Goal: Task Accomplishment & Management: Manage account settings

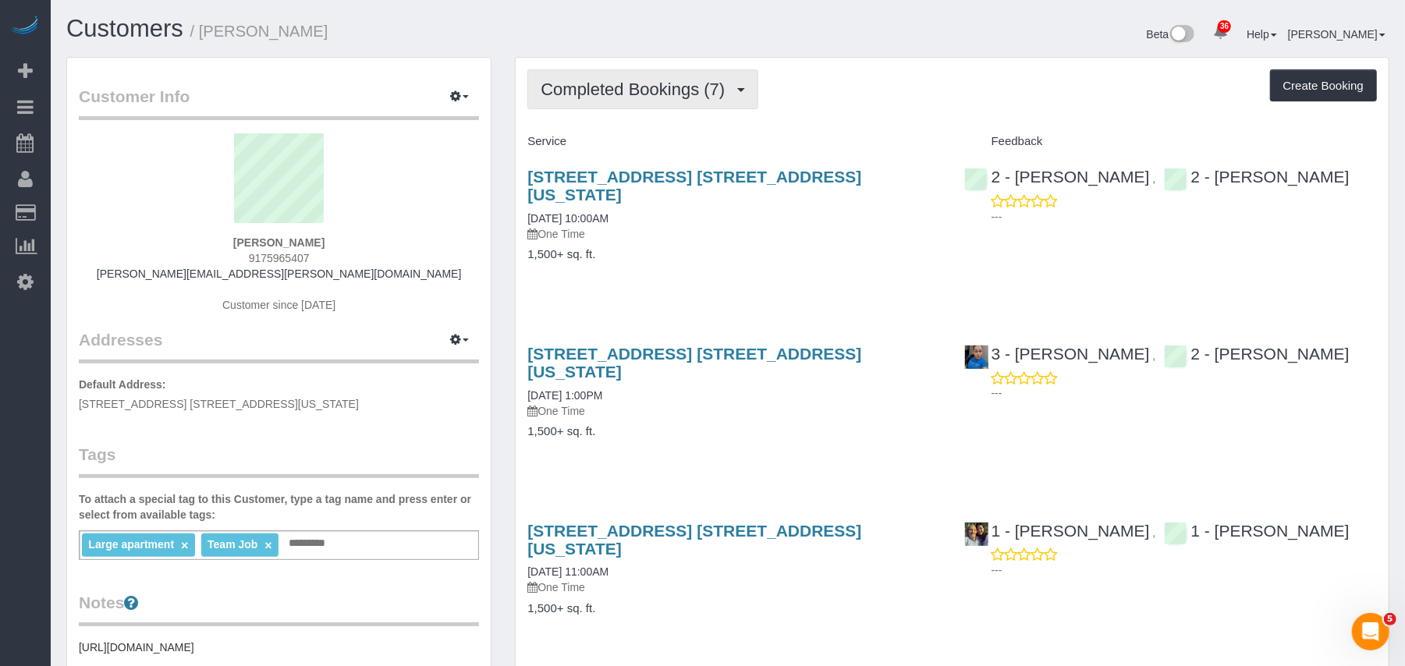
click at [746, 91] on button "Completed Bookings (7)" at bounding box center [642, 89] width 231 height 40
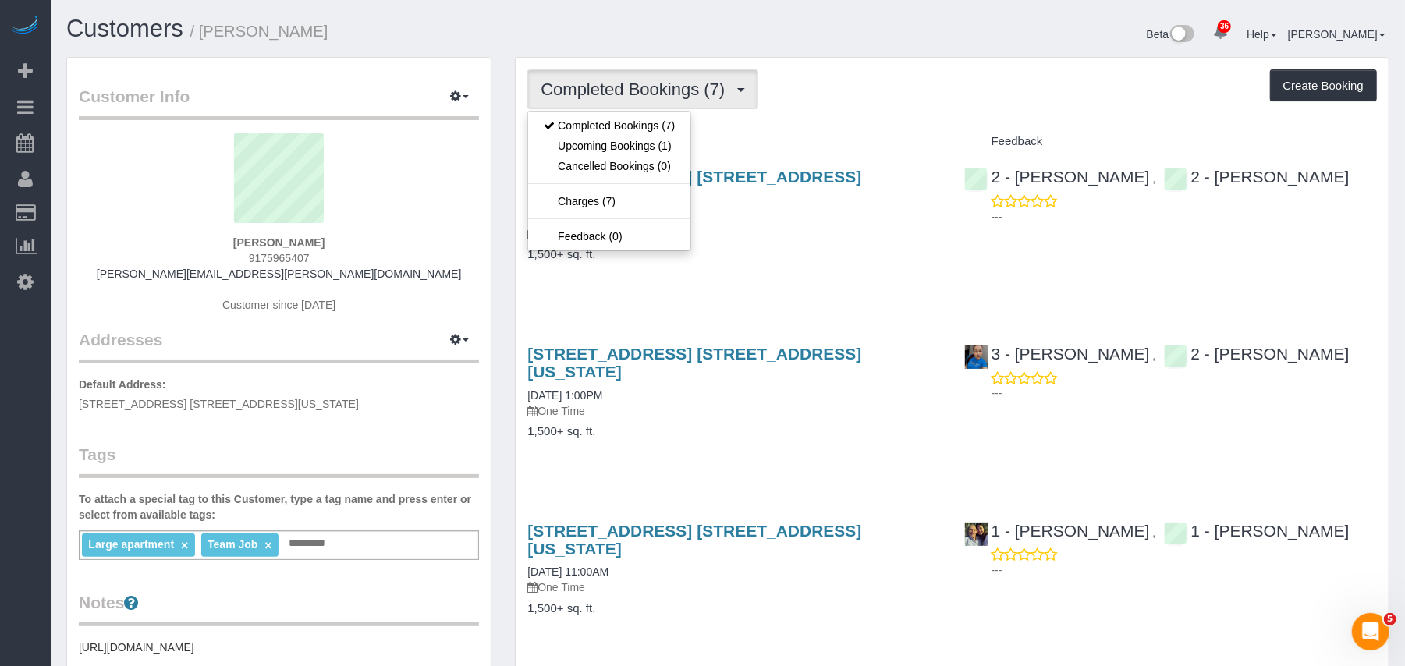
click at [757, 248] on div "151 Wooster Street, Apt. 6b, New York, NY 10012 09/15/2025 10:00AM One Time 1,5…" at bounding box center [734, 223] width 436 height 138
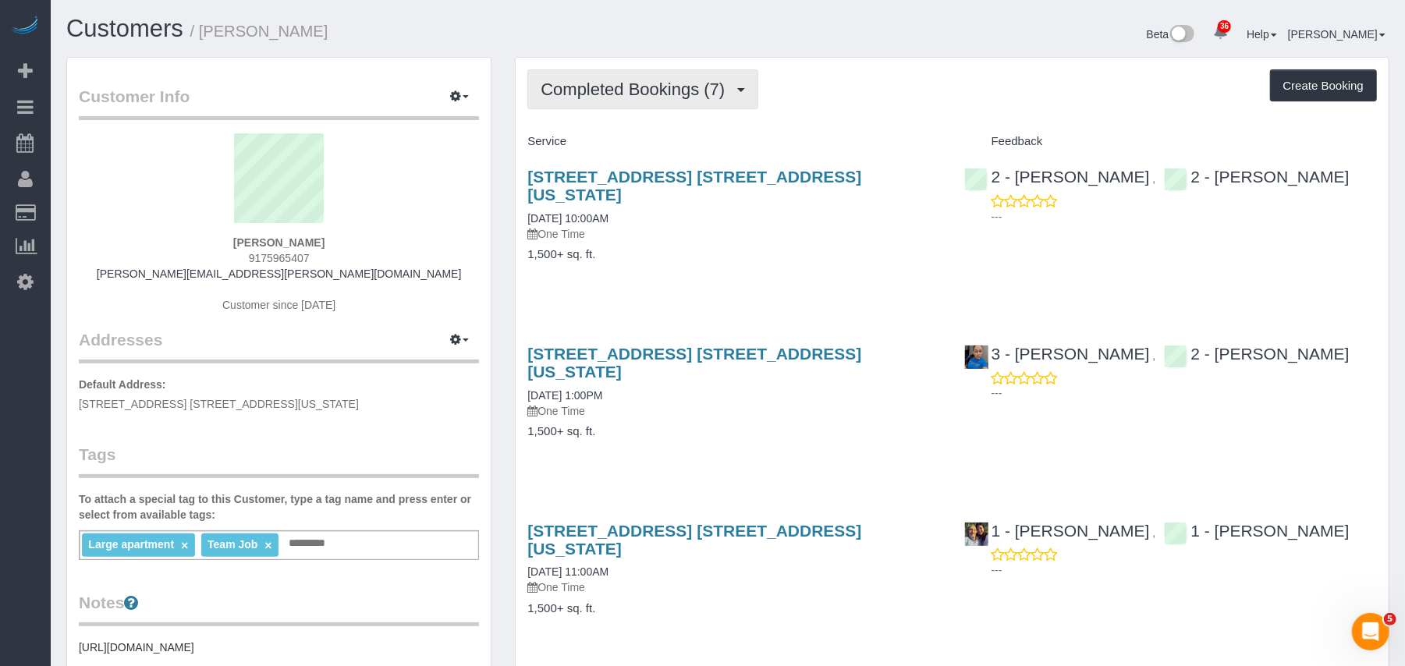
click at [690, 100] on button "Completed Bookings (7)" at bounding box center [642, 89] width 231 height 40
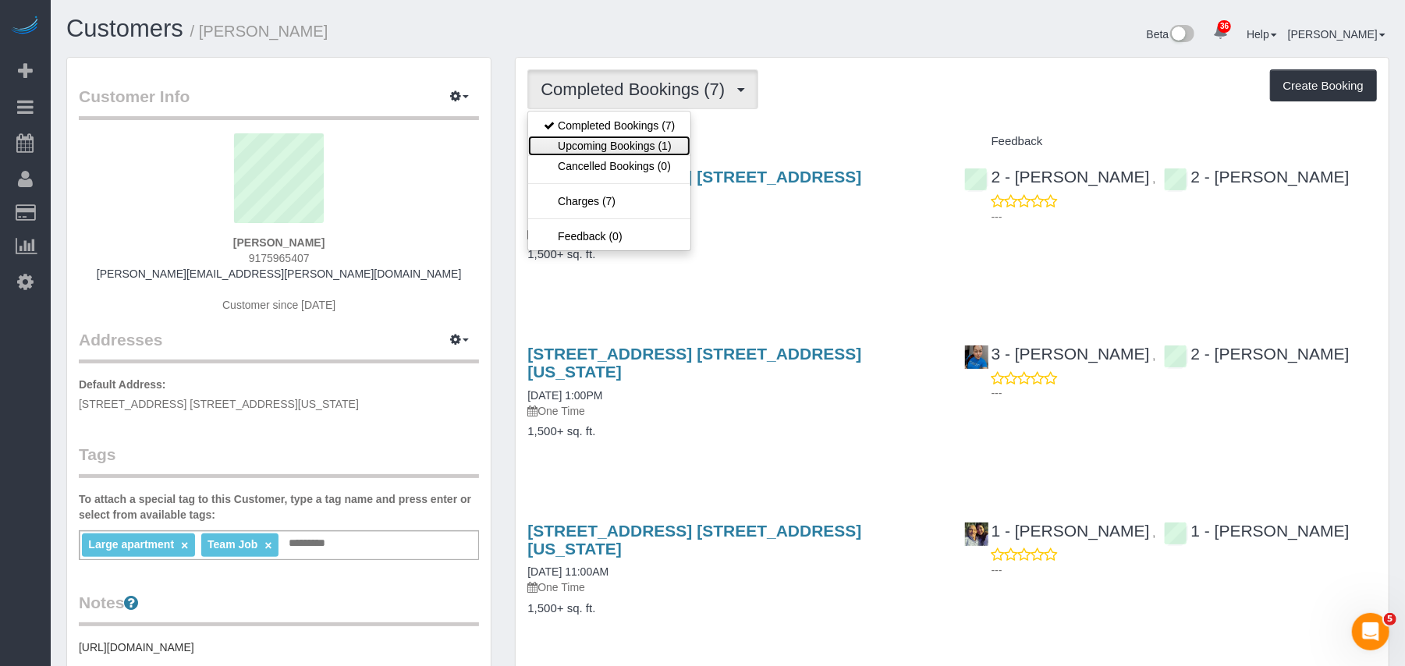
click at [682, 144] on link "Upcoming Bookings (1)" at bounding box center [609, 146] width 162 height 20
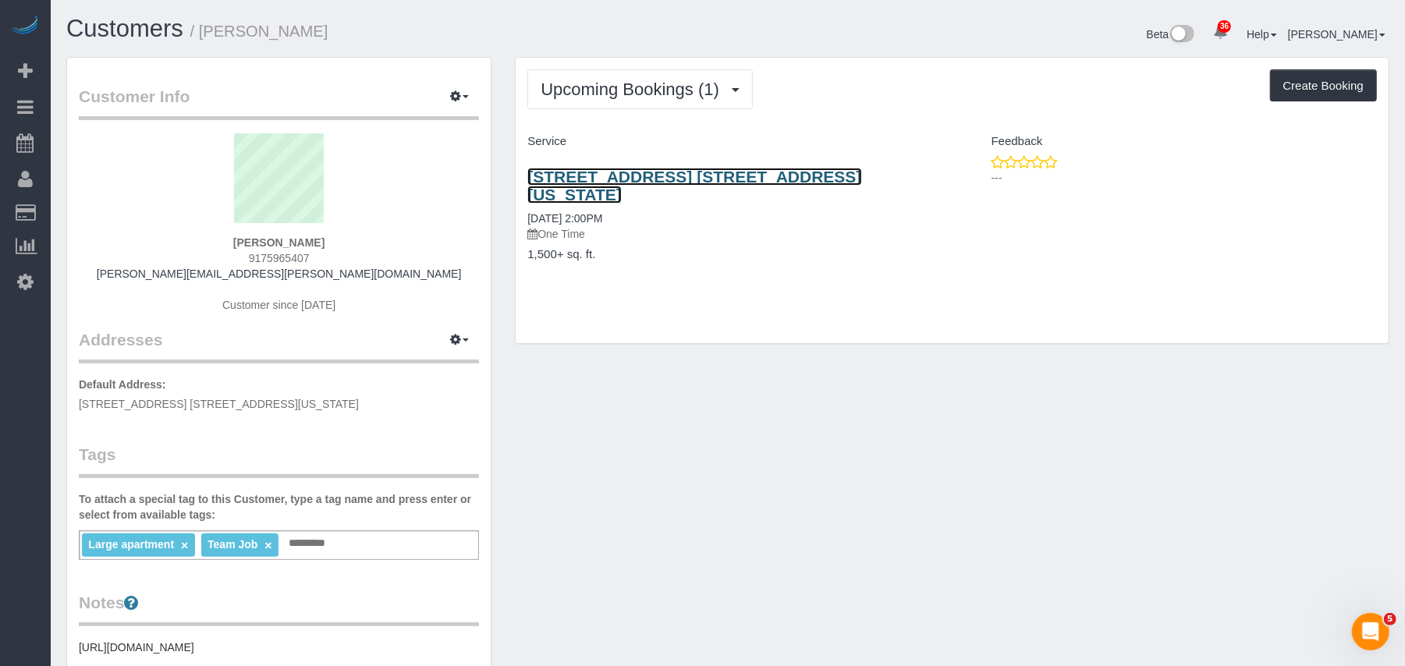
click at [668, 181] on link "151 Wooster Street, Apt. 6b, New York, NY 10012" at bounding box center [694, 186] width 334 height 36
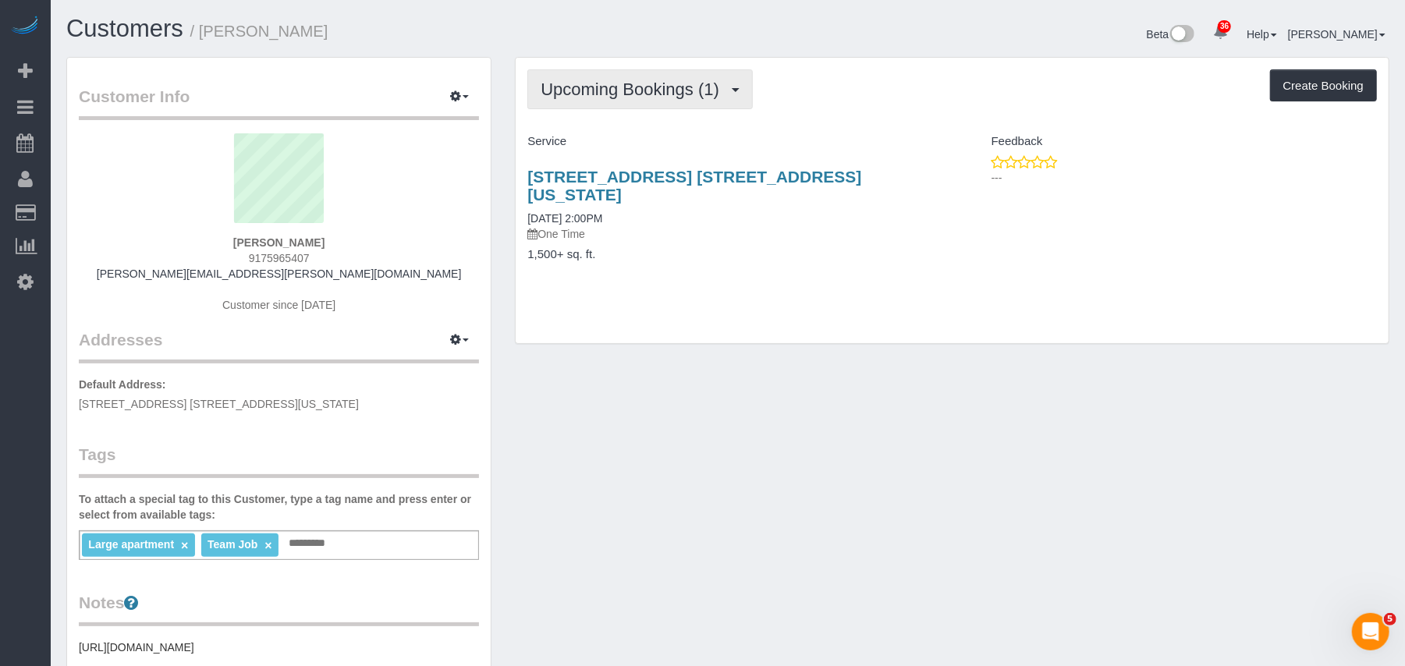
click at [694, 95] on span "Upcoming Bookings (1)" at bounding box center [633, 89] width 186 height 19
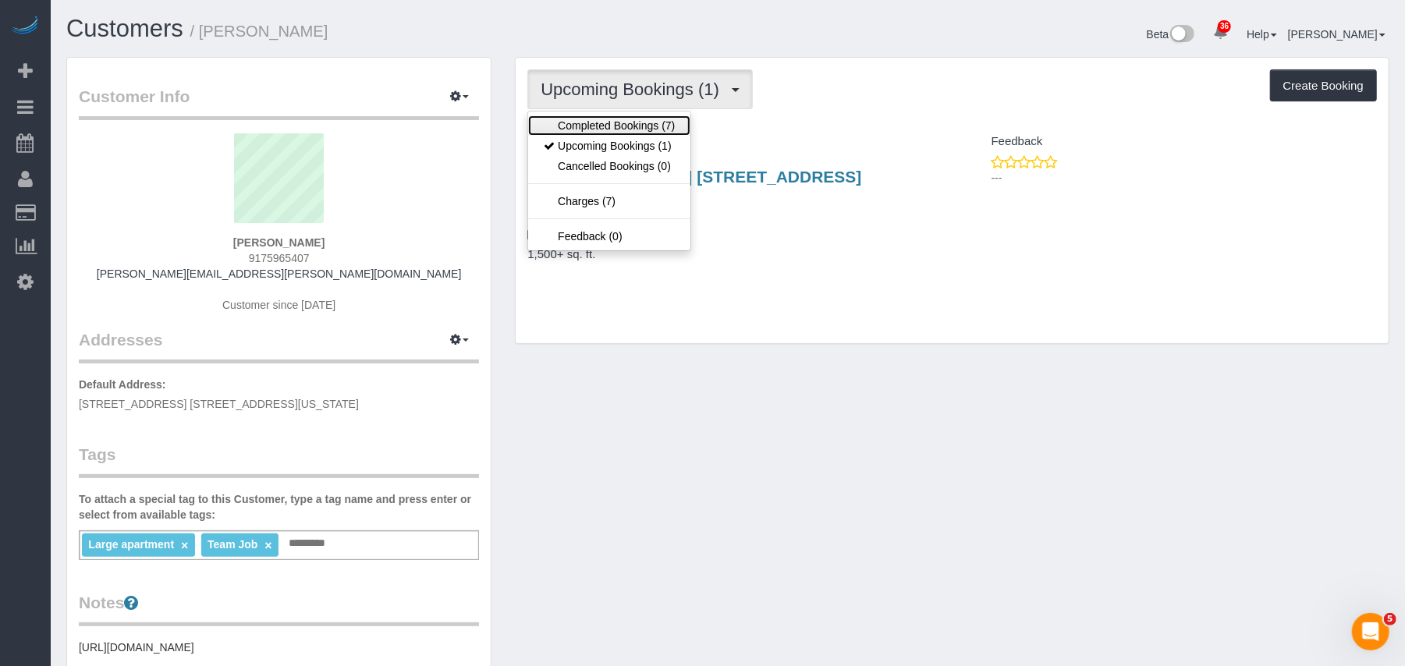
click at [668, 126] on link "Completed Bookings (7)" at bounding box center [609, 125] width 162 height 20
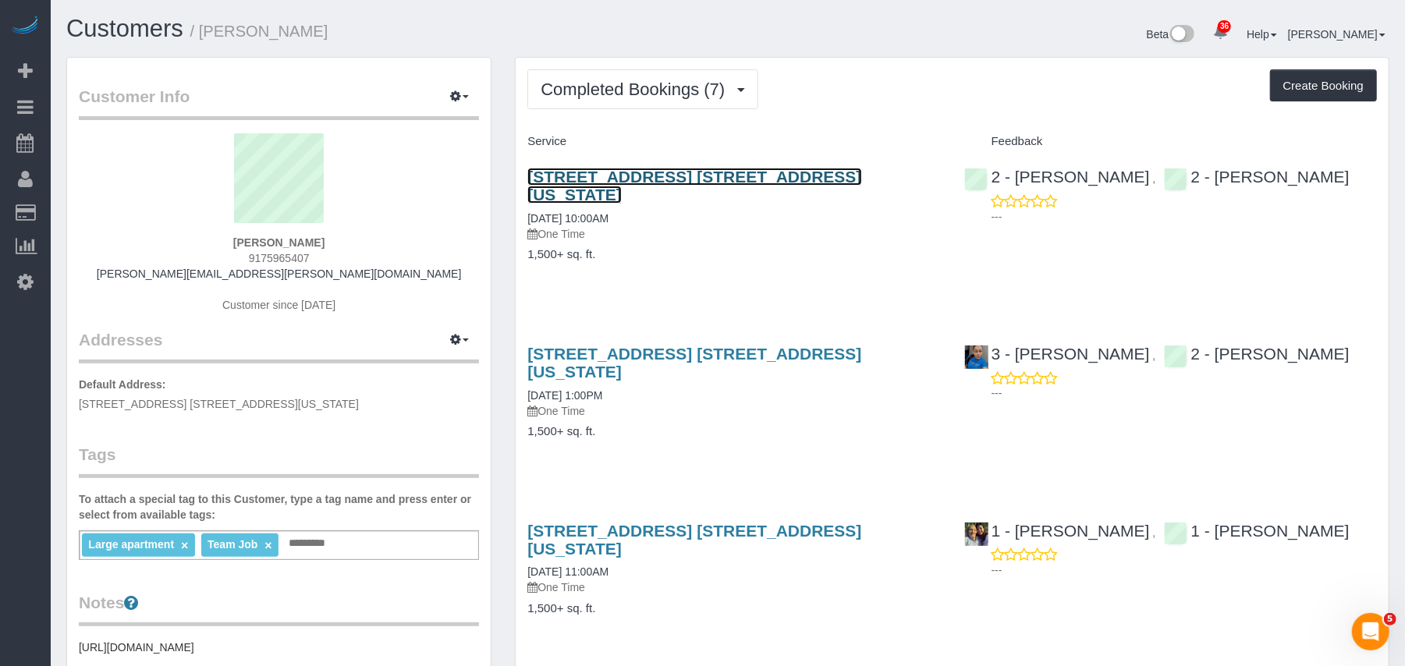
click at [615, 172] on link "151 Wooster Street, Apt. 6b, New York, NY 10012" at bounding box center [694, 186] width 334 height 36
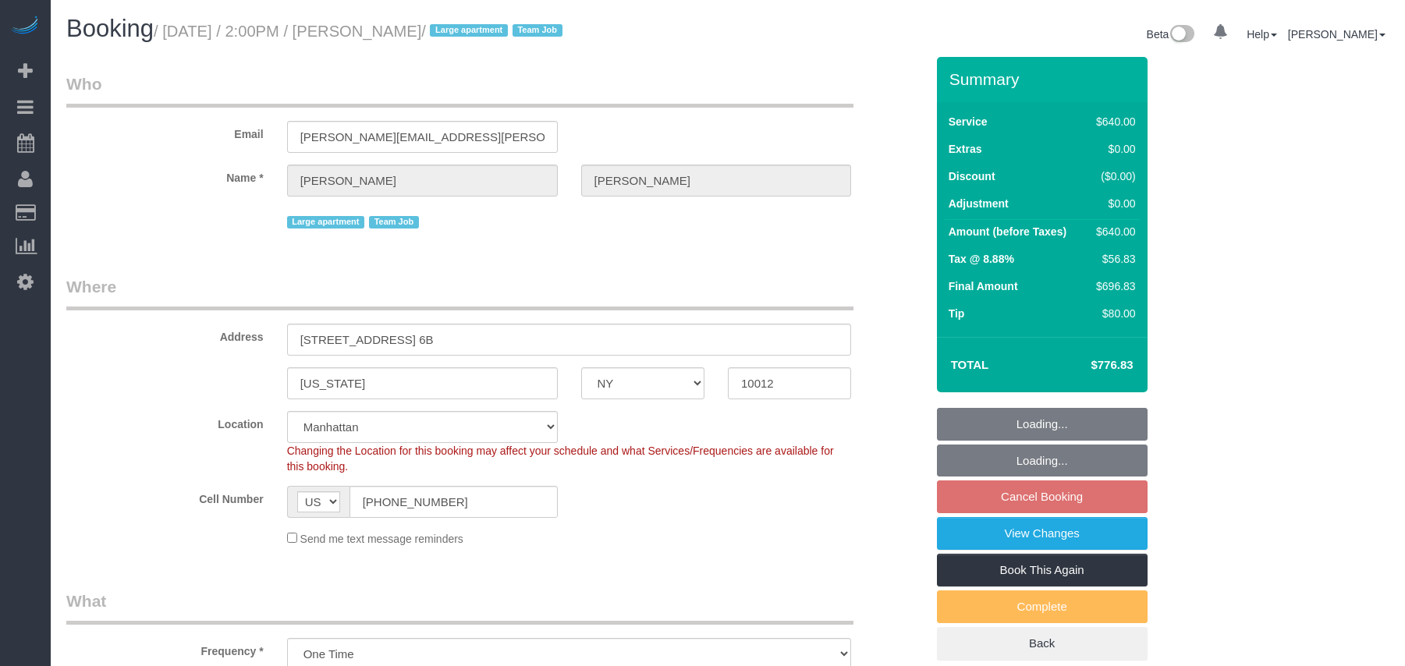
select select "NY"
select select "240"
select select "string:stripe-pm_1S6Gzo4VGloSiKo7bUrrxfkt"
select select "number:62"
select select "number:75"
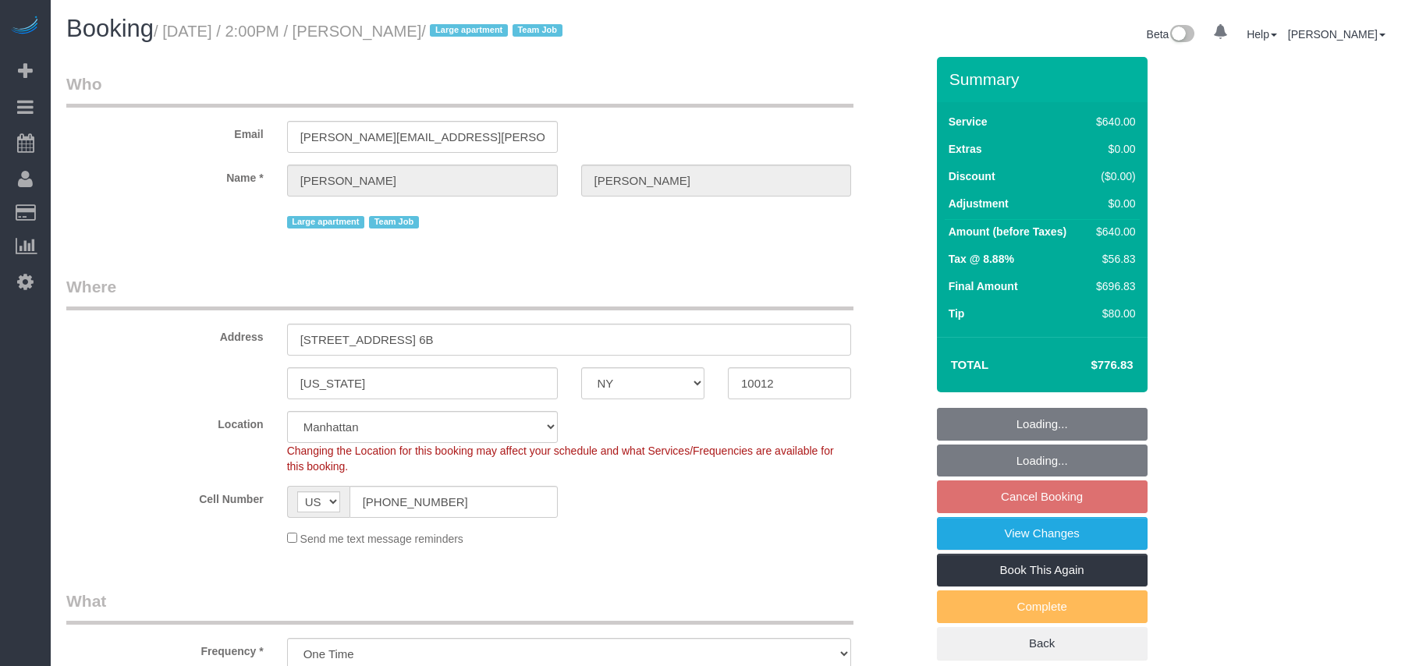
select select "number:15"
select select "number:6"
select select "object:1441"
select select "spot67"
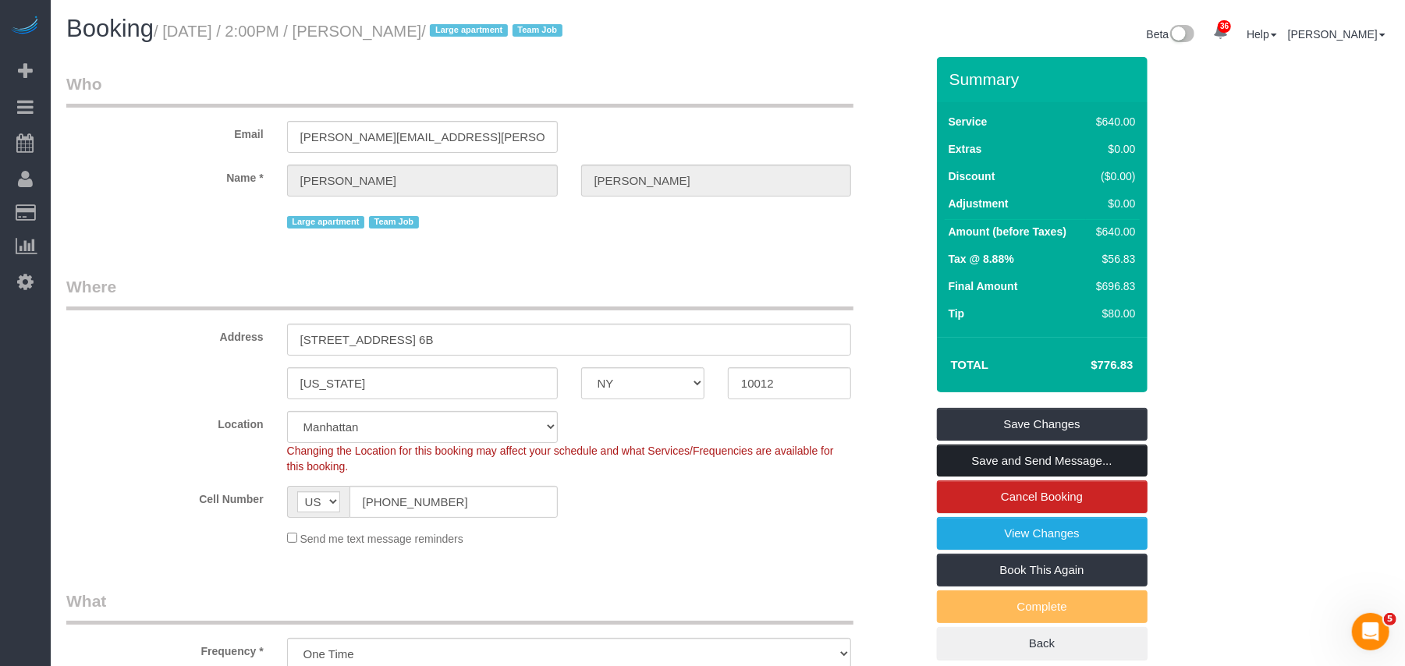
click at [1045, 453] on link "Save and Send Message..." at bounding box center [1042, 461] width 211 height 33
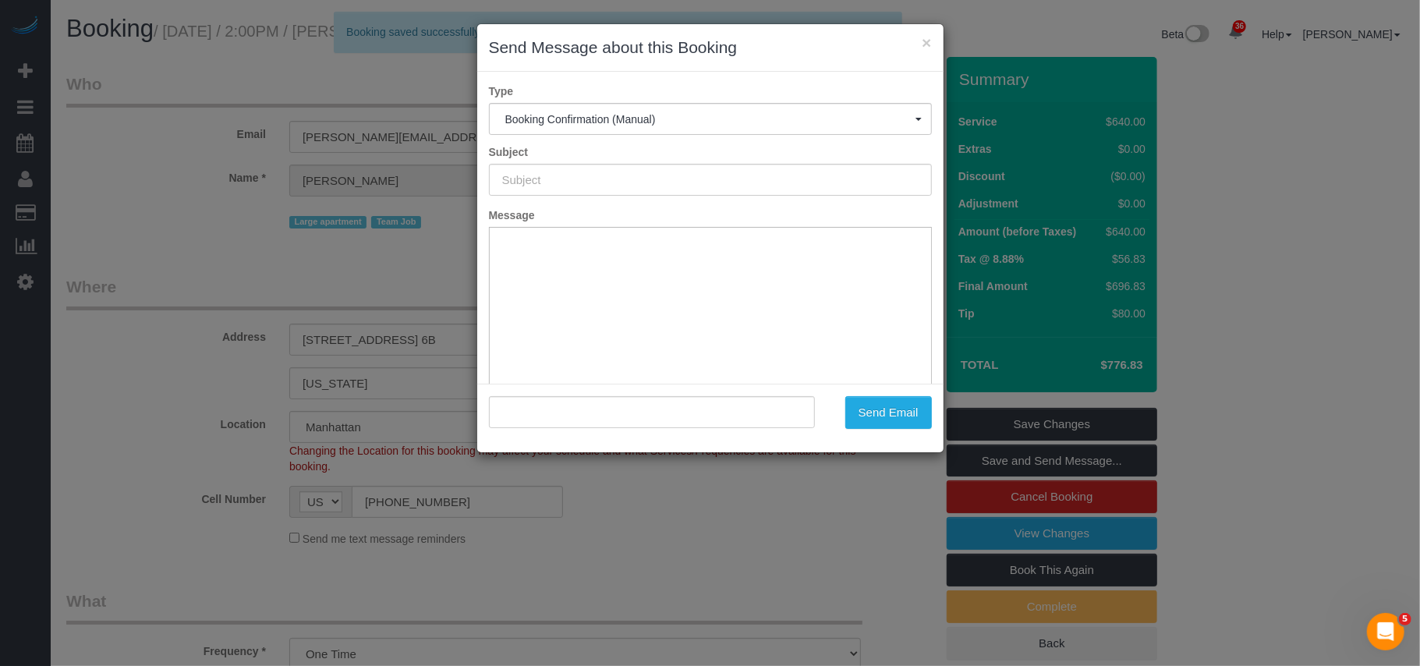
type input "Cleaning Confirmed for 10/08/2025 at 2:00pm"
type input ""Stephanie Zilberman" <stephanie.zilberman@gmail.com>"
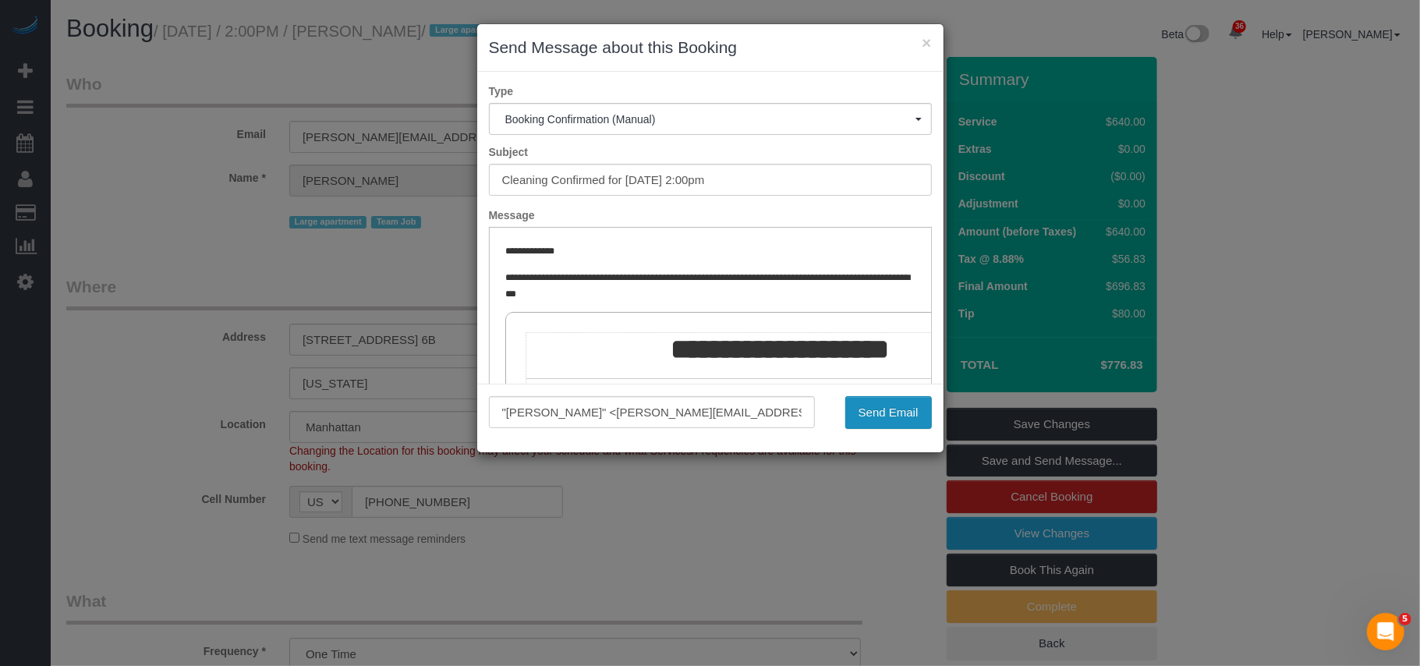
drag, startPoint x: 373, startPoint y: 151, endPoint x: 868, endPoint y: 406, distance: 557.4
click at [868, 406] on button "Send Email" at bounding box center [888, 412] width 87 height 33
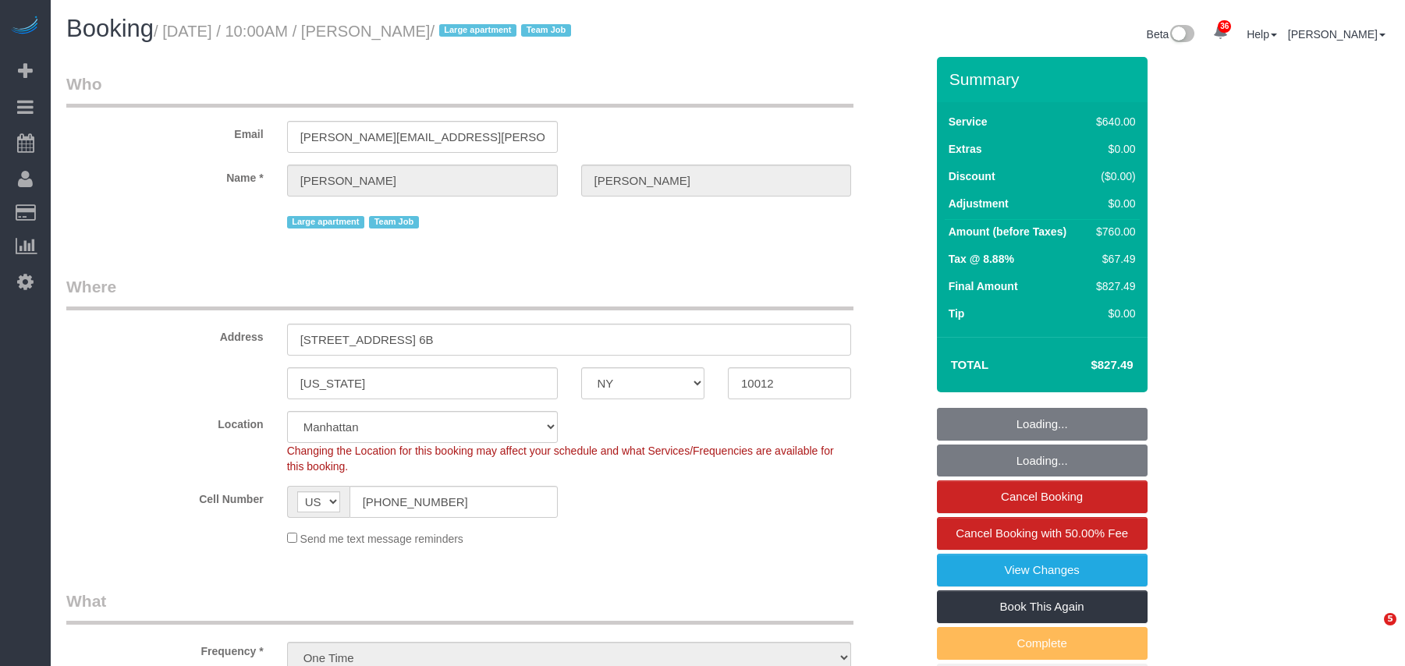
select select "NY"
select select "string:stripe-pm_1S6Gzo4VGloSiKo7bUrrxfkt"
select select "spot1"
select select "number:57"
select select "number:72"
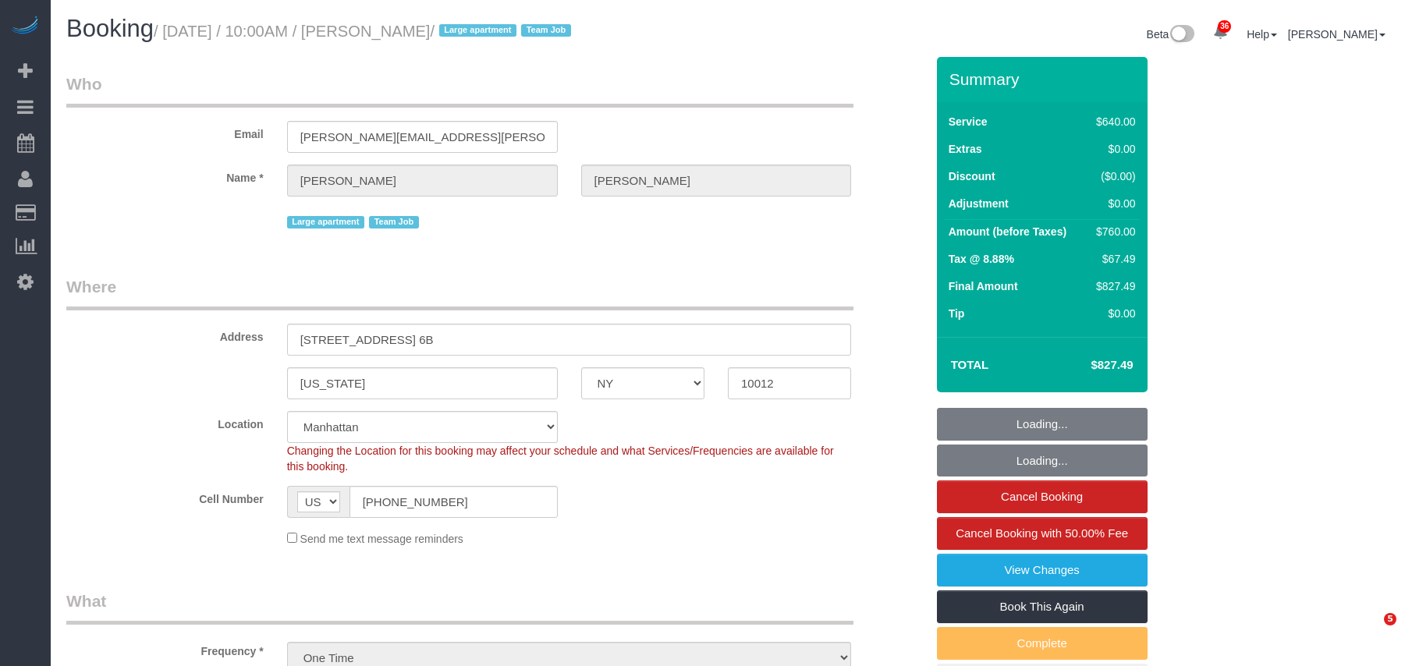
select select "number:15"
select select "number:6"
select select "240"
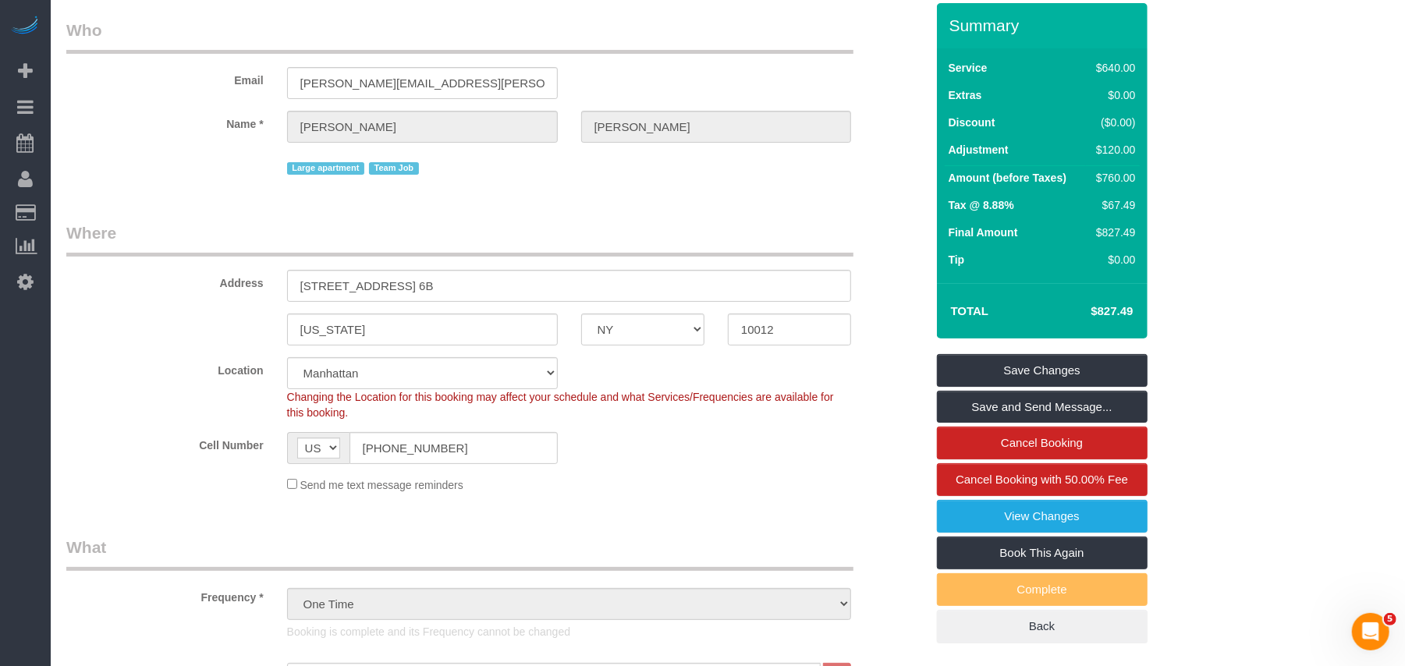
scroll to position [22, 0]
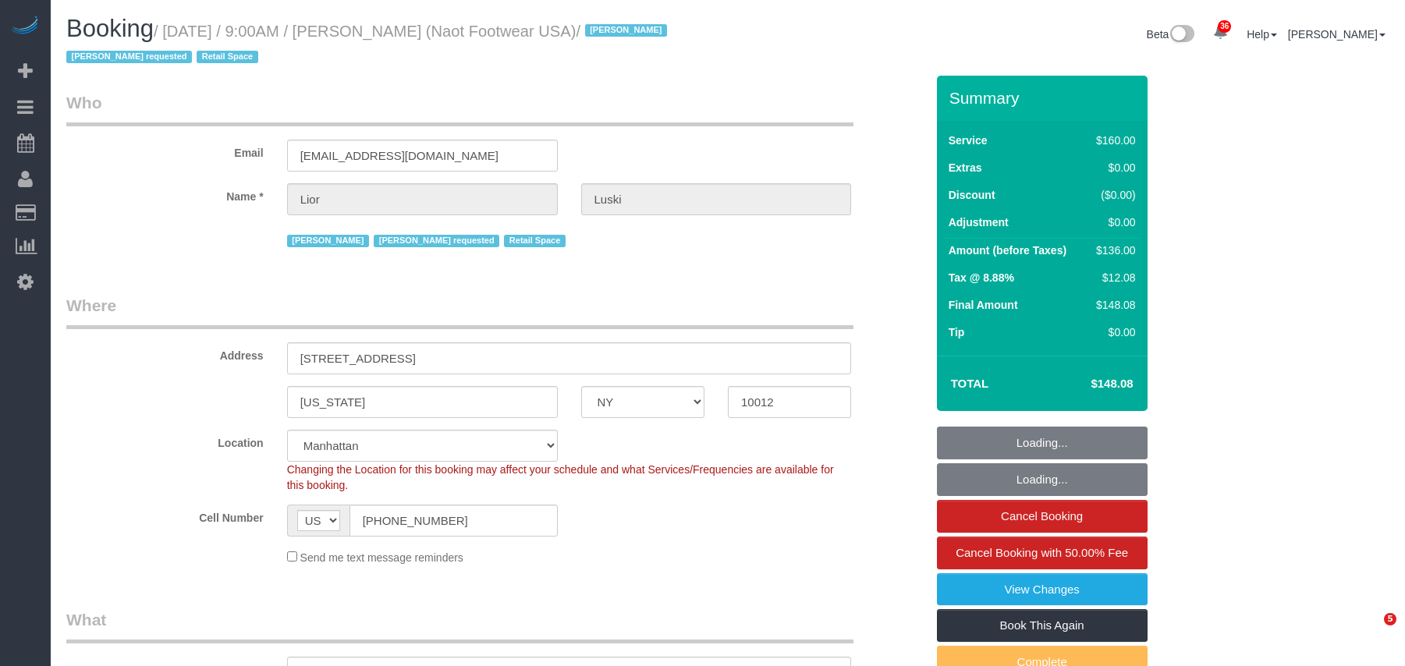
select select "NY"
select select "string:stripe-pm_1RpXIJ4VGloSiKo714XigFPm"
select select "number:89"
select select "number:90"
select select "number:15"
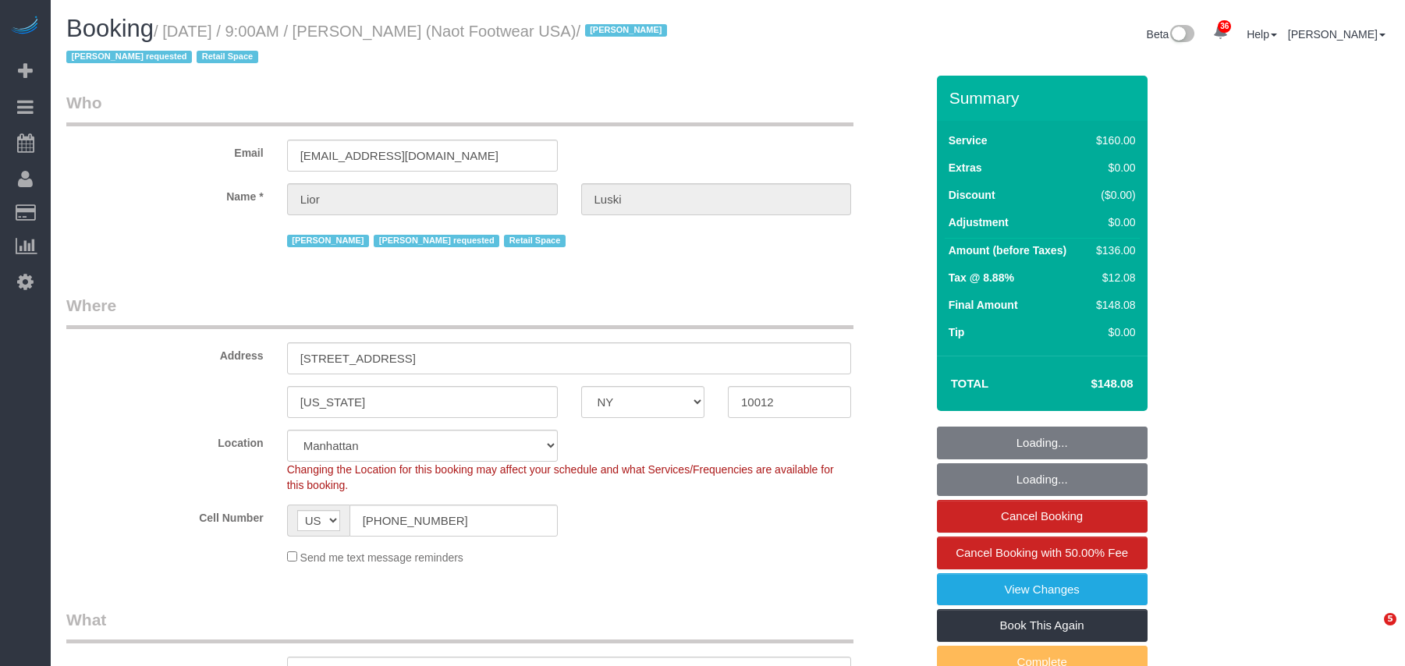
select select "number:7"
click at [172, 26] on small "/ October 06, 2025 / 9:00AM / Lior Luski (Naot Footwear USA) / Jacky Xu Latoya …" at bounding box center [368, 45] width 605 height 44
select select "object:1498"
select select "spot1"
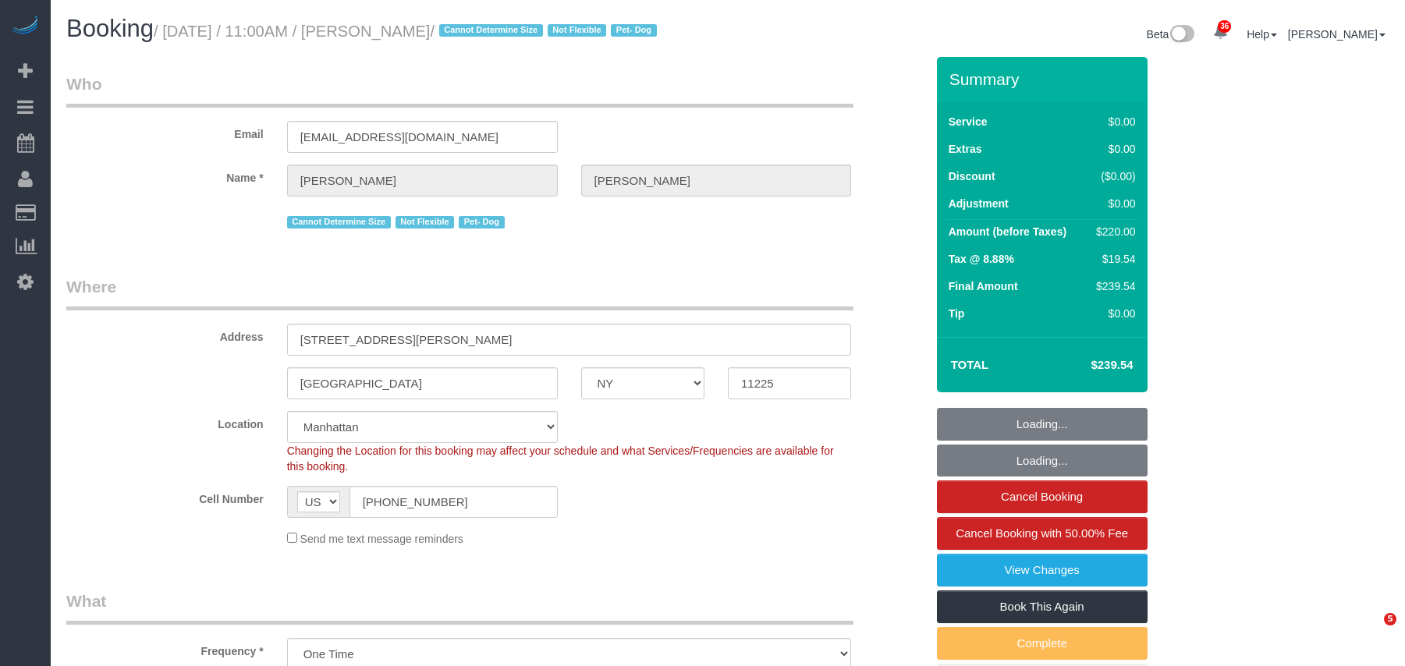
select select "NY"
select select "2"
select select "spot1"
select select "number:89"
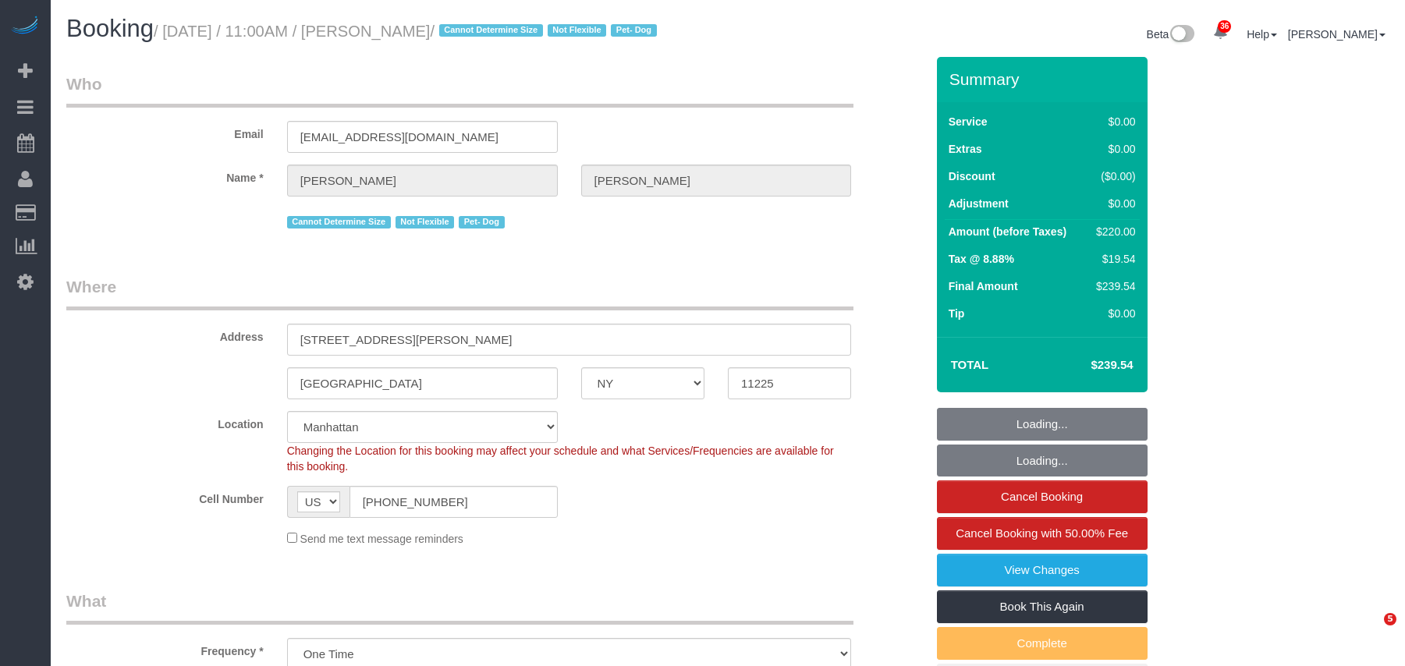
select select "number:90"
select select "number:13"
select select "number:5"
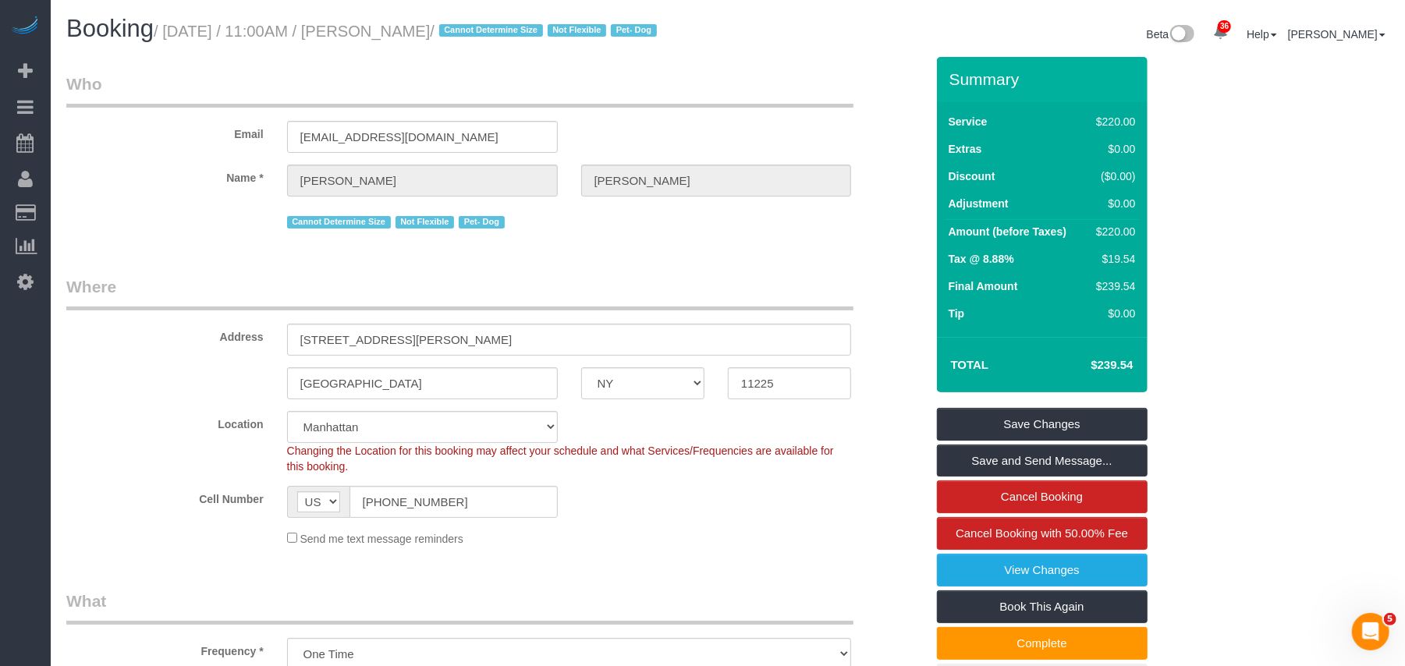
drag, startPoint x: 485, startPoint y: 29, endPoint x: 172, endPoint y: 29, distance: 313.5
click at [172, 29] on small "/ [DATE] / 11:00AM / [PERSON_NAME] / Cannot Determine Size Not Flexible Pet- Dog" at bounding box center [408, 31] width 508 height 17
copy small "[DATE] / 11:00AM / [PERSON_NAME]"
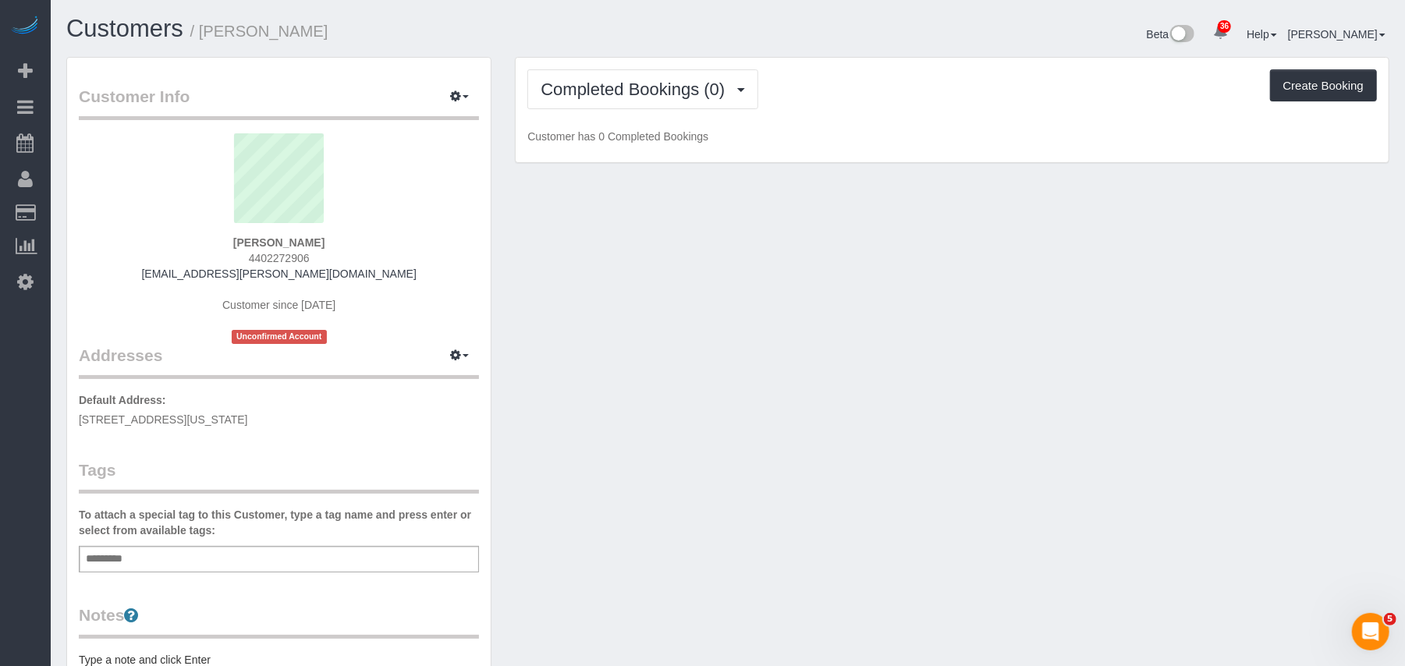
drag, startPoint x: 324, startPoint y: 416, endPoint x: 79, endPoint y: 423, distance: 245.8
click at [79, 423] on p "Default Address: [STREET_ADDRESS][US_STATE]" at bounding box center [279, 409] width 400 height 35
copy span "[STREET_ADDRESS][US_STATE]"
click at [266, 546] on div "Add a tag" at bounding box center [279, 559] width 400 height 27
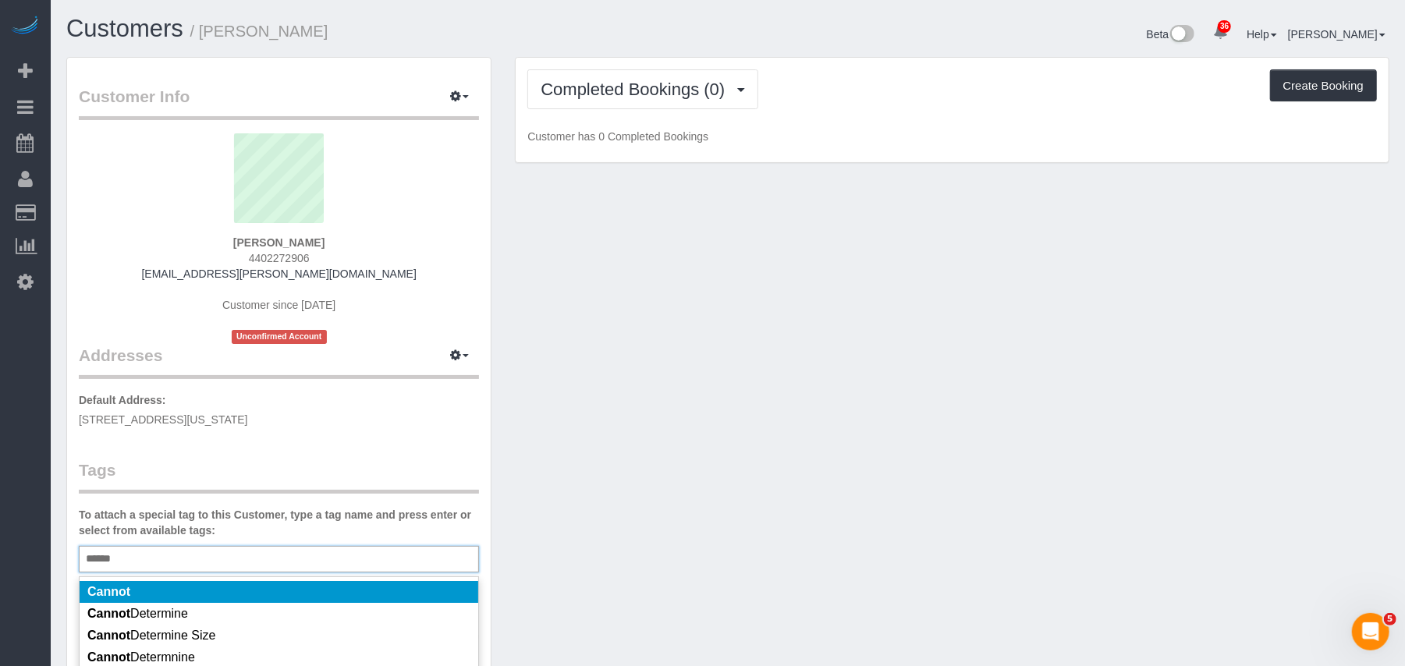
scroll to position [207, 0]
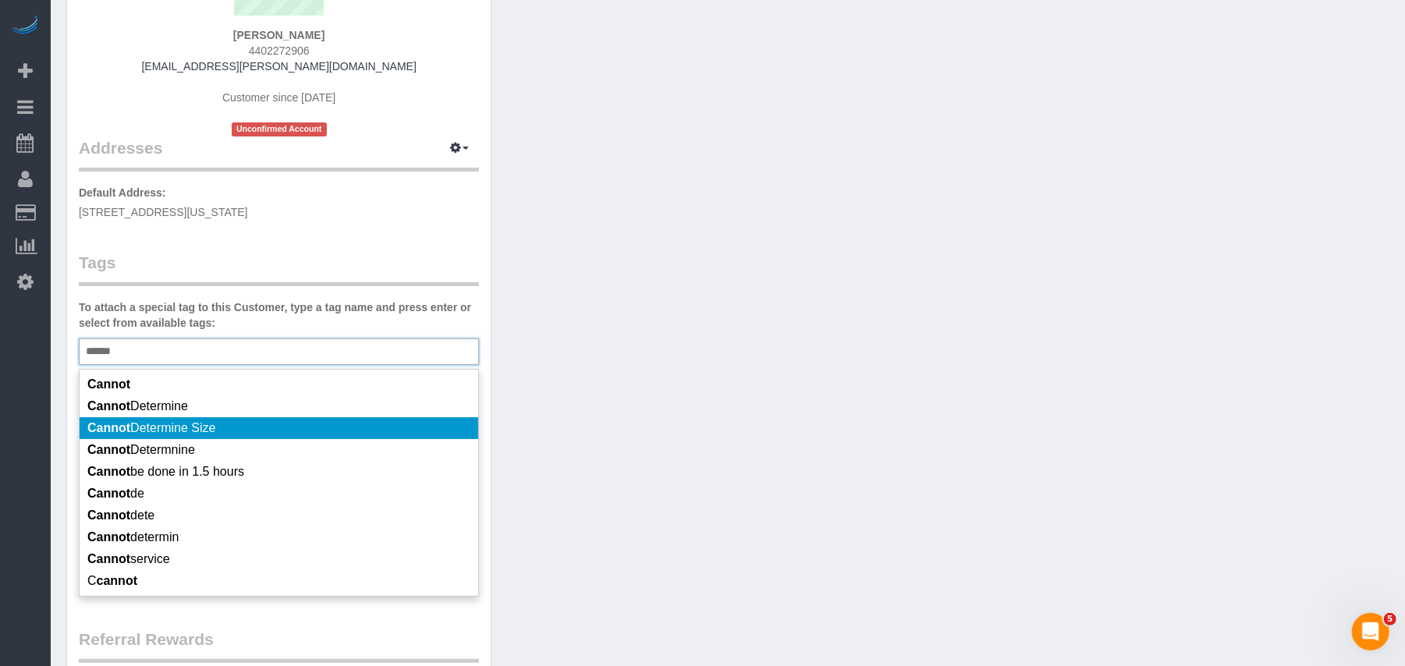
type input "******"
click at [215, 434] on li "Cannot Determine Size" at bounding box center [279, 428] width 399 height 22
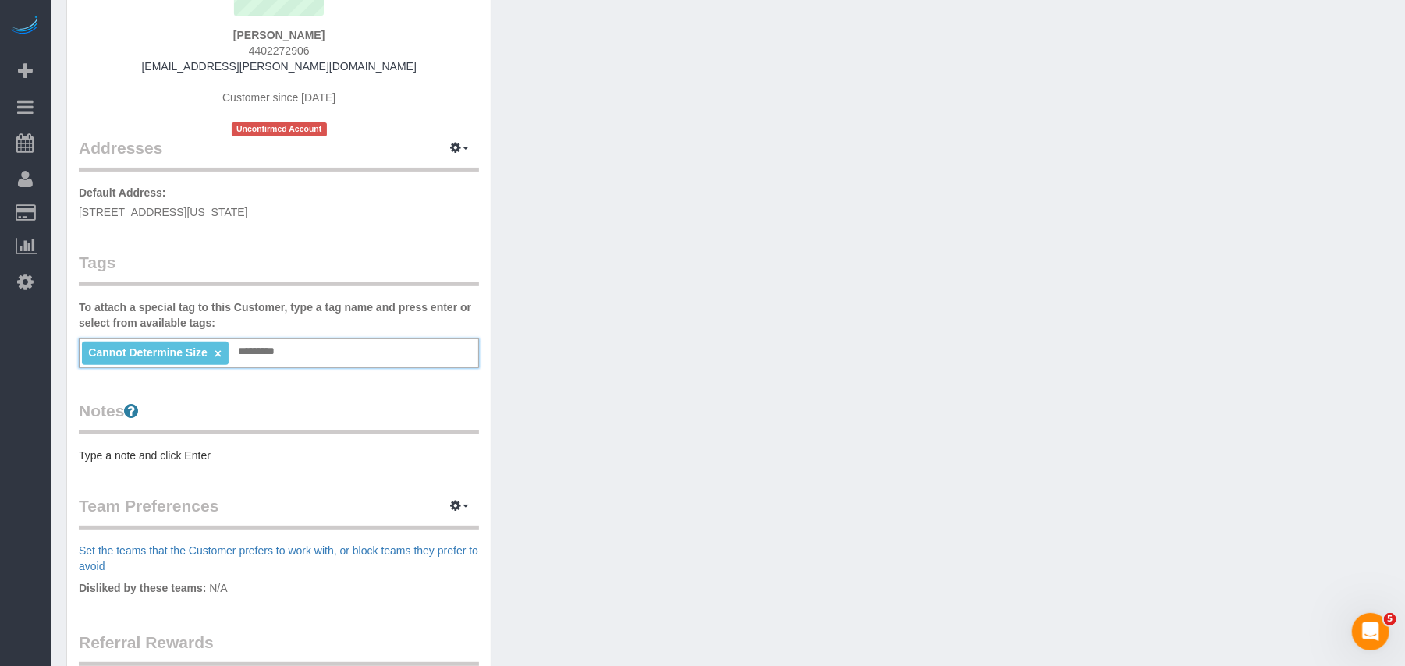
click at [221, 459] on pre "Type a note and click Enter" at bounding box center [279, 456] width 400 height 16
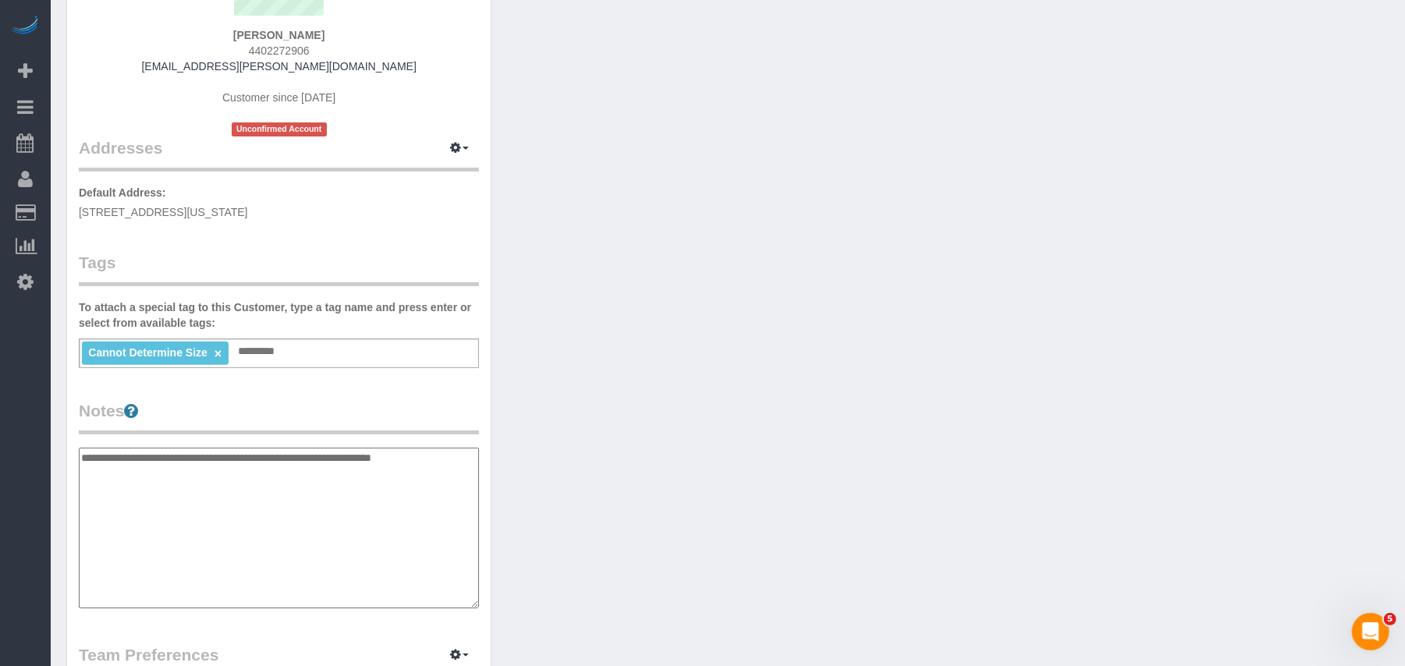
type textarea "**********"
click at [796, 265] on div "Customer Info Edit Contact Info Send Message Email Preferences Special Sales Ta…" at bounding box center [728, 447] width 1346 height 1197
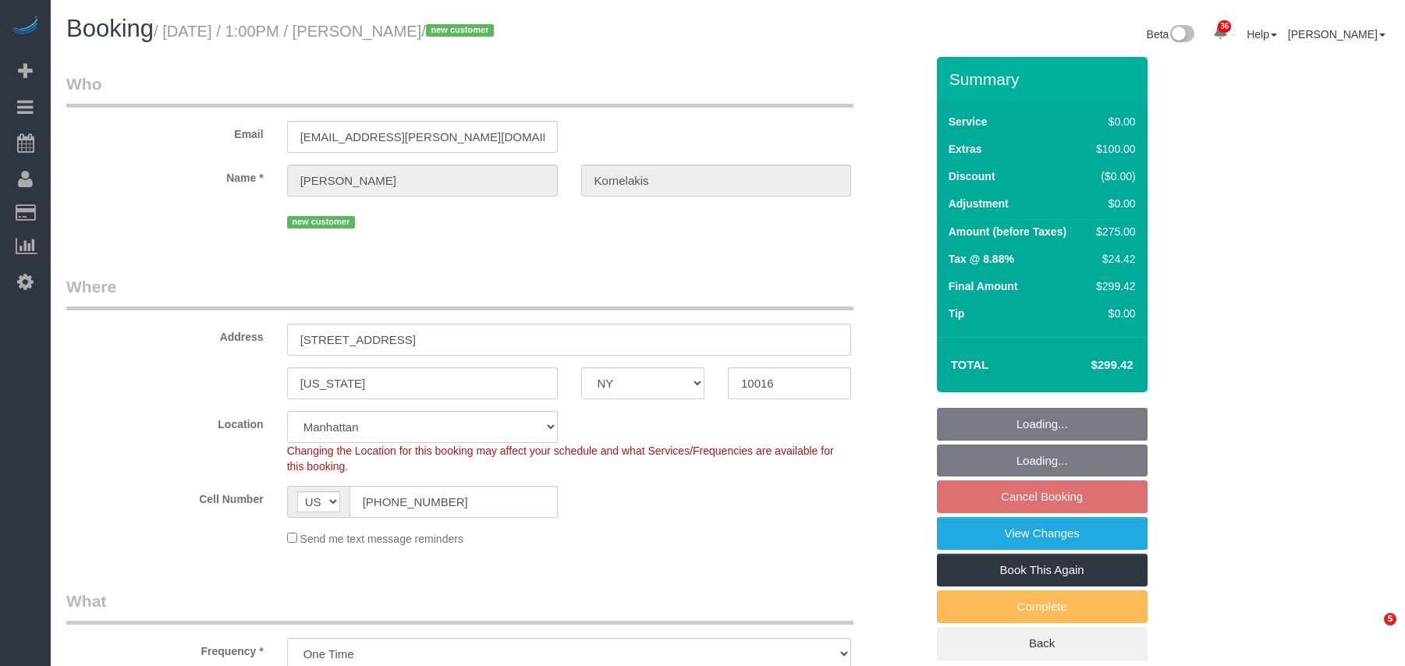
select select "NY"
select select "2"
select select "spot6"
select select "number:89"
select select "number:90"
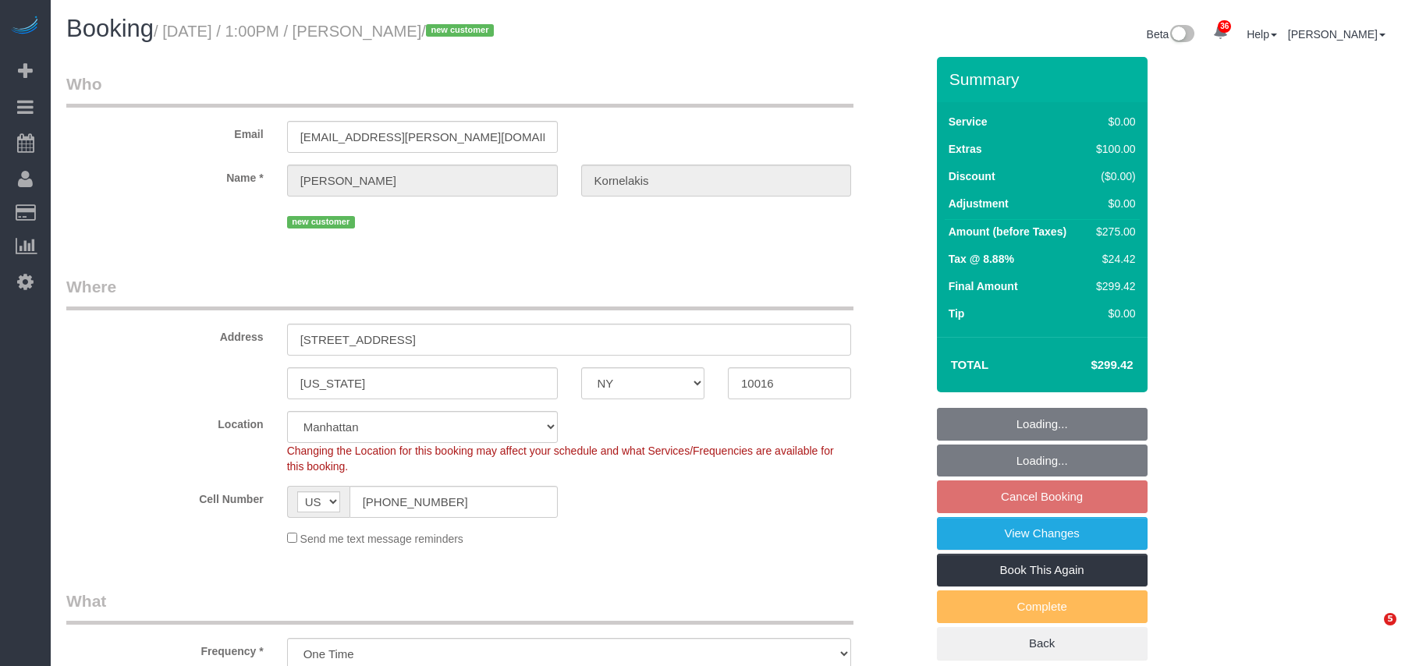
select select "number:15"
select select "number:5"
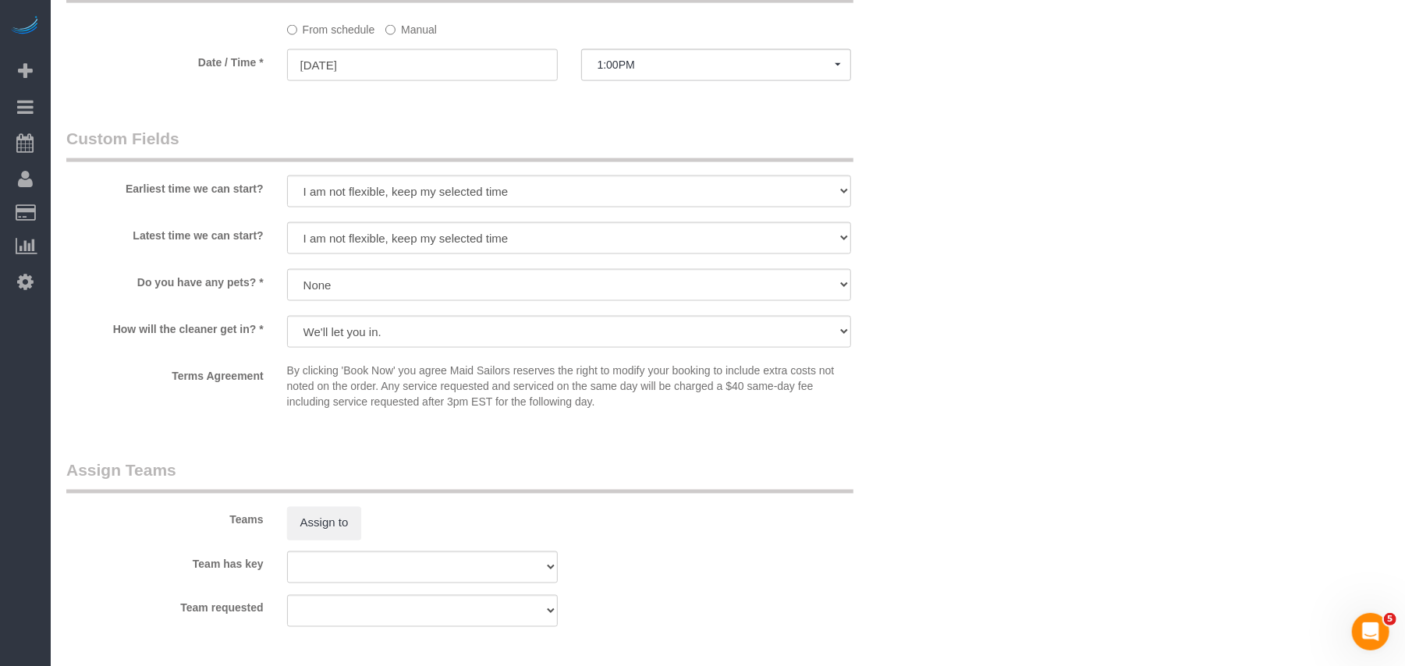
scroll to position [1618, 0]
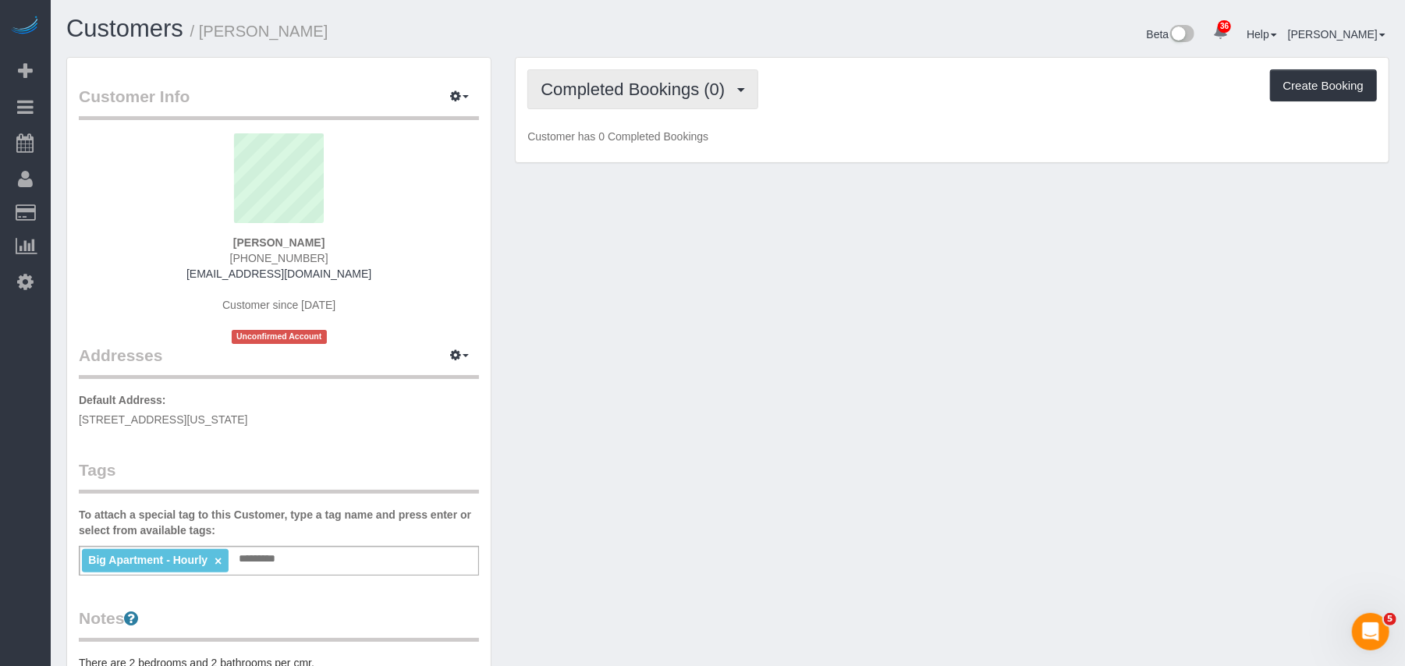
click at [706, 98] on button "Completed Bookings (0)" at bounding box center [642, 89] width 231 height 40
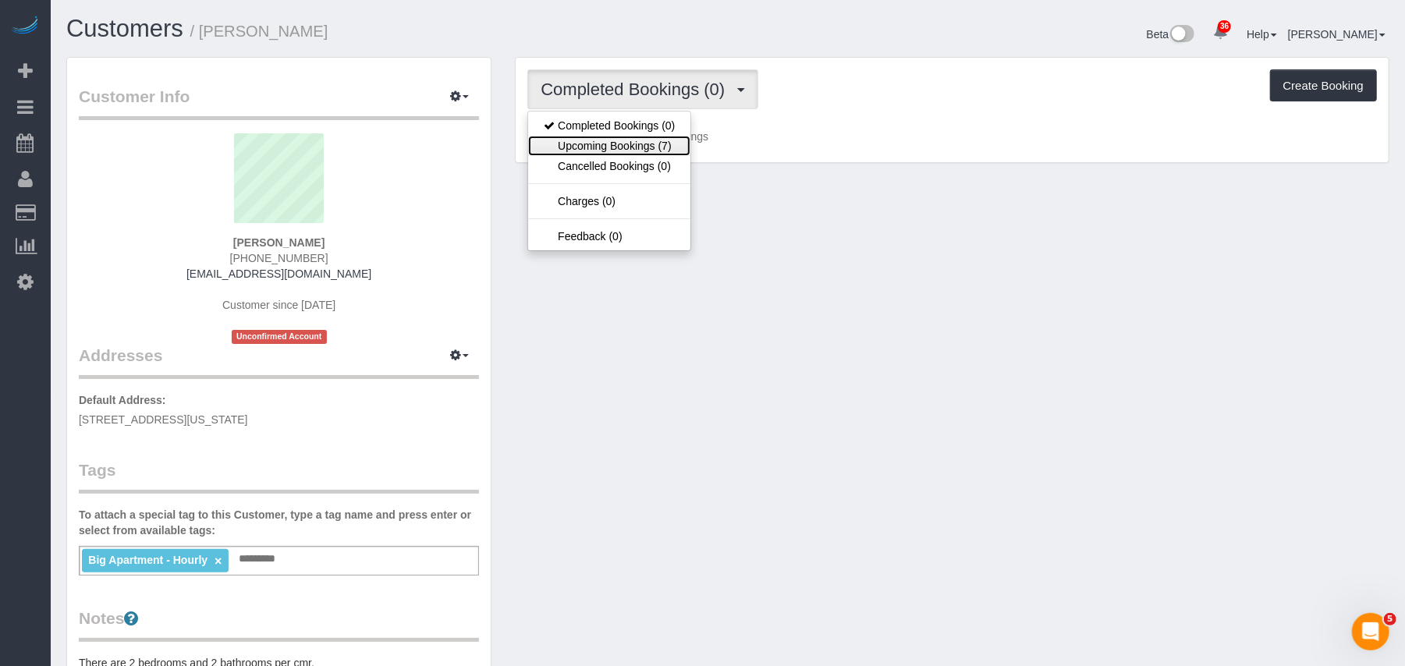
click at [684, 150] on link "Upcoming Bookings (7)" at bounding box center [609, 146] width 162 height 20
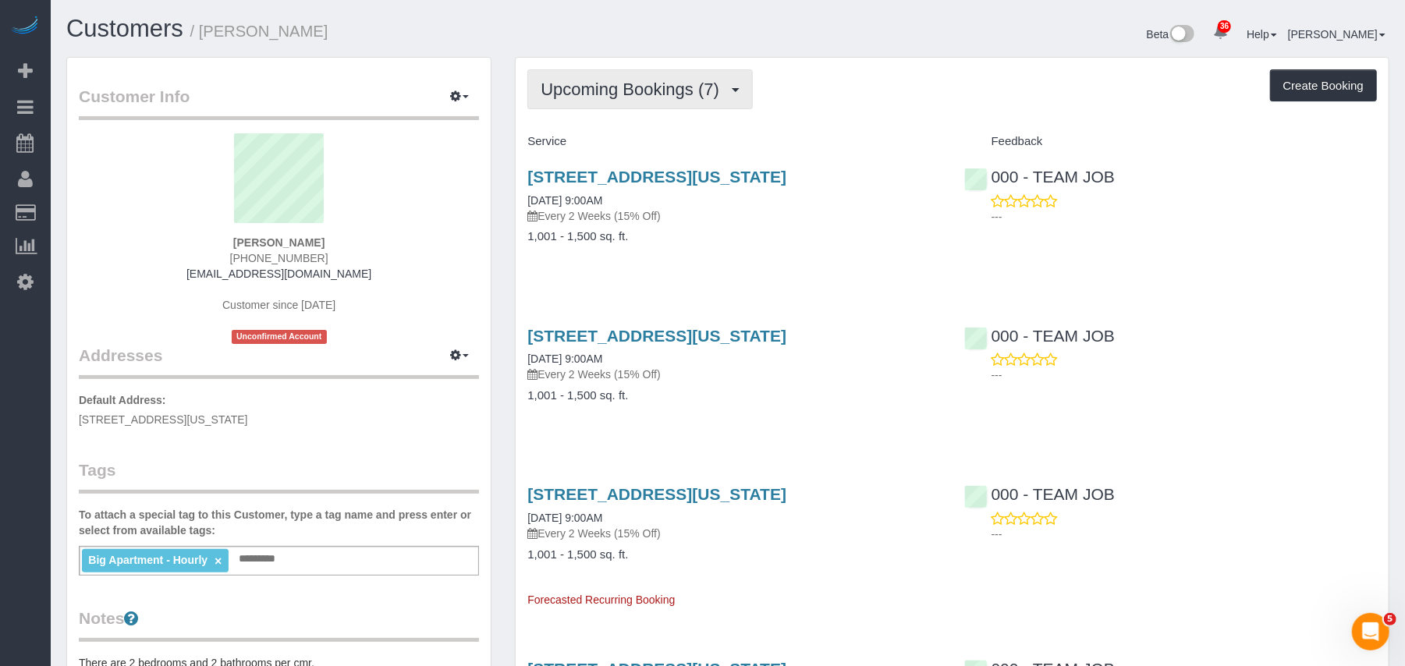
click at [640, 101] on button "Upcoming Bookings (7)" at bounding box center [639, 89] width 225 height 40
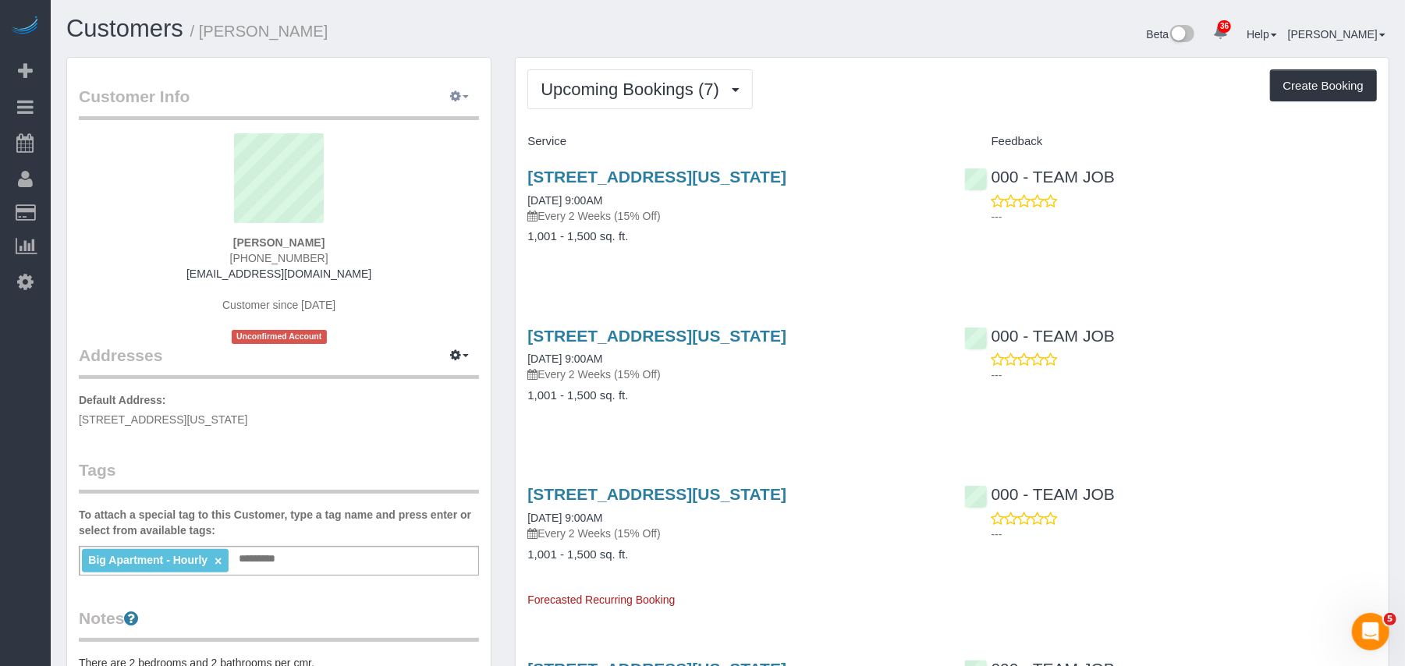
click at [462, 100] on button "button" at bounding box center [459, 97] width 39 height 24
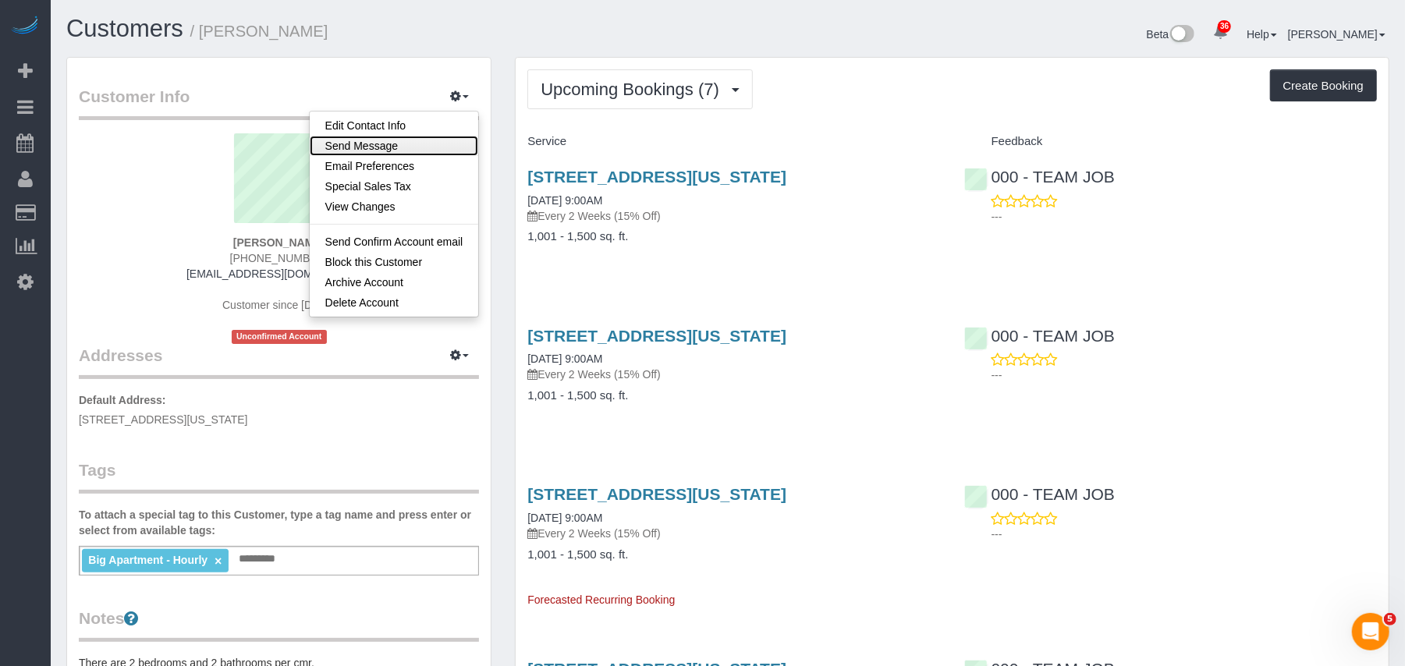
click at [431, 154] on link "Send Message" at bounding box center [394, 146] width 169 height 20
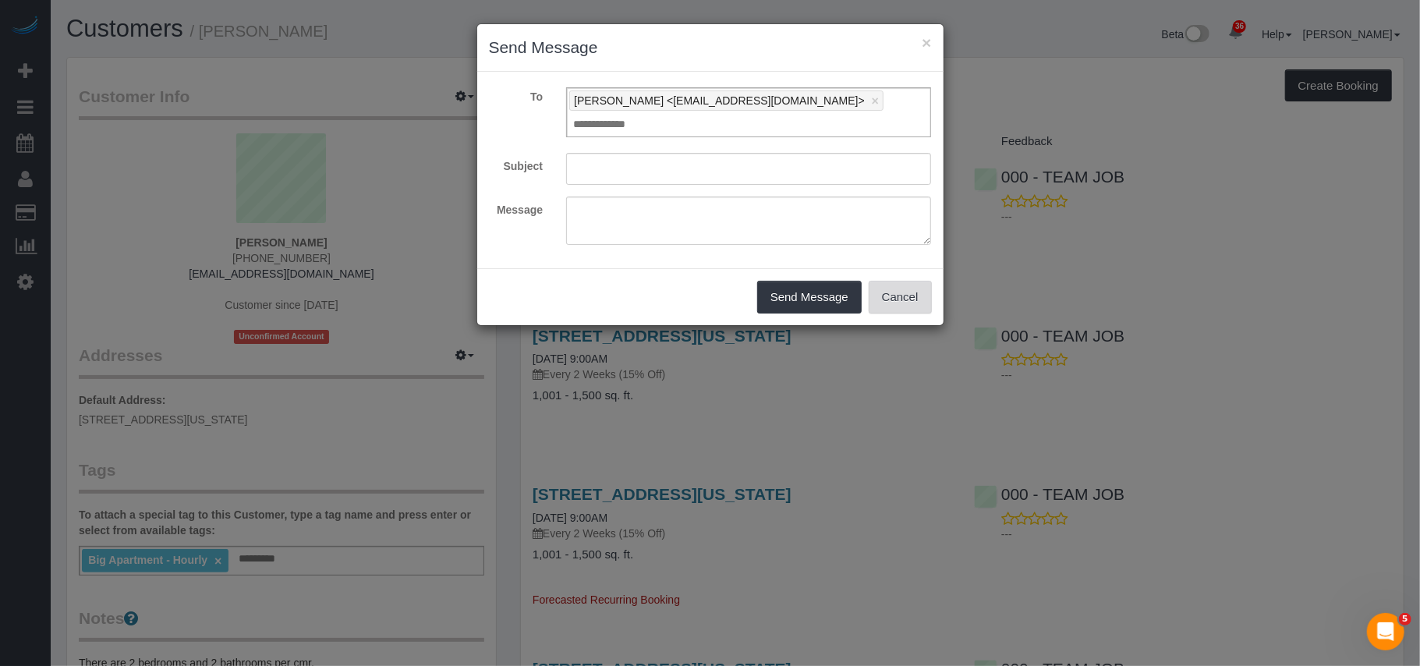
click at [918, 284] on button "Cancel" at bounding box center [900, 297] width 63 height 33
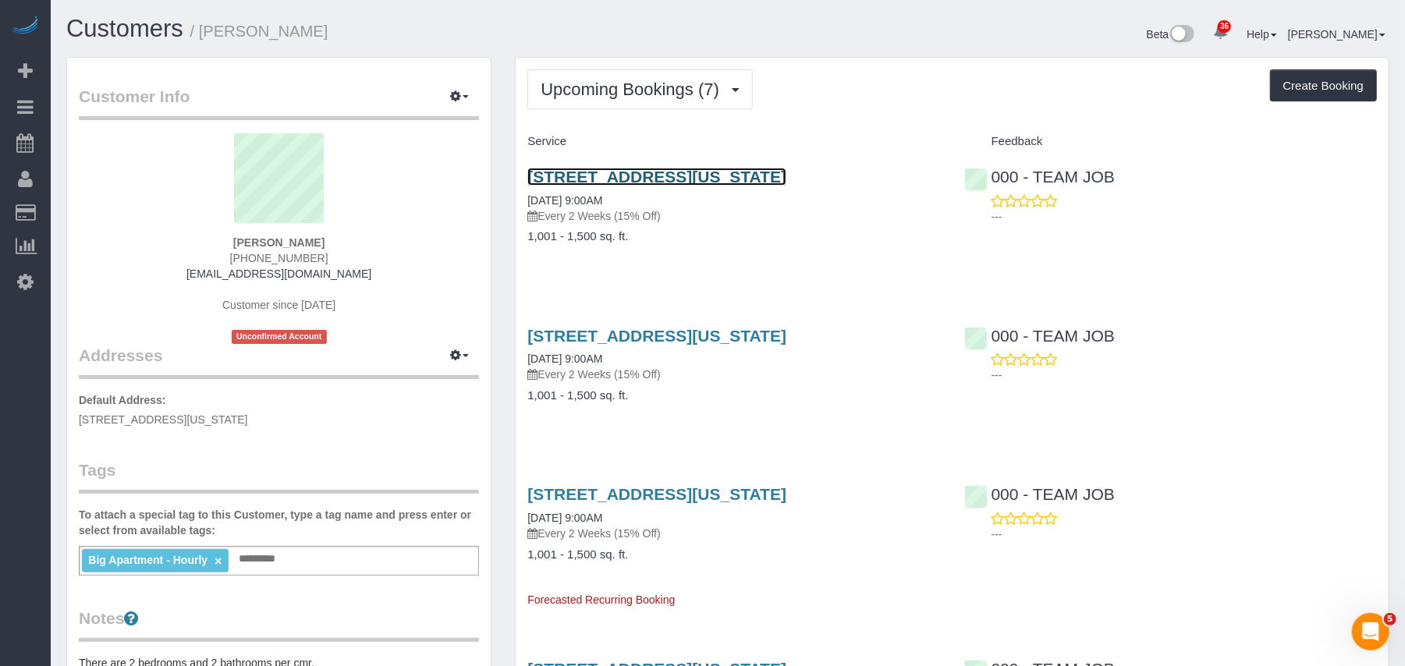
click at [654, 179] on link "333 East 30th Street, Apt 18j, New York, NY 10016" at bounding box center [656, 177] width 259 height 18
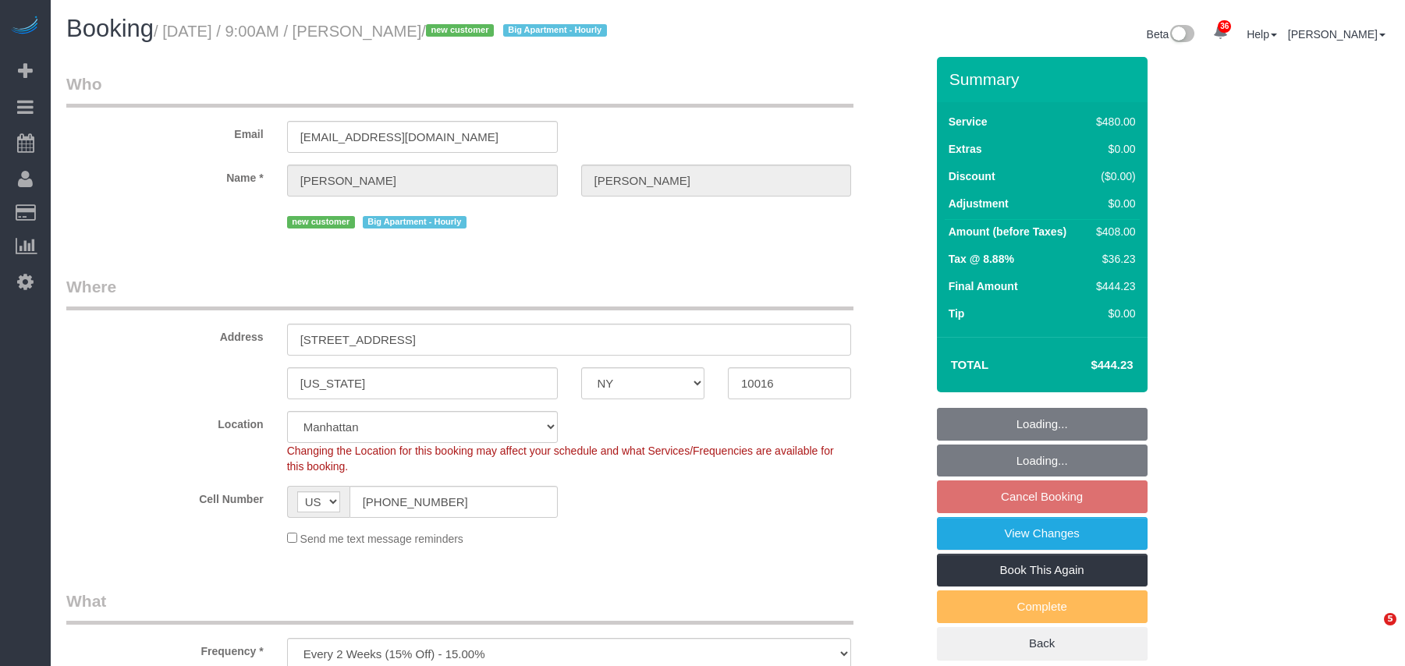
select select "NY"
select select "number:89"
select select "number:90"
select select "number:15"
select select "number:5"
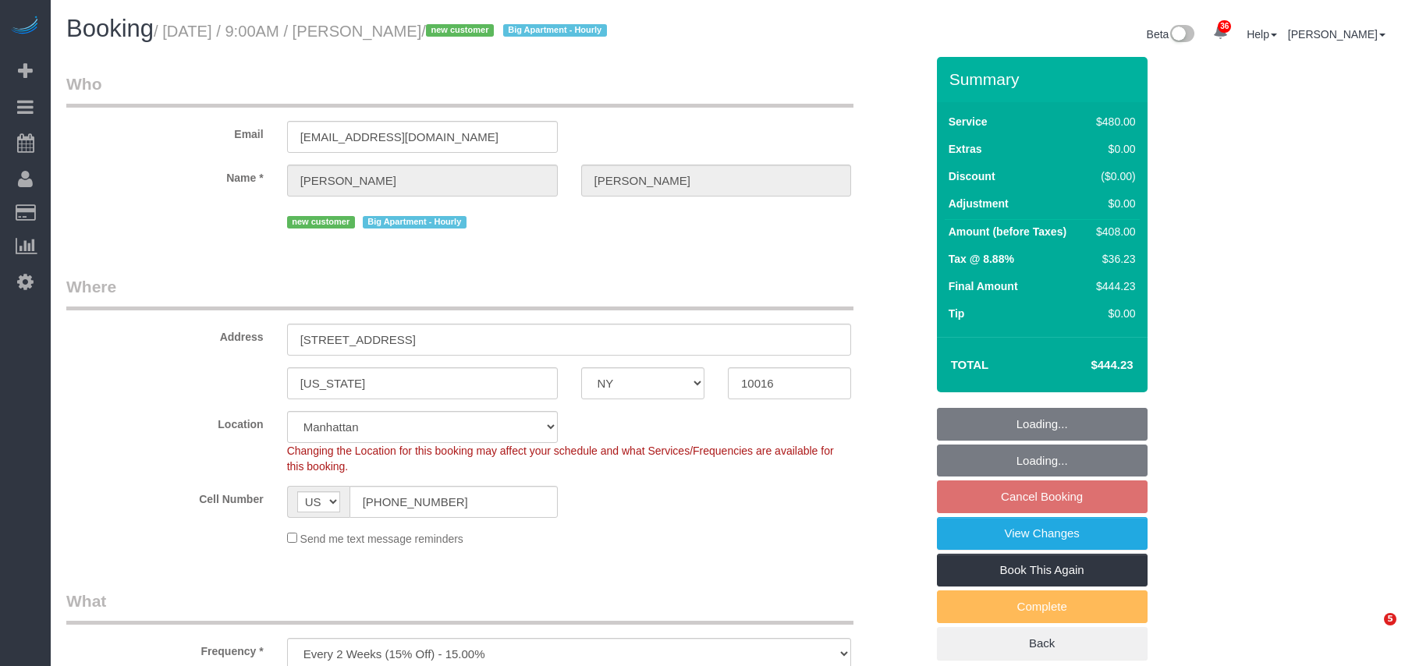
select select "object:1051"
select select "2"
select select "180"
select select "spot2"
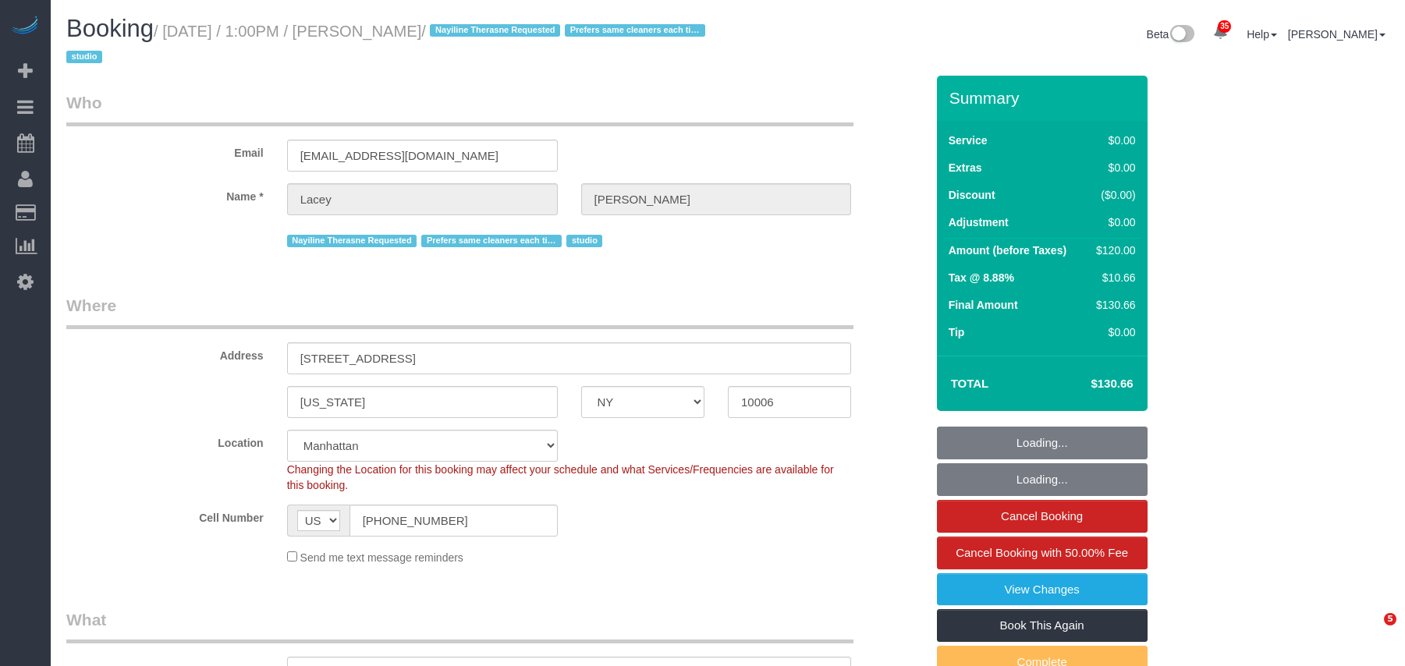
select select "NY"
select select "string:stripe-pm_1QnwjA4VGloSiKo7h3HCAQgS"
select select "number:61"
select select "number:77"
select select "number:15"
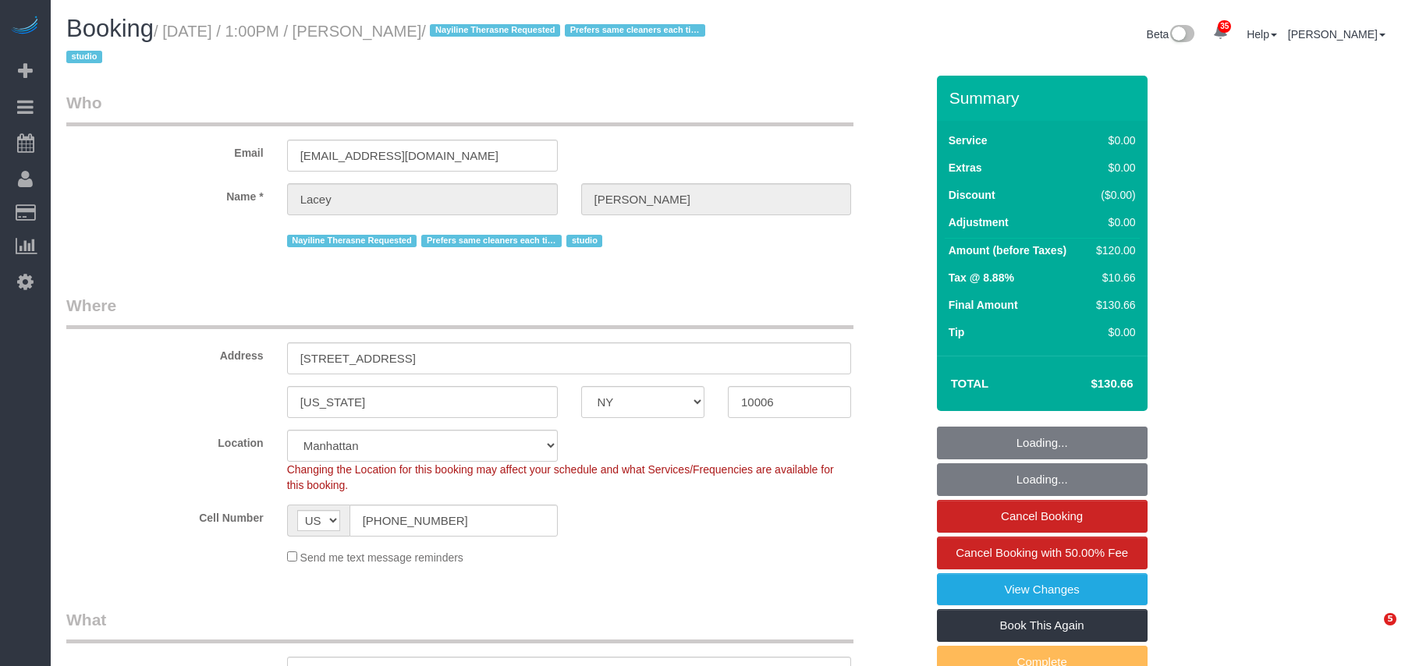
select select "number:5"
click at [170, 34] on small "/ October 06, 2025 / 1:00PM / Lacey Gutierrez / Nayiline Therasne Requested Pre…" at bounding box center [387, 45] width 643 height 44
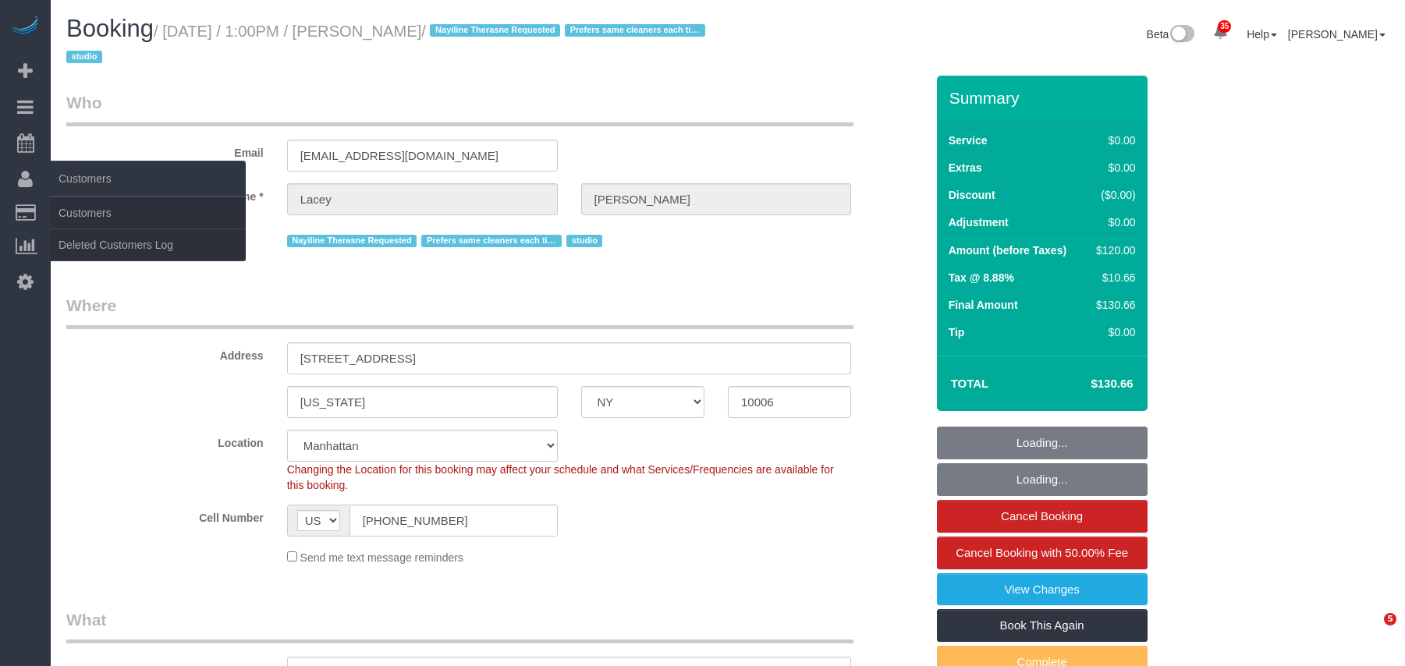
select select "object:1493"
select select "spot1"
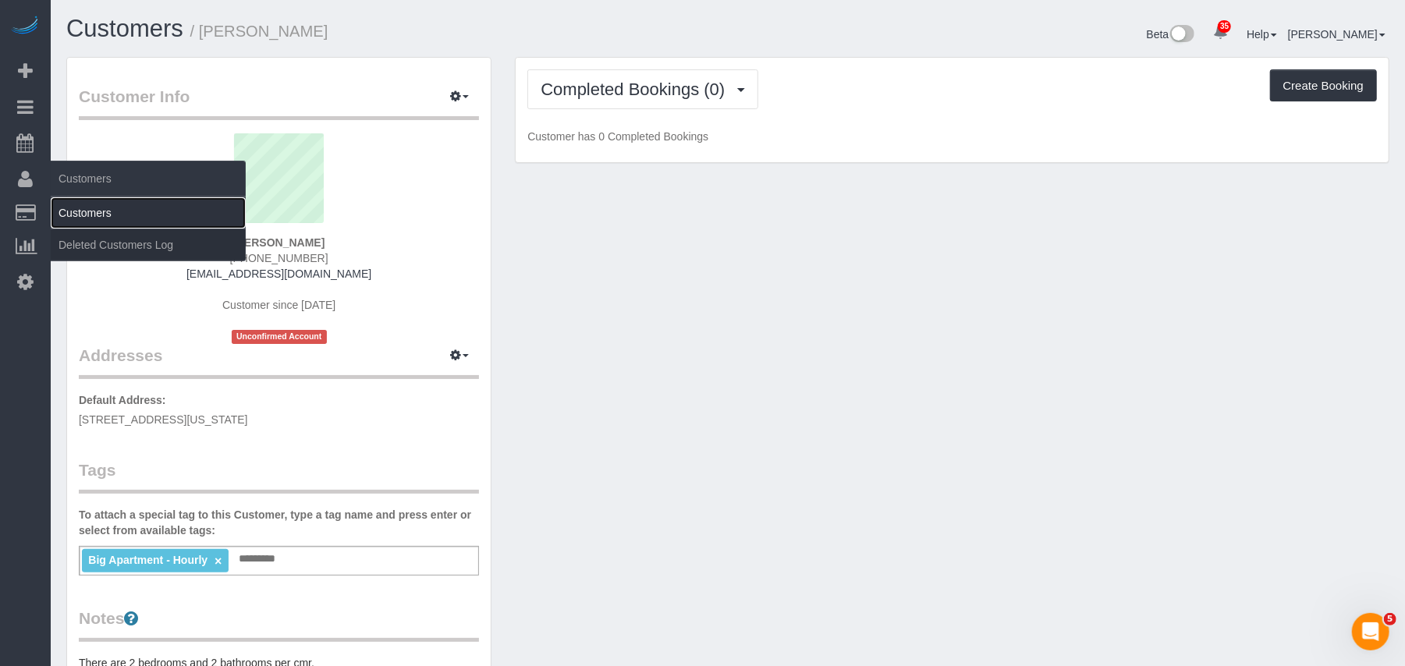
click at [80, 204] on link "Customers" at bounding box center [148, 212] width 195 height 31
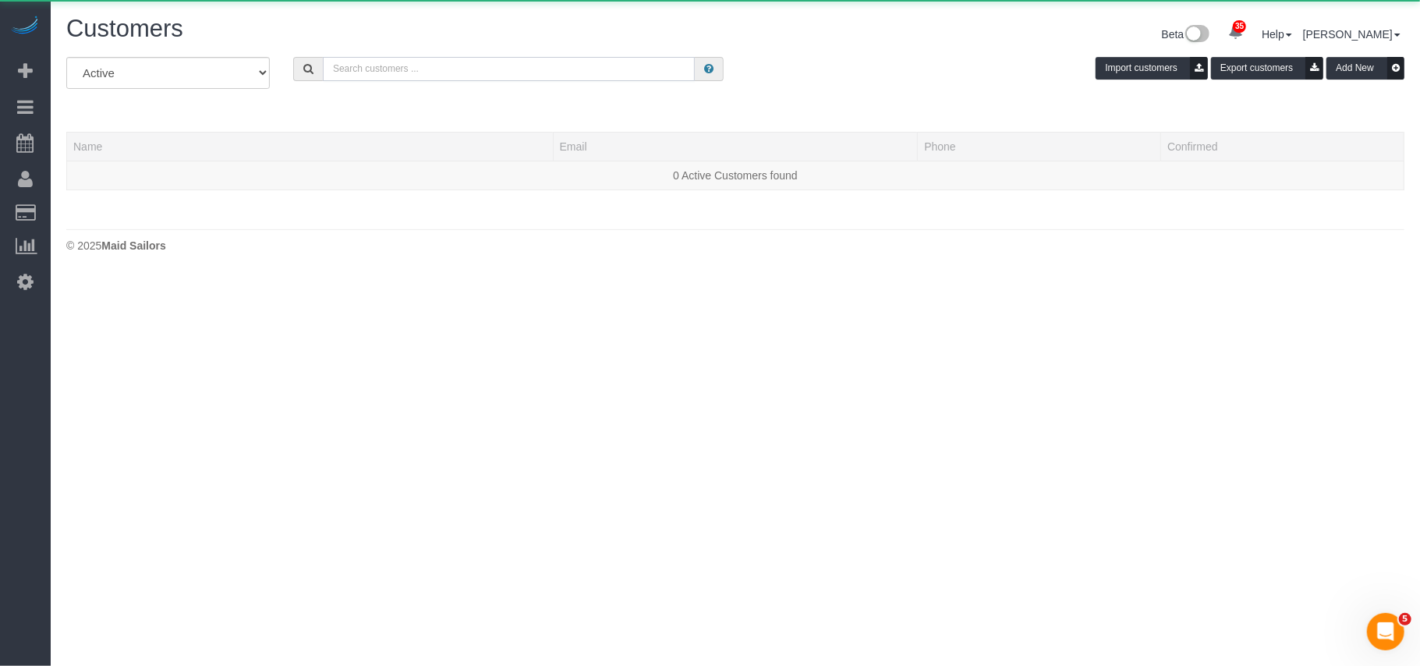
click at [416, 70] on input "text" at bounding box center [509, 69] width 372 height 24
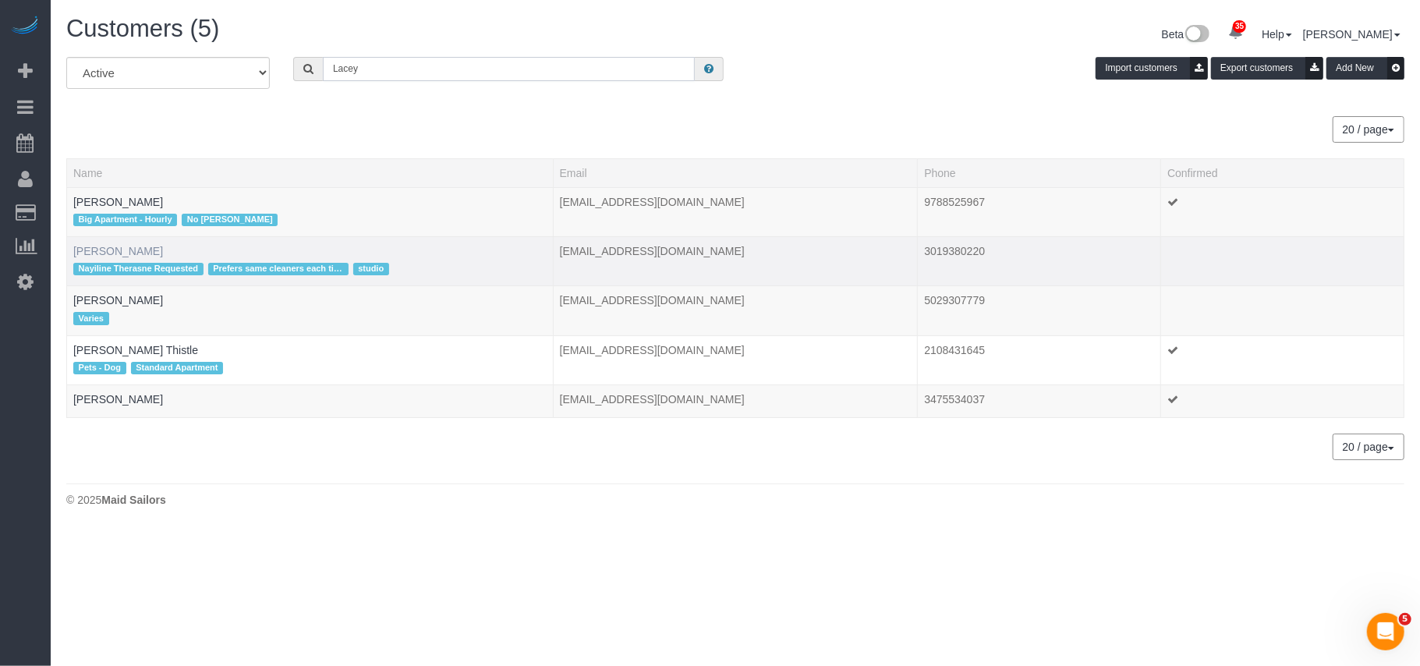
type input "Lacey"
click at [139, 250] on link "Lacey Gutierrez" at bounding box center [118, 251] width 90 height 12
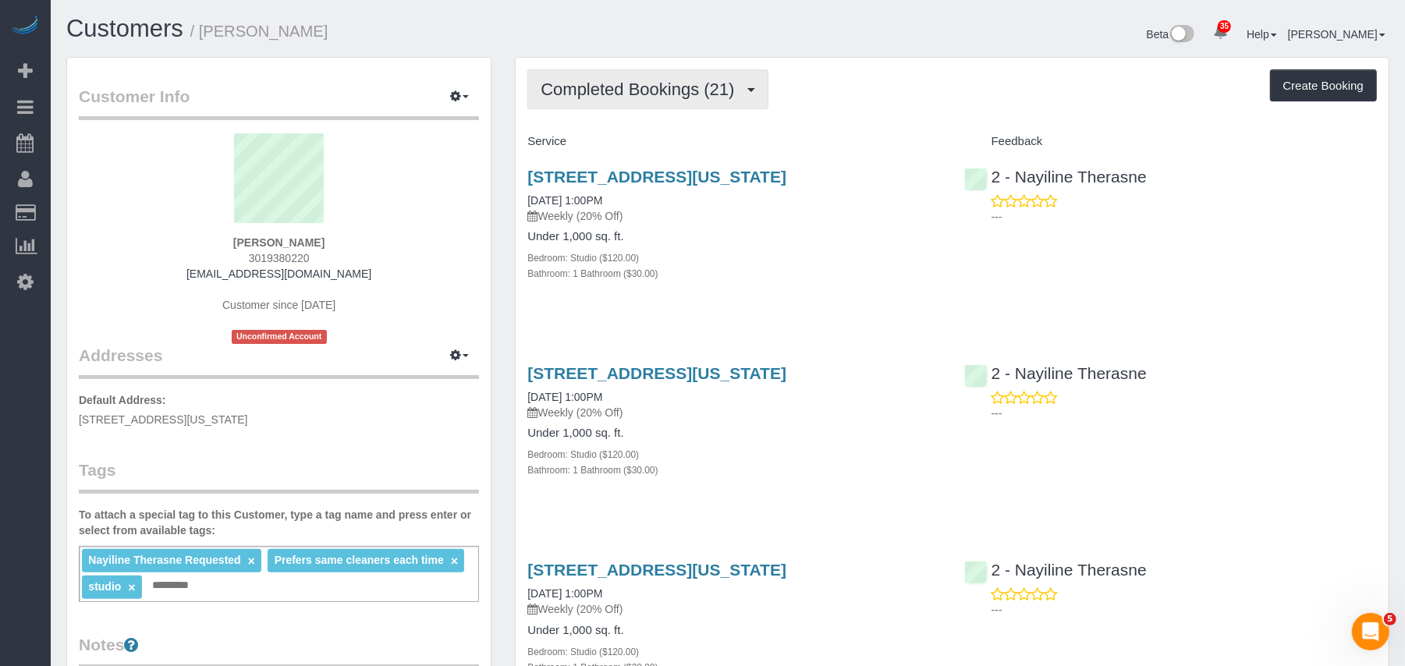
click at [656, 100] on button "Completed Bookings (21)" at bounding box center [647, 89] width 240 height 40
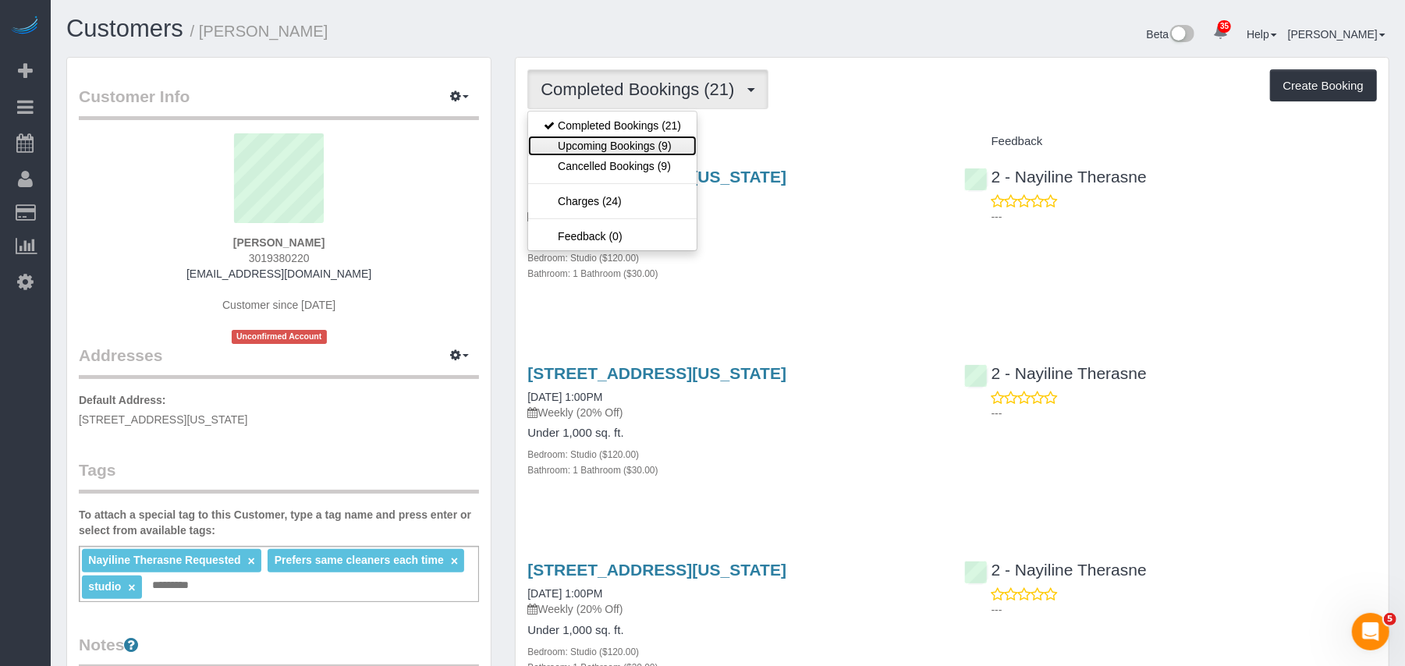
click at [671, 144] on link "Upcoming Bookings (9)" at bounding box center [612, 146] width 168 height 20
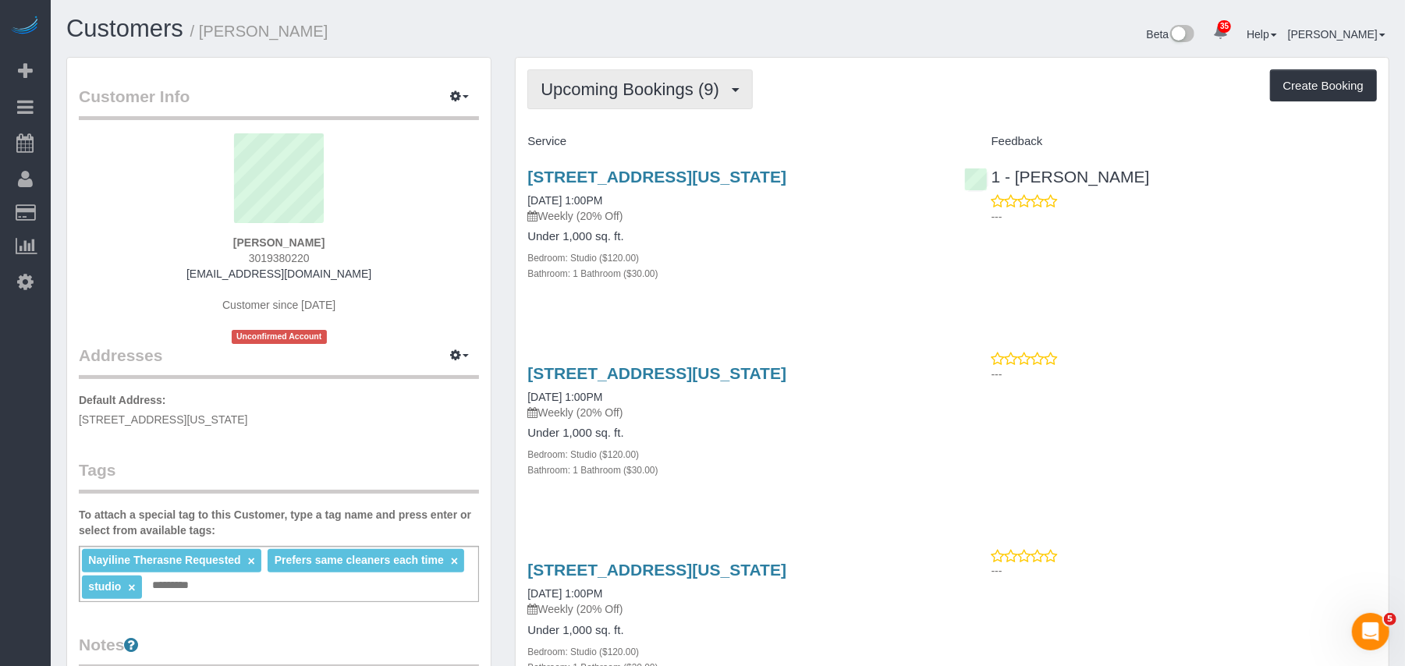
click at [653, 97] on span "Upcoming Bookings (9)" at bounding box center [633, 89] width 186 height 19
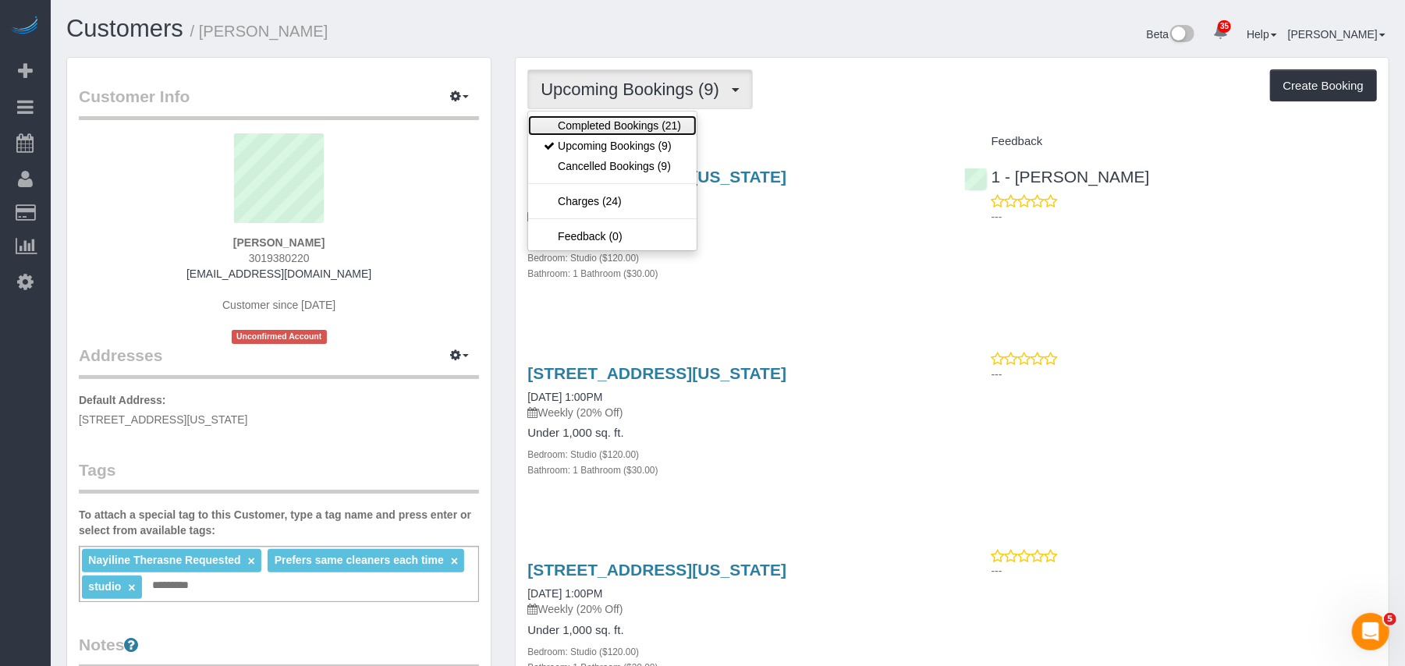
click at [653, 126] on link "Completed Bookings (21)" at bounding box center [612, 125] width 168 height 20
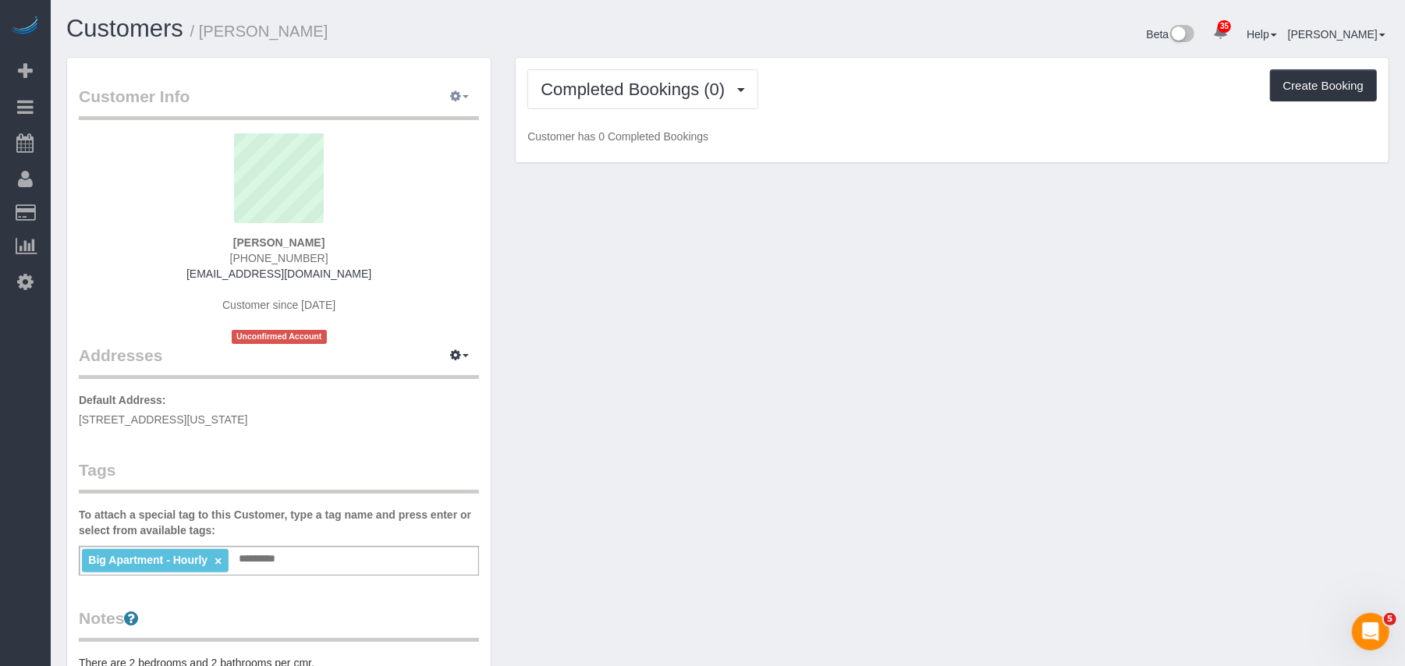
click at [468, 101] on button "button" at bounding box center [459, 97] width 39 height 24
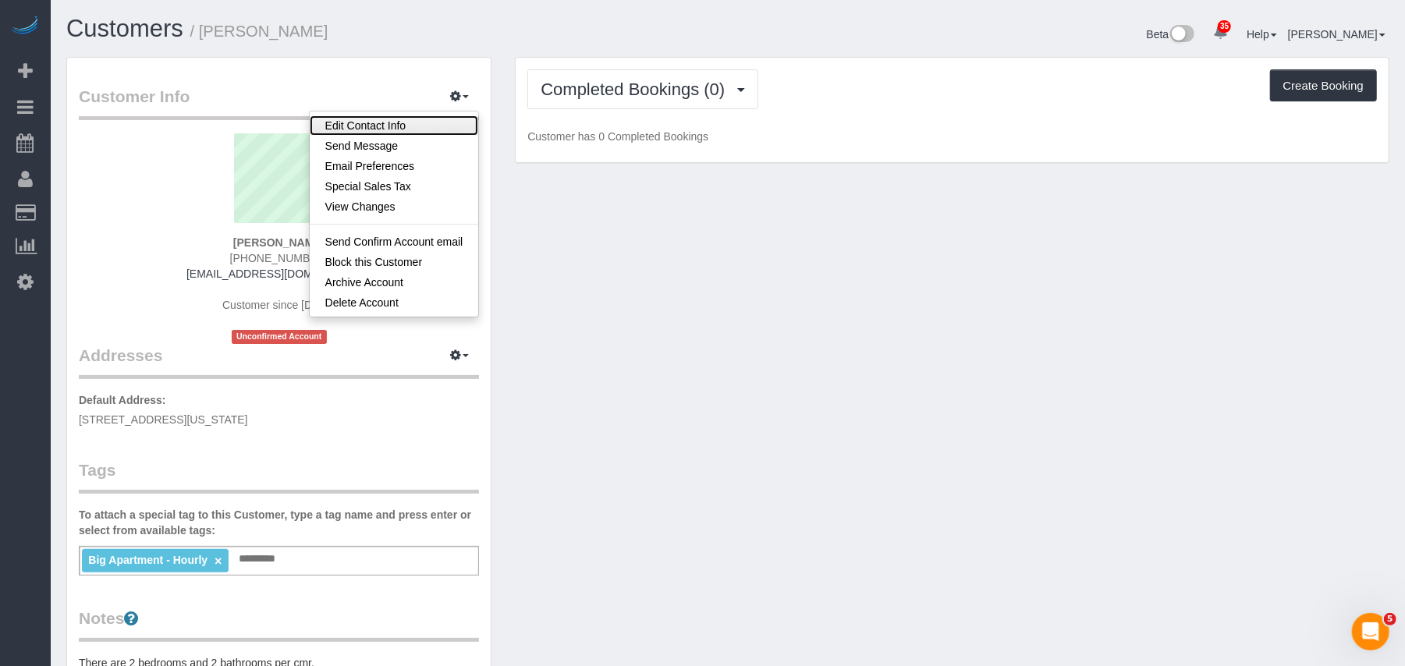
click at [396, 132] on link "Edit Contact Info" at bounding box center [394, 125] width 169 height 20
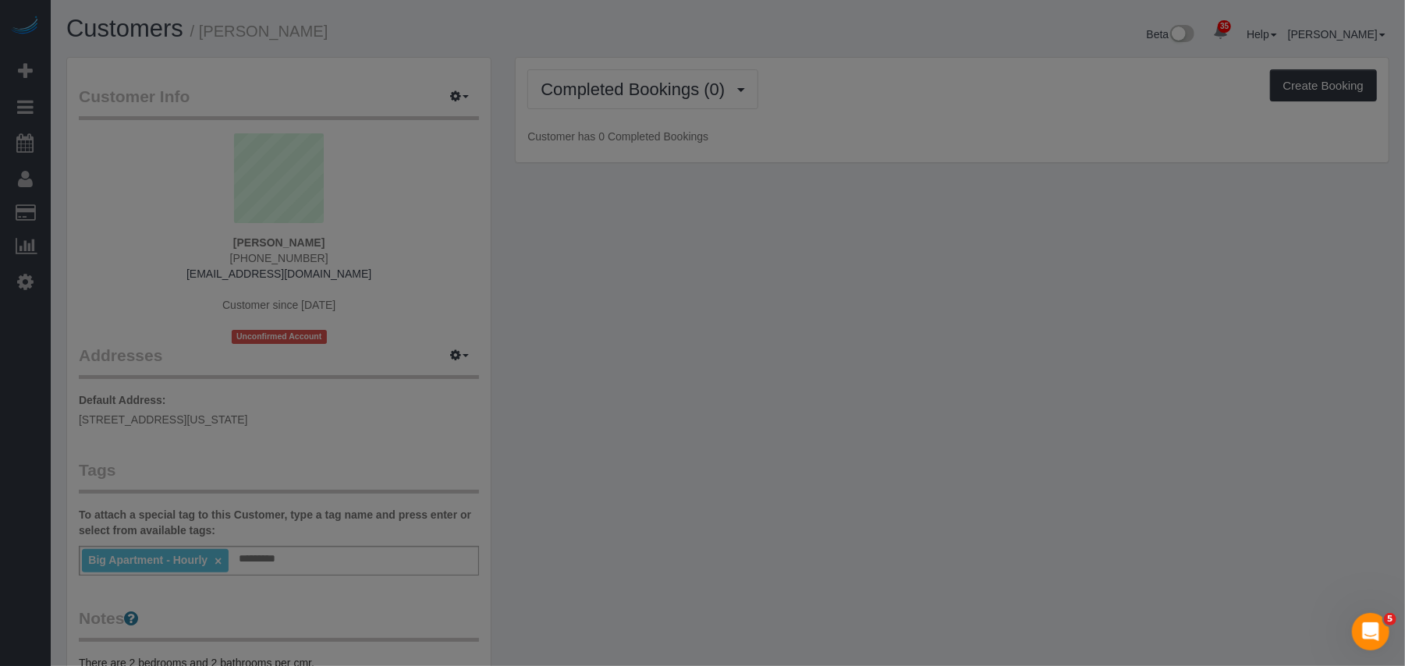
select select "NY"
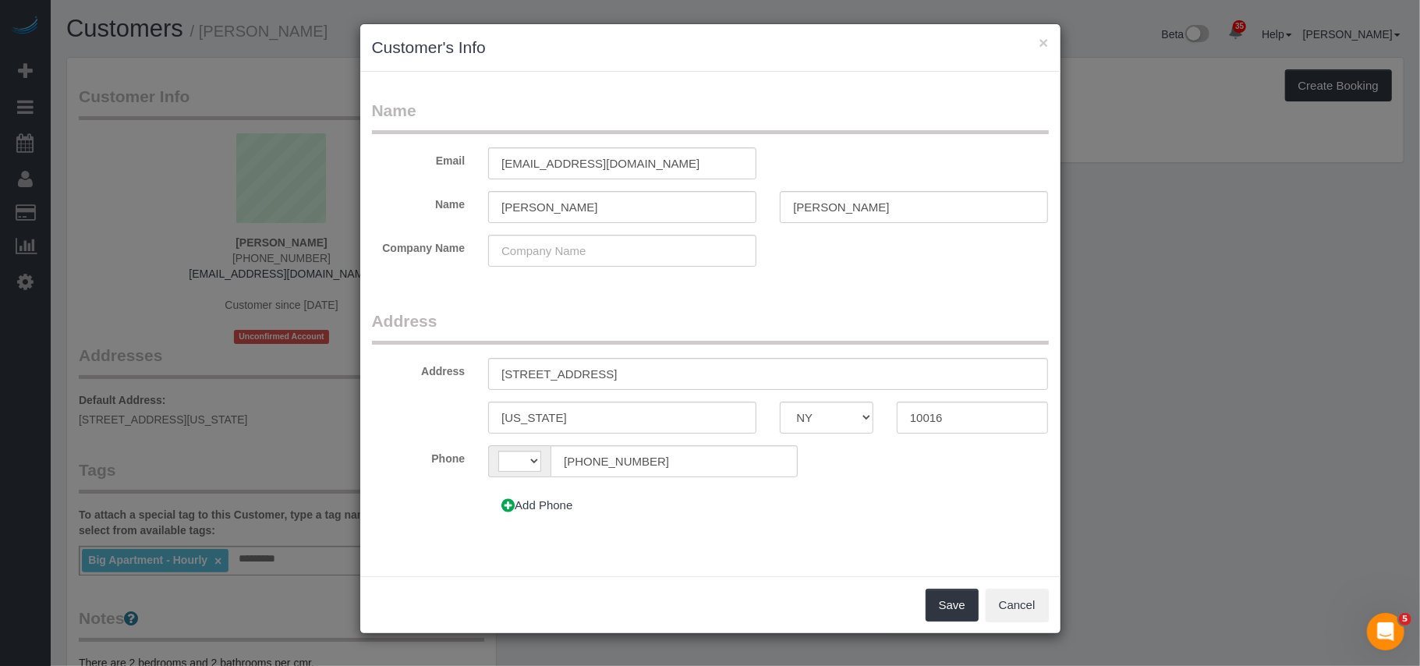
select select "string:US"
click at [649, 465] on input "(646) 489-9533" at bounding box center [674, 461] width 246 height 32
type input "(646) 489-9532"
click at [955, 604] on button "Save" at bounding box center [952, 605] width 53 height 33
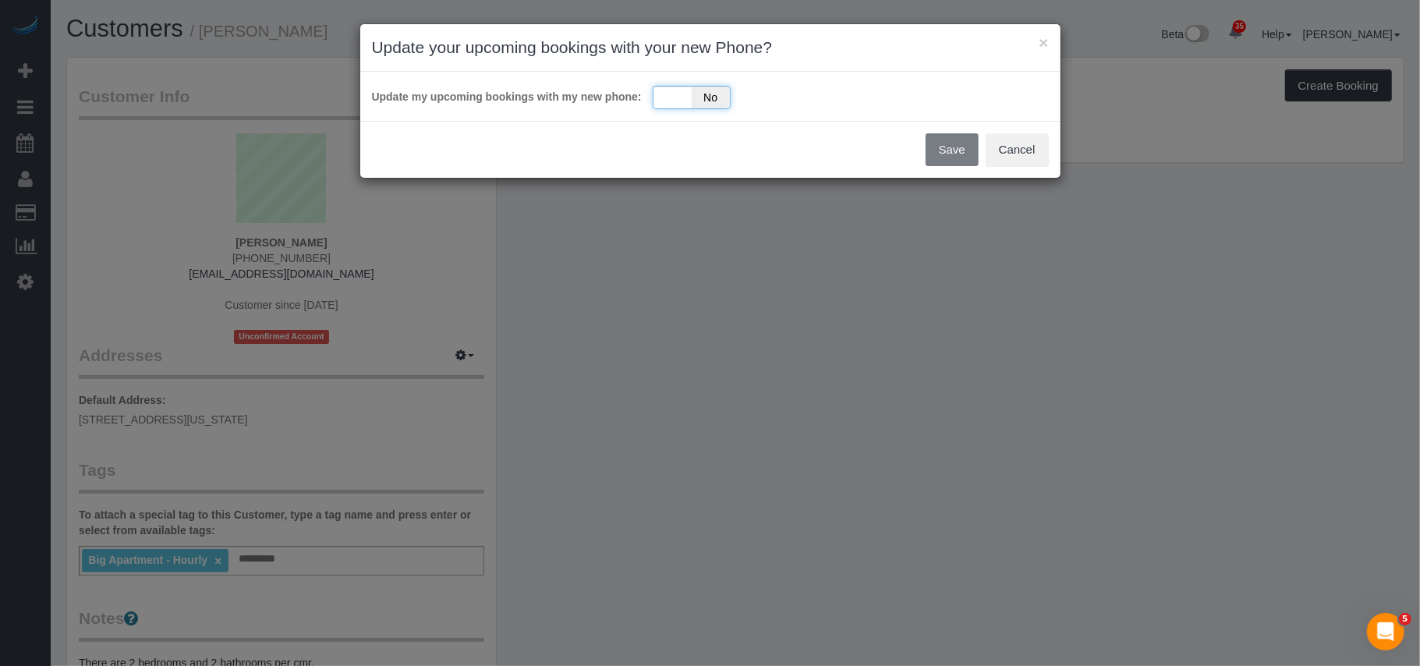
click at [675, 105] on div "Yes No" at bounding box center [692, 97] width 78 height 23
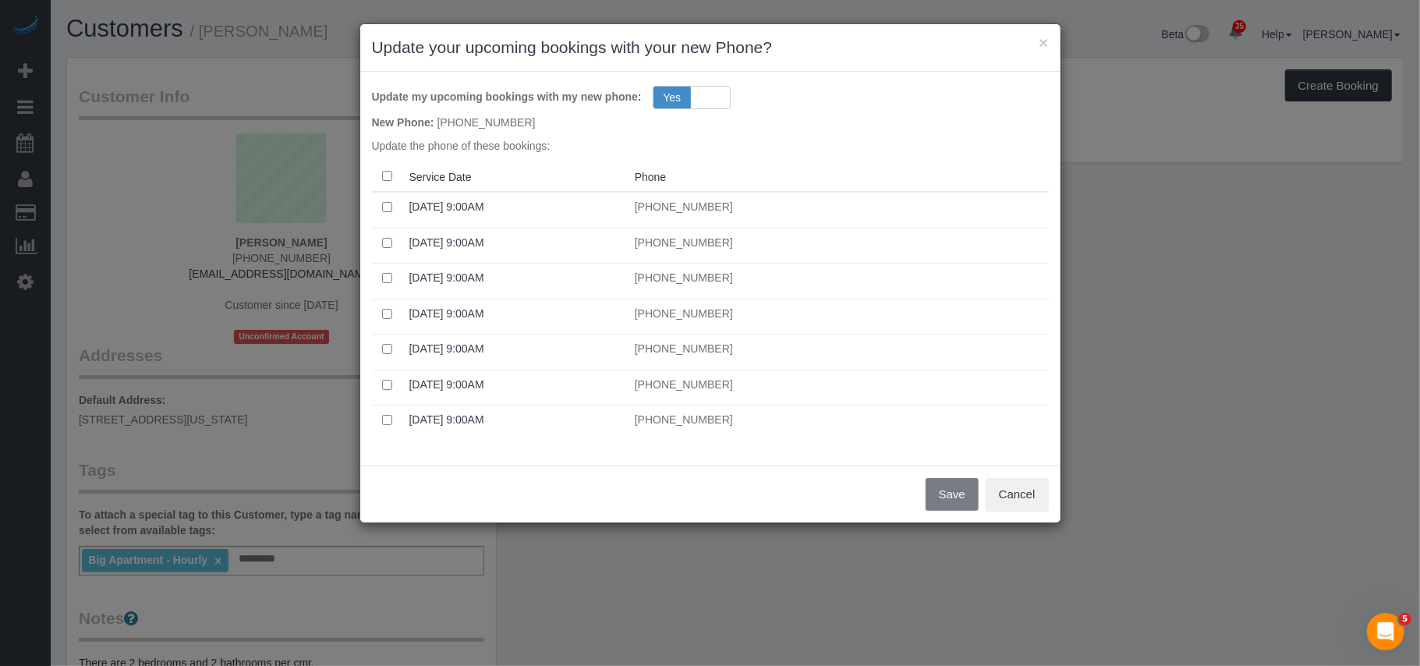
click at [384, 183] on th at bounding box center [387, 176] width 31 height 30
click at [943, 493] on button "Save" at bounding box center [952, 494] width 53 height 33
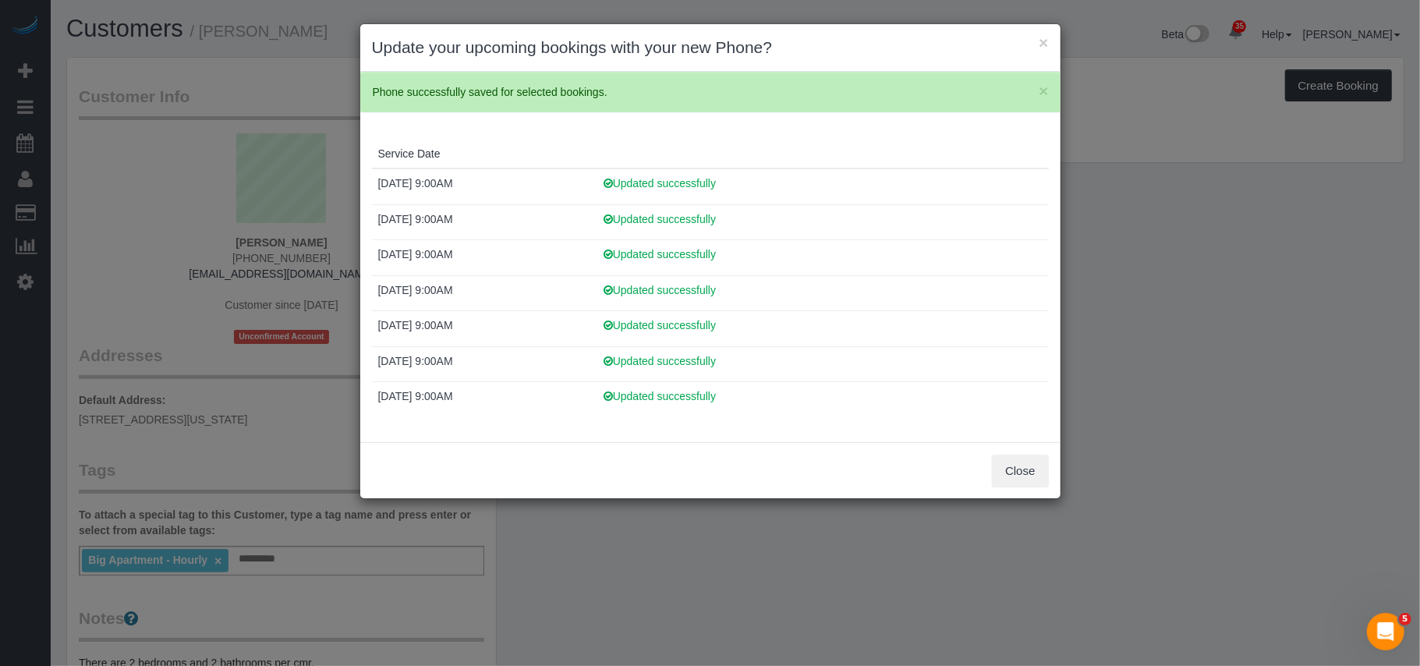
click at [1054, 469] on div "Close" at bounding box center [710, 470] width 700 height 57
drag, startPoint x: 1029, startPoint y: 469, endPoint x: 971, endPoint y: 454, distance: 60.3
click at [1027, 469] on button "Close" at bounding box center [1020, 471] width 56 height 33
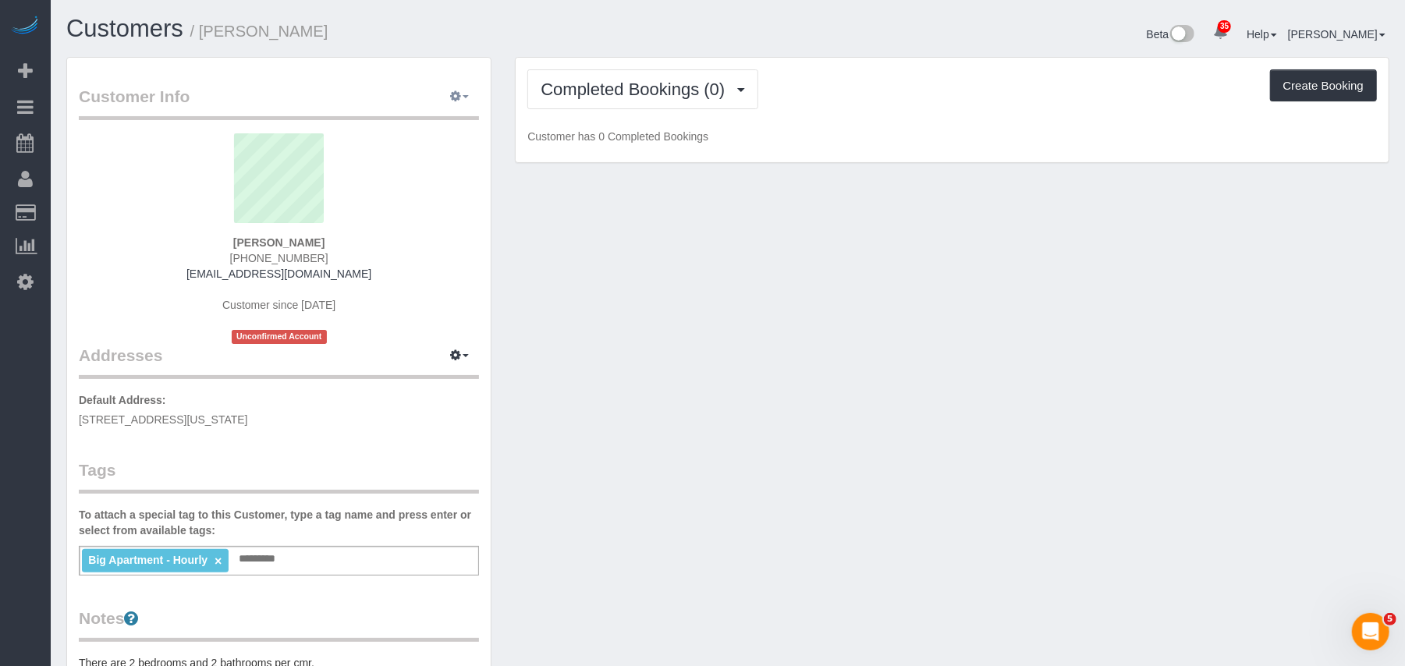
click at [462, 100] on button "button" at bounding box center [459, 97] width 39 height 24
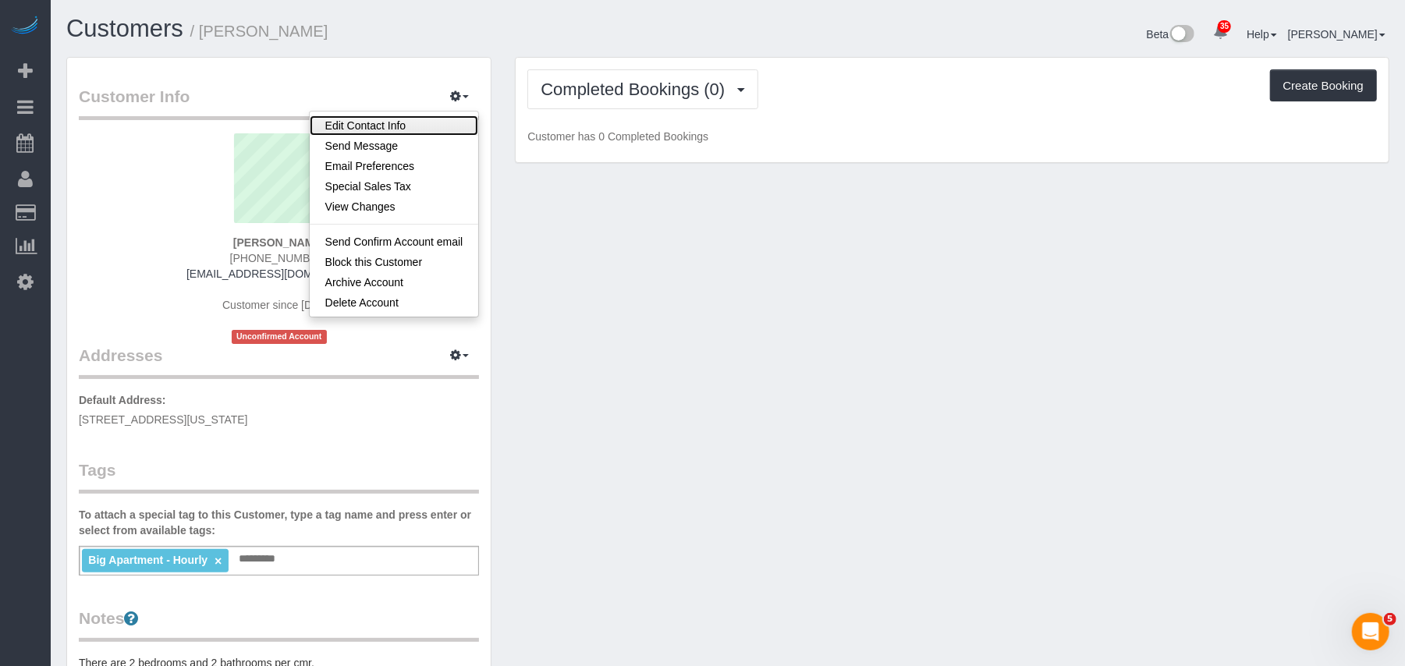
click at [434, 128] on link "Edit Contact Info" at bounding box center [394, 125] width 169 height 20
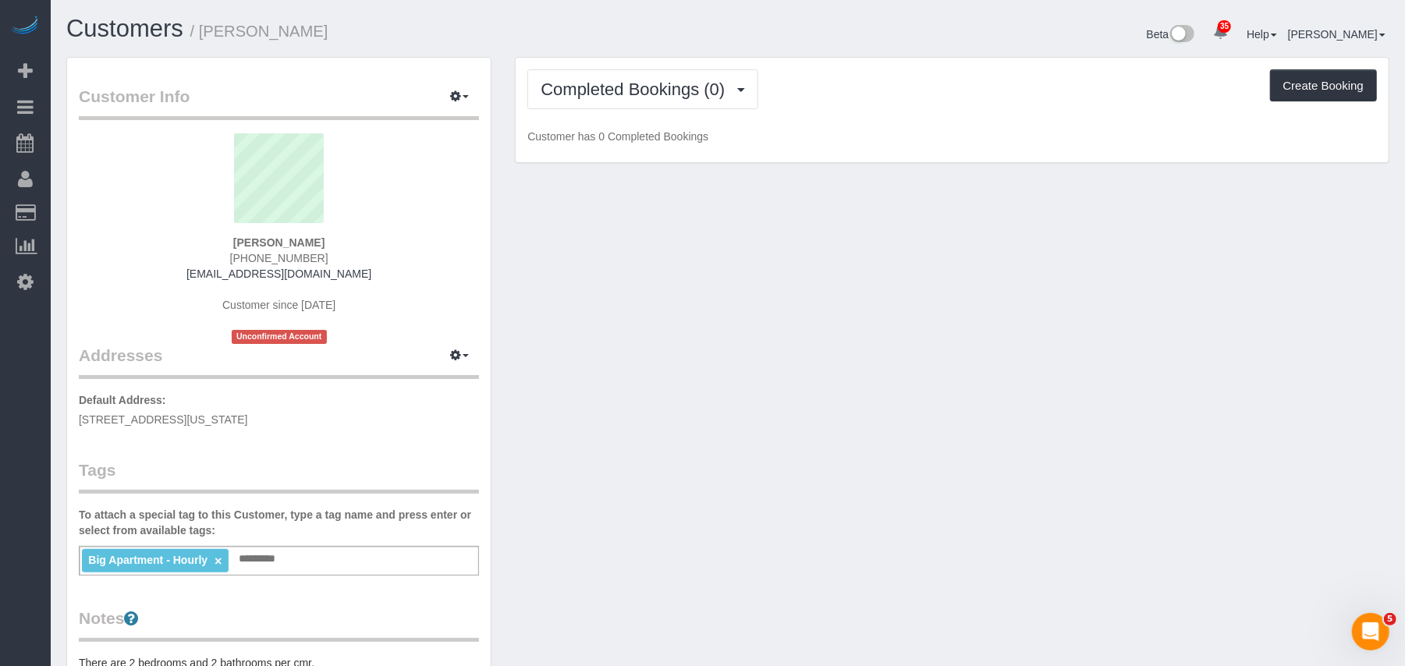
select select "NY"
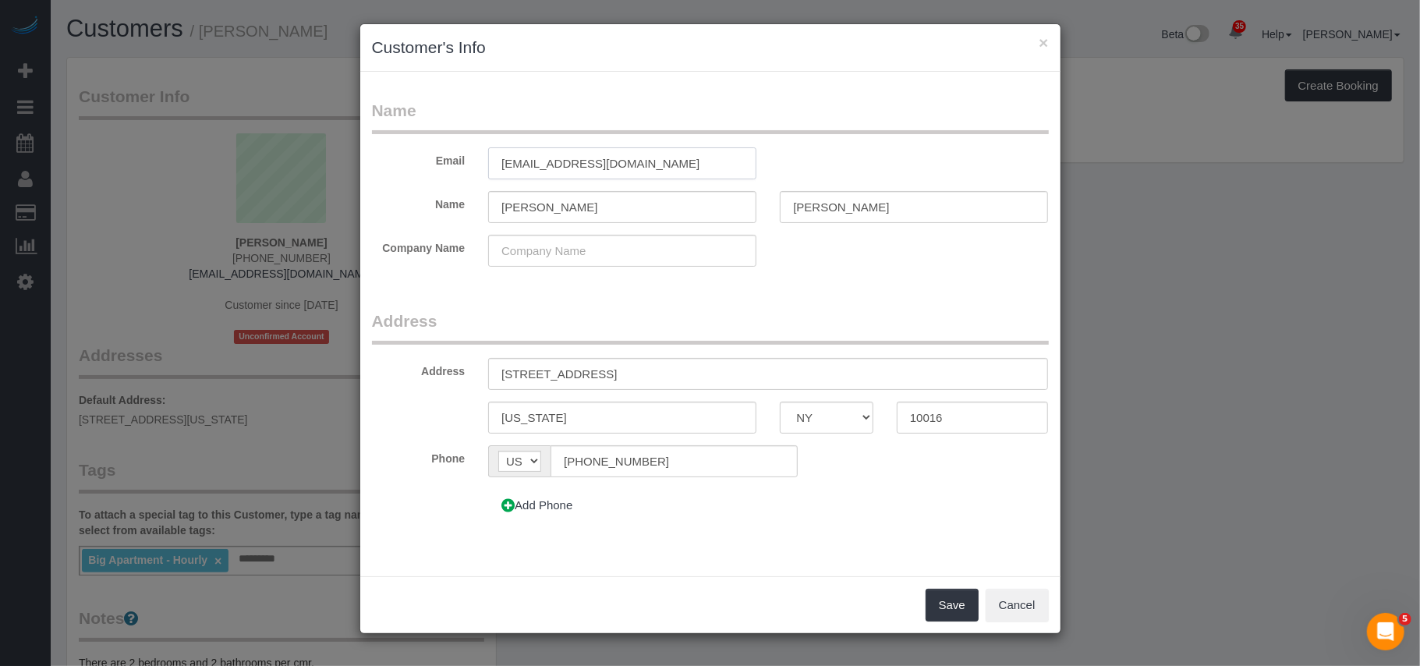
click at [530, 164] on input "susanwaltzman@gmail.com" at bounding box center [622, 163] width 268 height 32
type input "susan.waltzman@gmail.com"
click at [950, 597] on button "Save" at bounding box center [952, 605] width 53 height 33
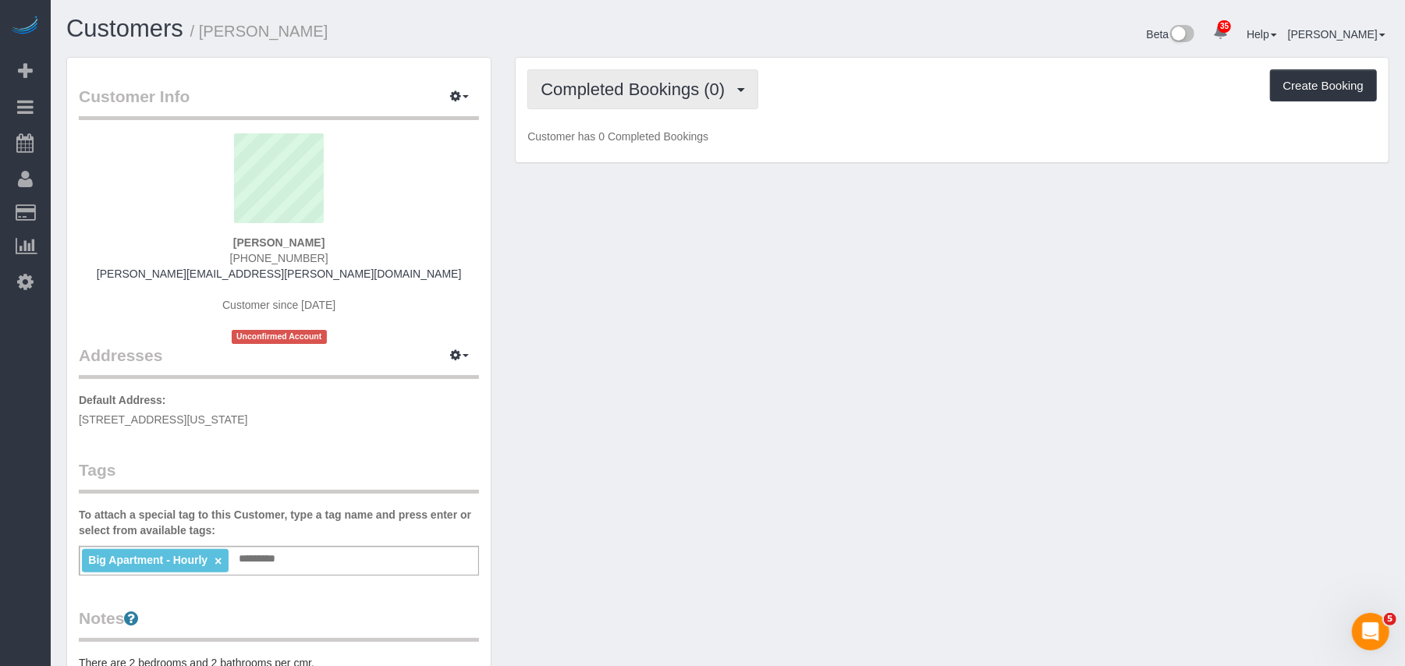
click at [741, 91] on span "button" at bounding box center [741, 90] width 8 height 4
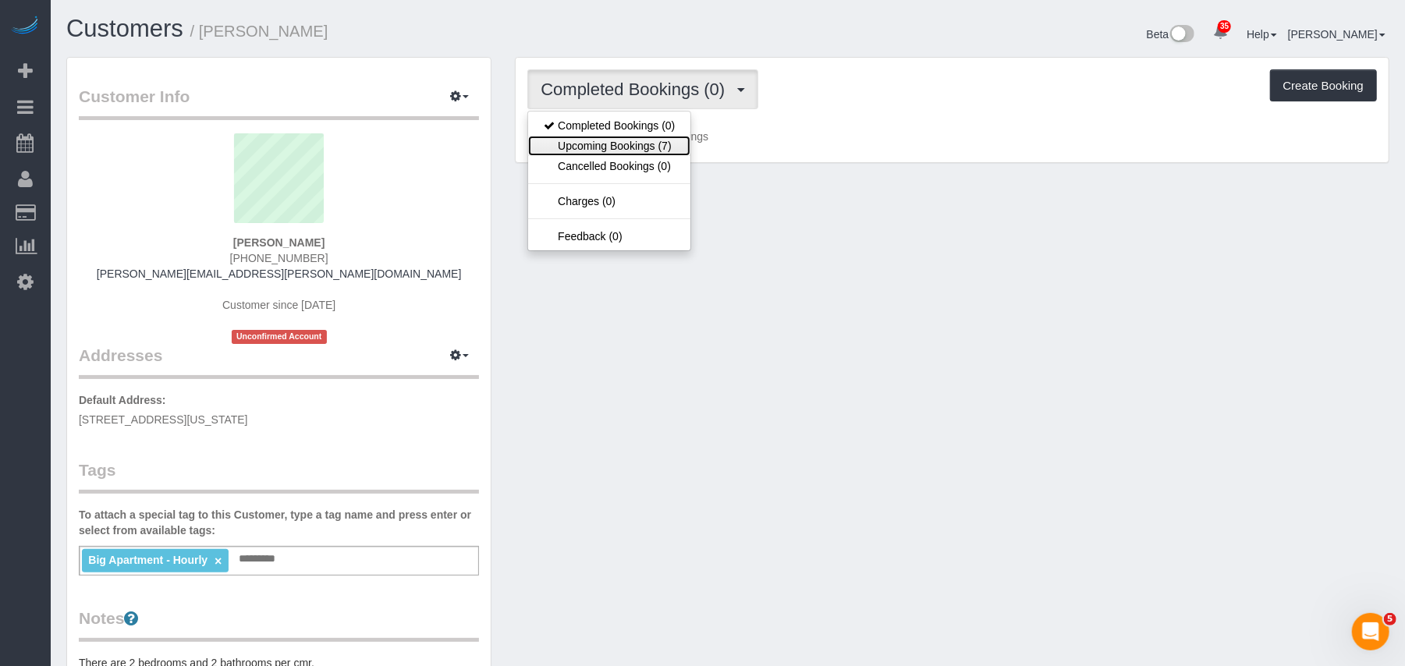
click at [682, 148] on link "Upcoming Bookings (7)" at bounding box center [609, 146] width 162 height 20
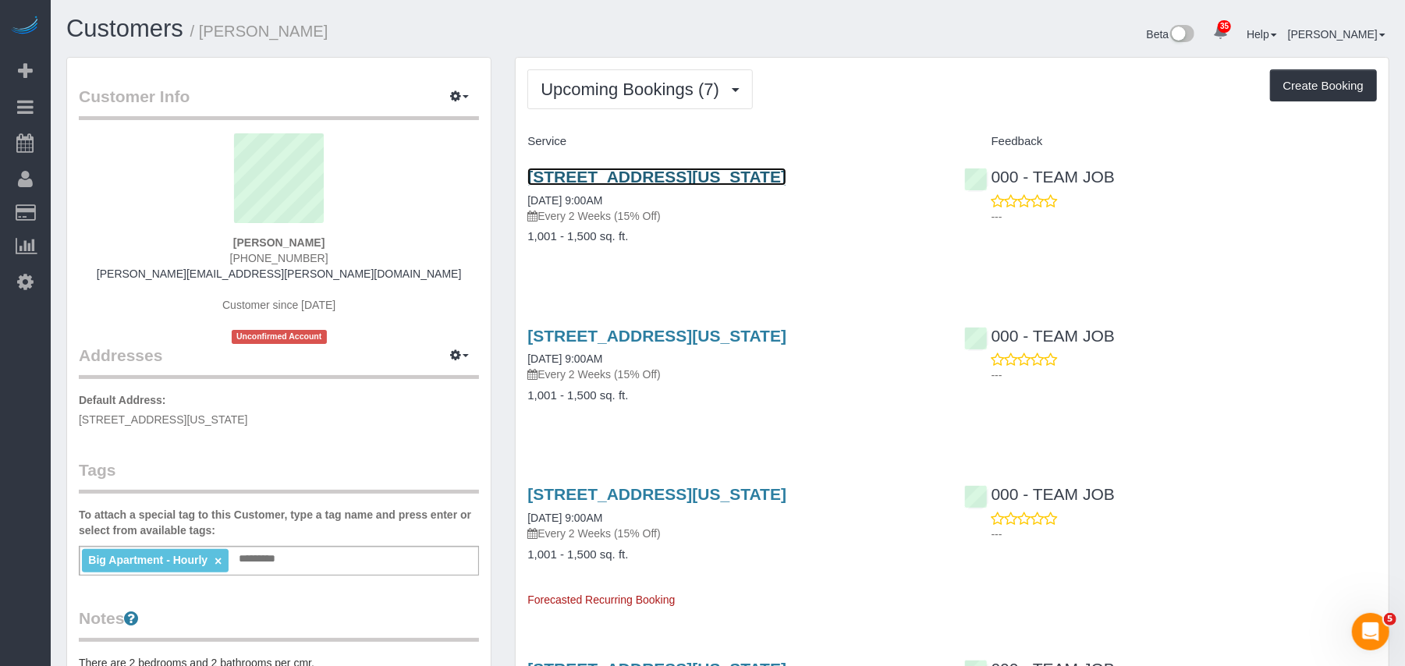
click at [654, 179] on link "333 East 30th Street, Apt 18j, New York, NY 10016" at bounding box center [656, 177] width 259 height 18
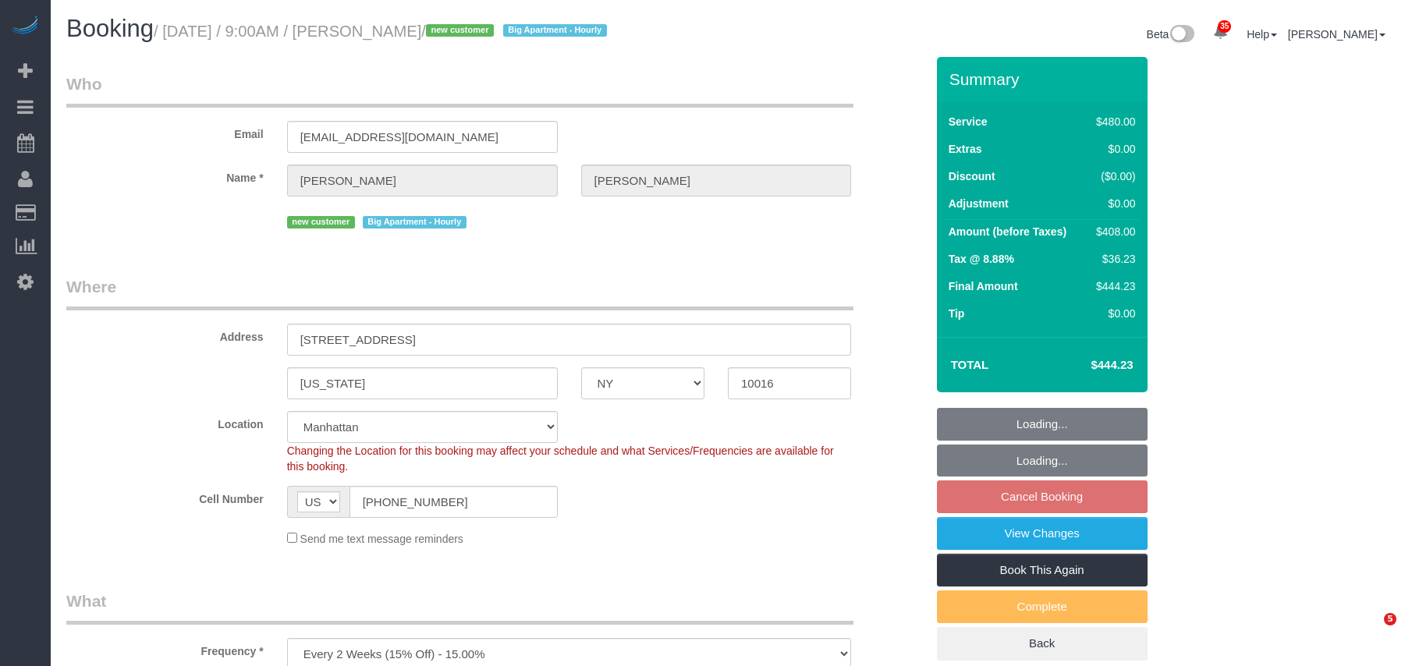
select select "NY"
select select "2"
select select "180"
select select "spot2"
select select "number:89"
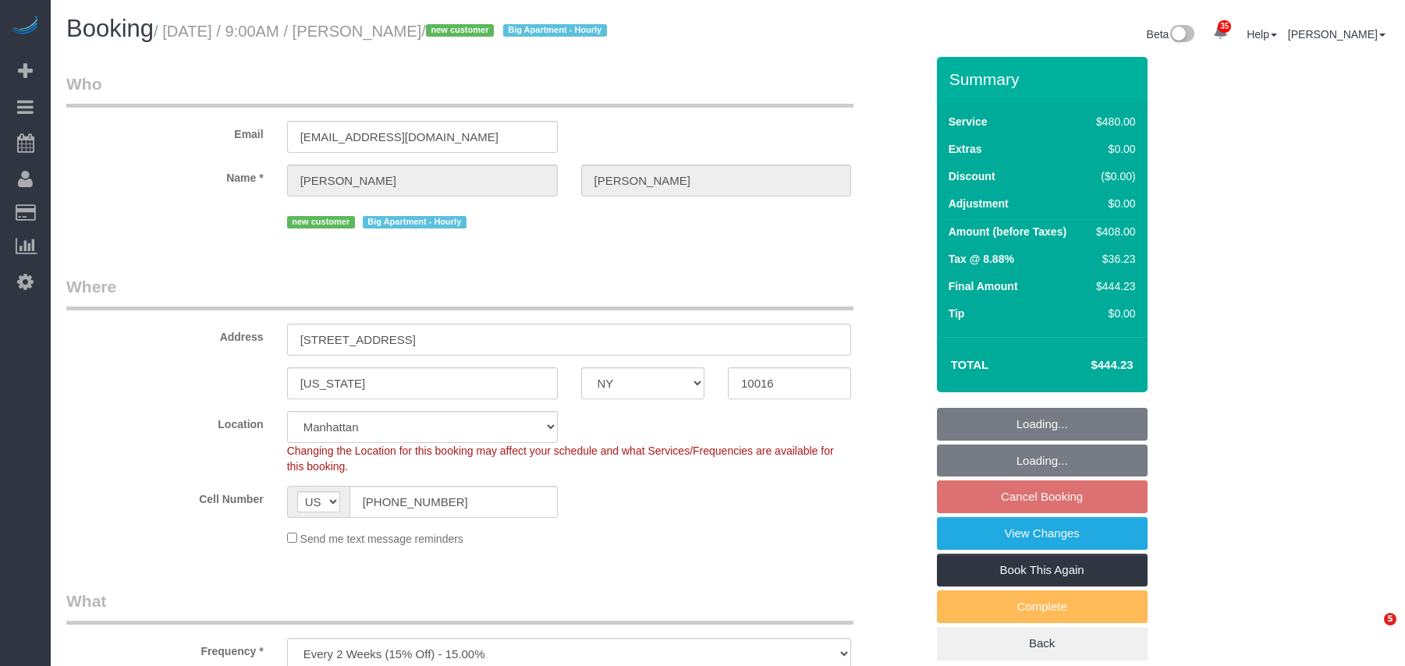
select select "number:90"
select select "number:15"
select select "number:5"
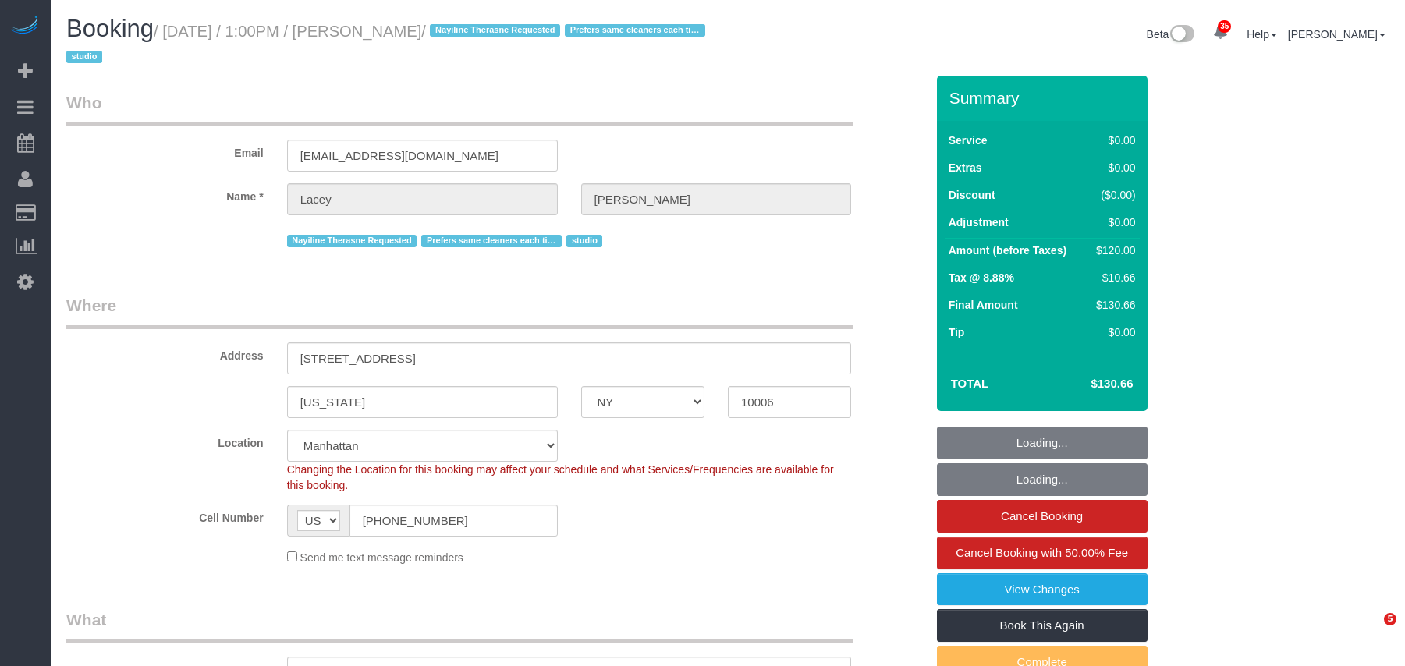
select select "NY"
select select "string:stripe-pm_1QnwjA4VGloSiKo7h3HCAQgS"
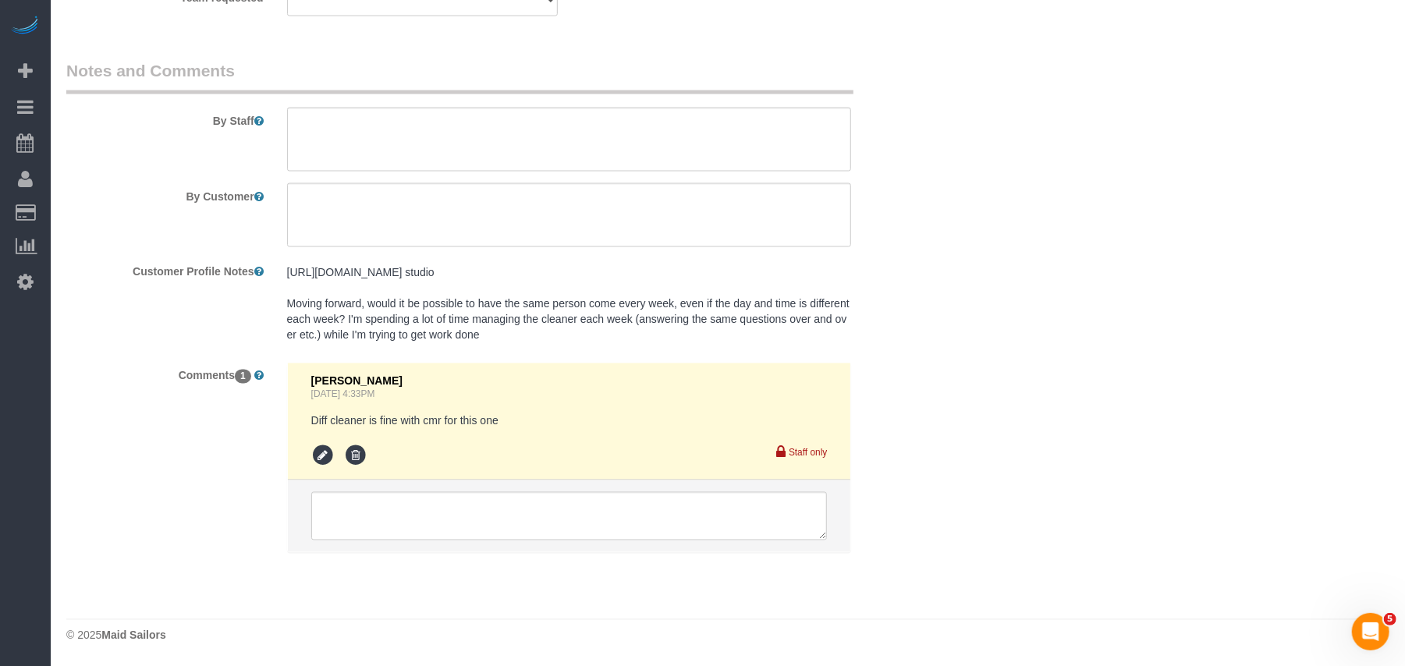
select select "spot1"
select select "number:61"
select select "number:77"
select select "number:15"
select select "number:5"
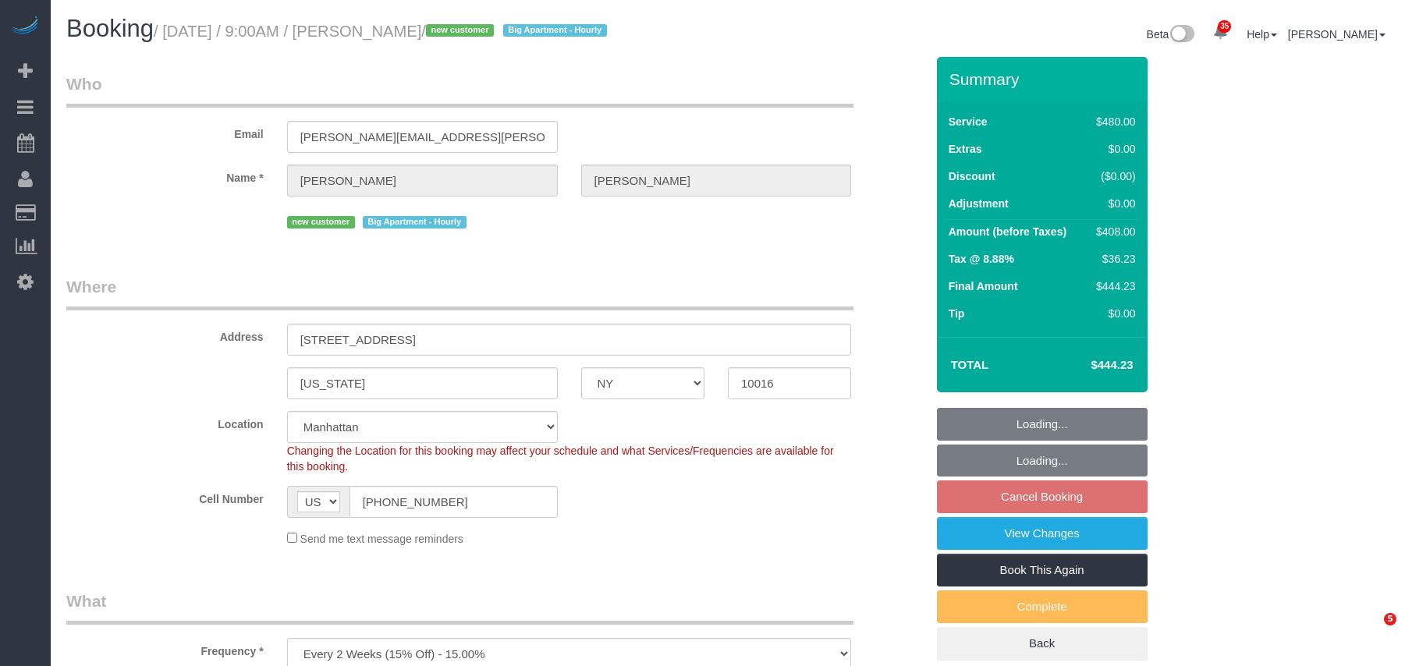
select select "NY"
select select "2"
select select "180"
select select "spot2"
select select "number:89"
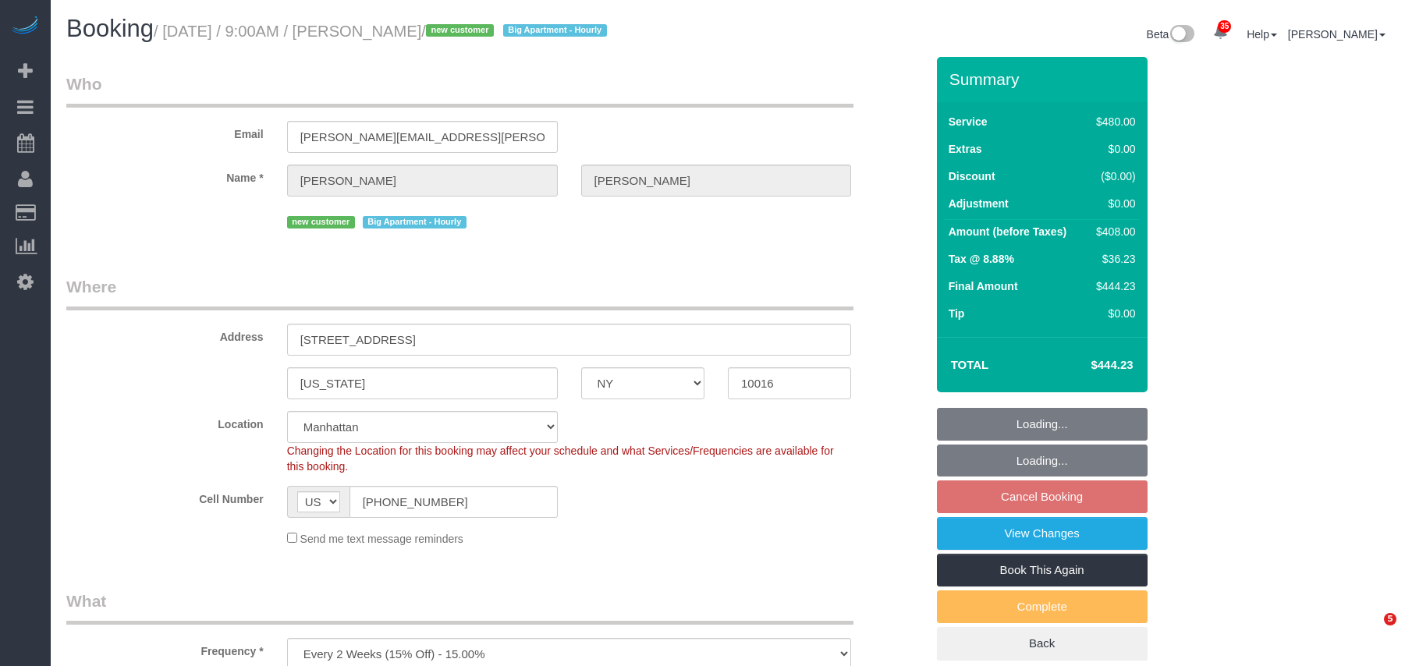
select select "number:90"
select select "number:15"
select select "number:5"
select select "NY"
select select "2"
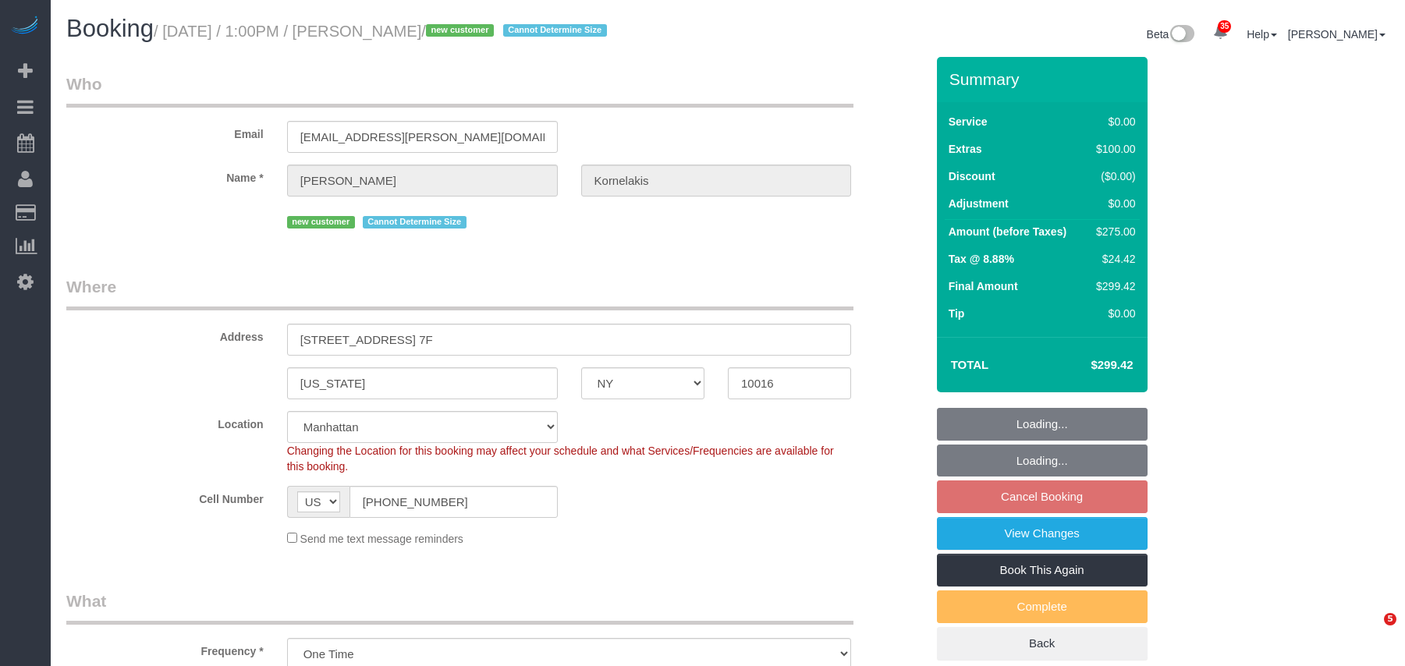
select select "spot6"
select select "number:61"
select select "number:77"
select select "number:15"
select select "number:5"
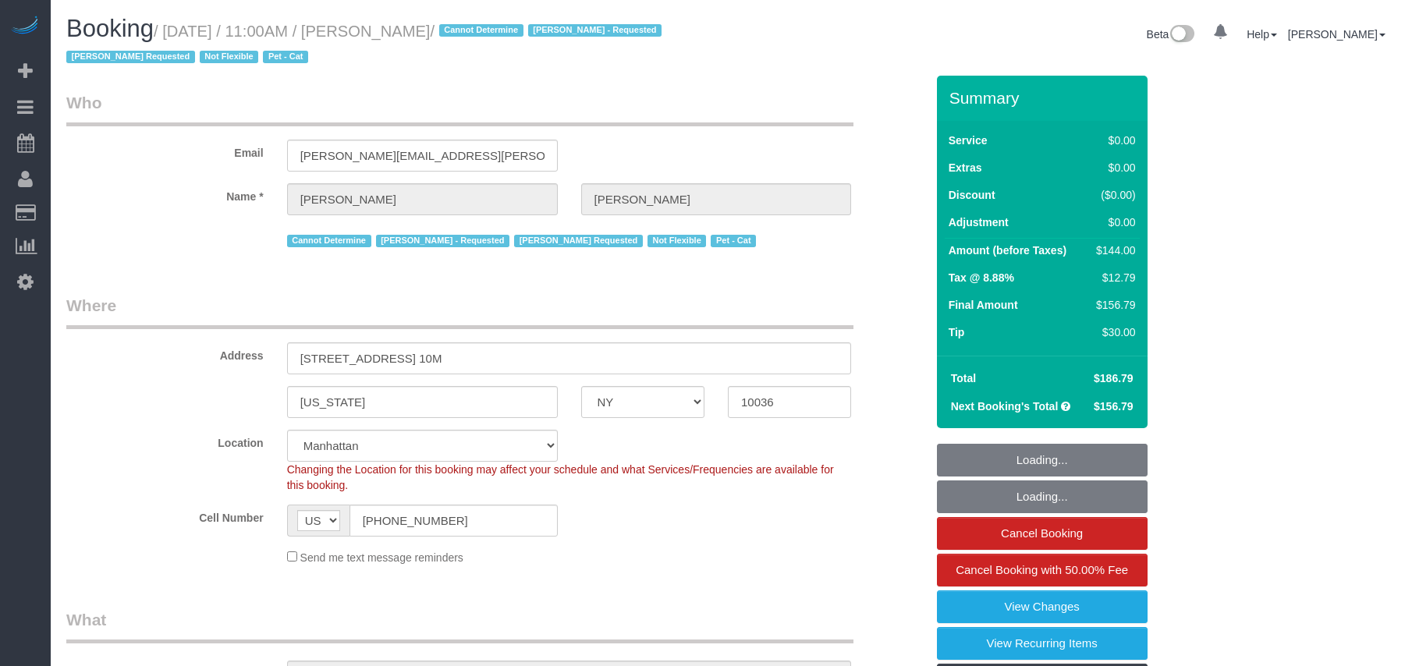
select select "NY"
select select "number:89"
select select "number:90"
select select "number:14"
select select "number:5"
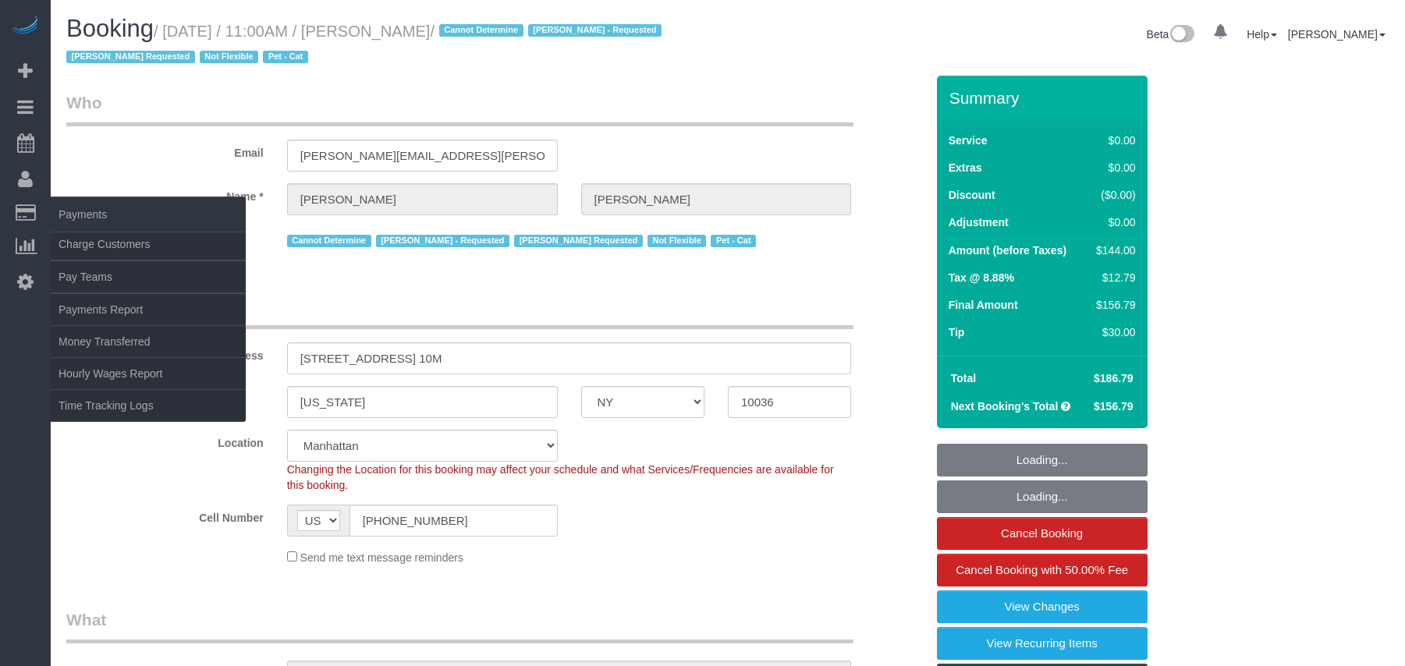
select select "object:996"
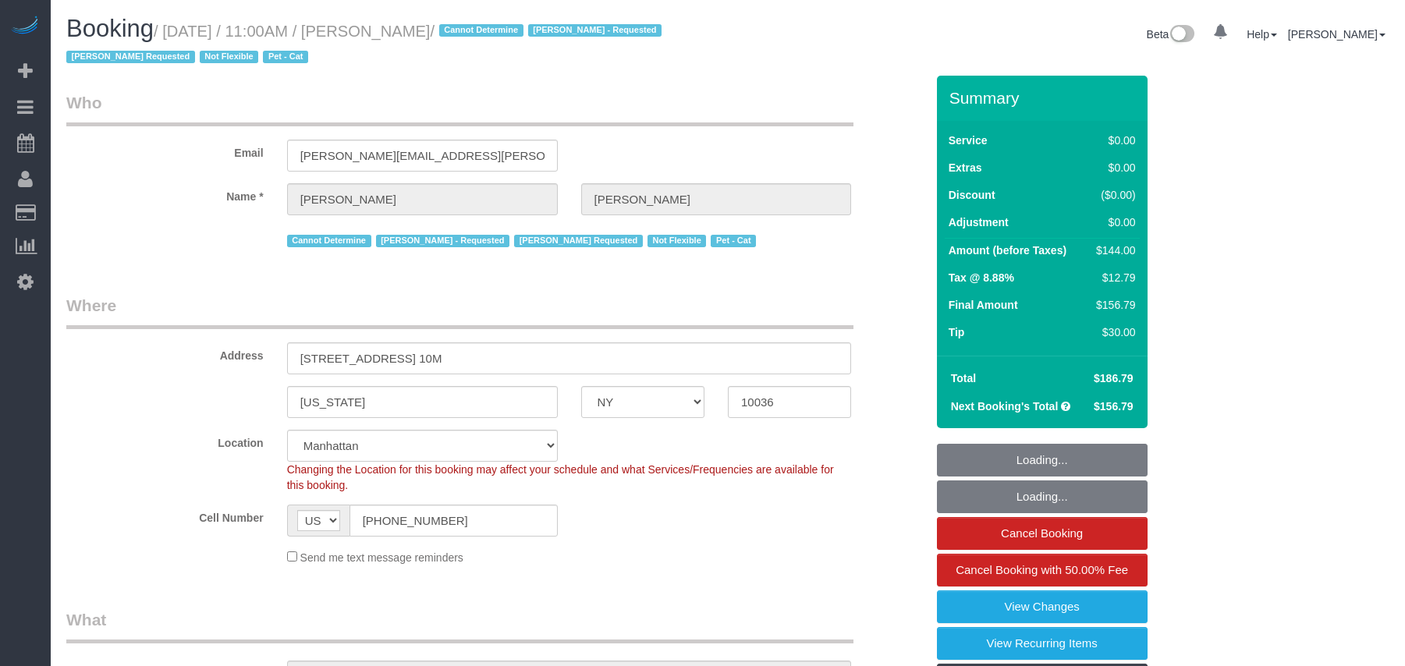
click at [89, 241] on link "Charge Customers" at bounding box center [148, 244] width 195 height 31
select select "1"
select select "spot1"
select select
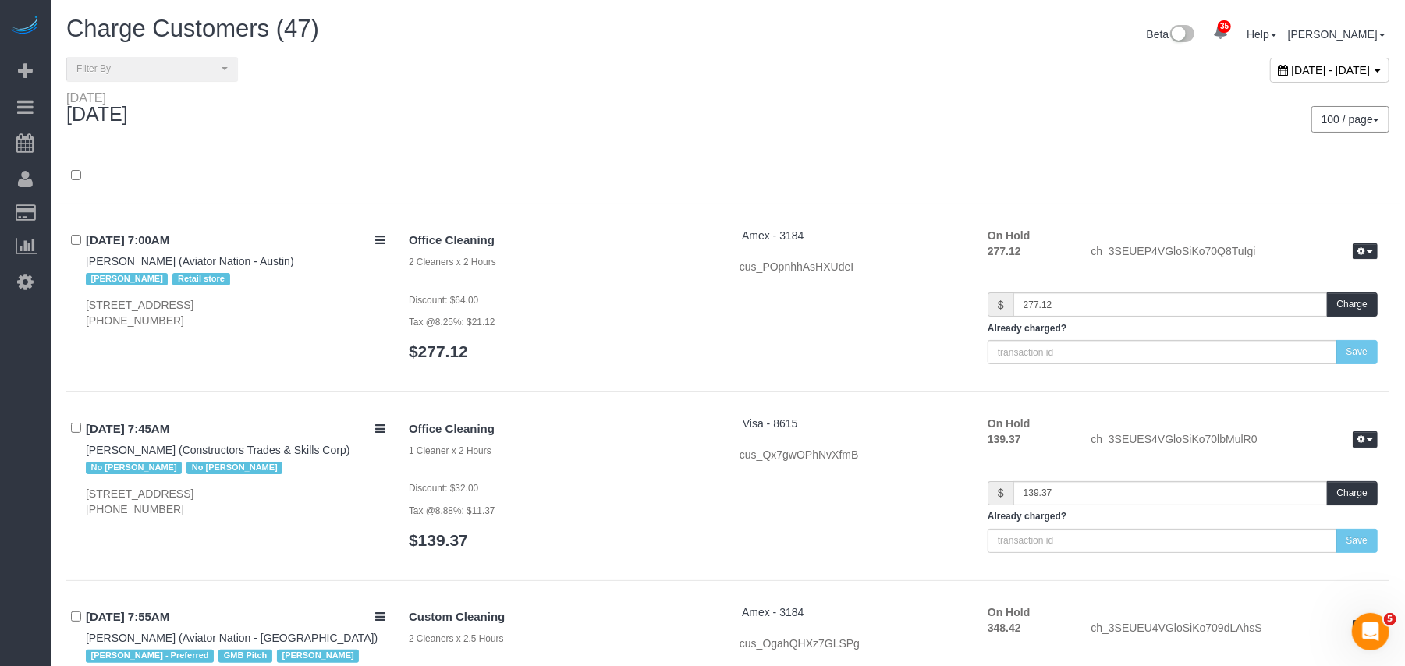
click at [1292, 73] on span "October 06, 2025 - October 06, 2025" at bounding box center [1331, 70] width 79 height 12
type input "**********"
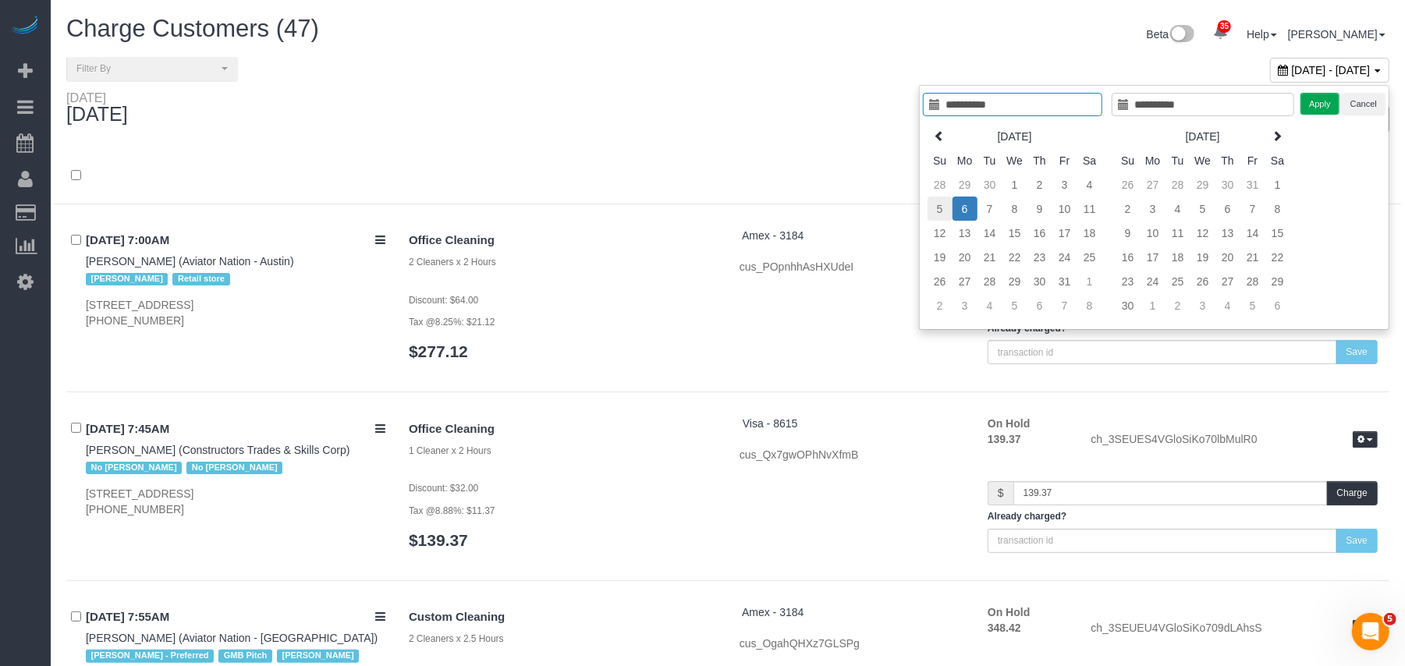
type input "**********"
click at [943, 207] on td "5" at bounding box center [939, 209] width 25 height 24
type input "**********"
click at [943, 207] on td "5" at bounding box center [939, 209] width 25 height 24
type input "**********"
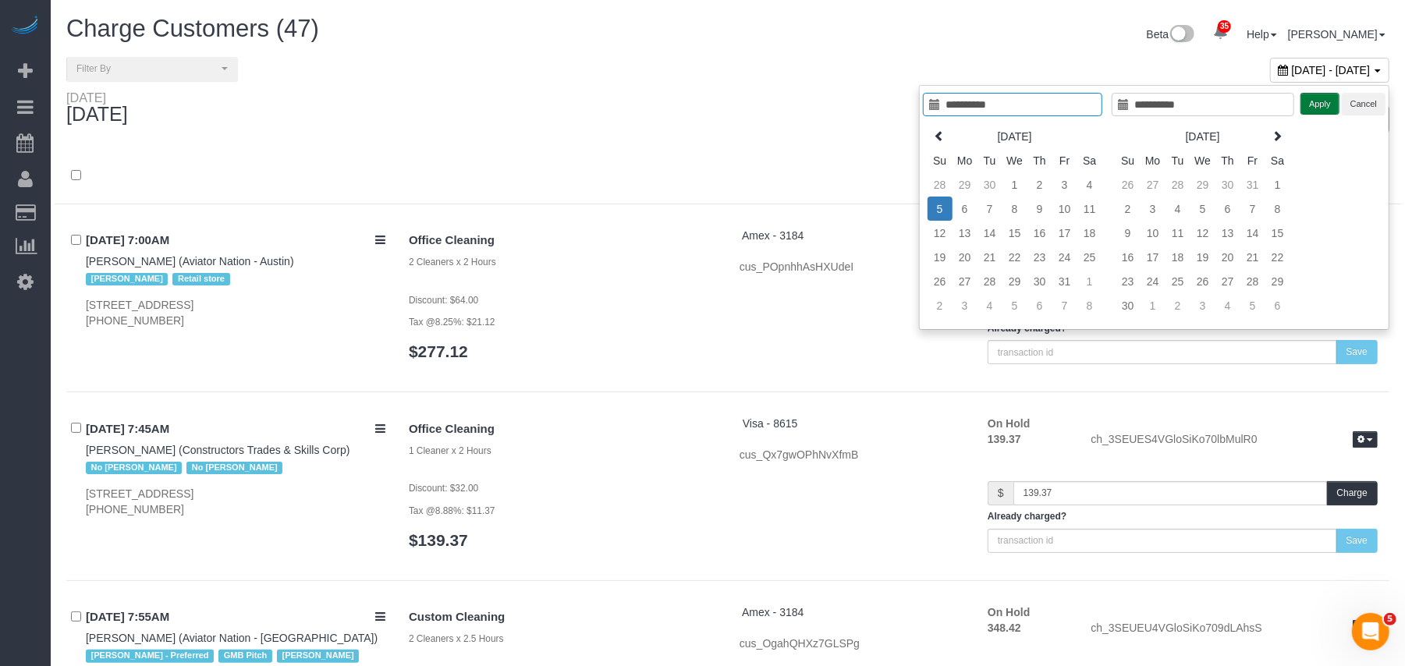
click at [1329, 97] on button "Apply" at bounding box center [1319, 104] width 39 height 23
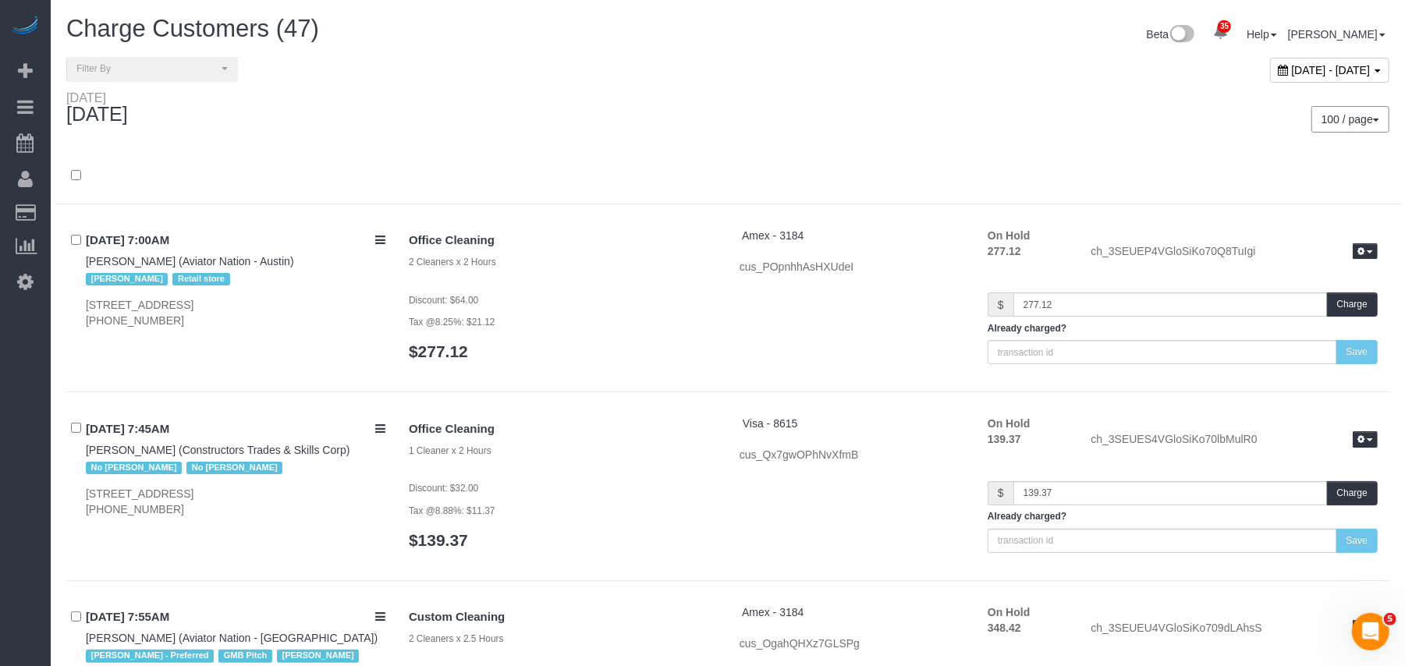
click at [721, 107] on div "Sunday October 05, 2025" at bounding box center [391, 110] width 673 height 41
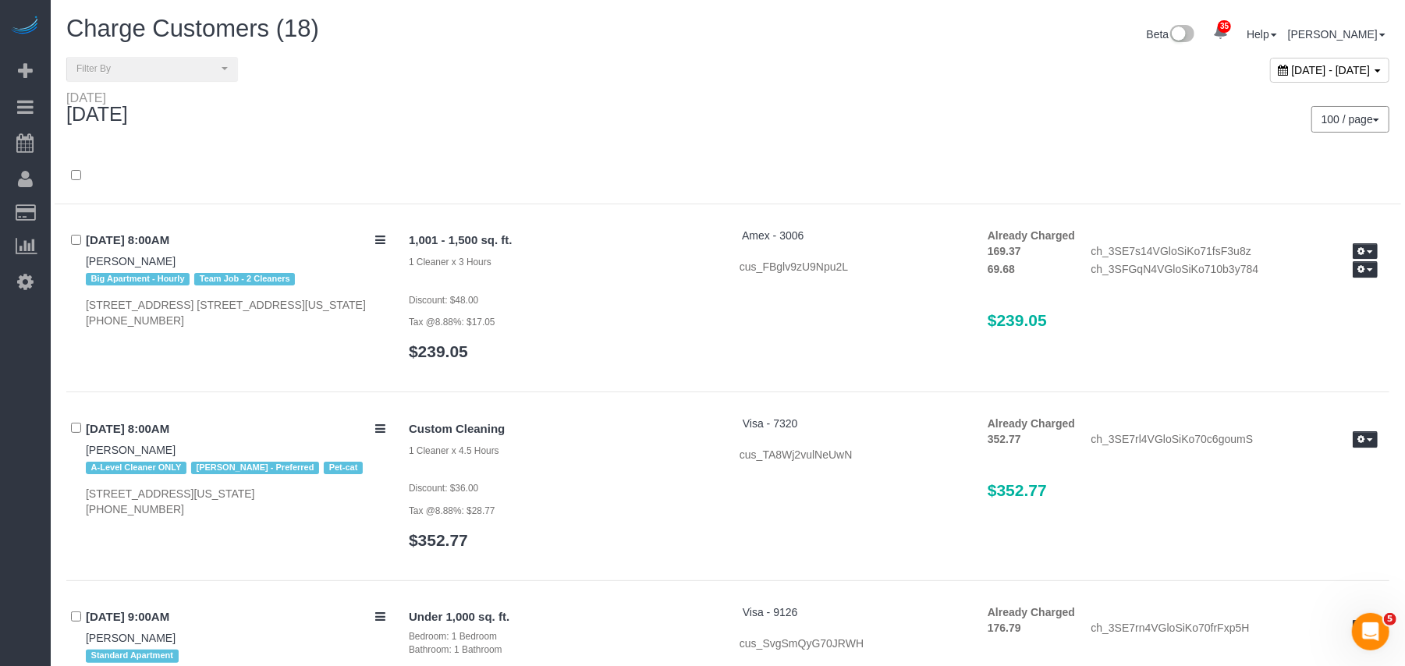
scroll to position [1438, 0]
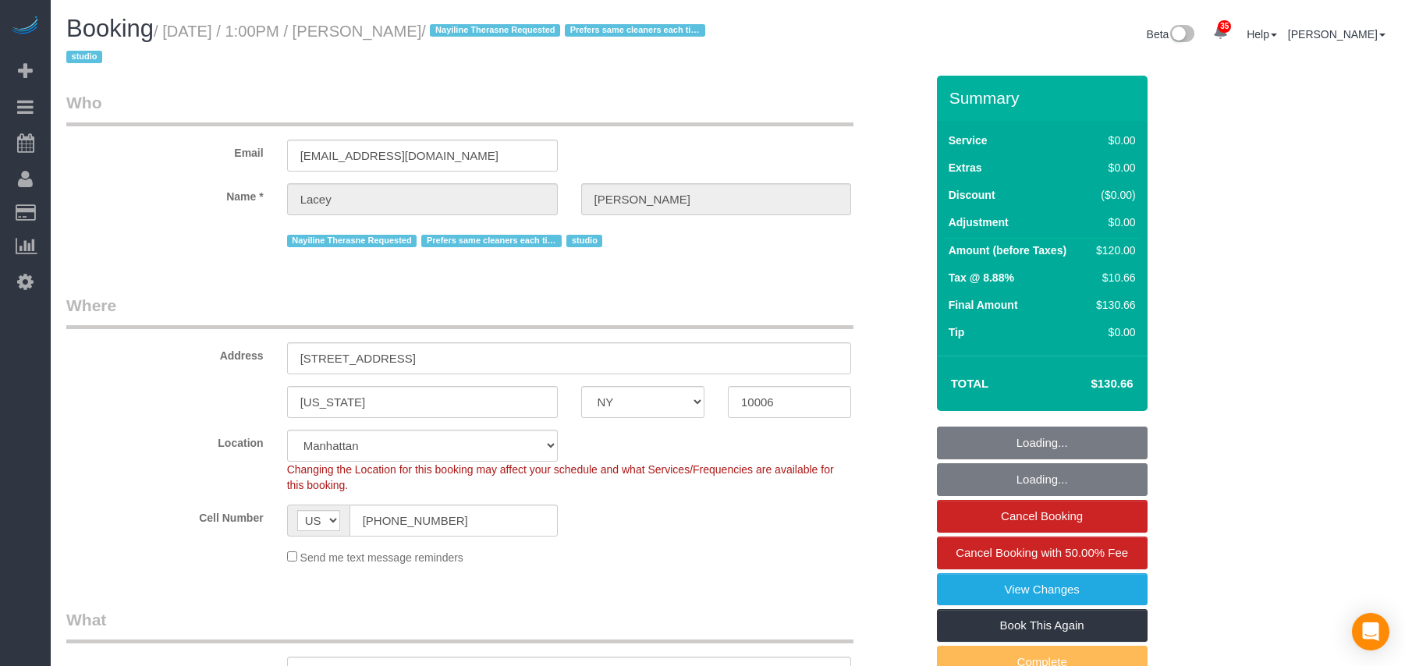
select select "NY"
select select "string:stripe-pm_1QnwjA4VGloSiKo7h3HCAQgS"
select select "number:61"
select select "number:77"
select select "number:15"
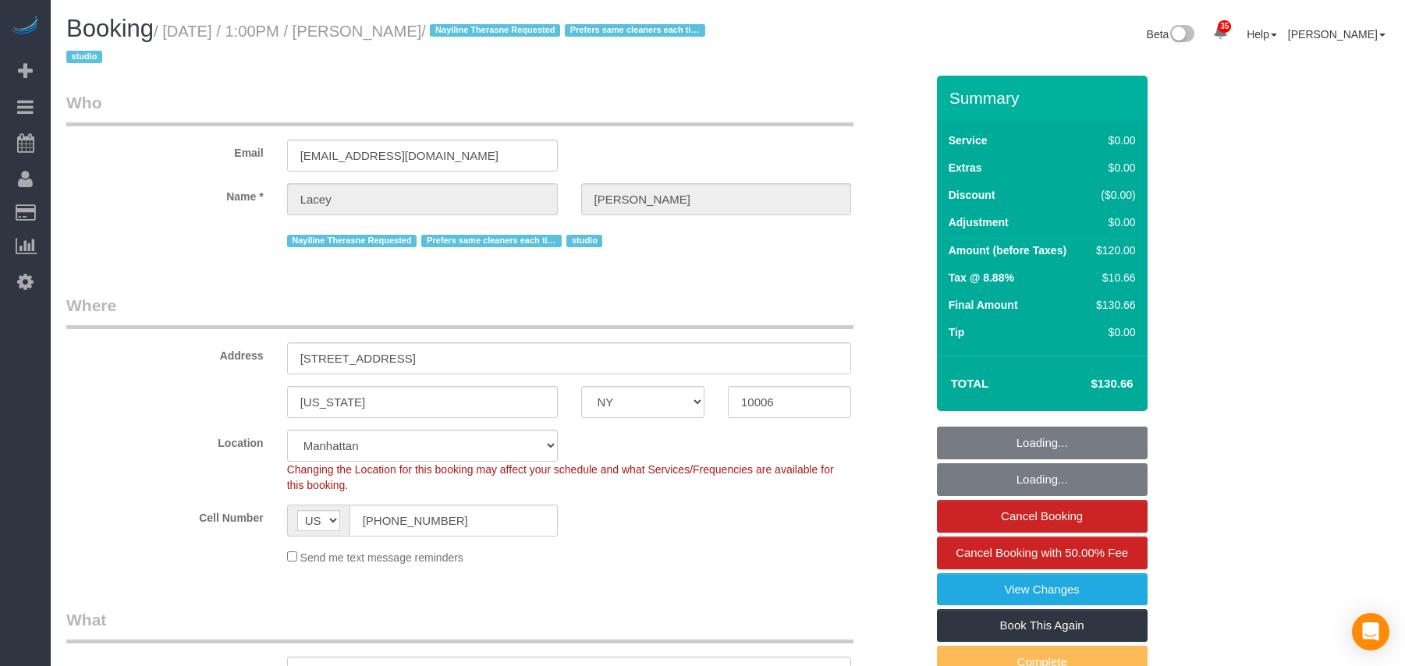
select select "number:5"
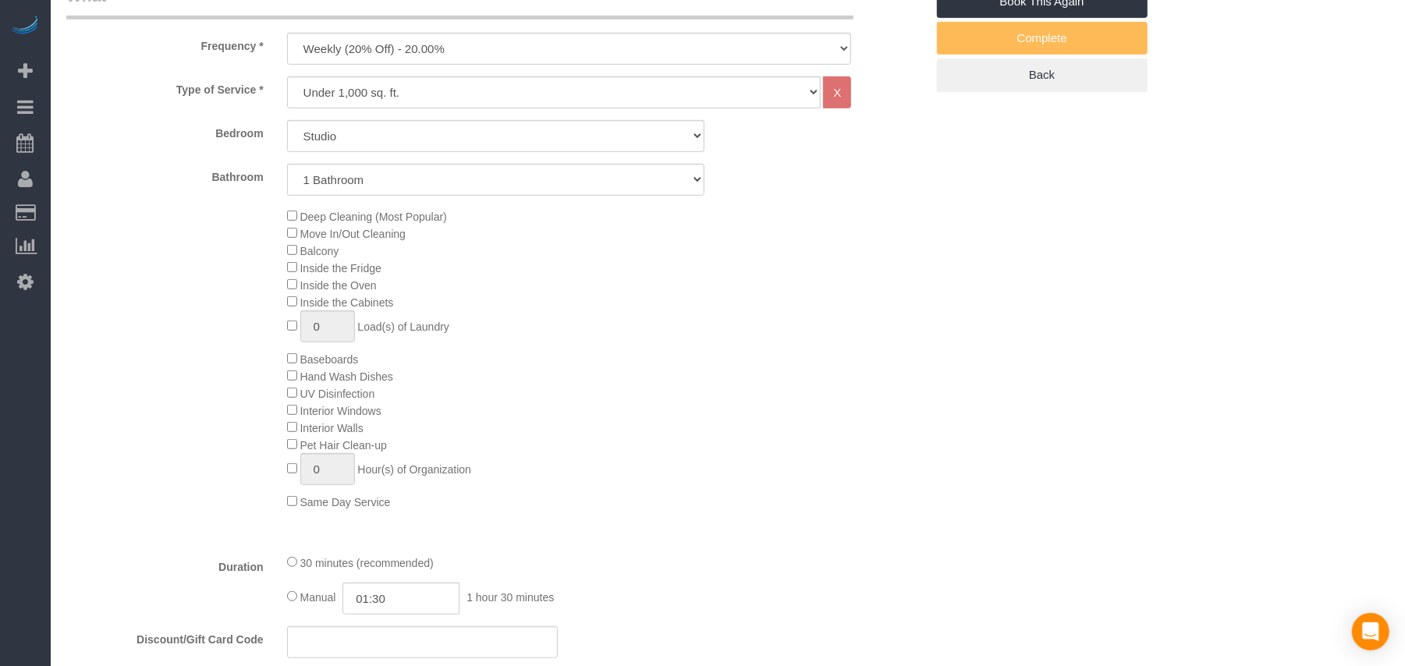
select select "spot1"
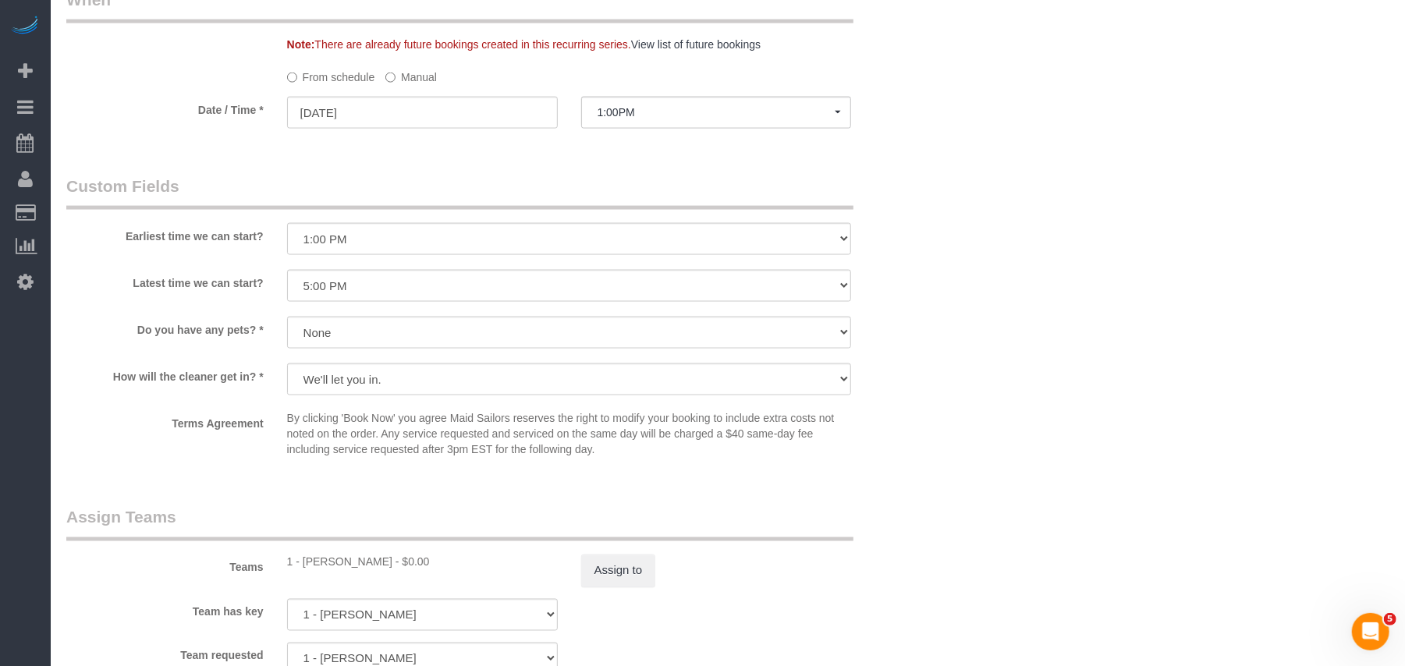
scroll to position [1767, 0]
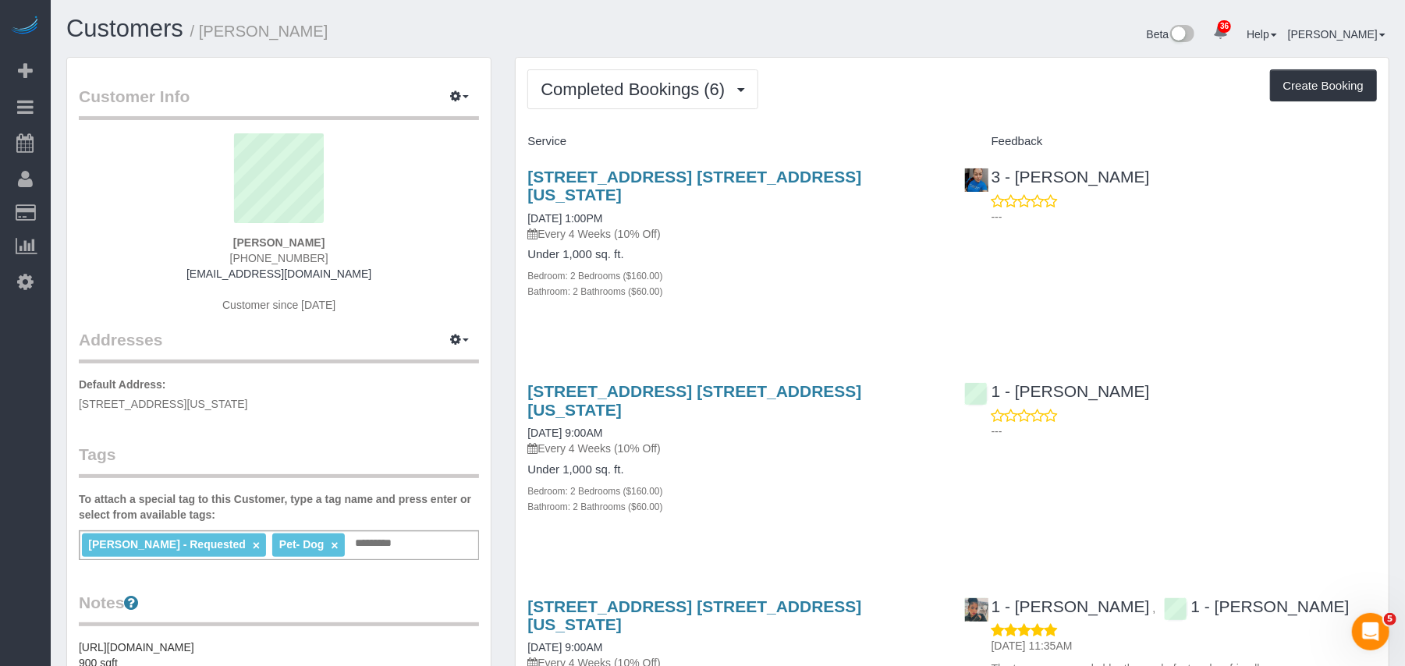
click at [693, 105] on button "Completed Bookings (6)" at bounding box center [642, 89] width 231 height 40
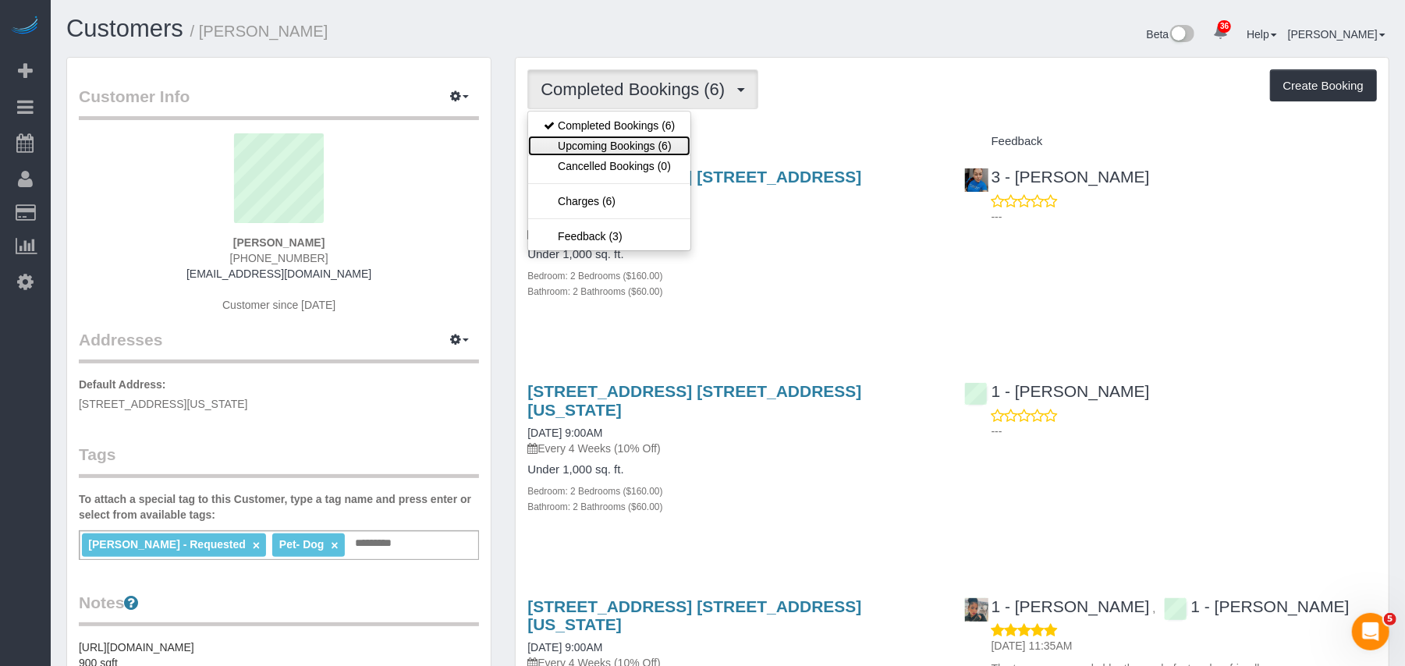
click at [675, 148] on link "Upcoming Bookings (6)" at bounding box center [609, 146] width 162 height 20
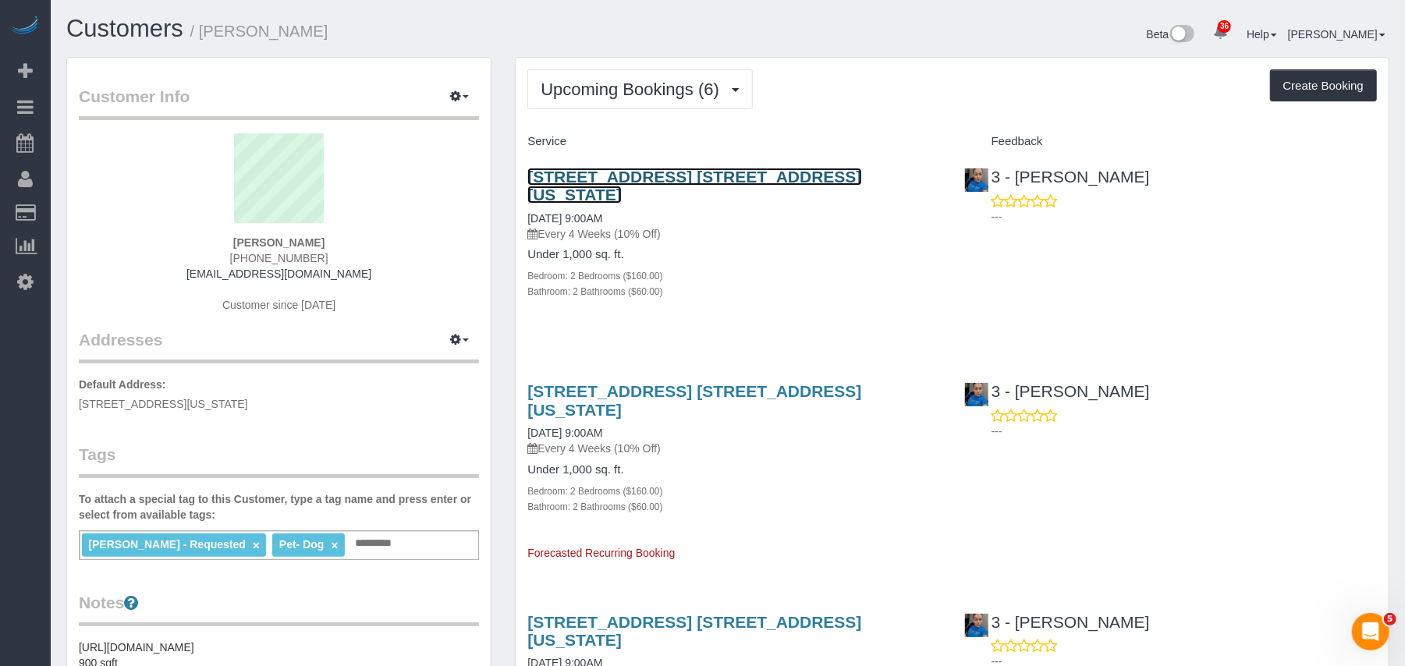
click at [697, 181] on link "[STREET_ADDRESS] [STREET_ADDRESS][US_STATE]" at bounding box center [694, 186] width 334 height 36
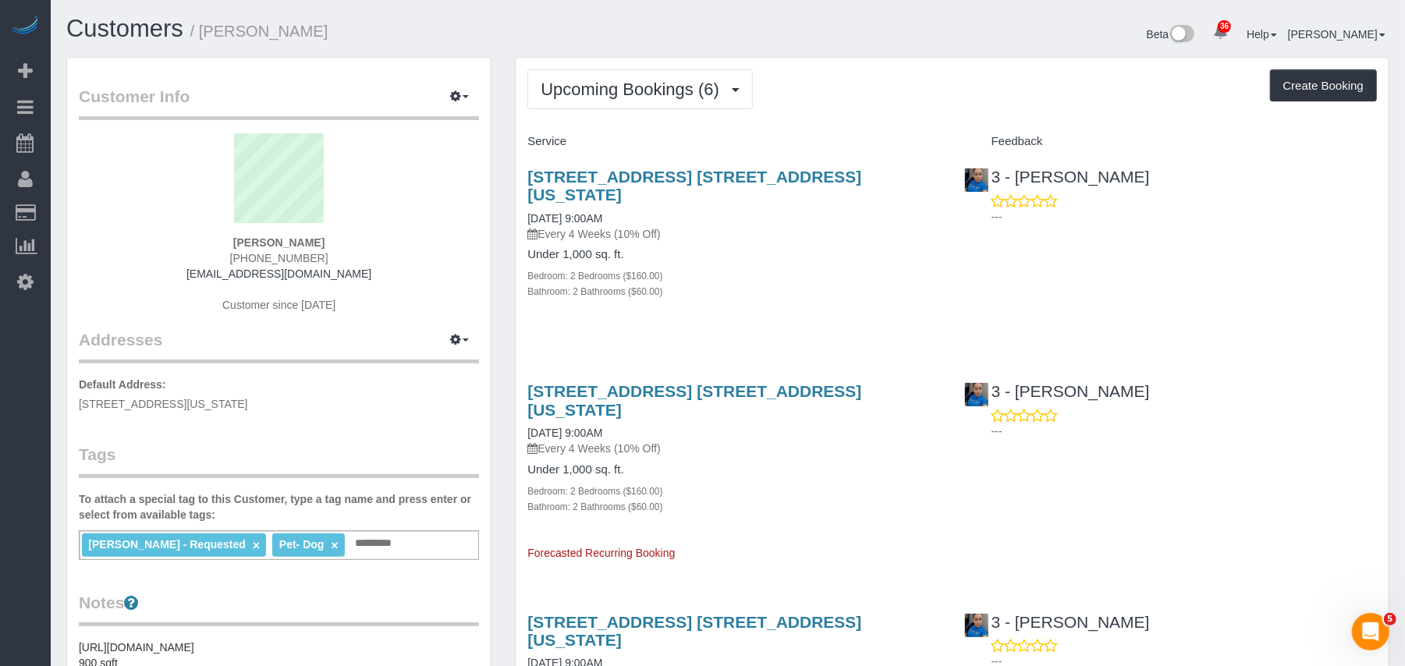
click at [350, 555] on div "Ingrid Malasi - Requested × Pet- Dog × Add a tag" at bounding box center [279, 545] width 400 height 30
type input "*"
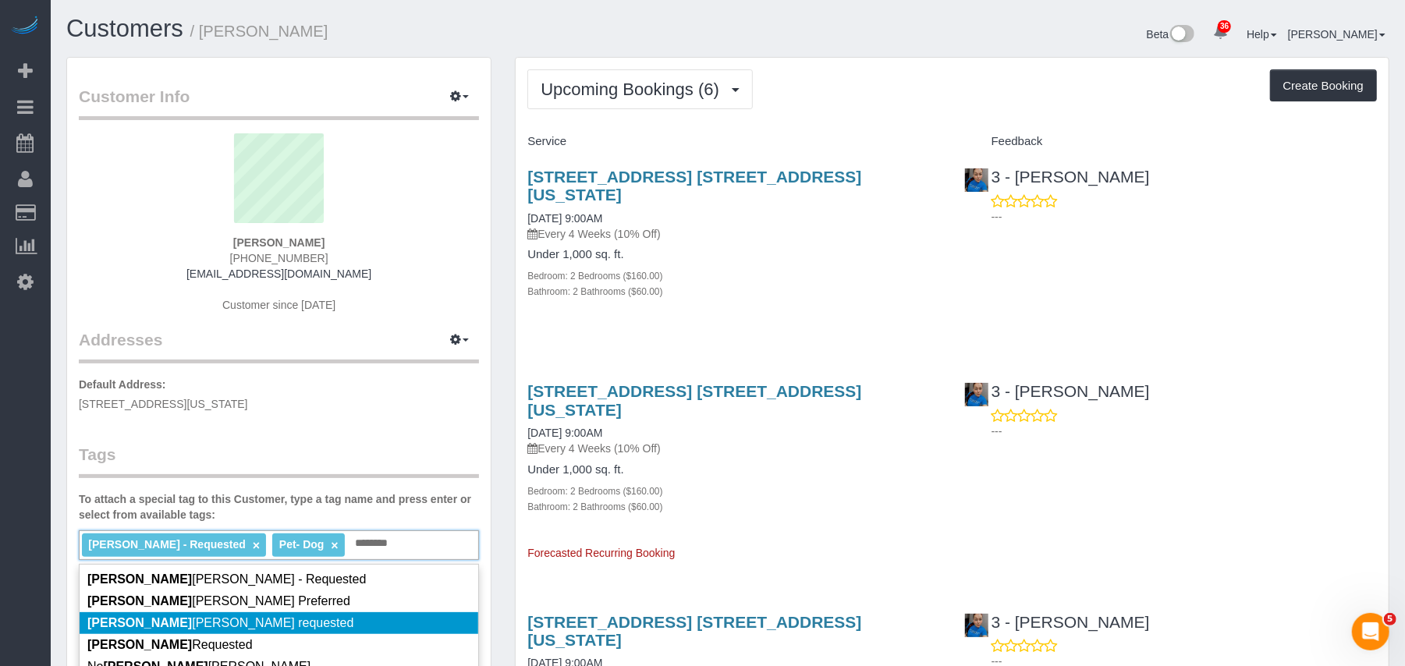
type input "********"
click at [296, 622] on li "Geraldin Bastidas requested" at bounding box center [279, 623] width 399 height 22
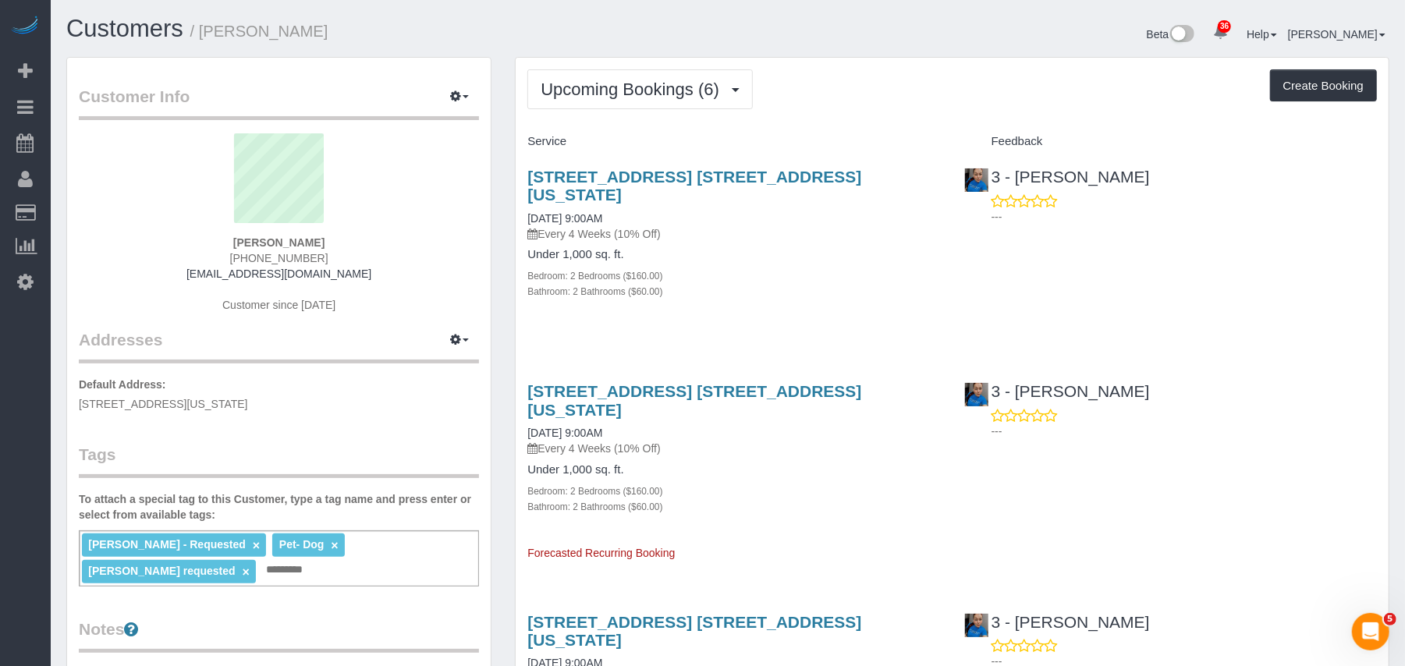
click at [401, 409] on p "Default Address: 751 E. 6th Street, Apt 10B, 10B, New York, NY 10009" at bounding box center [279, 394] width 400 height 35
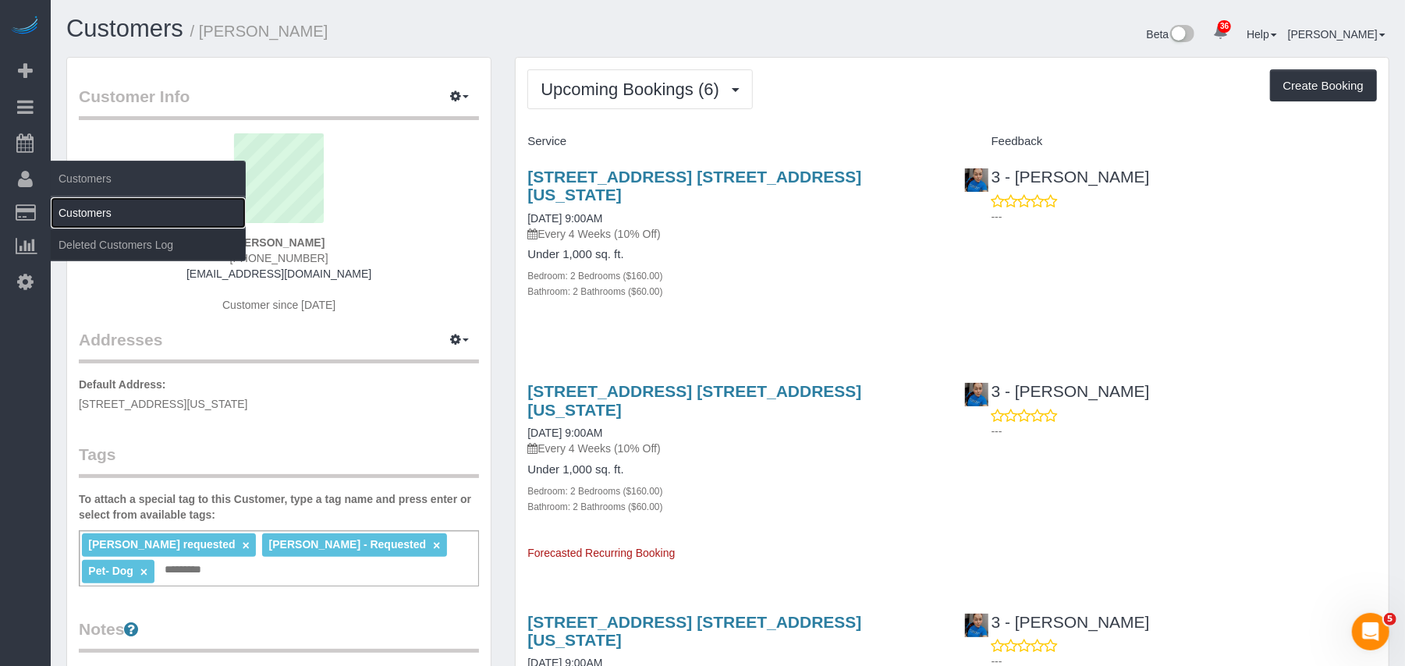
click at [88, 212] on link "Customers" at bounding box center [148, 212] width 195 height 31
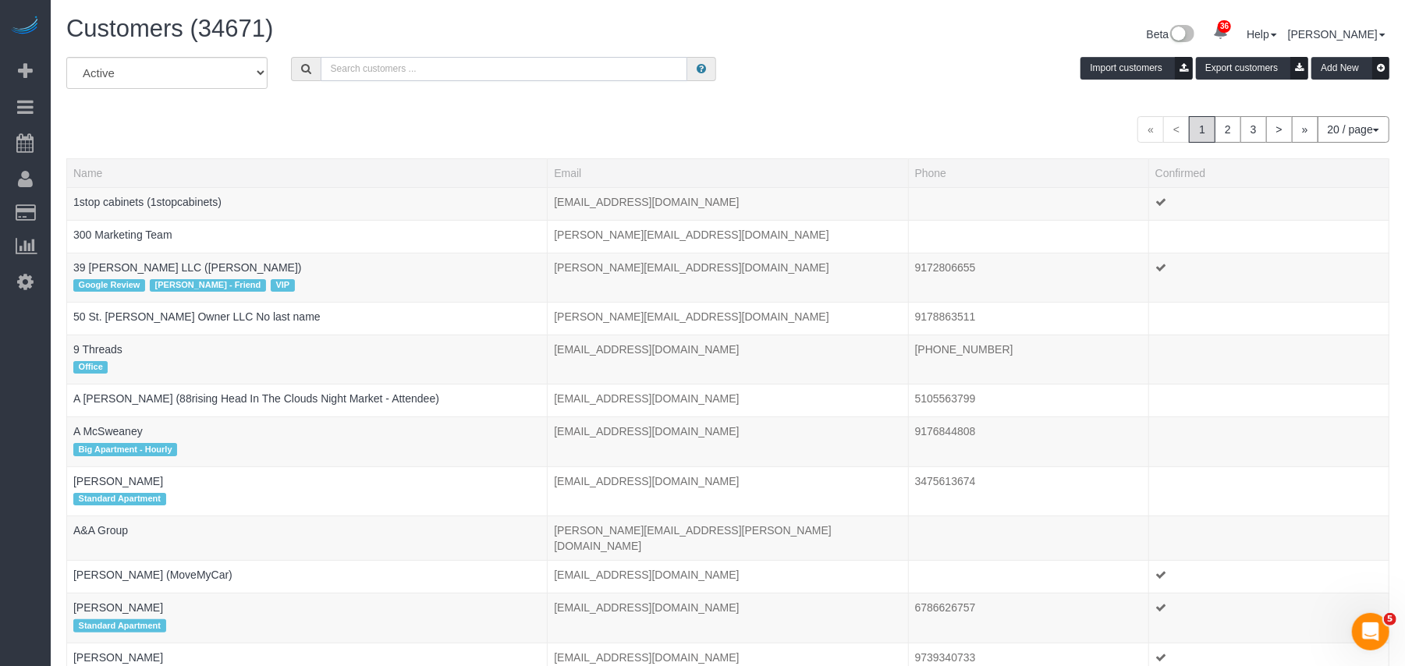
click at [378, 69] on input "text" at bounding box center [504, 69] width 367 height 24
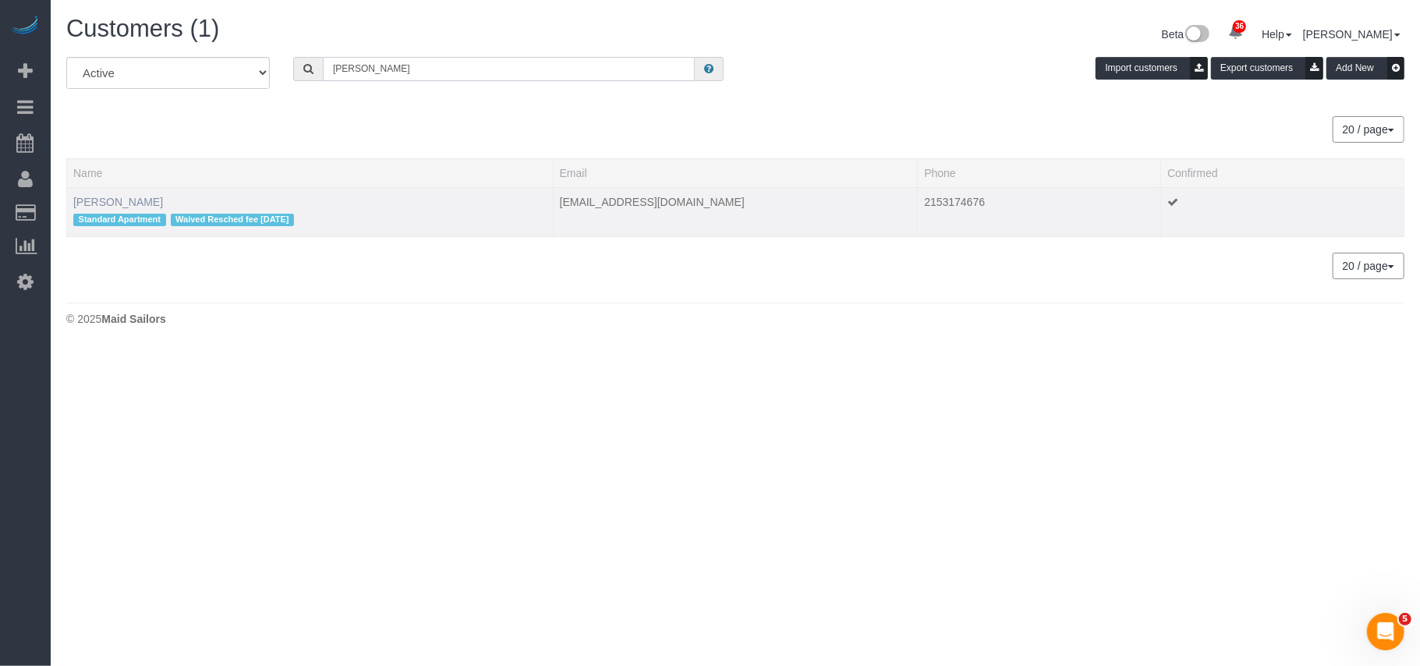
type input "[PERSON_NAME]"
click at [119, 204] on link "[PERSON_NAME]" at bounding box center [118, 202] width 90 height 12
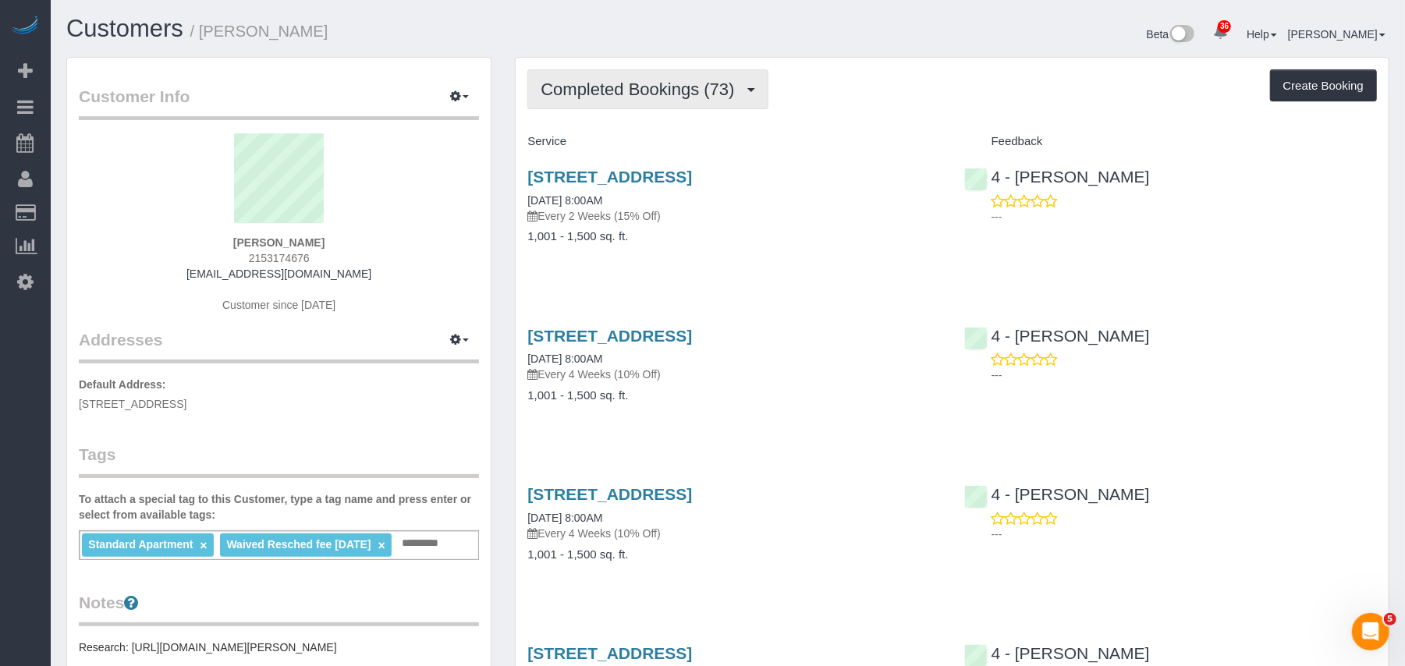
click at [583, 103] on button "Completed Bookings (73)" at bounding box center [647, 89] width 240 height 40
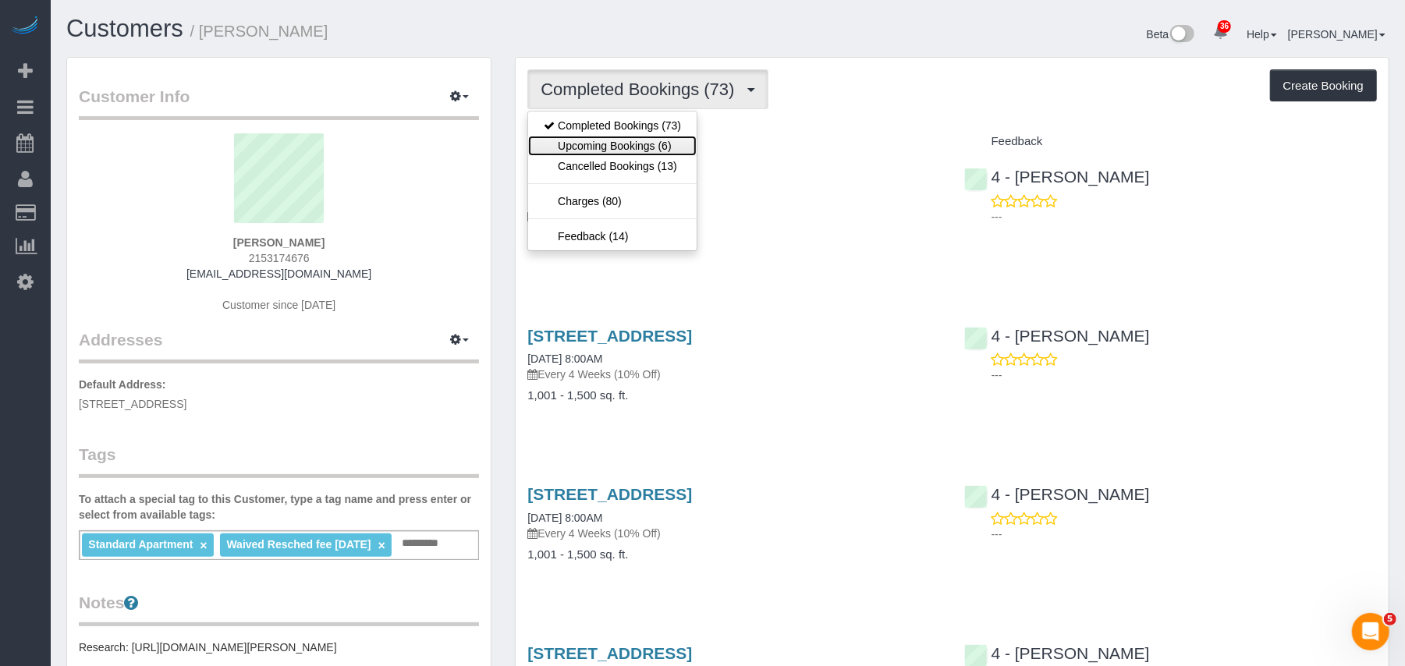
click at [591, 142] on link "Upcoming Bookings (6)" at bounding box center [612, 146] width 168 height 20
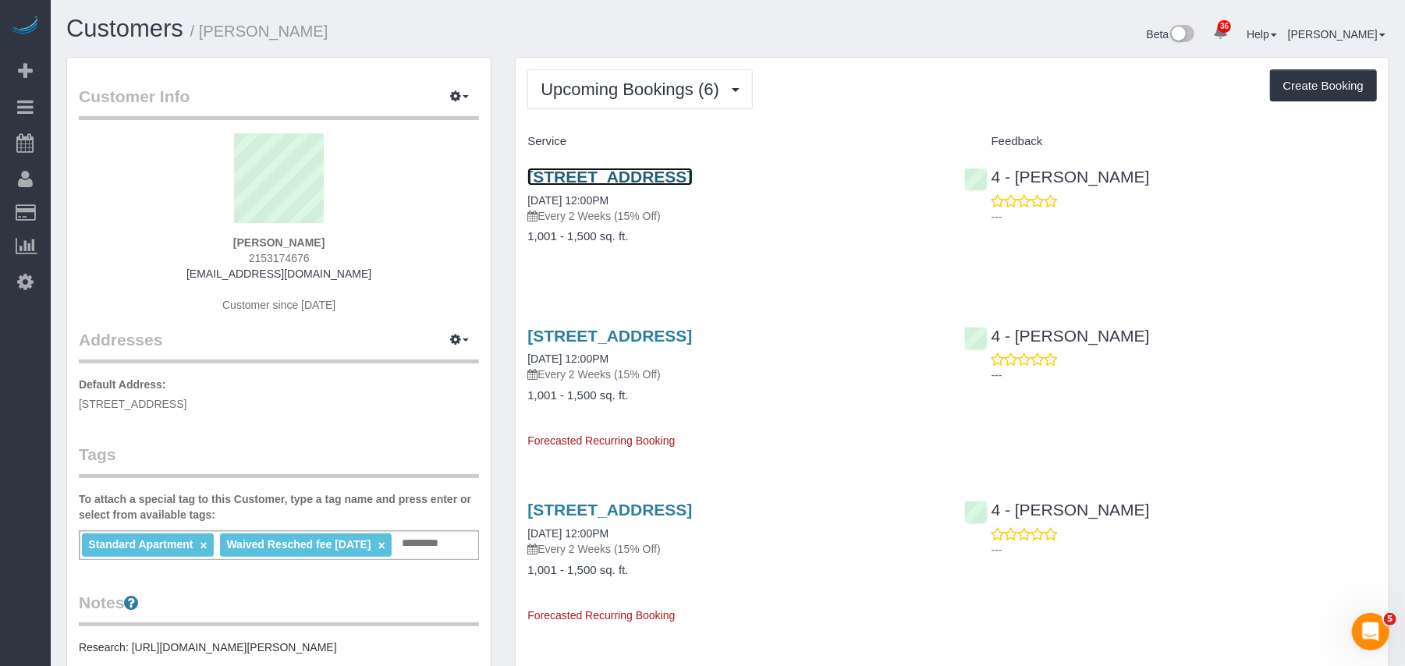
click at [692, 169] on link "80 Piers Park Lane, Apt 3501, Boston, MA 02118" at bounding box center [609, 177] width 165 height 18
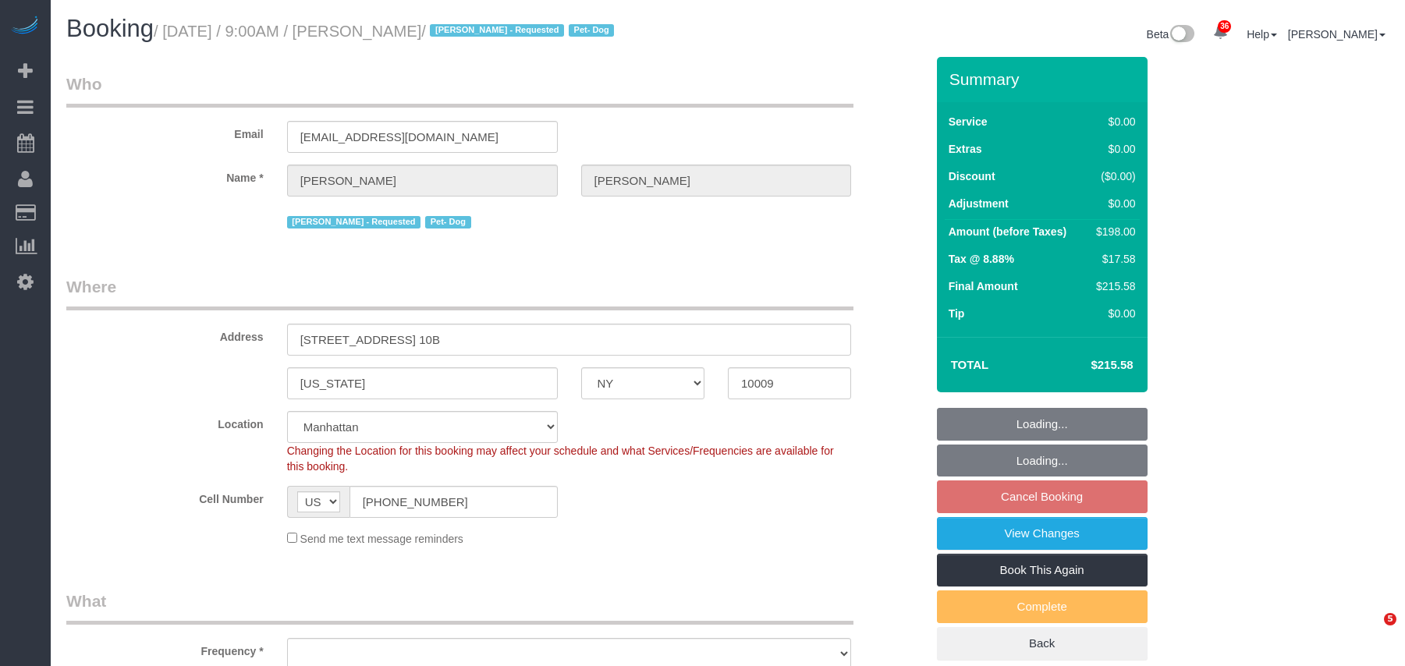
select select "NY"
select select "number:57"
select select "number:74"
select select "number:13"
select select "number:5"
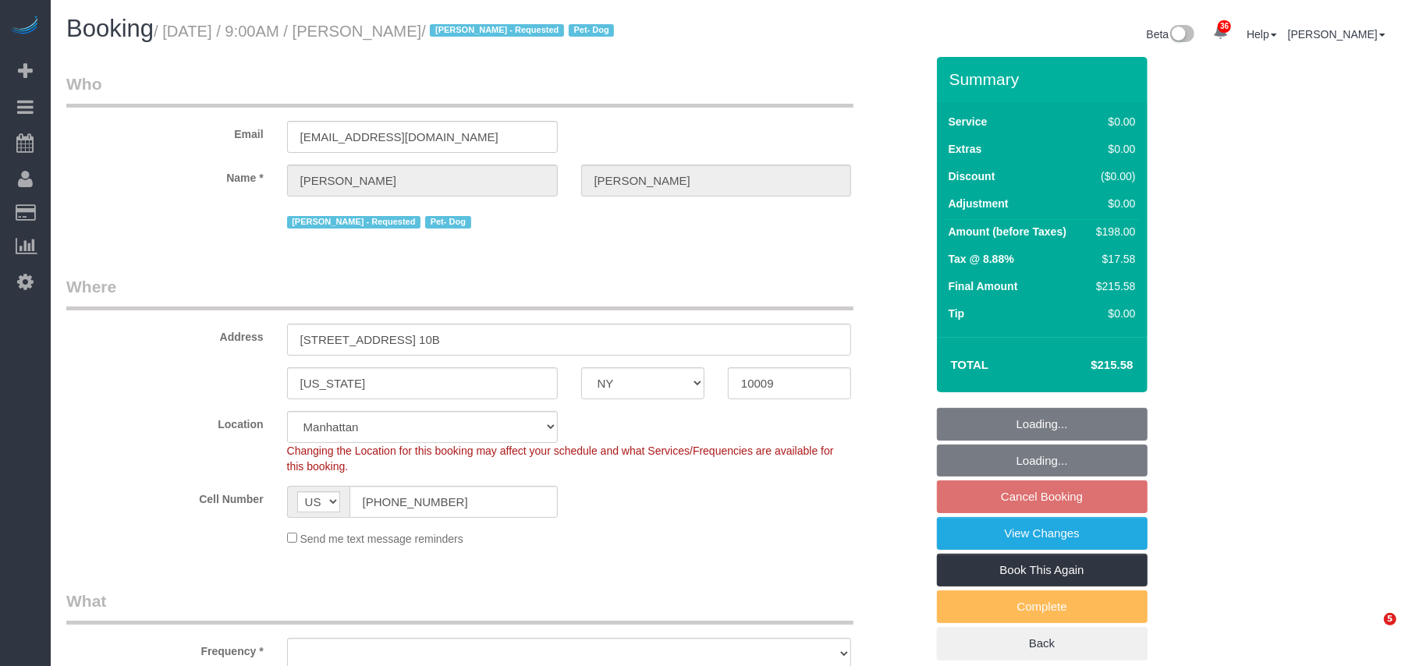
select select "object:1520"
select select "2"
select select "spot2"
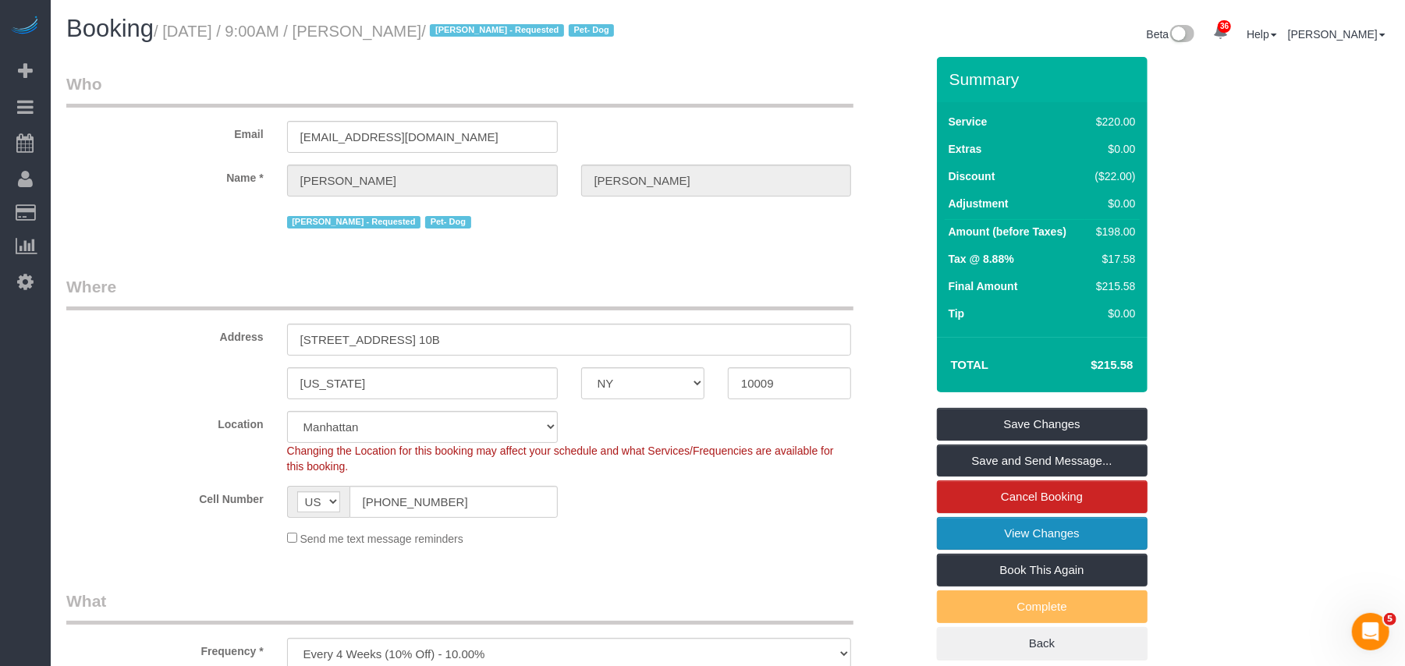
click at [1102, 538] on link "View Changes" at bounding box center [1042, 533] width 211 height 33
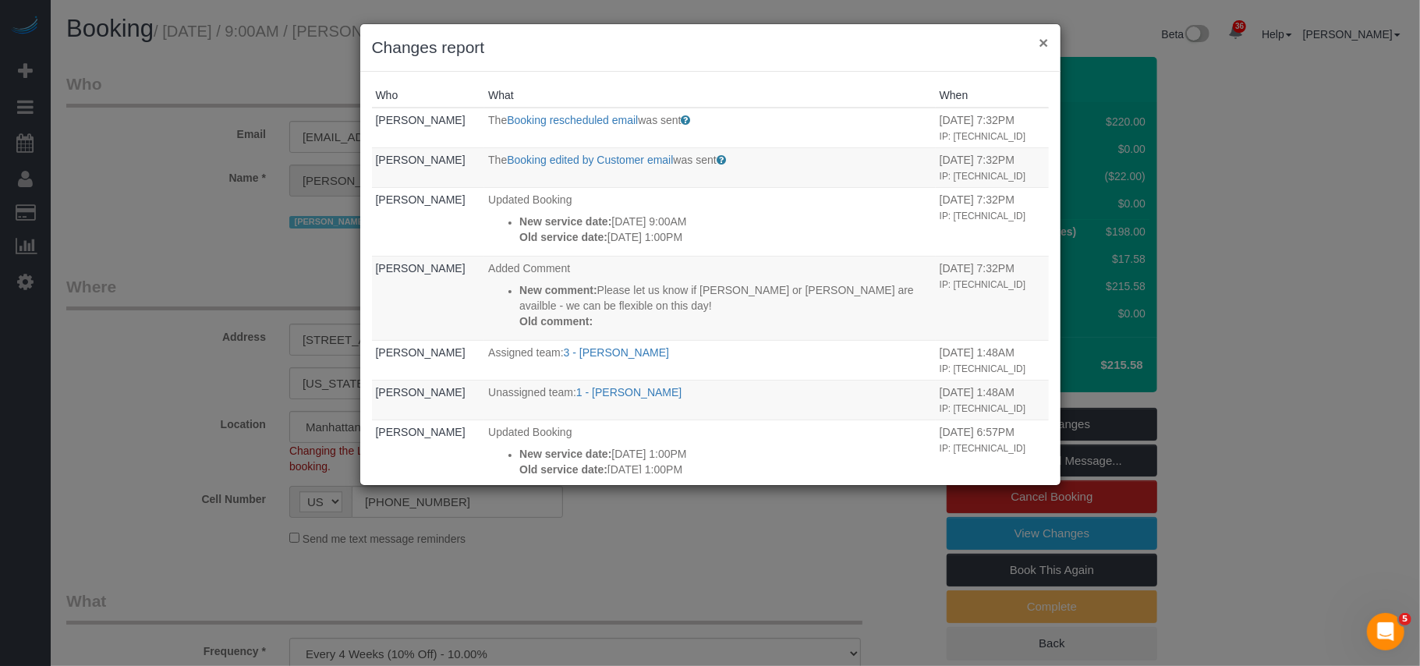
click at [1040, 44] on button "×" at bounding box center [1043, 42] width 9 height 16
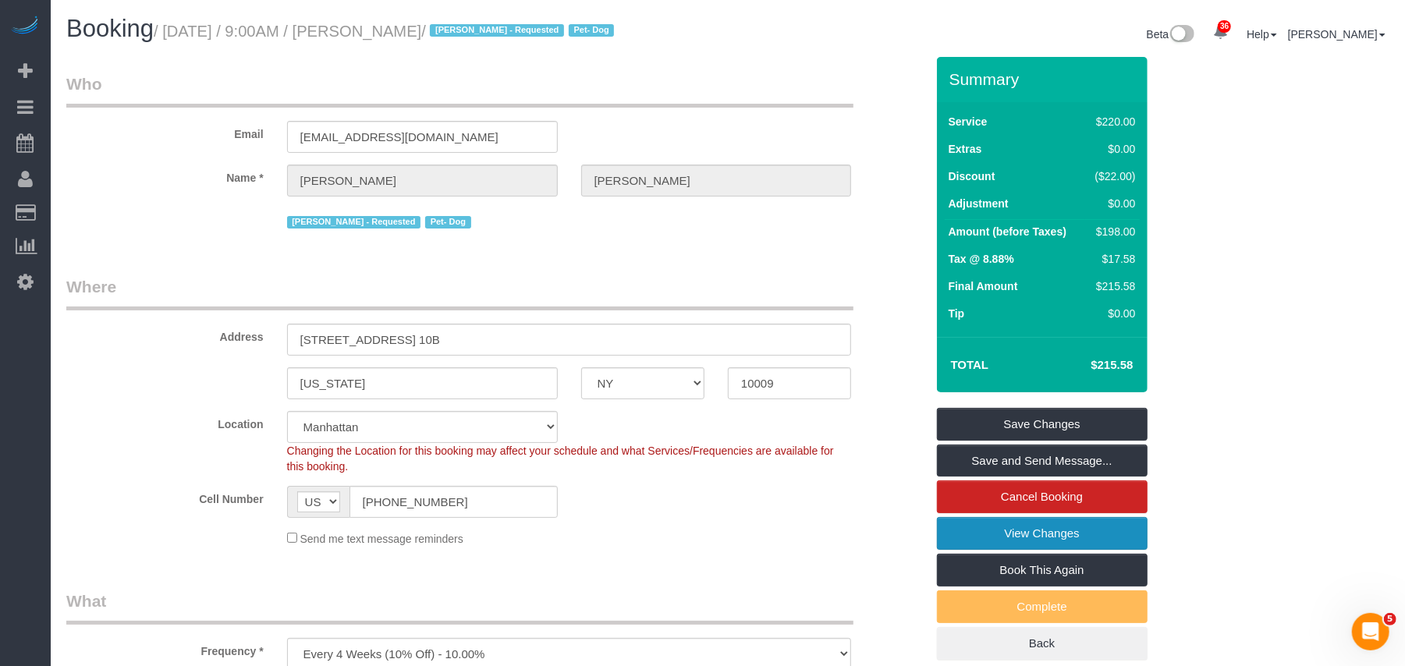
click at [1043, 532] on link "View Changes" at bounding box center [1042, 533] width 211 height 33
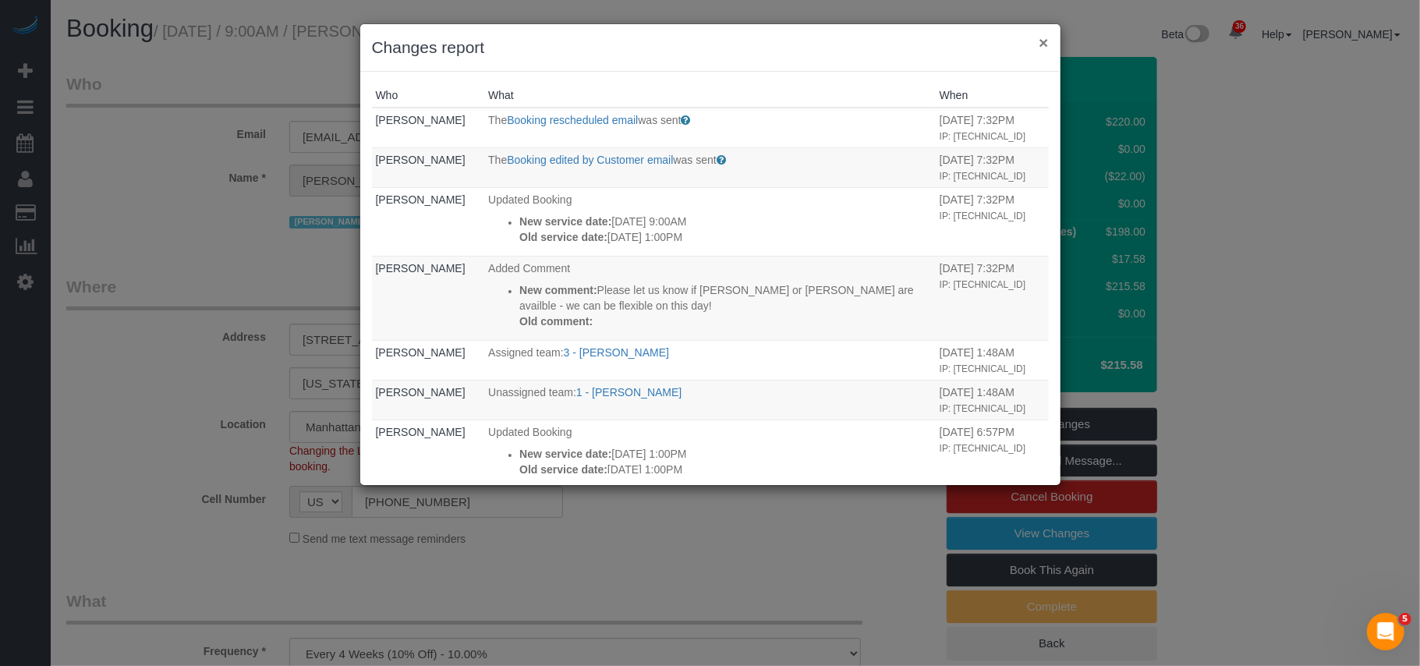
click at [1043, 45] on button "×" at bounding box center [1043, 42] width 9 height 16
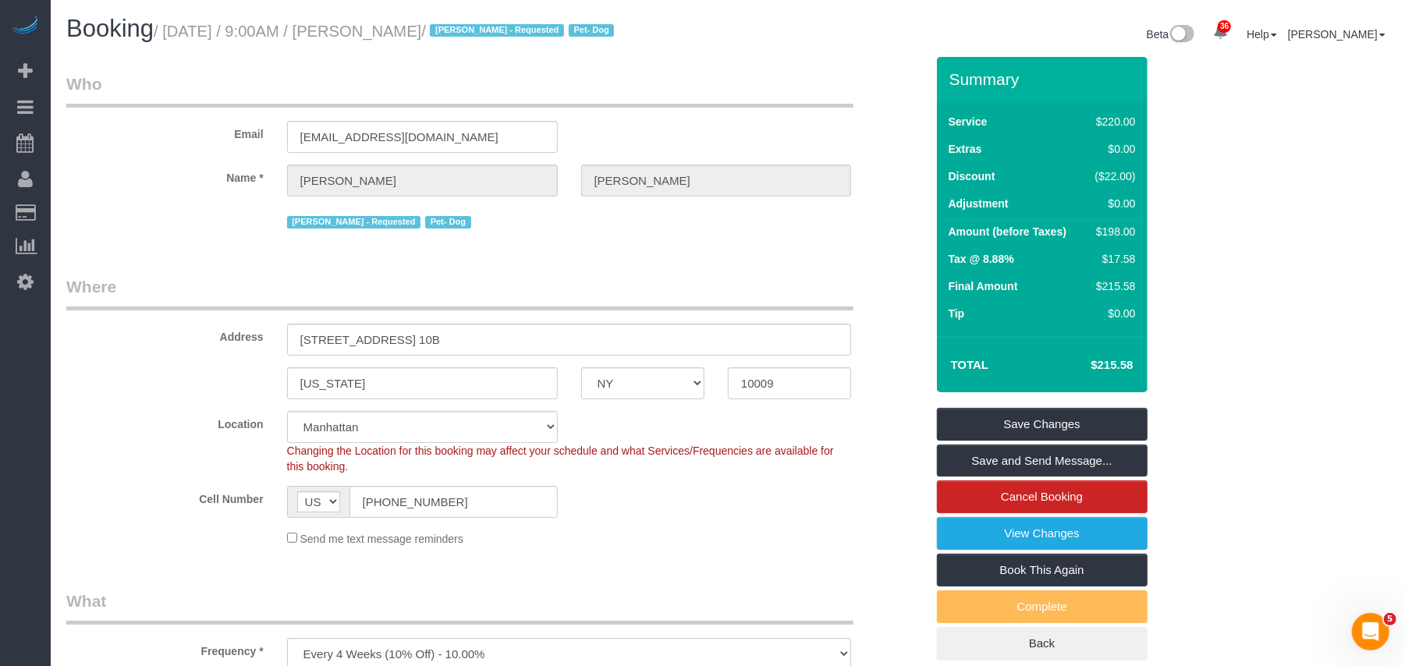
click at [625, 509] on div "Cell Number AF AL DZ AD AO AI AQ AG AR AM AW AU AT AZ BS BH BD BB BY BE BZ BJ B…" at bounding box center [496, 502] width 882 height 32
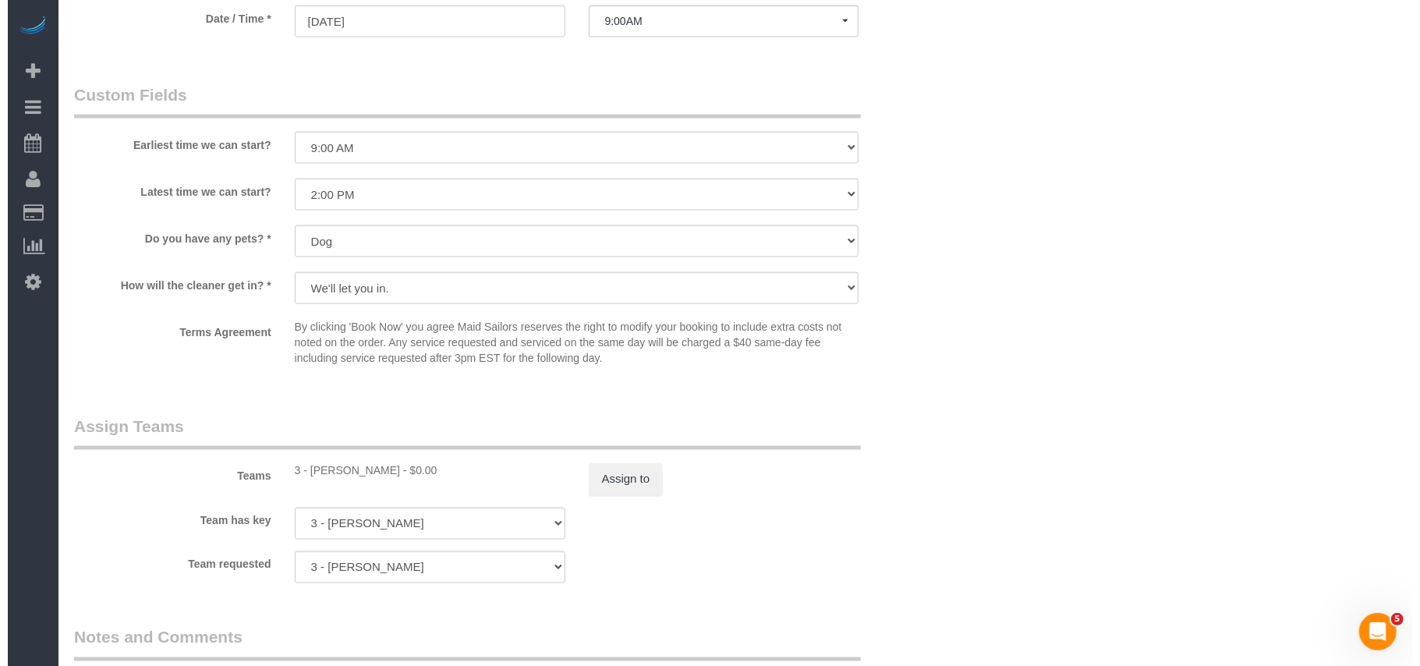
scroll to position [1664, 0]
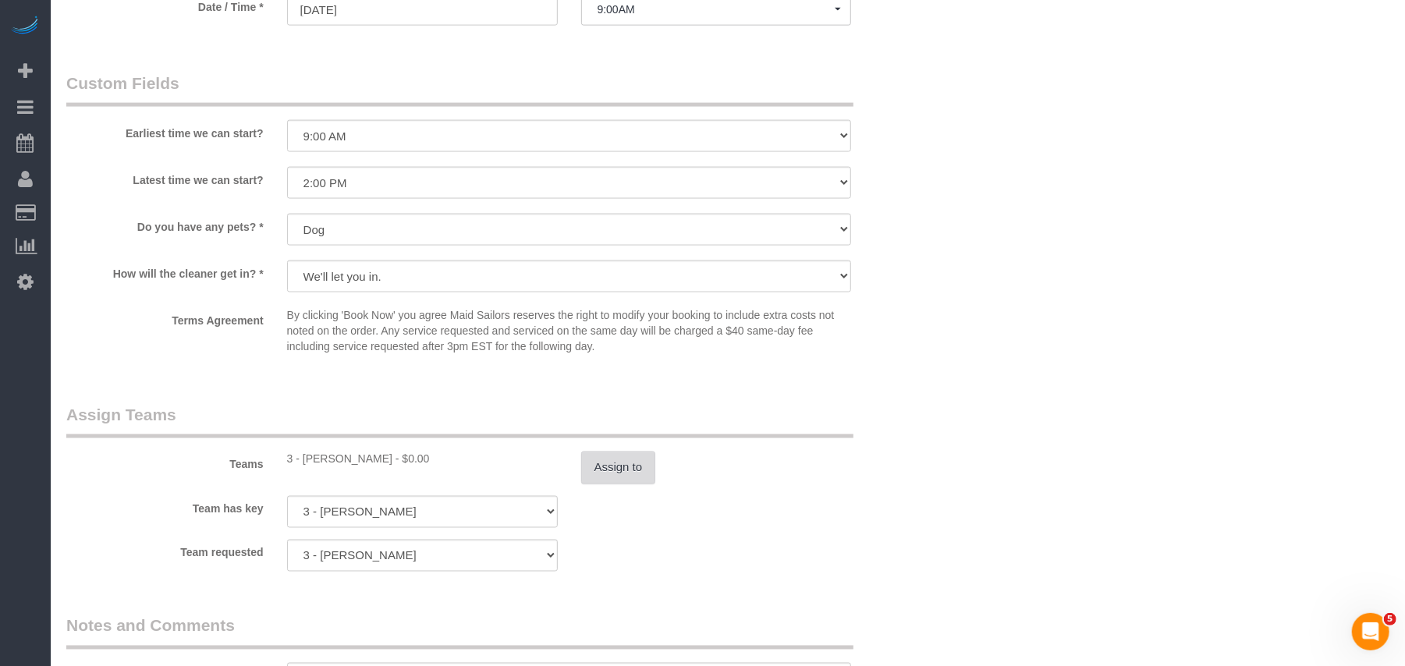
click at [632, 470] on button "Assign to" at bounding box center [618, 468] width 75 height 33
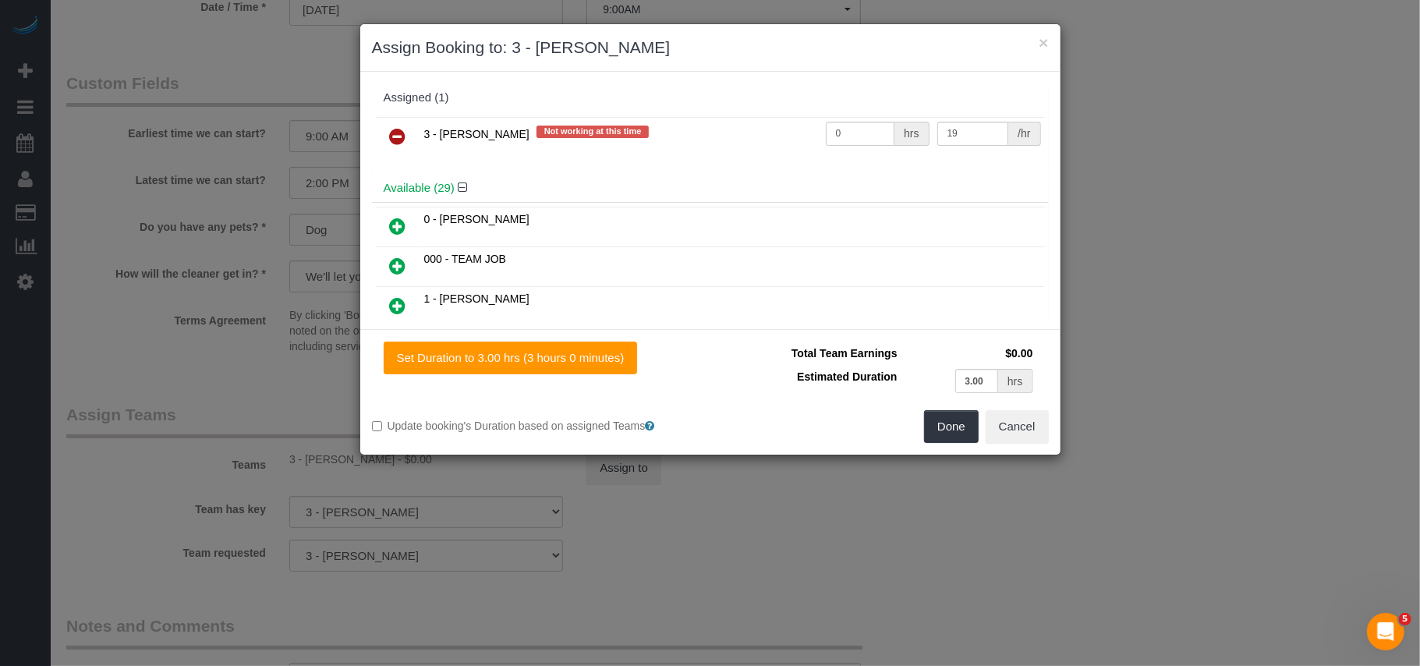
click at [402, 139] on icon at bounding box center [398, 136] width 16 height 19
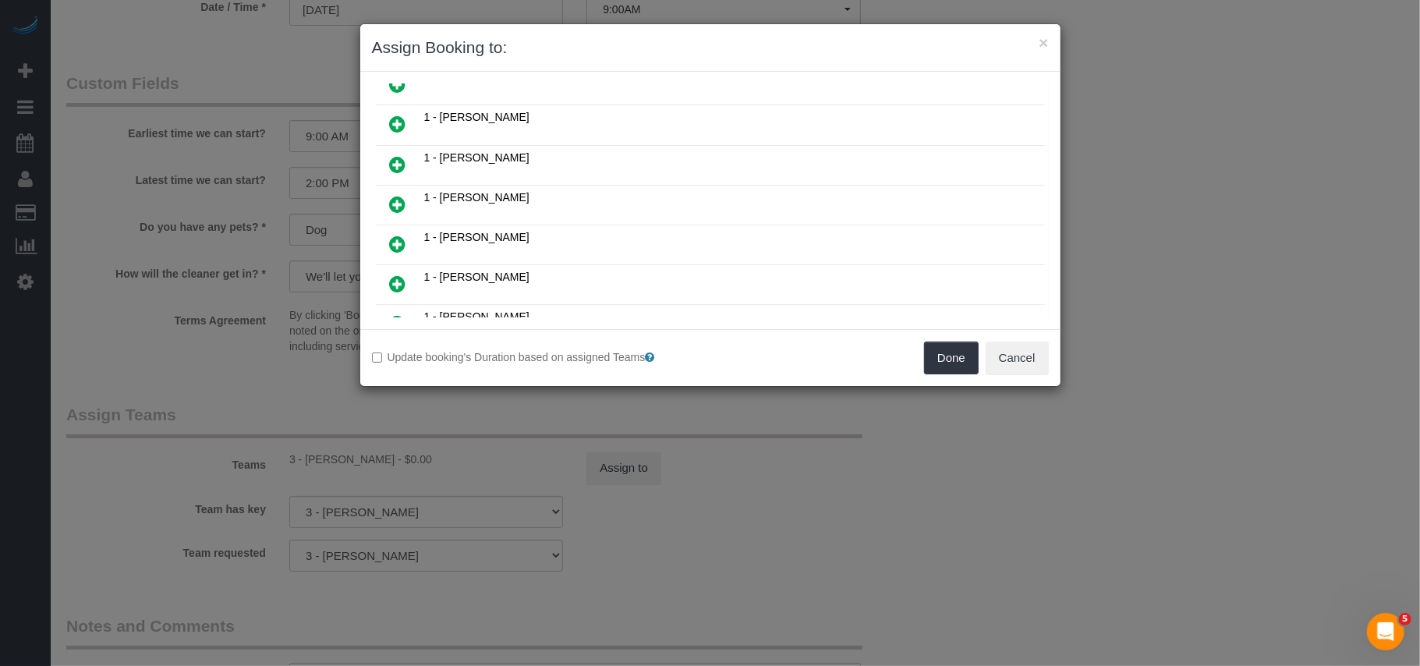
scroll to position [207, 0]
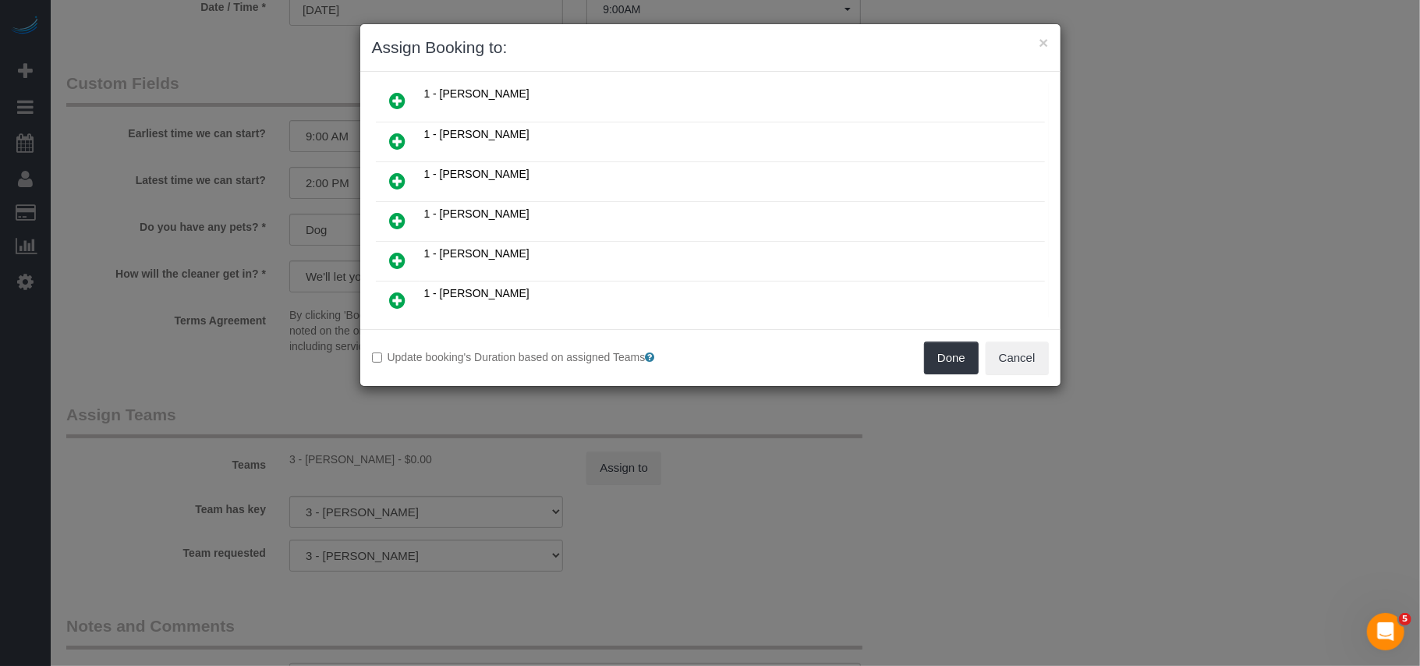
click at [399, 179] on icon at bounding box center [398, 181] width 16 height 19
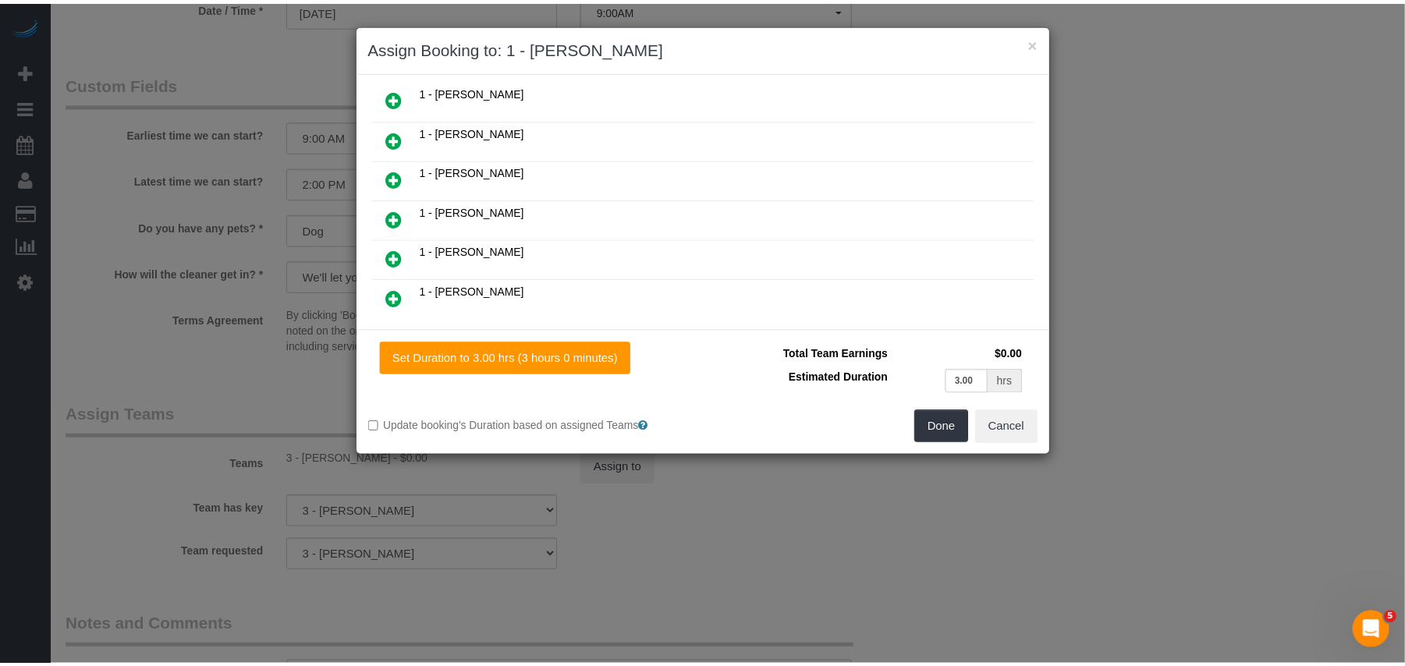
scroll to position [245, 0]
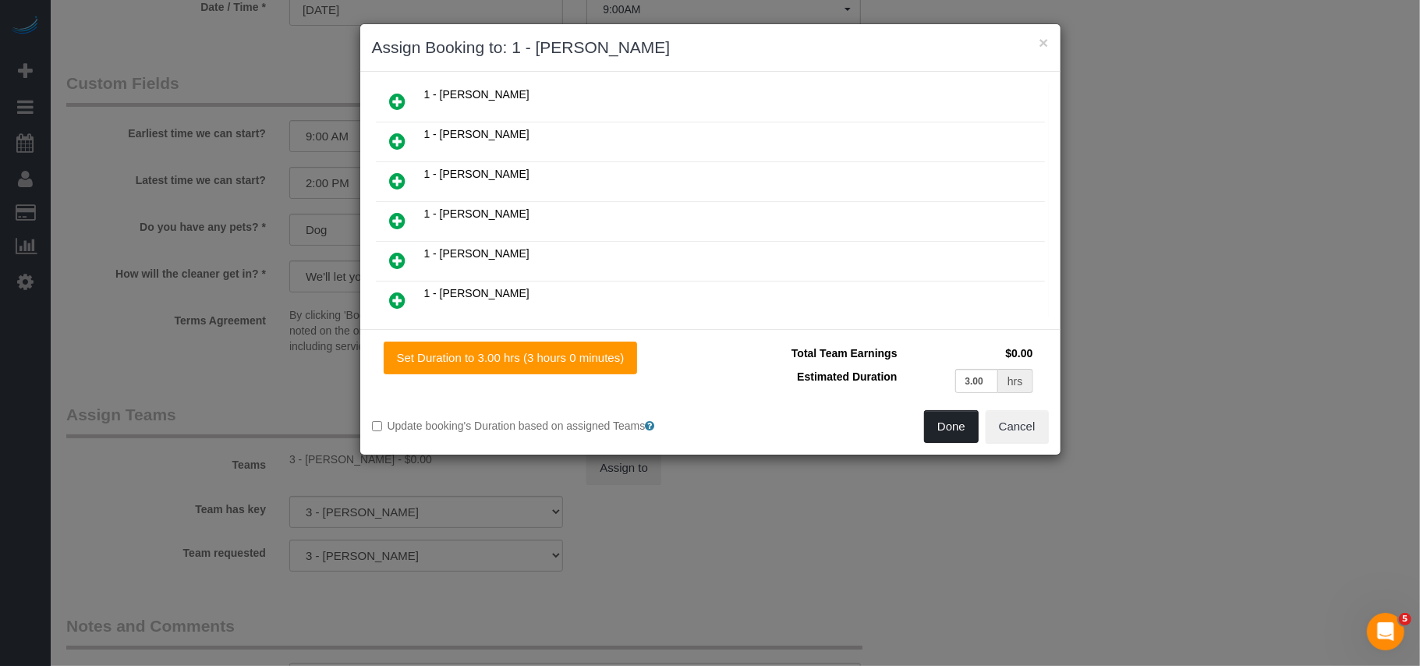
drag, startPoint x: 955, startPoint y: 427, endPoint x: 1002, endPoint y: 484, distance: 73.1
click at [955, 427] on button "Done" at bounding box center [951, 426] width 55 height 33
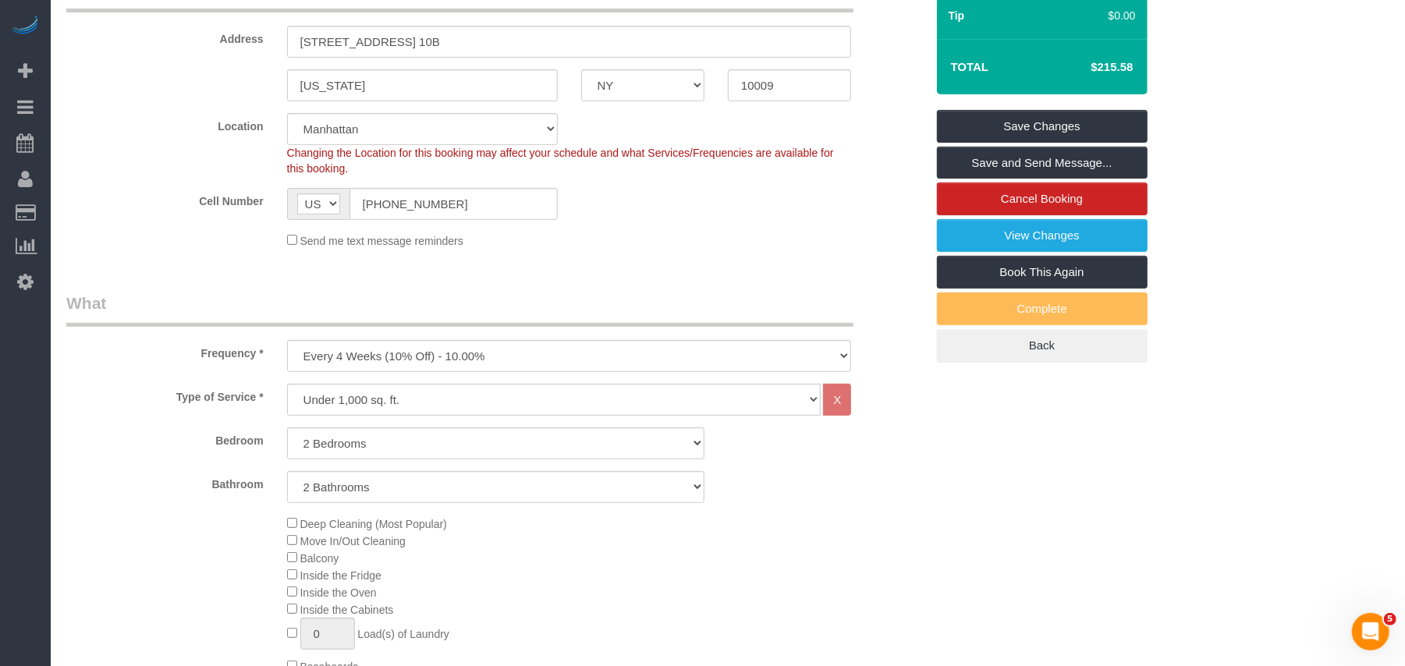
scroll to position [104, 0]
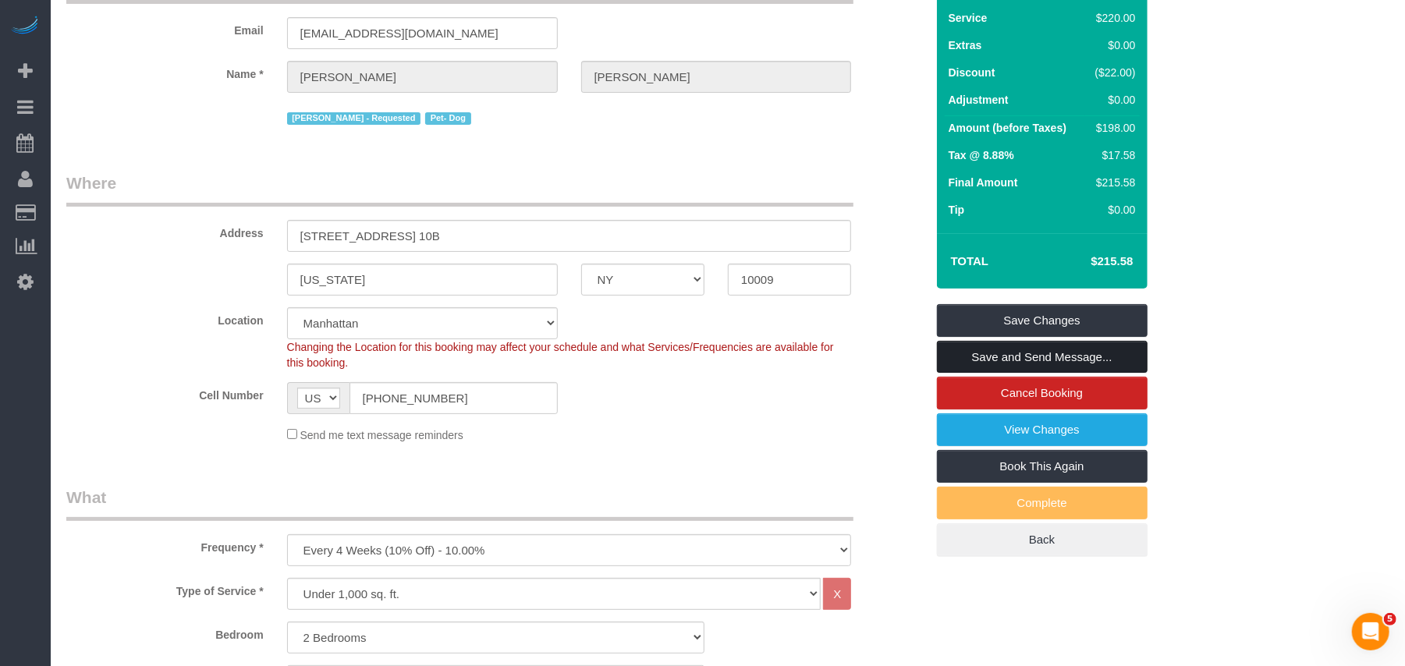
click at [1037, 356] on link "Save and Send Message..." at bounding box center [1042, 357] width 211 height 33
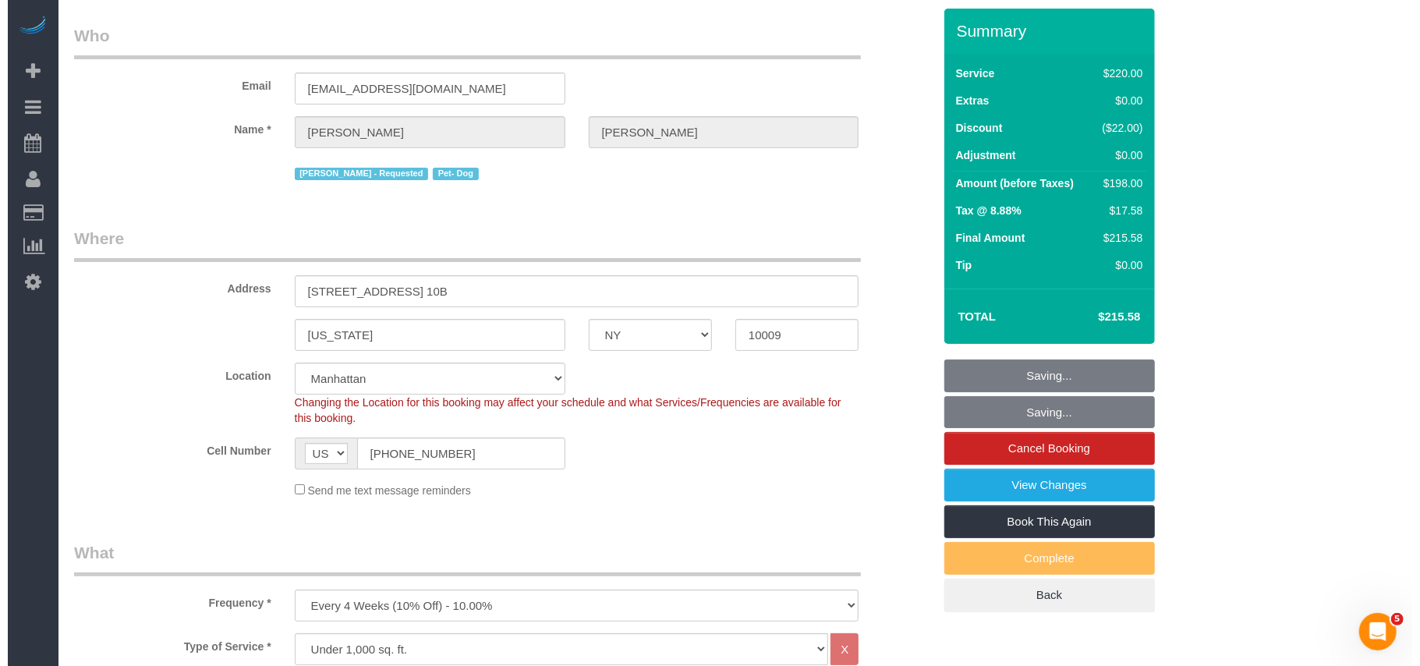
scroll to position [0, 0]
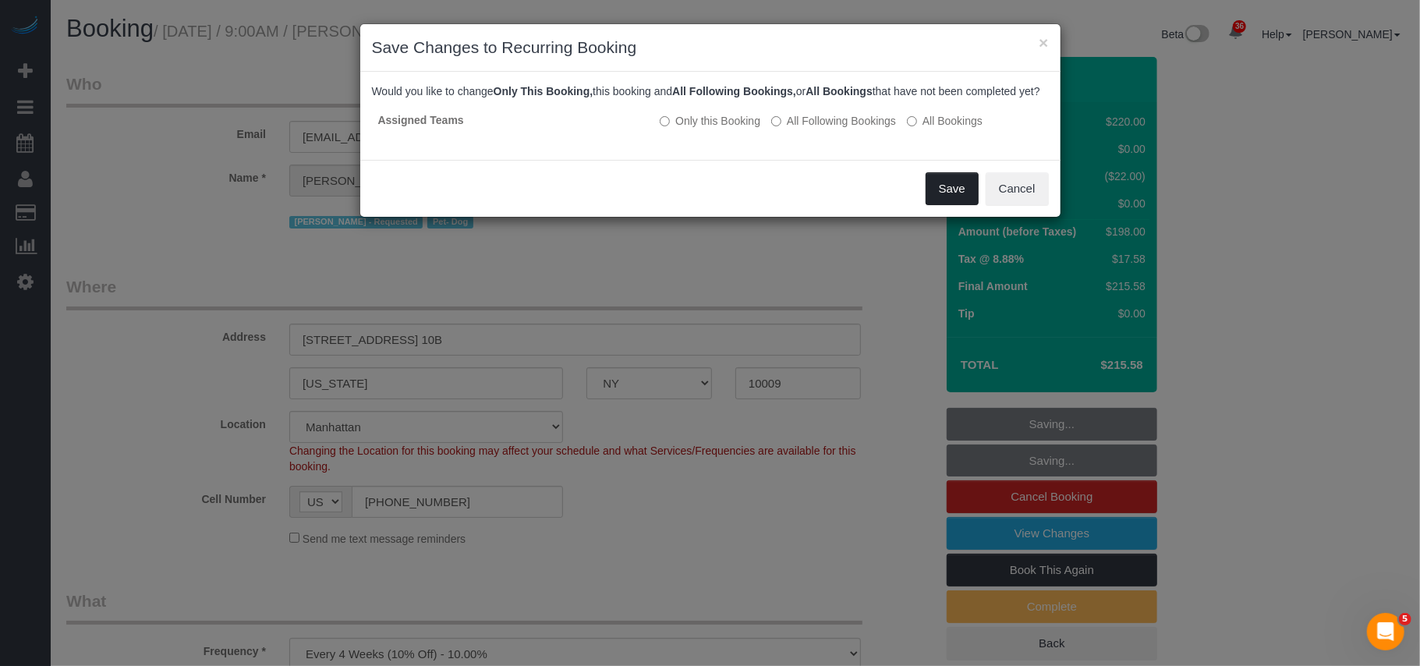
click at [962, 205] on button "Save" at bounding box center [952, 188] width 53 height 33
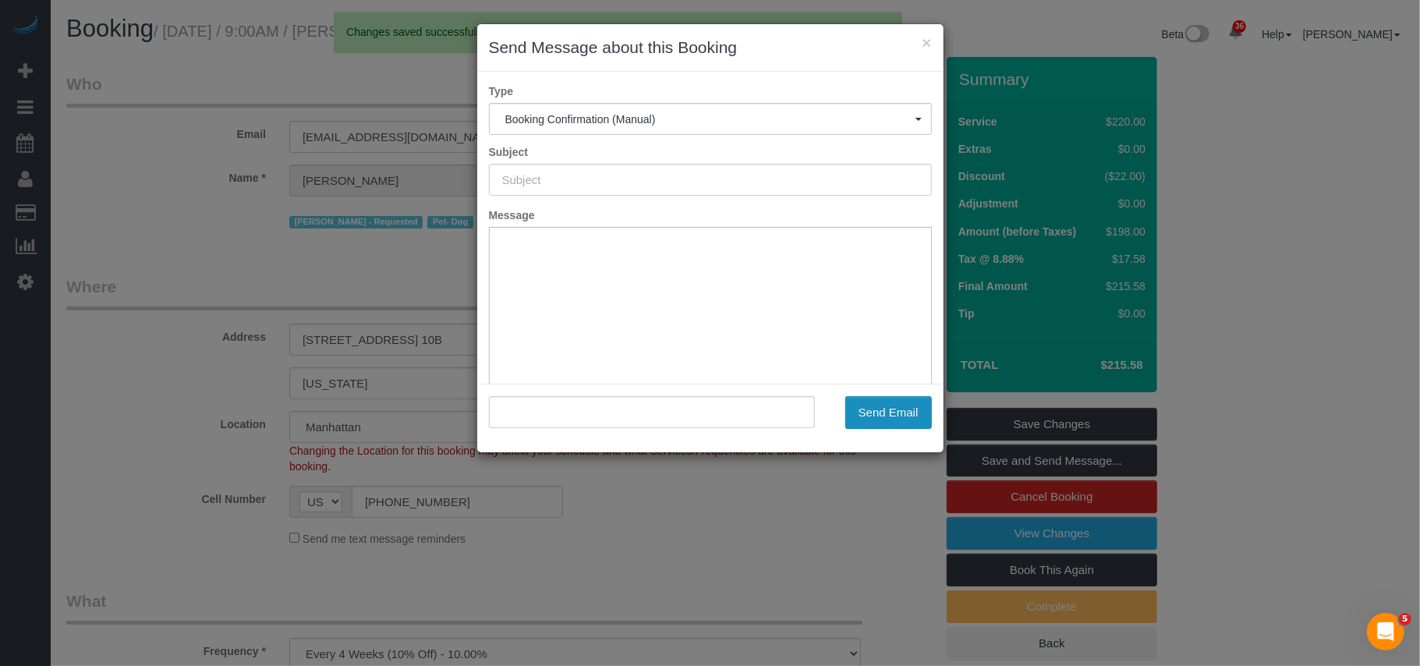
type input "Cleaning Confirmed for 10/16/2025 at 9:00am"
type input ""Johanna Osburn" <johannaosburn@gmail.com>"
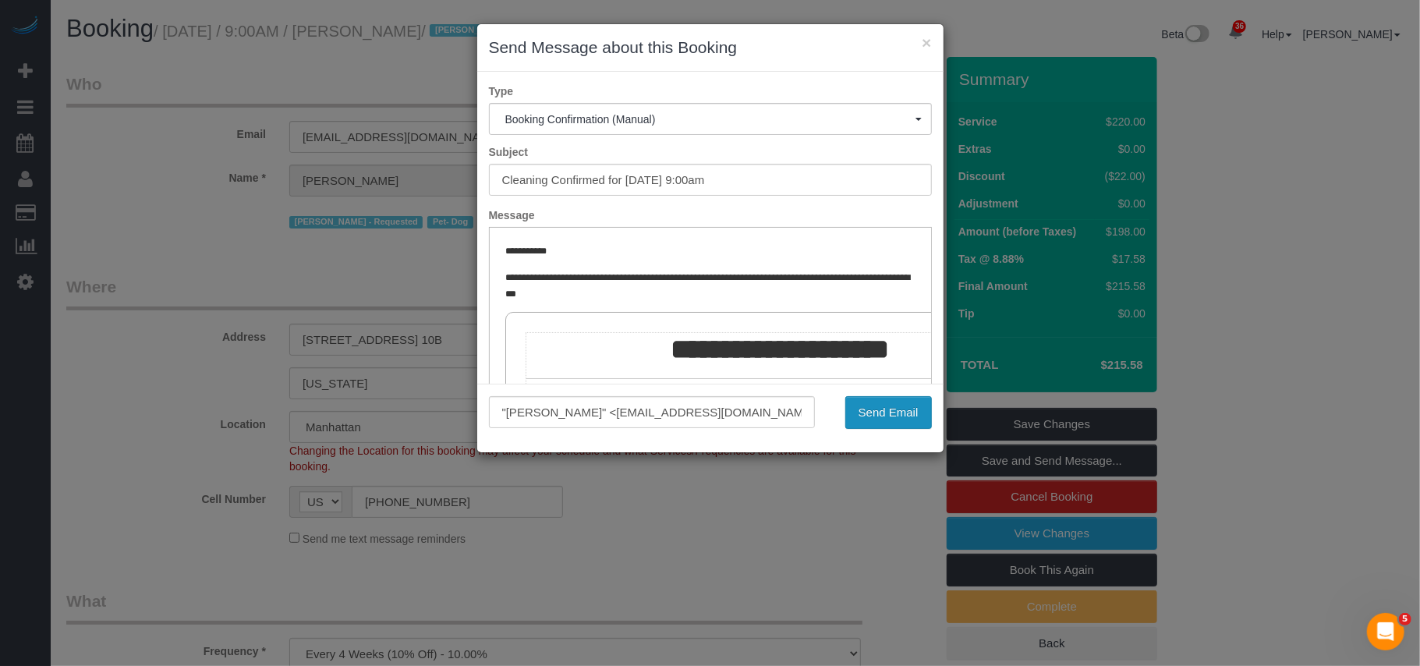
click at [855, 402] on button "Send Email" at bounding box center [888, 412] width 87 height 33
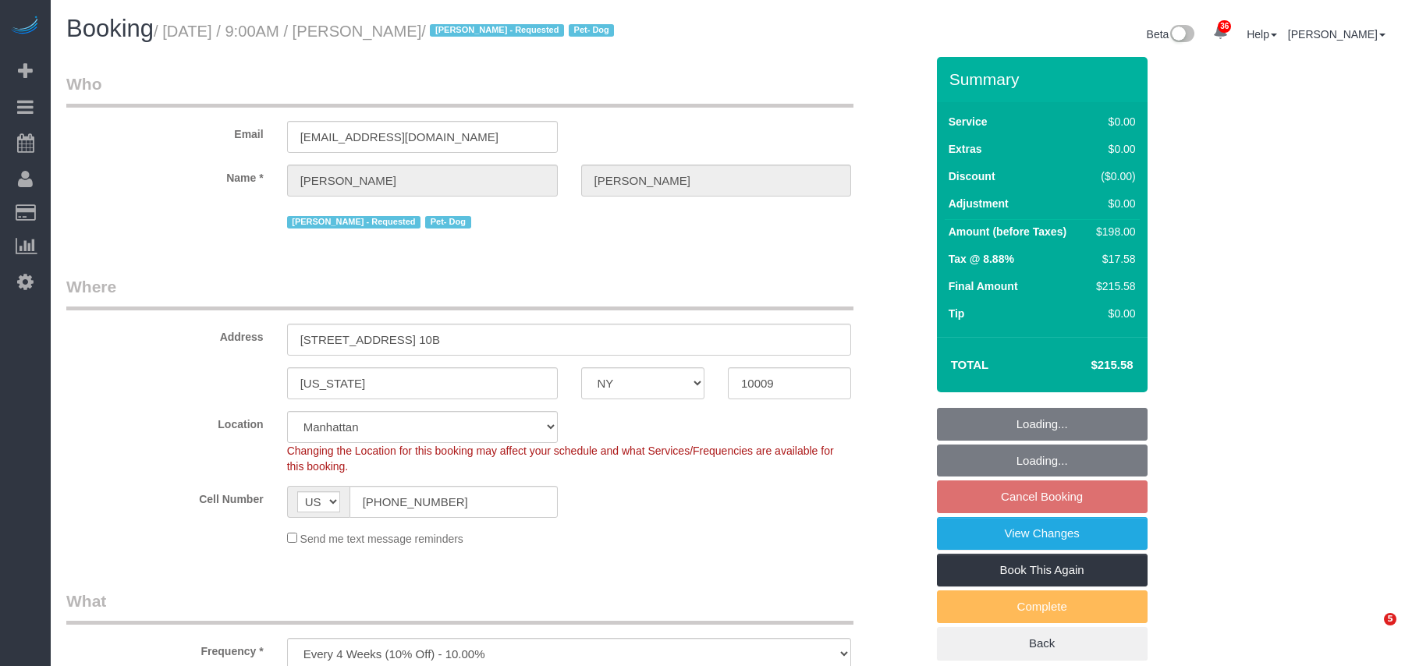
select select "NY"
select select "number:57"
select select "number:74"
select select "number:13"
select select "number:5"
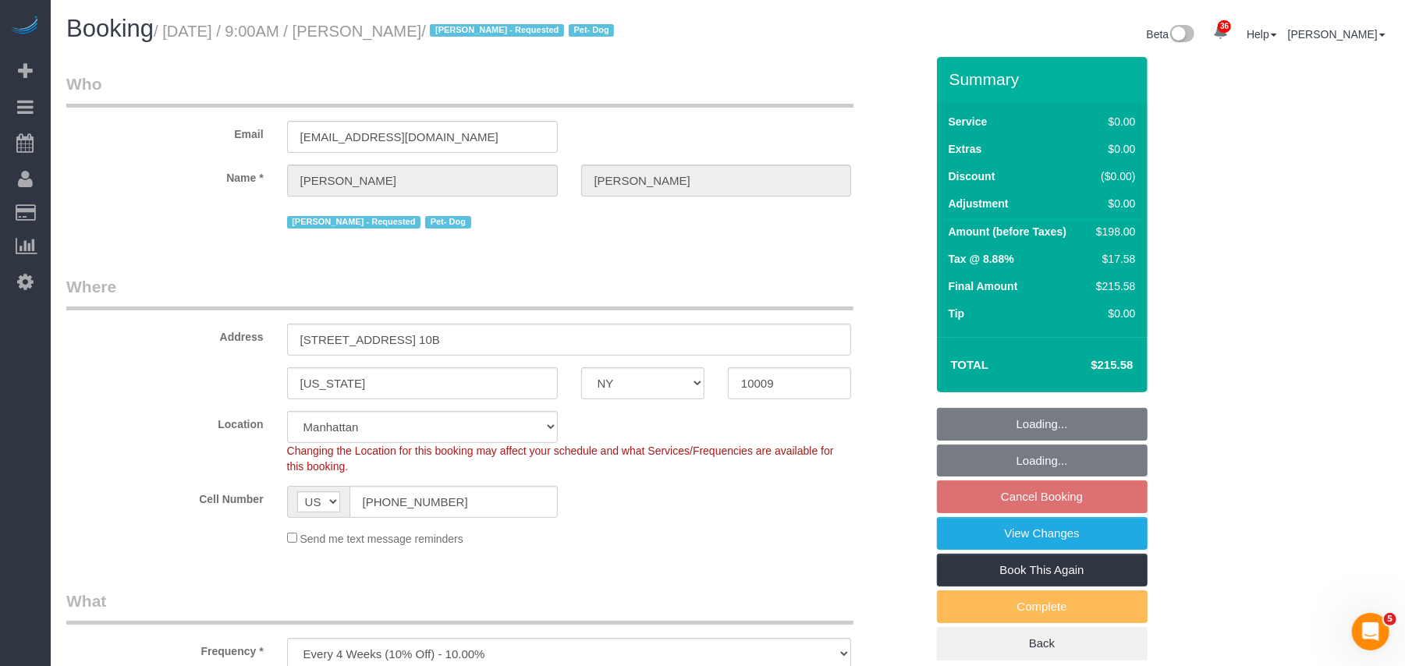
select select "2"
select select "spot2"
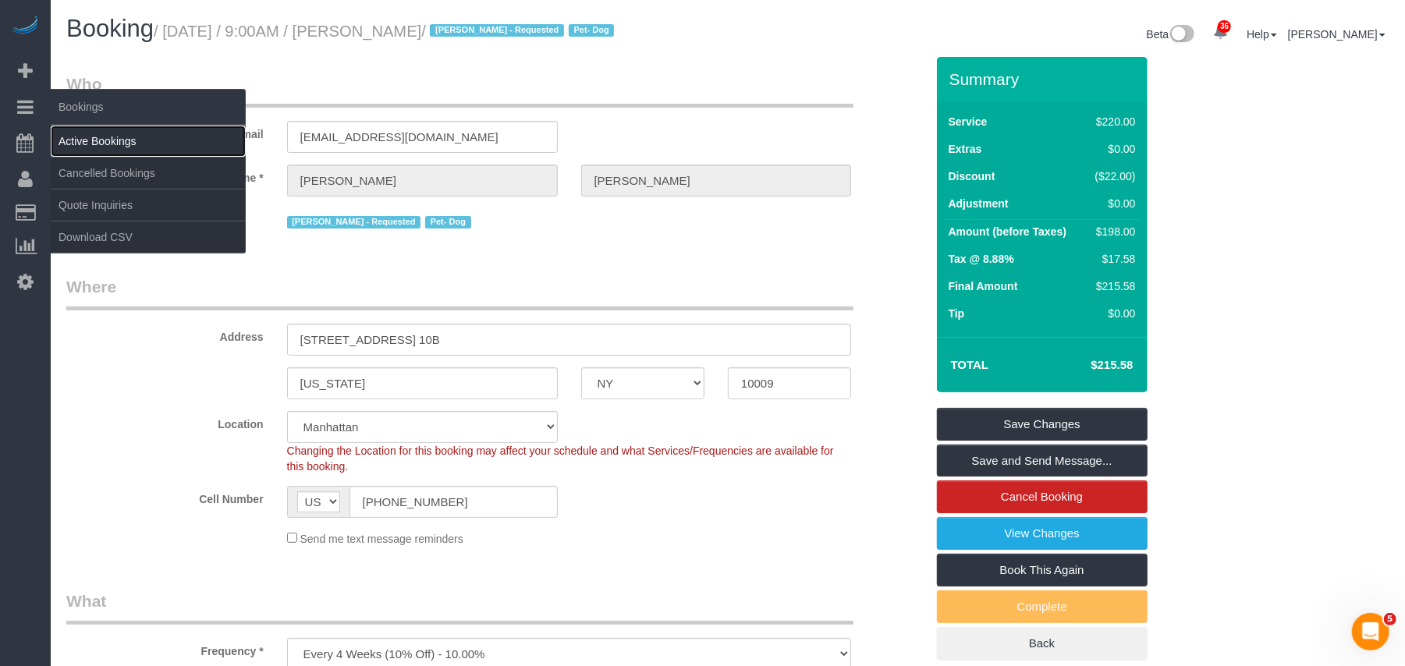
click at [105, 136] on link "Active Bookings" at bounding box center [148, 141] width 195 height 31
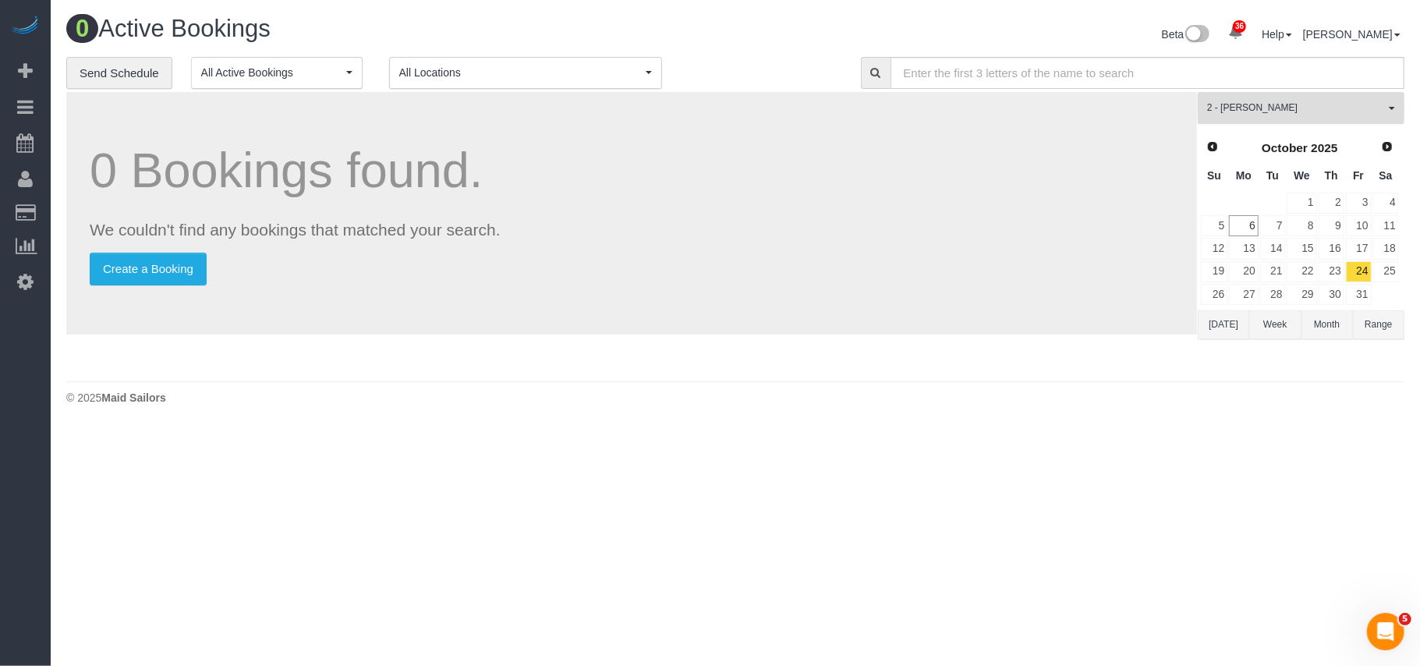
click at [1305, 117] on button "2 - [PERSON_NAME] All Teams" at bounding box center [1301, 108] width 207 height 32
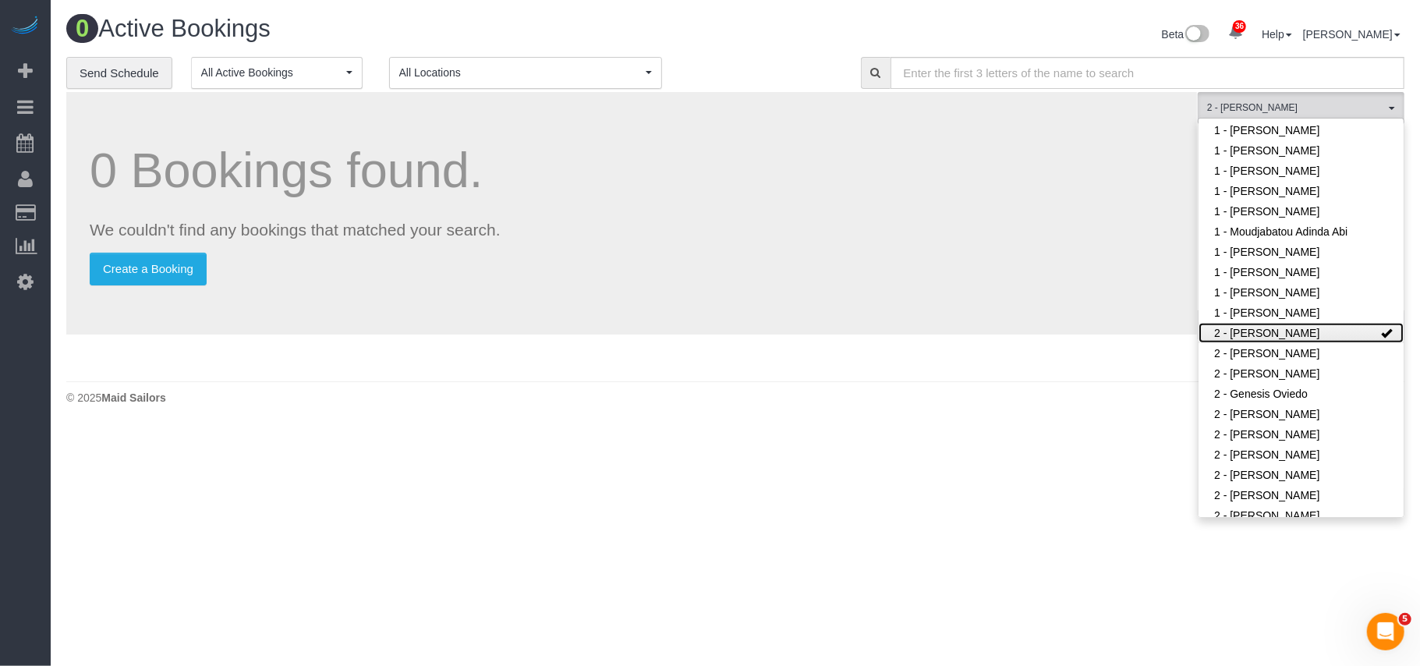
click at [1279, 323] on link "2 - [PERSON_NAME]" at bounding box center [1301, 333] width 205 height 20
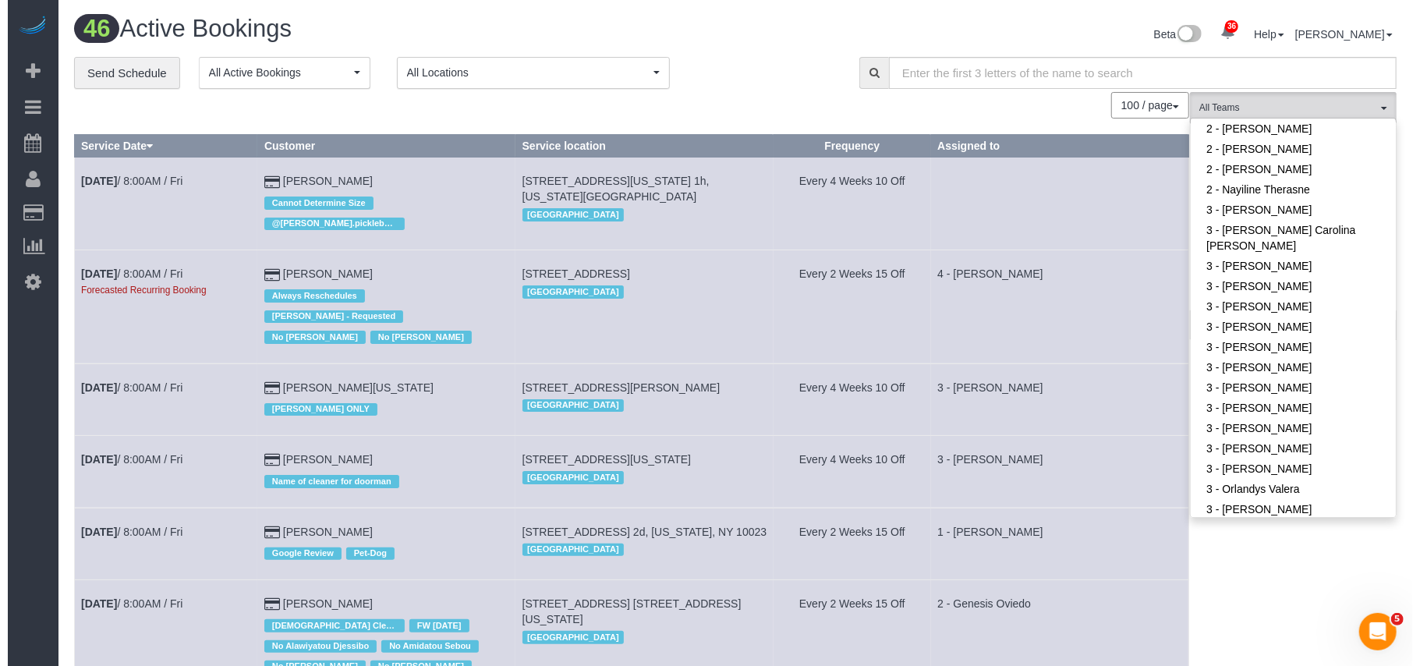
scroll to position [1037, 0]
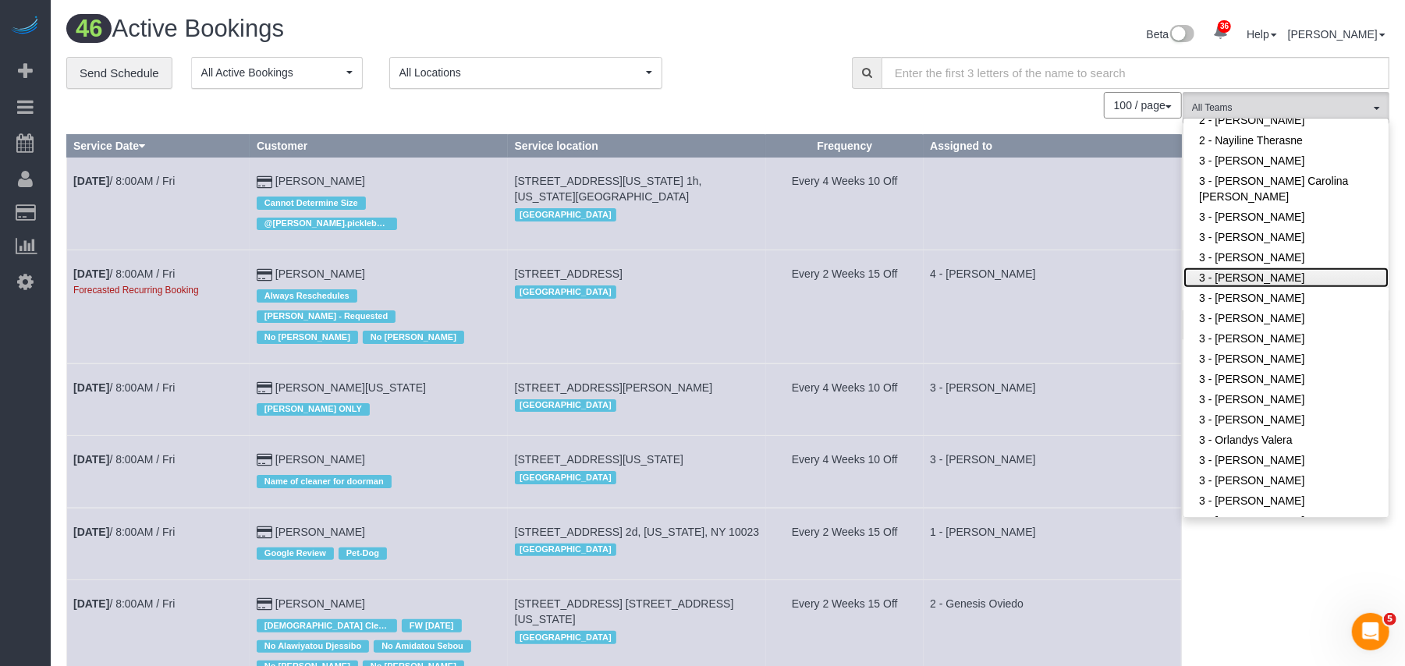
click at [1267, 268] on link "3 - [PERSON_NAME]" at bounding box center [1285, 278] width 205 height 20
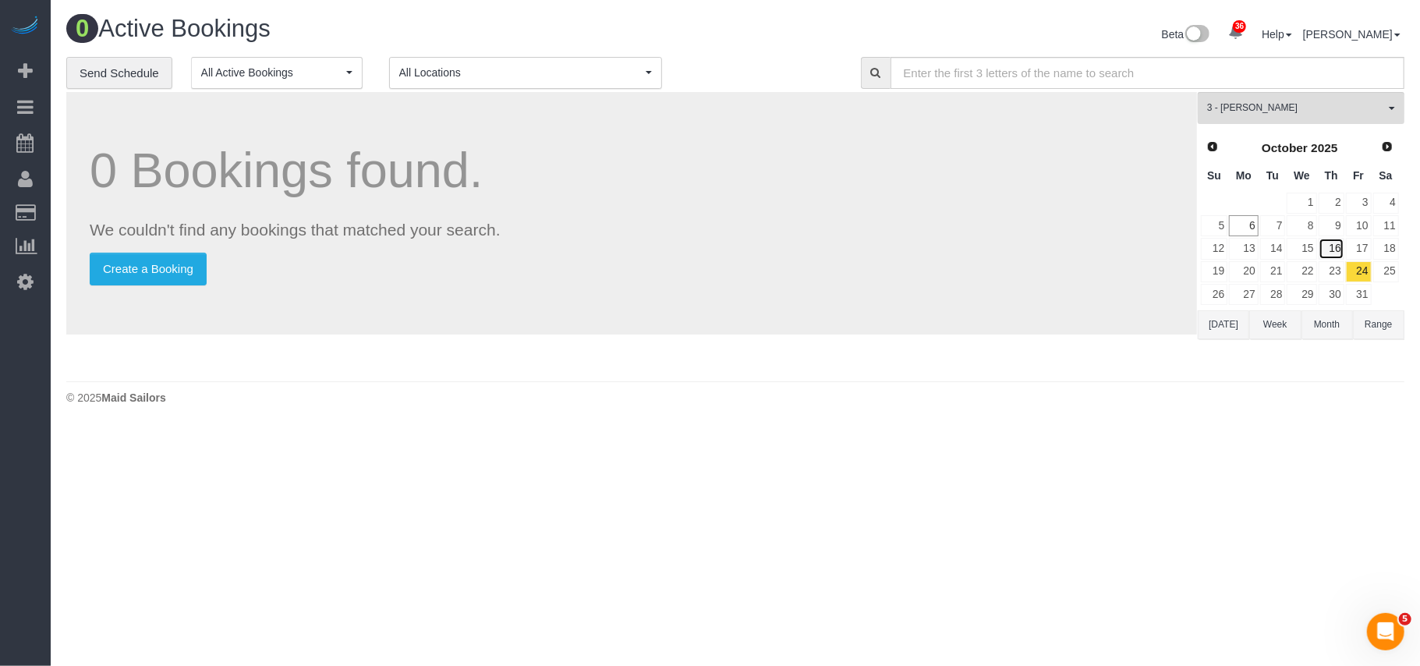
click at [1336, 250] on link "16" at bounding box center [1332, 248] width 26 height 21
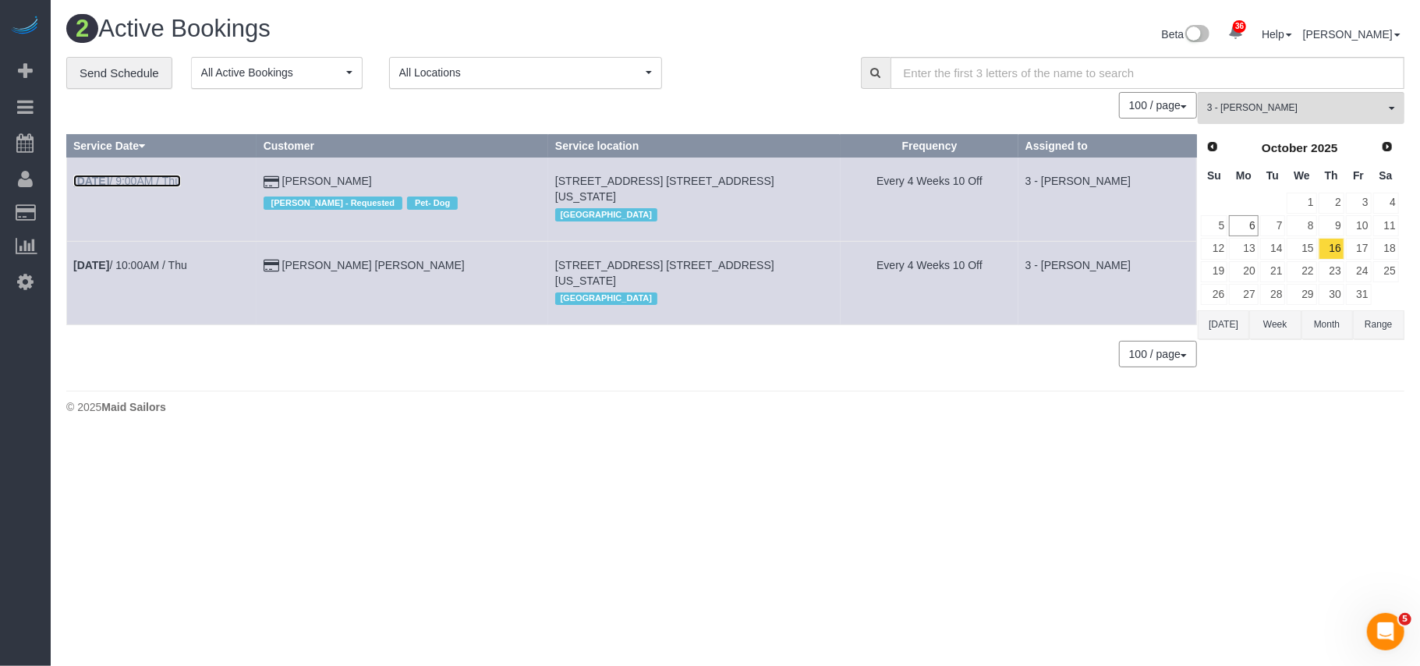
click at [144, 182] on link "[DATE] 9:00AM / Thu" at bounding box center [127, 181] width 108 height 12
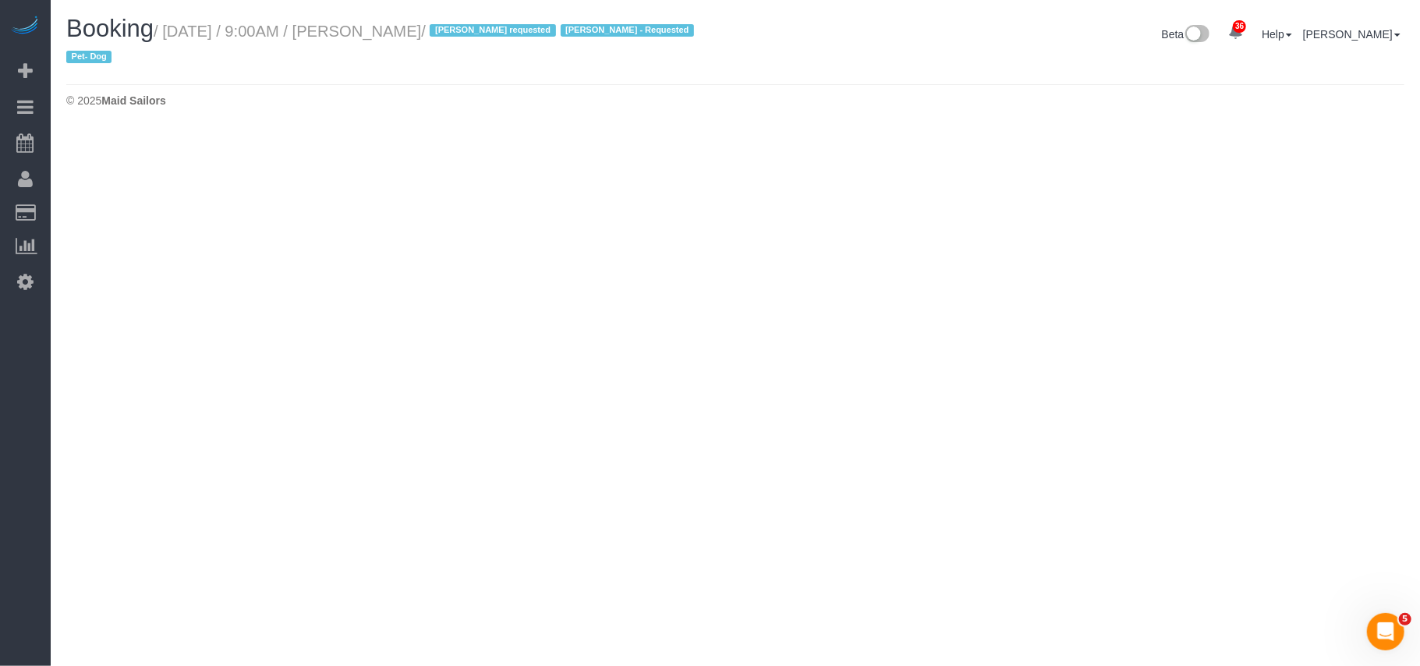
select select "NY"
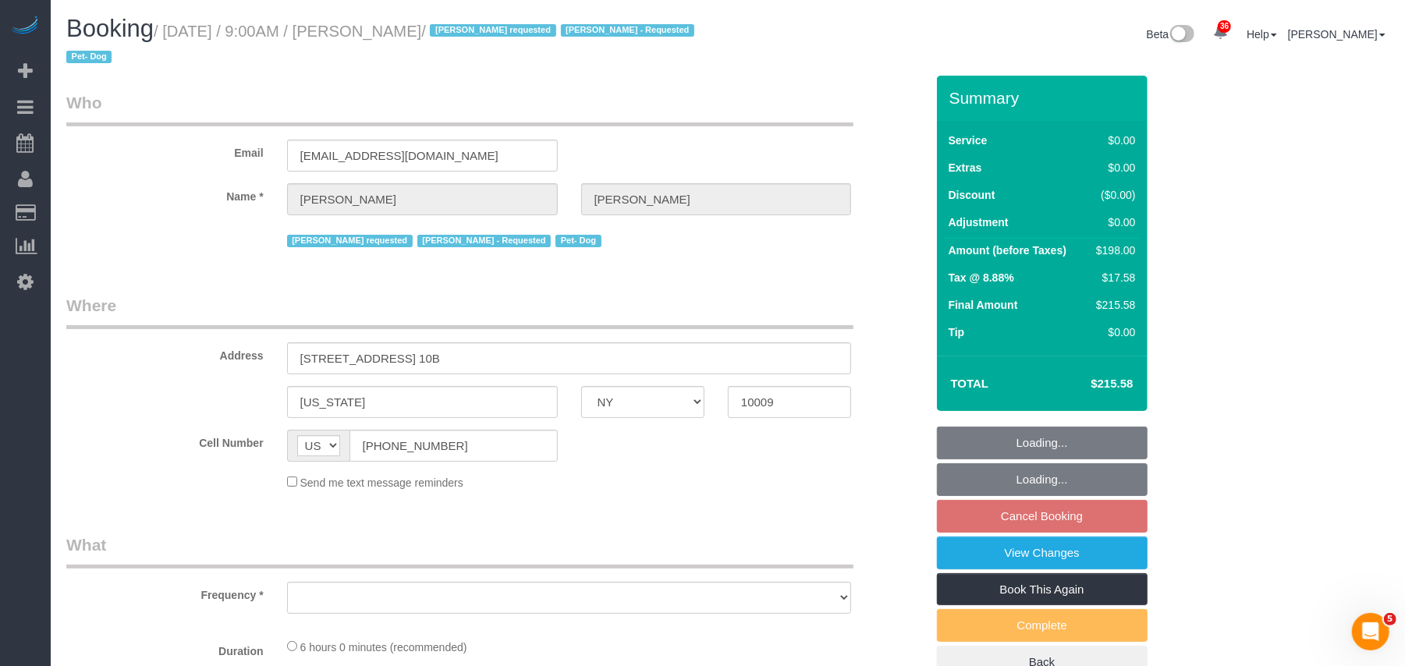
select select "number:57"
select select "number:74"
select select "number:13"
select select "number:5"
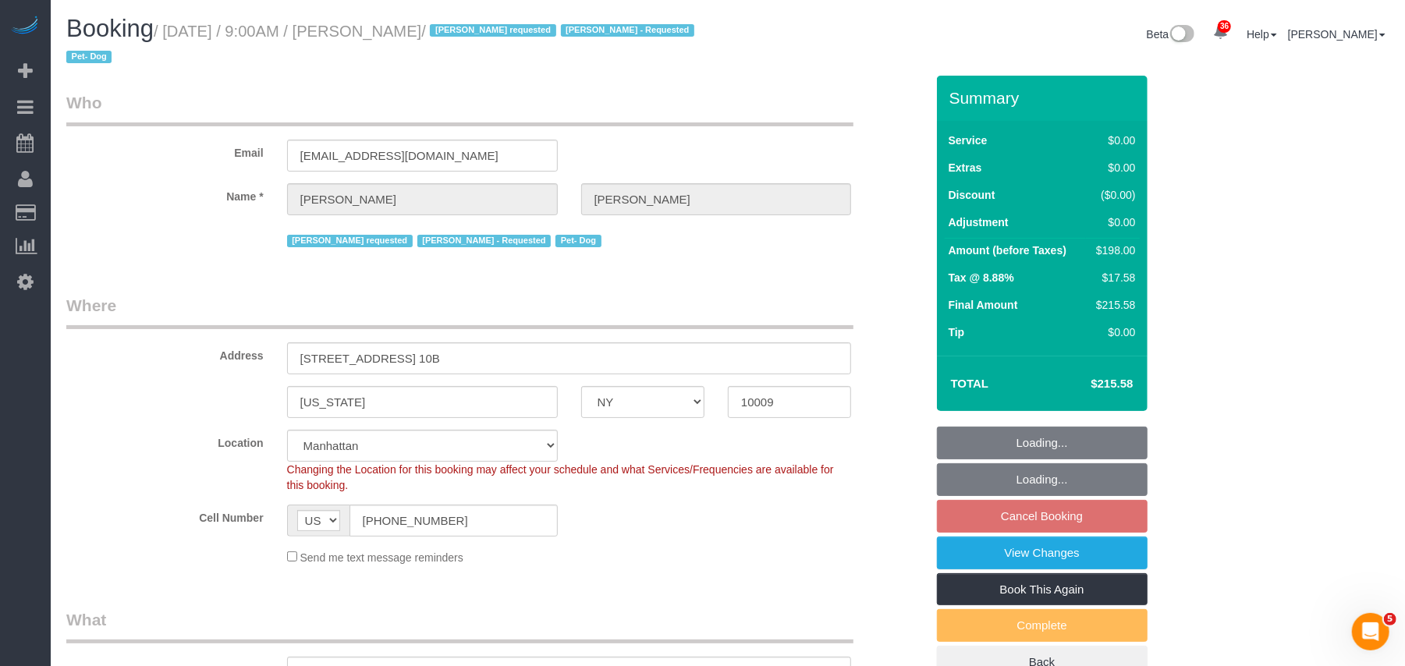
select select "2"
select select "object:3919"
select select "string:stripe-pm_1R6C1Q4VGloSiKo7cZxjNZvF"
select select "object:4409"
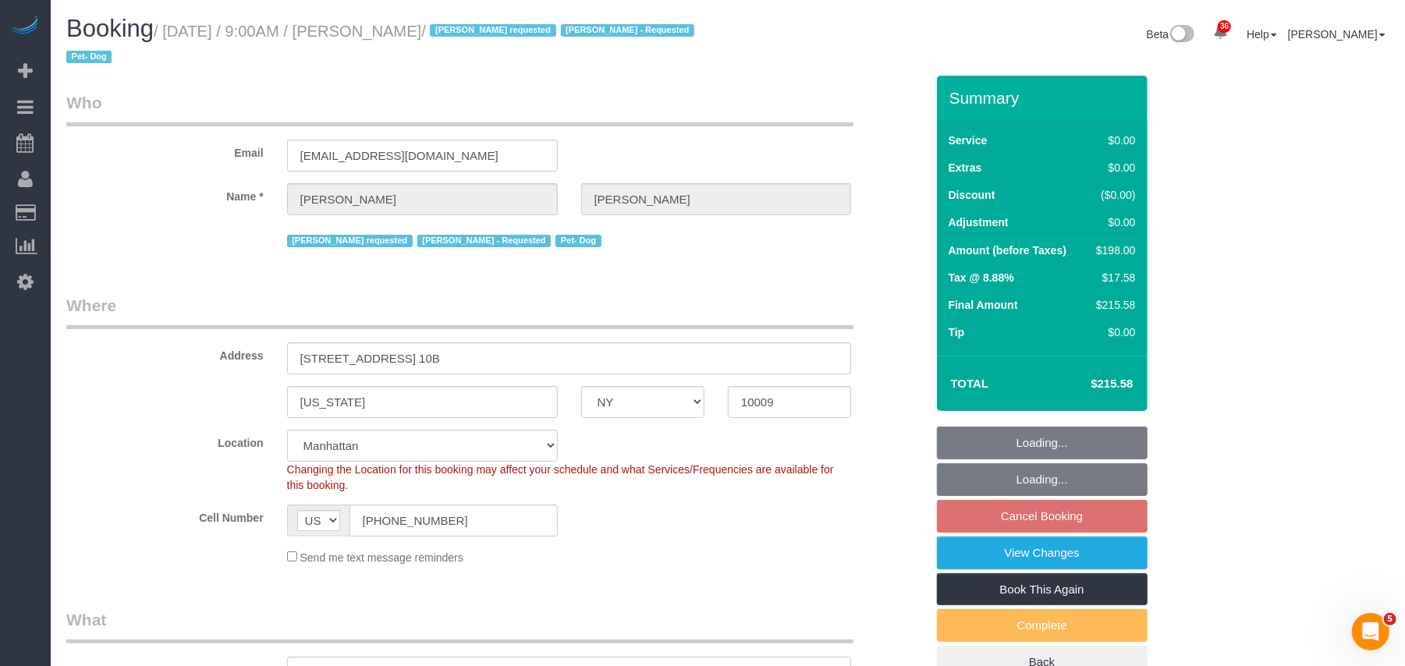
select select "spot59"
select select "2"
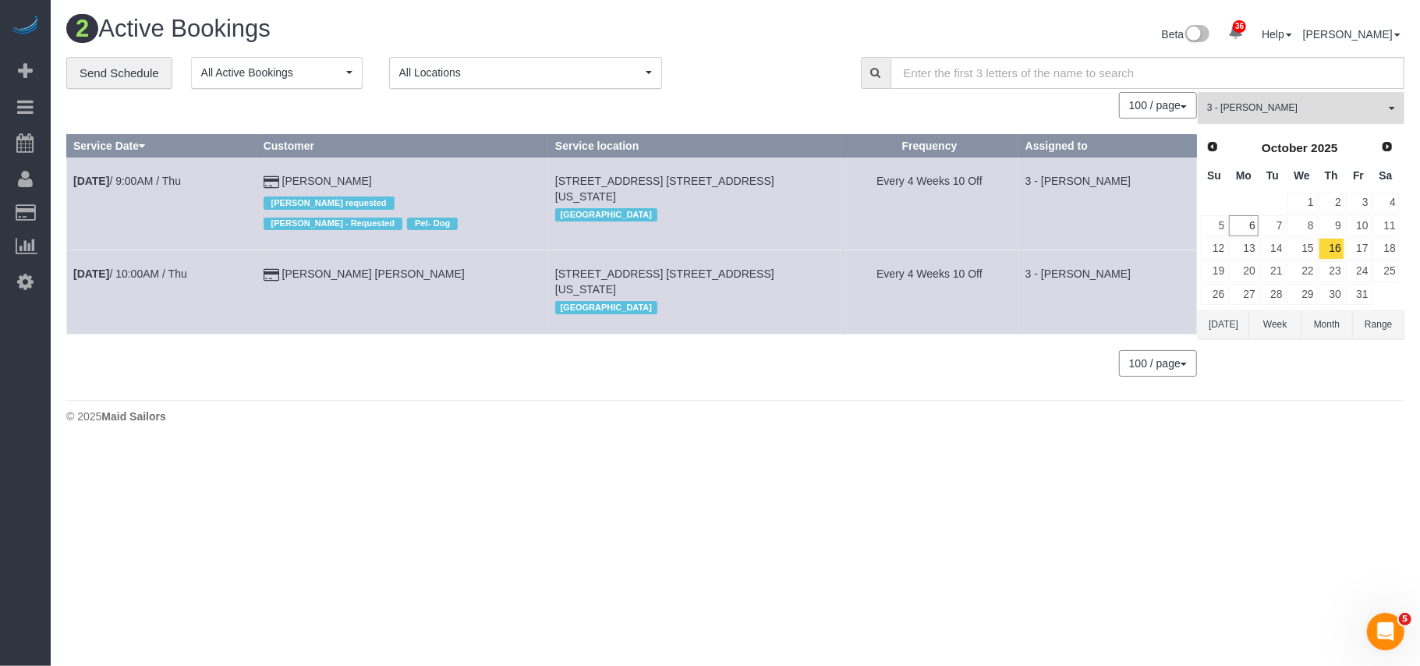
click at [1245, 109] on span "3 - [PERSON_NAME]" at bounding box center [1296, 107] width 178 height 13
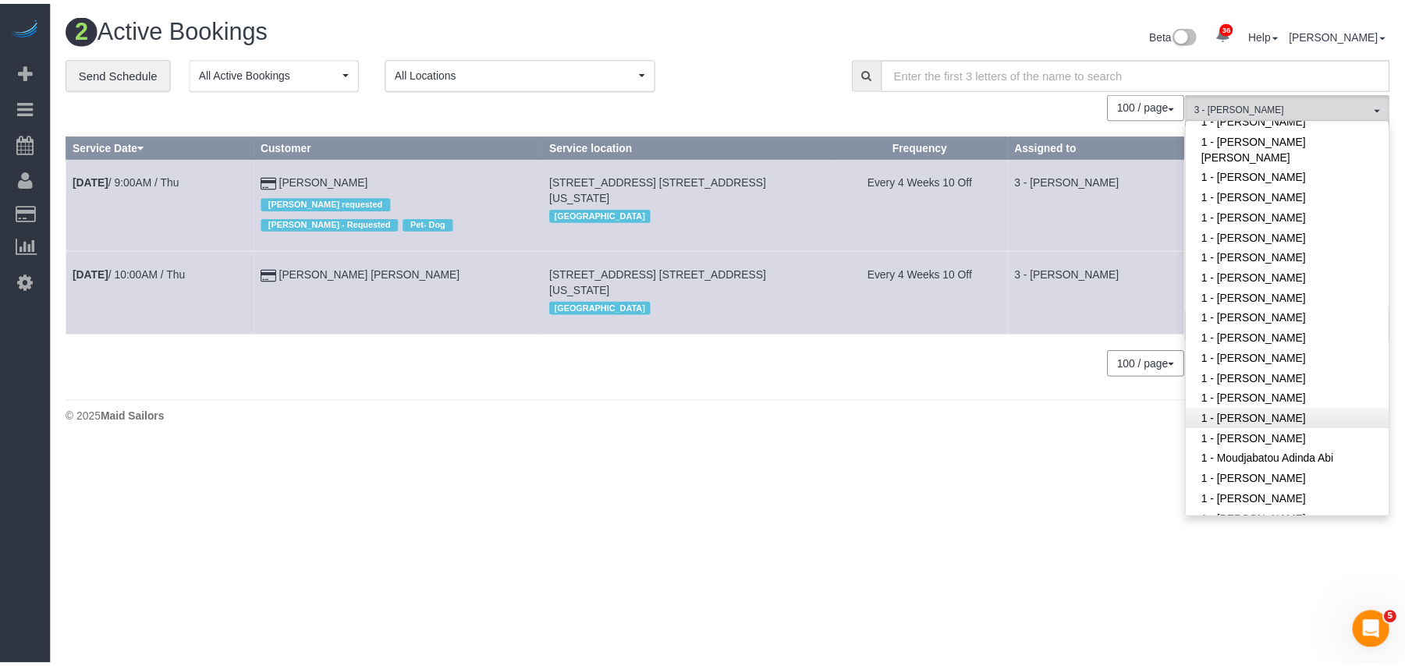
scroll to position [356, 0]
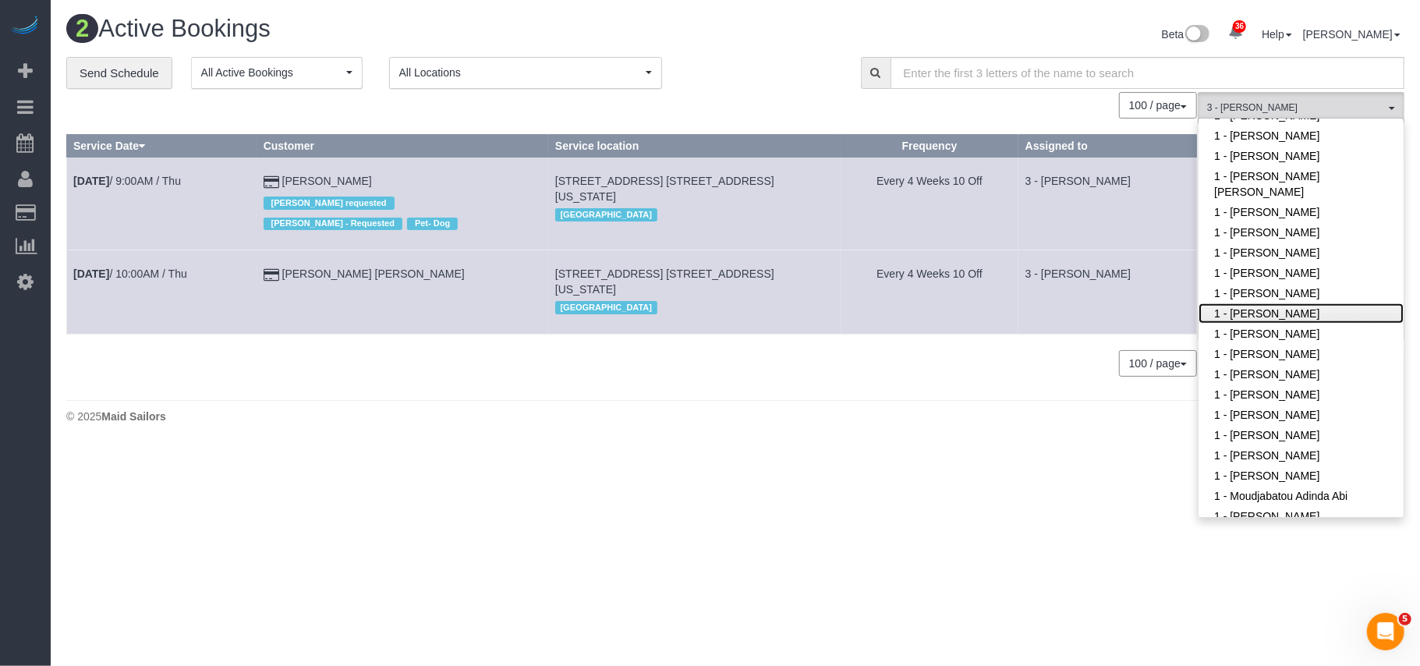
click at [1289, 303] on link "1 - [PERSON_NAME]" at bounding box center [1301, 313] width 205 height 20
click at [864, 510] on body "36 Beta Your Notifications You have 0 alerts × You have 1 to charge for [DATE] …" at bounding box center [710, 333] width 1420 height 666
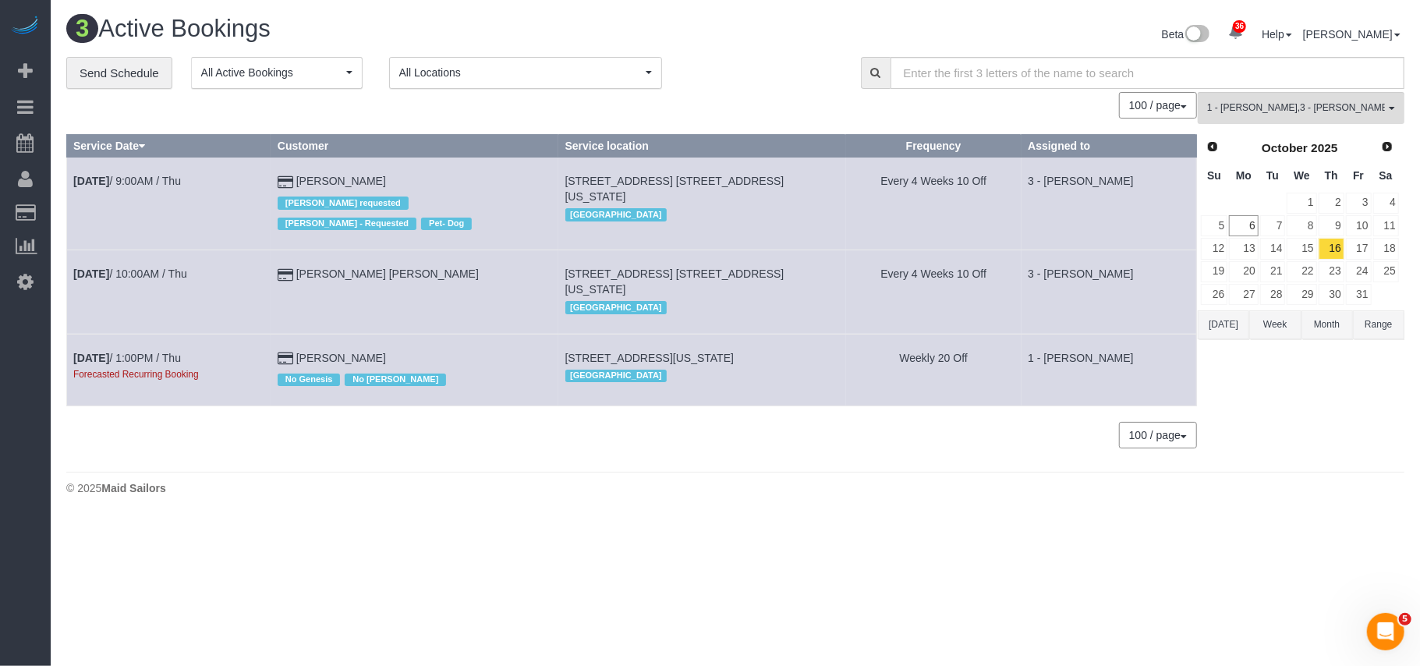
click at [586, 602] on body "36 Beta Your Notifications You have 0 alerts × You have 1 to charge for [DATE] …" at bounding box center [710, 333] width 1420 height 666
click at [1365, 253] on link "17" at bounding box center [1359, 248] width 26 height 21
click at [1336, 256] on link "16" at bounding box center [1332, 248] width 26 height 21
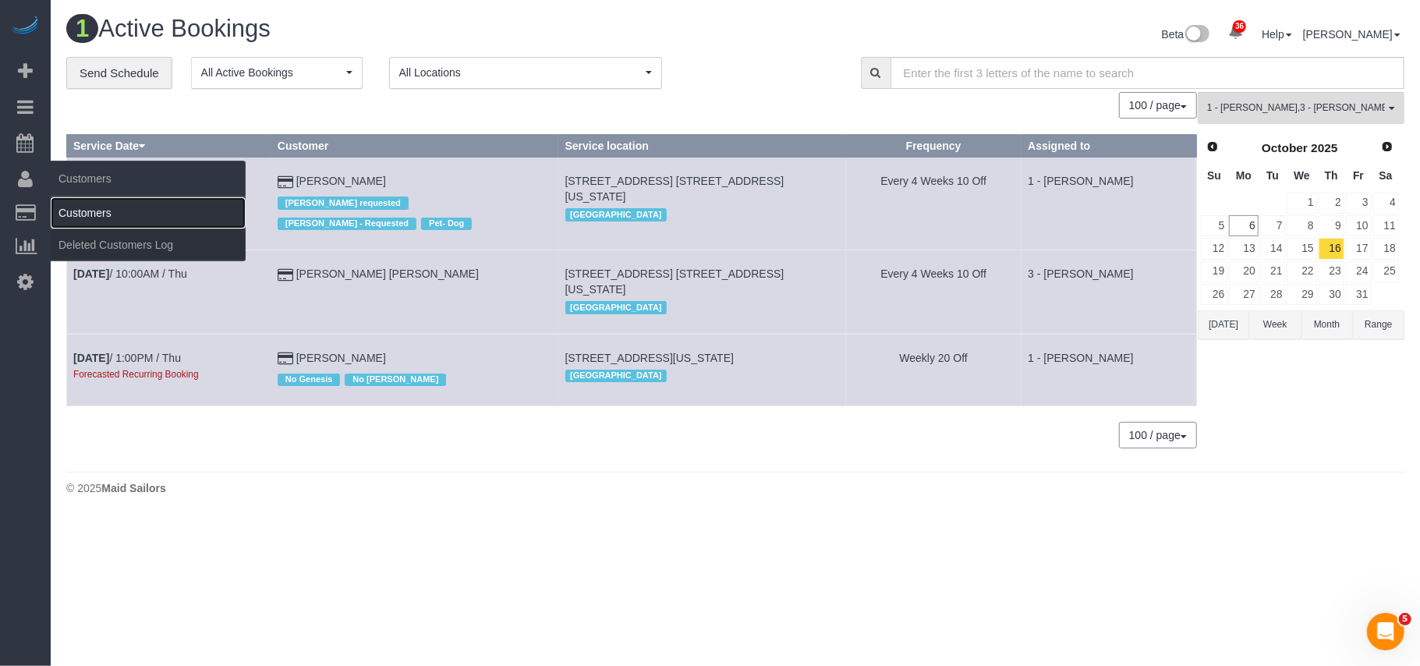
click at [76, 201] on link "Customers" at bounding box center [148, 212] width 195 height 31
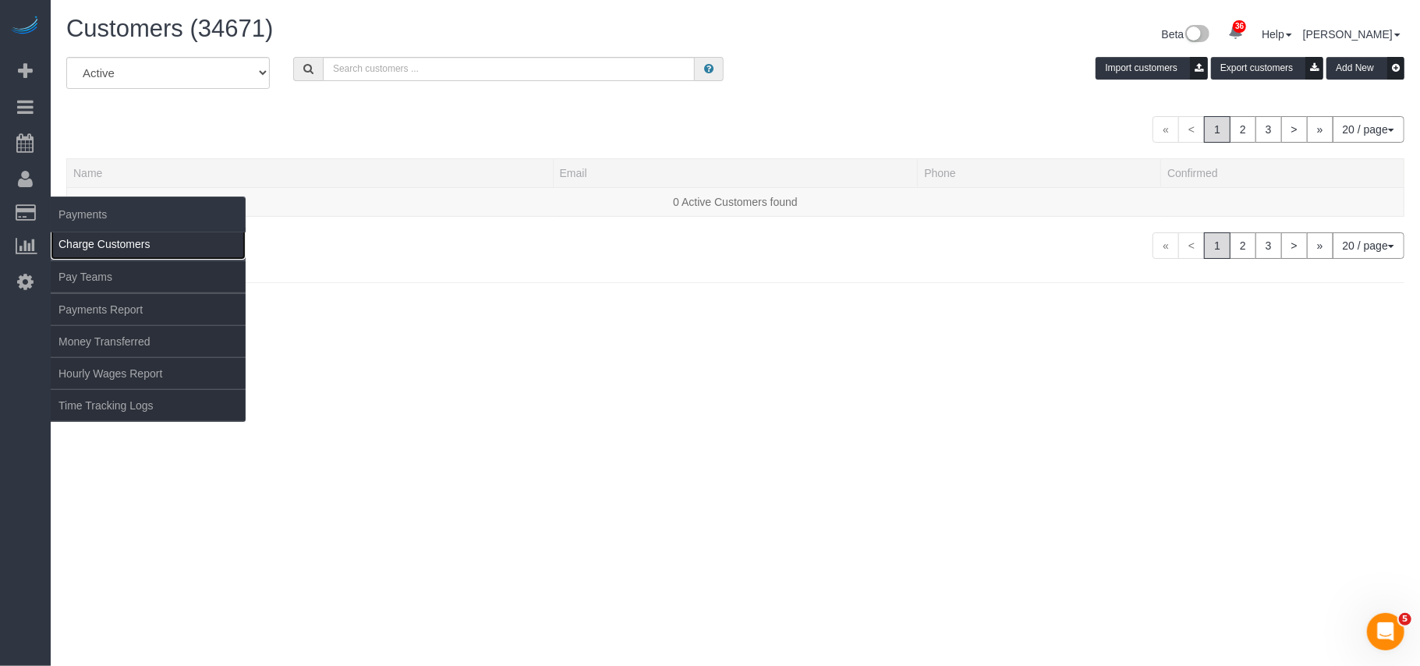
click at [80, 247] on link "Charge Customers" at bounding box center [148, 244] width 195 height 31
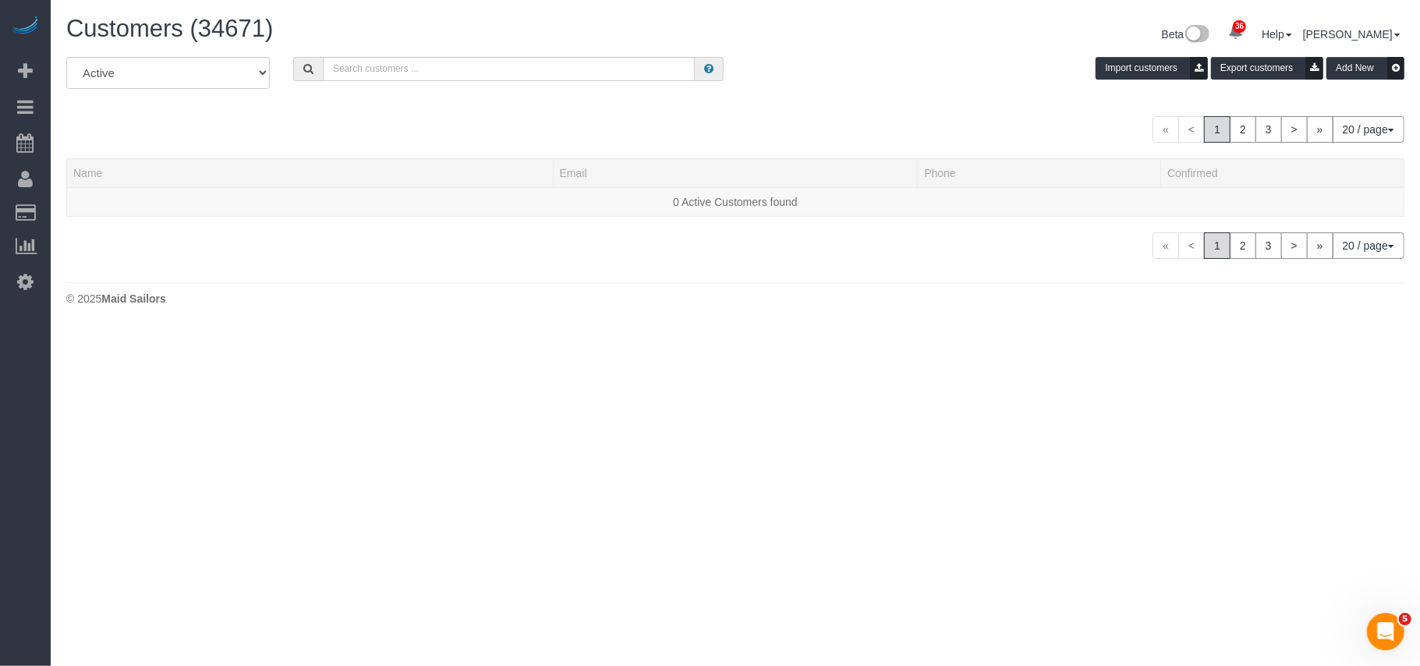
select select
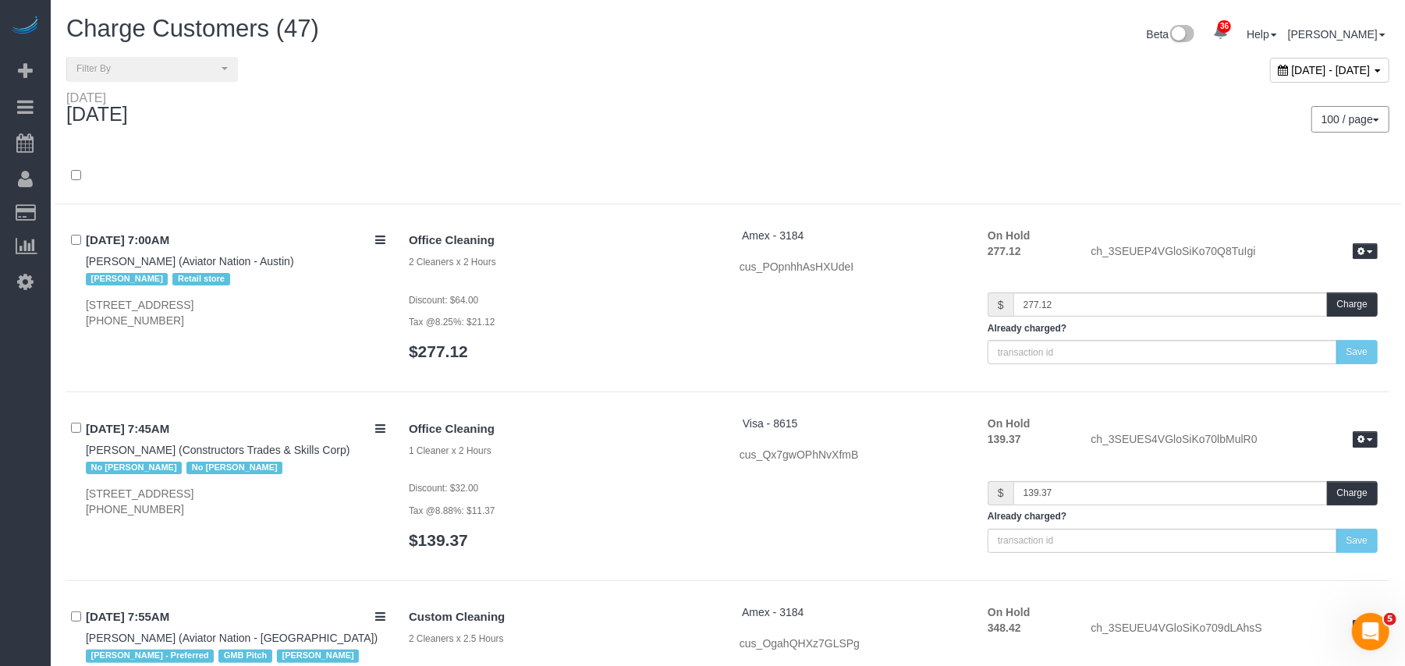
click at [1292, 75] on span "[DATE] - [DATE]" at bounding box center [1331, 70] width 79 height 12
type input "**********"
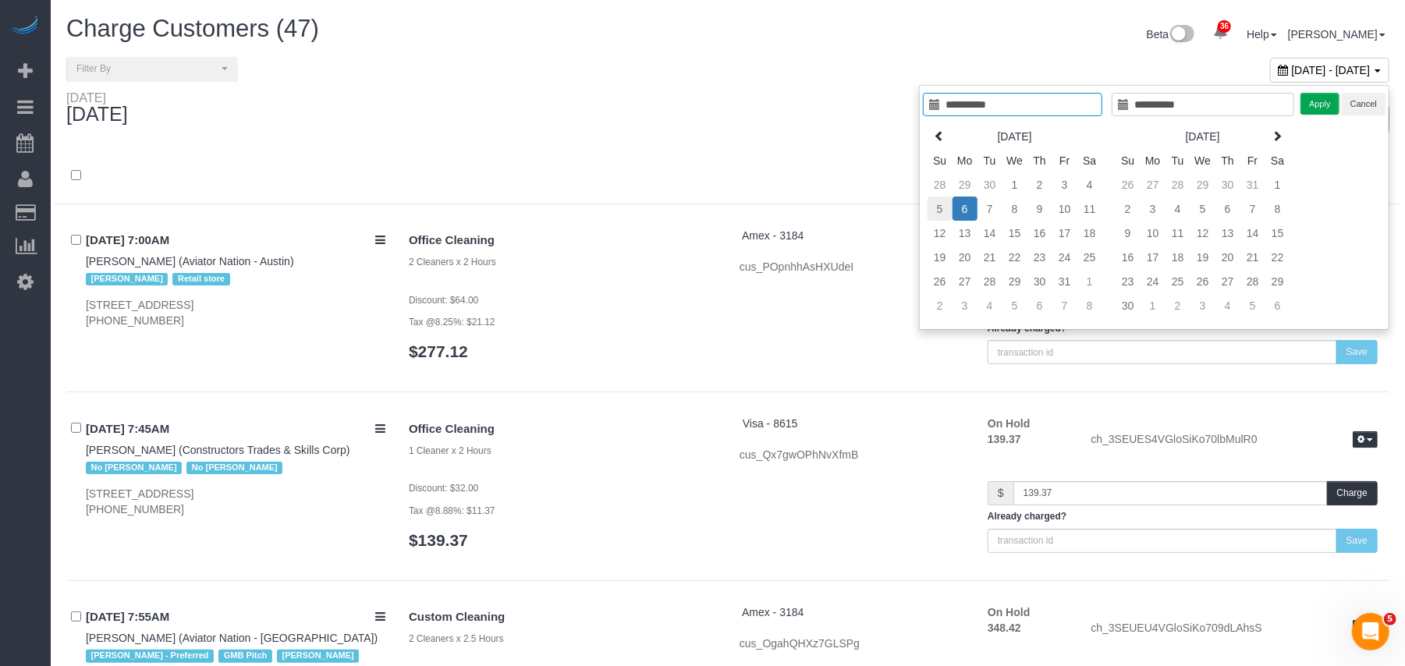
type input "**********"
click at [941, 210] on td "5" at bounding box center [939, 209] width 25 height 24
type input "**********"
click at [1324, 104] on button "Apply" at bounding box center [1319, 104] width 39 height 23
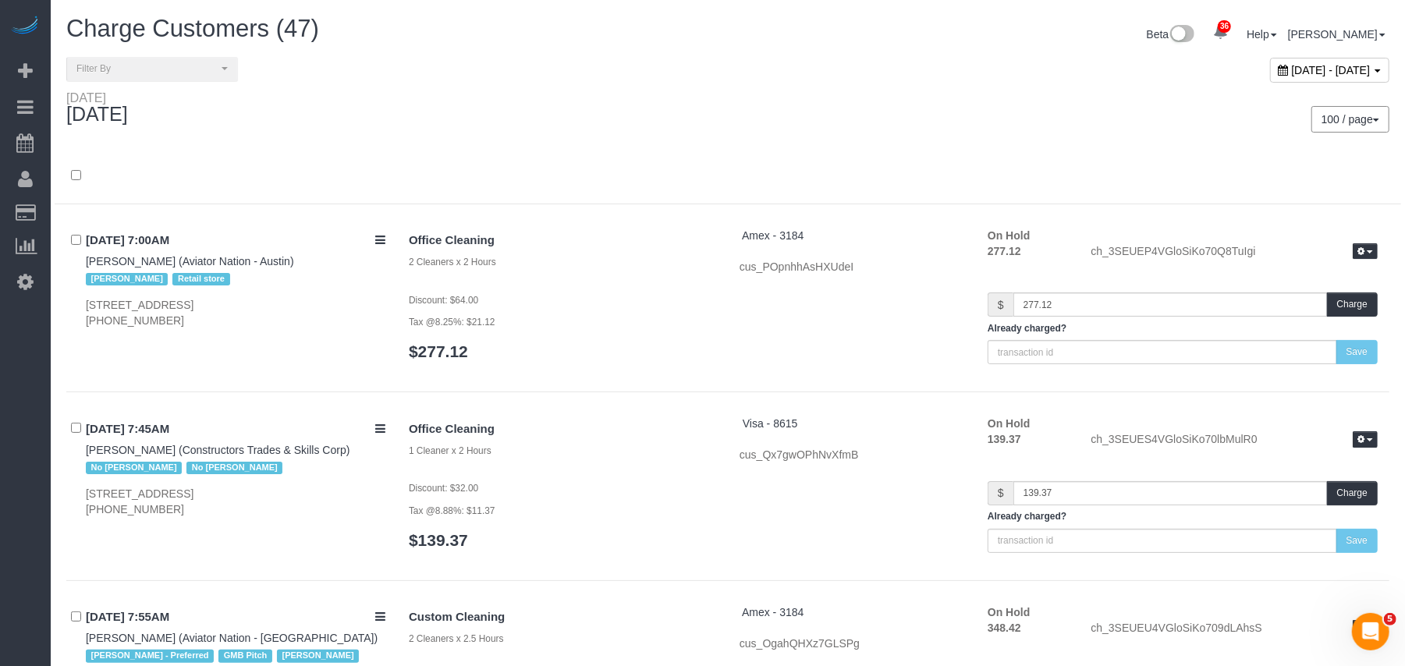
click at [666, 110] on div "Sunday October 05, 2025" at bounding box center [391, 110] width 673 height 41
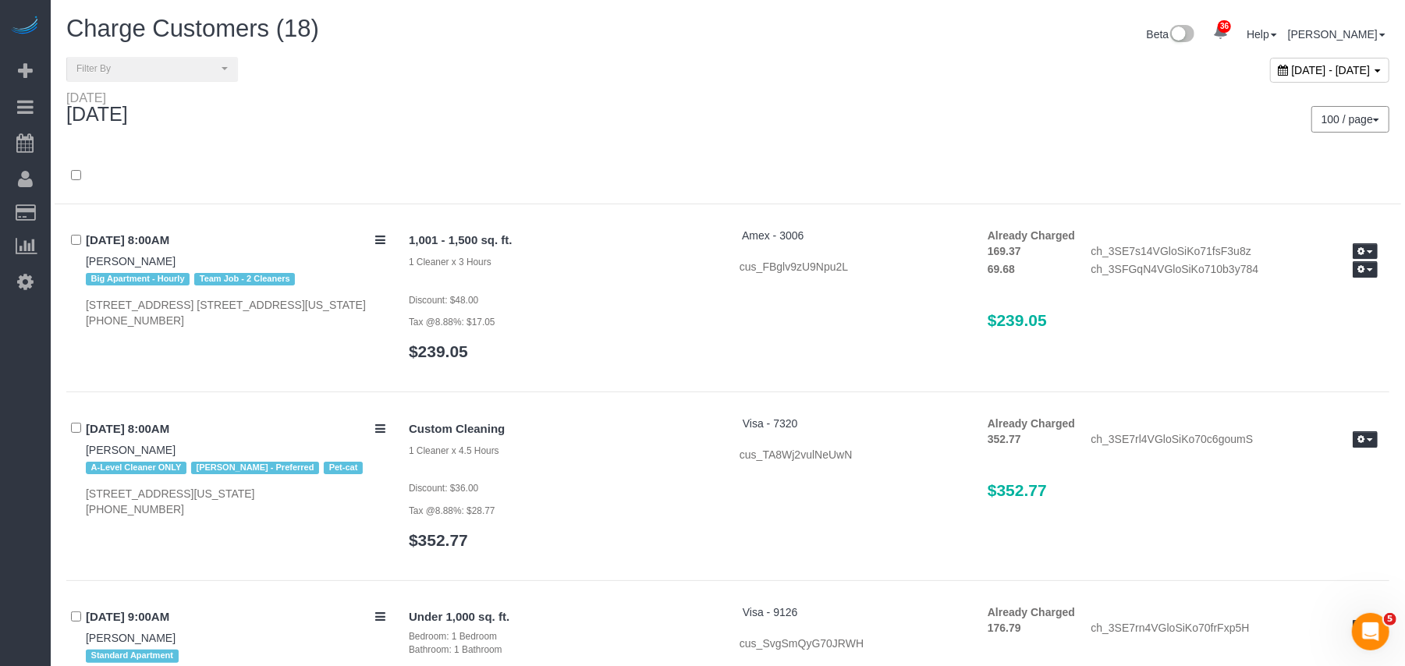
scroll to position [2170, 0]
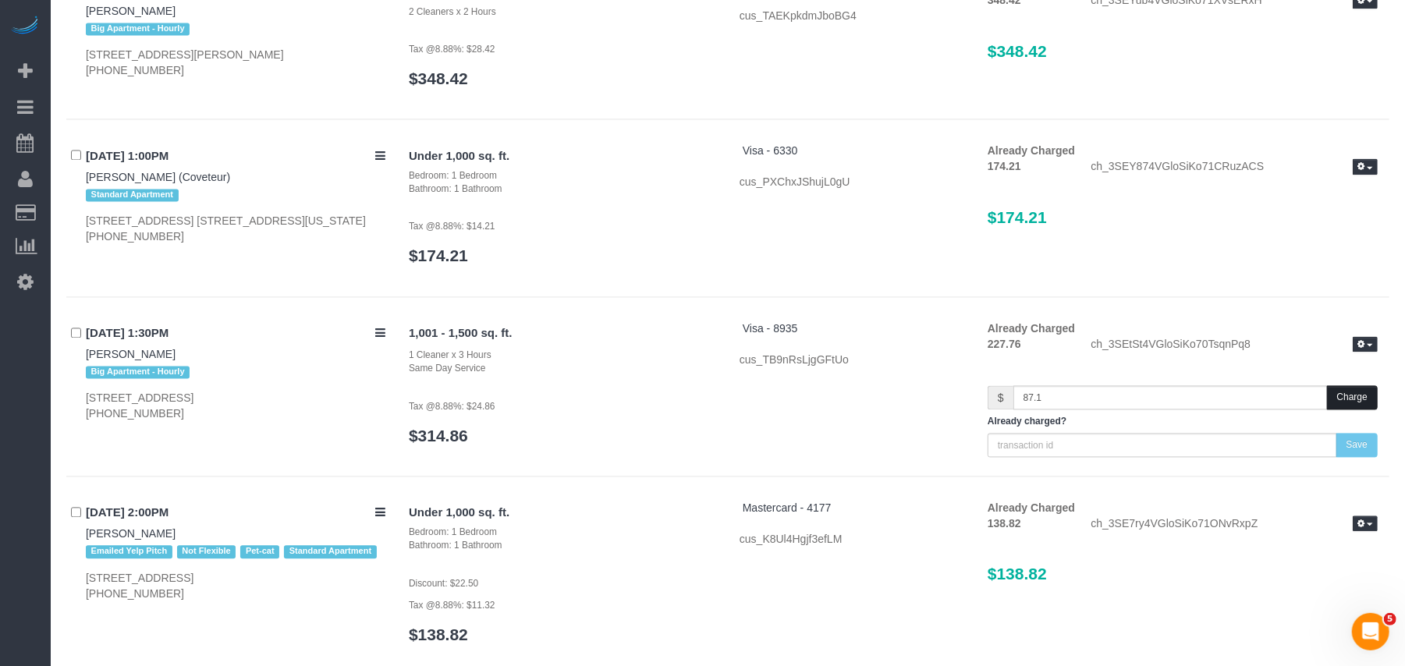
click at [1340, 385] on button "Charge" at bounding box center [1352, 397] width 51 height 24
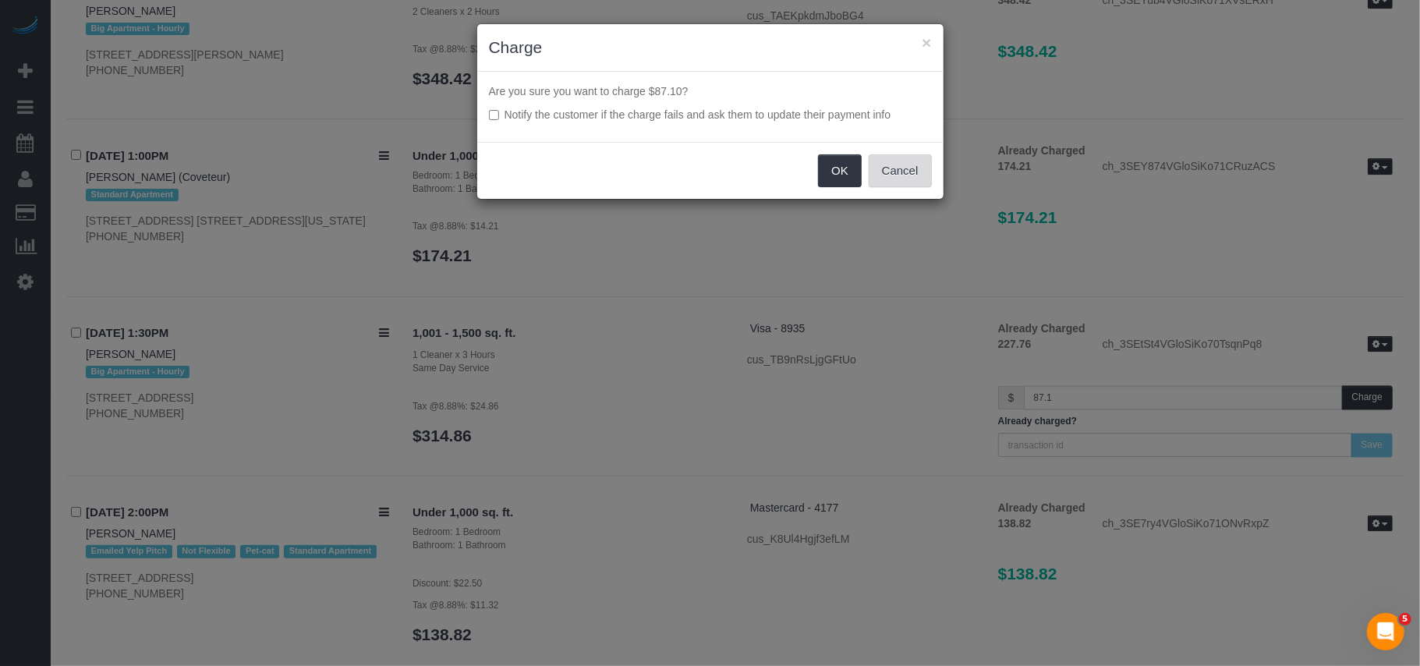
click at [905, 167] on button "Cancel" at bounding box center [900, 170] width 63 height 33
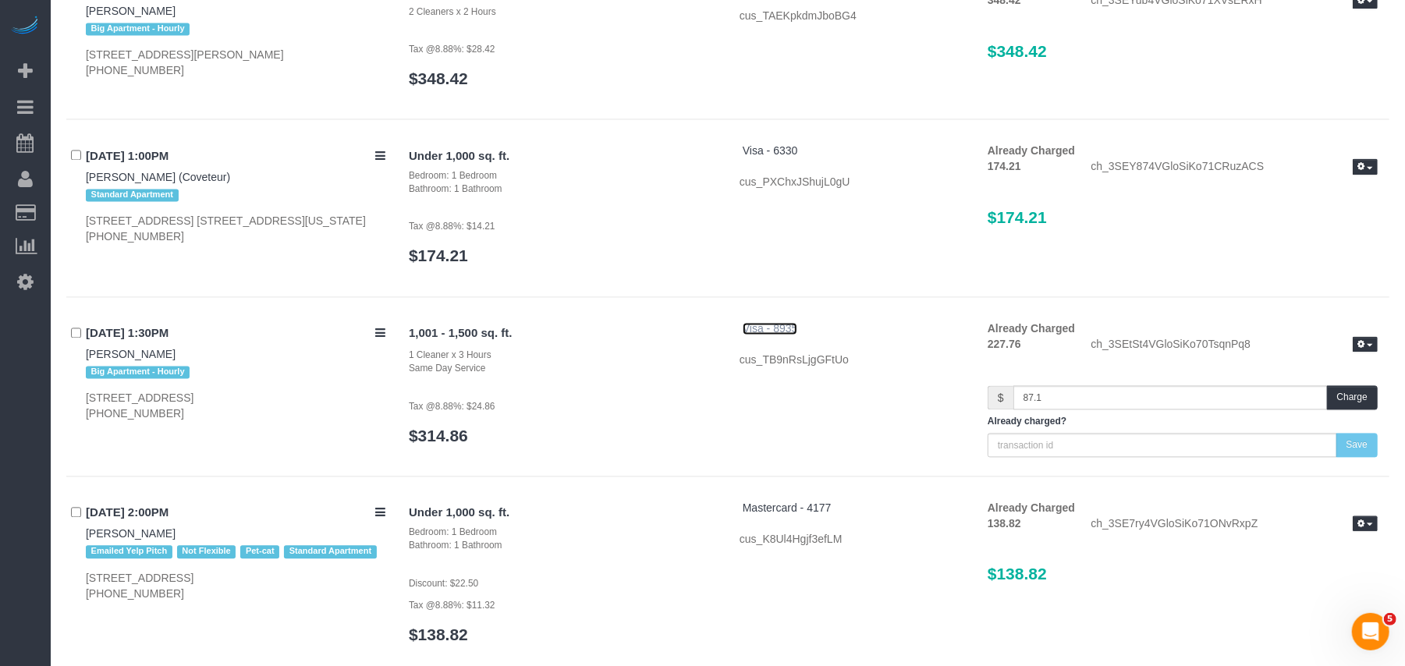
click at [753, 322] on span "Visa - 8935" at bounding box center [769, 328] width 55 height 12
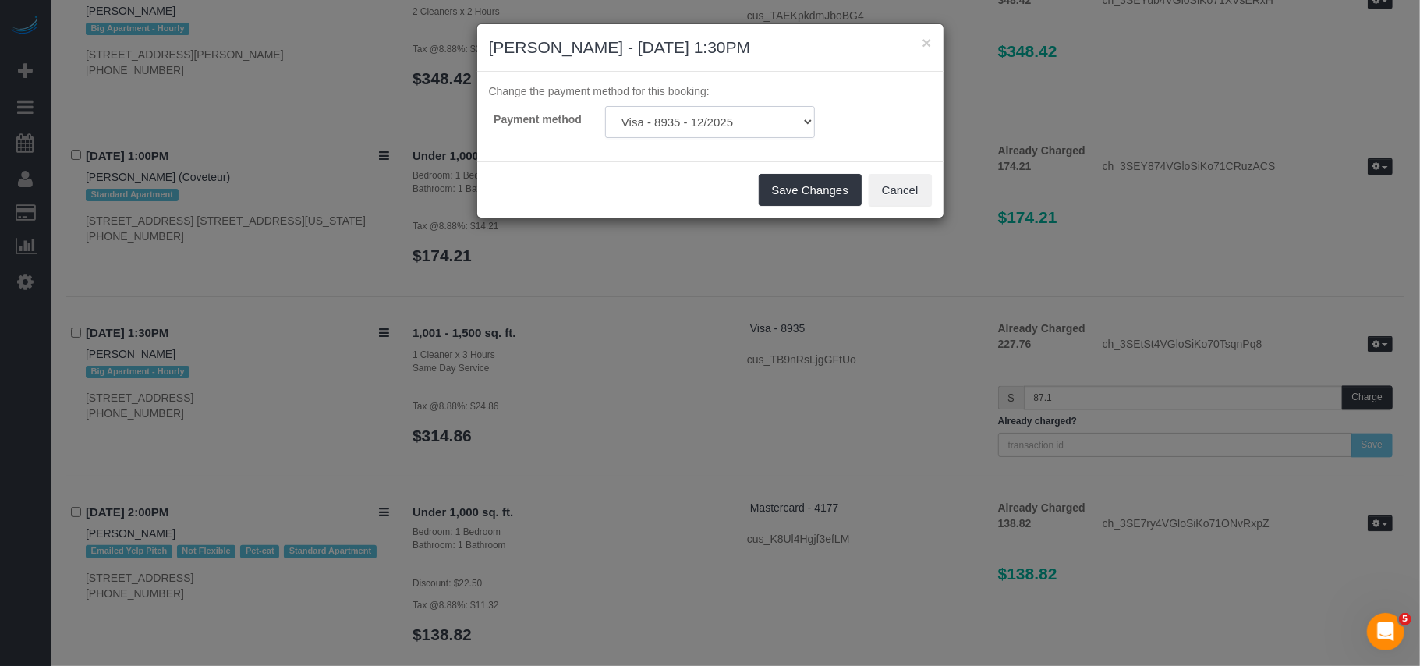
click at [732, 122] on select "Visa - 1139 - 04/2031 (Default) Visa - 8935 - 12/2025 Add Credit Card ─────────…" at bounding box center [710, 122] width 210 height 32
select select "string:stripe-pm_1SFHTx4VGloSiKo7JDYN1yl7"
click at [605, 106] on select "Visa - 1139 - 04/2031 (Default) Visa - 8935 - 12/2025 Add Credit Card ─────────…" at bounding box center [710, 122] width 210 height 32
drag, startPoint x: 796, startPoint y: 191, endPoint x: 800, endPoint y: 207, distance: 16.3
click at [796, 192] on button "Save Changes" at bounding box center [810, 190] width 103 height 33
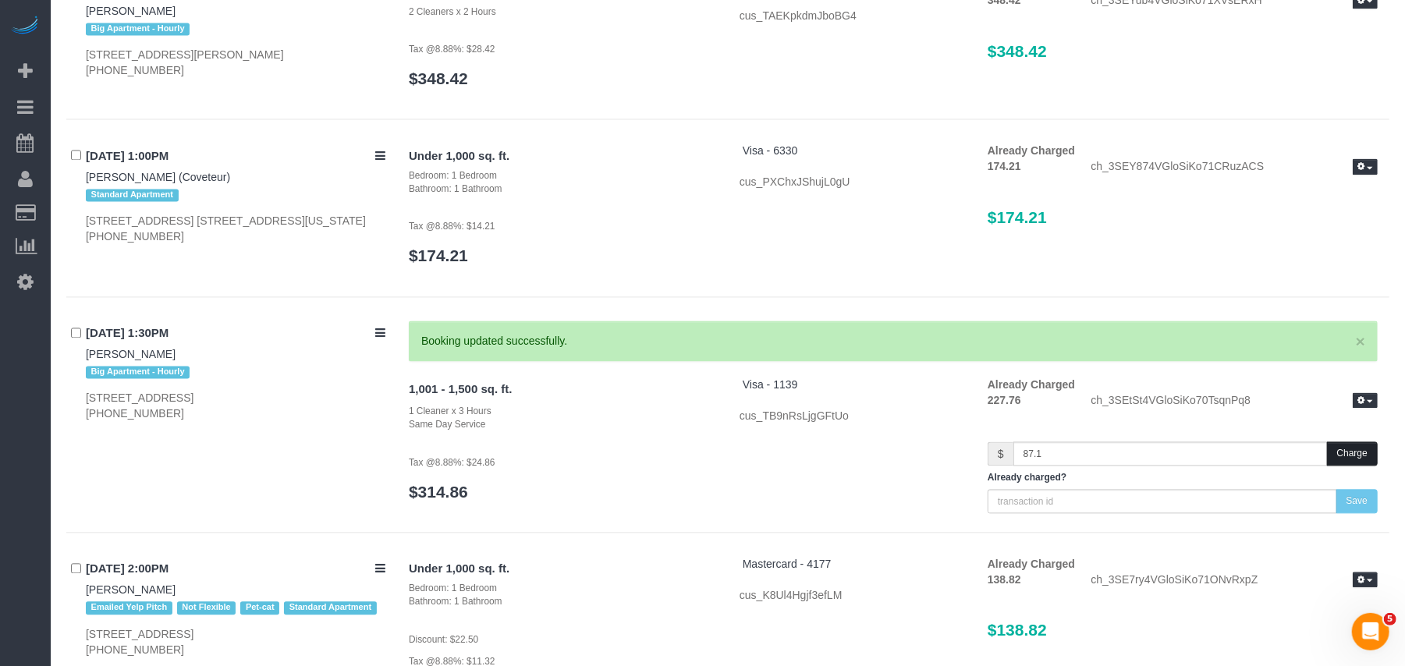
click at [1355, 441] on button "Charge" at bounding box center [1352, 453] width 51 height 24
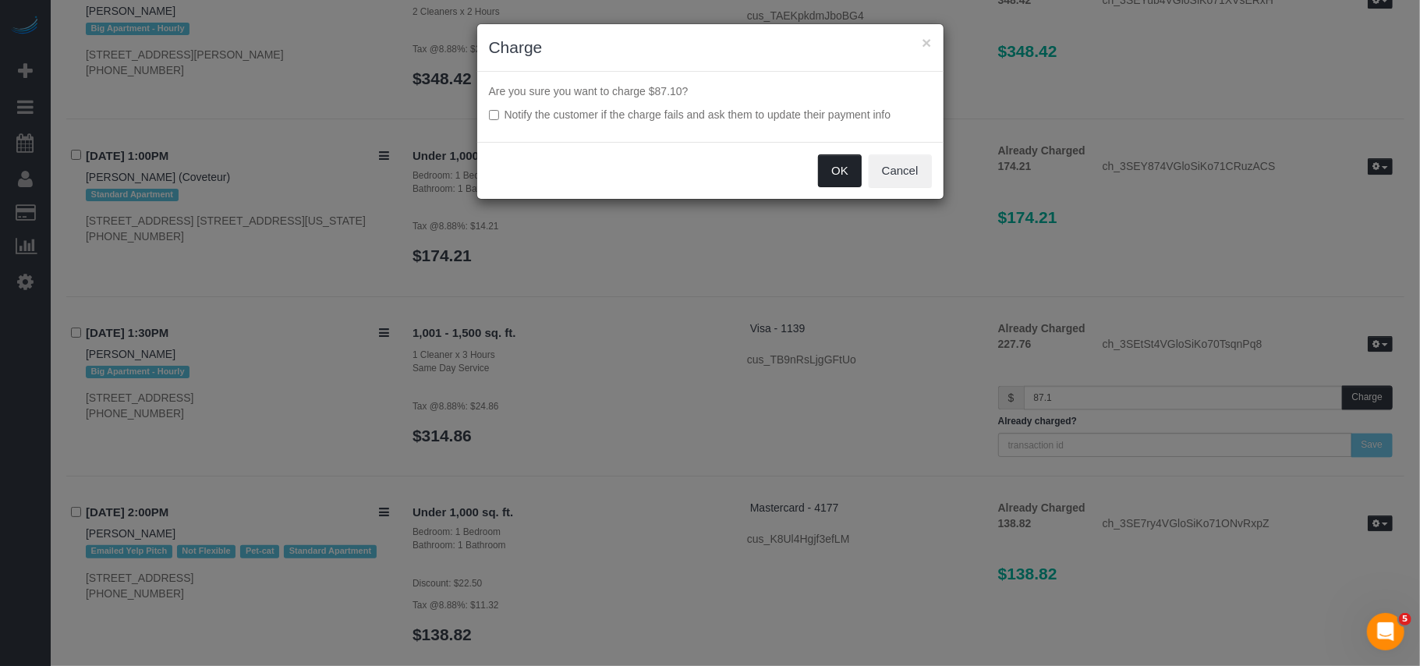
click at [837, 178] on button "OK" at bounding box center [840, 170] width 44 height 33
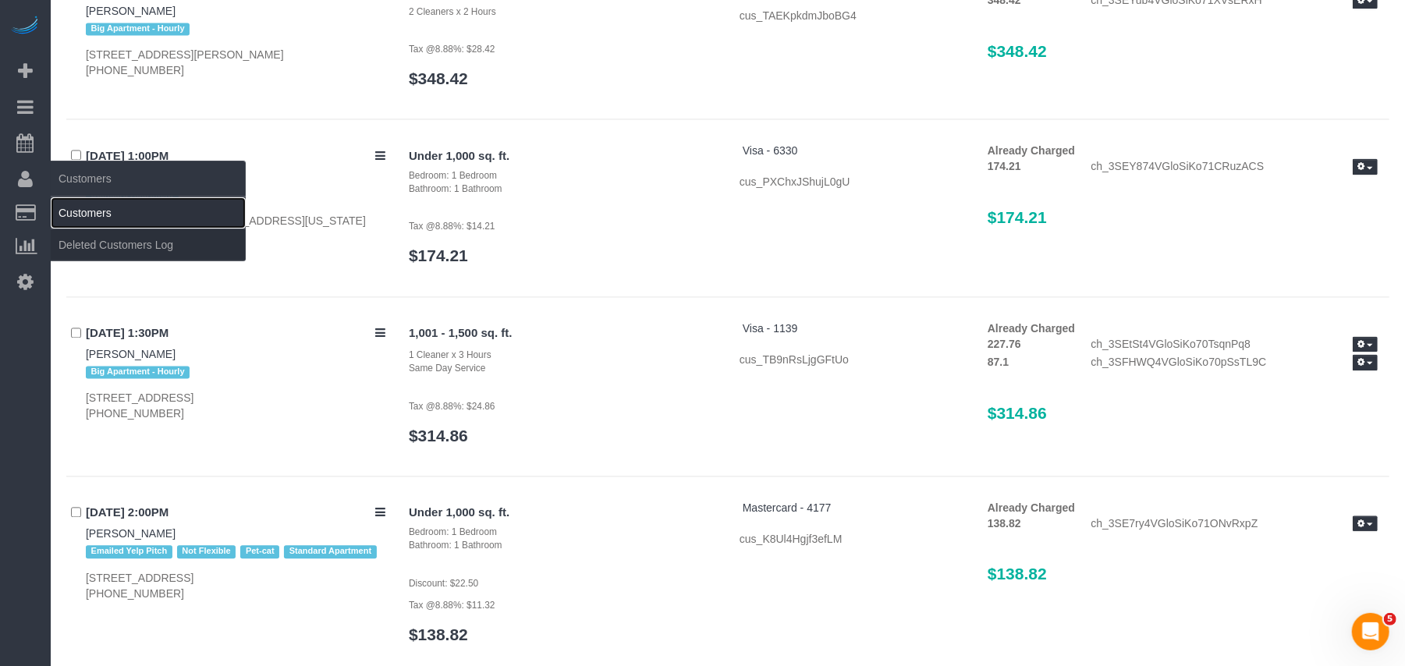
click at [72, 210] on link "Customers" at bounding box center [148, 212] width 195 height 31
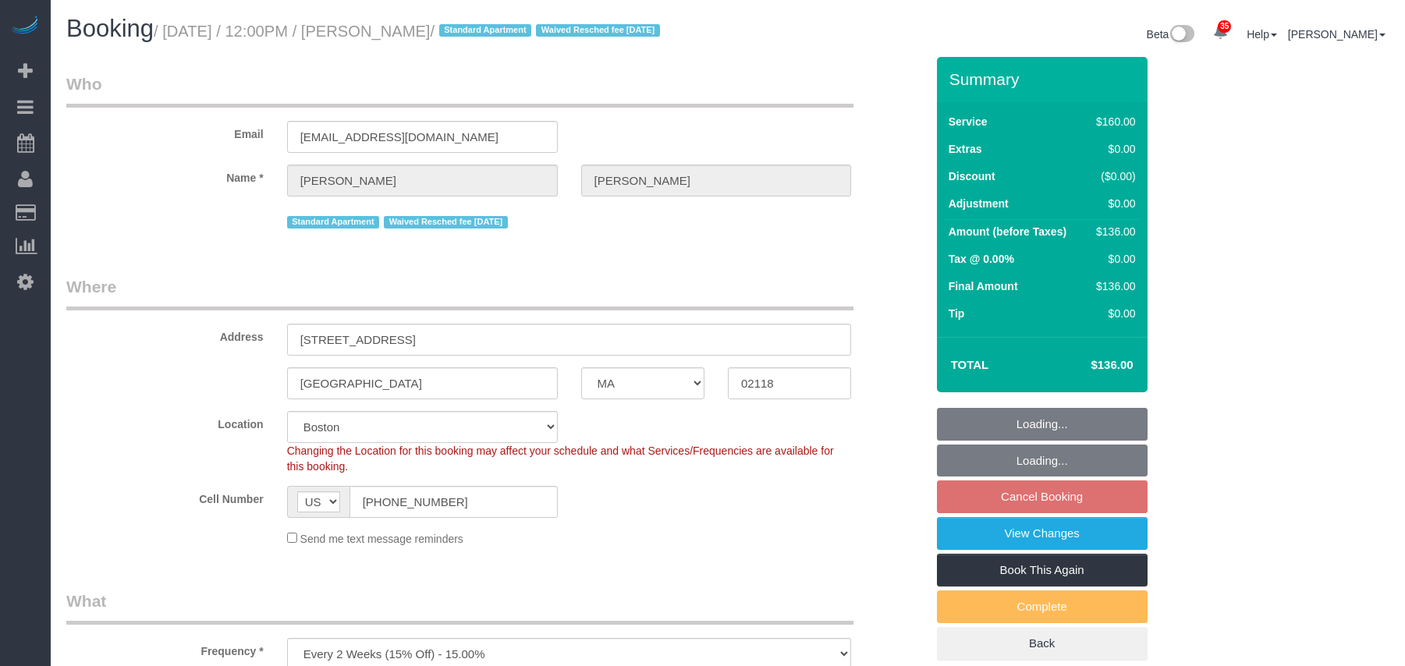
select select "MA"
select select "spot57"
select select "number:89"
select select "number:90"
select select "number:15"
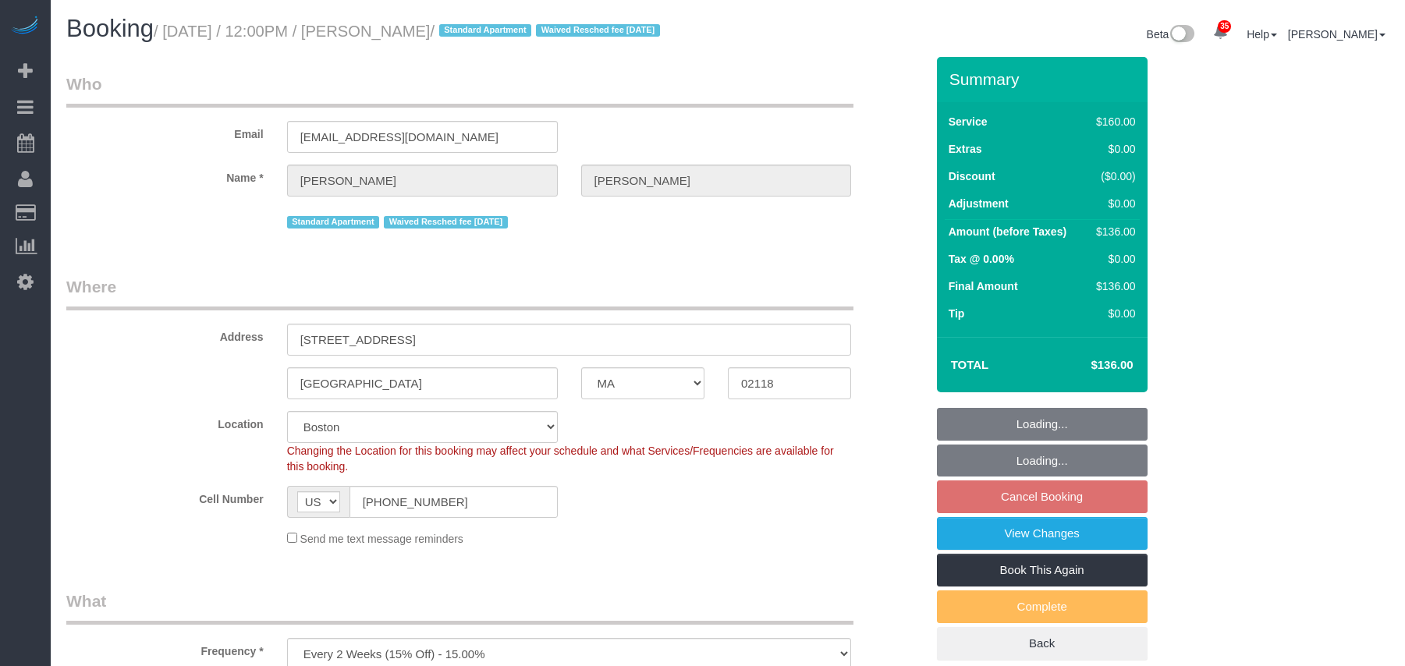
select select "number:7"
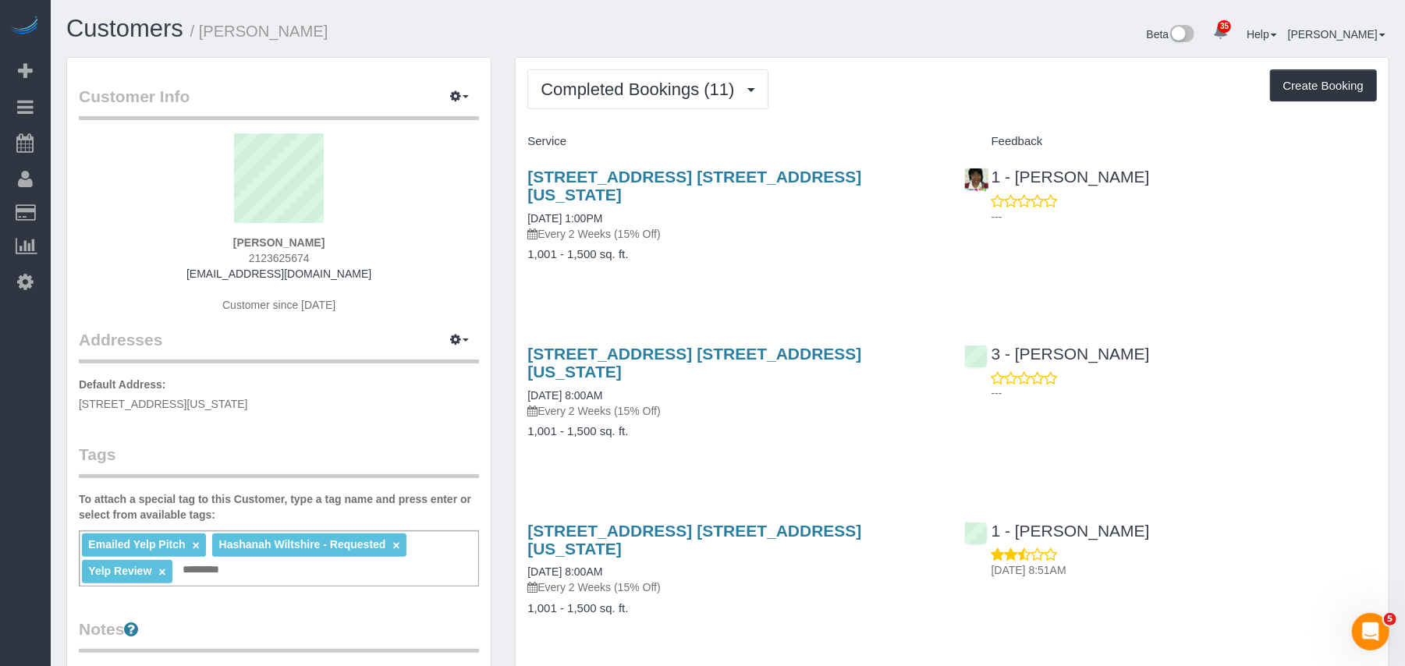
click at [737, 257] on div "[STREET_ADDRESS] [STREET_ADDRESS][US_STATE] [DATE] 1:00PM Every 2 Weeks (15% Of…" at bounding box center [734, 223] width 436 height 138
click at [647, 107] on button "Completed Bookings (11)" at bounding box center [647, 89] width 240 height 40
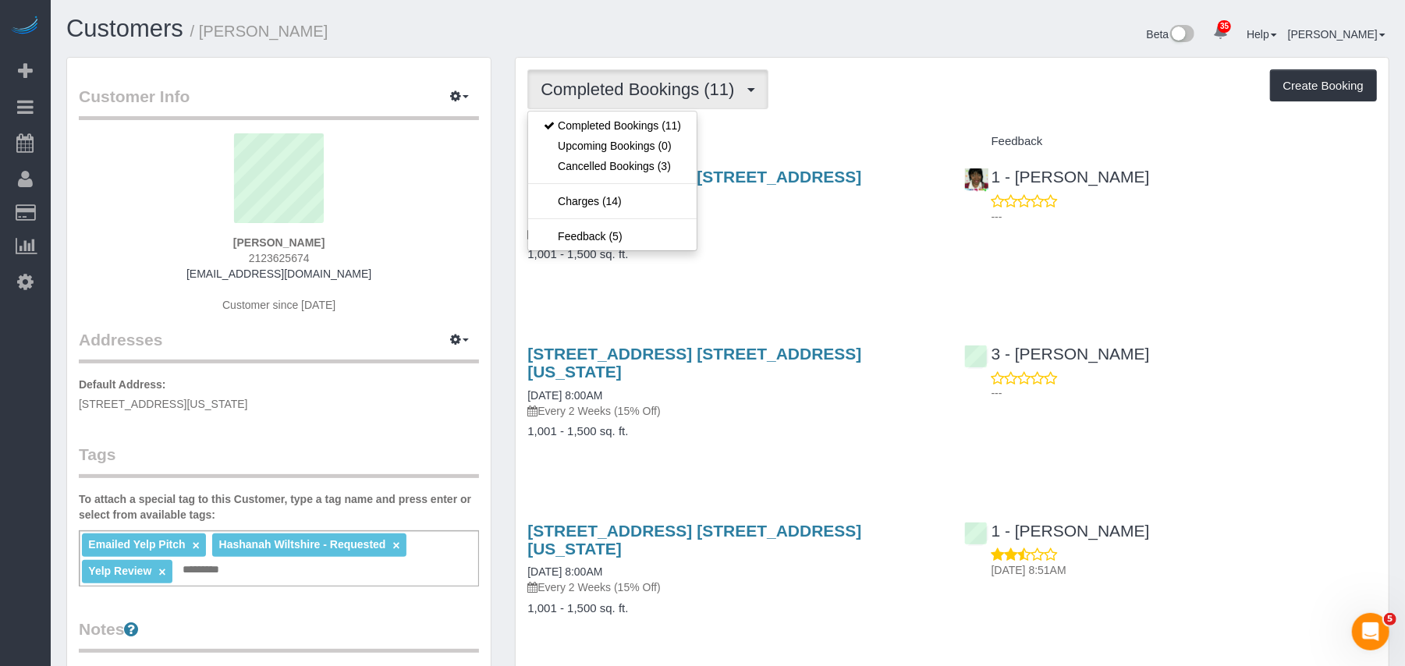
click at [744, 244] on div "[STREET_ADDRESS] [STREET_ADDRESS][US_STATE] [DATE] 1:00PM Every 2 Weeks (15% Of…" at bounding box center [734, 223] width 436 height 138
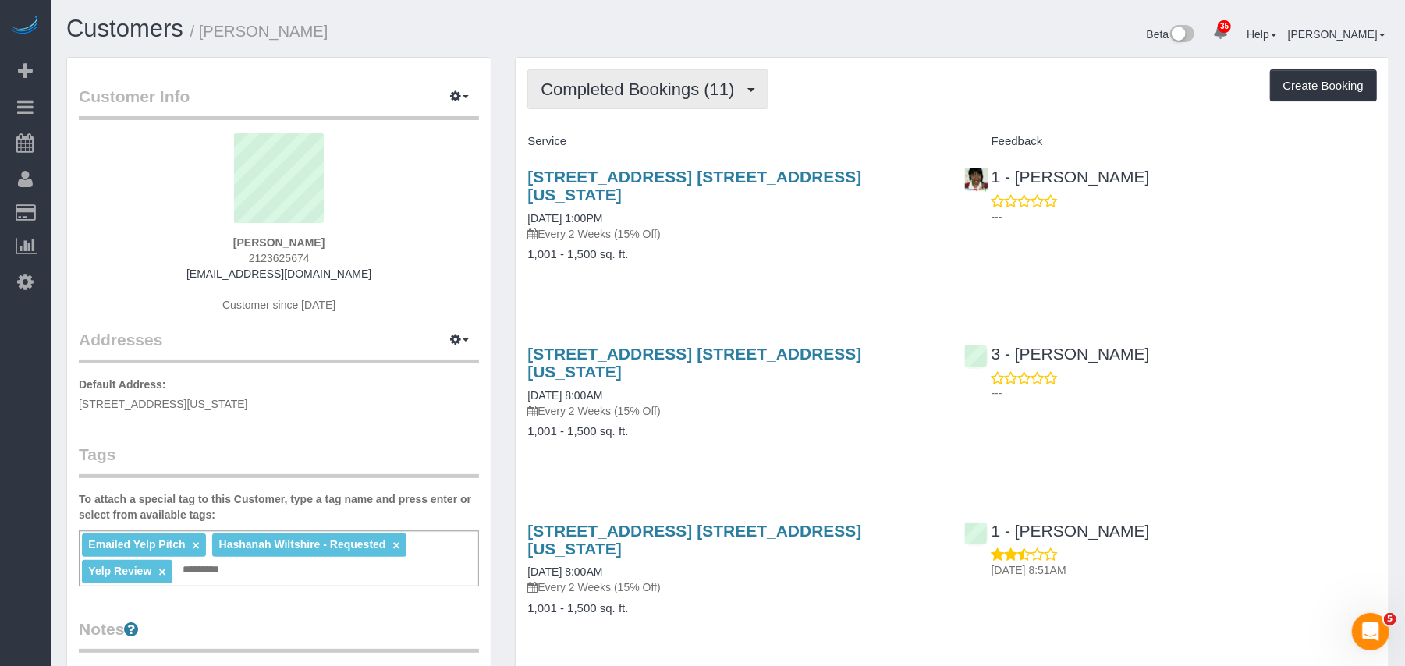
click at [700, 108] on button "Completed Bookings (11)" at bounding box center [647, 89] width 240 height 40
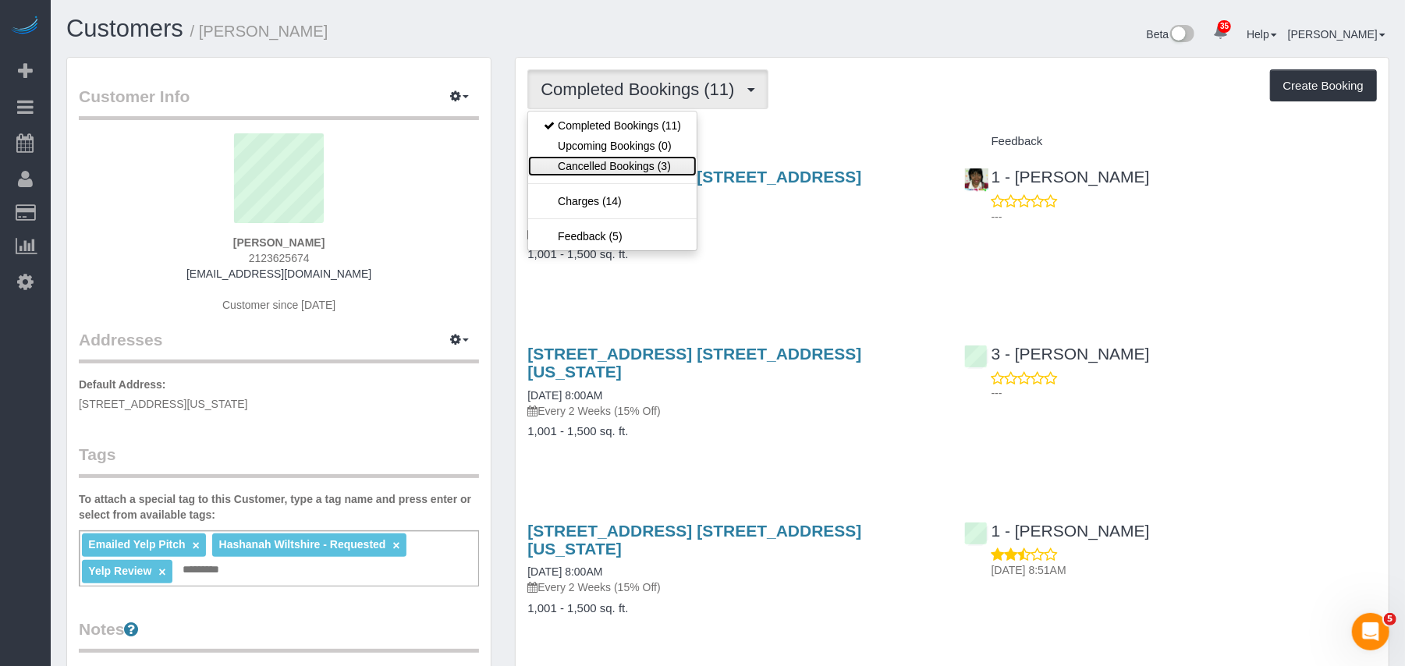
click at [672, 175] on link "Cancelled Bookings (3)" at bounding box center [612, 166] width 168 height 20
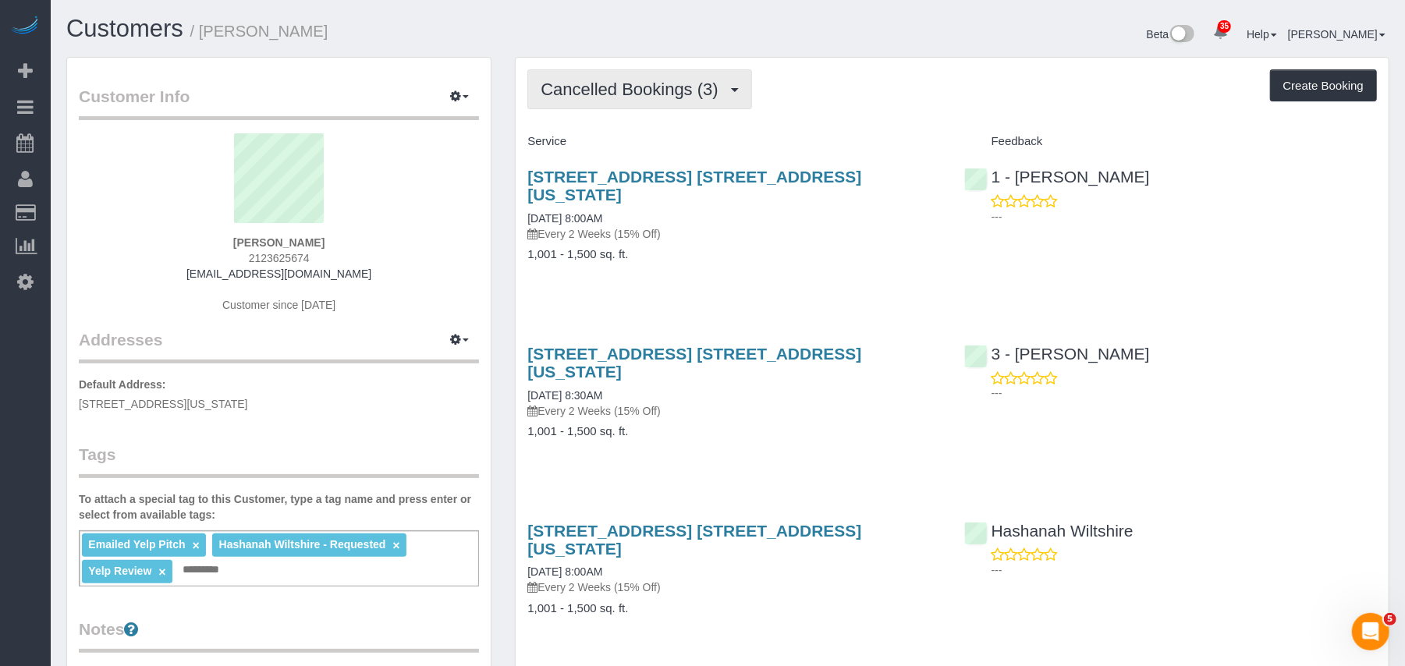
click at [666, 100] on button "Cancelled Bookings (3)" at bounding box center [639, 89] width 225 height 40
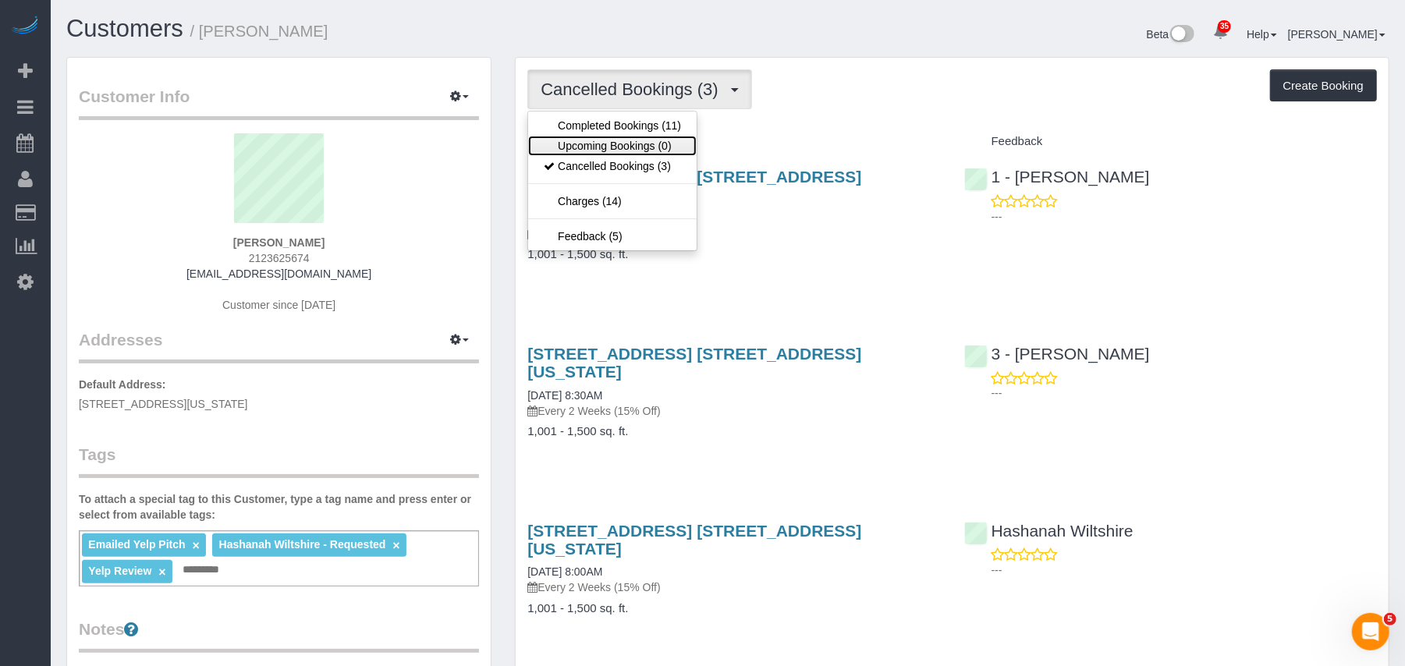
click at [659, 145] on link "Upcoming Bookings (0)" at bounding box center [612, 146] width 168 height 20
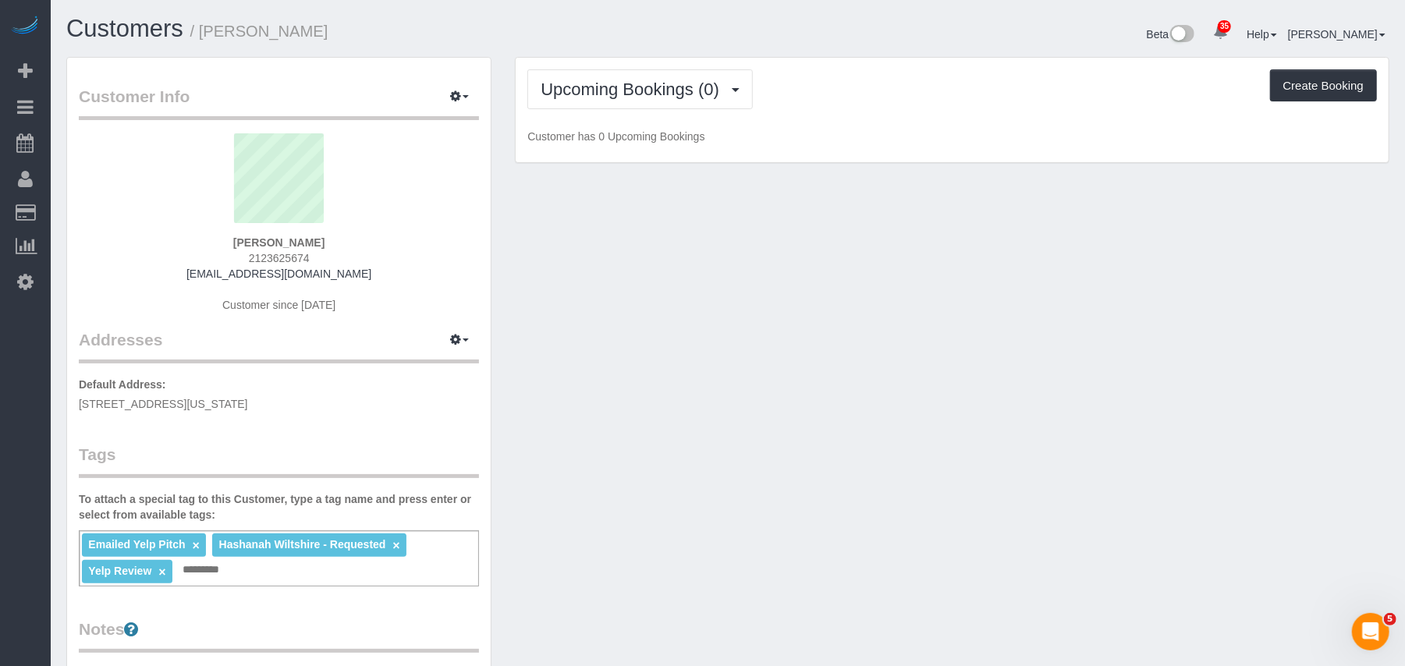
drag, startPoint x: 331, startPoint y: 245, endPoint x: 239, endPoint y: 241, distance: 92.9
click at [239, 241] on div "Judith Mearian 2123625674 judyfrank@nyc.rr.com Customer since 2021" at bounding box center [279, 230] width 400 height 195
copy strong "Judith Mearian"
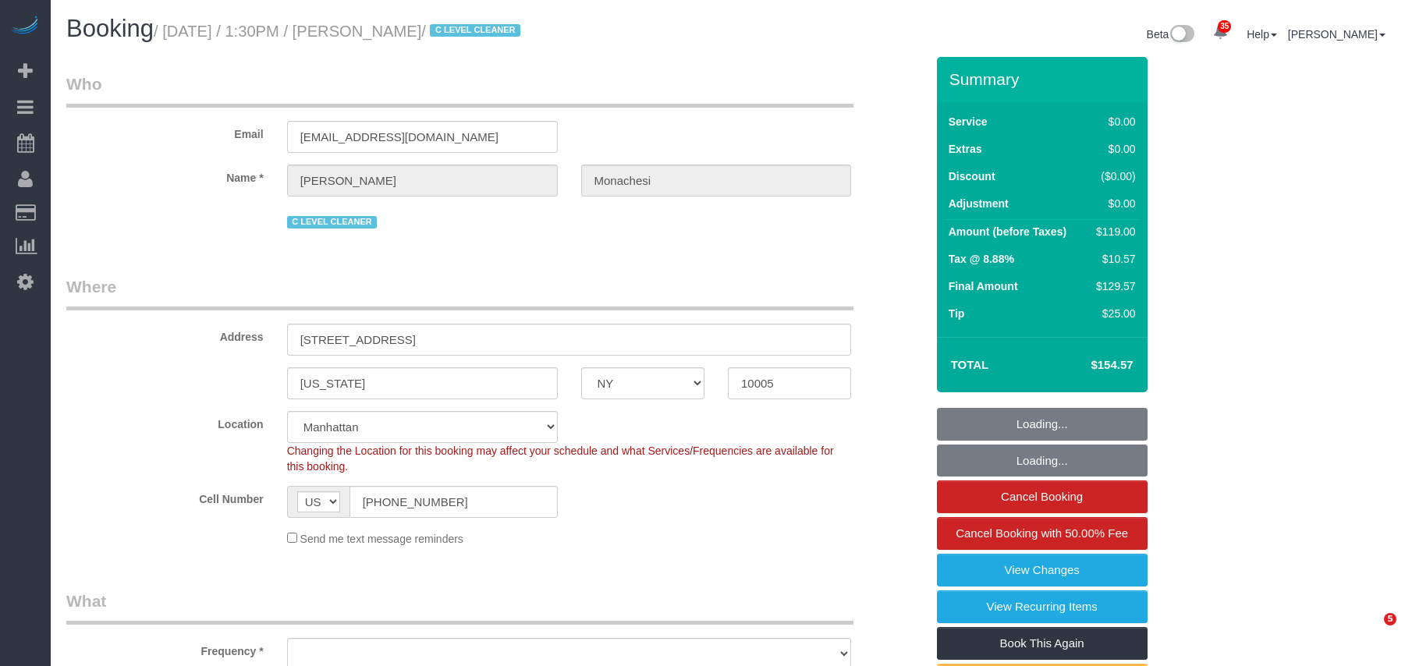
select select "NY"
select select "string:stripe-pm_1QlwZp4VGloSiKo7Aw8ONXaS"
select select "number:59"
select select "number:76"
select select "number:15"
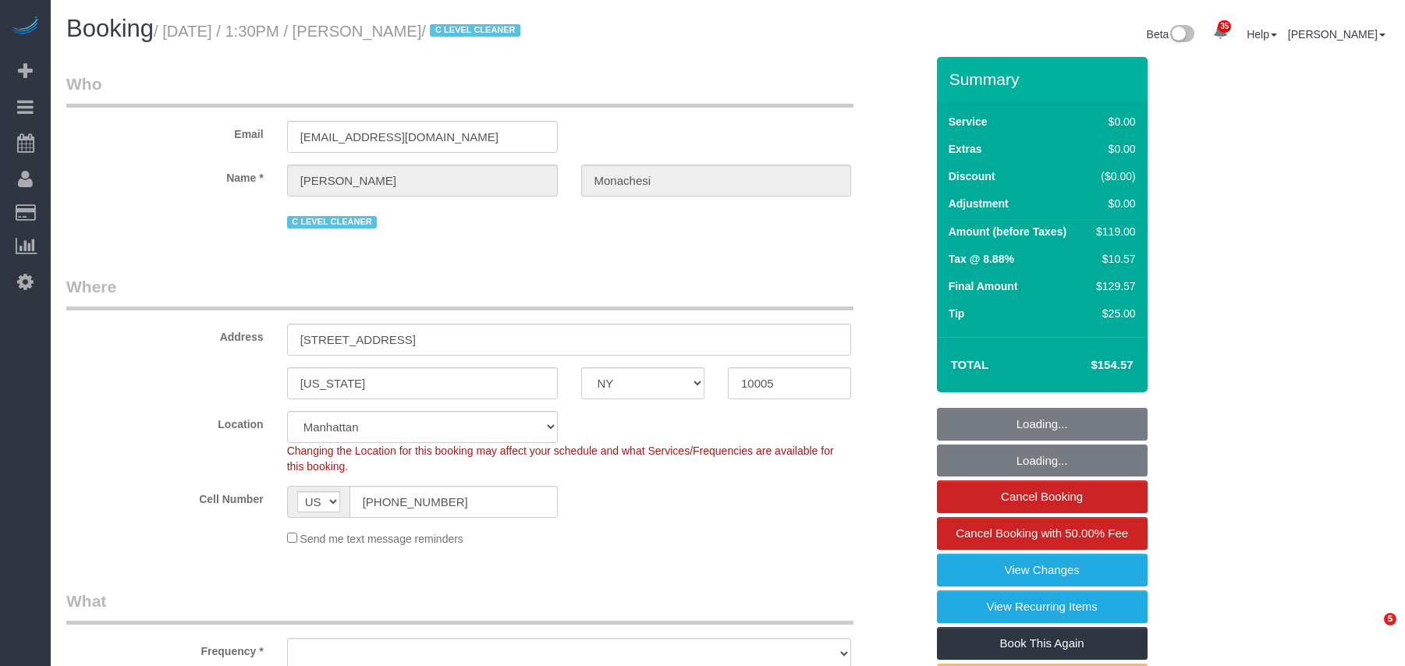
select select "number:6"
select select "number:21"
select select "object:1525"
select select "1"
drag, startPoint x: 484, startPoint y: 32, endPoint x: 170, endPoint y: 32, distance: 313.5
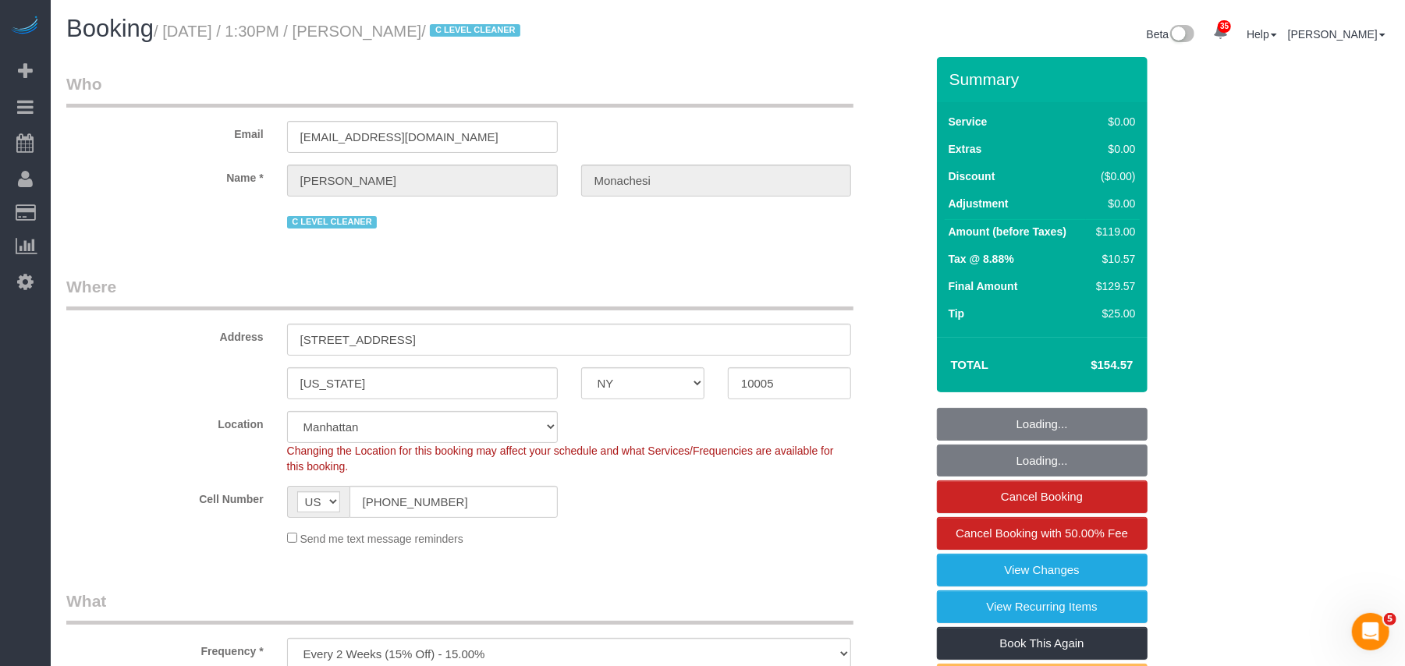
click at [170, 32] on small "/ October 06, 2025 / 1:30PM / Julia Monachesi / C LEVEL CLEANER" at bounding box center [339, 31] width 371 height 17
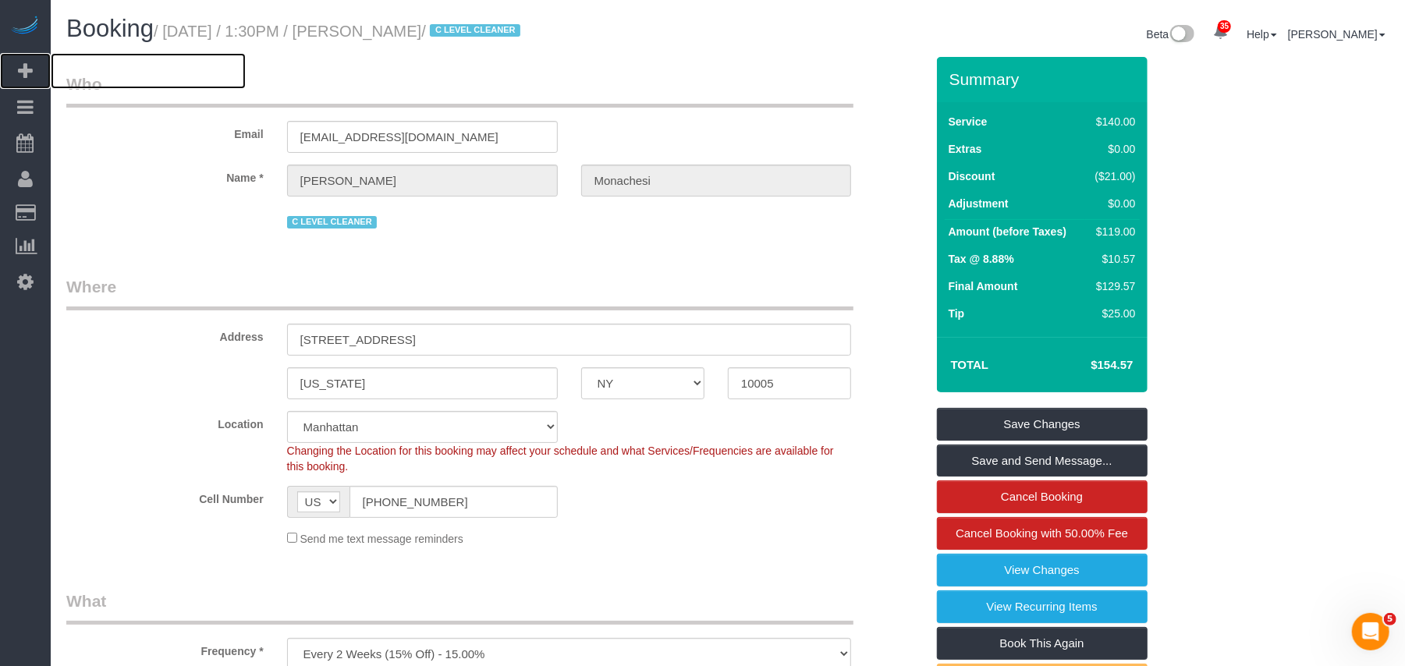
click at [75, 67] on span "Add Booking" at bounding box center [148, 71] width 195 height 36
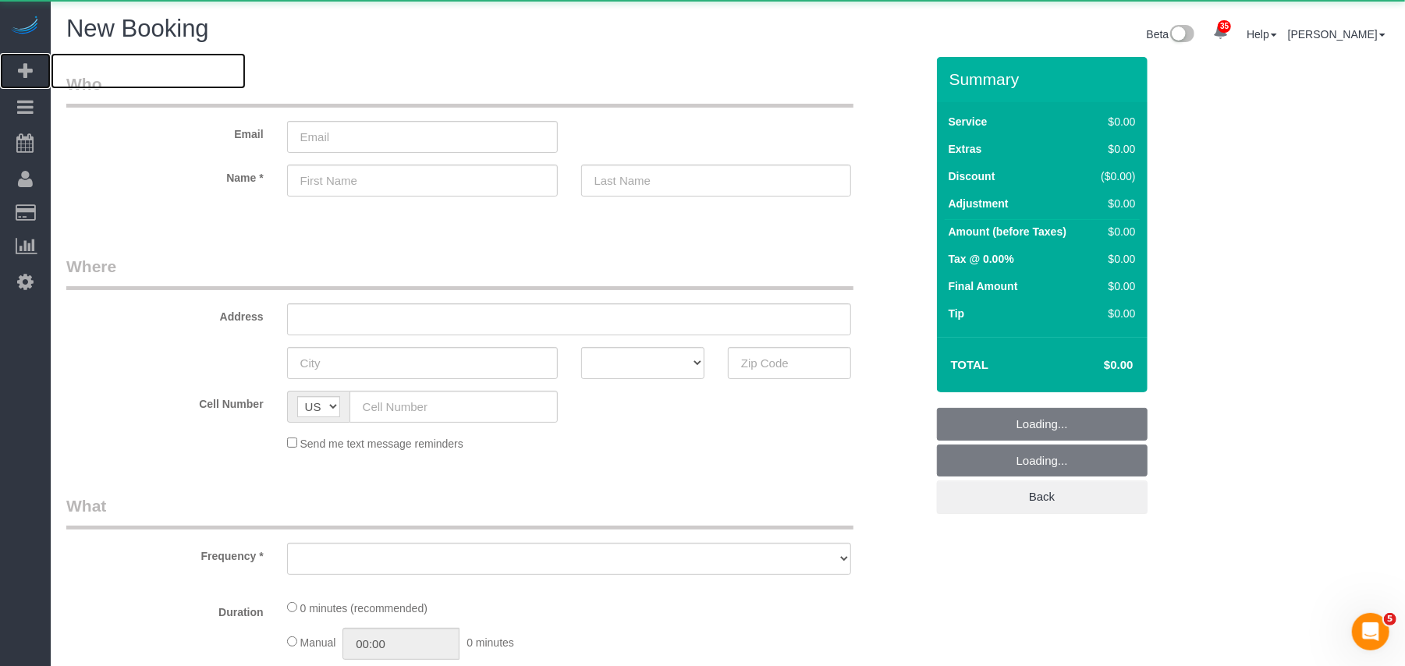
select select "number:89"
select select "number:90"
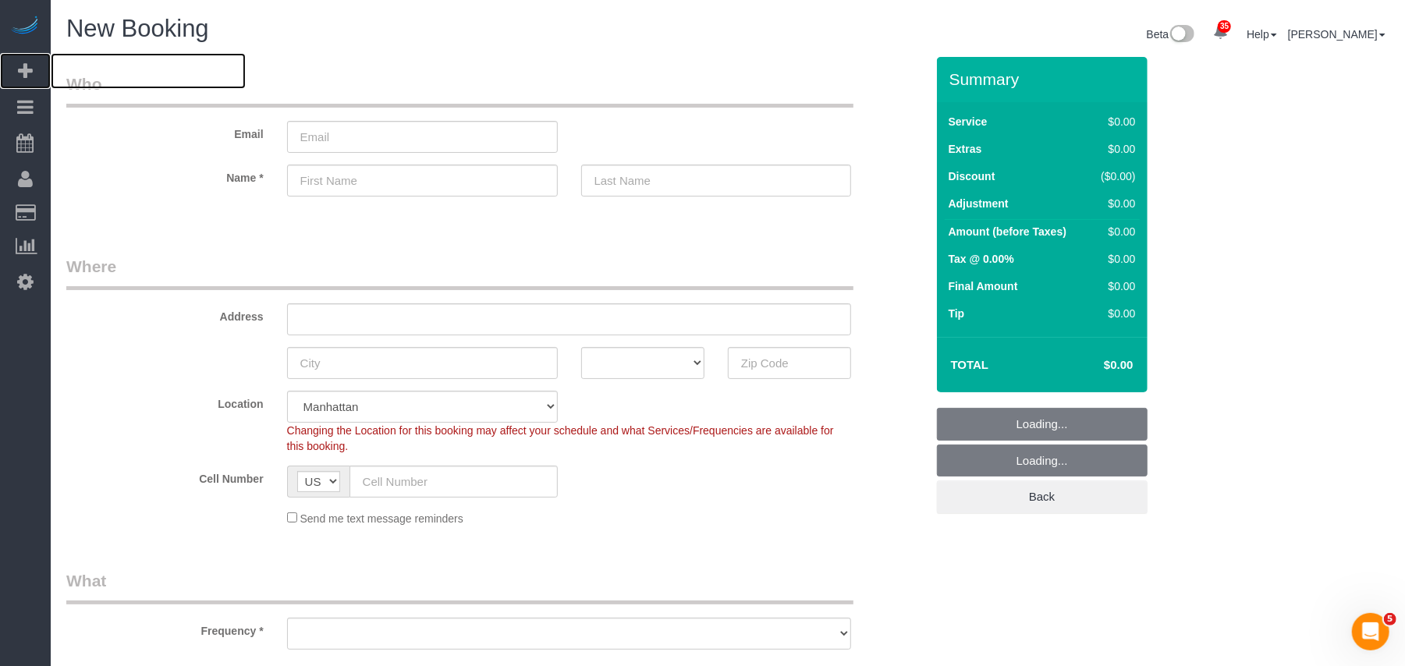
scroll to position [459, 0]
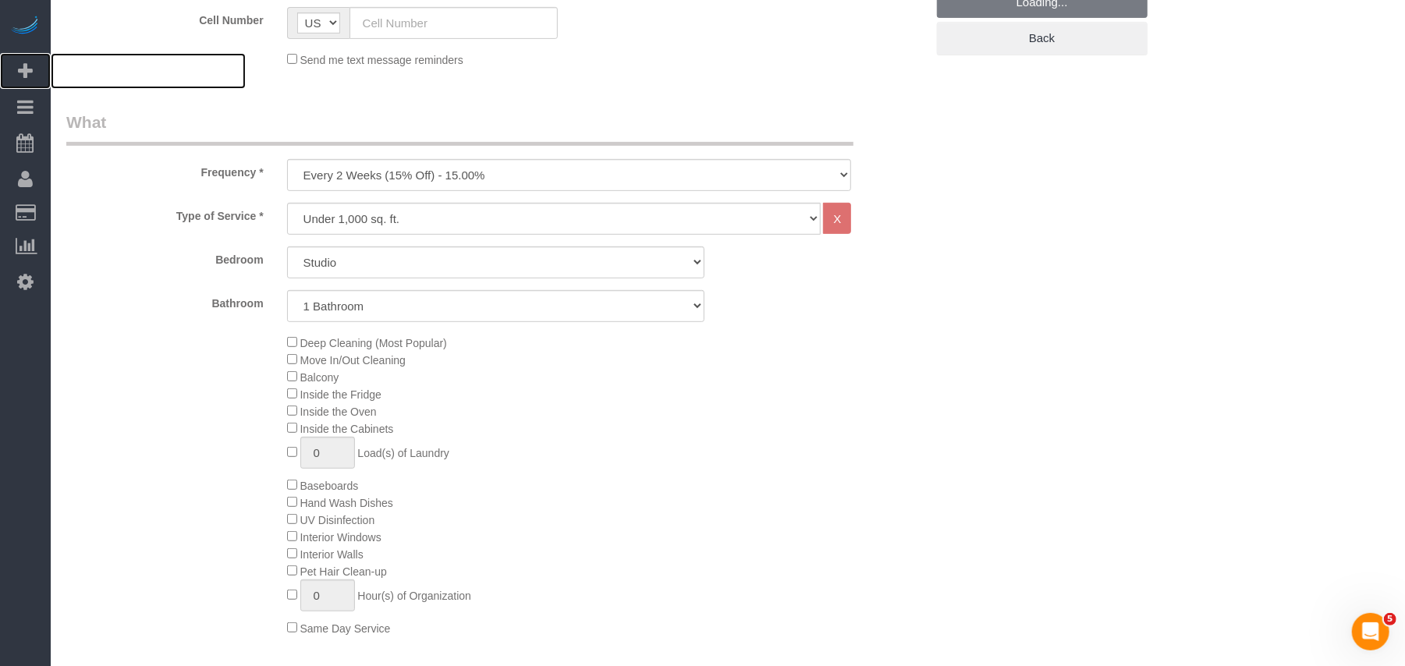
select select "object:2517"
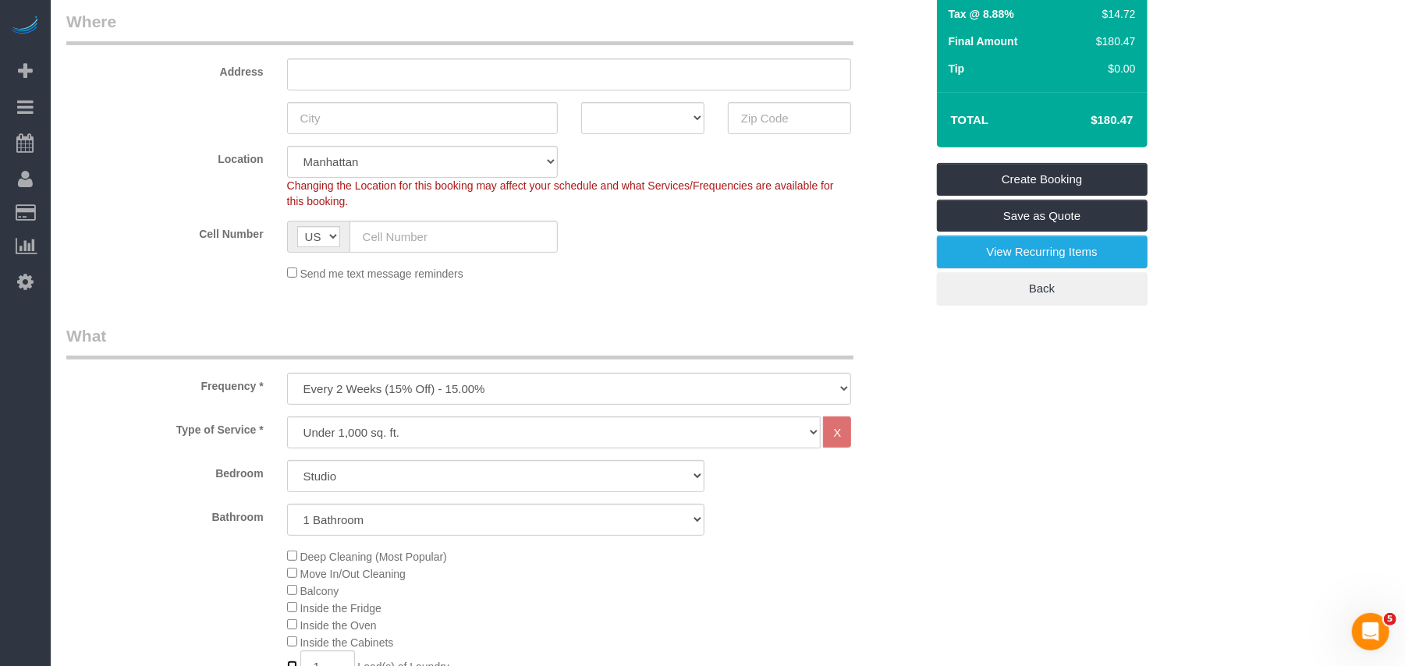
scroll to position [312, 0]
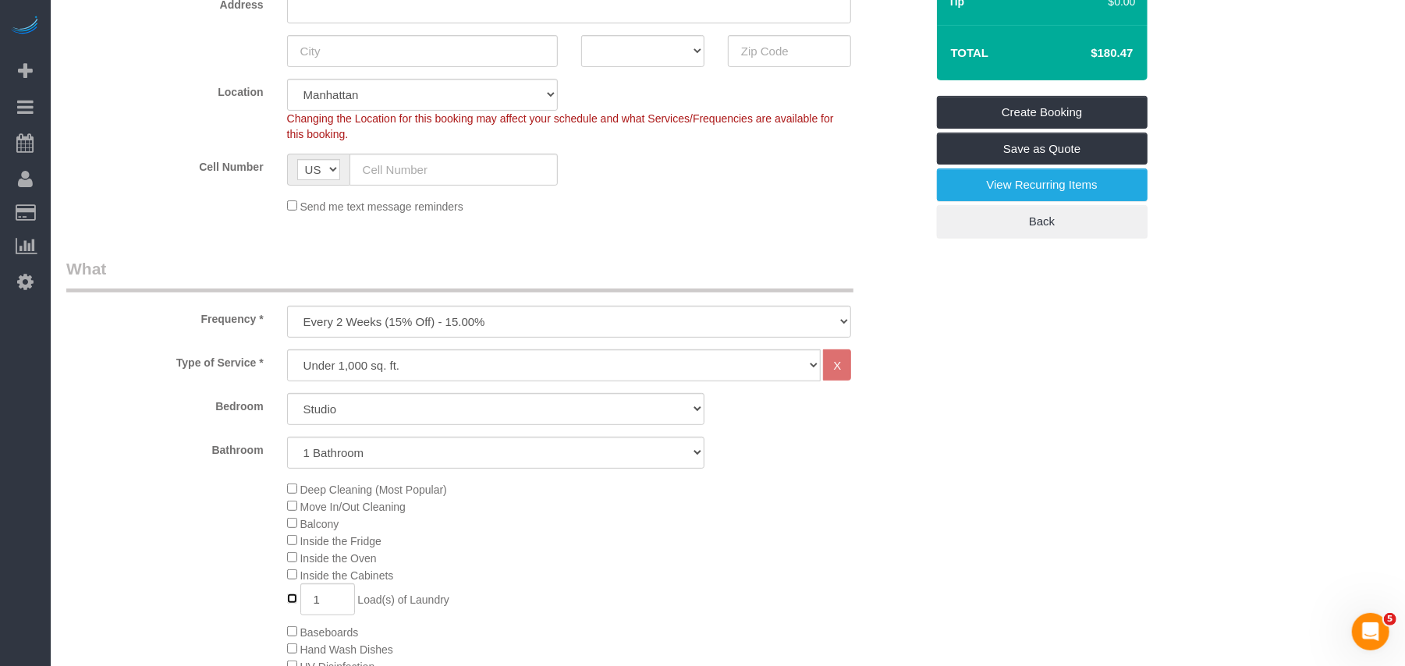
type input "0"
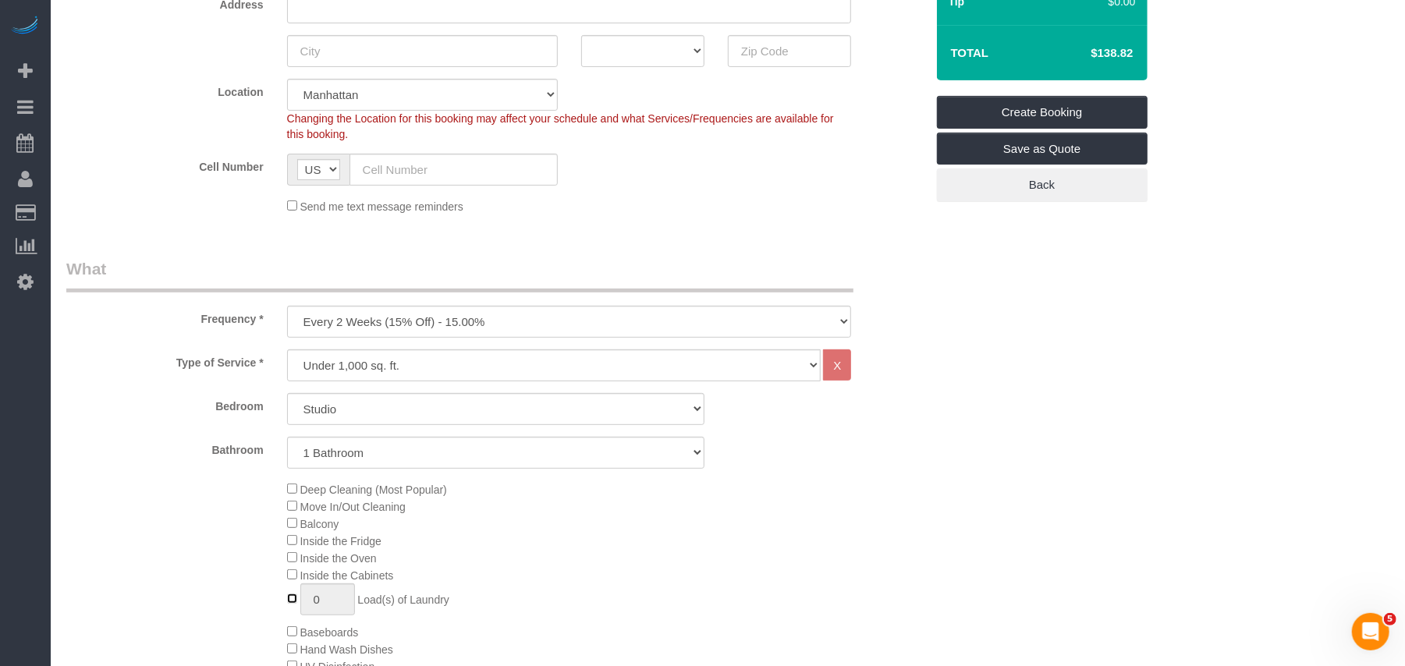
scroll to position [519, 0]
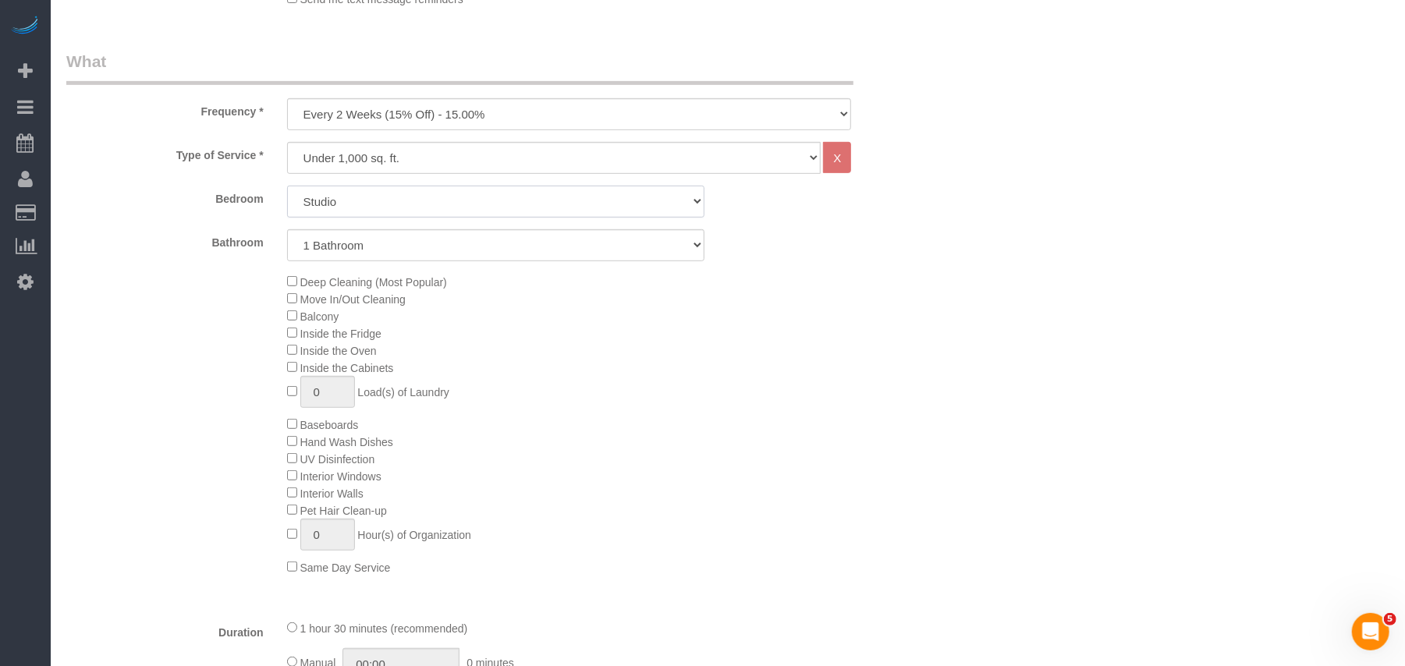
click at [393, 206] on select "Studio 1 Bedroom 2 Bedrooms 3 Bedrooms" at bounding box center [495, 202] width 417 height 32
select select "1"
click at [287, 186] on select "Studio 1 Bedroom 2 Bedrooms 3 Bedrooms" at bounding box center [495, 202] width 417 height 32
click at [377, 98] on select "One Time Weekly (20% Off) - 20.00% Every 2 Weeks (15% Off) - 15.00% Every 4 Wee…" at bounding box center [569, 114] width 565 height 32
click at [377, 112] on select "One Time Weekly (20% Off) - 20.00% Every 2 Weeks (15% Off) - 15.00% Every 4 Wee…" at bounding box center [569, 114] width 565 height 32
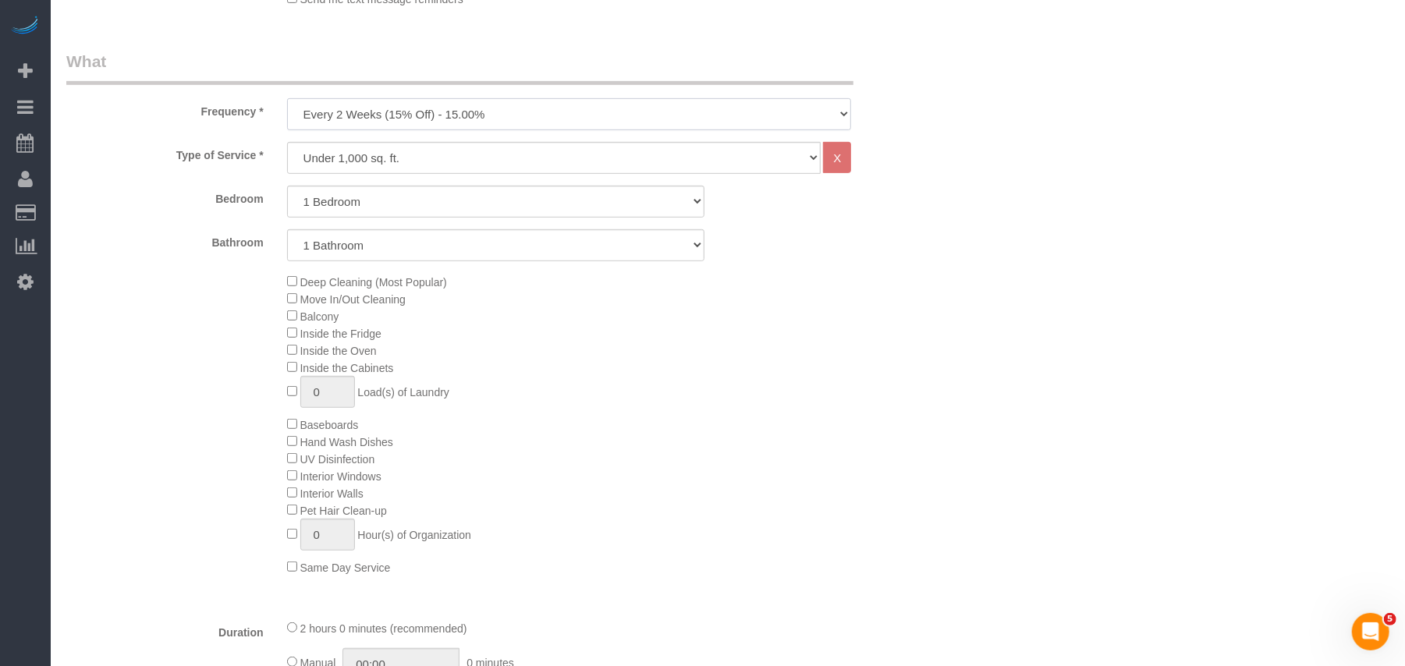
click at [377, 113] on select "One Time Weekly (20% Off) - 20.00% Every 2 Weeks (15% Off) - 15.00% Every 4 Wee…" at bounding box center [569, 114] width 565 height 32
select select "object:2518"
click at [287, 98] on select "One Time Weekly (20% Off) - 20.00% Every 2 Weeks (15% Off) - 15.00% Every 4 Wee…" at bounding box center [569, 114] width 565 height 32
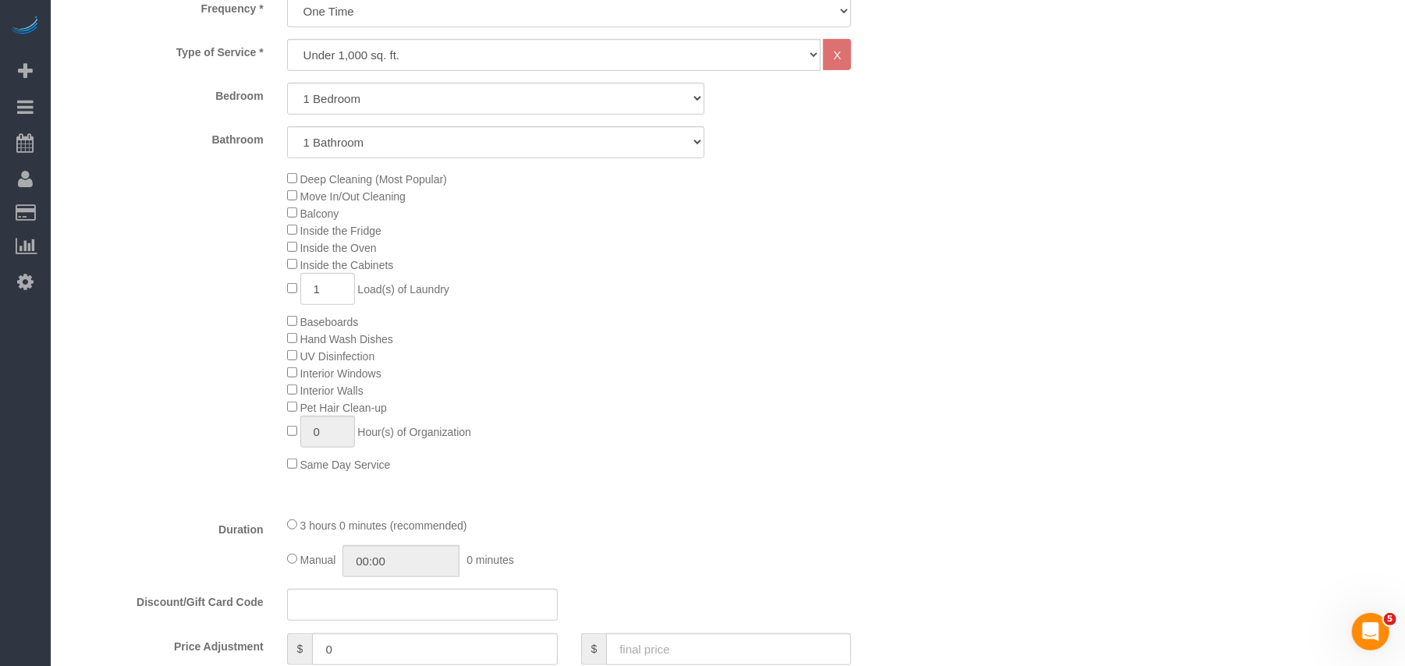
scroll to position [624, 0]
type input "0"
type input "1"
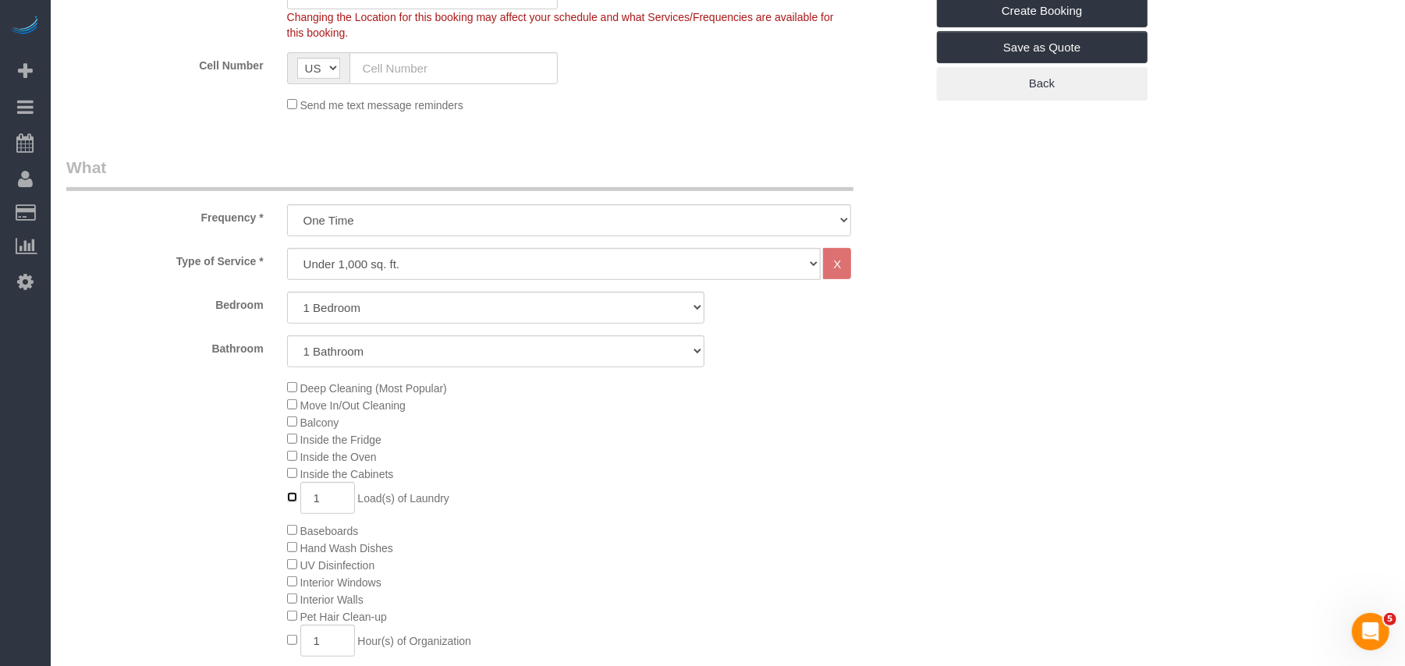
scroll to position [416, 0]
type input "0"
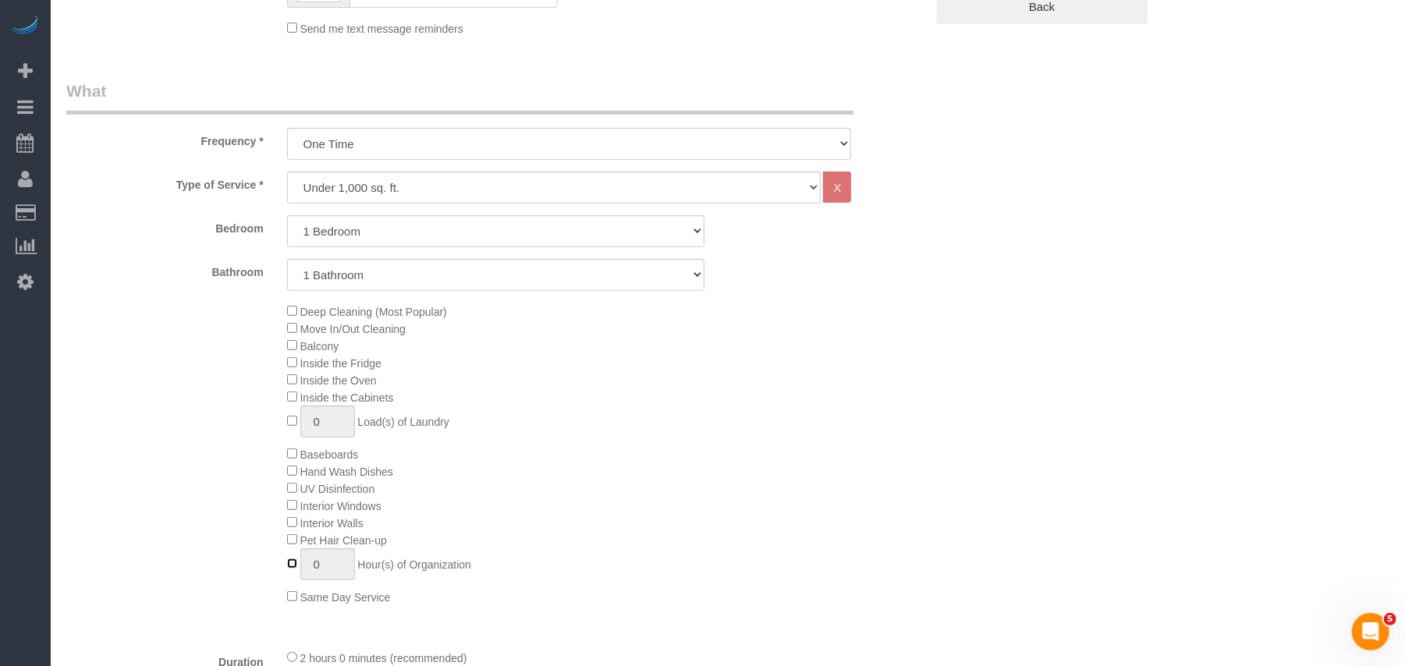
scroll to position [519, 0]
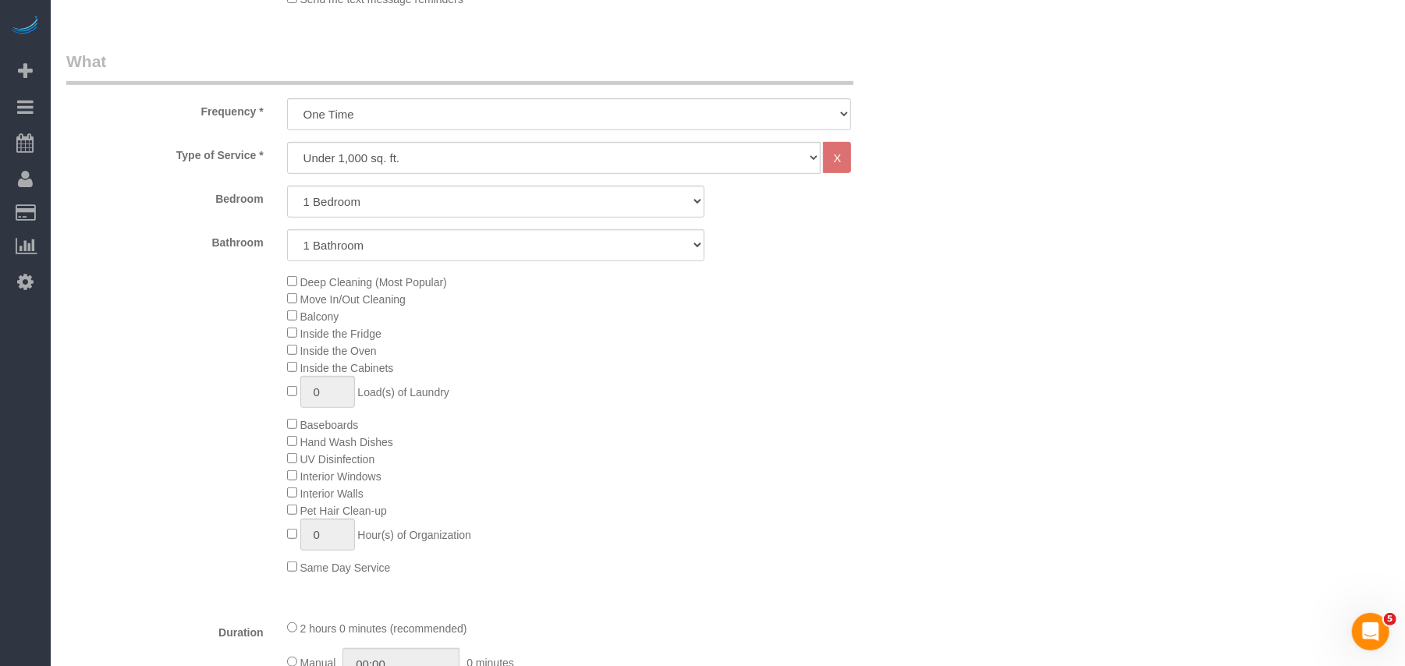
click at [758, 447] on div "Deep Cleaning (Most Popular) Move In/Out Cleaning Balcony Inside the Fridge Ins…" at bounding box center [605, 424] width 661 height 303
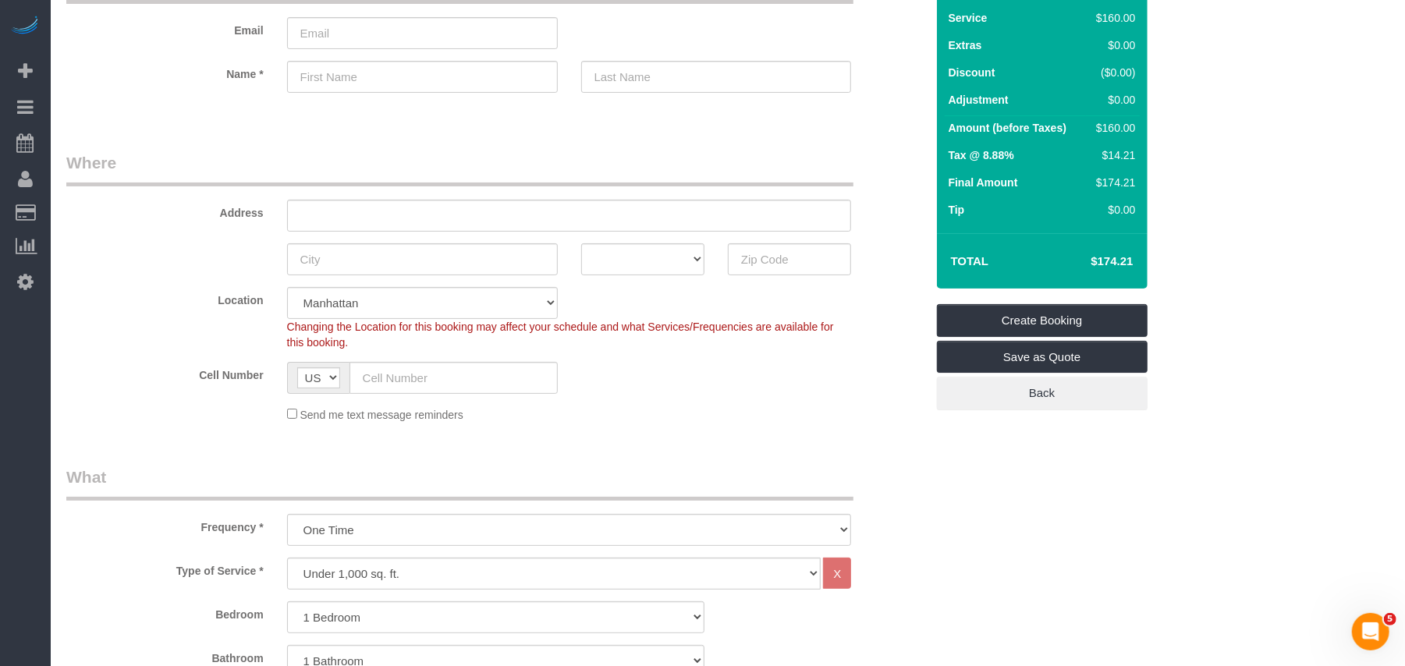
scroll to position [0, 0]
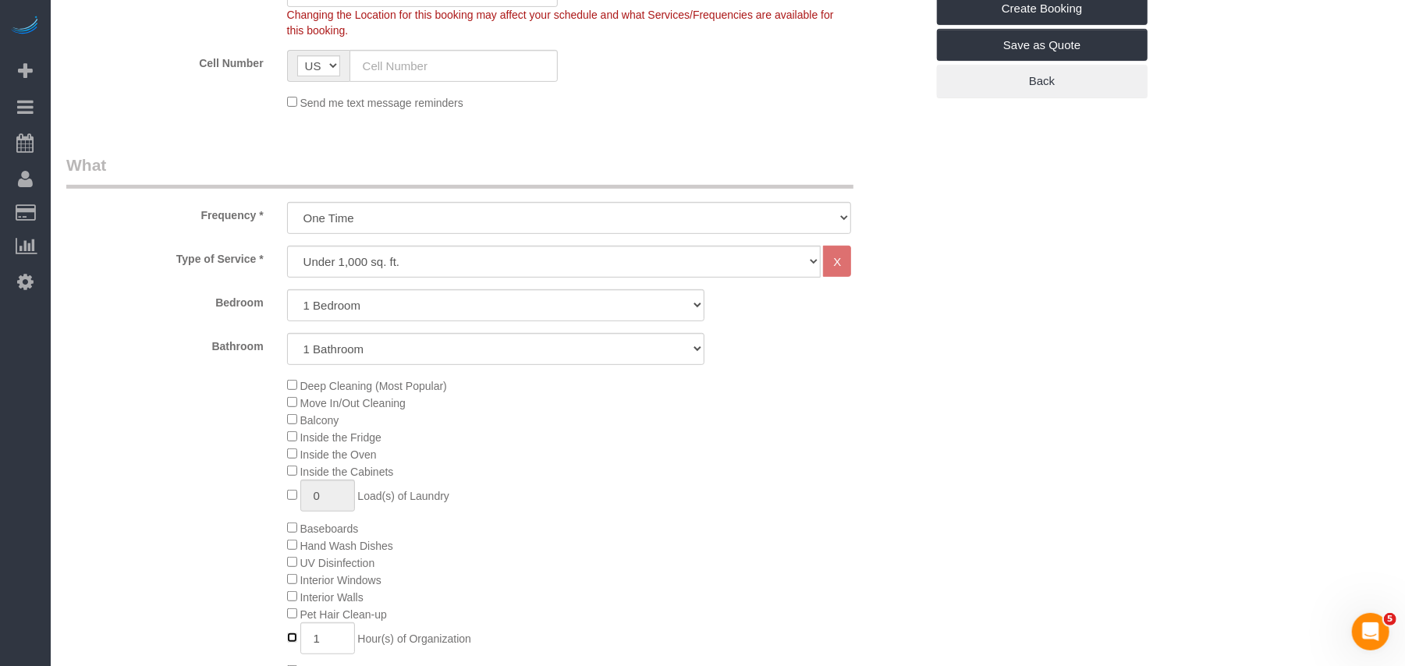
type input "0"
type input "1"
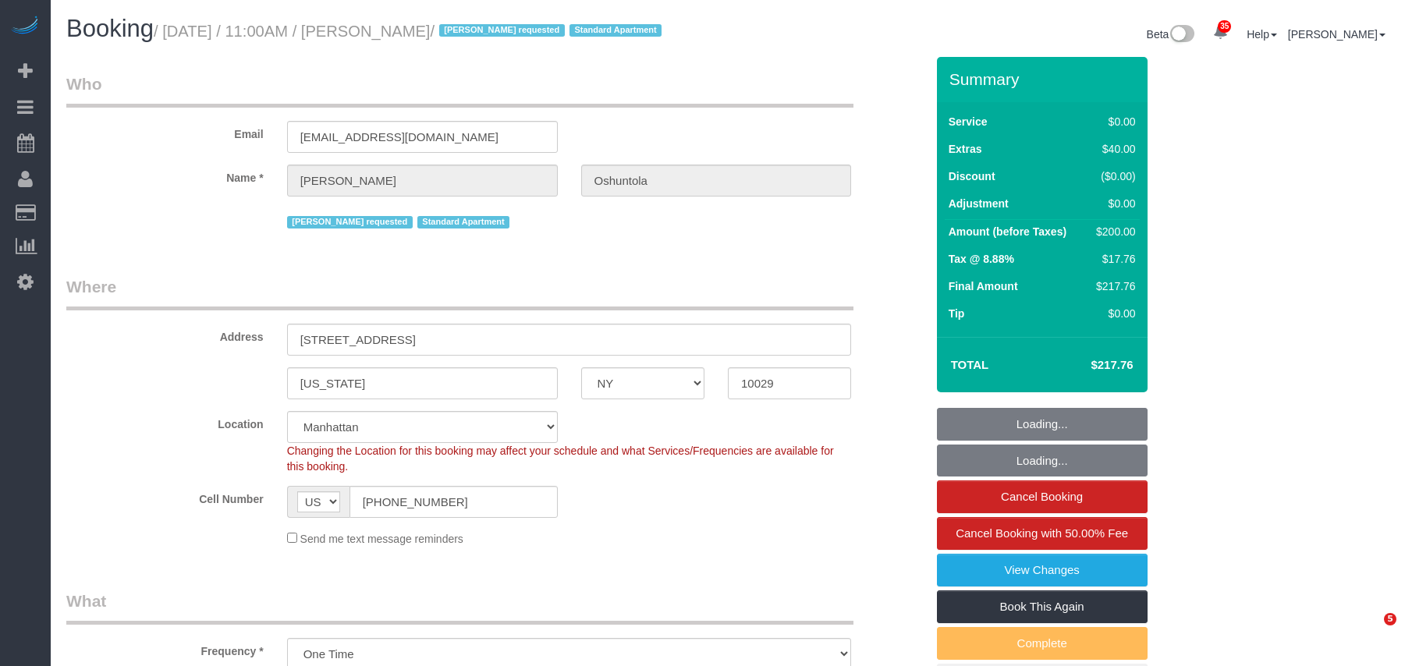
select select "NY"
select select "1"
select select "string:stripe-pm_1QrhwN4VGloSiKo7UlGiOlJ6"
select select "spot1"
select select "number:89"
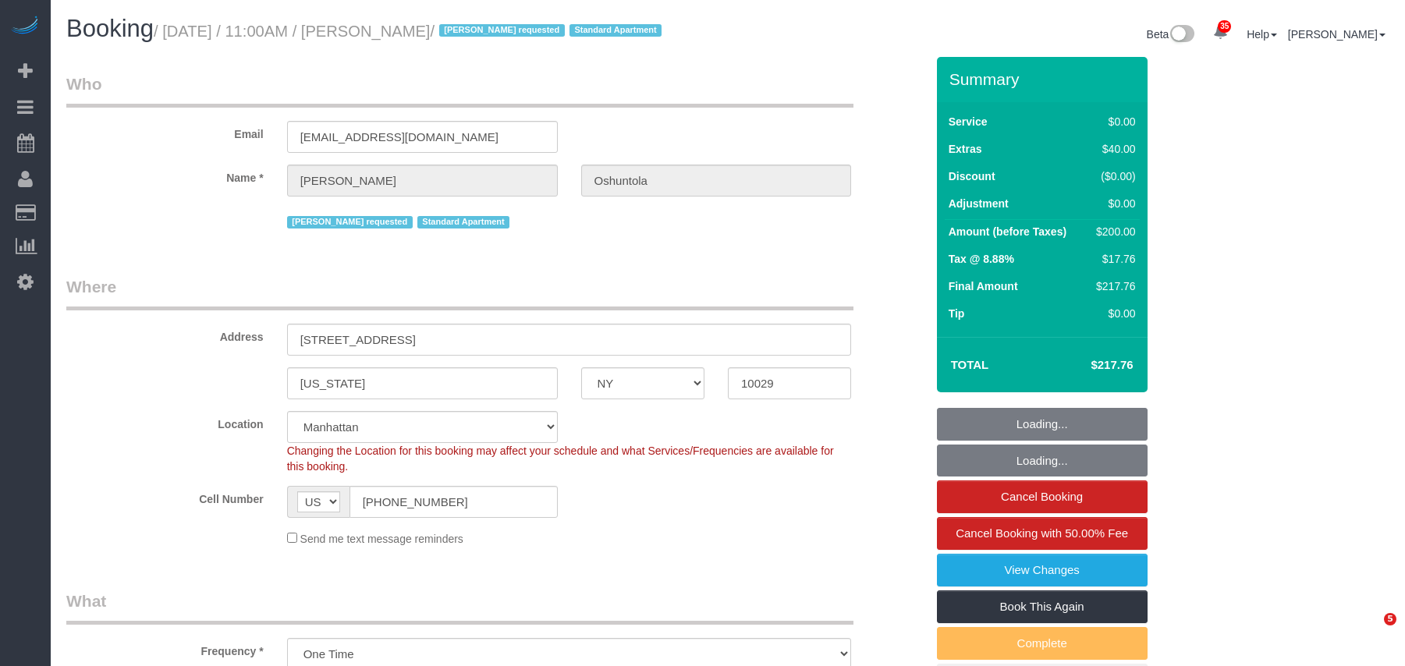
select select "number:90"
select select "number:15"
select select "number:5"
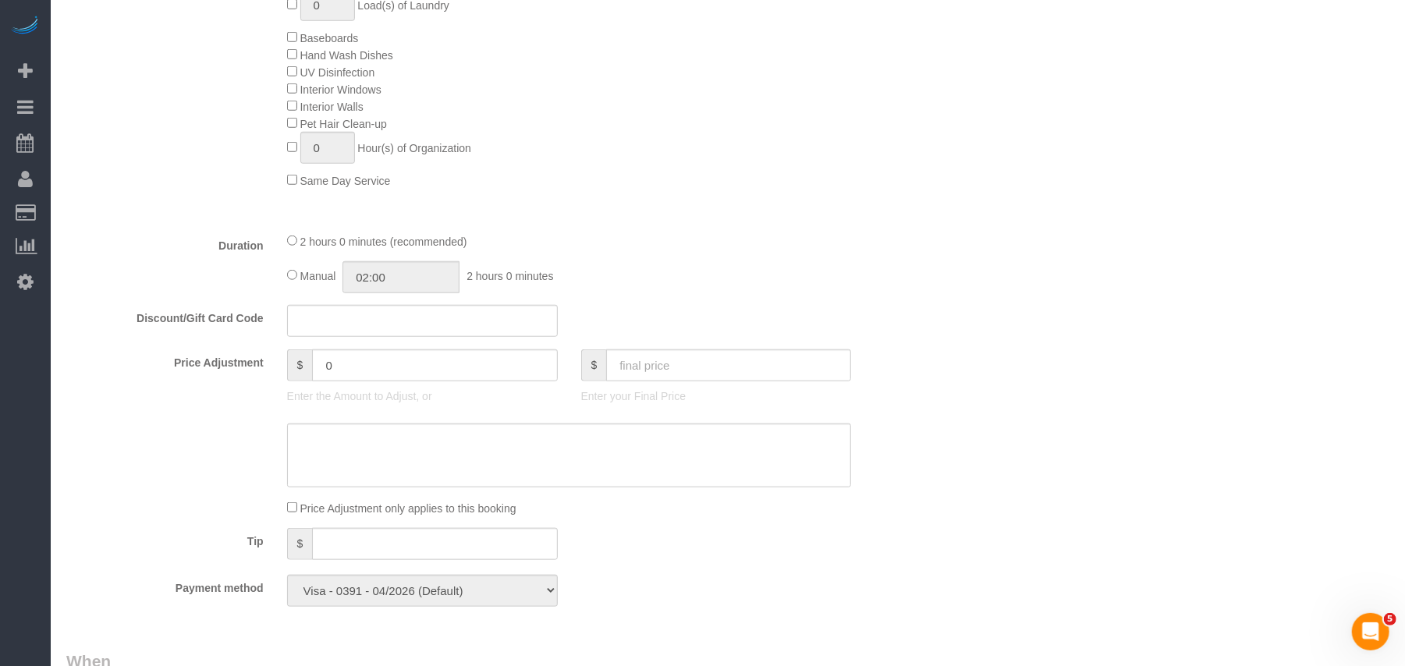
scroll to position [936, 0]
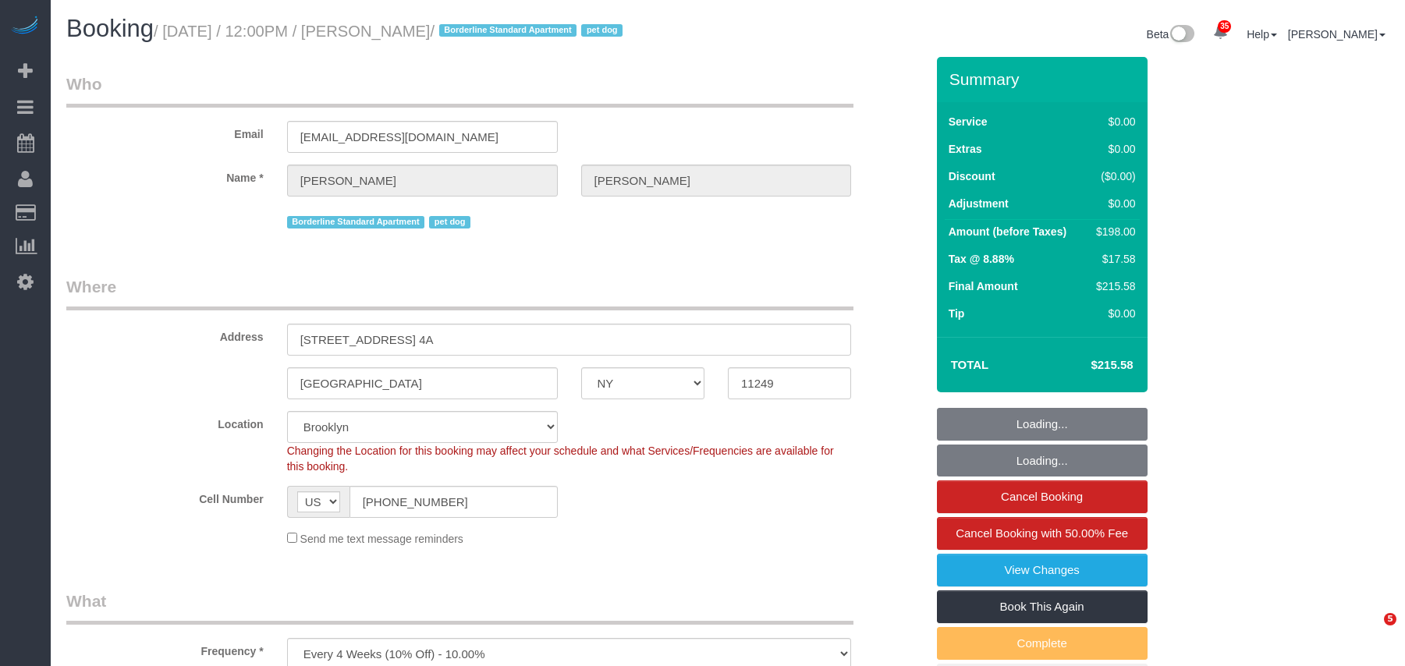
select select "NY"
select select "spot1"
select select "number:60"
select select "number:77"
select select "number:13"
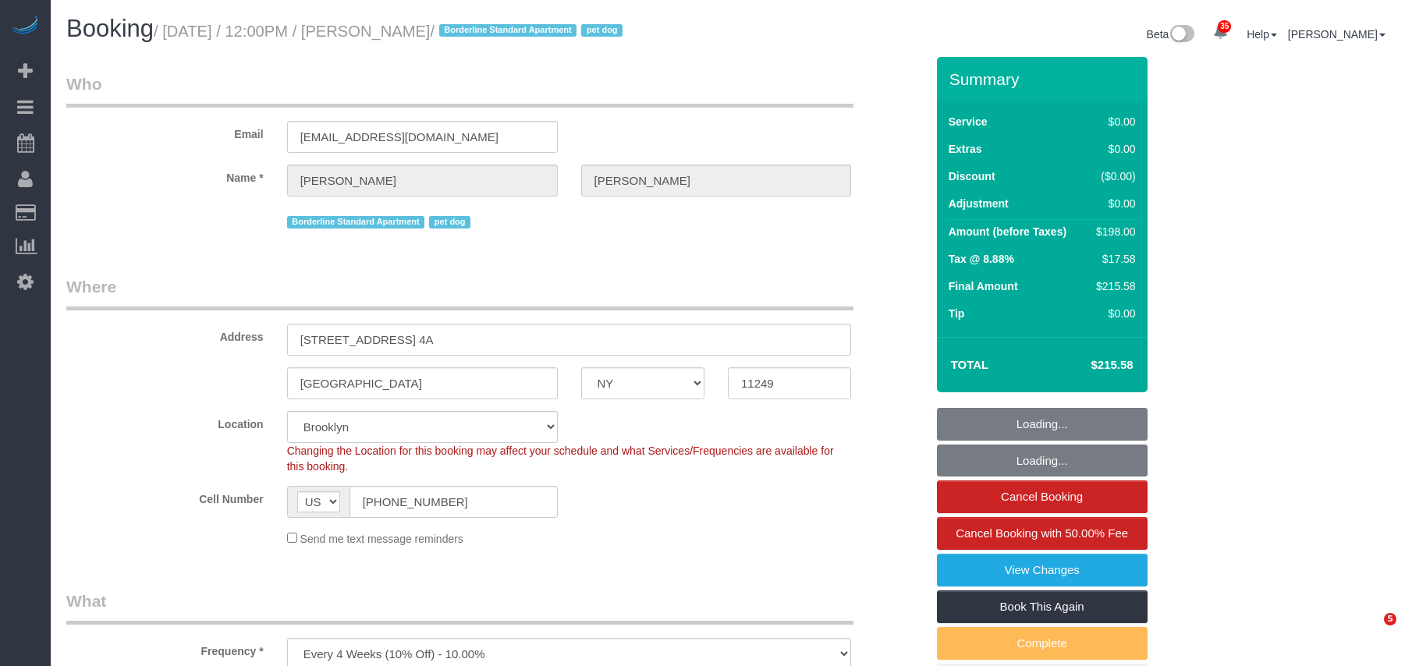
select select "number:5"
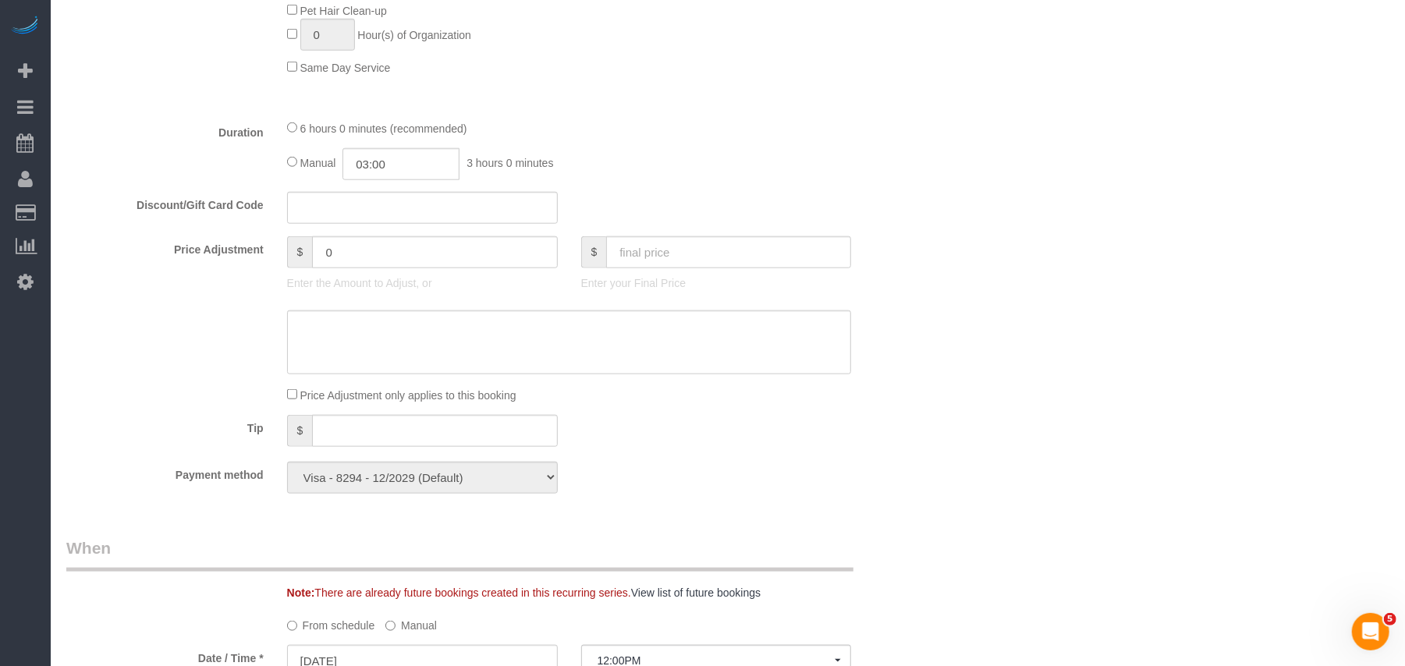
select select "2"
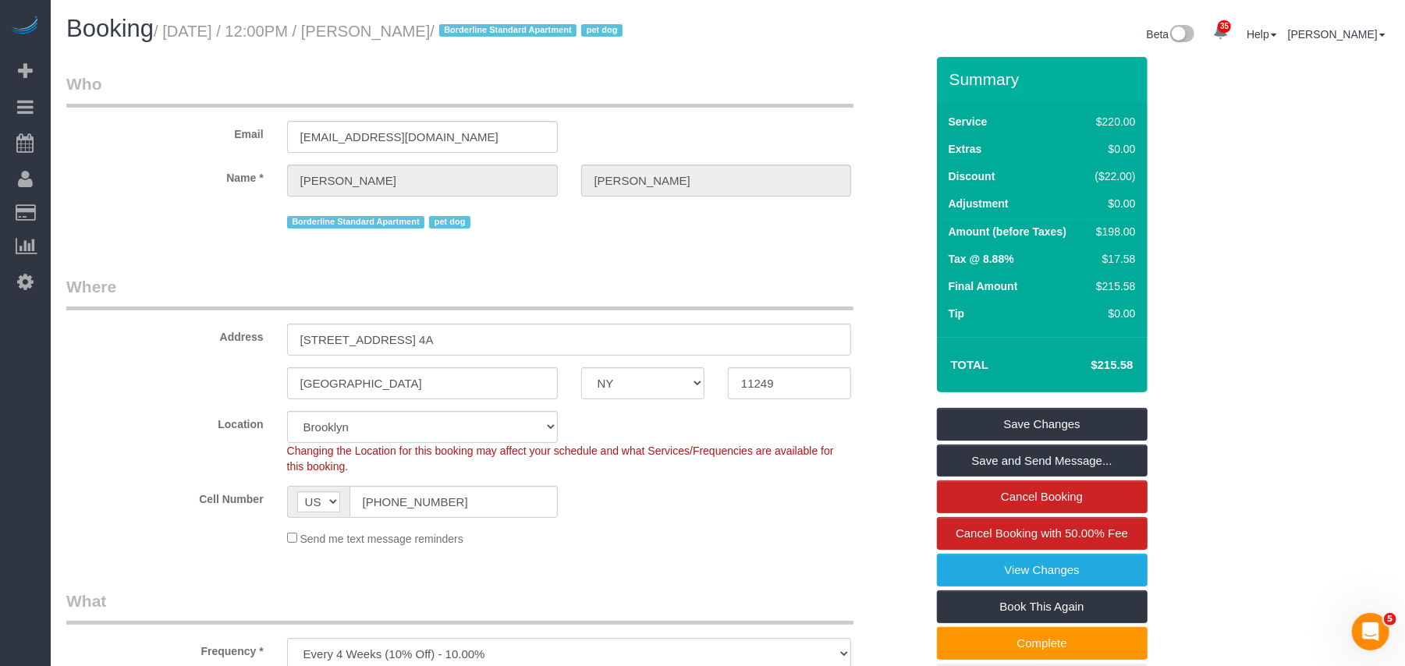
drag, startPoint x: 512, startPoint y: 32, endPoint x: 170, endPoint y: 32, distance: 341.6
click at [170, 32] on small "/ October 06, 2025 / 12:00PM / Jonathan Acevedo / Borderline Standard Apartment…" at bounding box center [390, 31] width 473 height 17
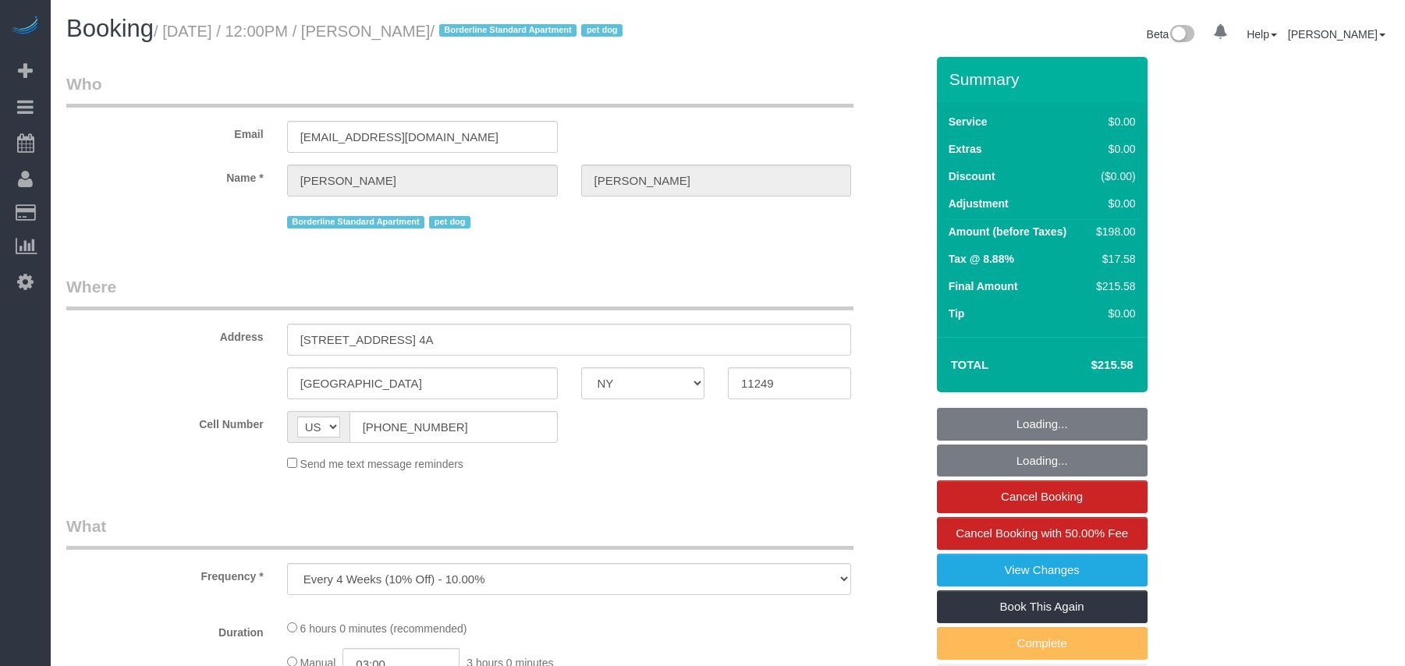
select select "NY"
select select "string:stripe-pm_1R4lQm4VGloSiKo7T85rLqm4"
select select "number:60"
select select "number:77"
select select "number:13"
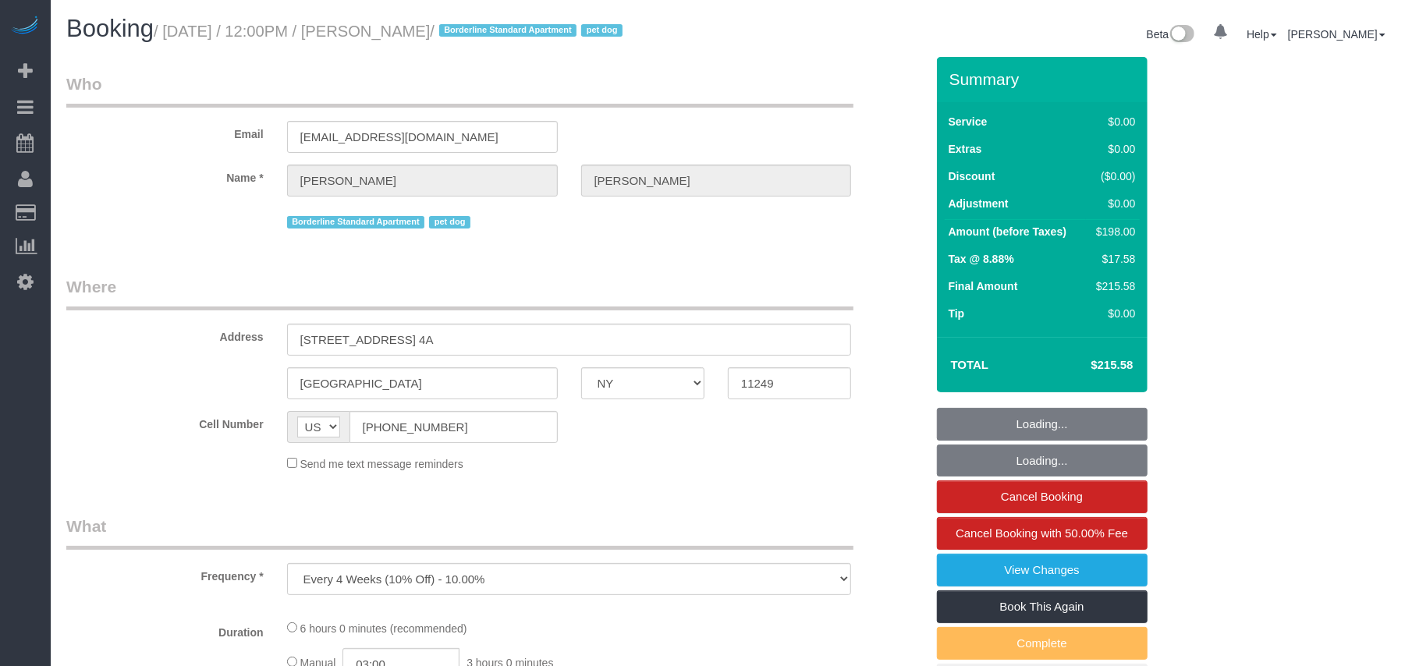
select select "number:5"
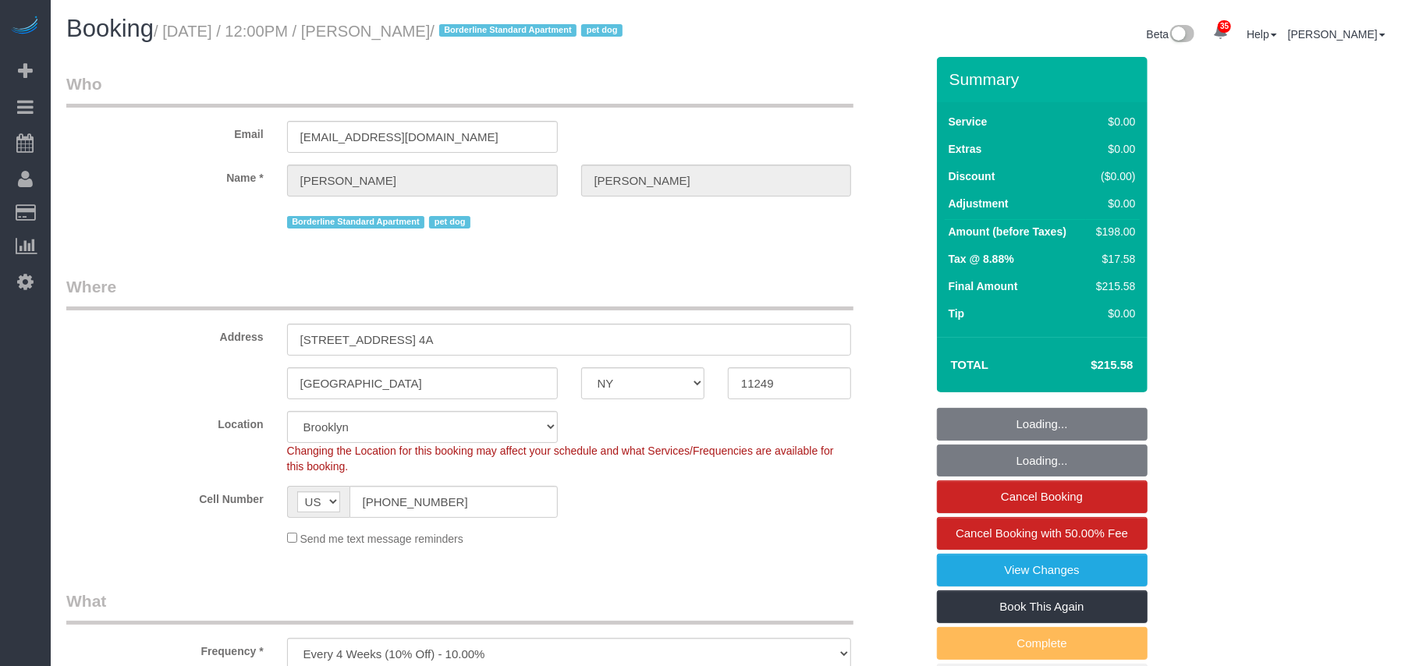
select select "2"
select select "object:1466"
select select "spot1"
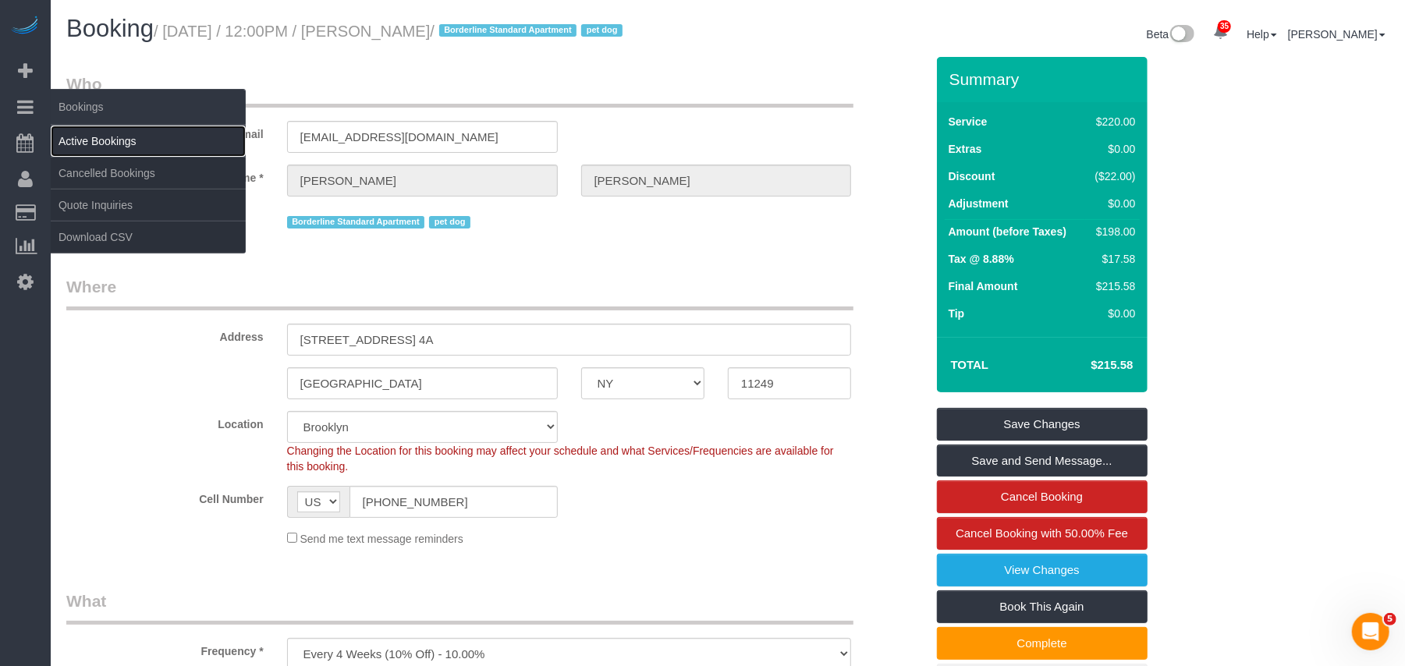
drag, startPoint x: 69, startPoint y: 134, endPoint x: 250, endPoint y: 184, distance: 187.7
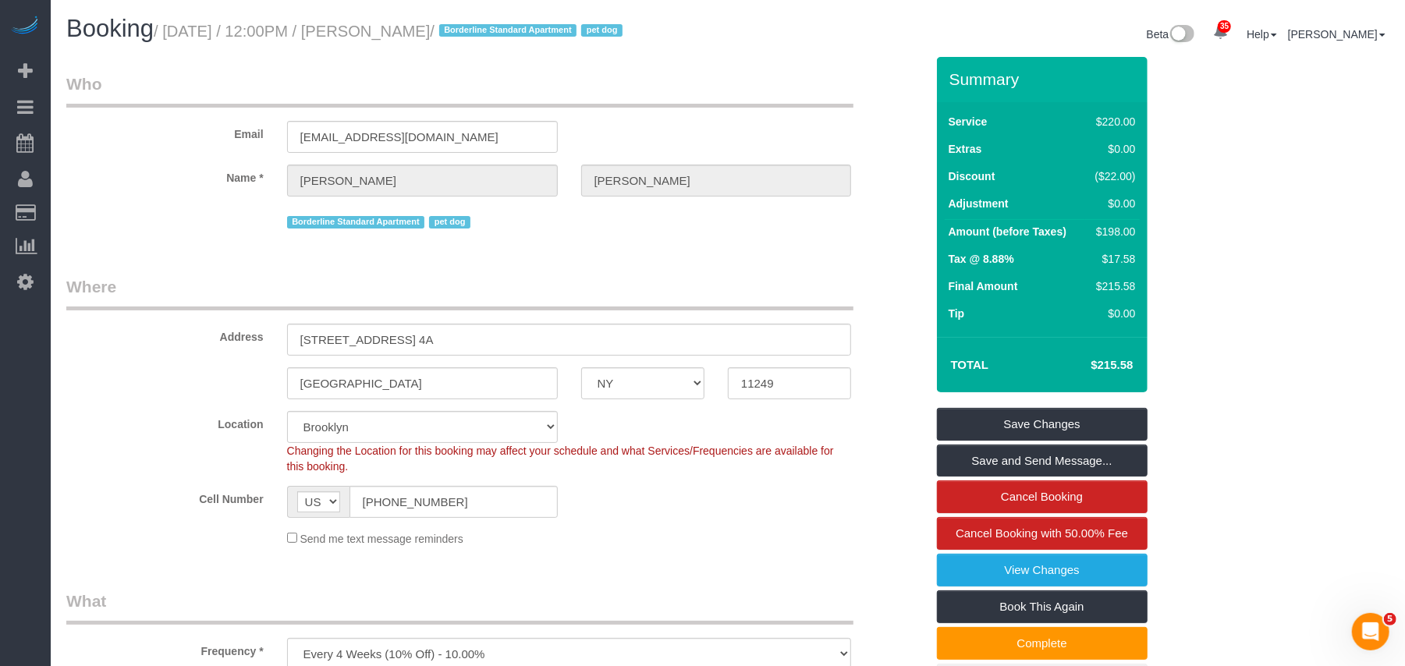
click at [70, 135] on link "Active Bookings" at bounding box center [148, 141] width 195 height 31
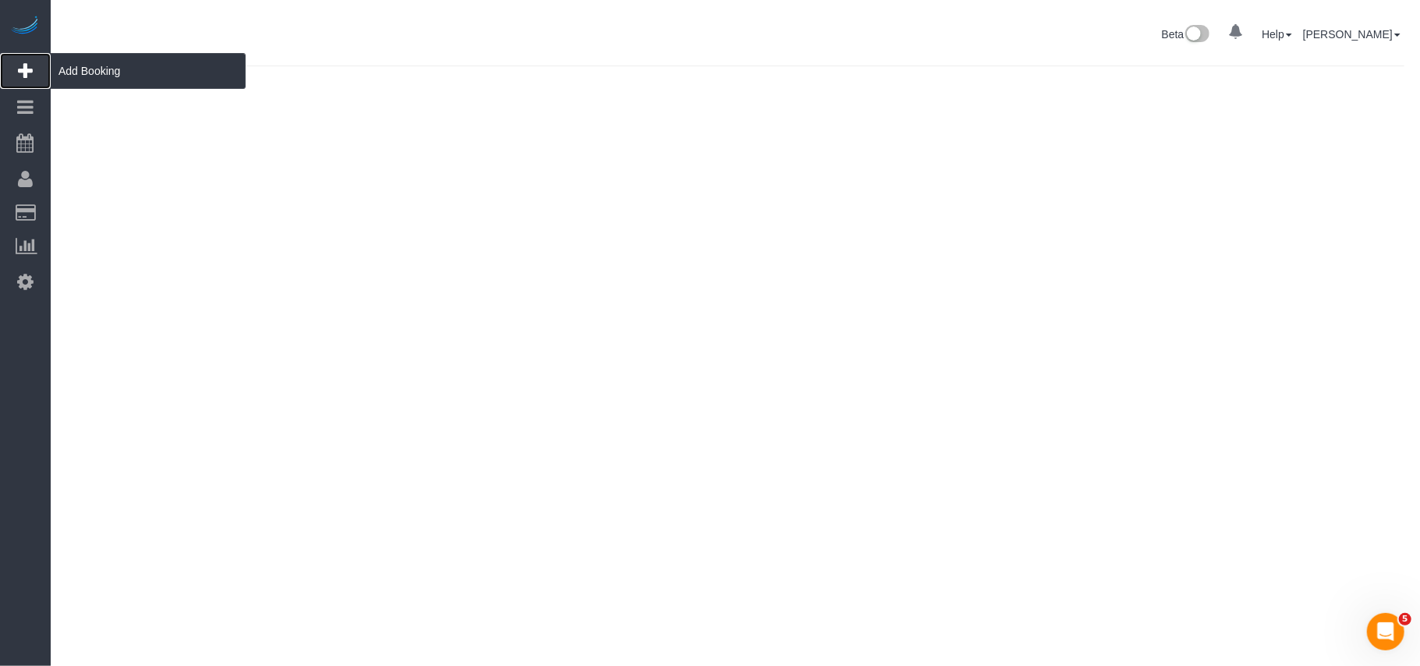
click at [63, 69] on span "Add Booking" at bounding box center [148, 71] width 195 height 36
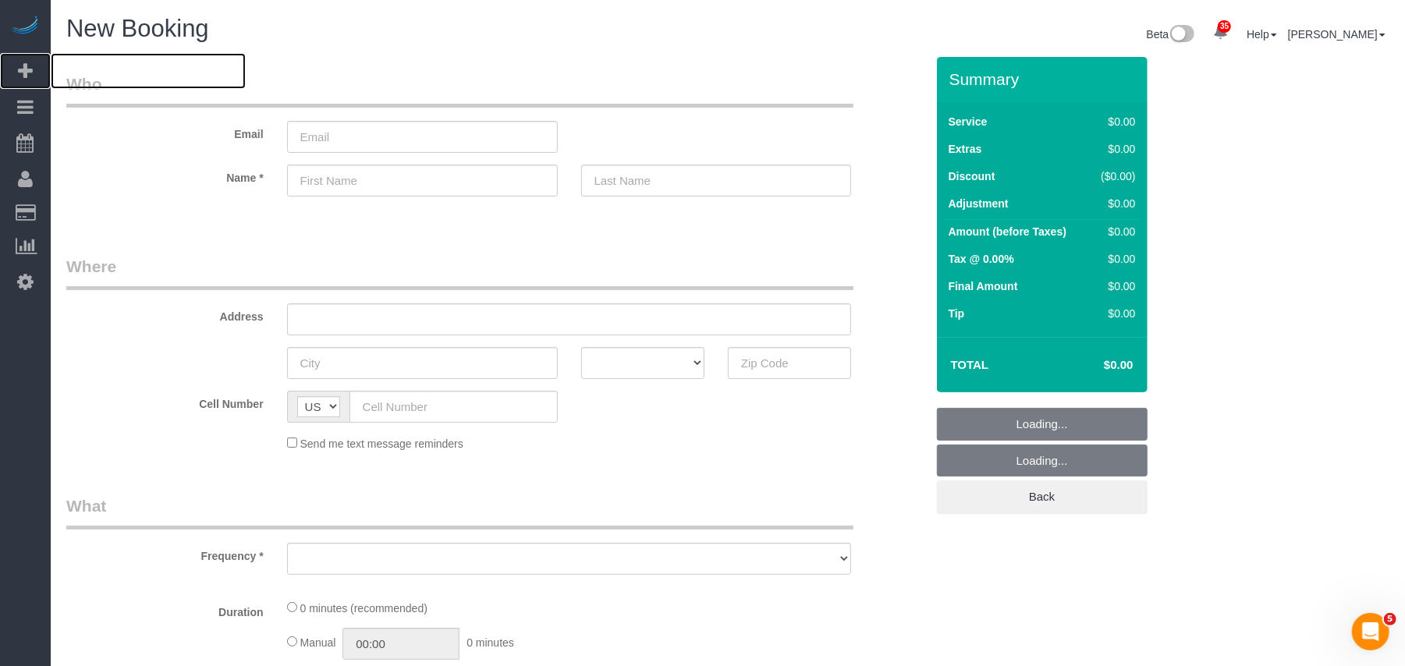
select select "object:2702"
select select "number:89"
select select "number:90"
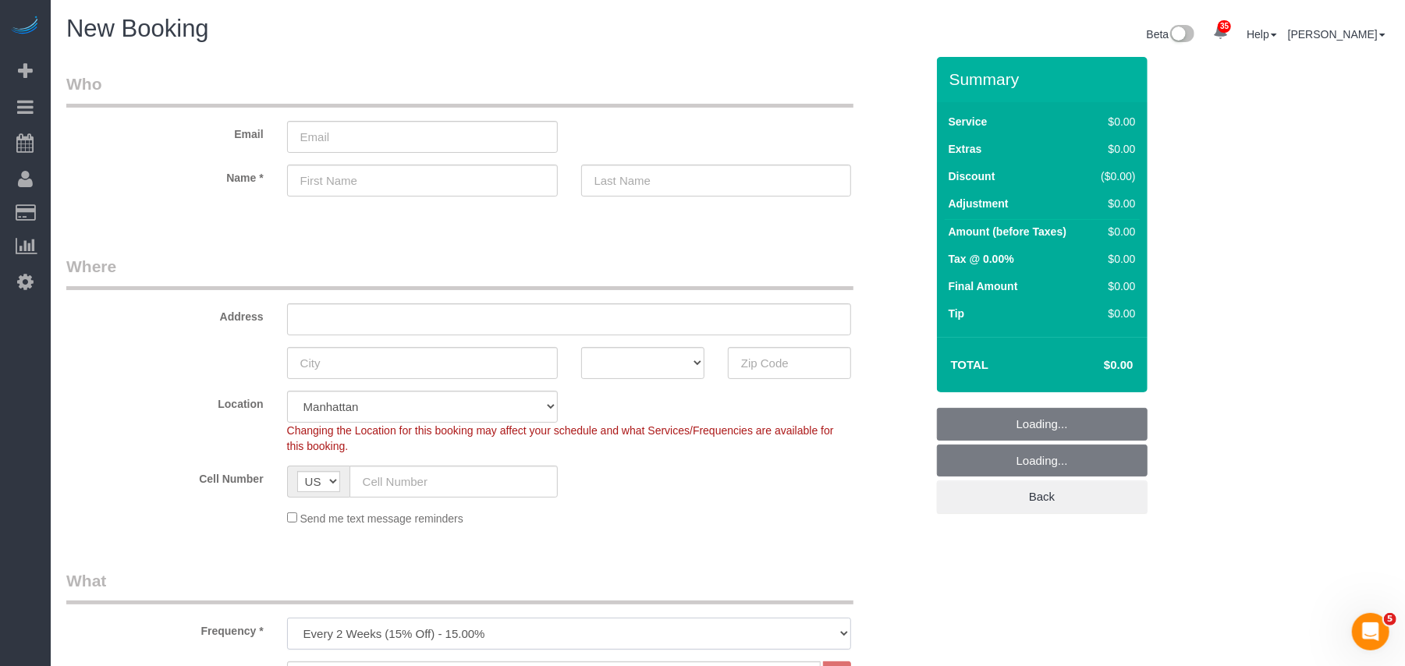
click at [401, 618] on select "One Time Weekly (20% Off) - 20.00% Every 2 Weeks (15% Off) - 15.00% Every 4 Wee…" at bounding box center [569, 634] width 565 height 32
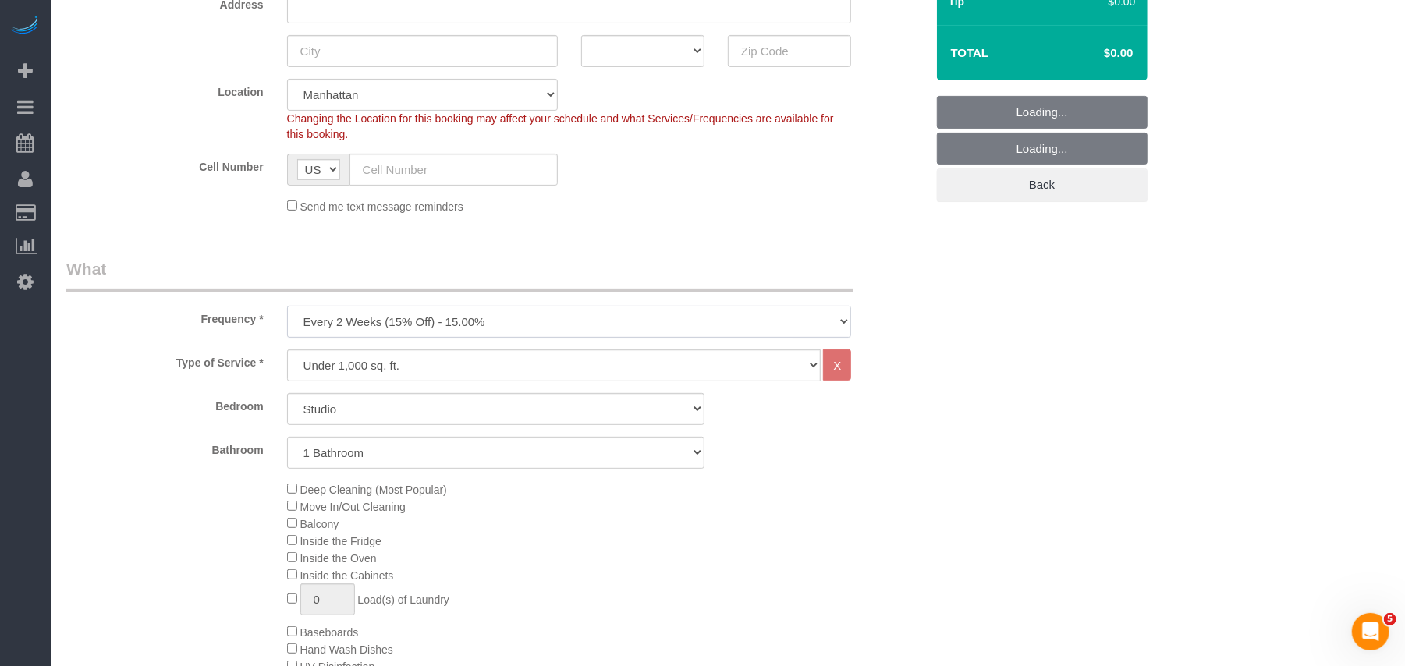
select select "object:3229"
click at [287, 306] on select "One Time Weekly (20% Off) - 20.00% Every 2 Weeks (15% Off) - 15.00% Every 4 Wee…" at bounding box center [569, 322] width 565 height 32
click at [378, 416] on select "Studio 1 Bedroom 2 Bedrooms 3 Bedrooms" at bounding box center [495, 409] width 417 height 32
select select "2"
click at [287, 393] on select "Studio 1 Bedroom 2 Bedrooms 3 Bedrooms" at bounding box center [495, 409] width 417 height 32
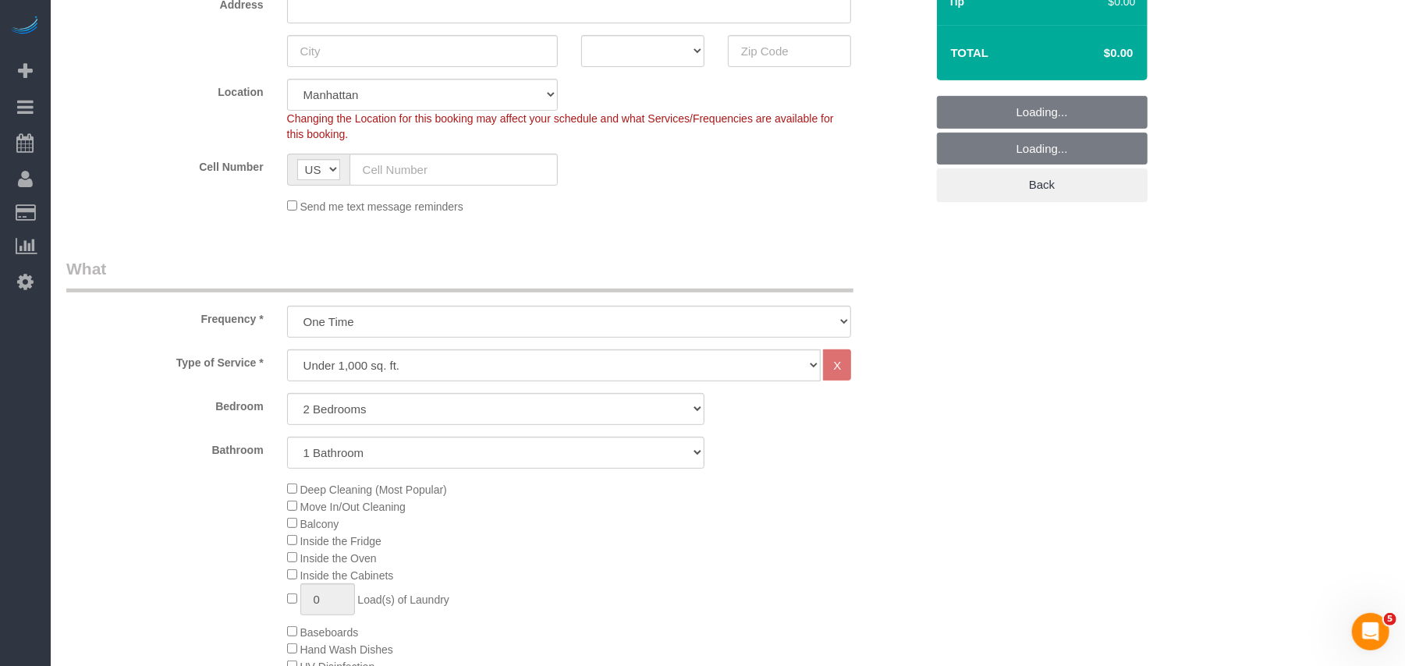
click at [627, 546] on div "Deep Cleaning (Most Popular) Move In/Out Cleaning Balcony Inside the Fridge Ins…" at bounding box center [605, 631] width 661 height 303
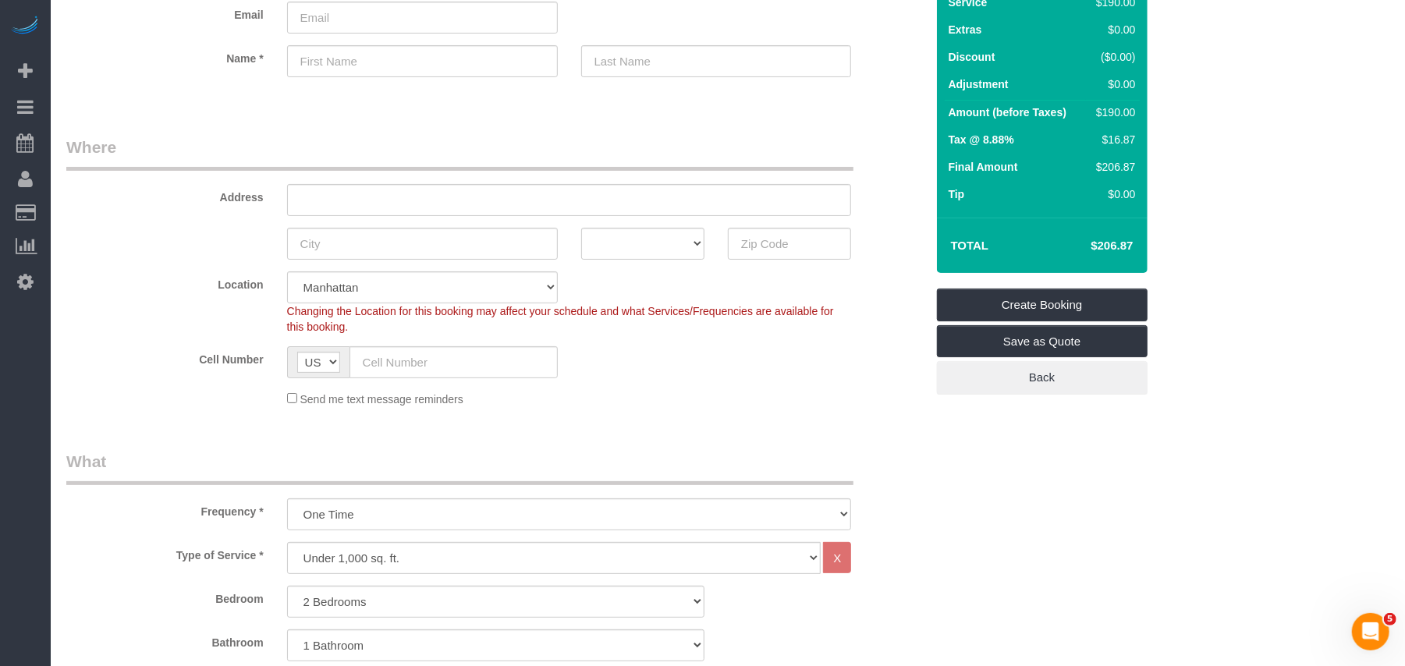
scroll to position [104, 0]
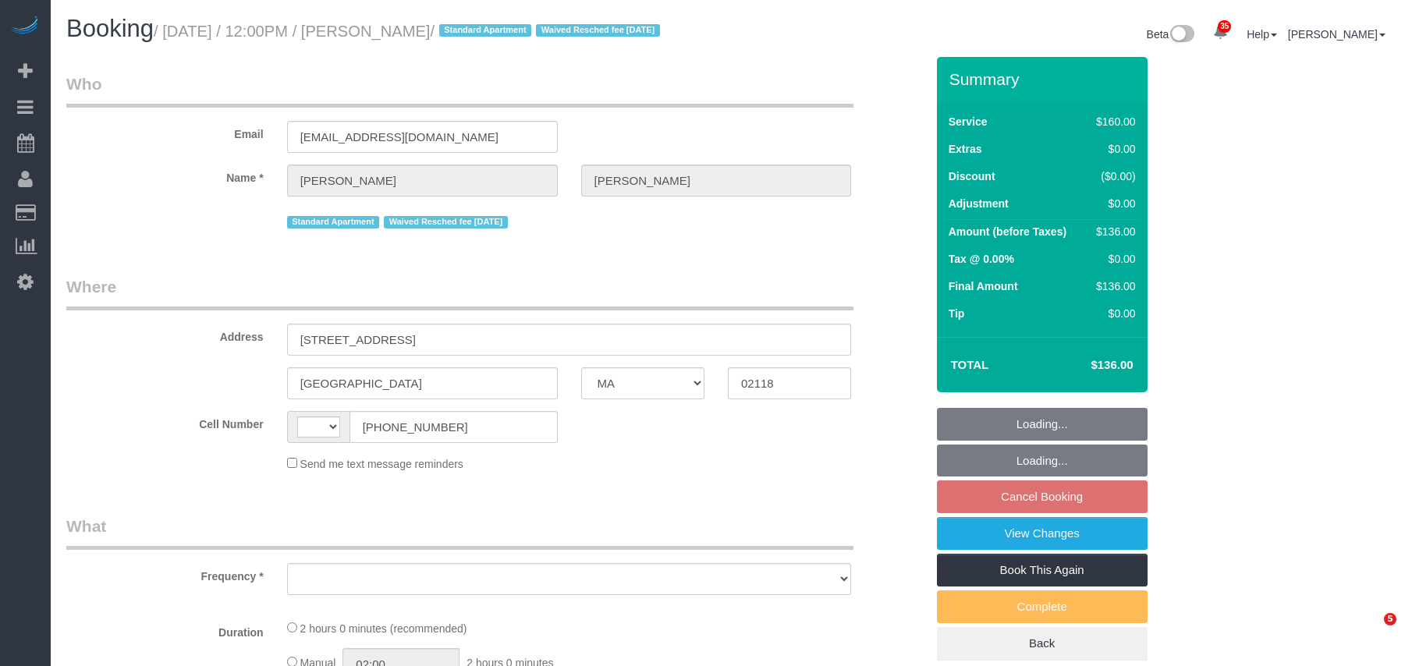
select select "MA"
select select "number:89"
select select "number:90"
select select "number:15"
select select "number:7"
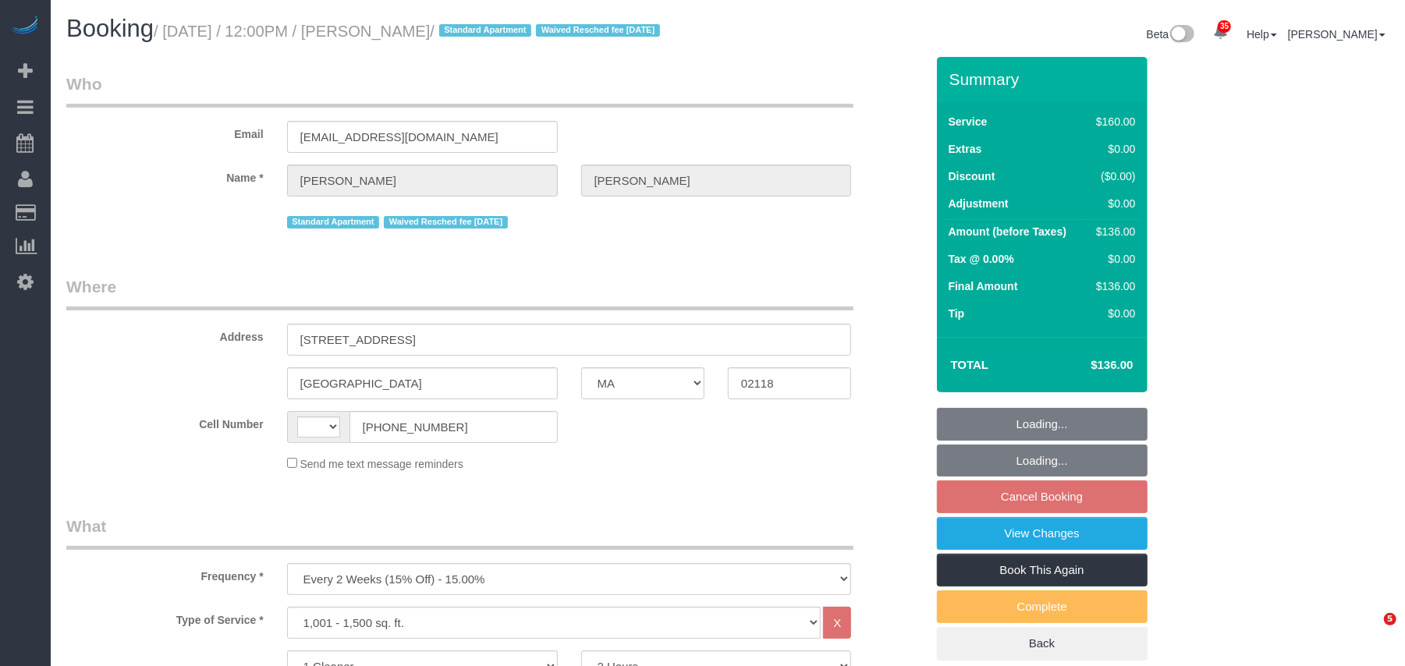
select select "object:795"
select select "string:stripe-pm_1LhG8X4VGloSiKo7WCN6meOp"
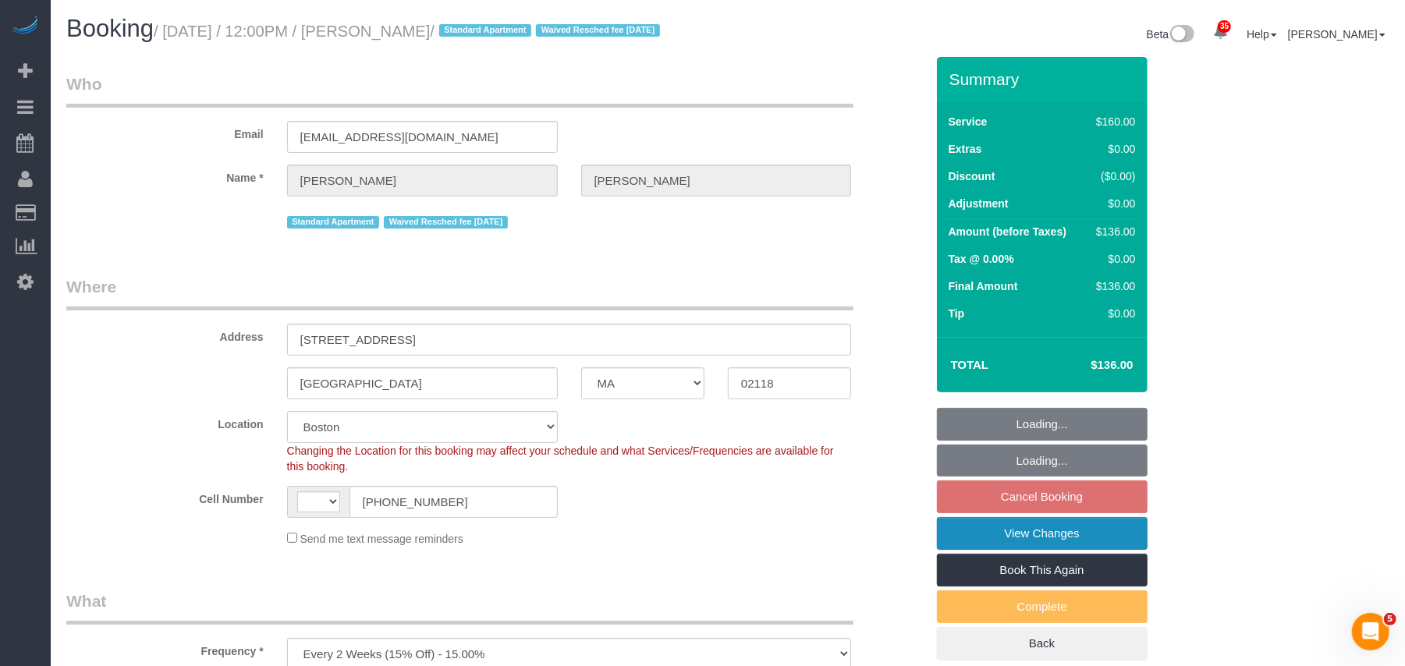
select select "string:[GEOGRAPHIC_DATA]"
select select "spot5"
select select "object:1053"
click at [1024, 550] on link "View Changes" at bounding box center [1042, 533] width 211 height 33
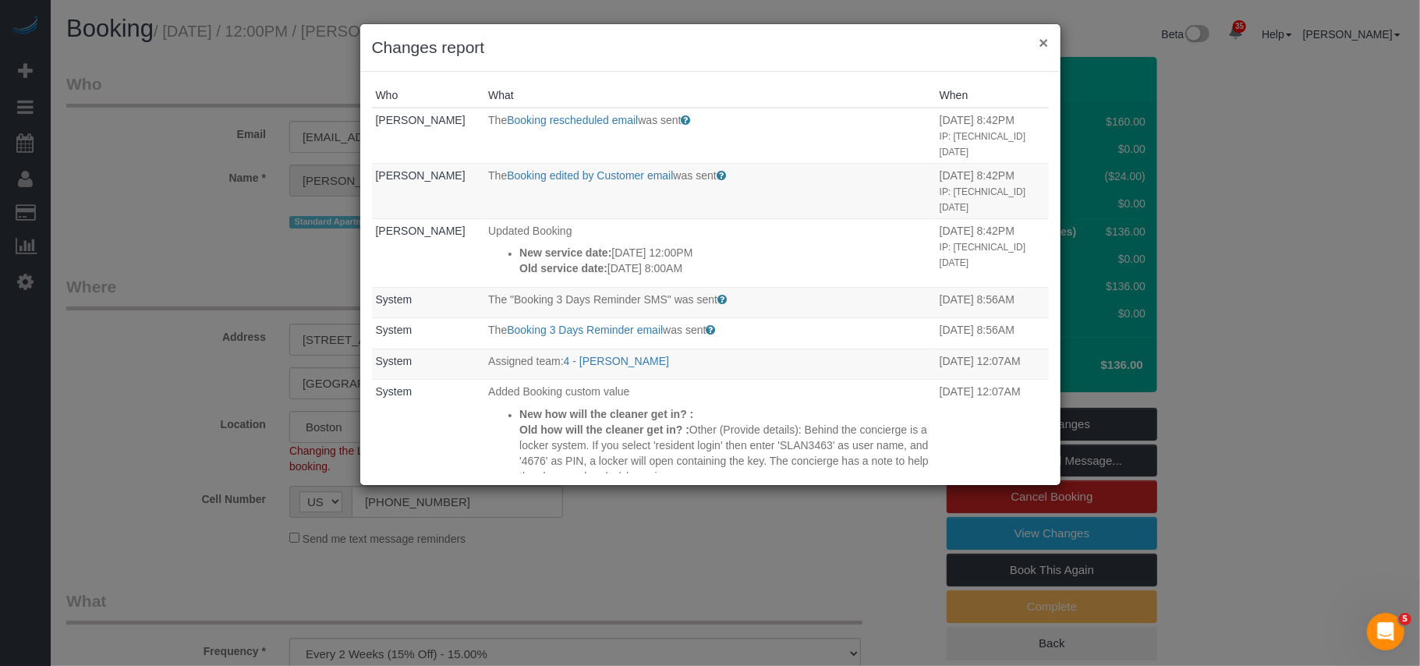
click at [1042, 45] on button "×" at bounding box center [1043, 42] width 9 height 16
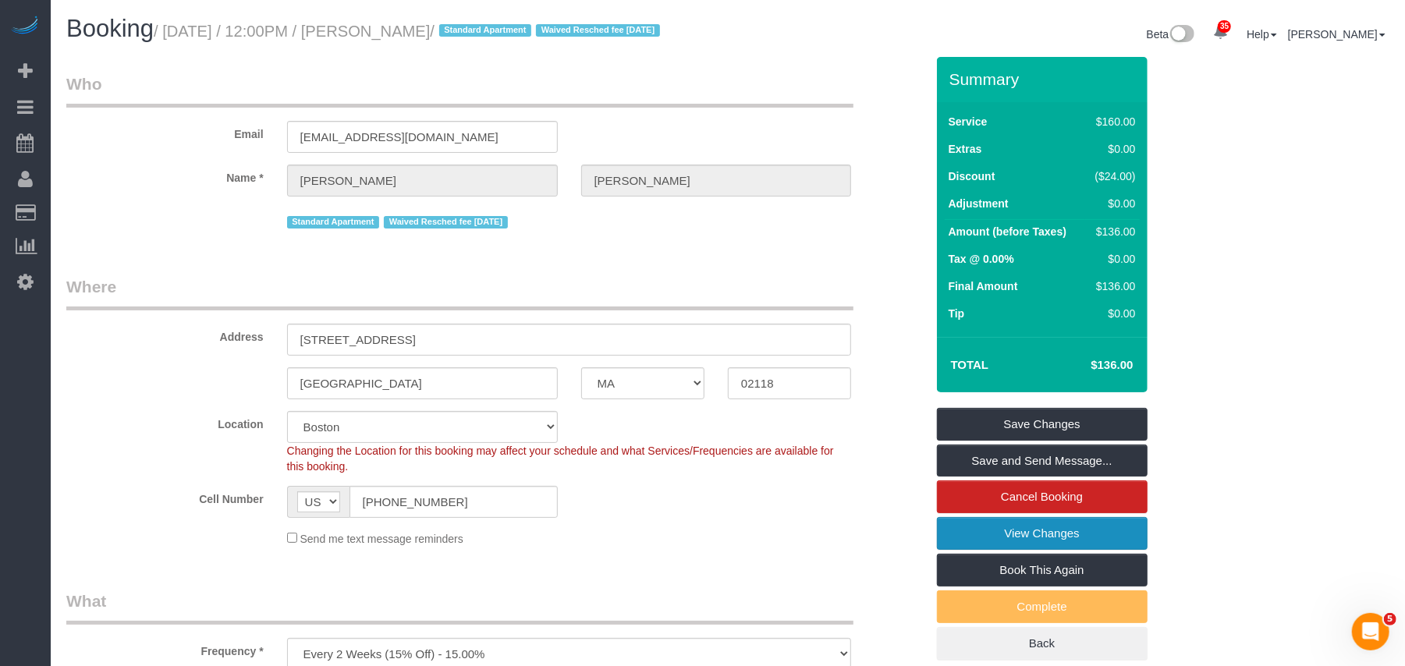
click at [1062, 549] on link "View Changes" at bounding box center [1042, 533] width 211 height 33
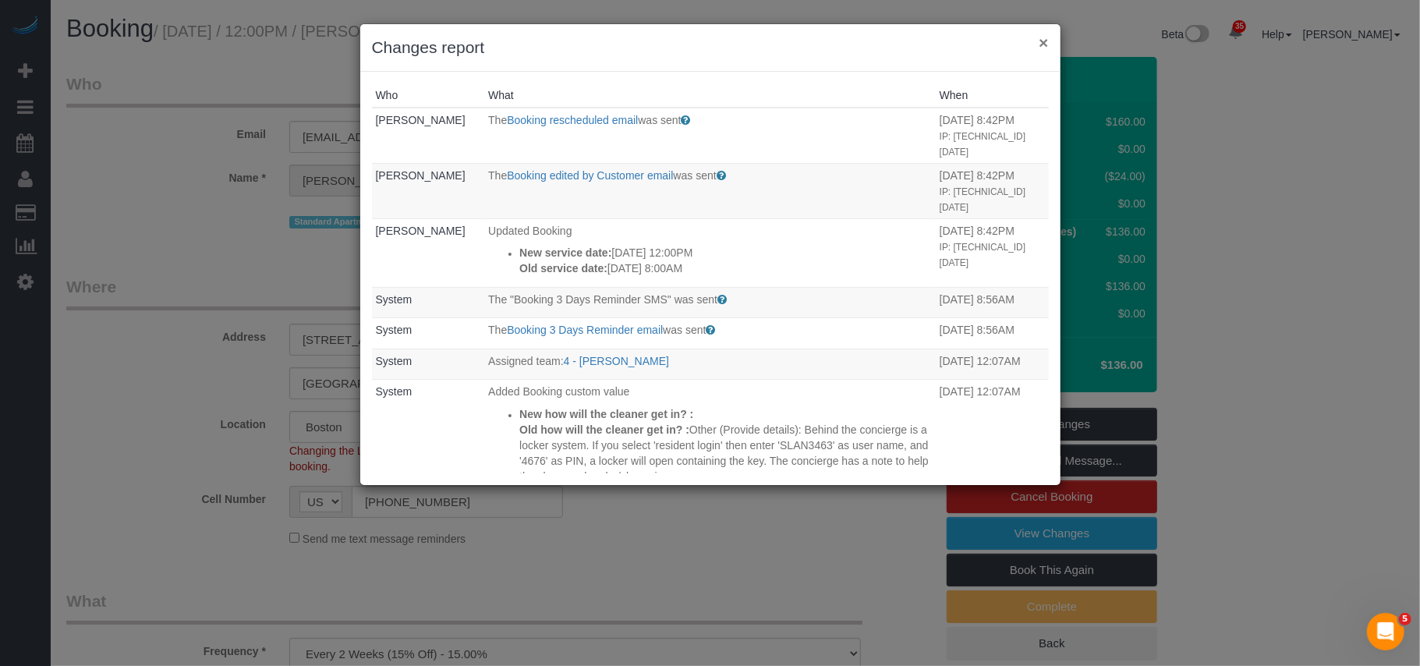
click at [1047, 39] on button "×" at bounding box center [1043, 42] width 9 height 16
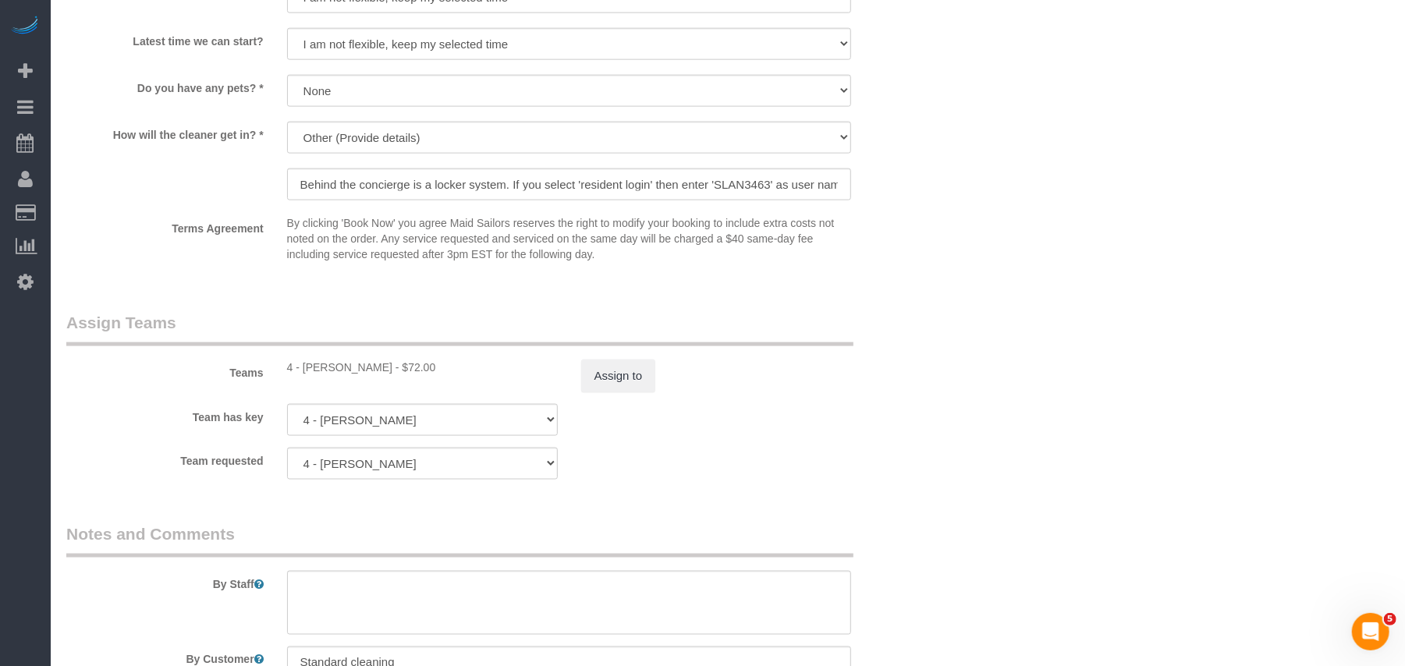
scroll to position [1664, 0]
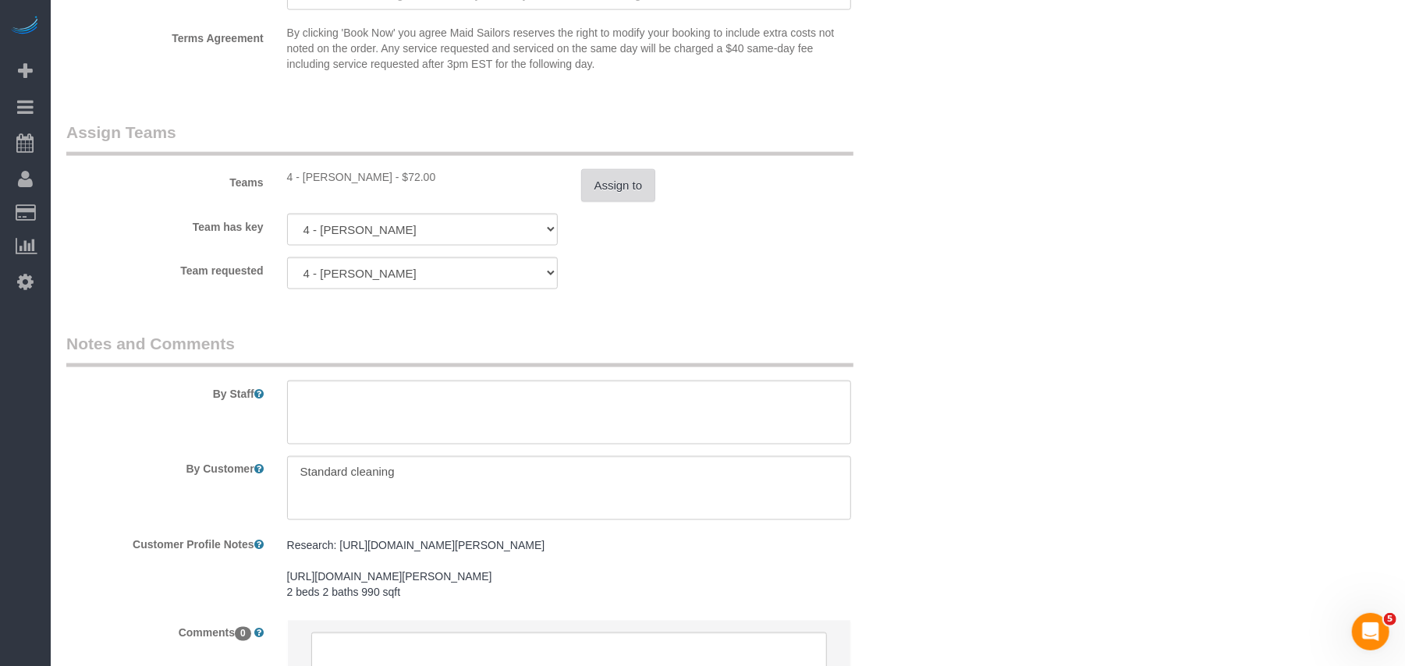
click at [622, 190] on button "Assign to" at bounding box center [618, 185] width 75 height 33
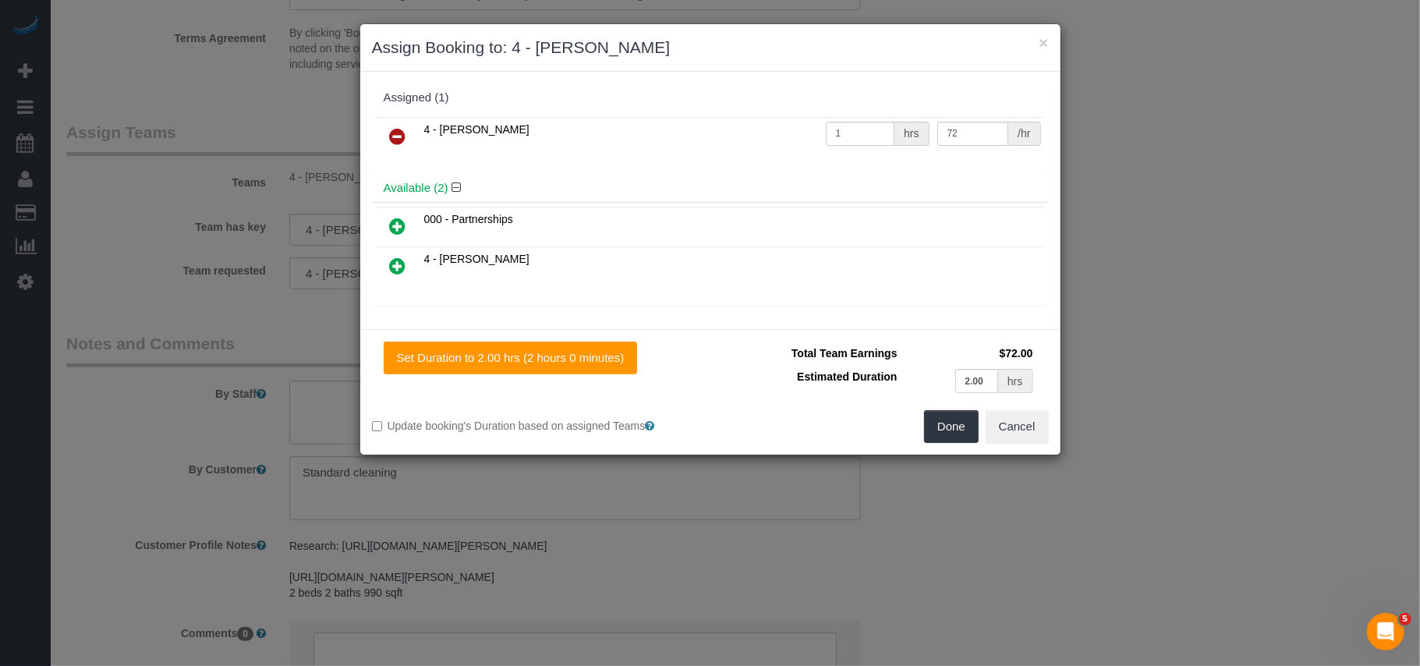
click at [391, 131] on icon at bounding box center [398, 136] width 16 height 19
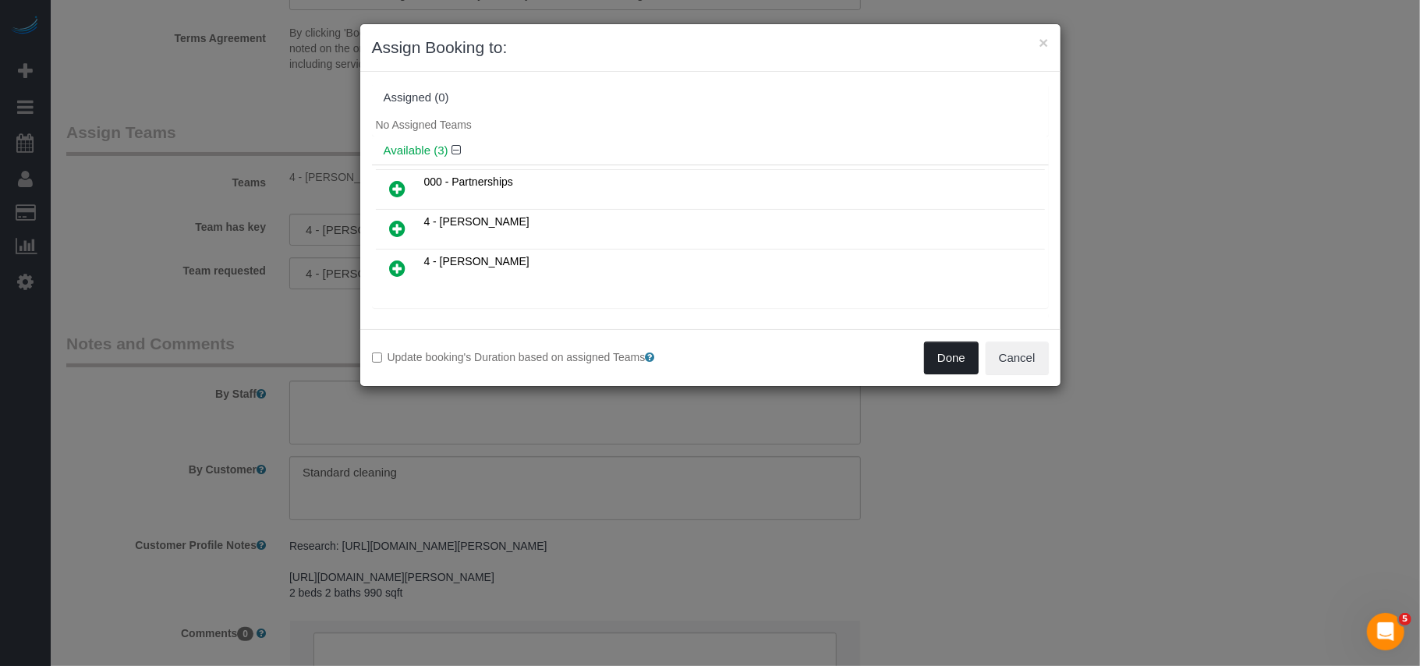
click at [949, 356] on button "Done" at bounding box center [951, 358] width 55 height 33
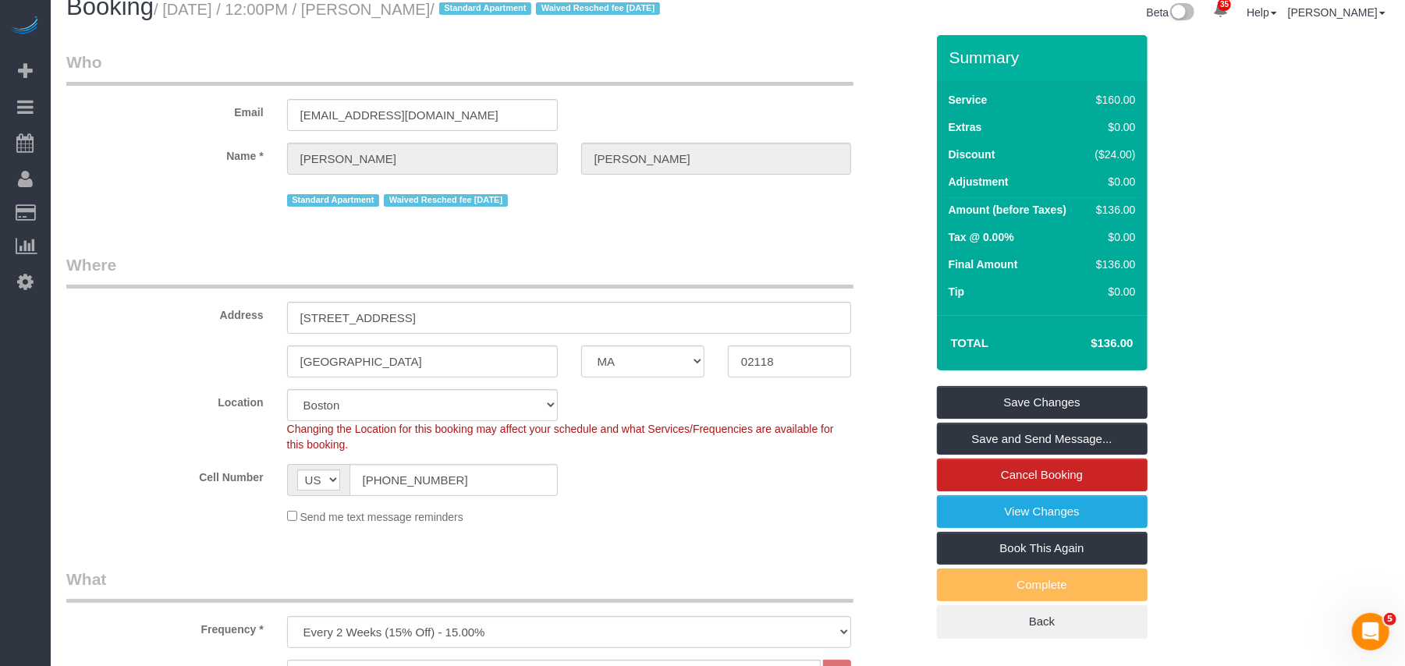
scroll to position [0, 0]
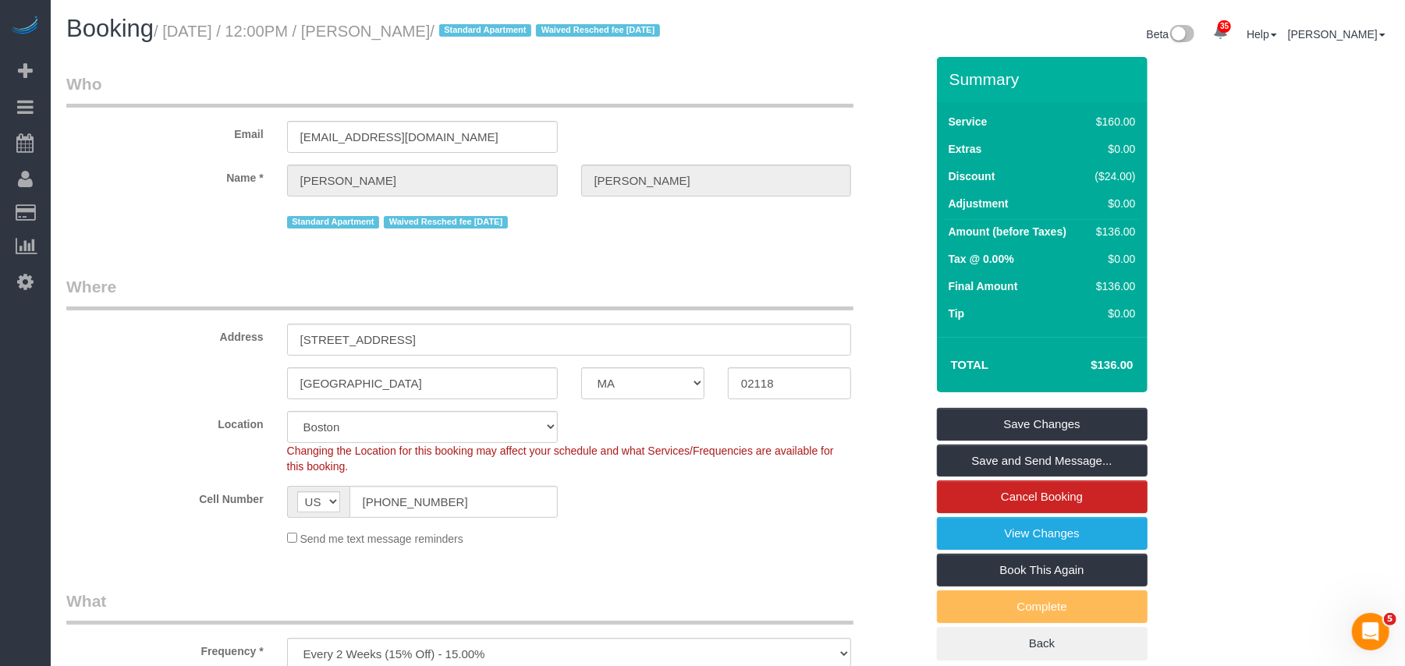
drag, startPoint x: 484, startPoint y: 32, endPoint x: 172, endPoint y: 29, distance: 312.8
click at [172, 29] on small "/ [DATE] / 12:00PM / [PERSON_NAME] / Standard Apartment Waived Resched fee [DAT…" at bounding box center [409, 31] width 511 height 17
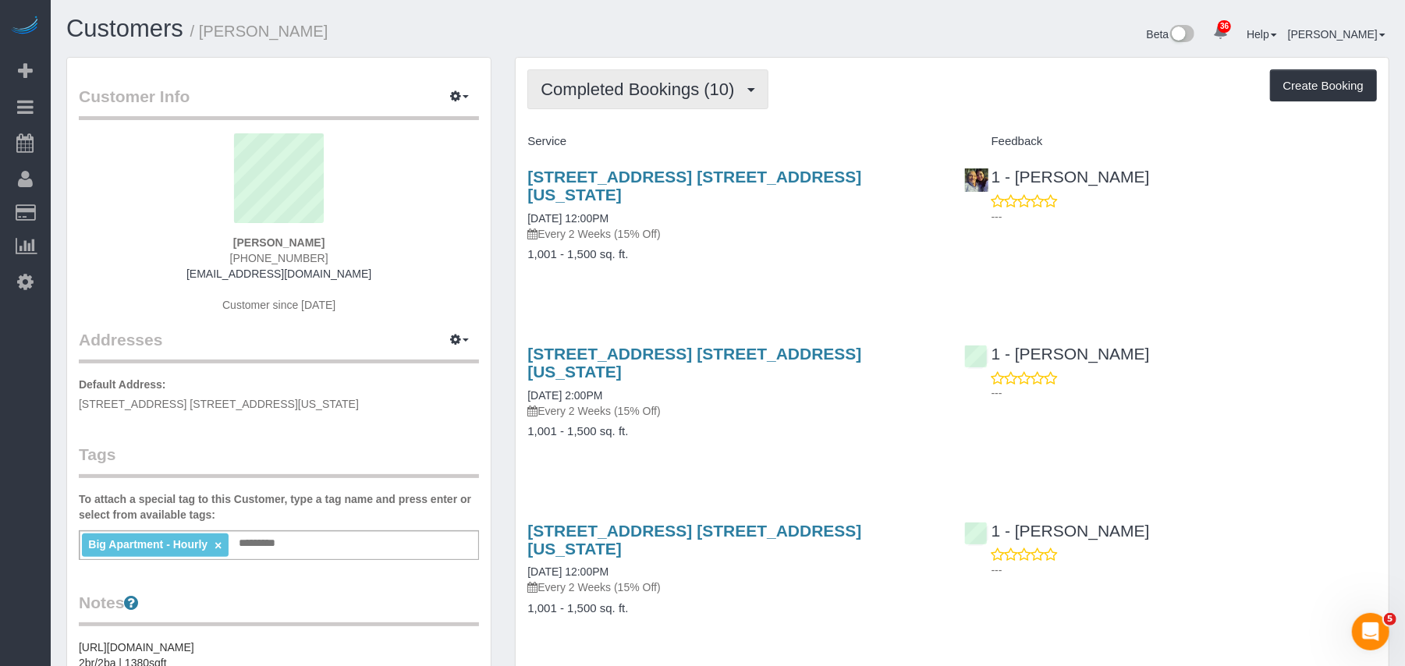
click at [638, 97] on span "Completed Bookings (10)" at bounding box center [640, 89] width 201 height 19
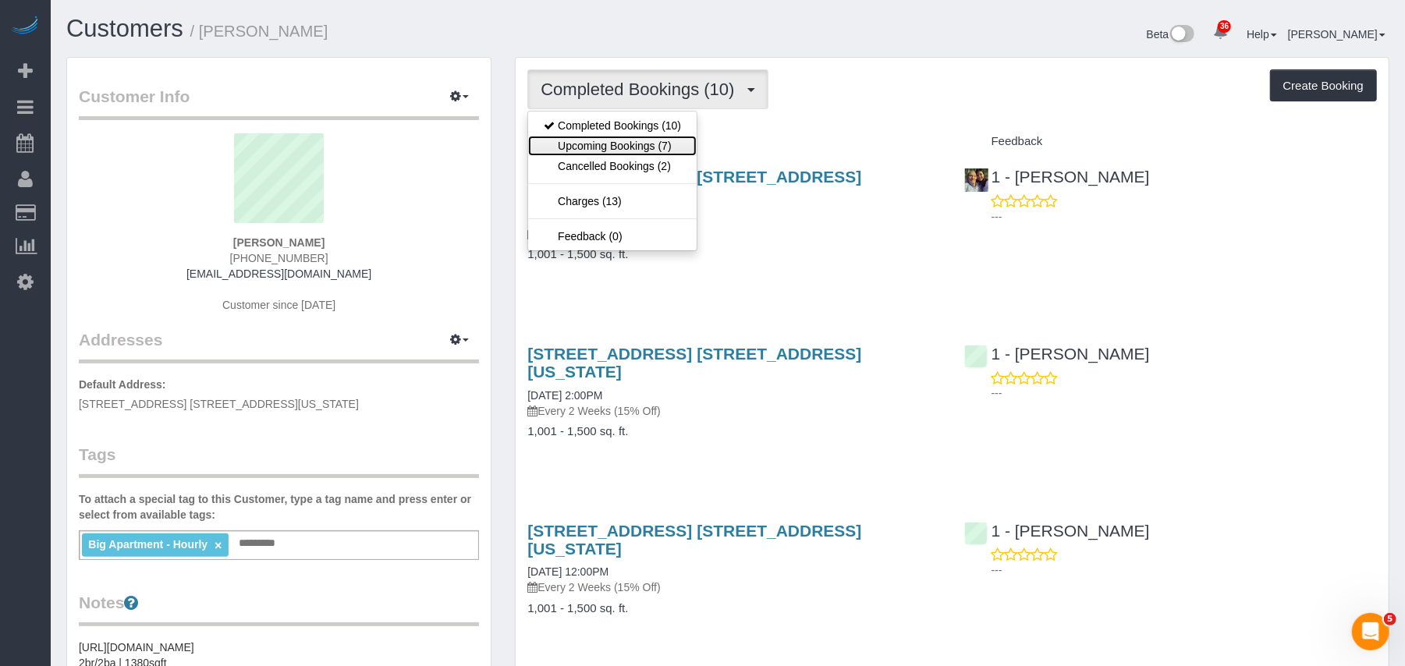
click at [635, 141] on link "Upcoming Bookings (7)" at bounding box center [612, 146] width 168 height 20
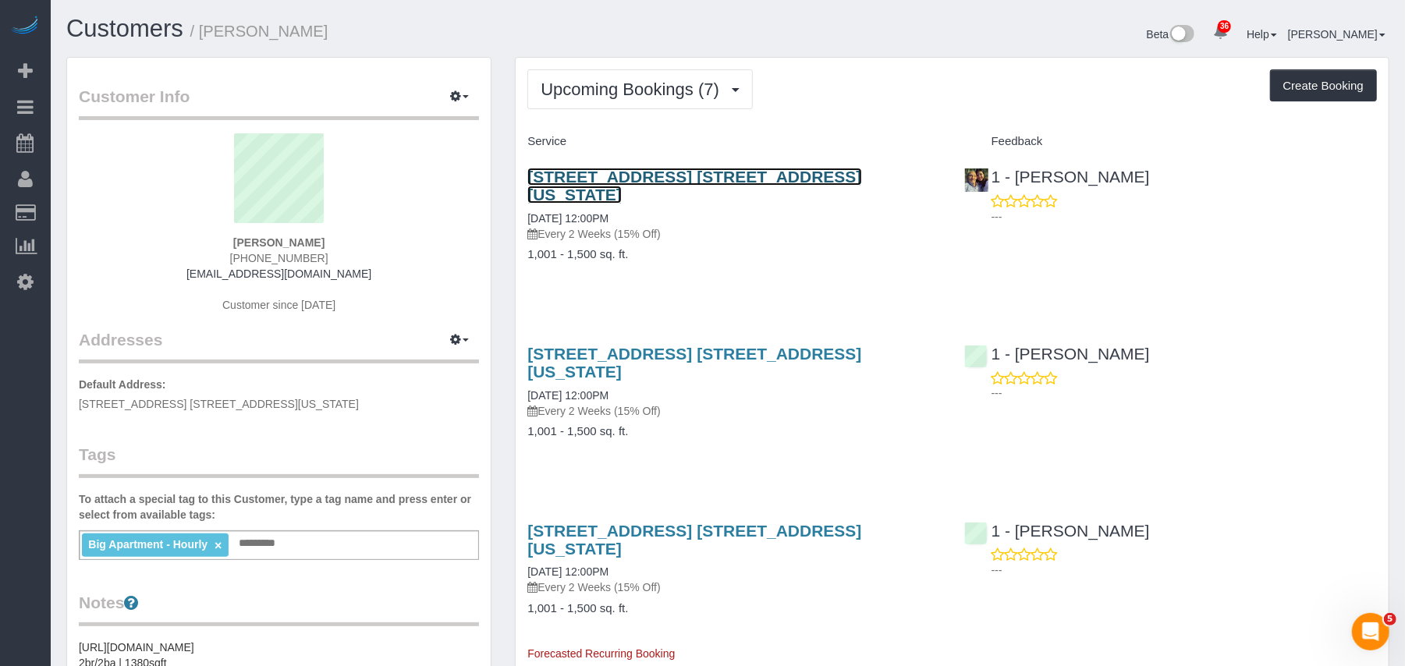
click at [654, 184] on link "222 West 135th Street, Apt. 4b, New York, NY 10030" at bounding box center [694, 186] width 334 height 36
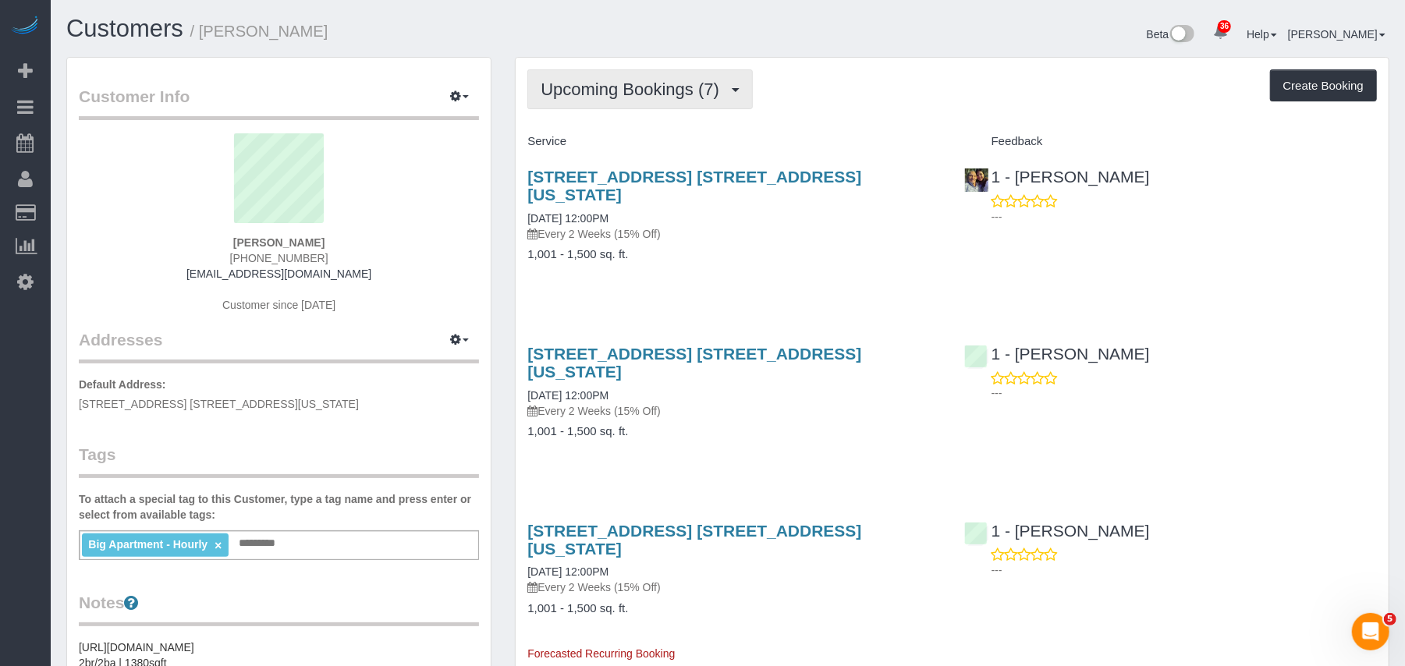
click at [597, 100] on button "Upcoming Bookings (7)" at bounding box center [639, 89] width 225 height 40
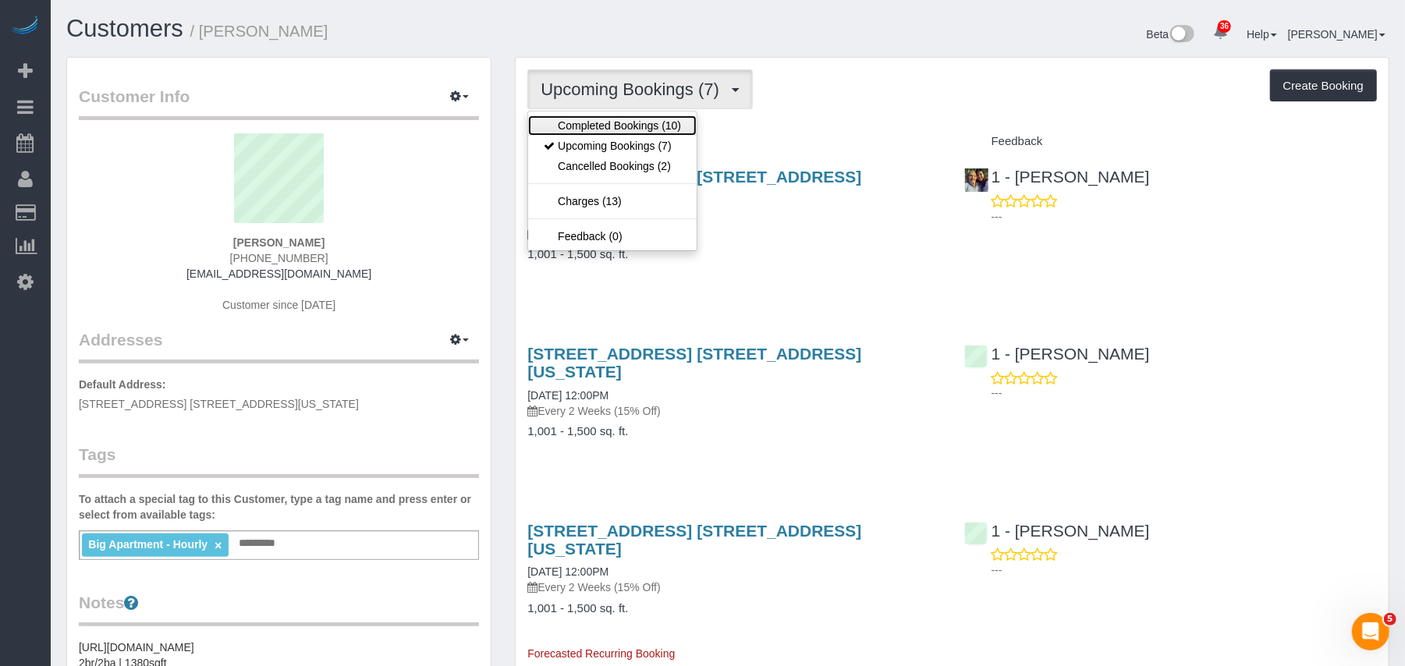
click at [600, 128] on link "Completed Bookings (10)" at bounding box center [612, 125] width 168 height 20
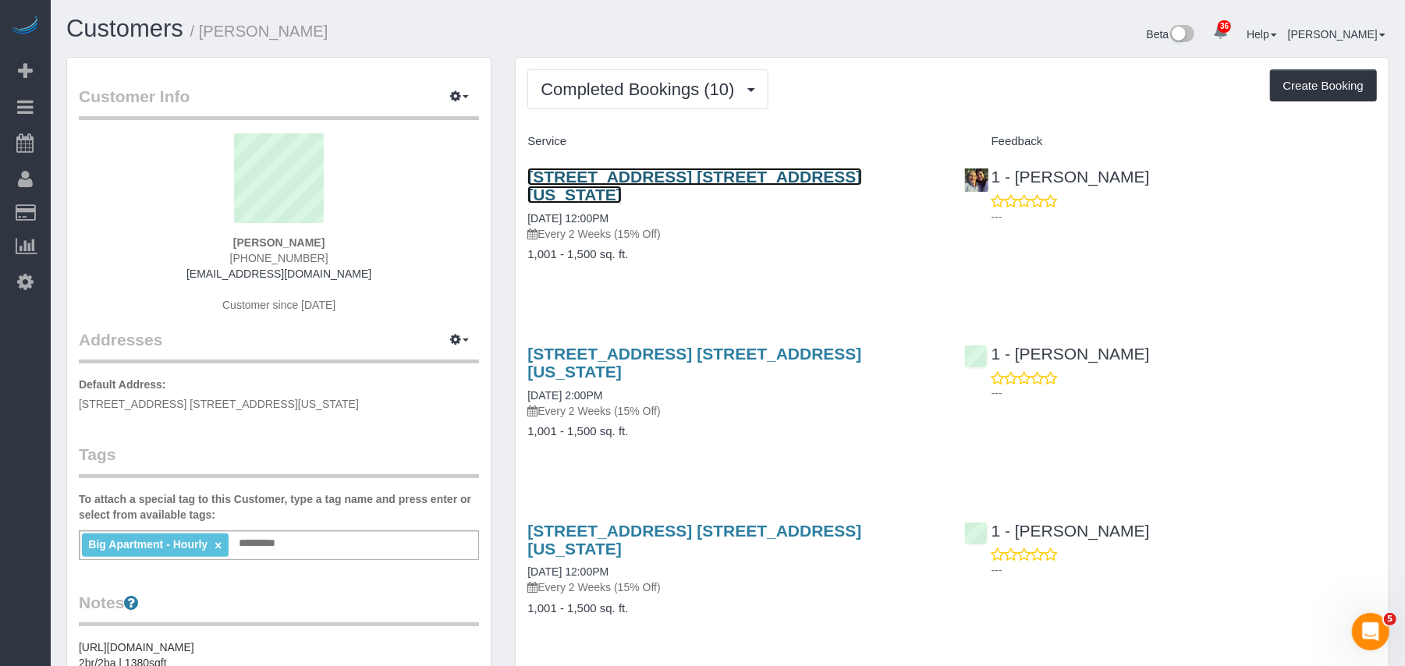
click at [601, 183] on link "222 West 135th Street, Apt. 4b, New York, NY 10030" at bounding box center [694, 186] width 334 height 36
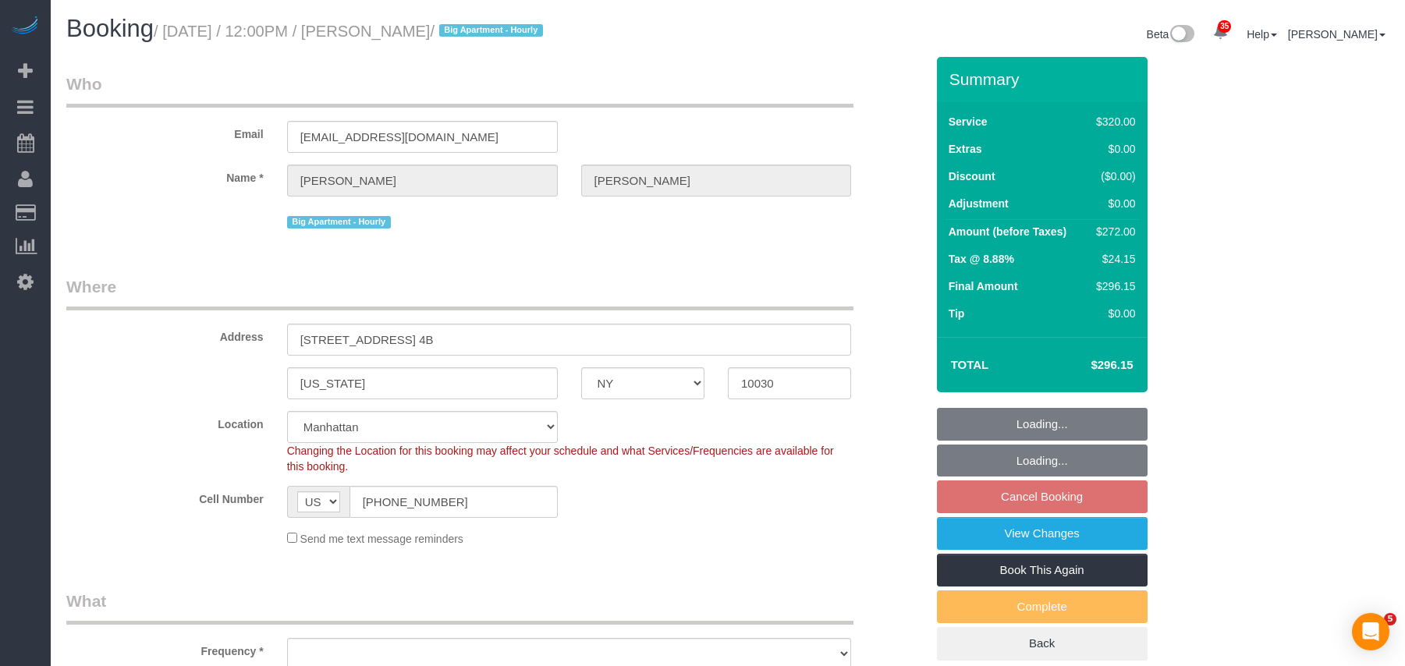
select select "NY"
select select "object:1052"
select select "string:stripe-pm_1Rf2gy4VGloSiKo7S6Ideuvg"
select select "240"
select select "spot5"
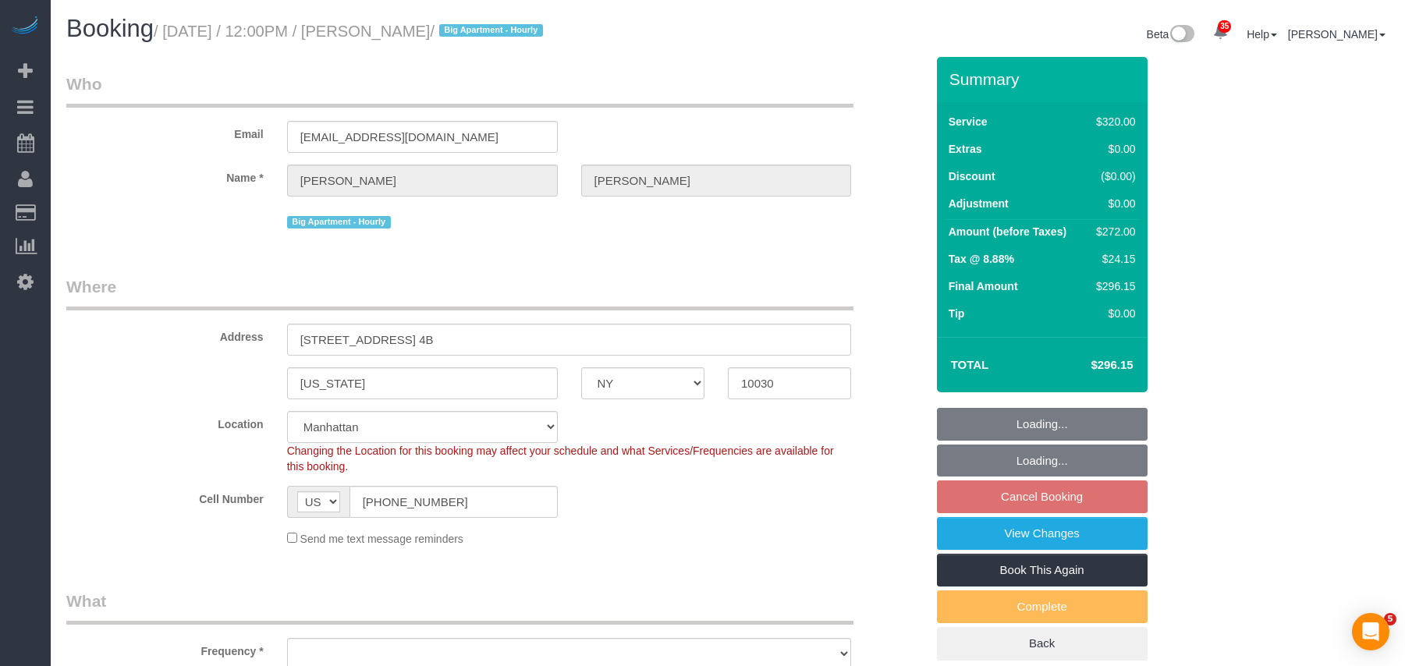
select select "number:89"
select select "number:90"
select select "number:15"
select select "number:5"
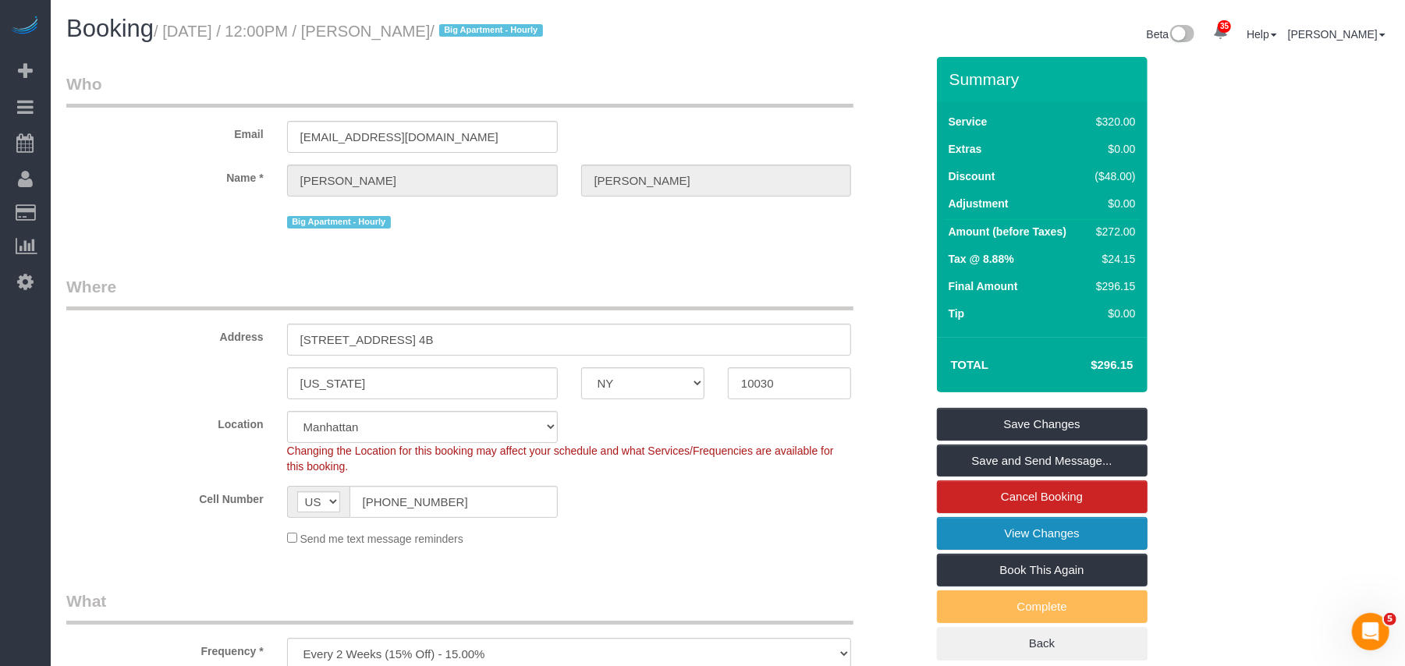
drag, startPoint x: 574, startPoint y: 314, endPoint x: 1037, endPoint y: 535, distance: 513.5
click at [1037, 535] on link "View Changes" at bounding box center [1042, 533] width 211 height 33
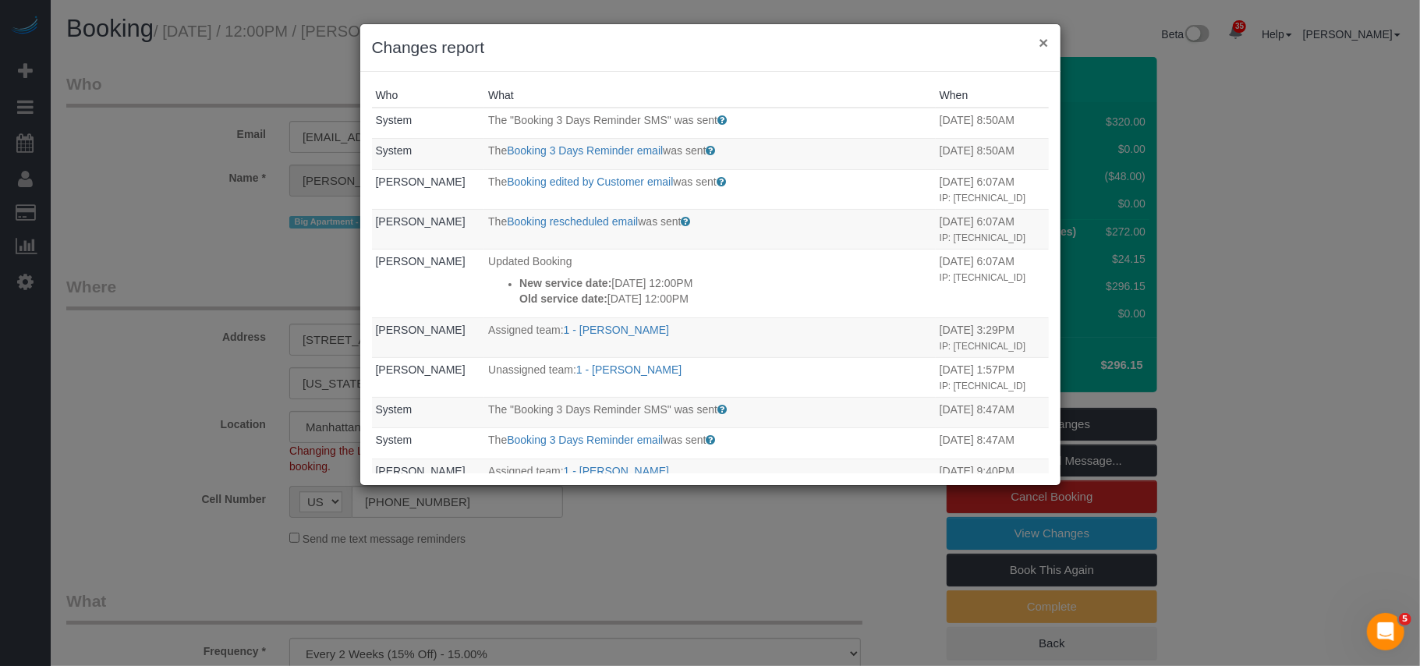
click at [1042, 51] on button "×" at bounding box center [1043, 42] width 9 height 16
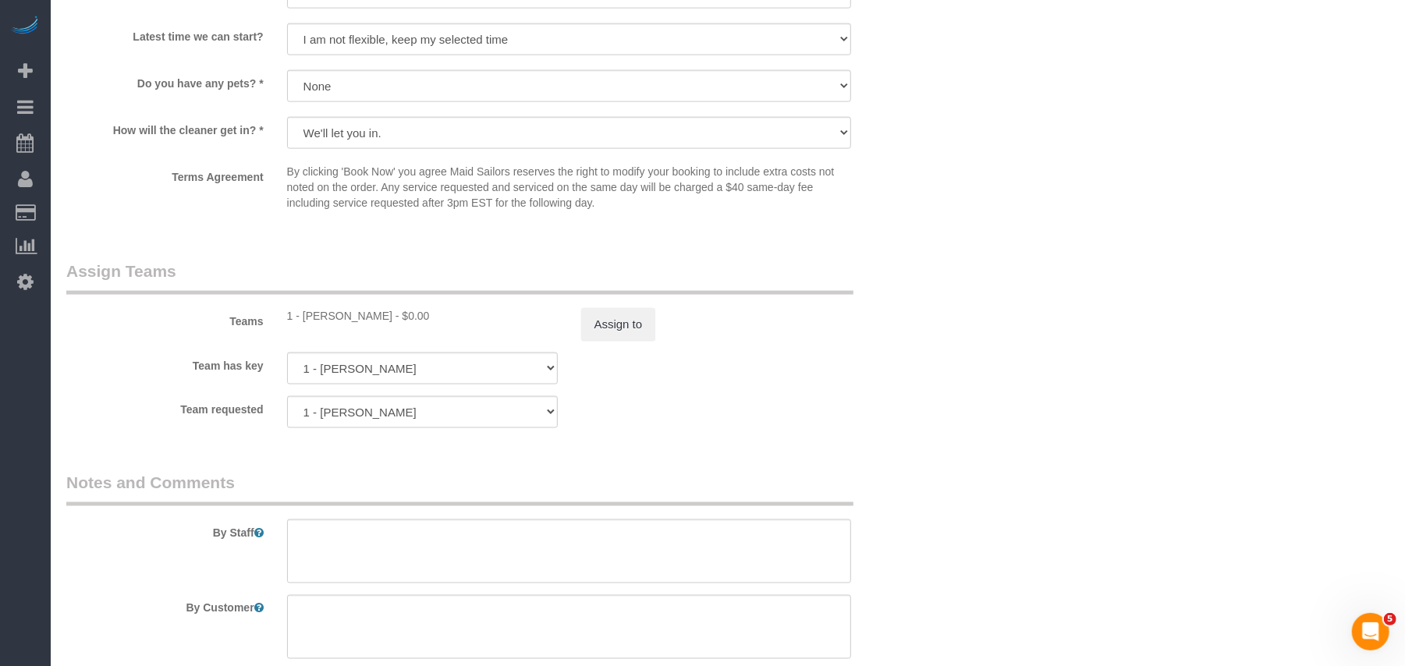
scroll to position [1560, 0]
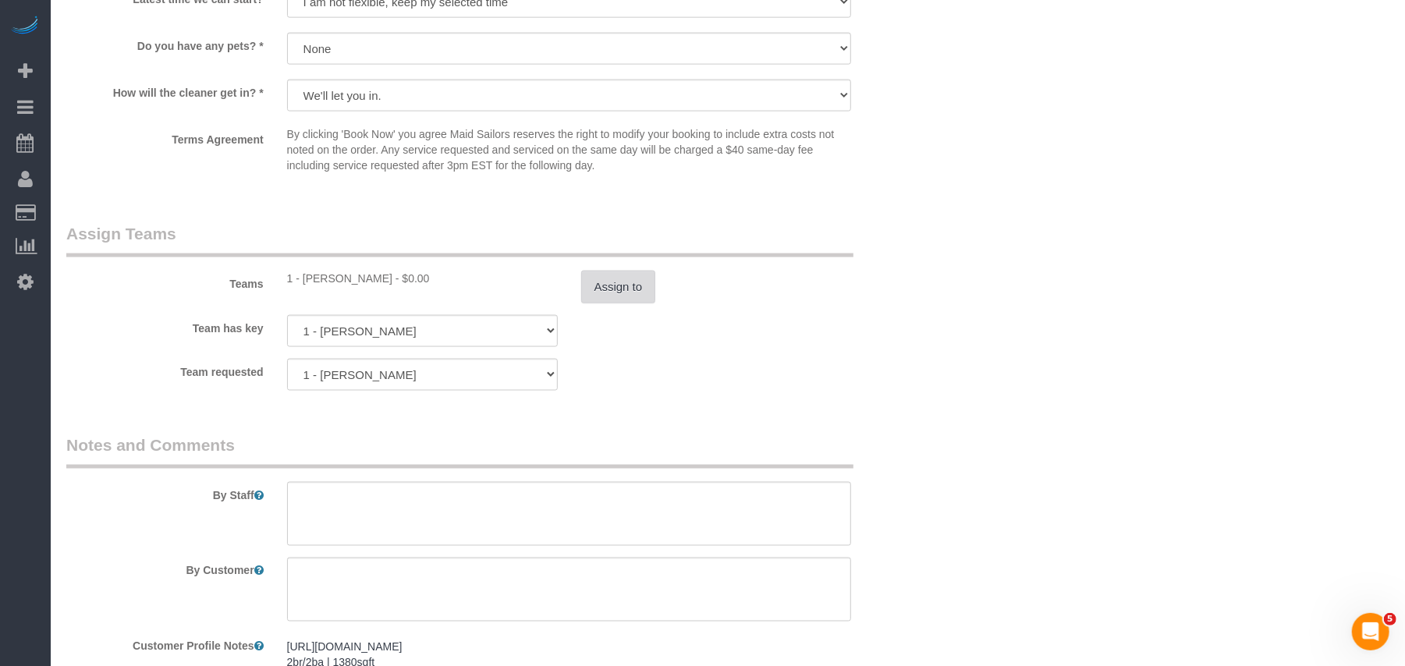
click at [643, 285] on button "Assign to" at bounding box center [618, 287] width 75 height 33
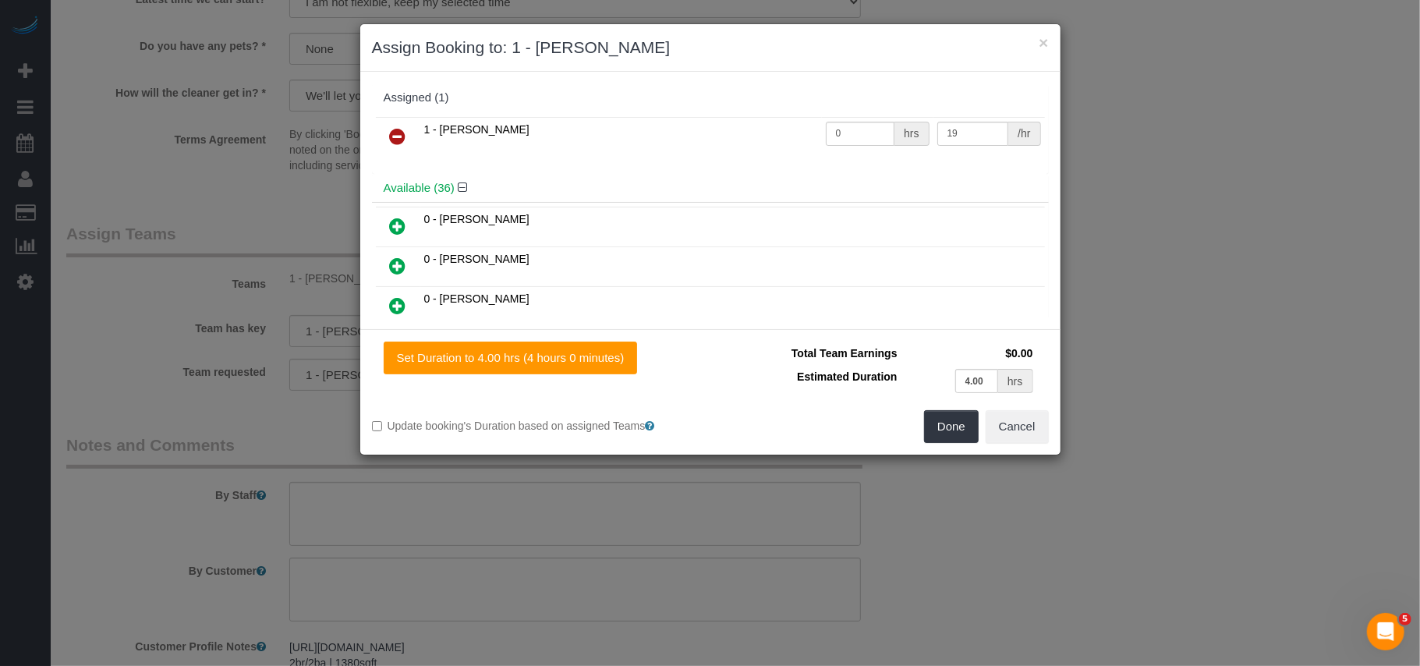
drag, startPoint x: 399, startPoint y: 132, endPoint x: 870, endPoint y: 399, distance: 541.7
click at [400, 132] on icon at bounding box center [398, 136] width 16 height 19
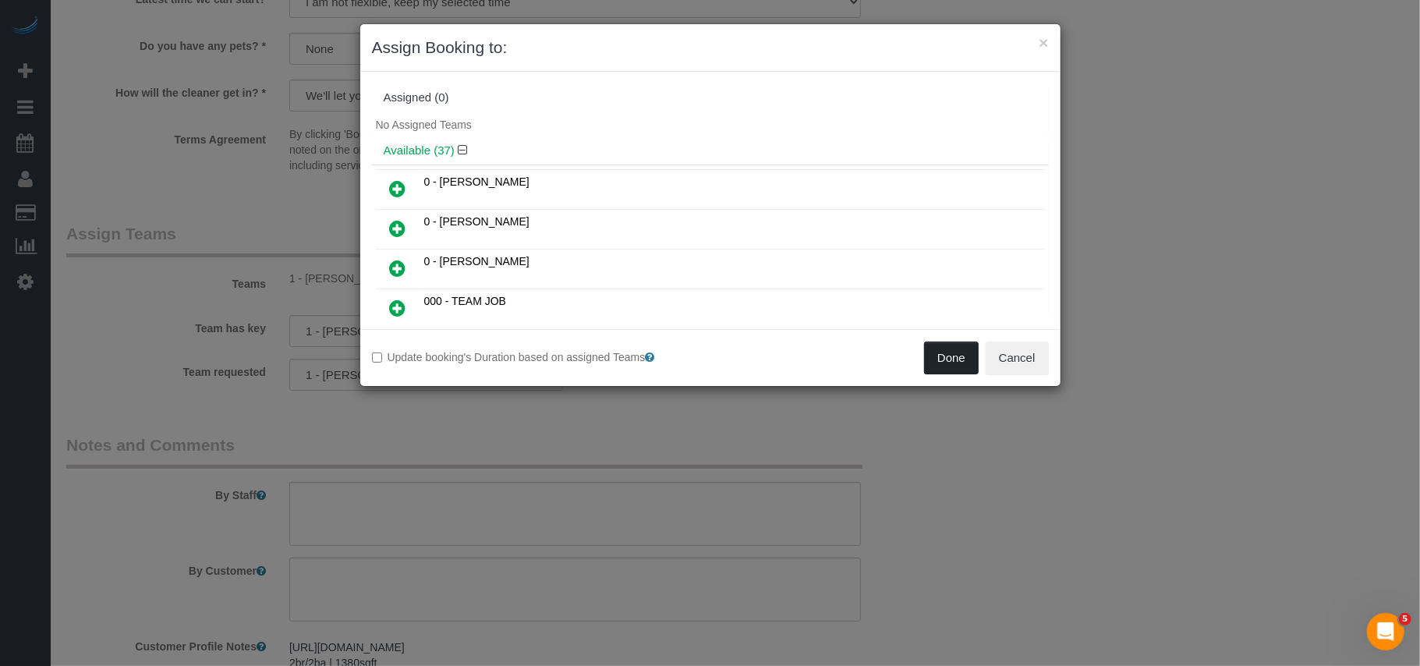
click at [943, 359] on button "Done" at bounding box center [951, 358] width 55 height 33
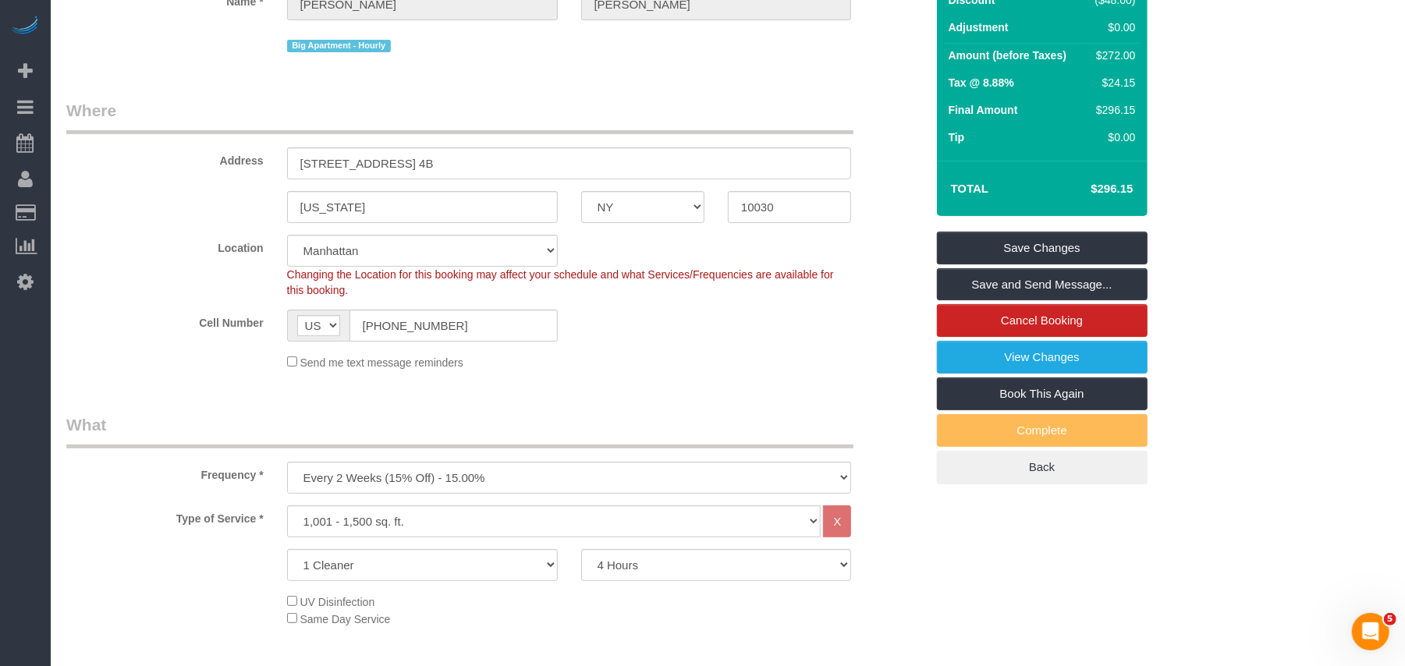
scroll to position [0, 0]
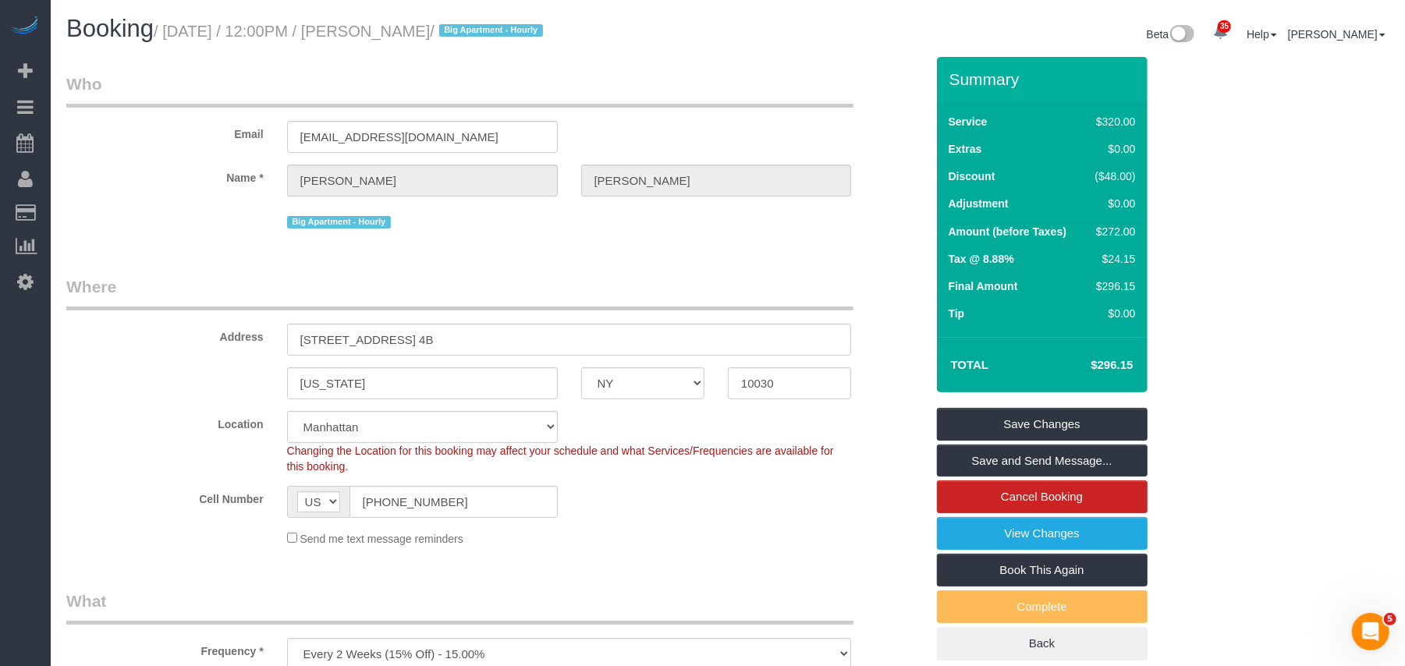
drag, startPoint x: 485, startPoint y: 28, endPoint x: 158, endPoint y: 51, distance: 328.3
click at [172, 28] on small "/ October 09, 2025 / 12:00PM / Sarah Johnson / Big Apartment - Hourly" at bounding box center [351, 31] width 394 height 17
copy small "October 09, 2025 / 12:00PM / Sarah Johnson"
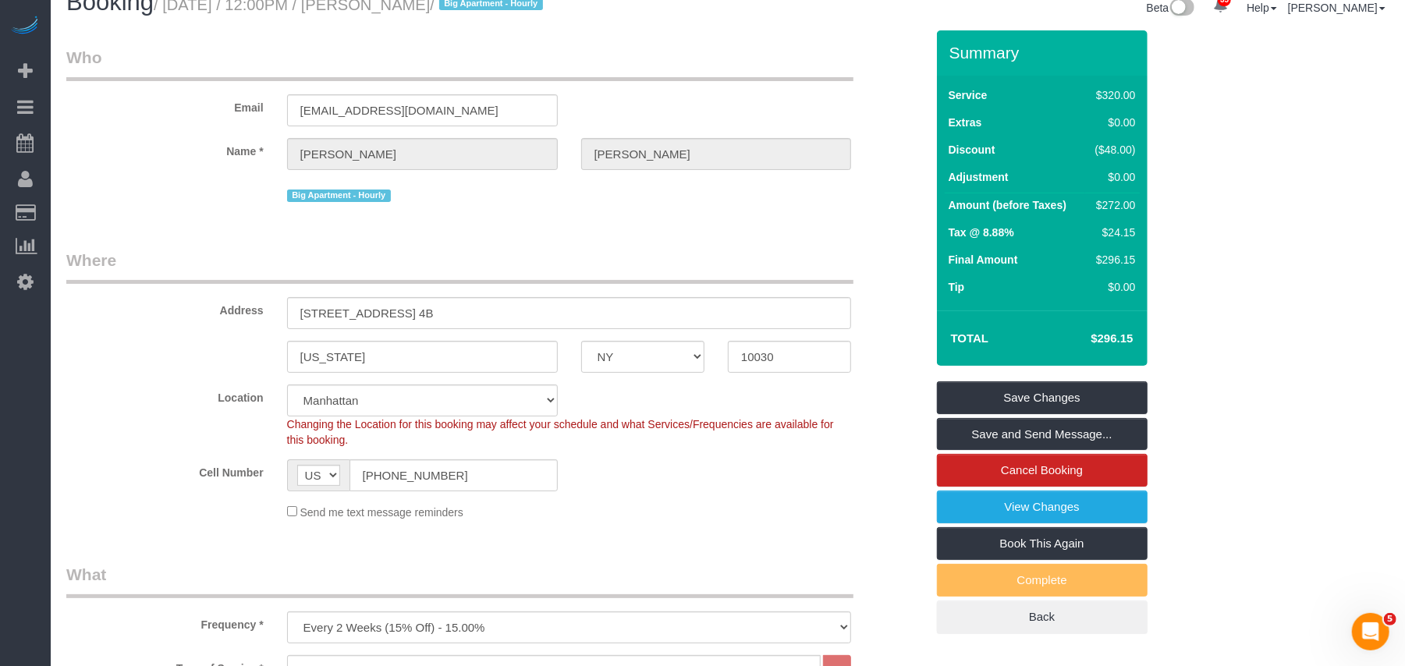
scroll to position [2, 0]
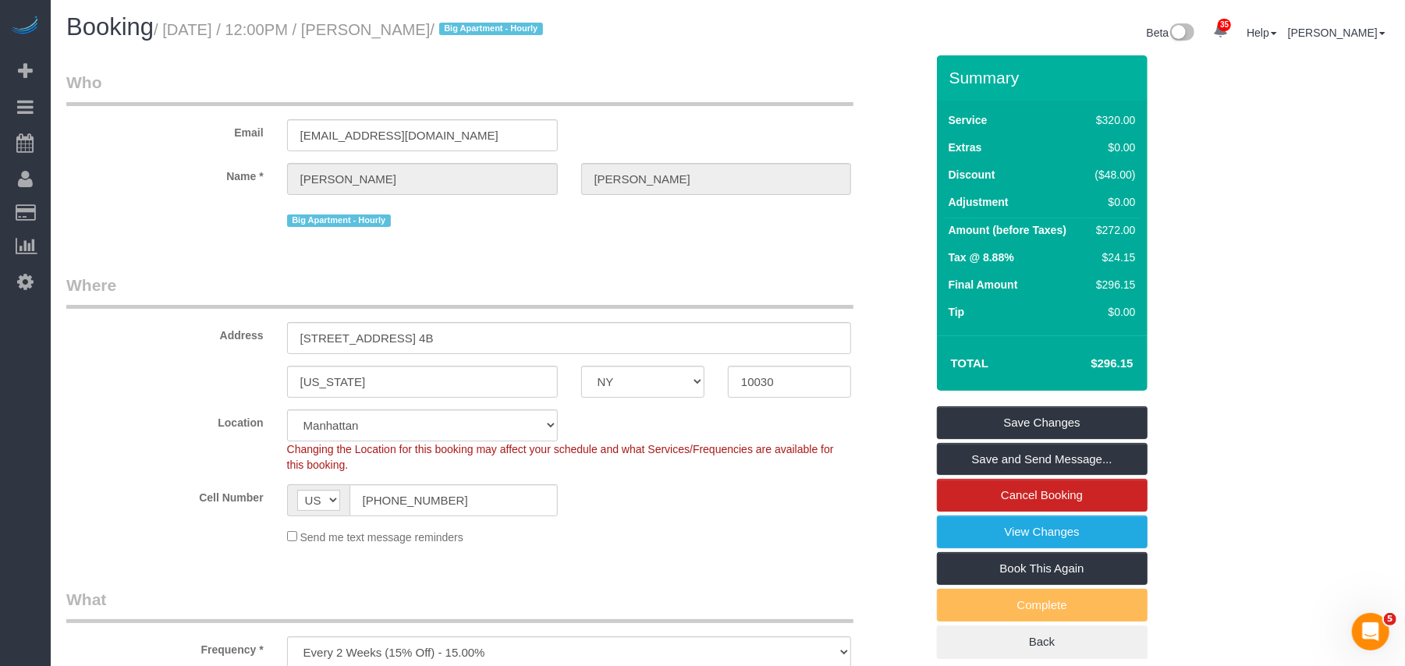
click at [496, 51] on div "Booking / October 09, 2025 / 12:00PM / Sarah Johnson / Big Apartment - Hourly B…" at bounding box center [728, 34] width 1346 height 41
drag, startPoint x: 482, startPoint y: 29, endPoint x: 382, endPoint y: 25, distance: 99.9
click at [382, 25] on small "/ October 09, 2025 / 12:00PM / Sarah Johnson / Big Apartment - Hourly" at bounding box center [351, 29] width 394 height 17
copy small "Sarah Johnson"
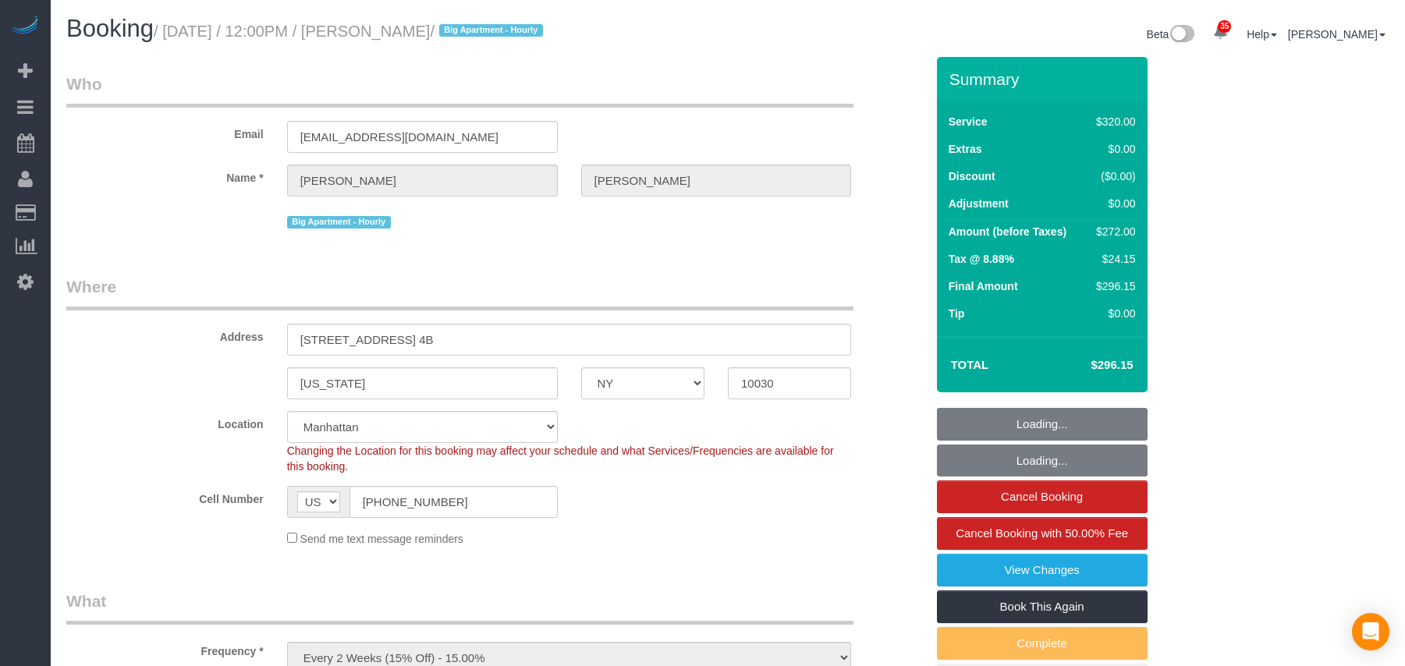
select select "NY"
select select "240"
select select "string:stripe-pm_1Rf2gy4VGloSiKo7S6Ideuvg"
select select "spot1"
select select "number:89"
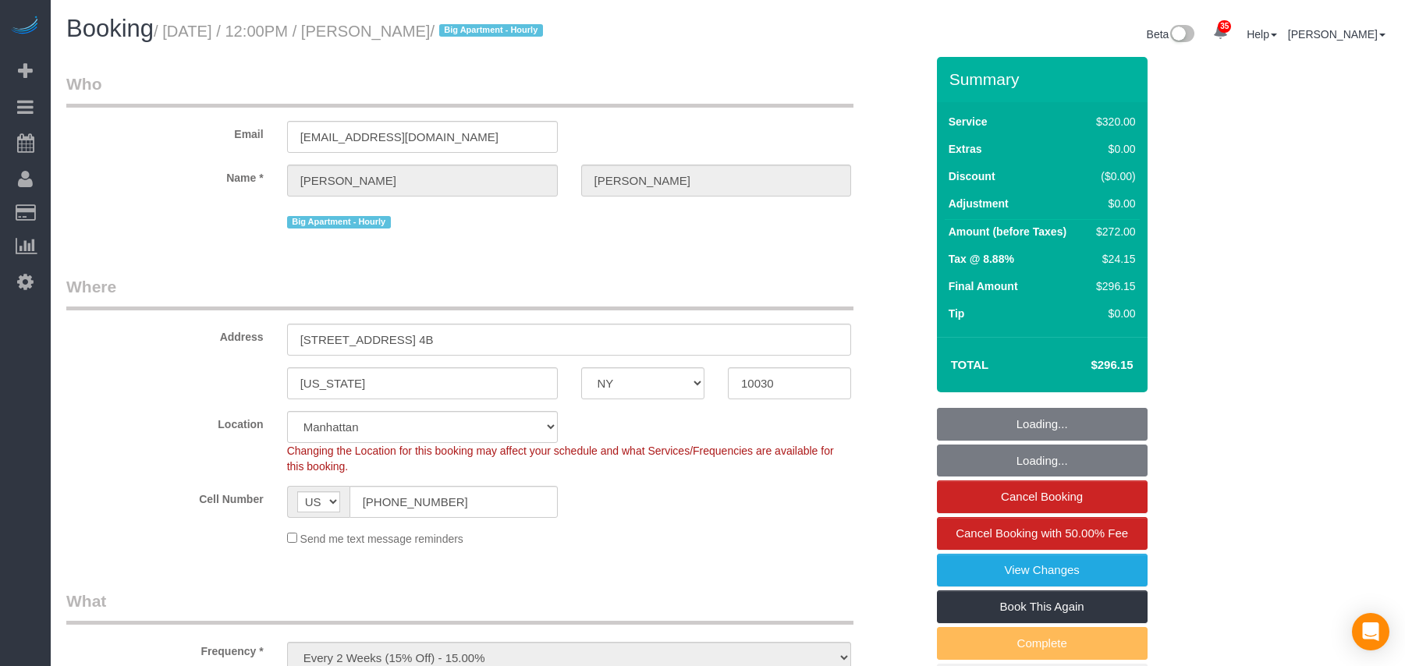
select select "number:90"
select select "number:15"
select select "number:5"
select select "object:1449"
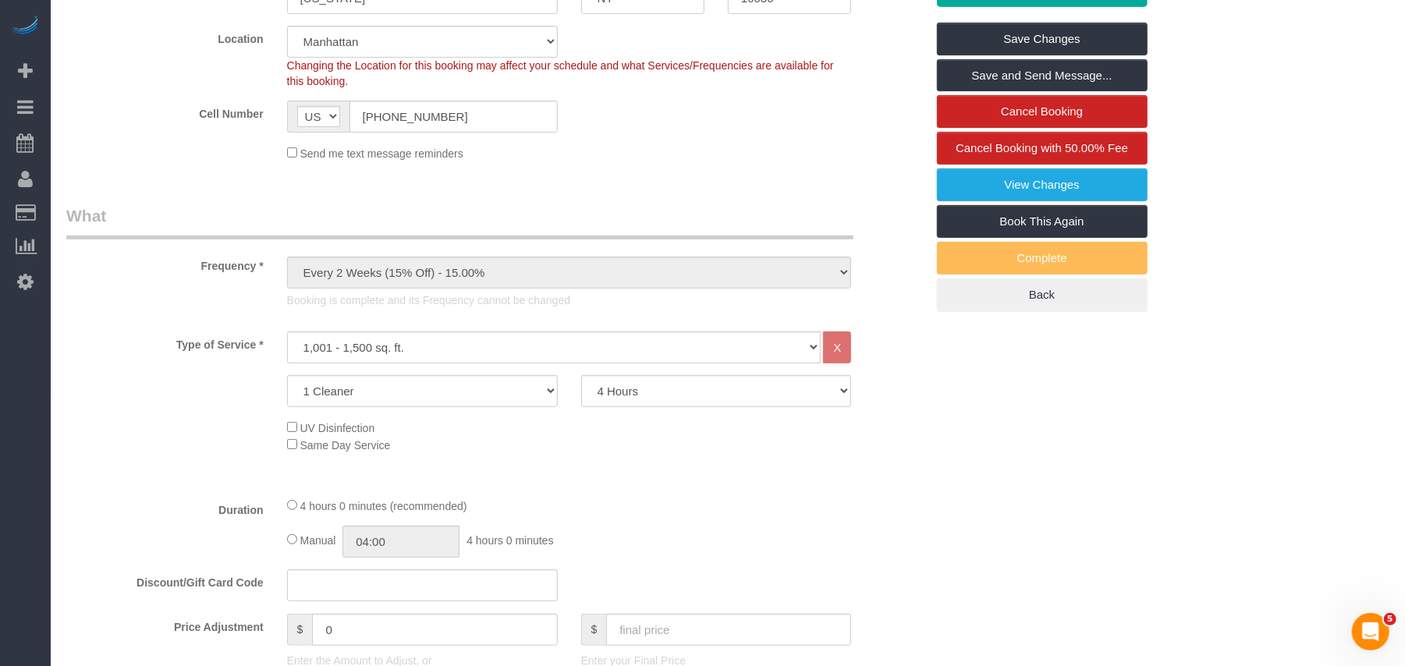
scroll to position [376, 0]
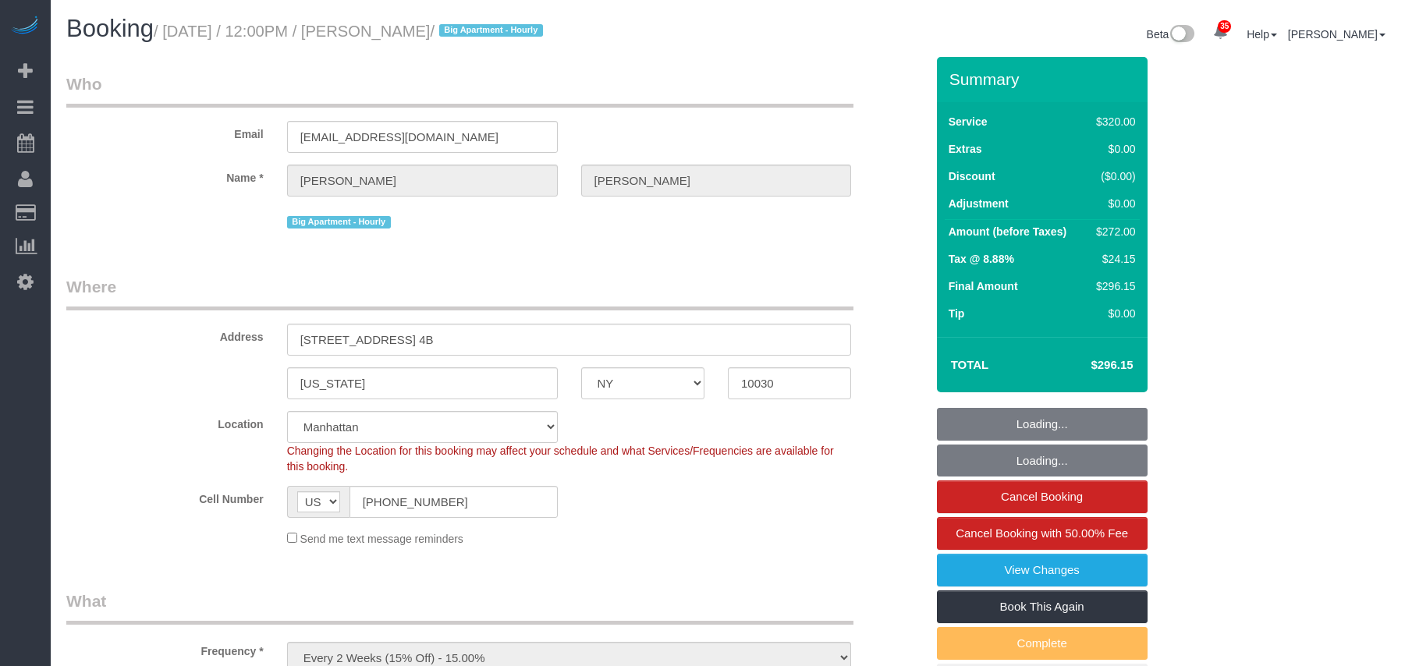
select select "NY"
select select "240"
select select "string:stripe-pm_1Rf2gy4VGloSiKo7S6Ideuvg"
select select "spot1"
select select "number:89"
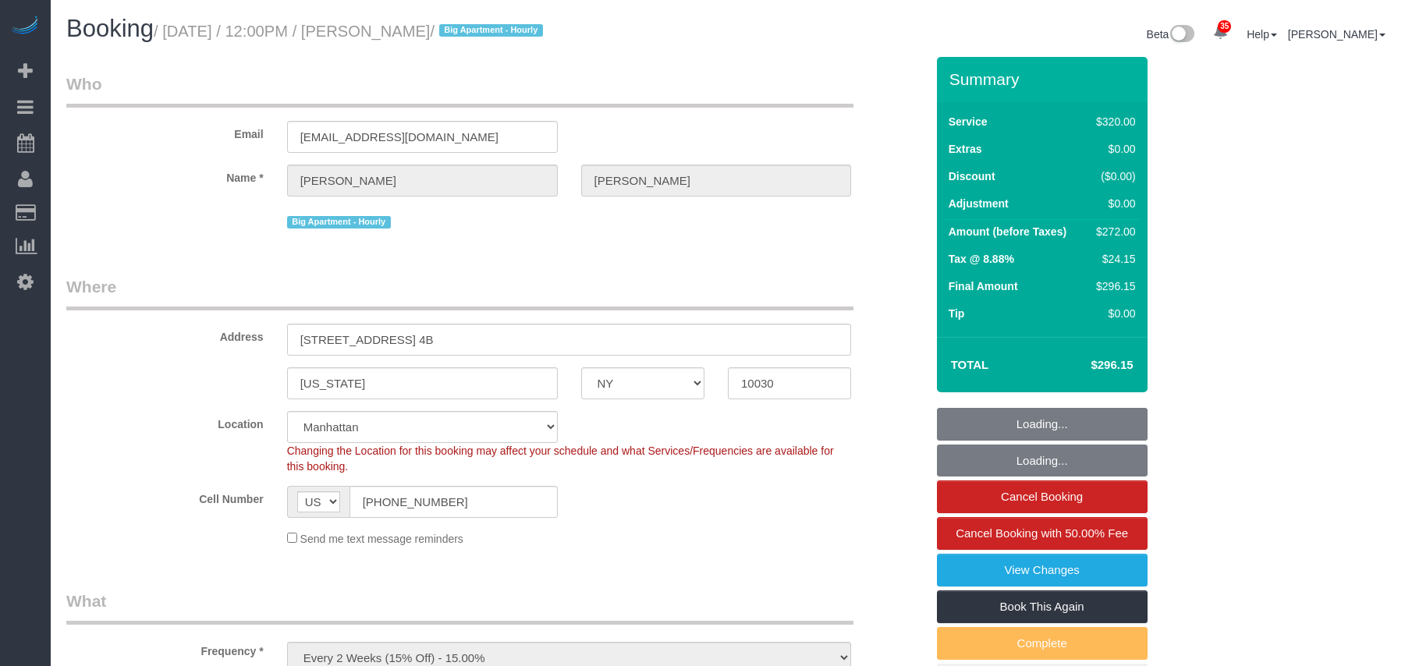
select select "number:90"
select select "number:15"
select select "number:5"
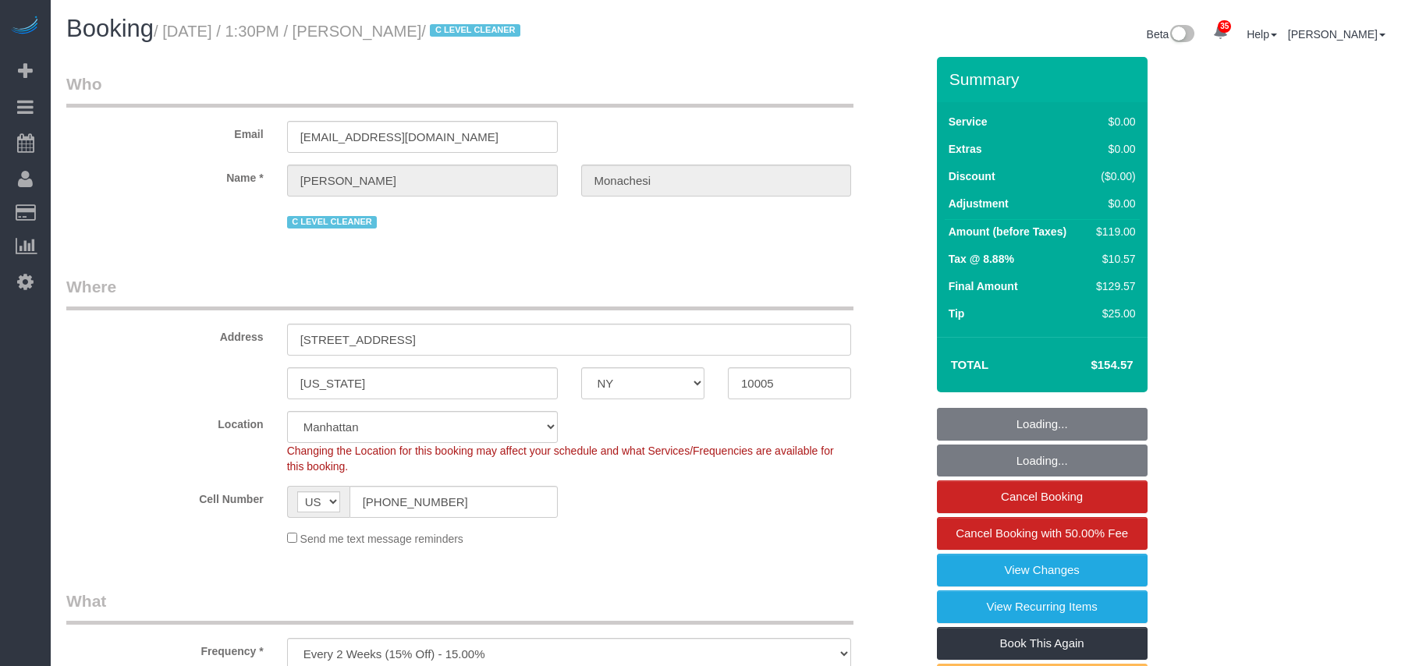
select select "NY"
select select "string:stripe-pm_1QlwZp4VGloSiKo7Aw8ONXaS"
select select "number:59"
select select "number:76"
select select "number:15"
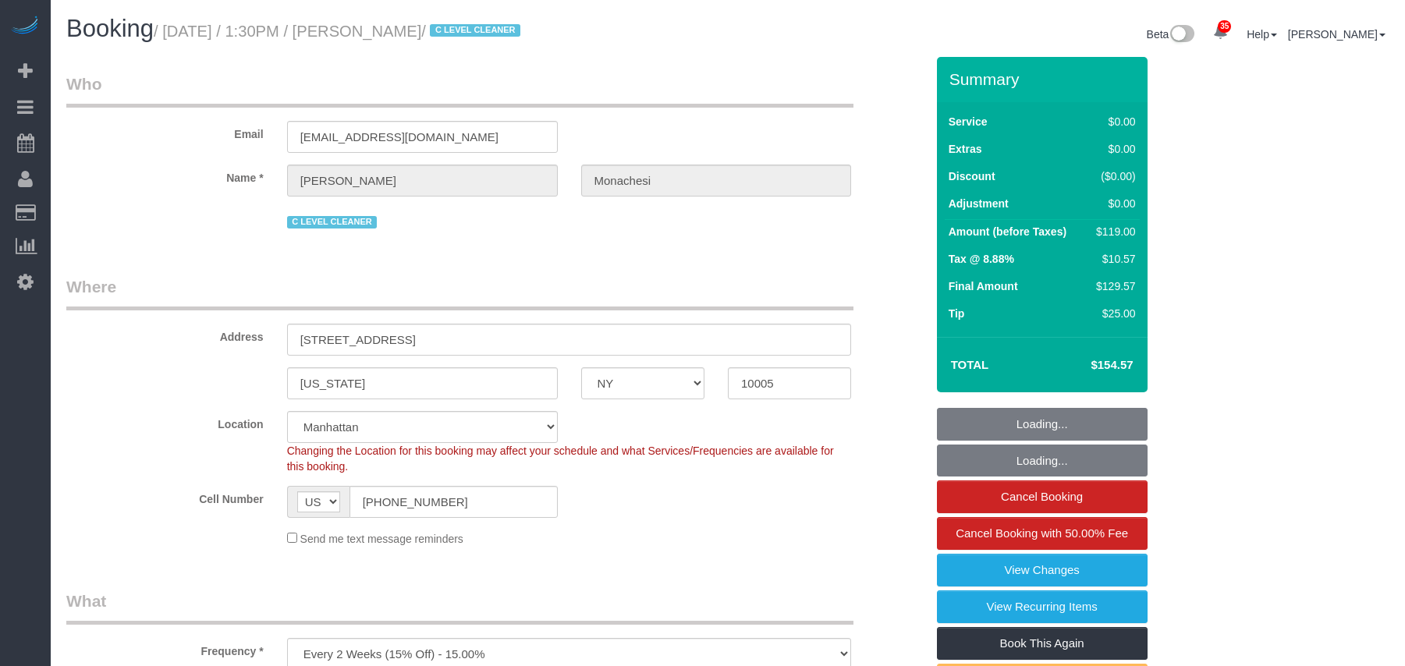
select select "number:6"
select select "number:21"
select select "object:1129"
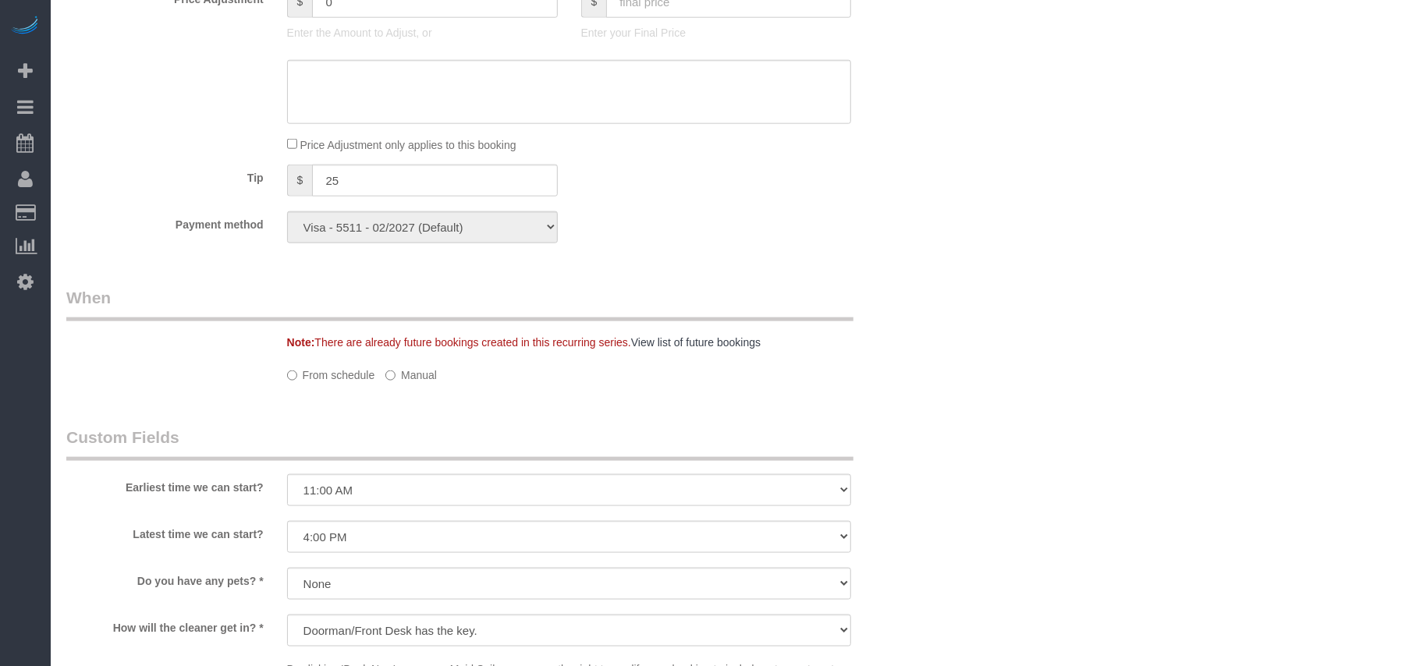
select select "1"
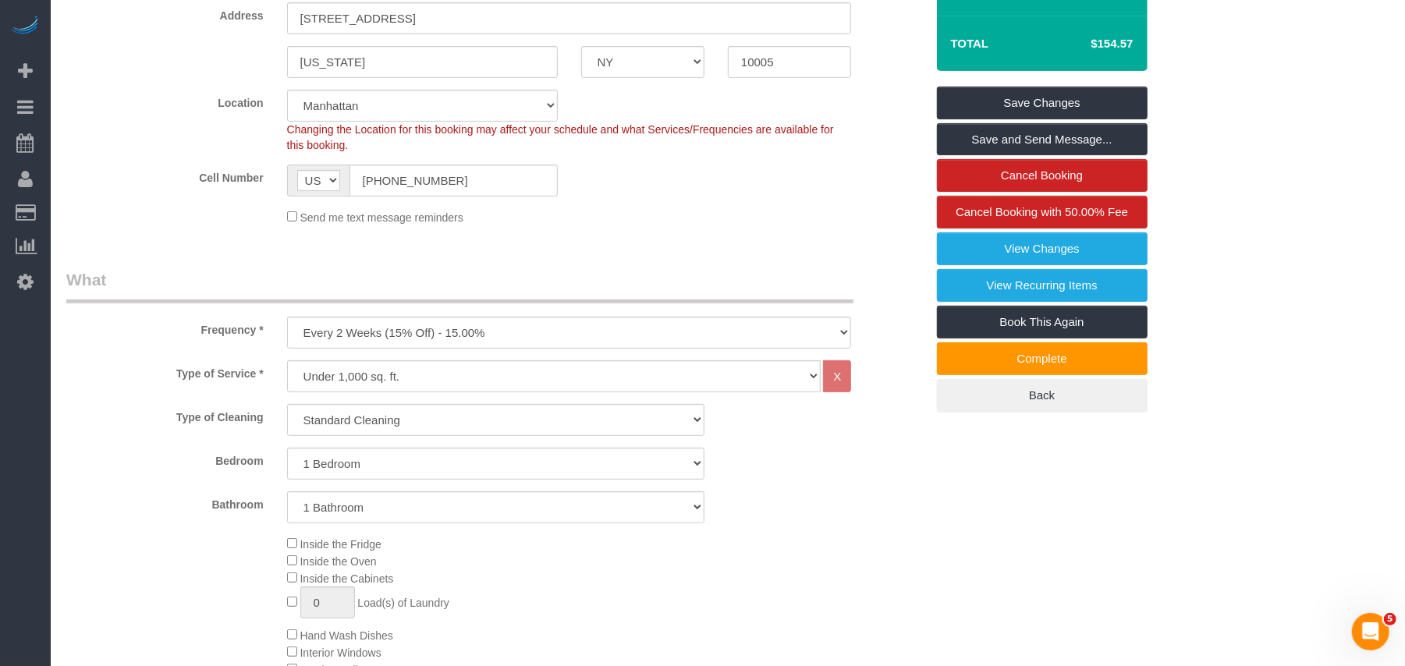
scroll to position [312, 0]
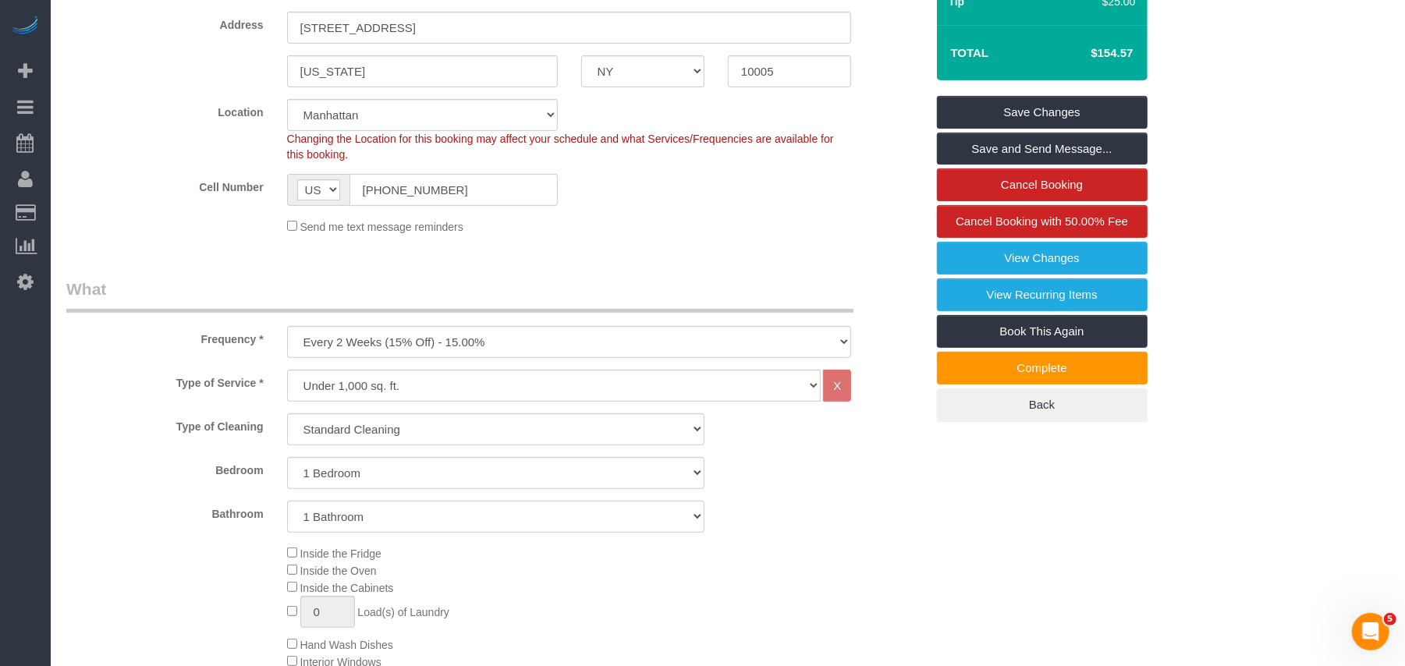
click at [393, 186] on input "(201) 452-2516" at bounding box center [453, 190] width 208 height 32
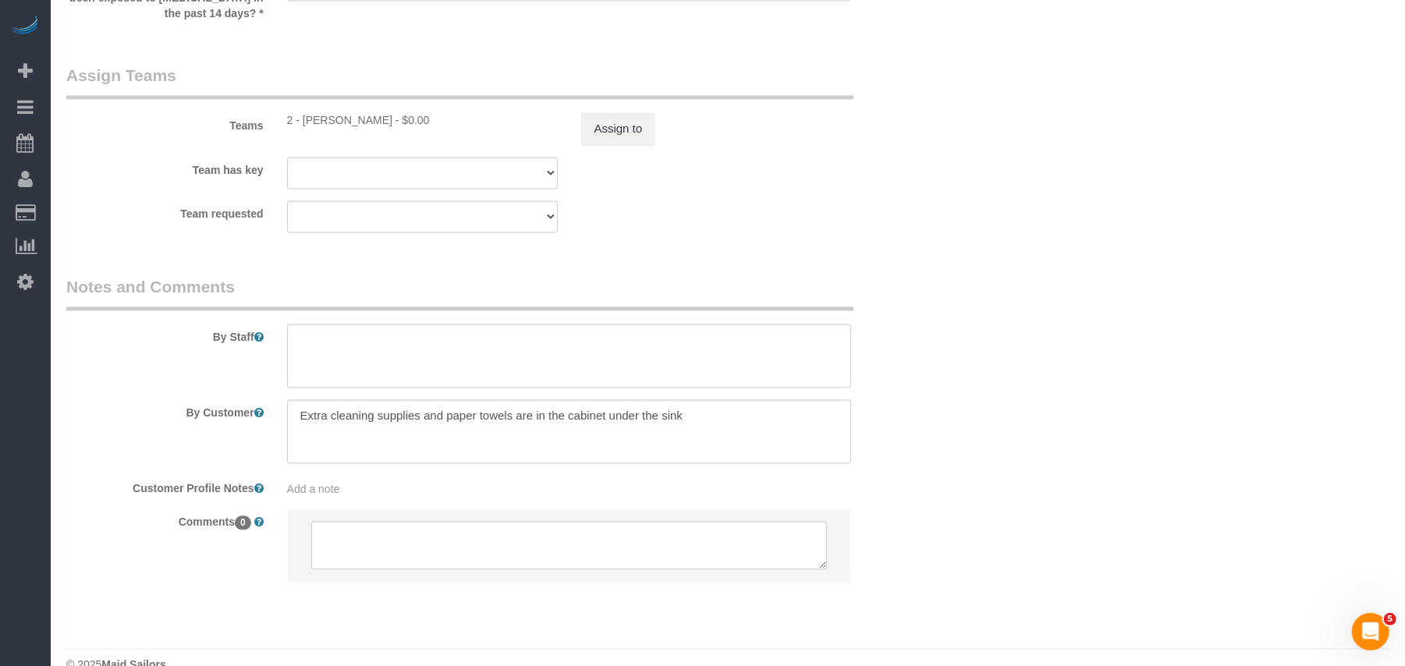
scroll to position [2241, 0]
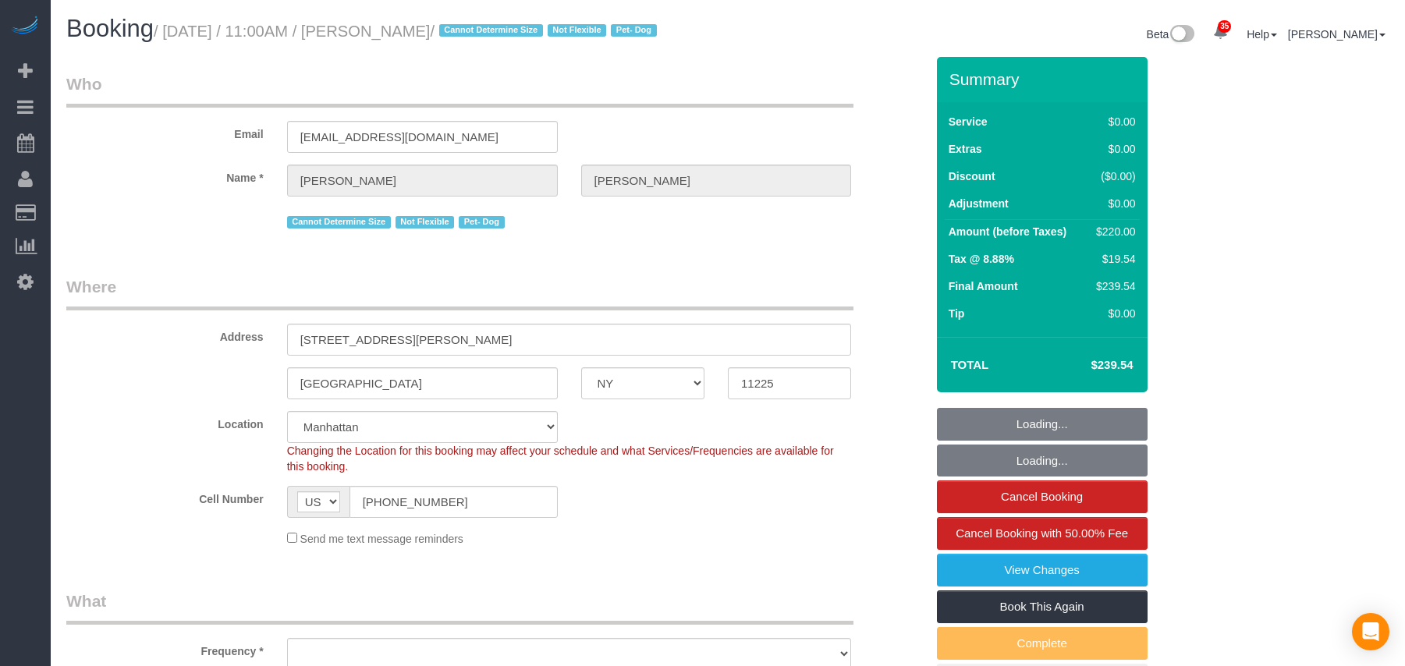
select select "NY"
select select "spot1"
select select "number:89"
select select "number:90"
select select "number:13"
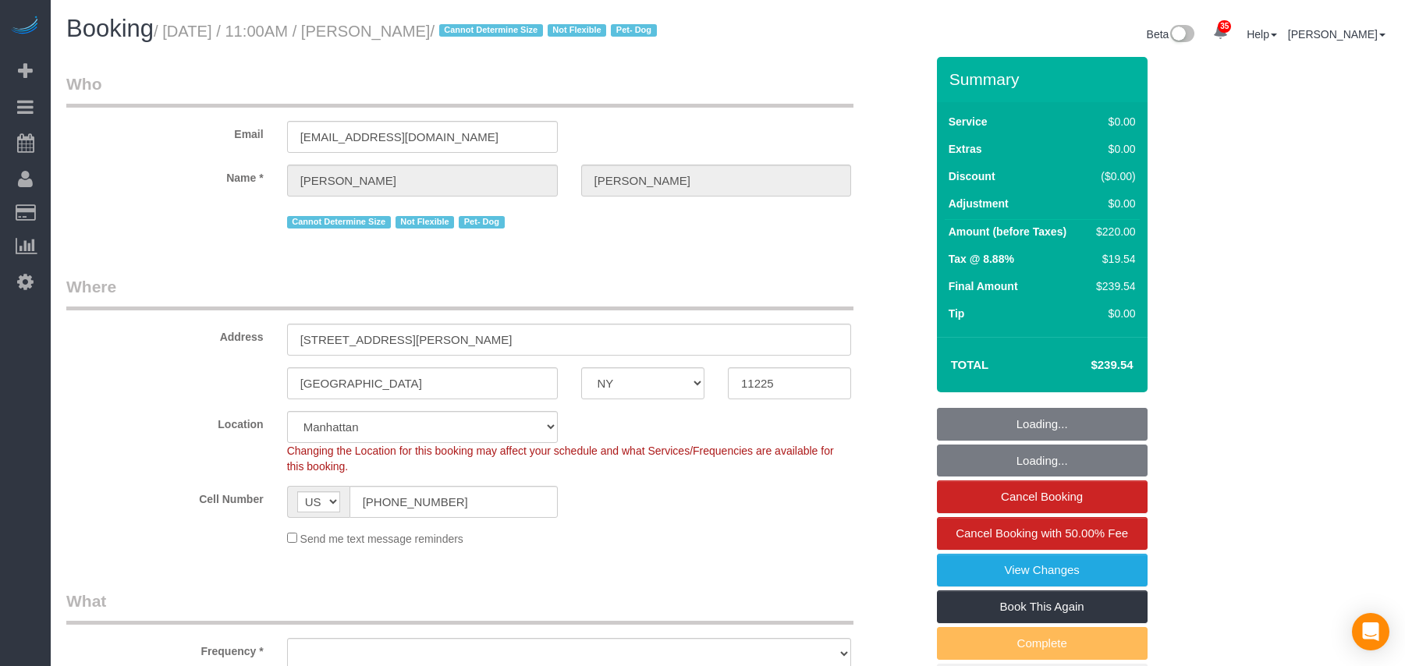
select select "number:5"
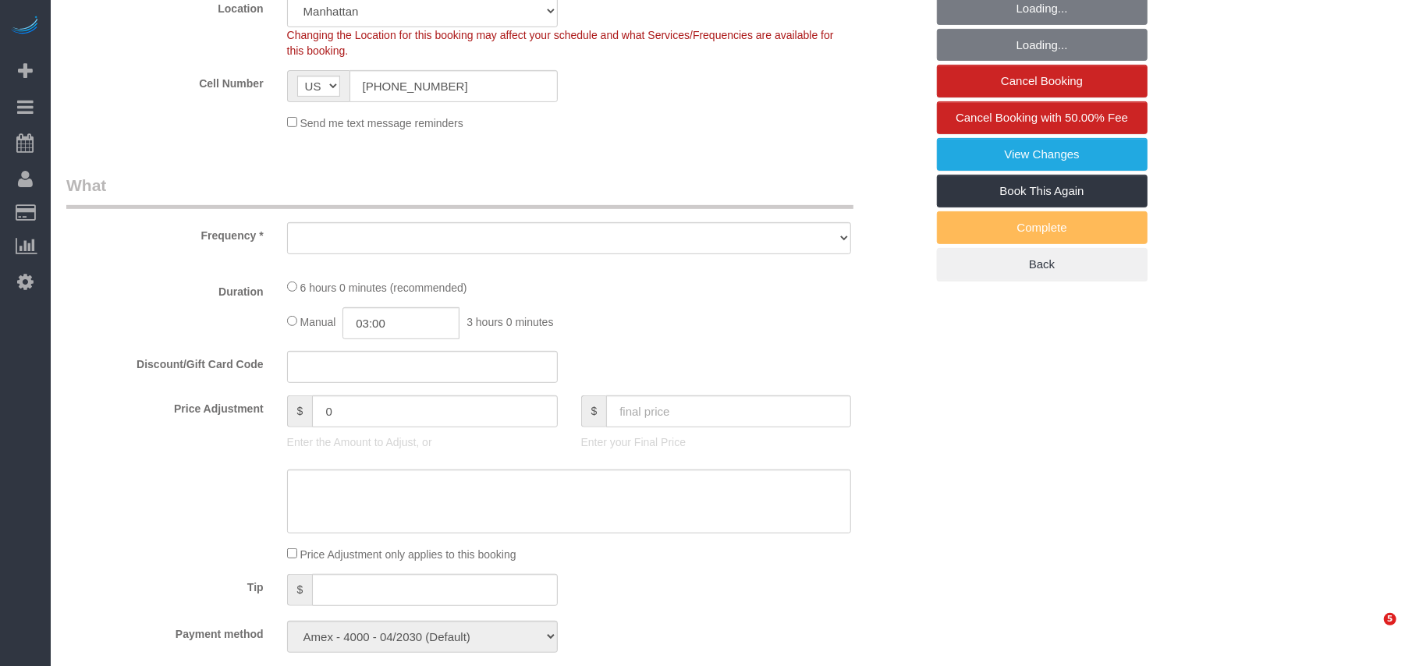
select select "object:1362"
select select "2"
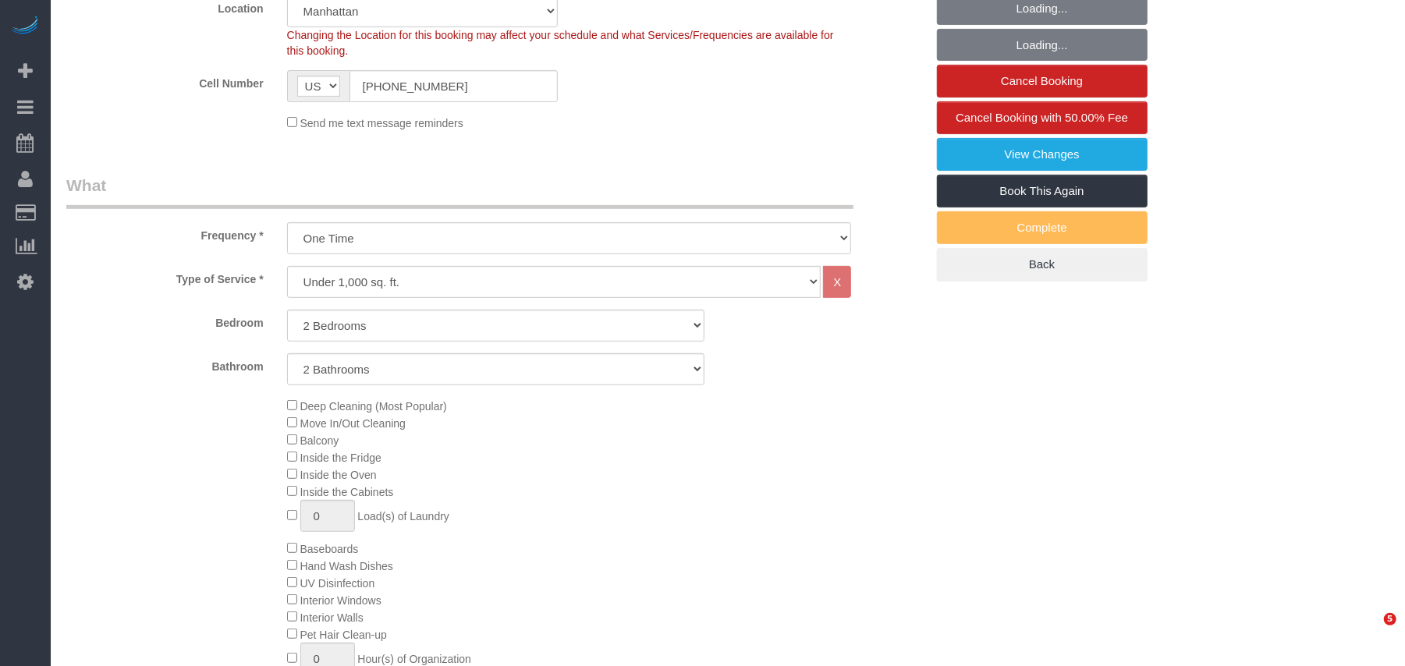
select select
select select "object:1469"
select select "spot43"
select select "2"
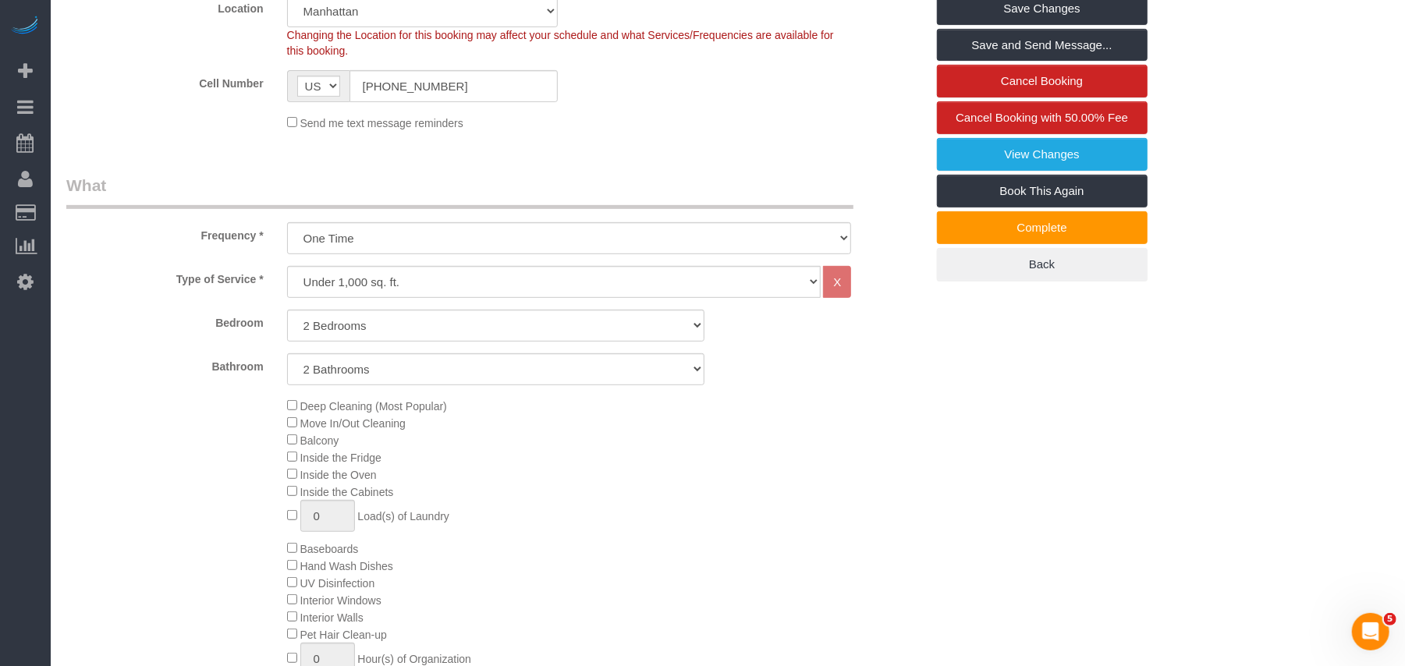
scroll to position [207, 0]
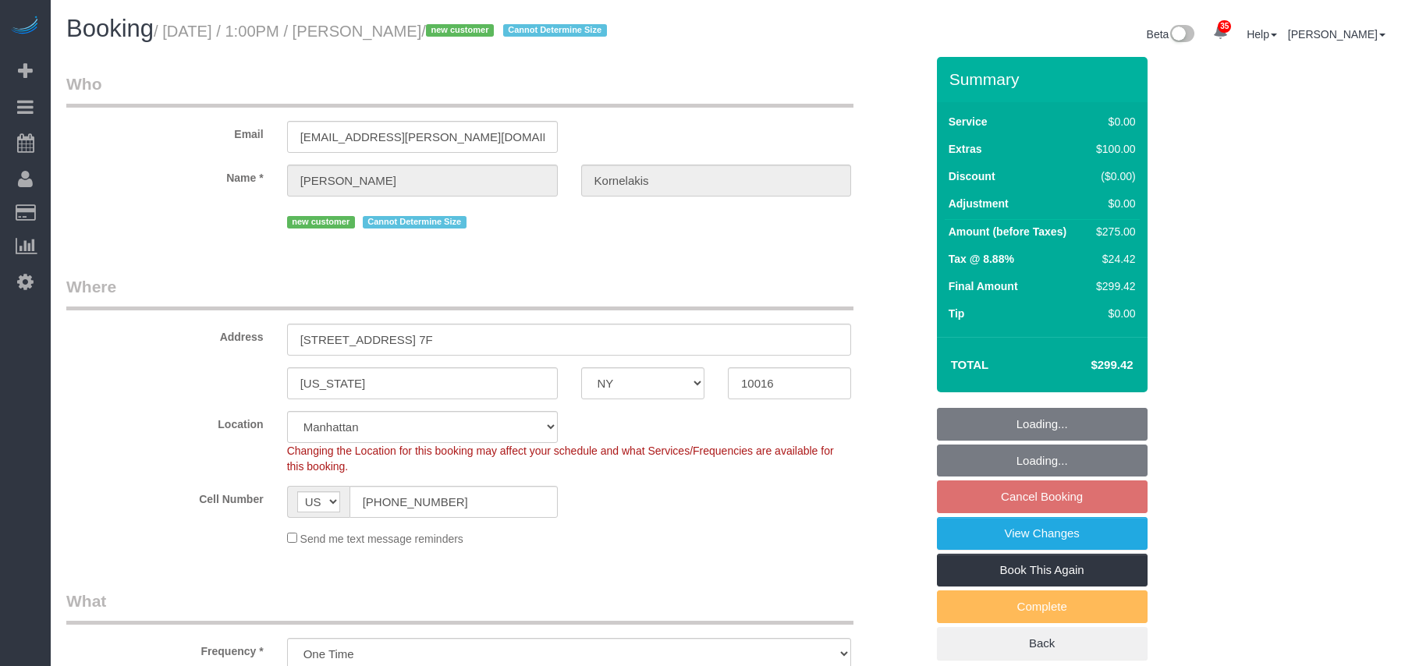
select select "NY"
select select "number:61"
select select "number:77"
select select "number:15"
select select "number:5"
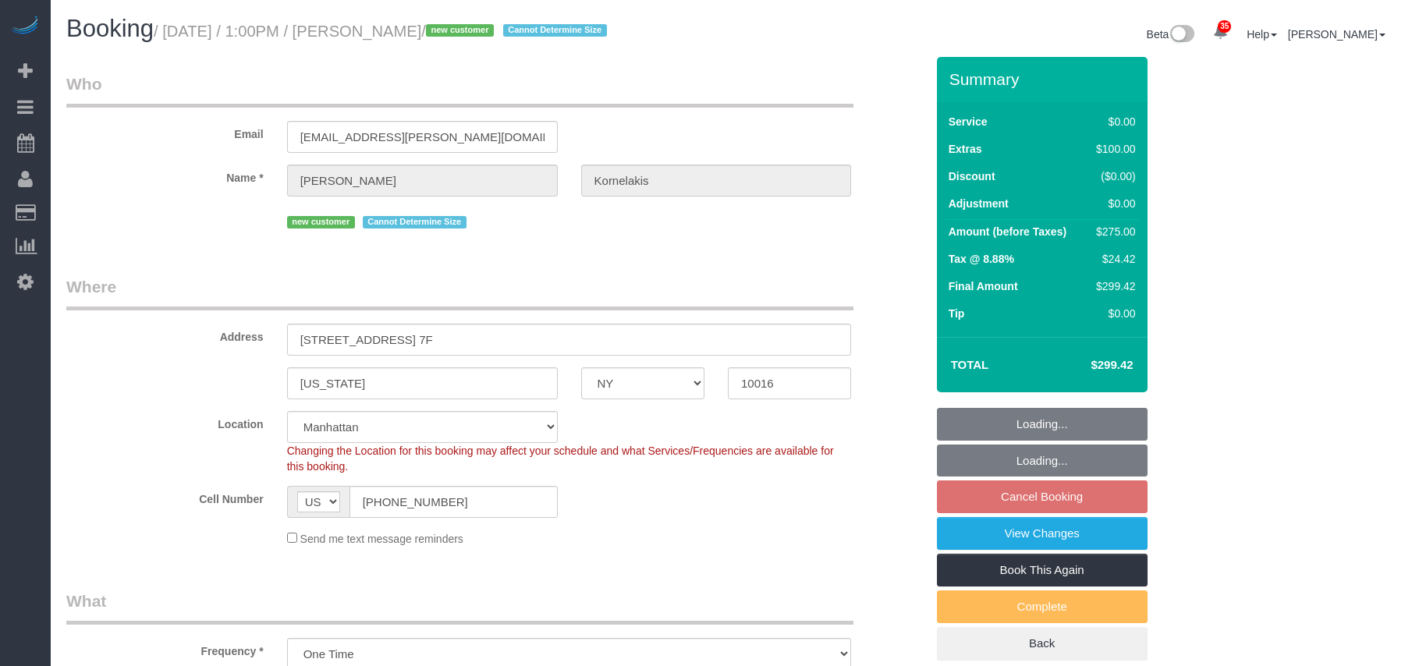
select select "2"
select select "spot6"
select select "object:1489"
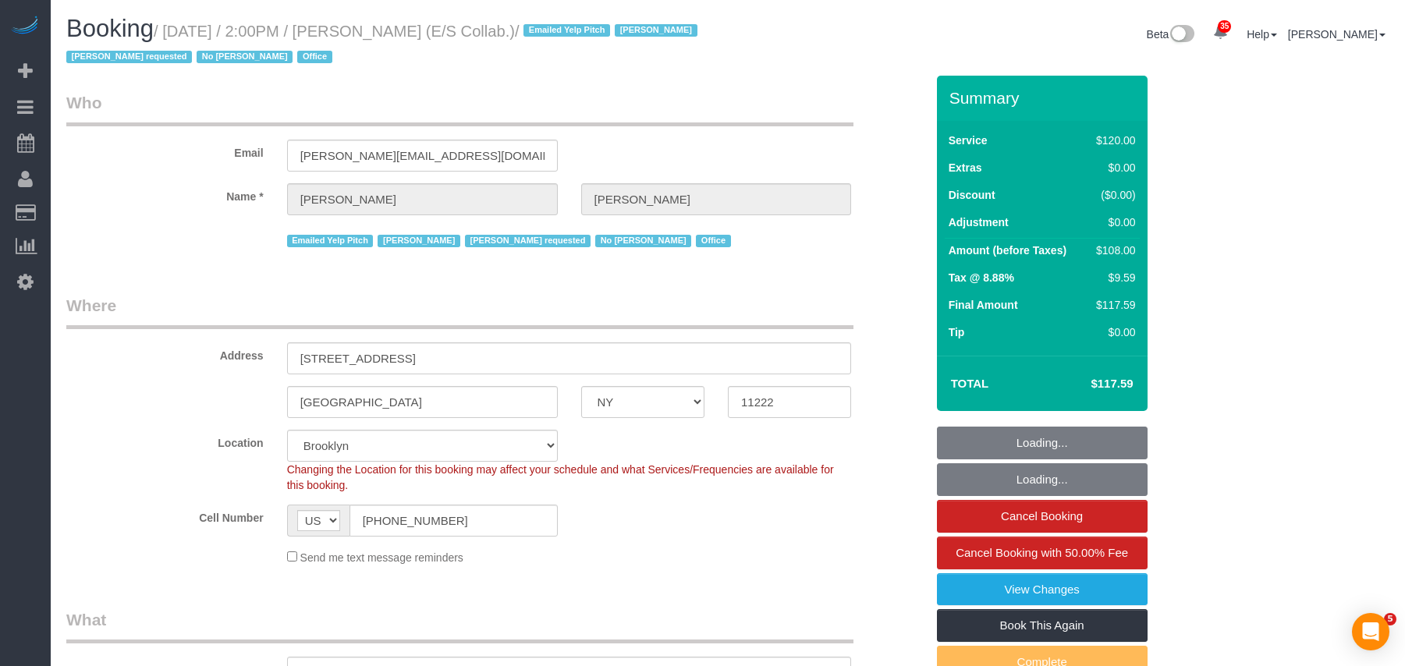
select select "NY"
select select "number:89"
select select "number:90"
select select "number:15"
select select "number:7"
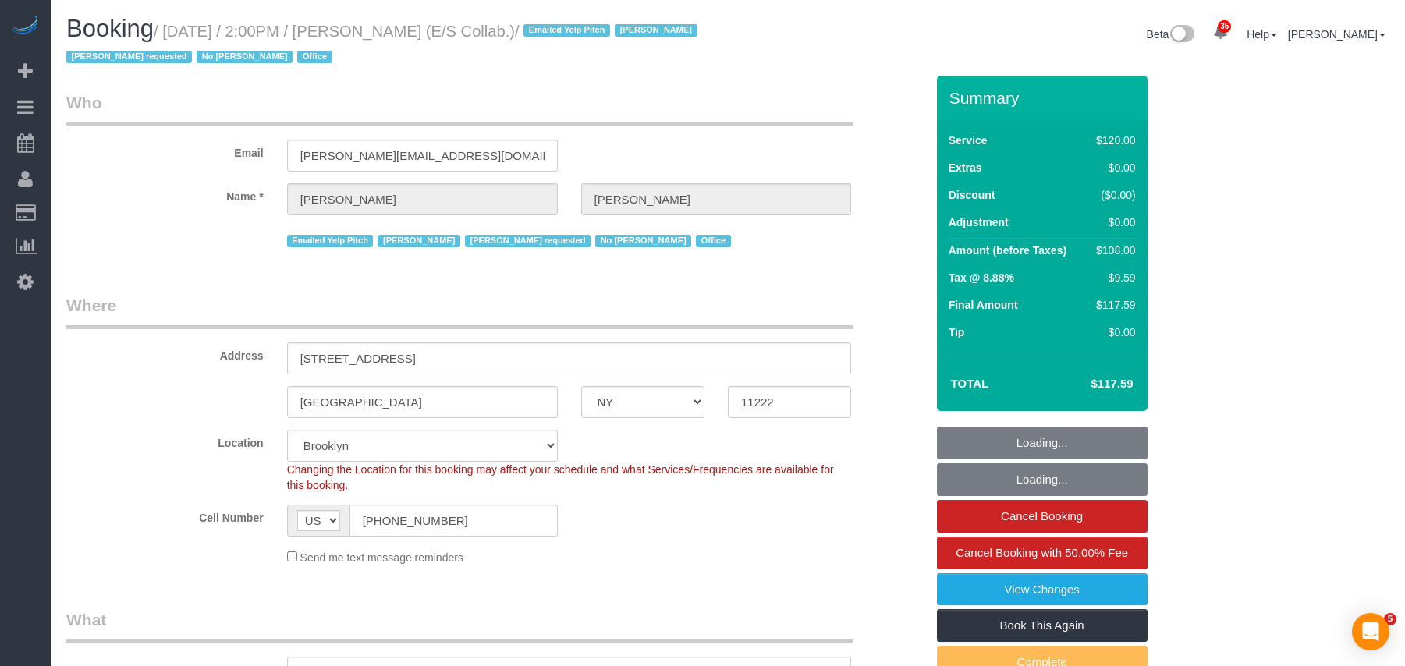
select select "object:1491"
select select "string:stripe-pm_1L1AQm4VGloSiKo7qcNGVaj1"
select select "spot1"
select select "33296"
select select "90"
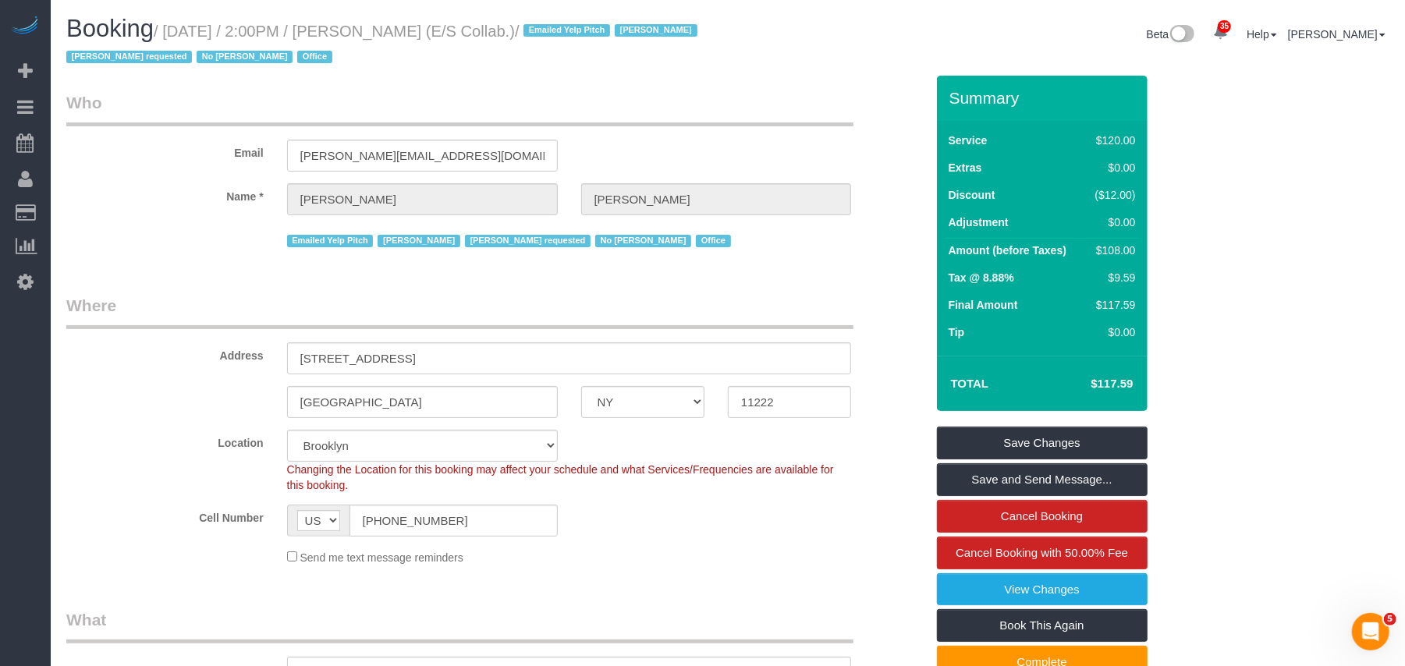
drag, startPoint x: 574, startPoint y: 31, endPoint x: 172, endPoint y: 32, distance: 402.4
click at [172, 32] on small "/ October 06, 2025 / 2:00PM / Sara McFarlane (E/S Collab.) / Emailed Yelp Pitch…" at bounding box center [384, 45] width 636 height 44
click at [491, 39] on h1 "Booking / October 06, 2025 / 2:00PM / Sara McFarlane (E/S Collab.) / Emailed Ye…" at bounding box center [391, 42] width 650 height 53
drag, startPoint x: 482, startPoint y: 31, endPoint x: 370, endPoint y: 35, distance: 112.4
click at [370, 35] on small "/ October 06, 2025 / 2:00PM / Sara McFarlane (E/S Collab.) / Emailed Yelp Pitch…" at bounding box center [384, 45] width 636 height 44
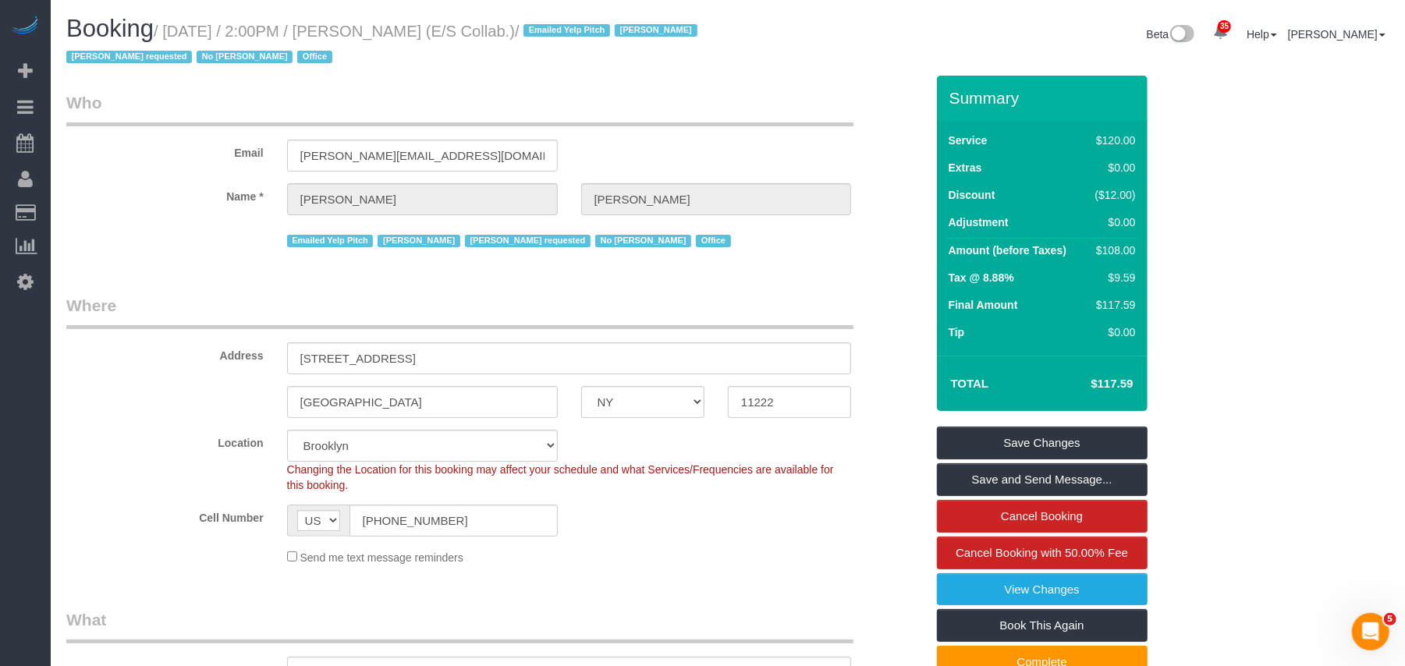
copy small "Sara McFarlane"
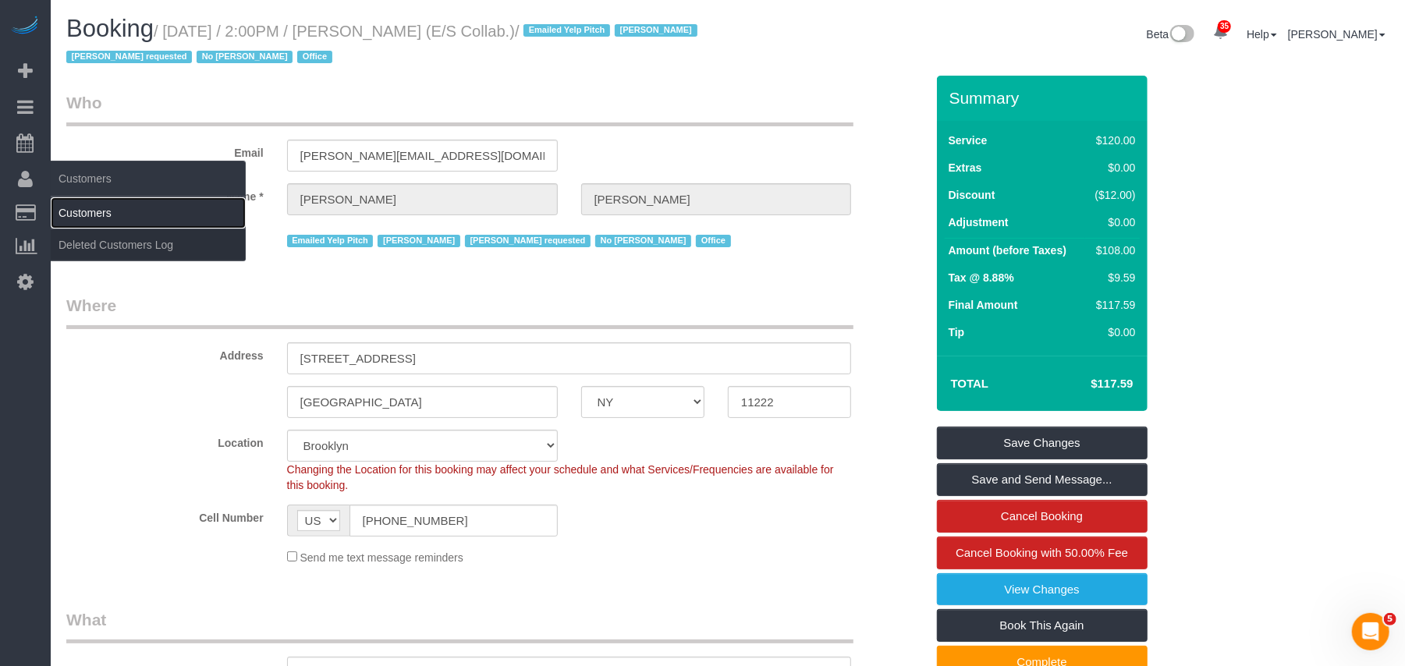
click at [97, 215] on link "Customers" at bounding box center [148, 212] width 195 height 31
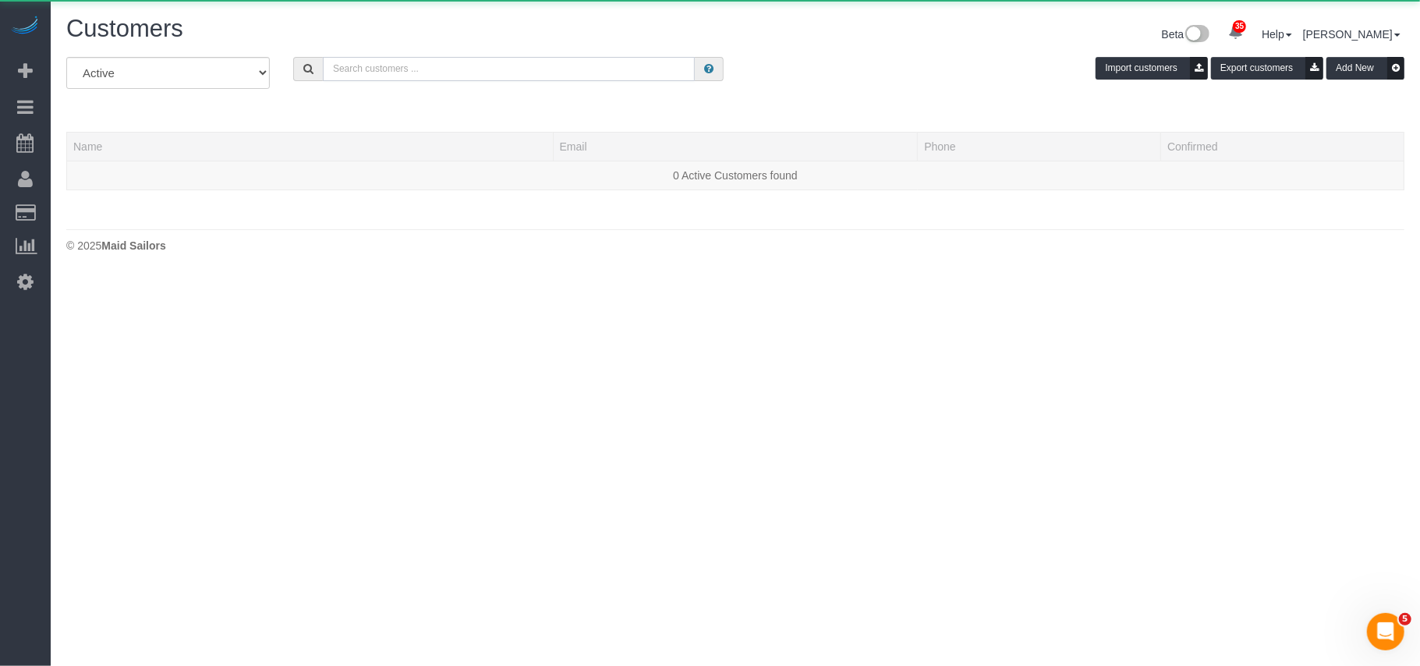
click at [395, 78] on input "text" at bounding box center [509, 69] width 372 height 24
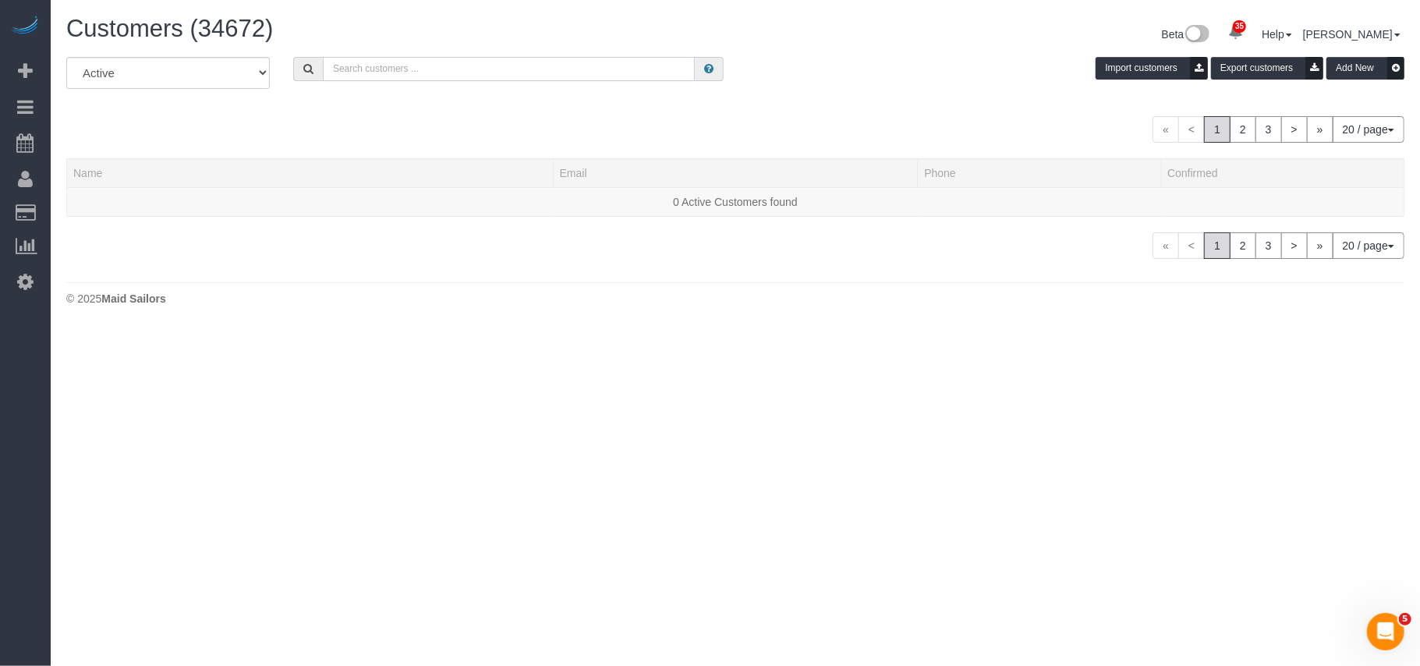
paste input "Sara McFarlane"
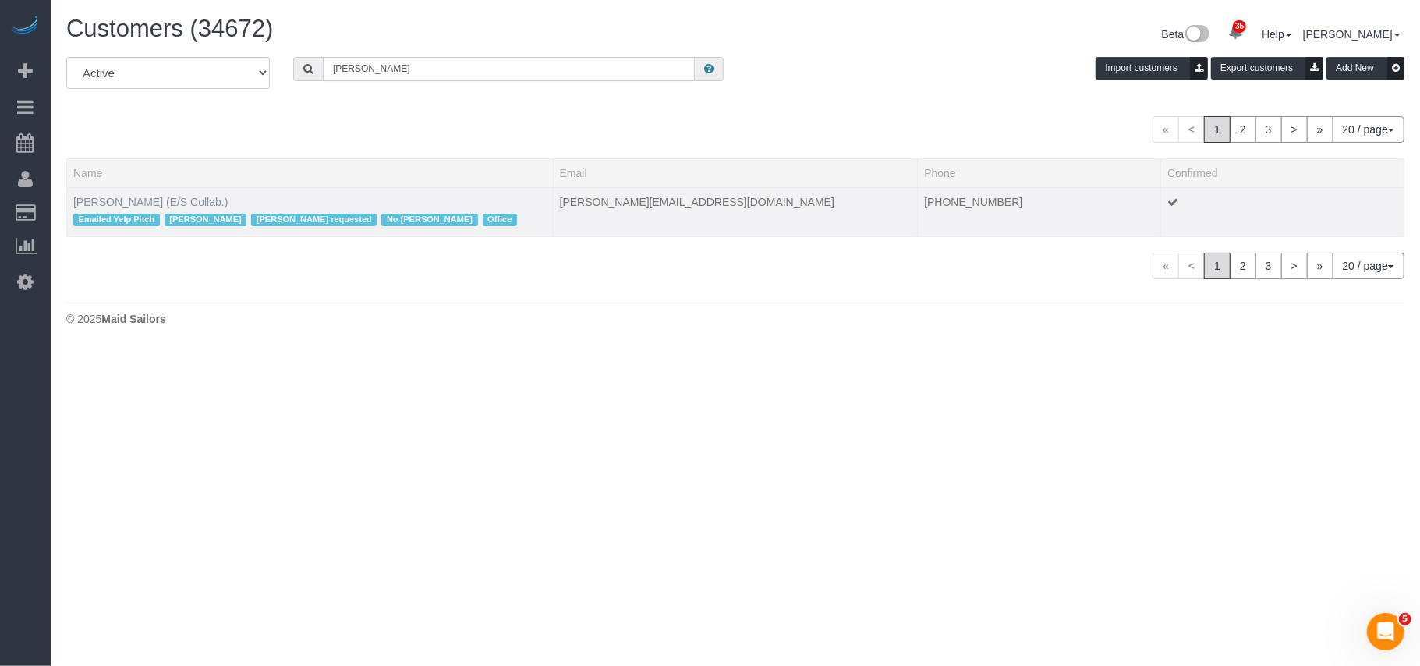
type input "Sara McFarlane"
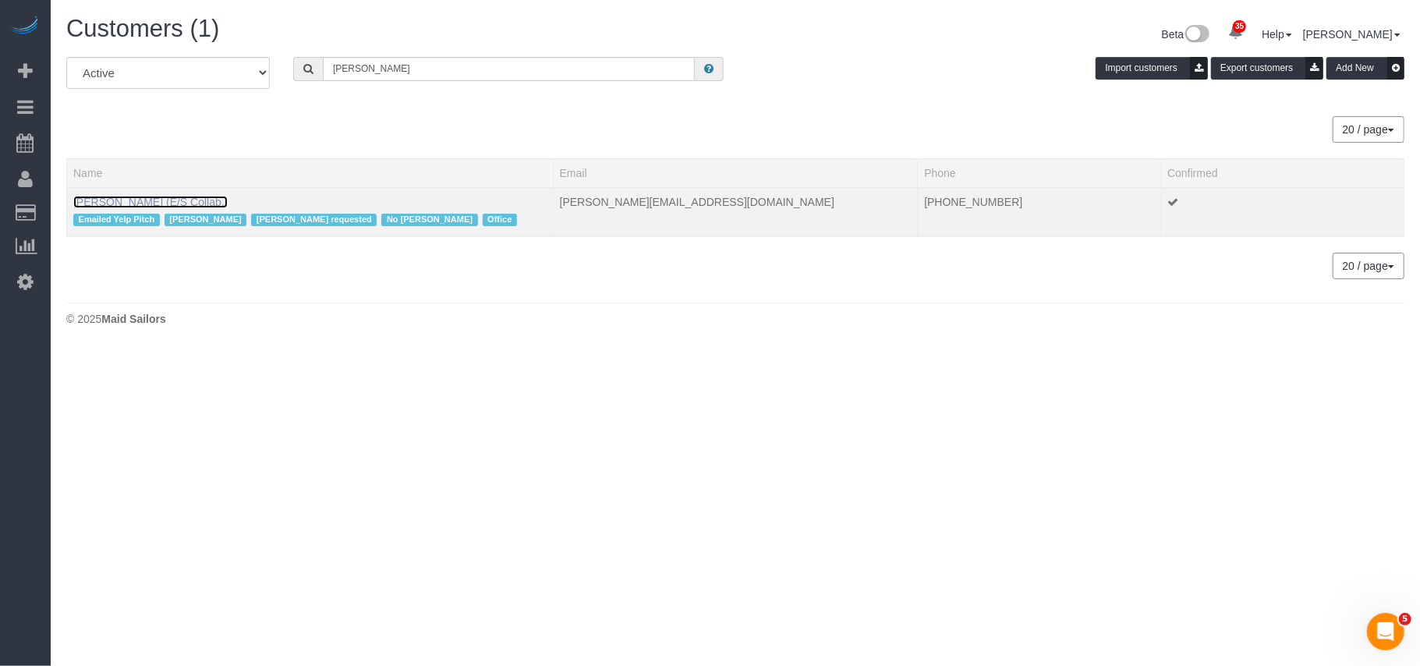
click at [105, 198] on link "Sara McFarlane (E/S Collab.)" at bounding box center [150, 202] width 154 height 12
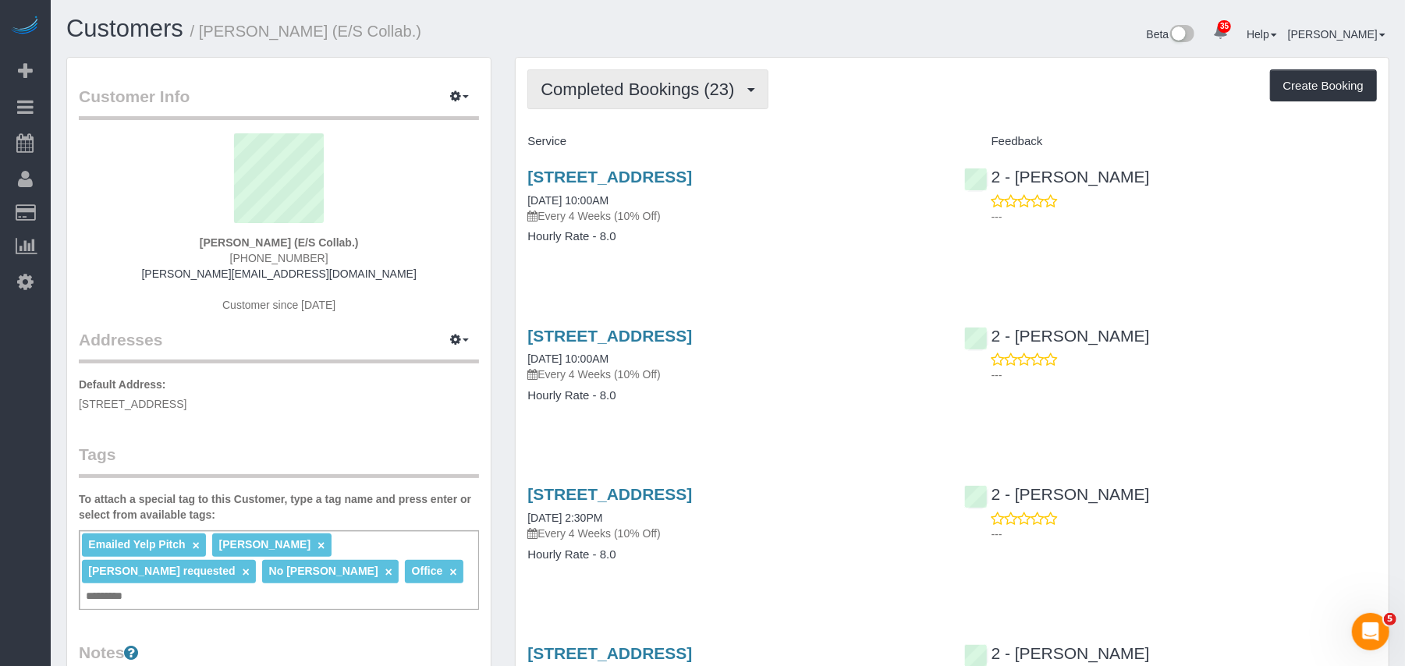
click at [629, 100] on button "Completed Bookings (23)" at bounding box center [647, 89] width 240 height 40
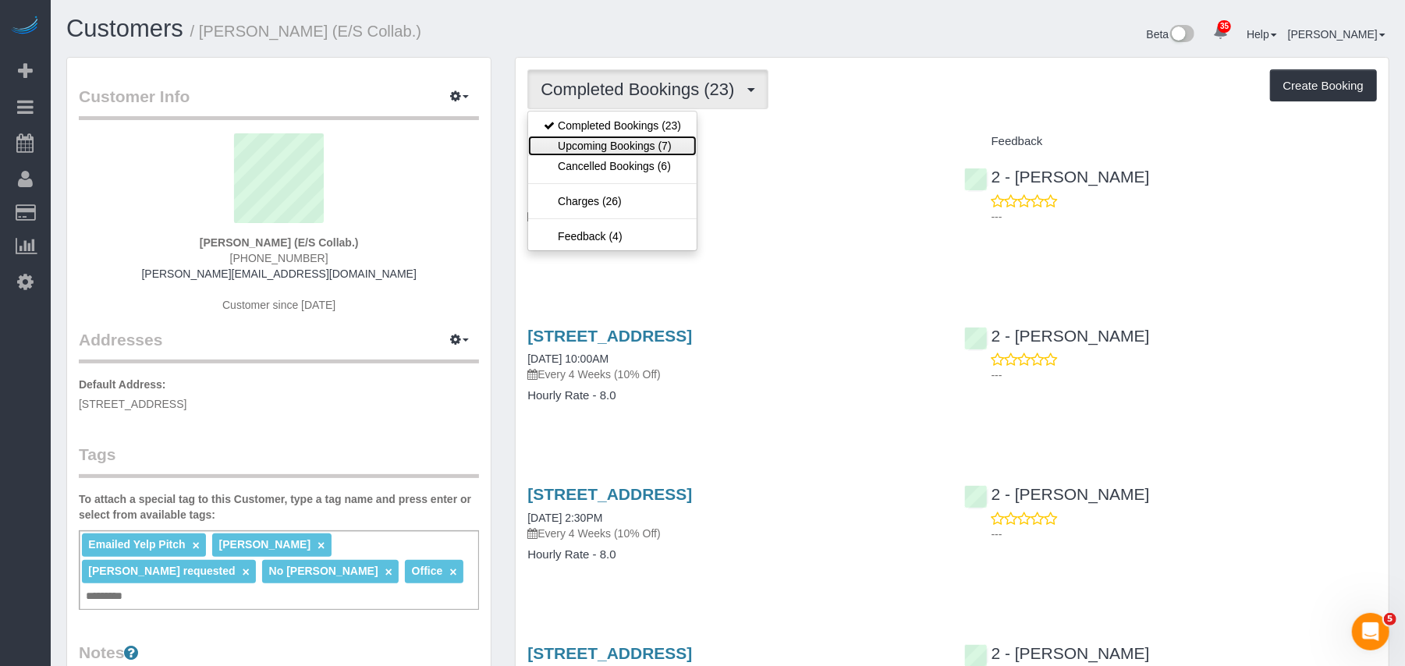
click at [636, 144] on link "Upcoming Bookings (7)" at bounding box center [612, 146] width 168 height 20
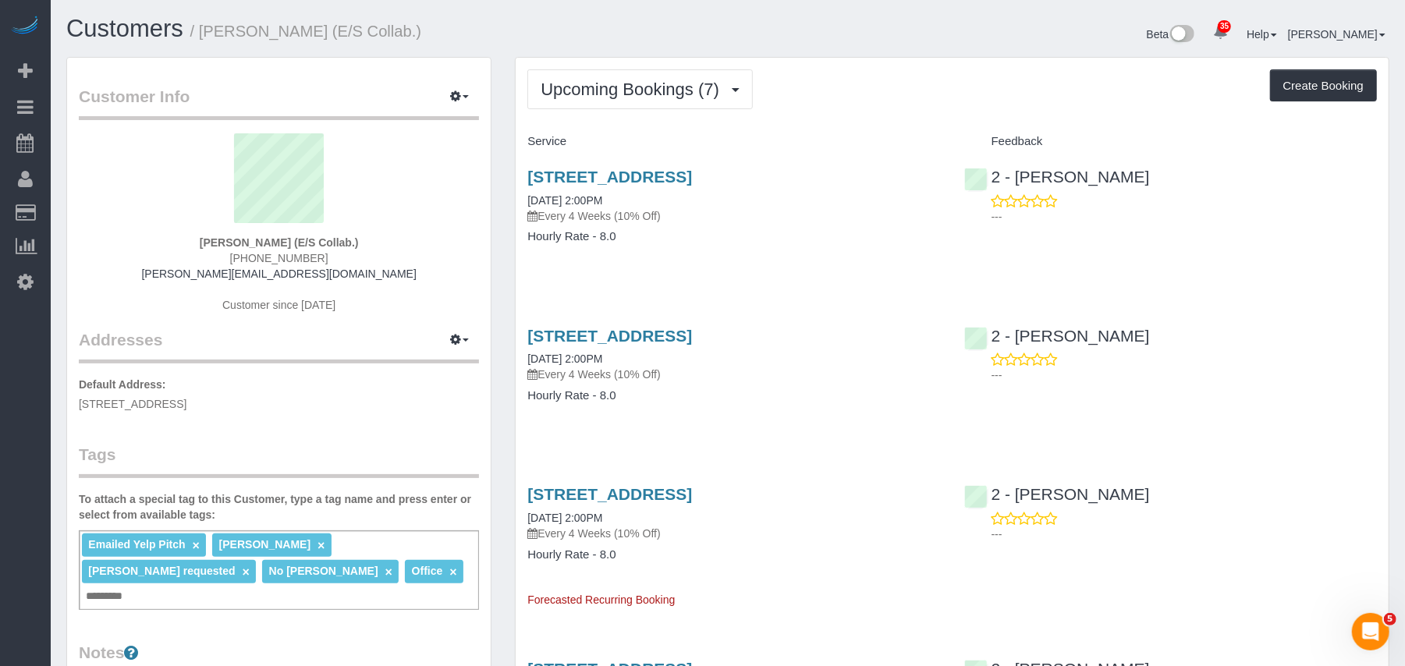
drag, startPoint x: 911, startPoint y: 175, endPoint x: 509, endPoint y: 176, distance: 402.4
copy link "67 West Street, Suite 401, Brooklyn, NY 11222"
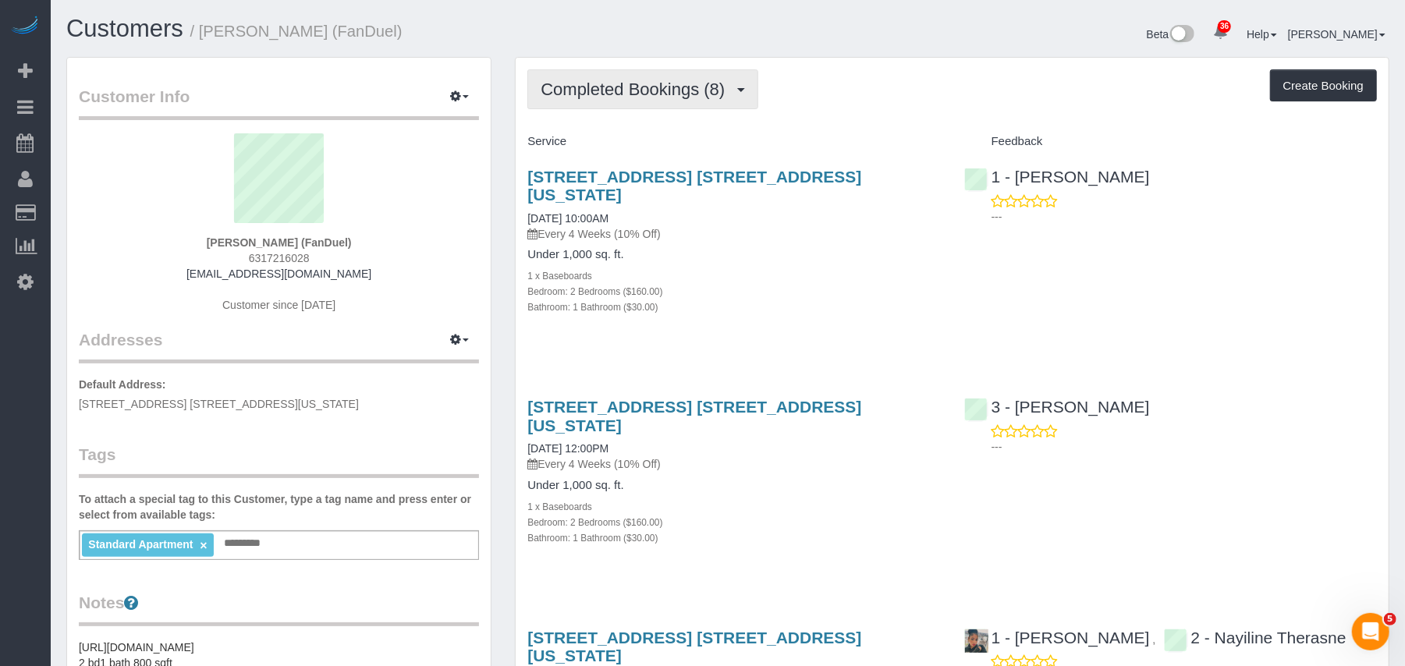
click at [686, 103] on button "Completed Bookings (8)" at bounding box center [642, 89] width 231 height 40
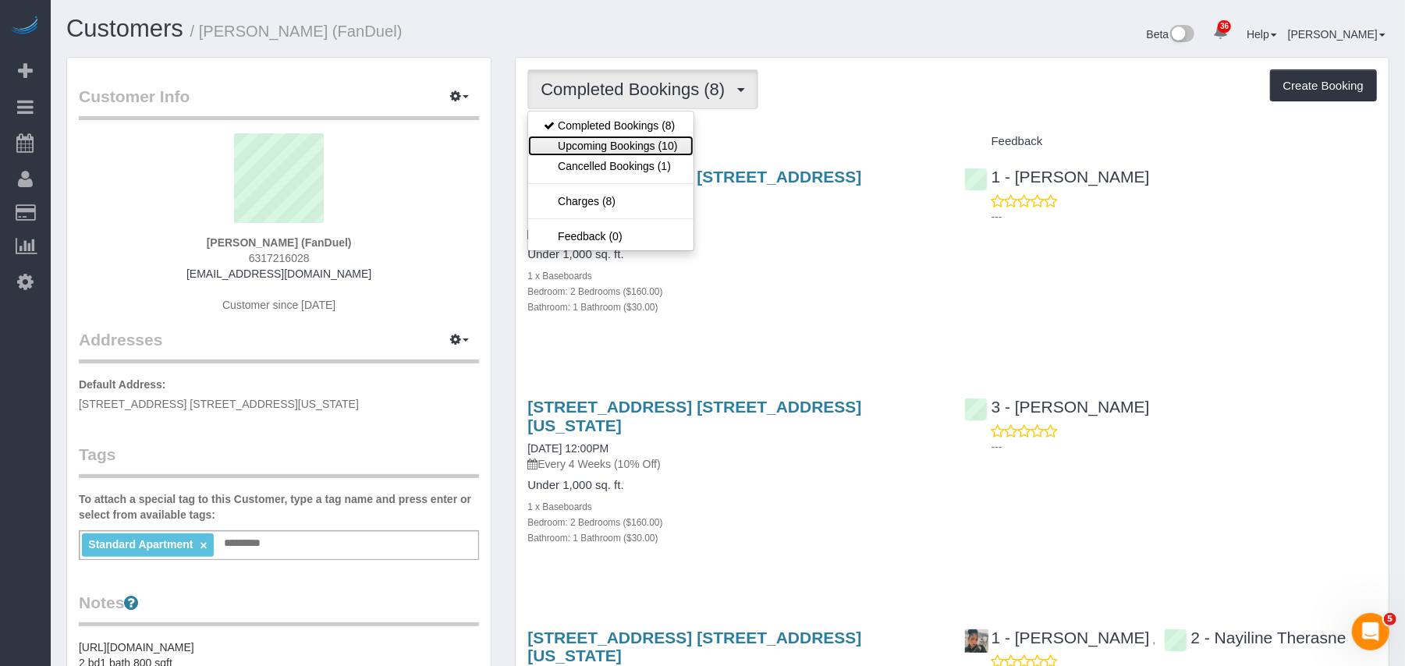
click at [677, 144] on link "Upcoming Bookings (10)" at bounding box center [610, 146] width 165 height 20
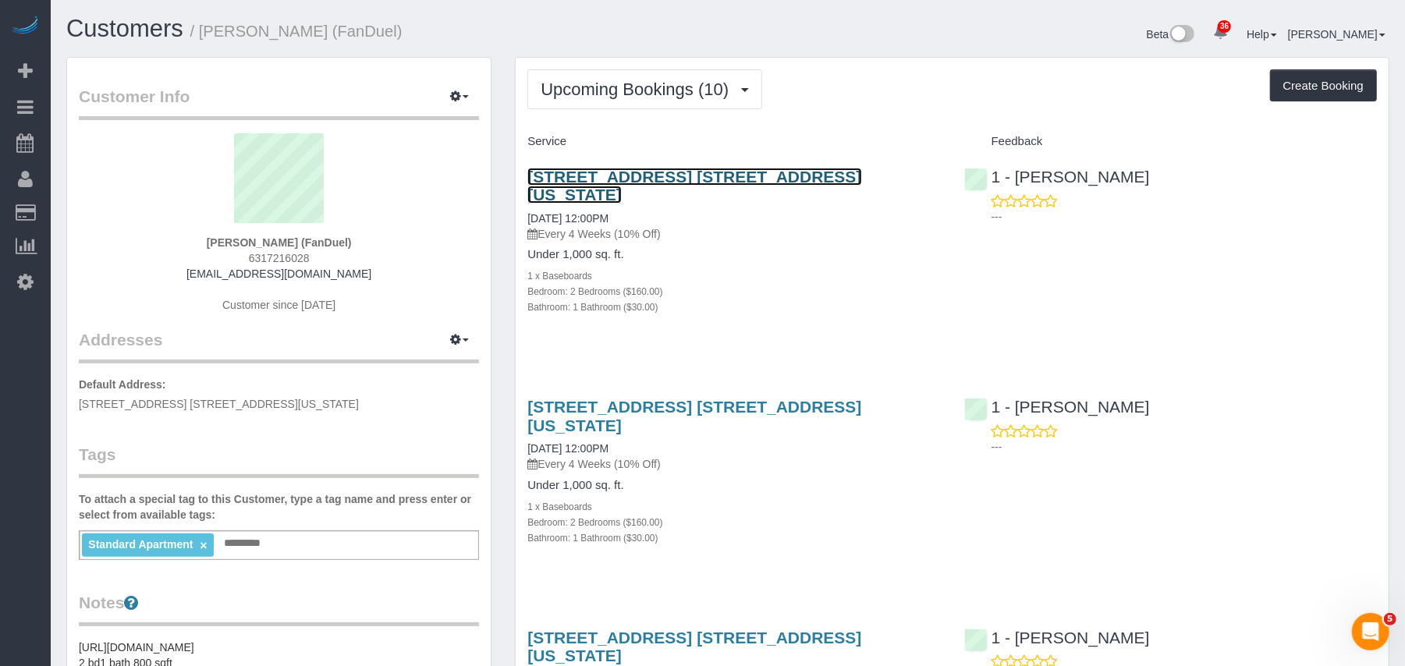
click at [660, 179] on link "[STREET_ADDRESS] [STREET_ADDRESS][US_STATE]" at bounding box center [694, 186] width 334 height 36
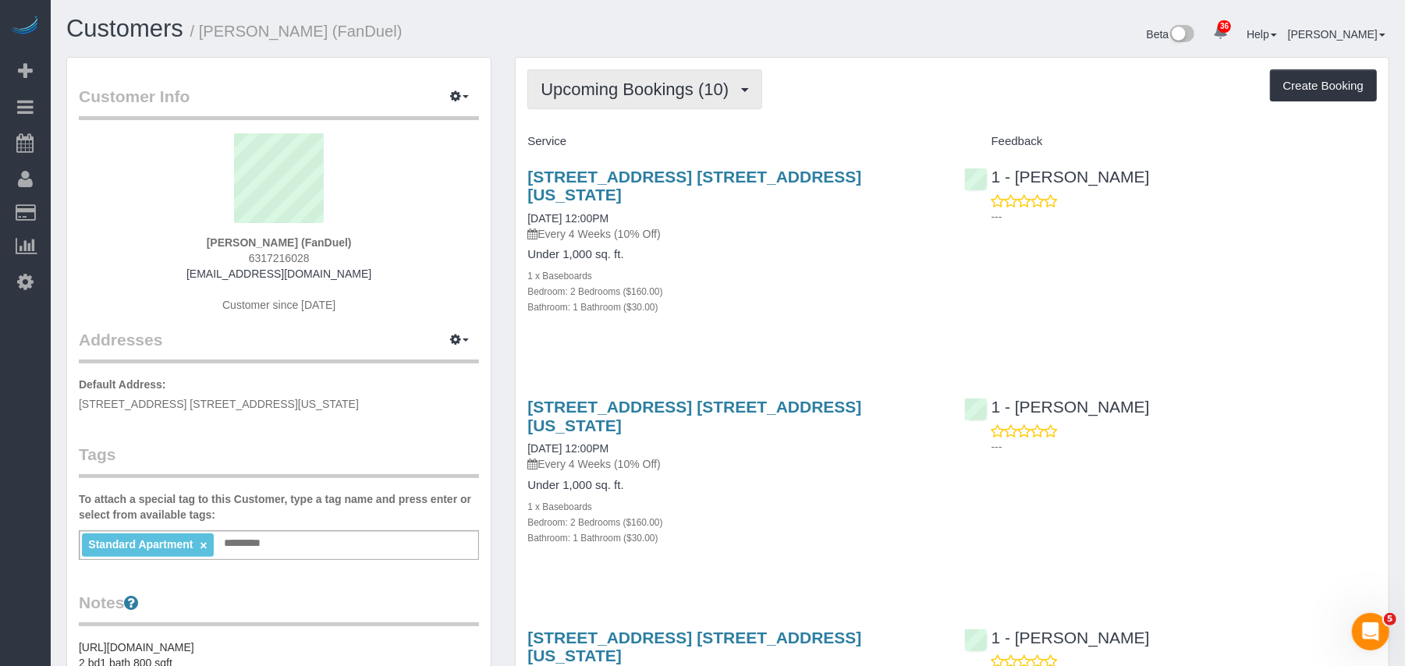
click at [583, 82] on span "Upcoming Bookings (10)" at bounding box center [638, 89] width 196 height 19
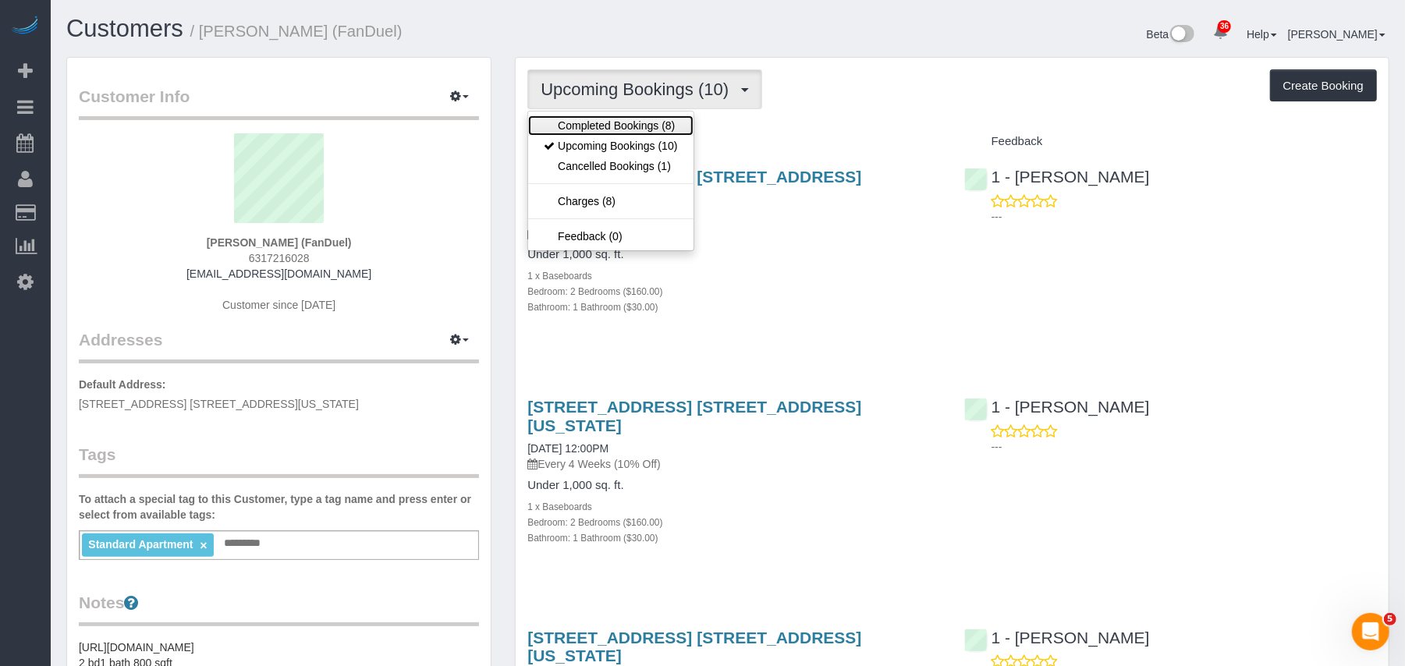
click at [586, 119] on link "Completed Bookings (8)" at bounding box center [610, 125] width 165 height 20
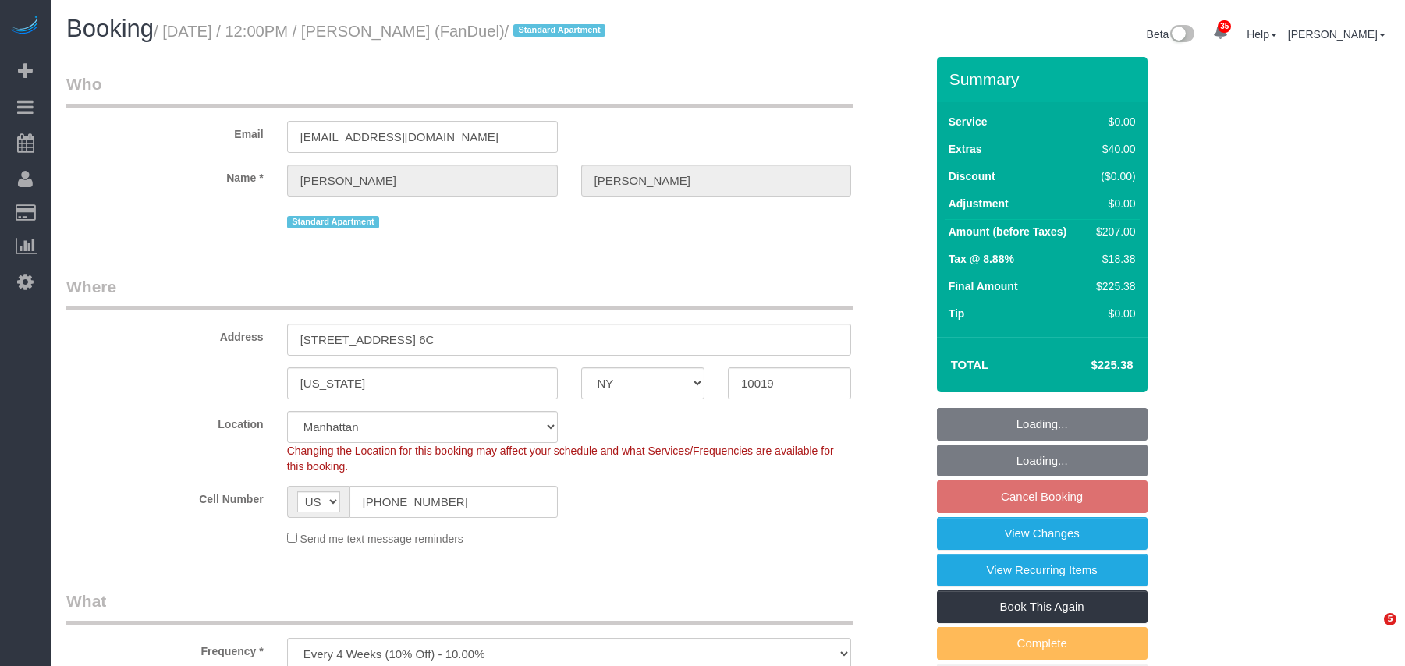
select select "NY"
select select "2"
select select "spot5"
select select "number:59"
select select "number:75"
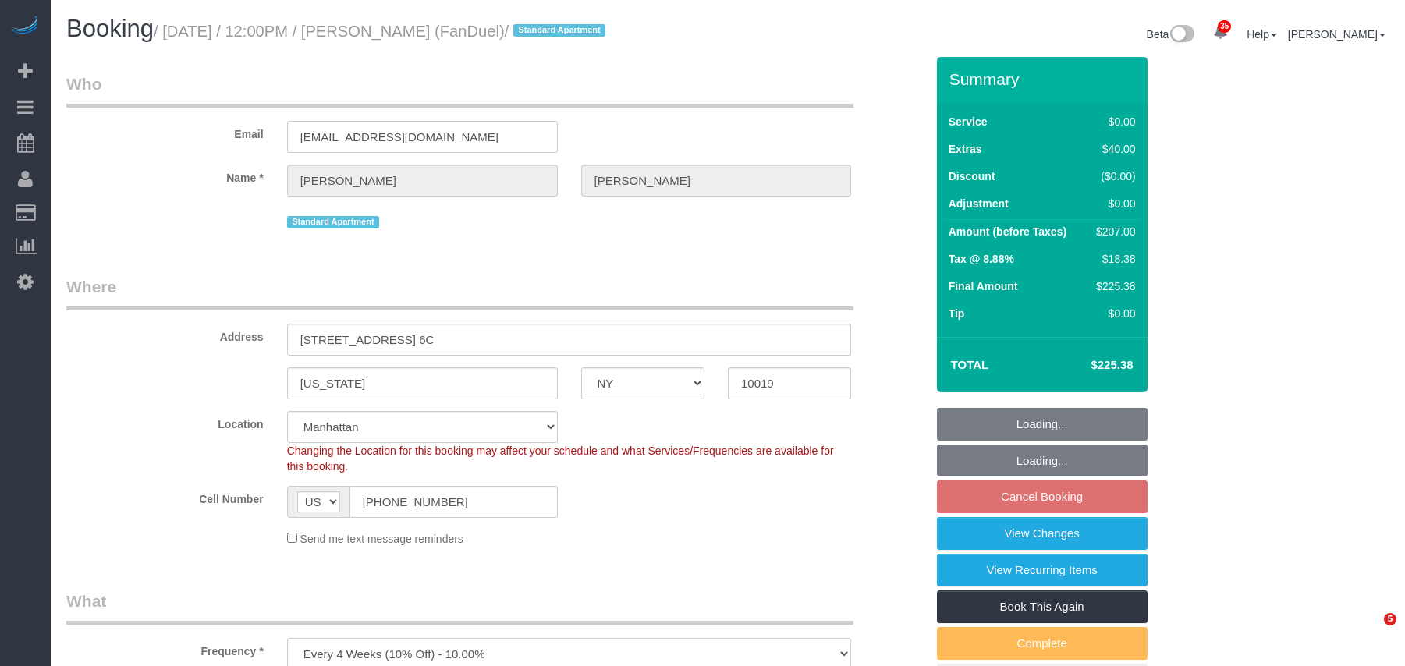
select select "number:15"
select select "number:7"
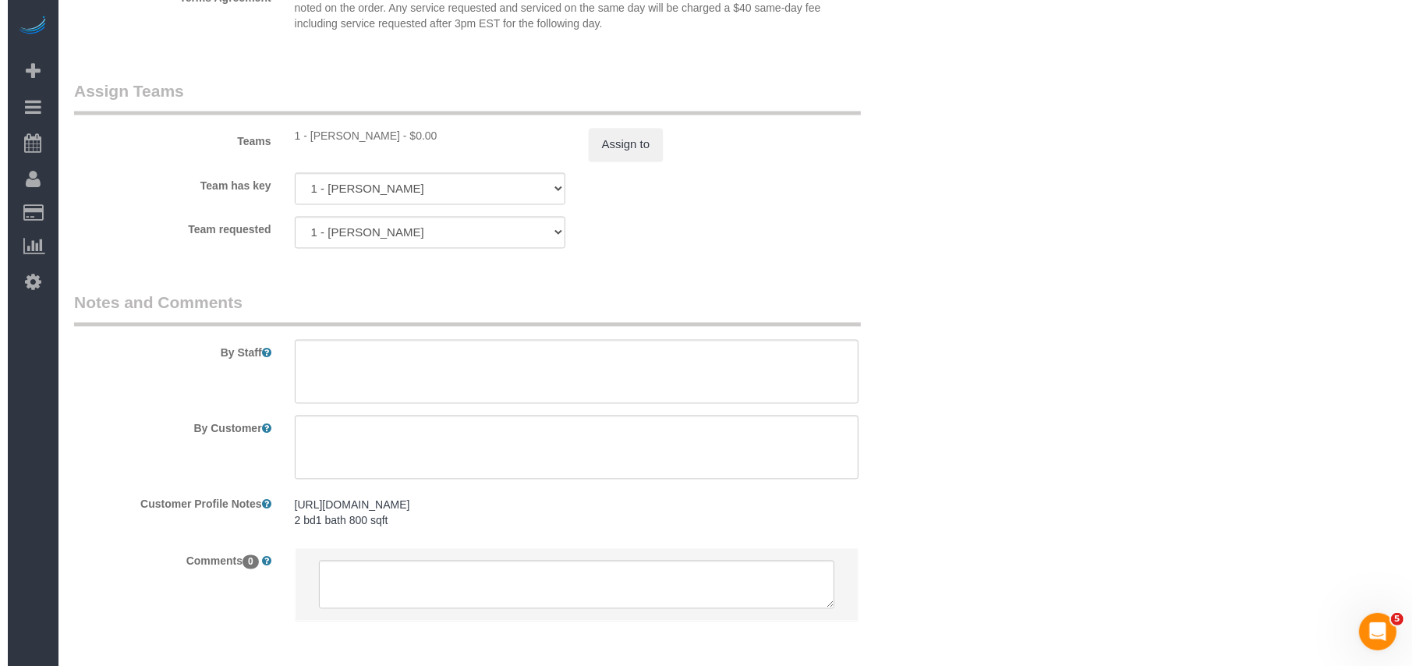
scroll to position [2079, 0]
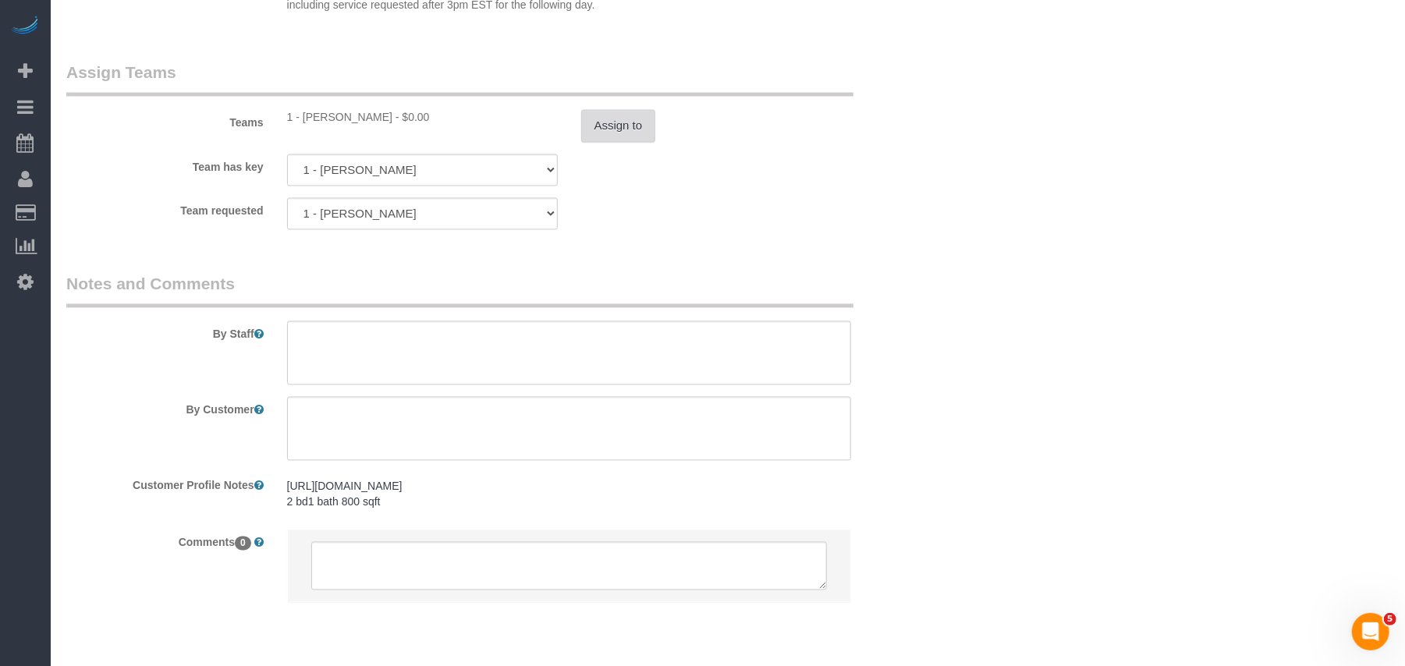
click at [615, 141] on button "Assign to" at bounding box center [618, 126] width 75 height 33
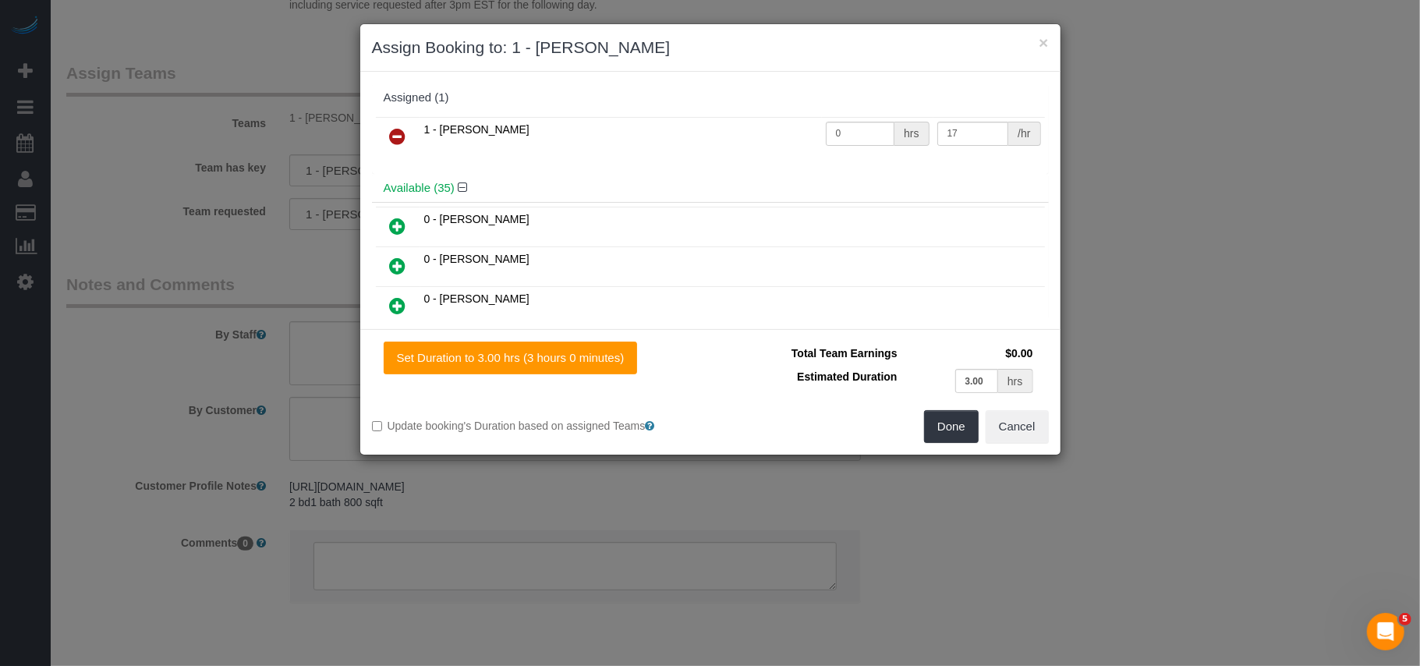
click at [396, 137] on icon at bounding box center [398, 136] width 16 height 19
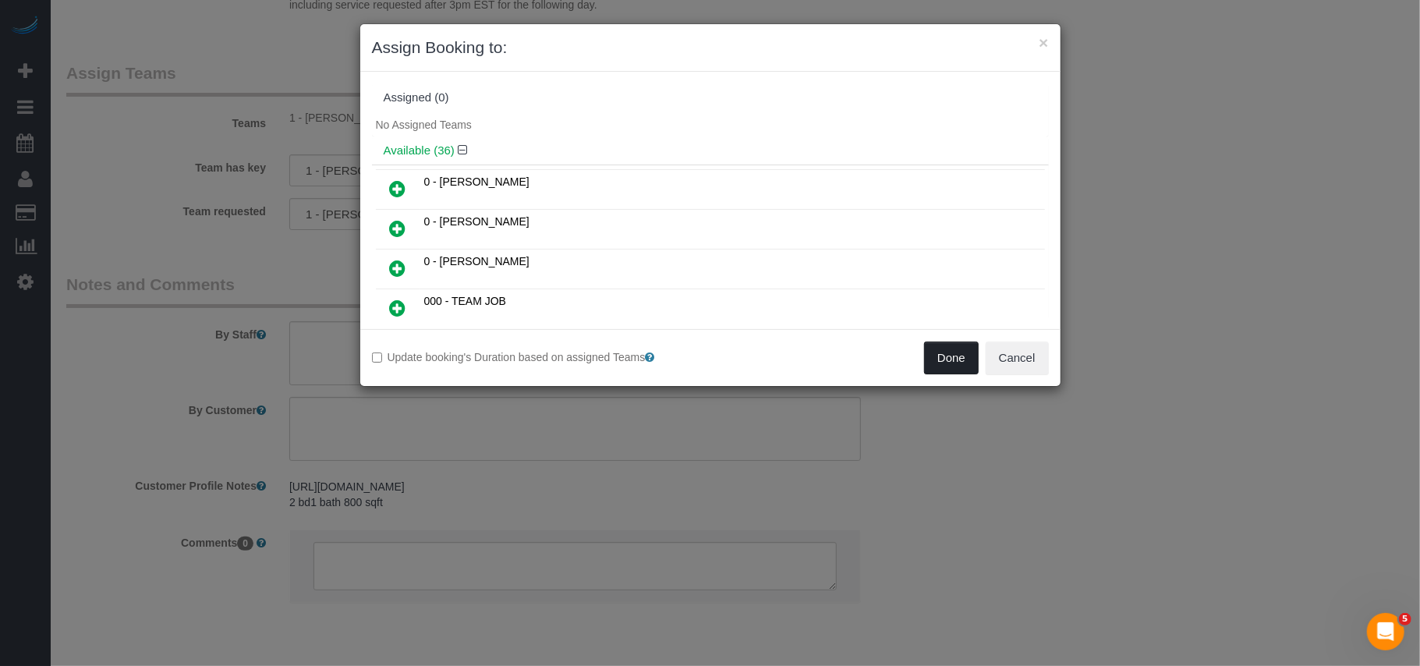
click at [968, 368] on button "Done" at bounding box center [951, 358] width 55 height 33
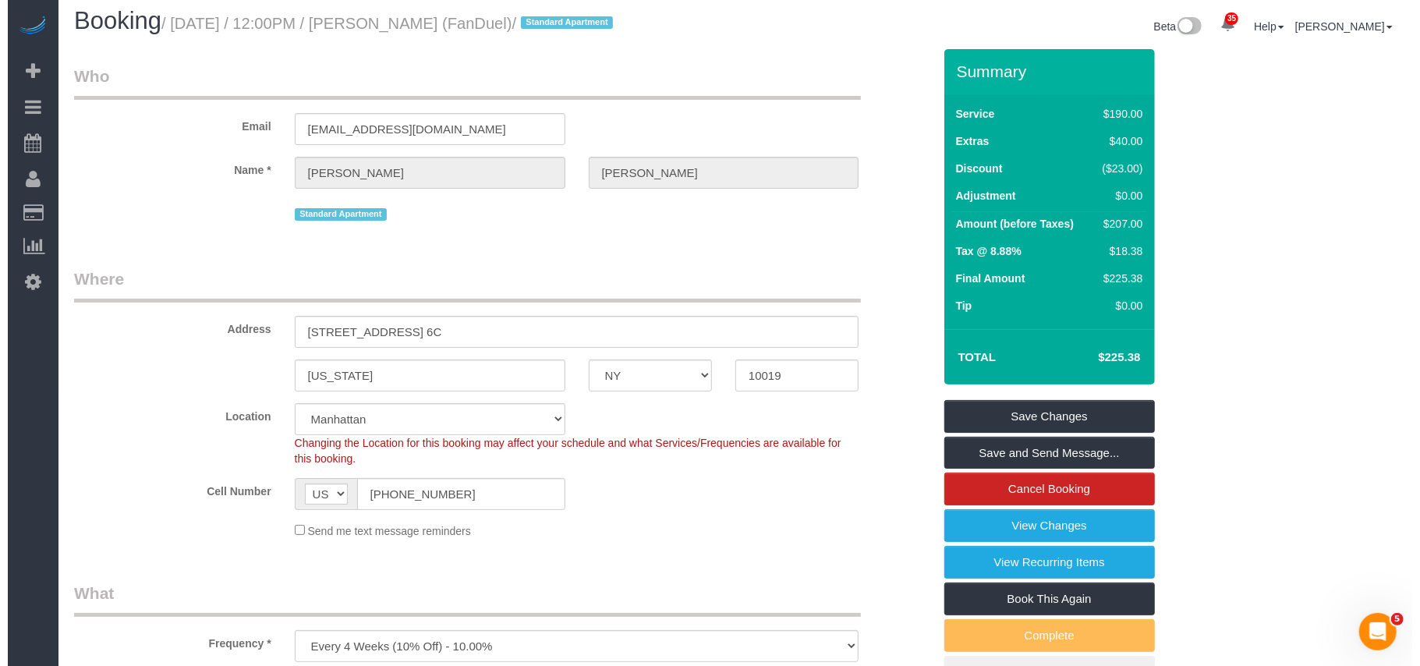
scroll to position [0, 0]
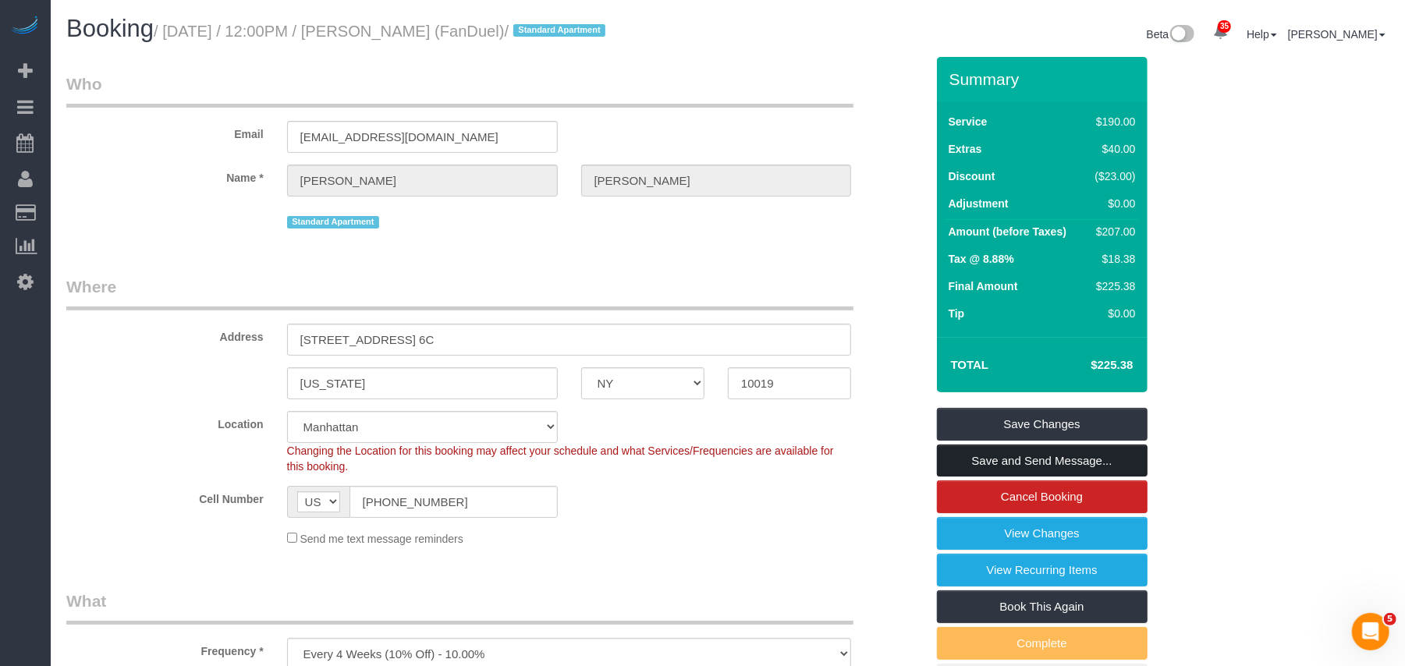
click at [1040, 468] on link "Save and Send Message..." at bounding box center [1042, 461] width 211 height 33
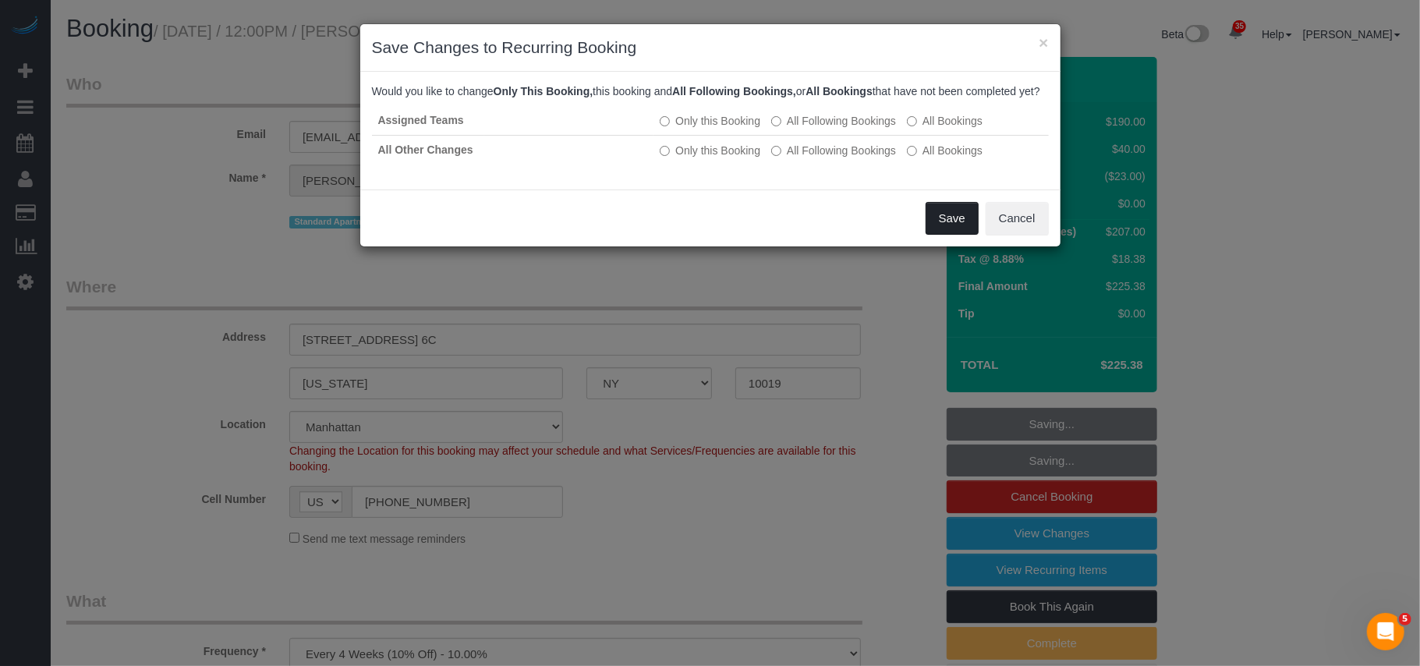
drag, startPoint x: 941, startPoint y: 234, endPoint x: 922, endPoint y: 241, distance: 20.0
click at [941, 234] on button "Save" at bounding box center [952, 218] width 53 height 33
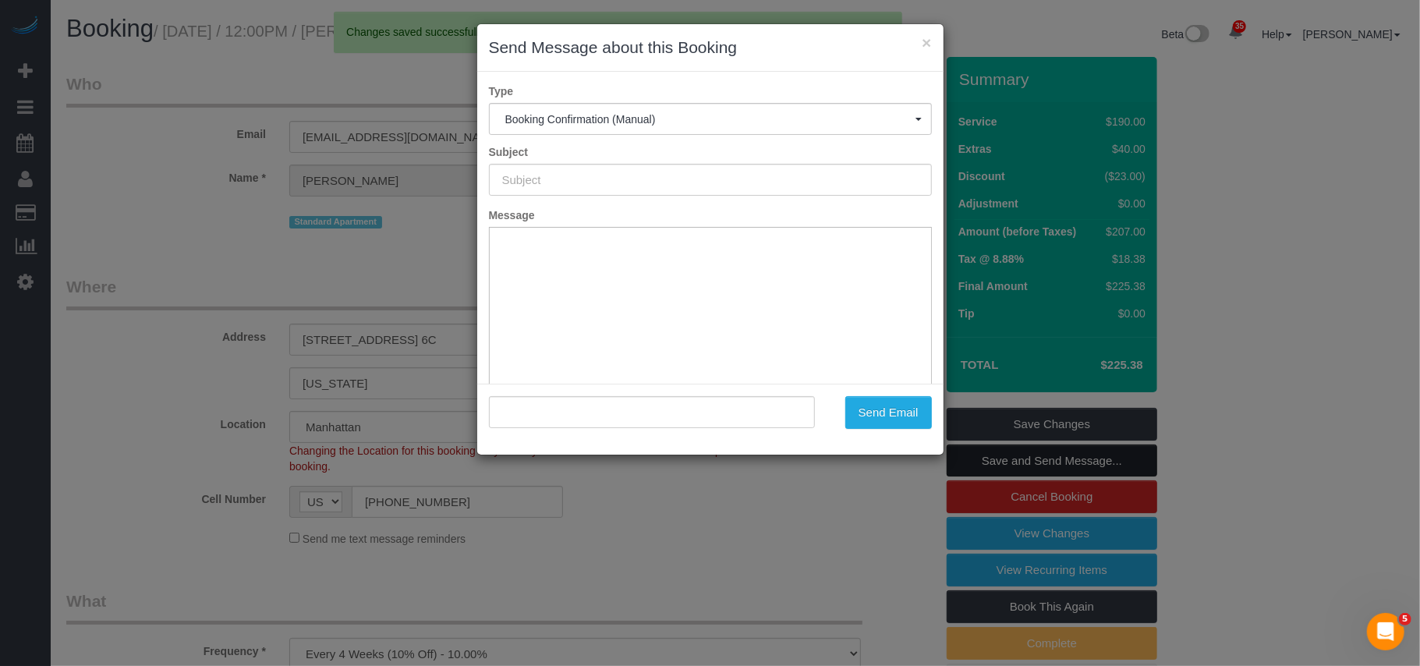
type input "Cleaning Confirmed for 10/16/2025 at 12:00pm"
type input ""Harry Catalani" <harrycatalani18@gmail.com>"
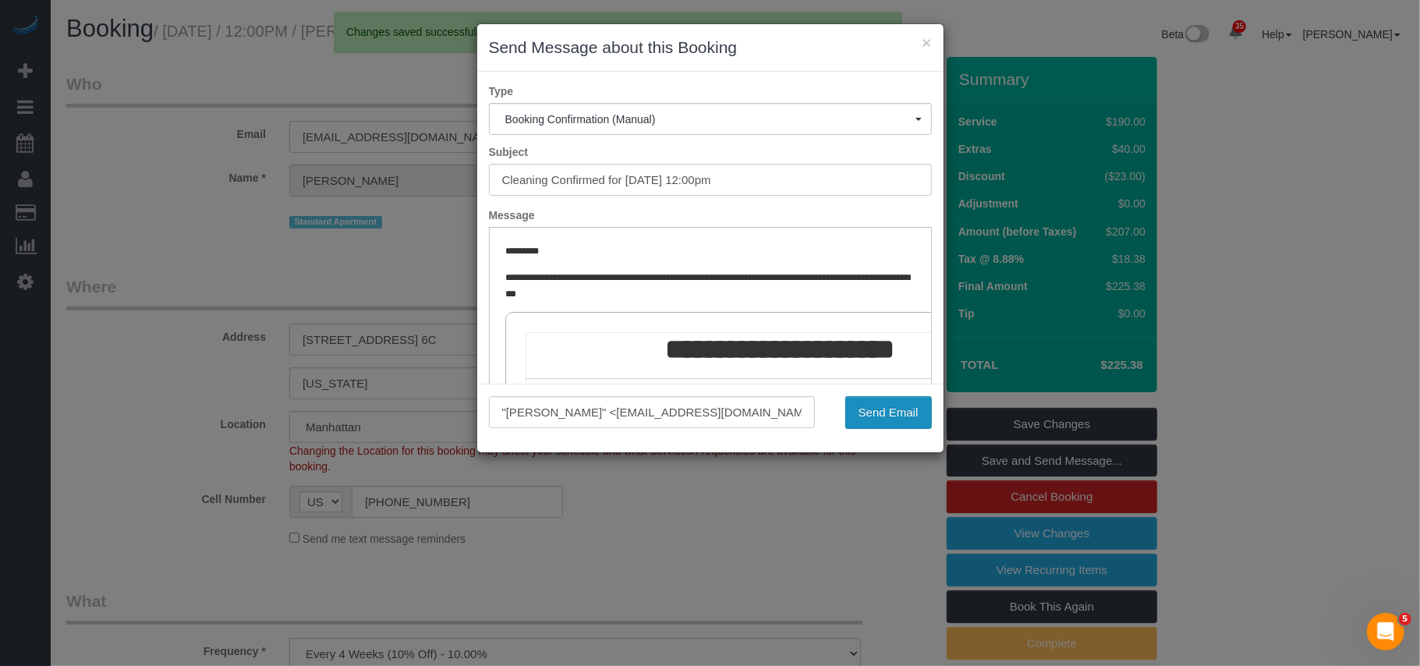
click at [859, 409] on button "Send Email" at bounding box center [888, 412] width 87 height 33
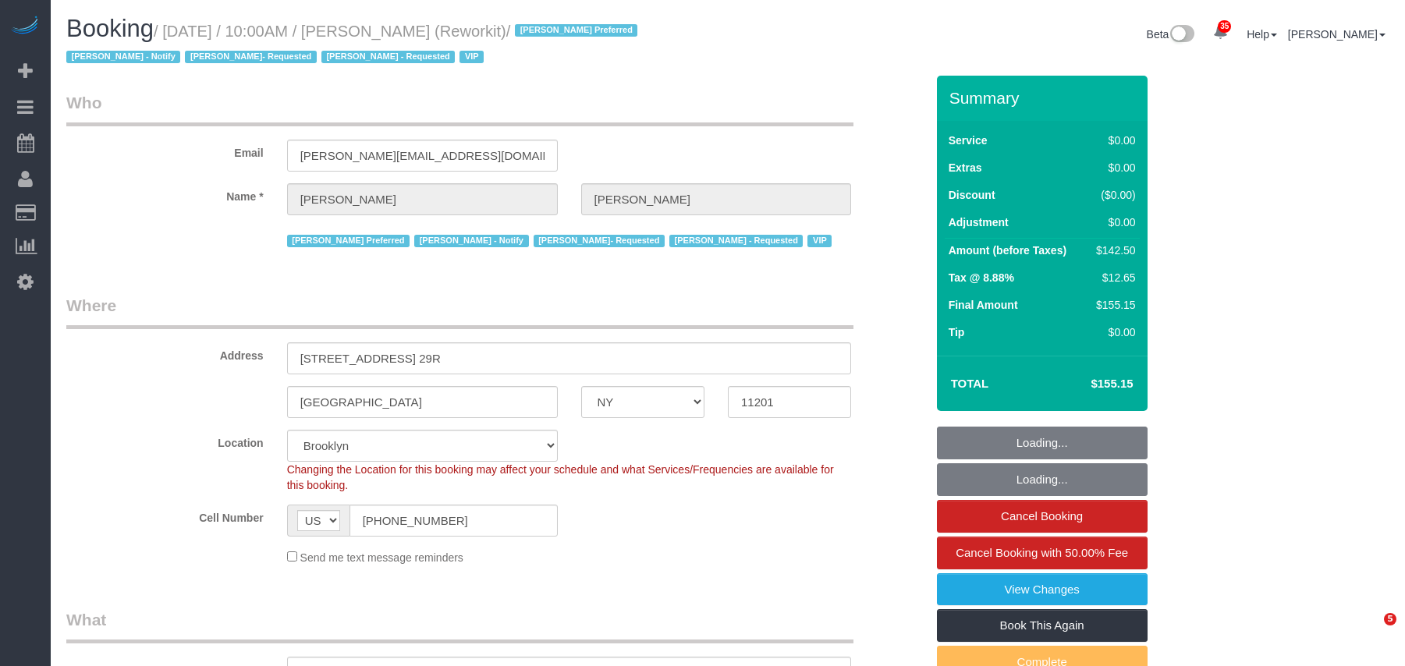
select select "NY"
select select "3"
select select "spot1"
select select "number:57"
select select "number:71"
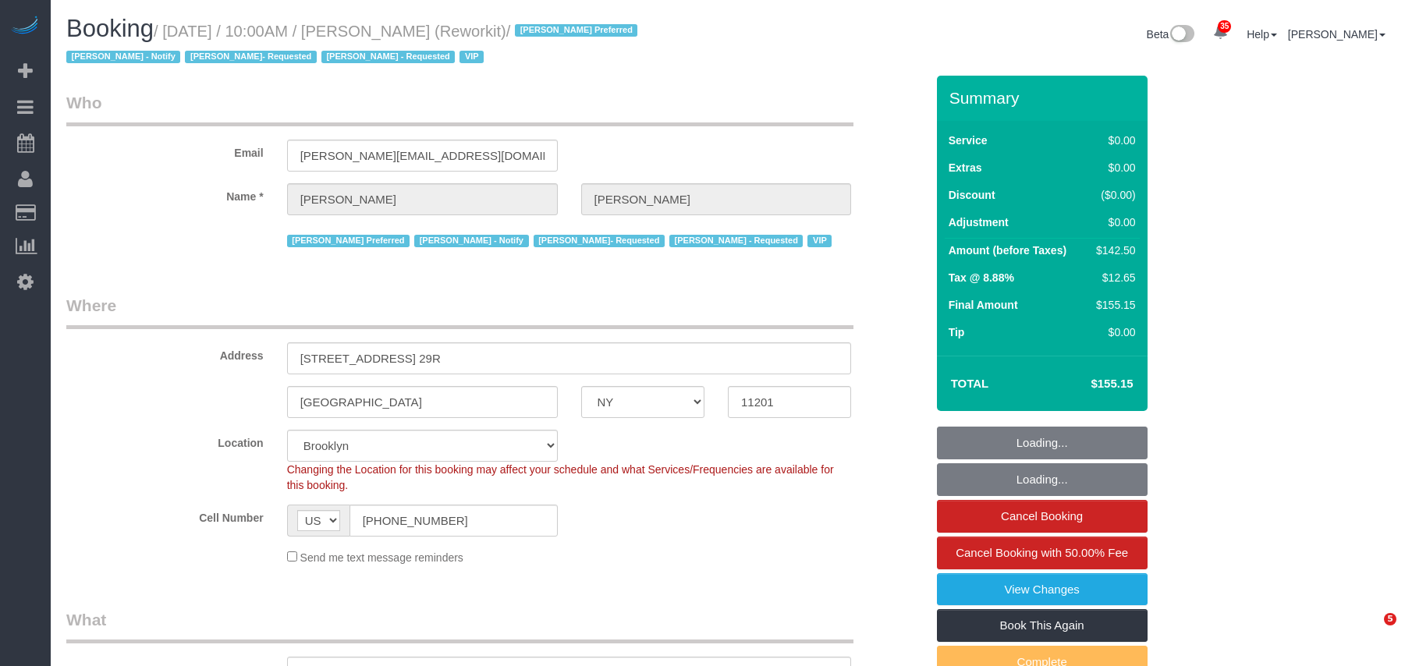
select select "number:15"
select select "number:5"
select select "61901"
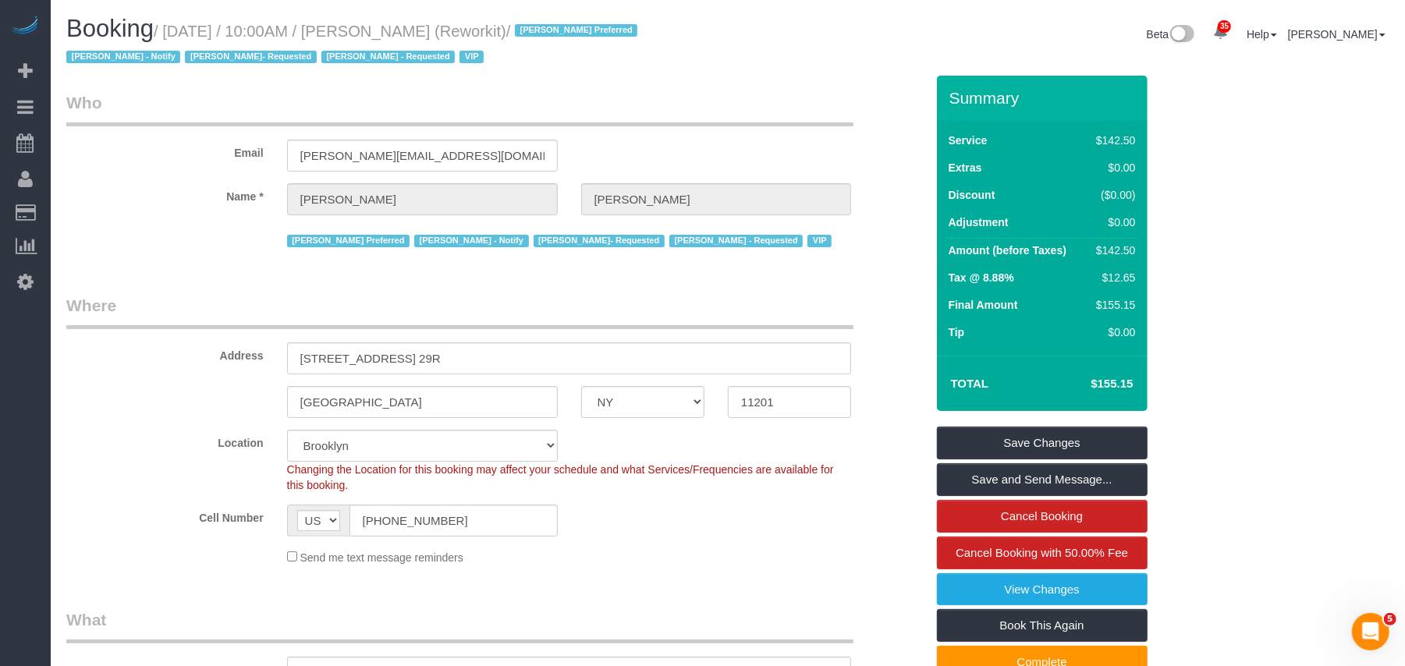
drag, startPoint x: 529, startPoint y: 29, endPoint x: 172, endPoint y: 23, distance: 356.5
click at [172, 23] on small "/ October 06, 2025 / 10:00AM / Jess Wass (Reworkit) / Anette Lopez Preferred Ja…" at bounding box center [354, 45] width 576 height 44
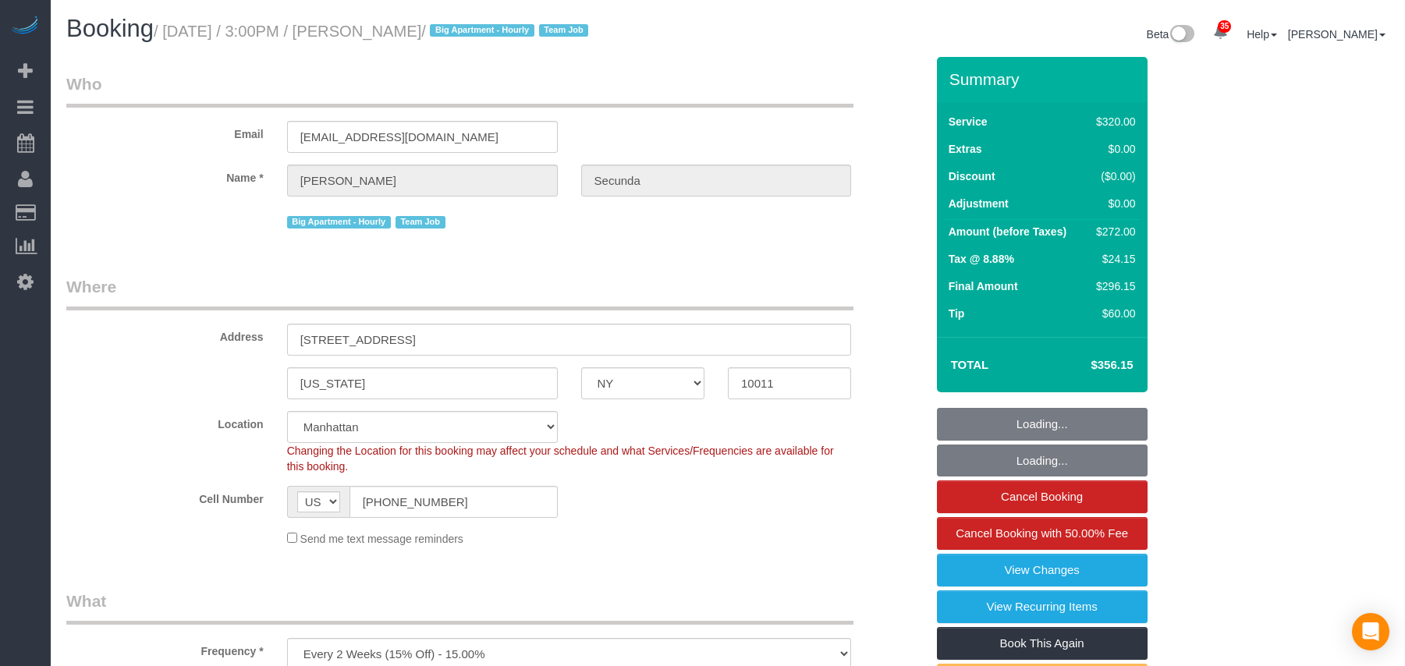
select select "NY"
select select "spot1"
select select "number:89"
select select "number:90"
select select "number:15"
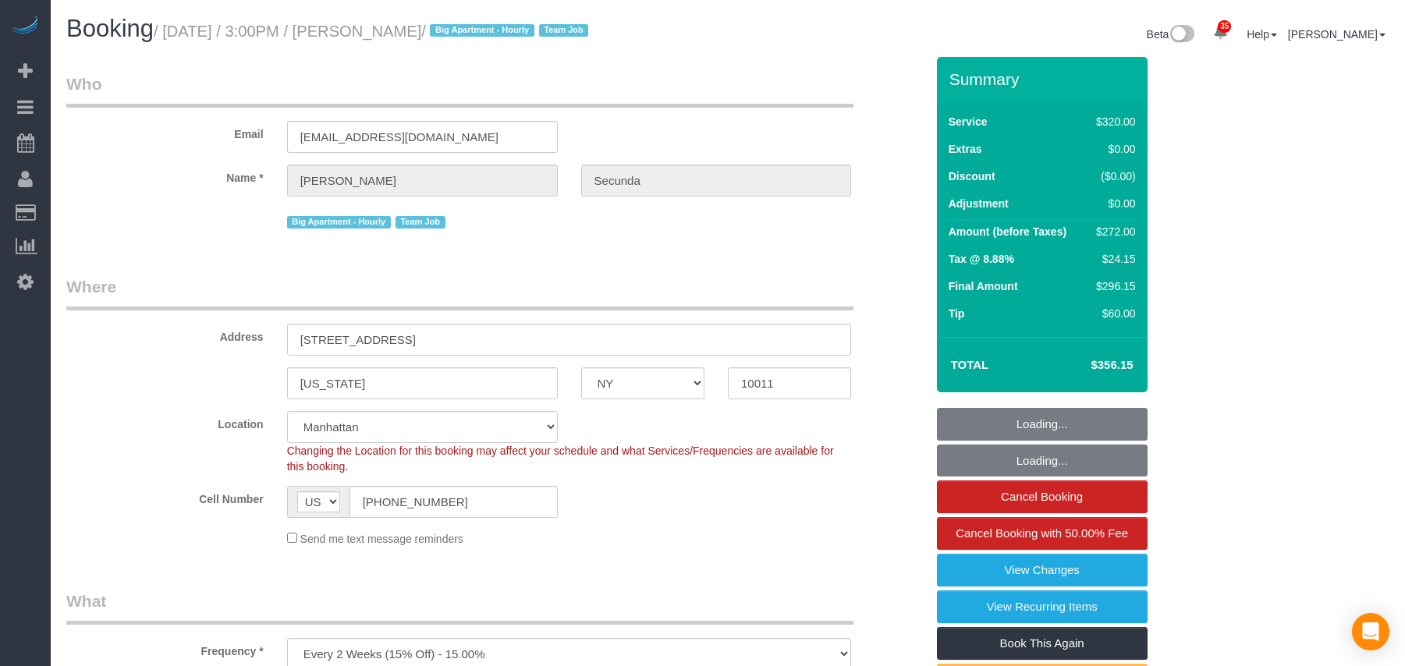
select select "number:6"
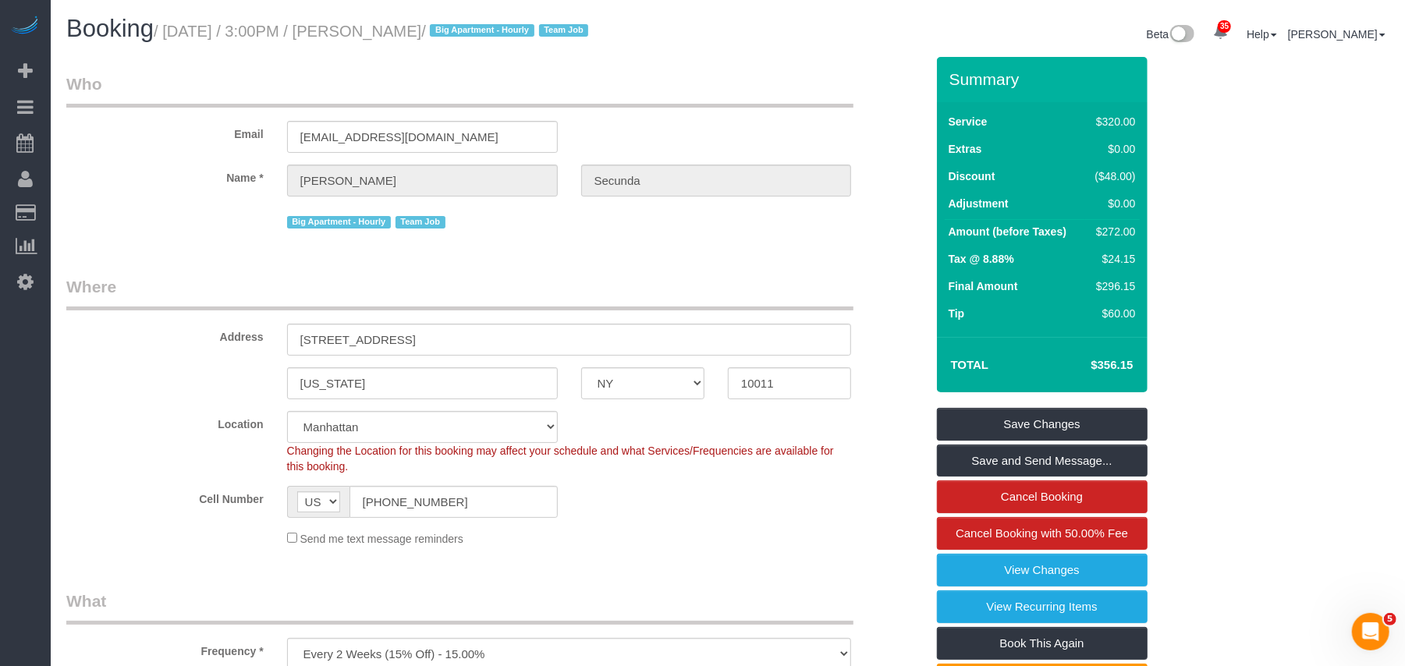
drag, startPoint x: 256, startPoint y: 33, endPoint x: 169, endPoint y: 30, distance: 86.6
click at [169, 30] on small "/ October 06, 2025 / 3:00PM / Amy Secunda / Big Apartment - Hourly Team Job" at bounding box center [373, 31] width 439 height 17
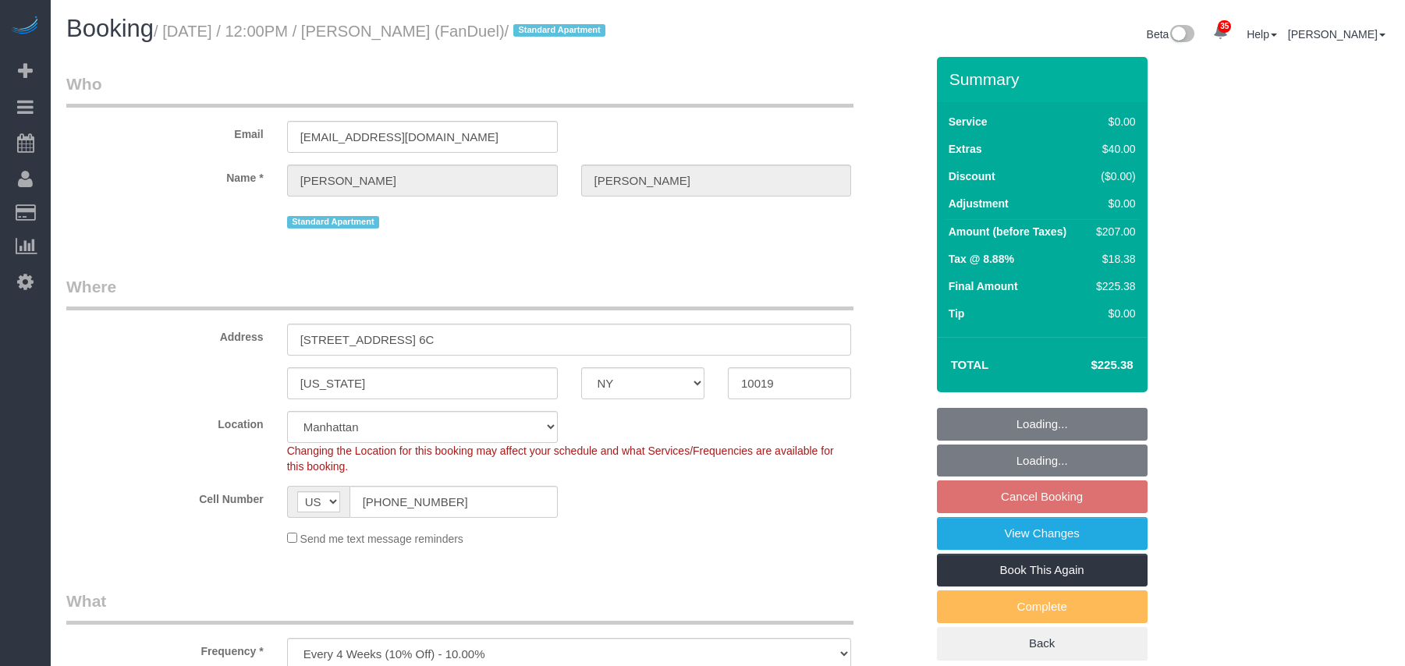
select select "NY"
select select "number:59"
select select "number:75"
select select "number:15"
select select "number:7"
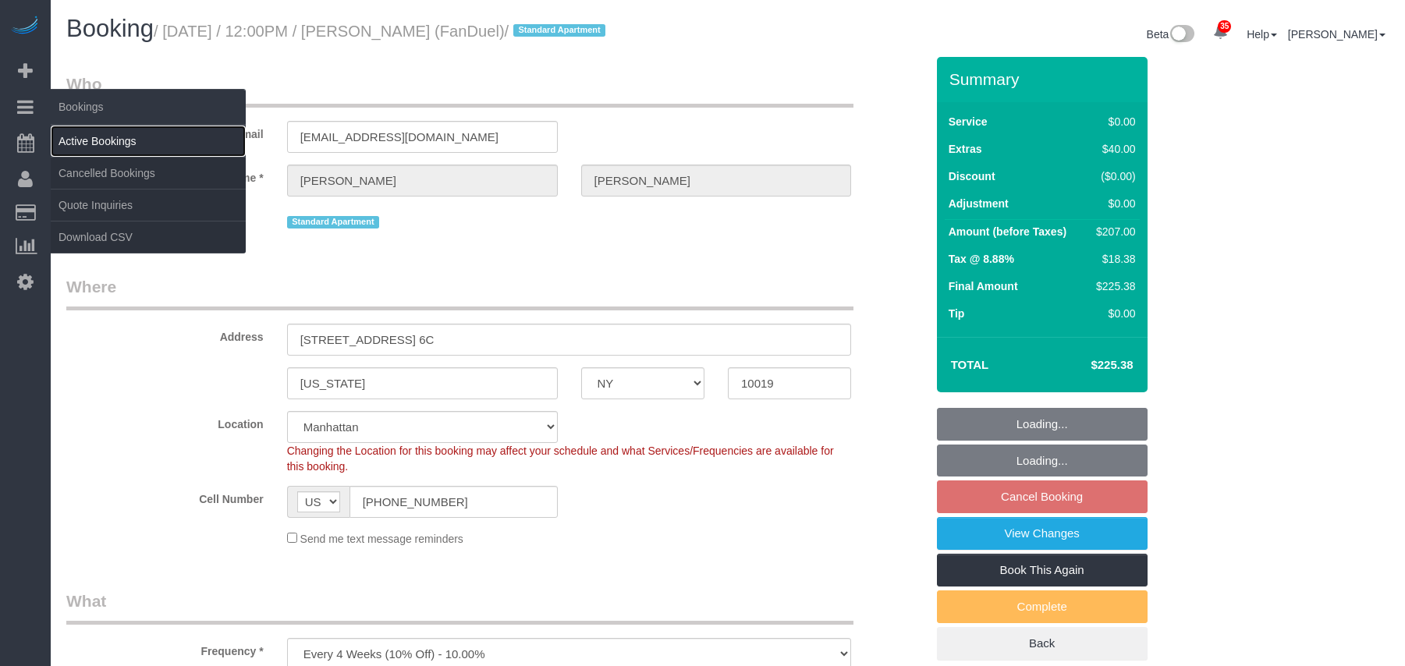
click at [94, 133] on link "Active Bookings" at bounding box center [148, 141] width 195 height 31
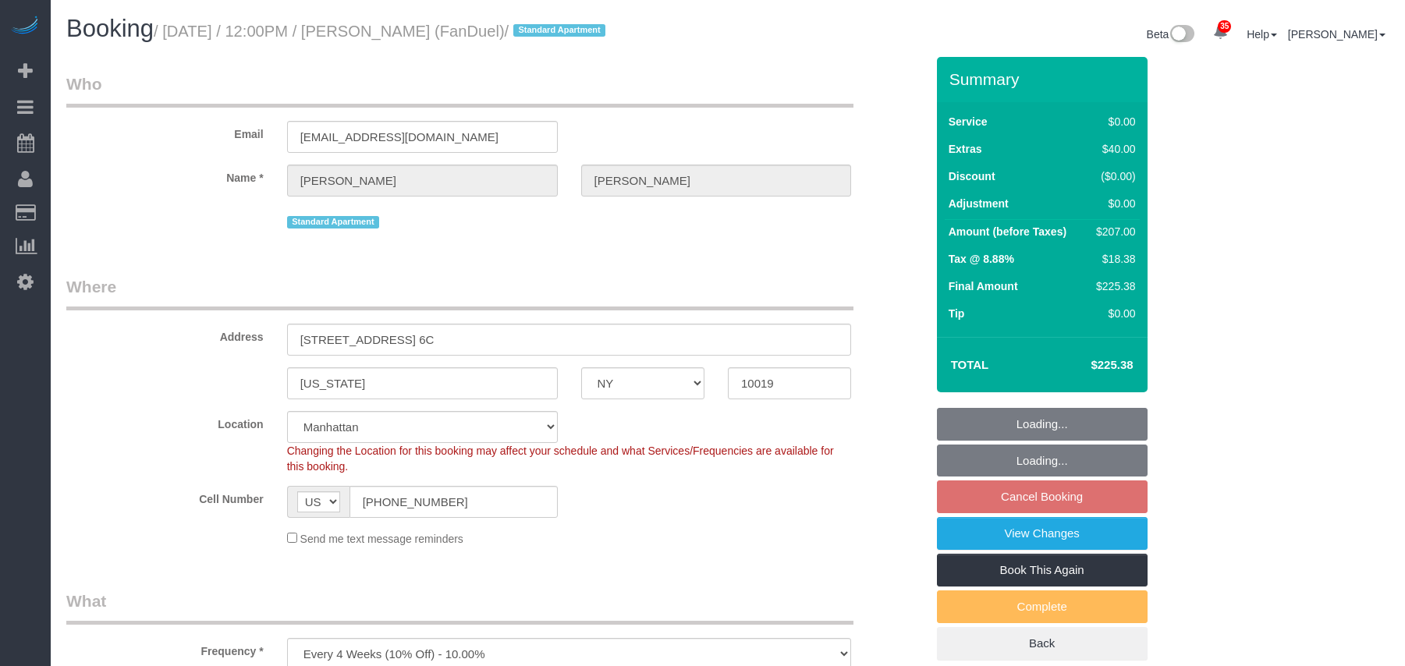
select select "object:1490"
select select "spot5"
select select "2"
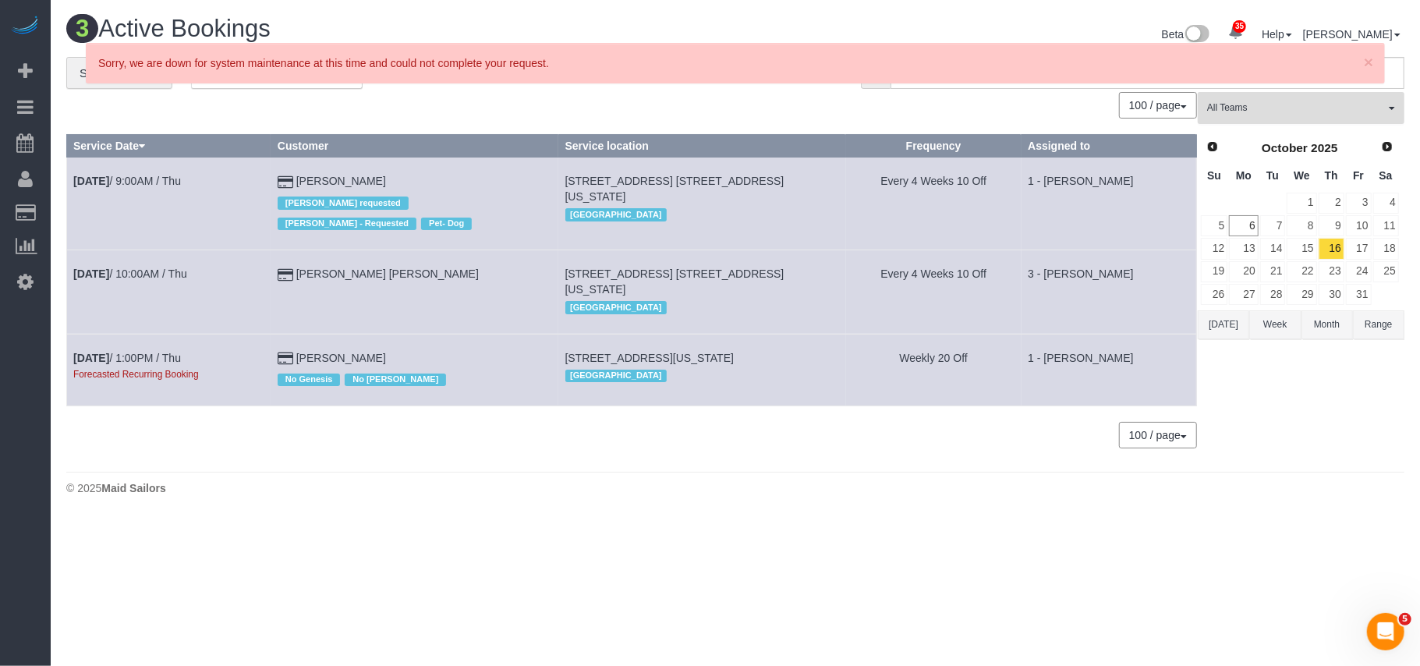
click at [1255, 110] on span "All Teams" at bounding box center [1296, 107] width 178 height 13
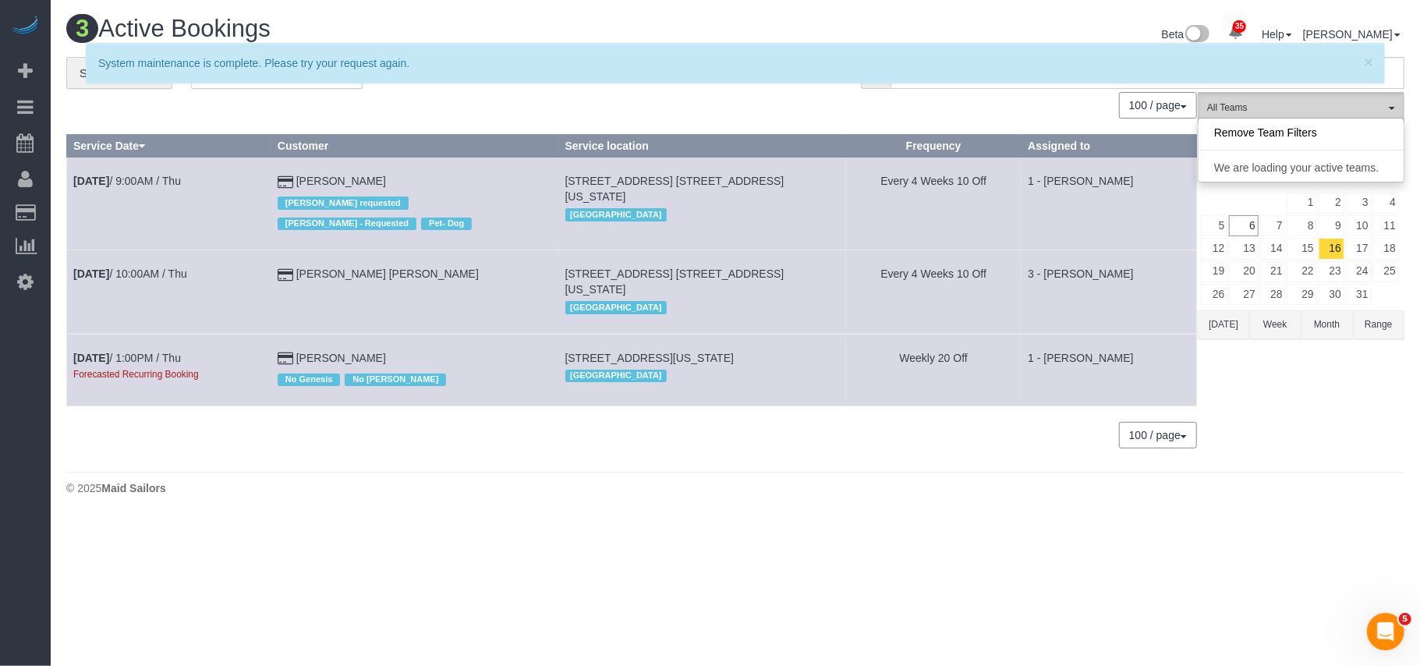
click at [1251, 114] on span "All Teams" at bounding box center [1296, 107] width 178 height 13
click at [1256, 115] on span "All Teams" at bounding box center [1296, 107] width 178 height 13
click at [803, 97] on div "× System maintenance is complete. Please try your request again." at bounding box center [736, 71] width 1362 height 56
click at [708, 506] on body "35 Beta Your Notifications You have 0 alerts Add Booking Bookings Active Bookin…" at bounding box center [710, 333] width 1420 height 666
click at [1312, 126] on div "All Teams Remove Team Filters We are loading your active teams. Prev Next Octob…" at bounding box center [1301, 278] width 207 height 372
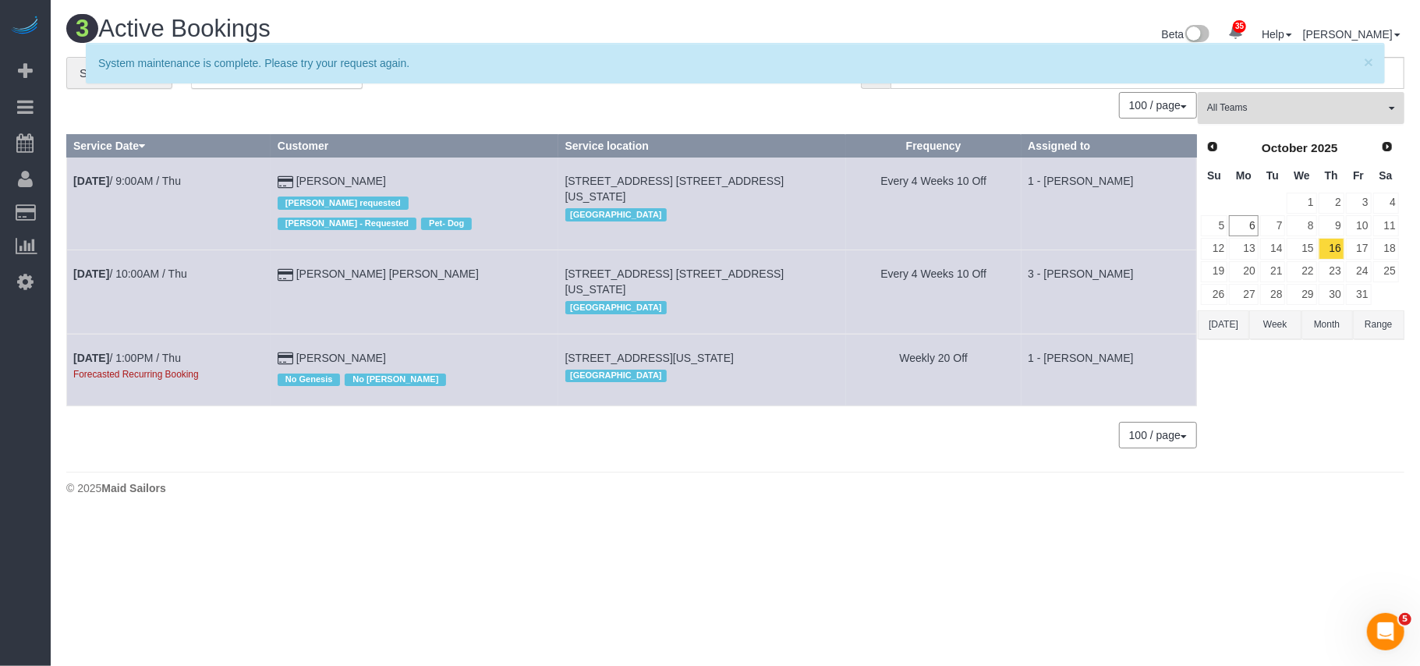
click at [1304, 113] on span "All Teams" at bounding box center [1296, 107] width 178 height 13
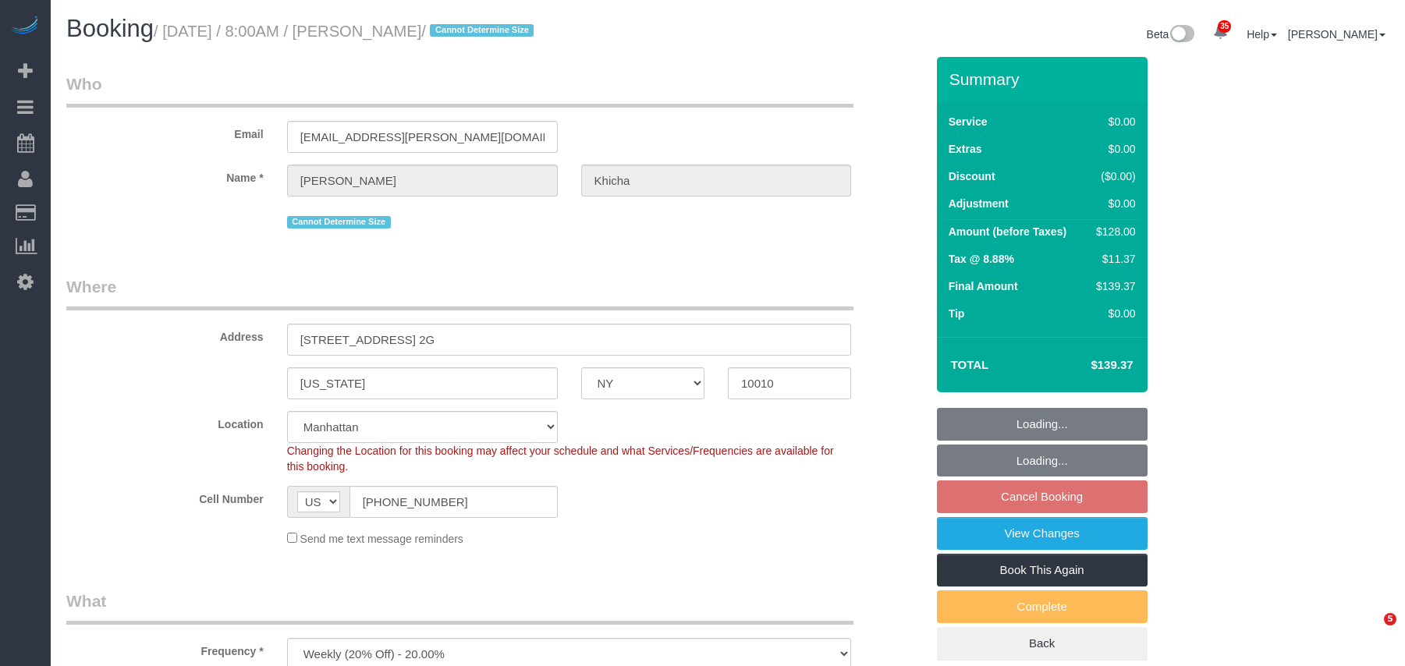
select select "NY"
select select "1"
select select "spot1"
select select "number:56"
select select "number:75"
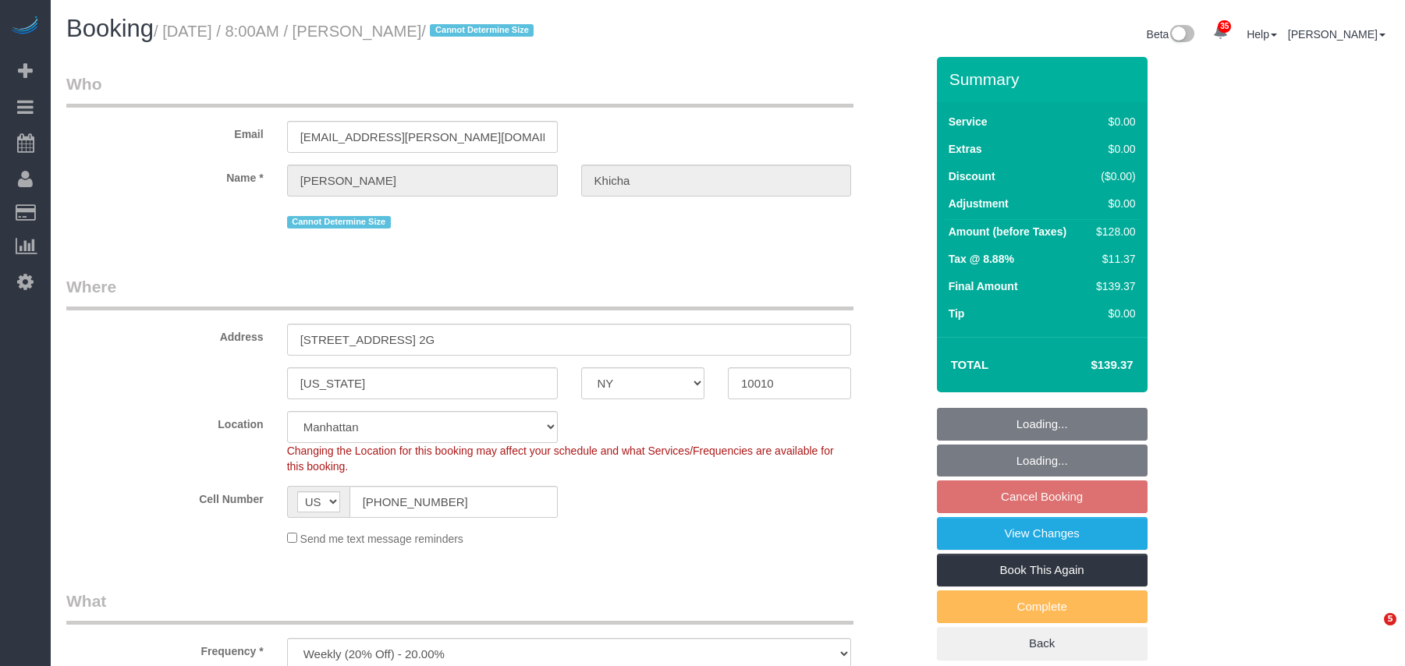
select select "number:15"
select select "number:5"
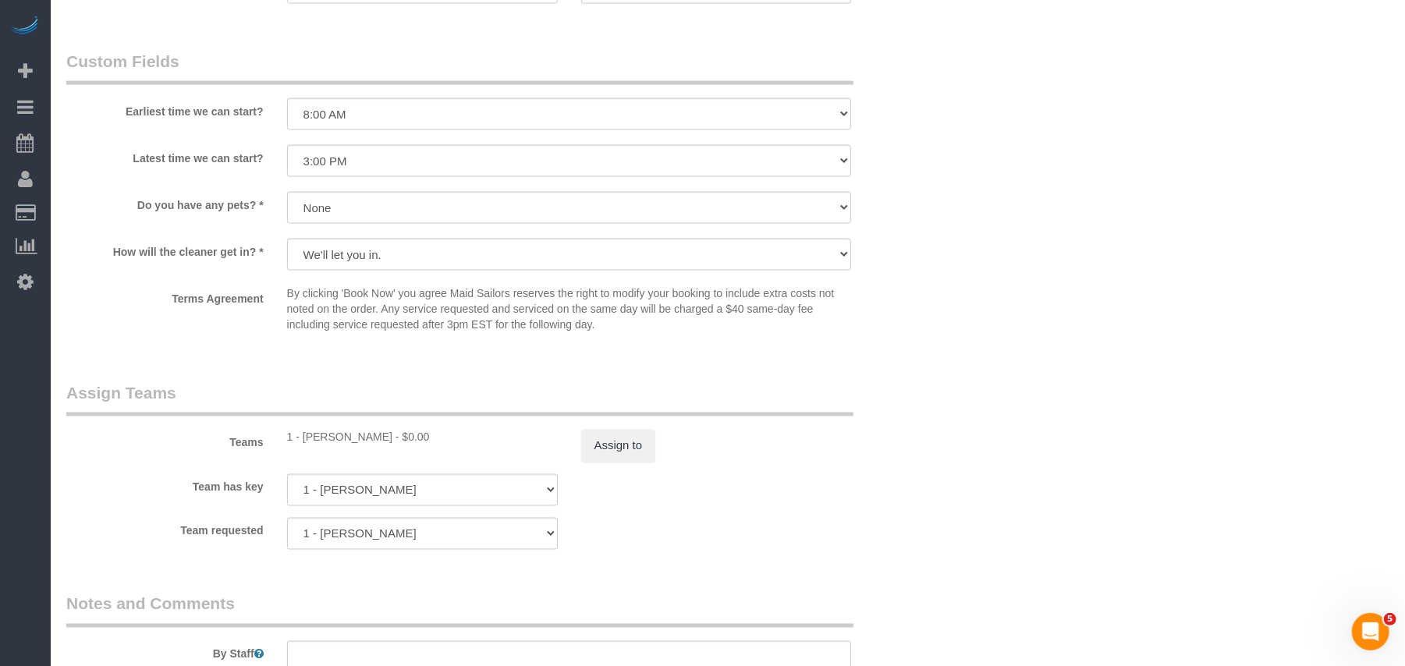
scroll to position [1872, 0]
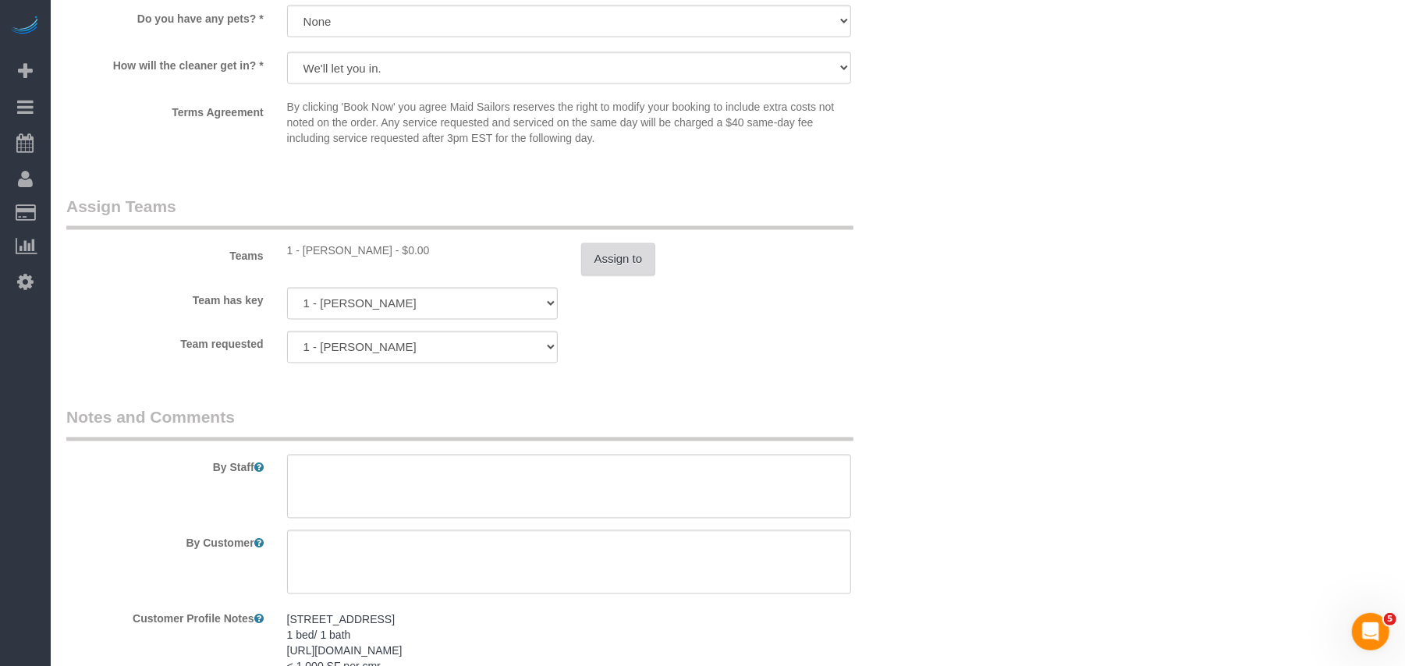
click at [621, 272] on button "Assign to" at bounding box center [618, 259] width 75 height 33
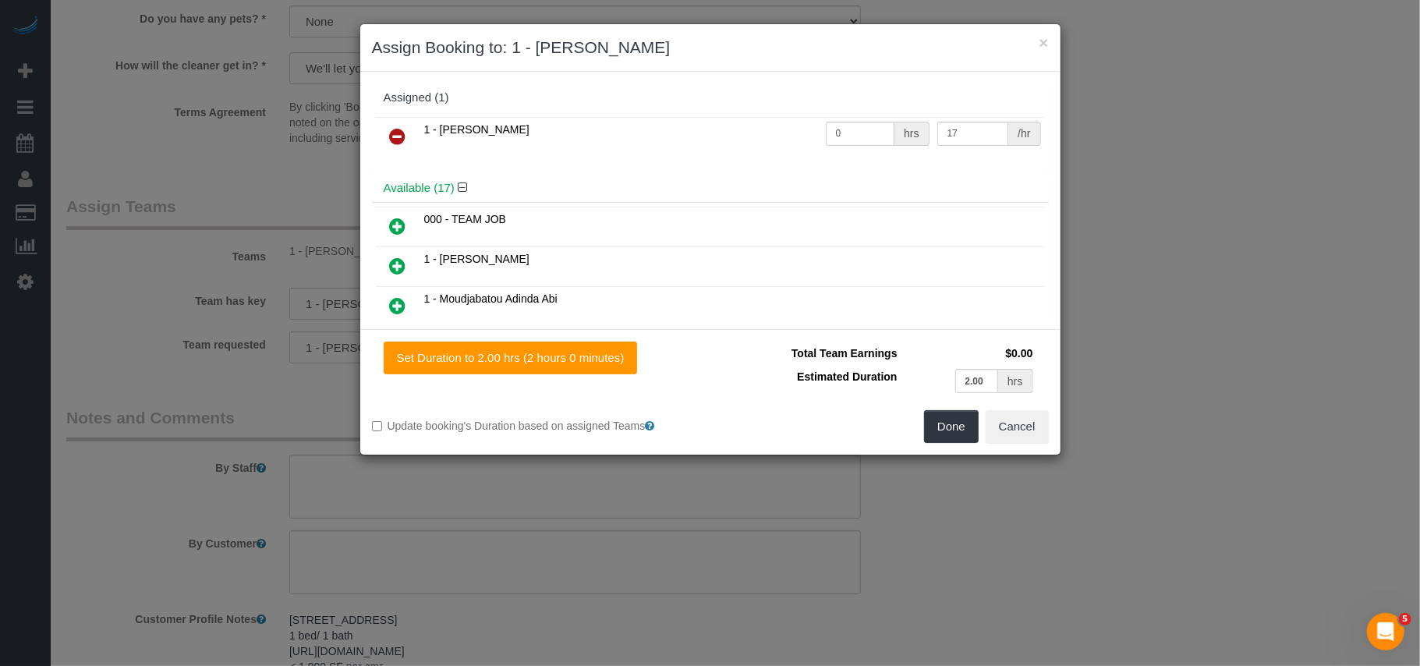
click at [391, 139] on icon at bounding box center [398, 136] width 16 height 19
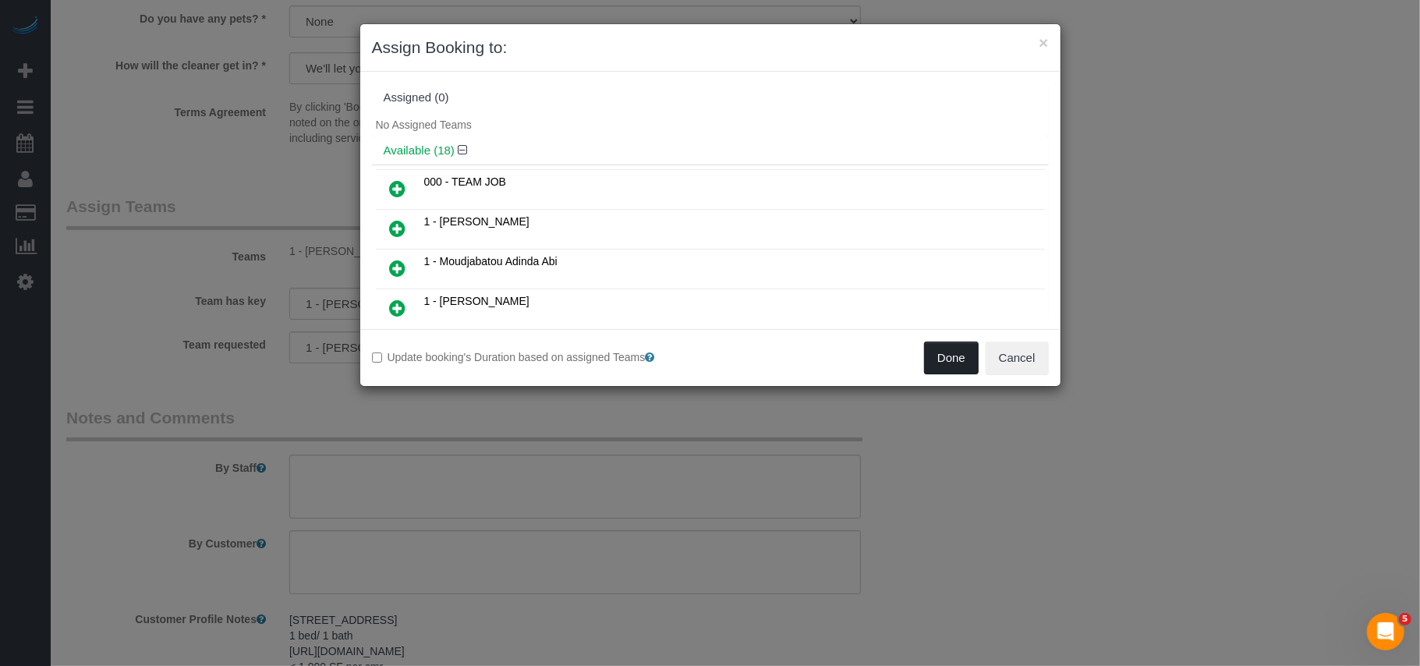
click at [941, 356] on button "Done" at bounding box center [951, 358] width 55 height 33
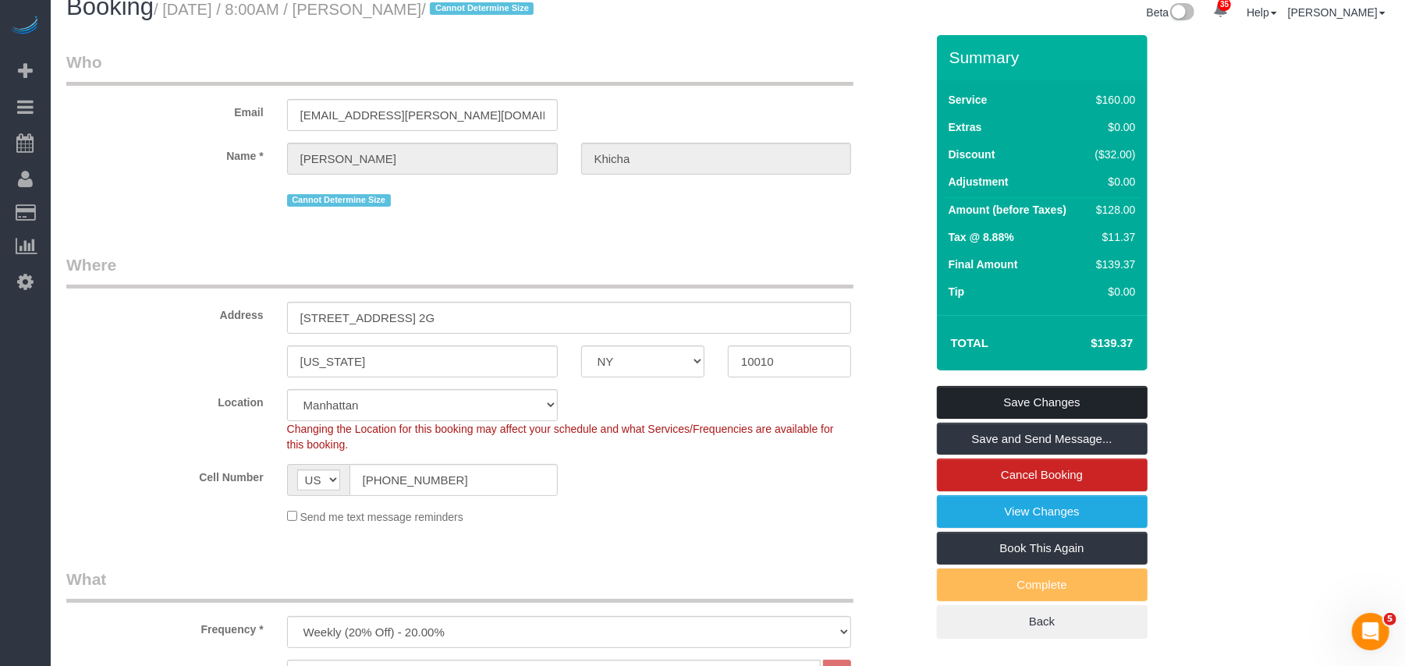
scroll to position [0, 0]
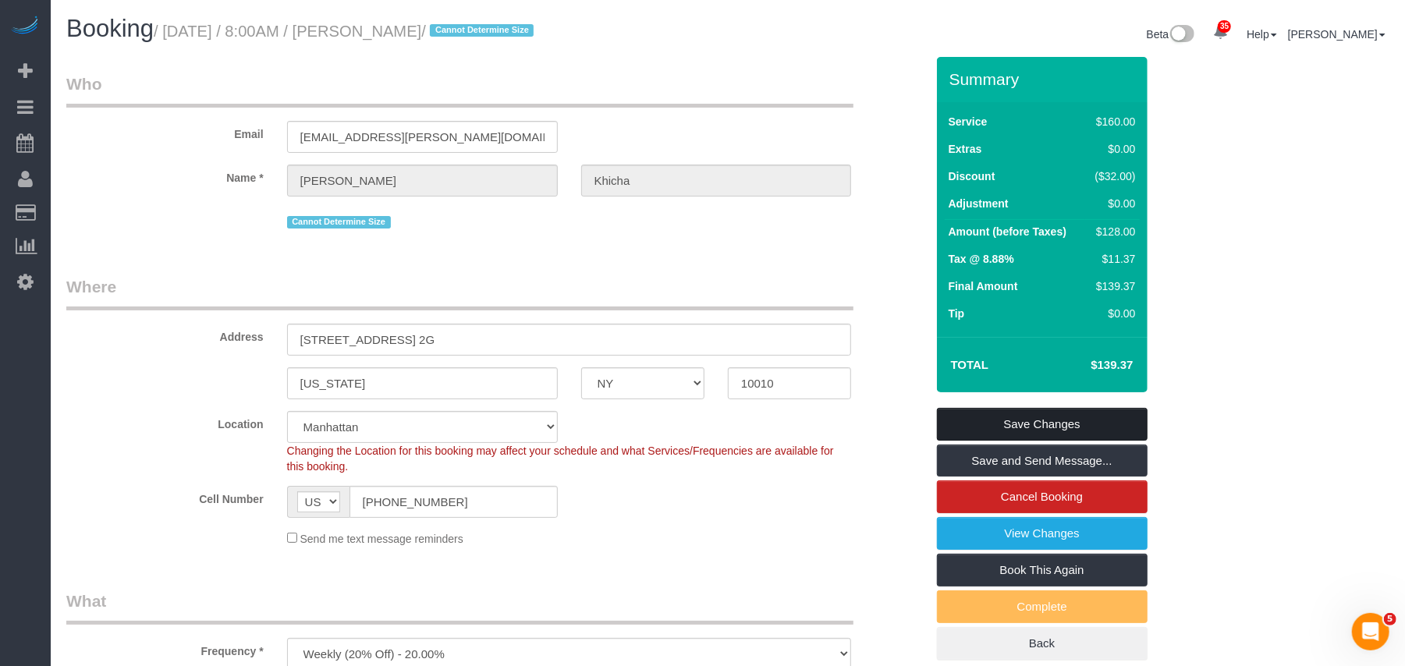
click at [1033, 421] on link "Save Changes" at bounding box center [1042, 424] width 211 height 33
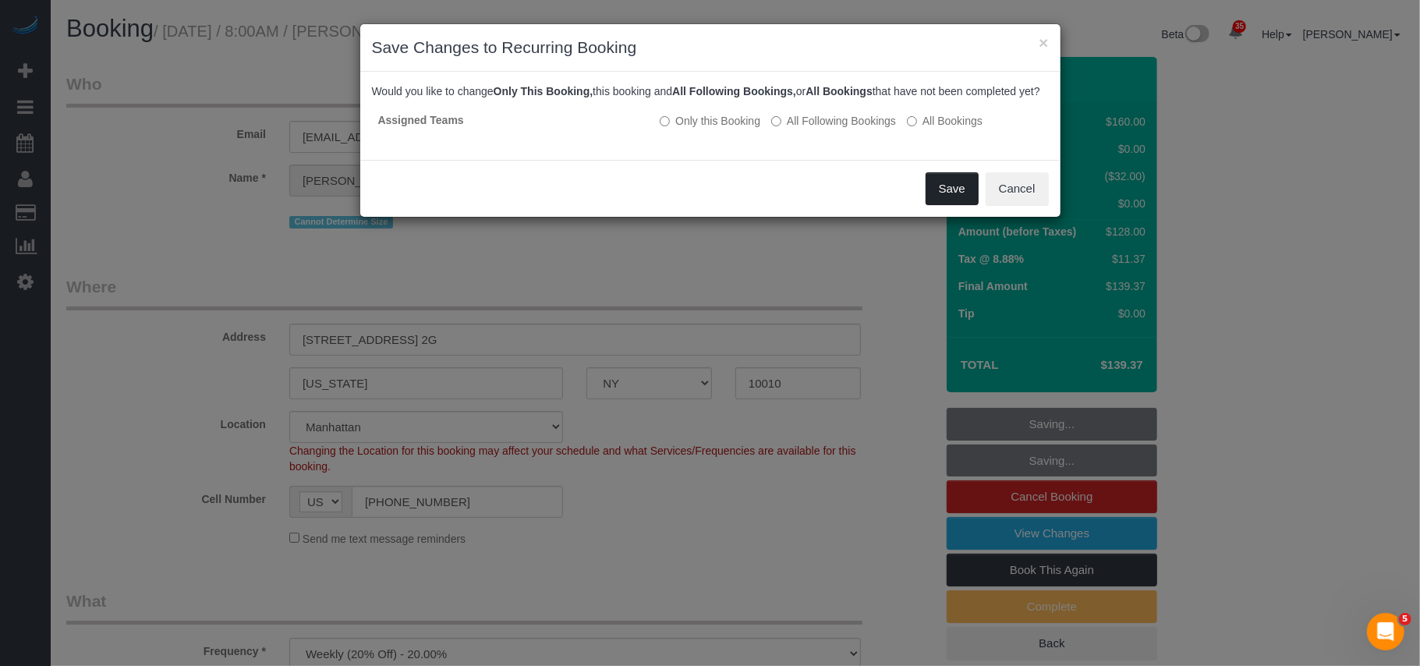
click at [930, 205] on button "Save" at bounding box center [952, 188] width 53 height 33
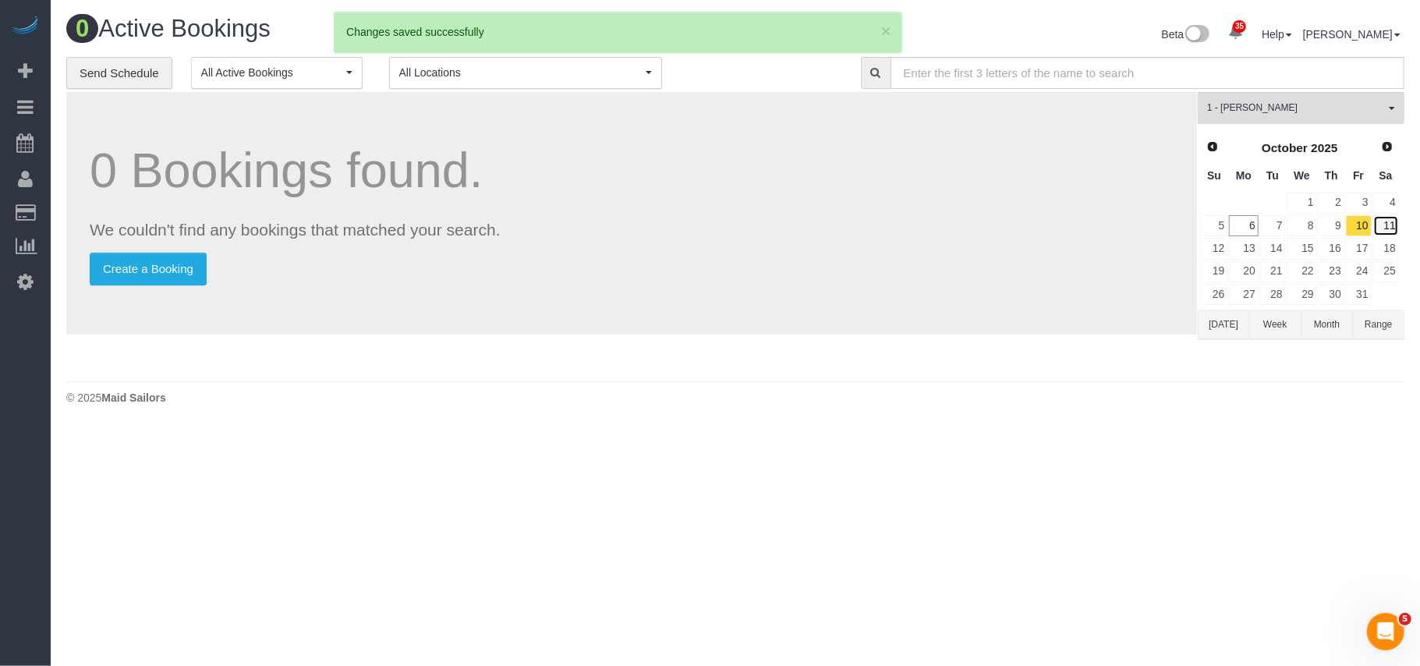
click at [1393, 225] on link "11" at bounding box center [1386, 225] width 26 height 21
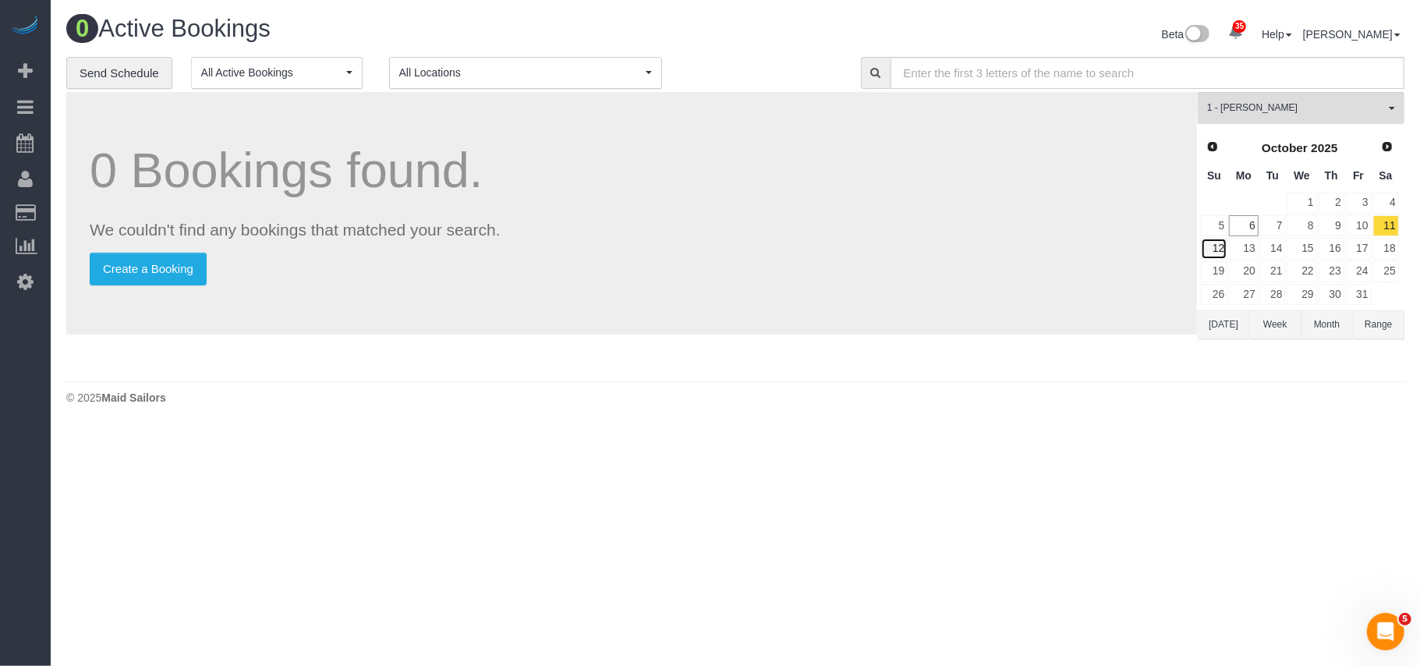
click at [1214, 250] on link "12" at bounding box center [1214, 248] width 27 height 21
click at [23, 273] on icon at bounding box center [25, 281] width 16 height 19
select select "425"
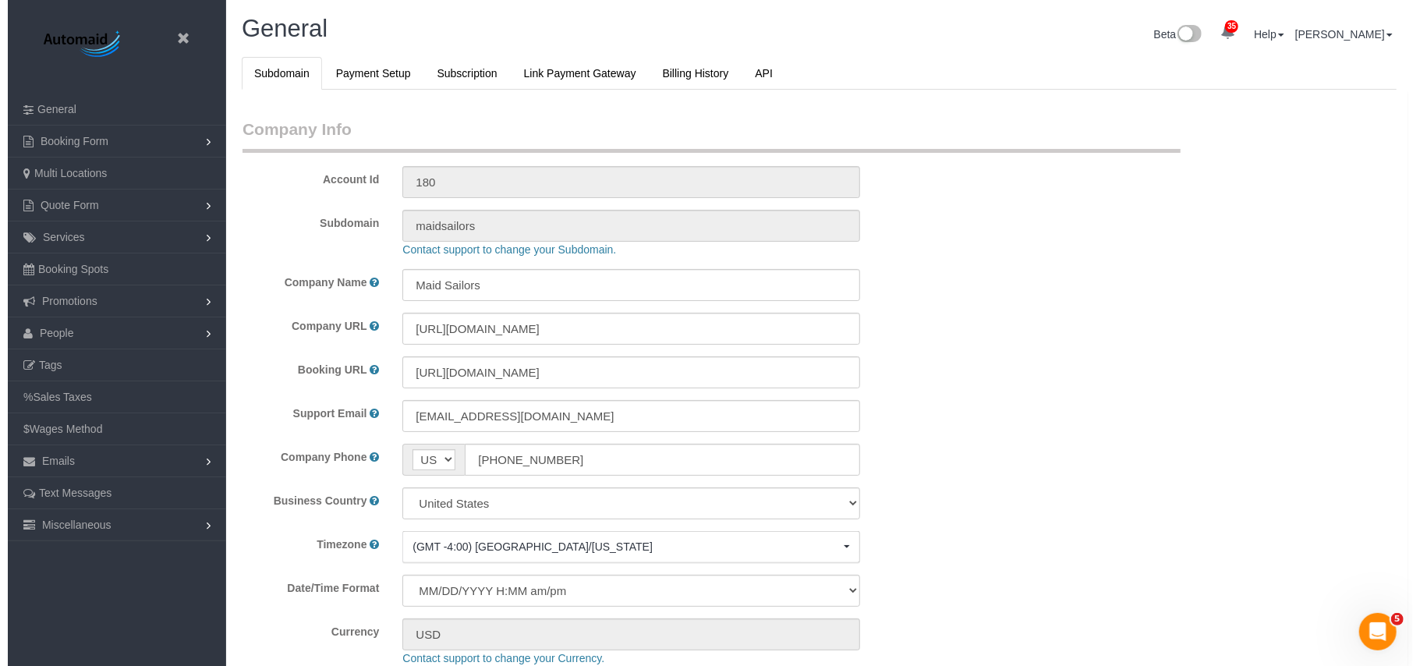
scroll to position [3298, 1405]
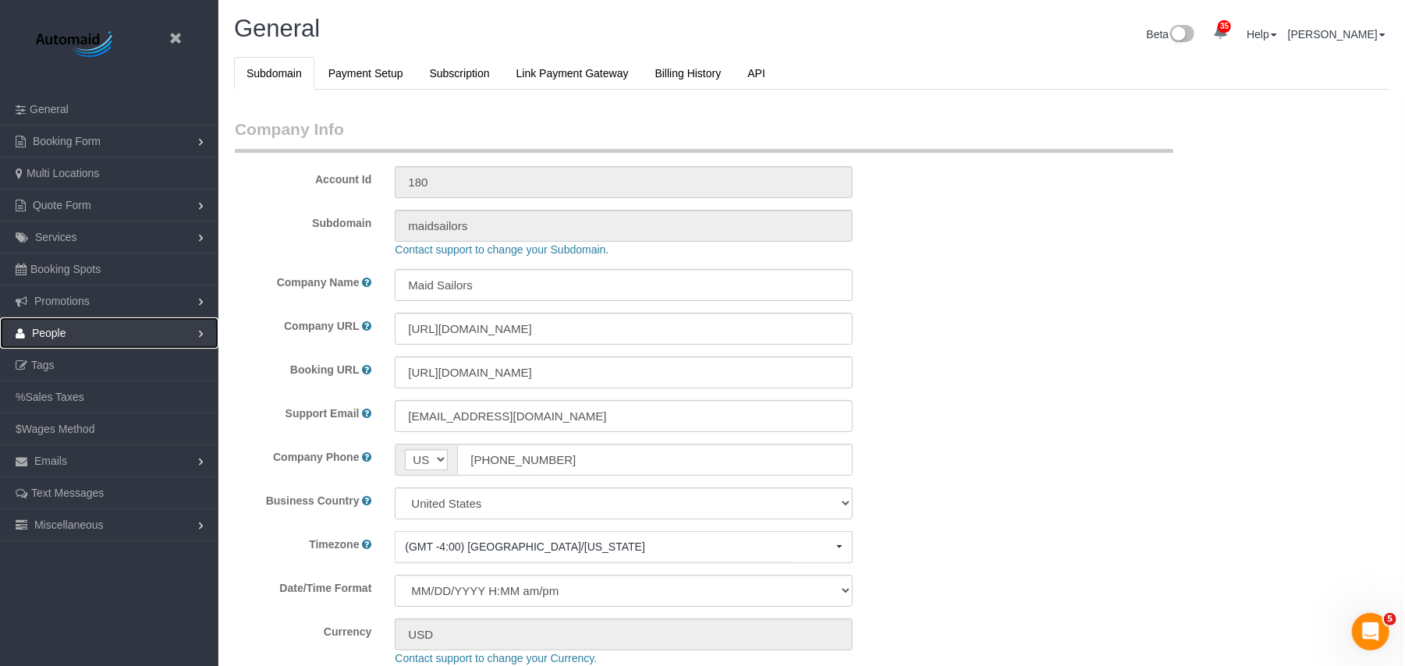
click at [122, 324] on link "People" at bounding box center [109, 332] width 218 height 31
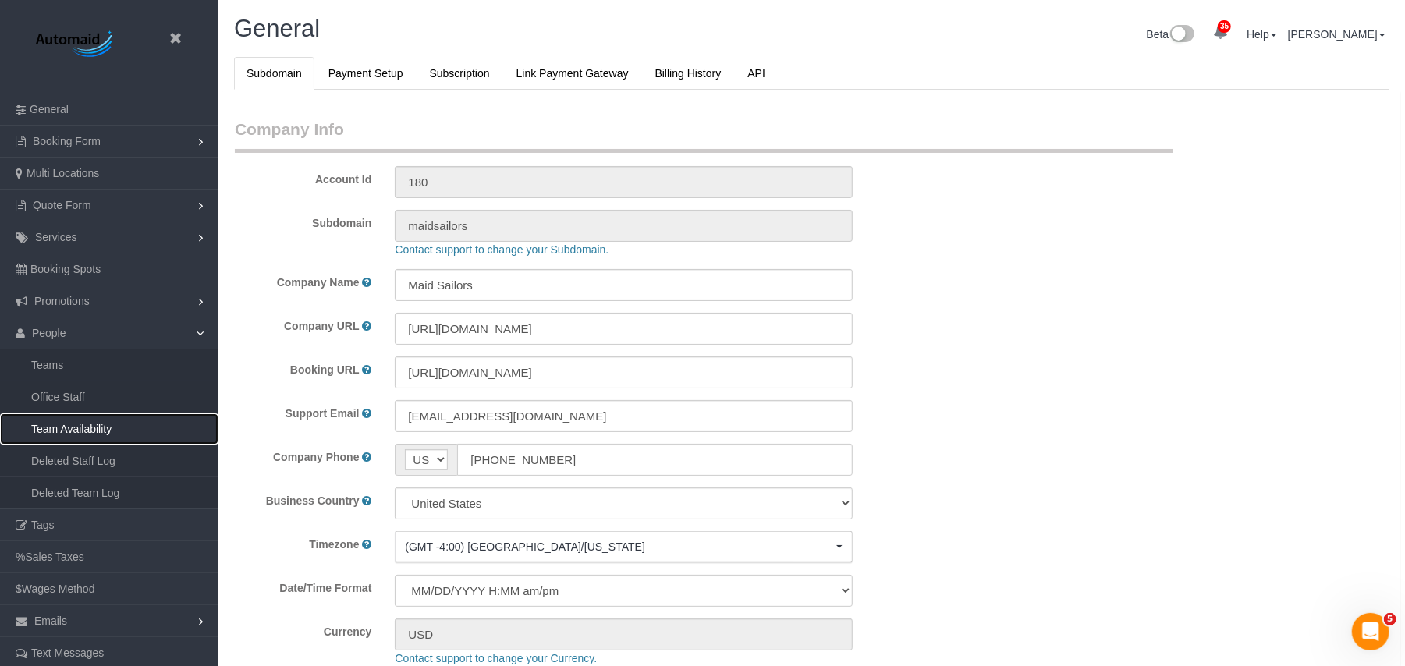
click at [125, 431] on link "Team Availability" at bounding box center [109, 428] width 218 height 31
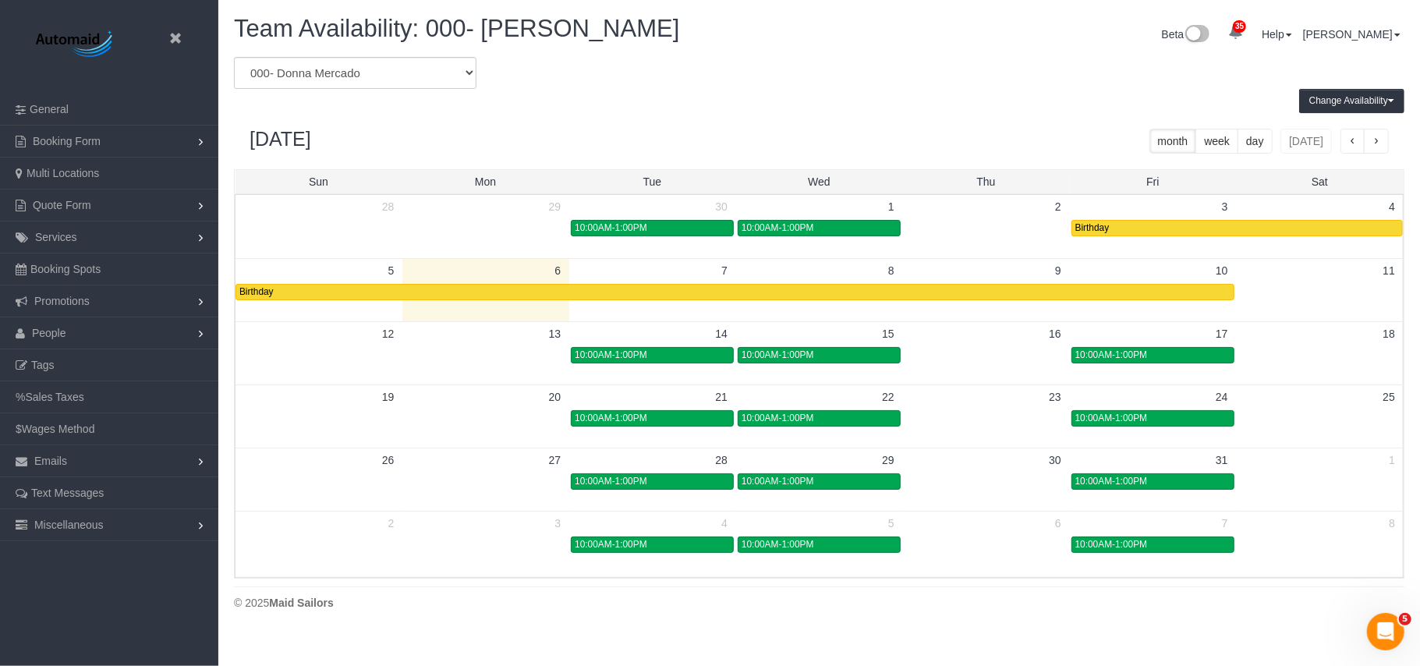
scroll to position [635, 1420]
click at [369, 85] on select "* - K.J. *[PERSON_NAME] - Test 0 - [PERSON_NAME] 0 - [PERSON_NAME] 0 - [PERSON_…" at bounding box center [355, 73] width 243 height 32
select select "number:34355"
click at [234, 57] on select "* - K.J. *[PERSON_NAME] - Test 0 - [PERSON_NAME] 0 - [PERSON_NAME] 0 - [PERSON_…" at bounding box center [355, 73] width 243 height 32
click at [622, 120] on div "[DATE] month week day [DATE]" at bounding box center [819, 141] width 1171 height 56
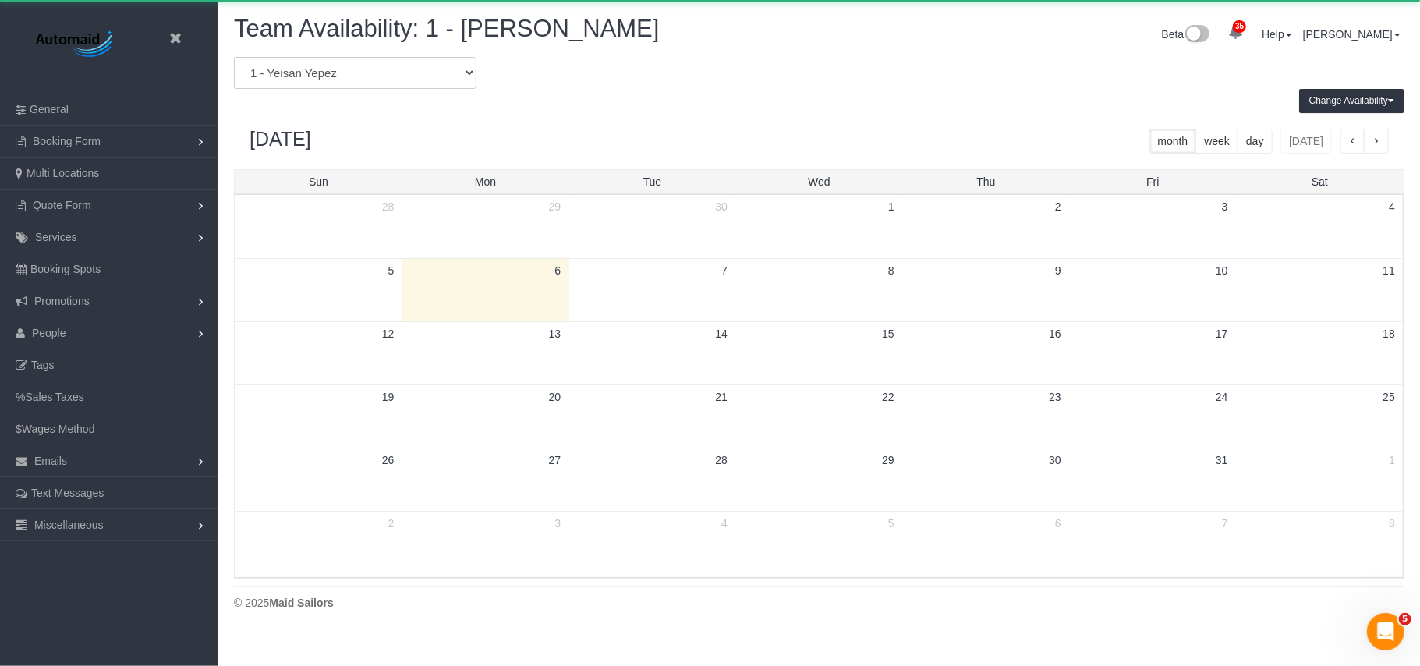
scroll to position [77356, 76571]
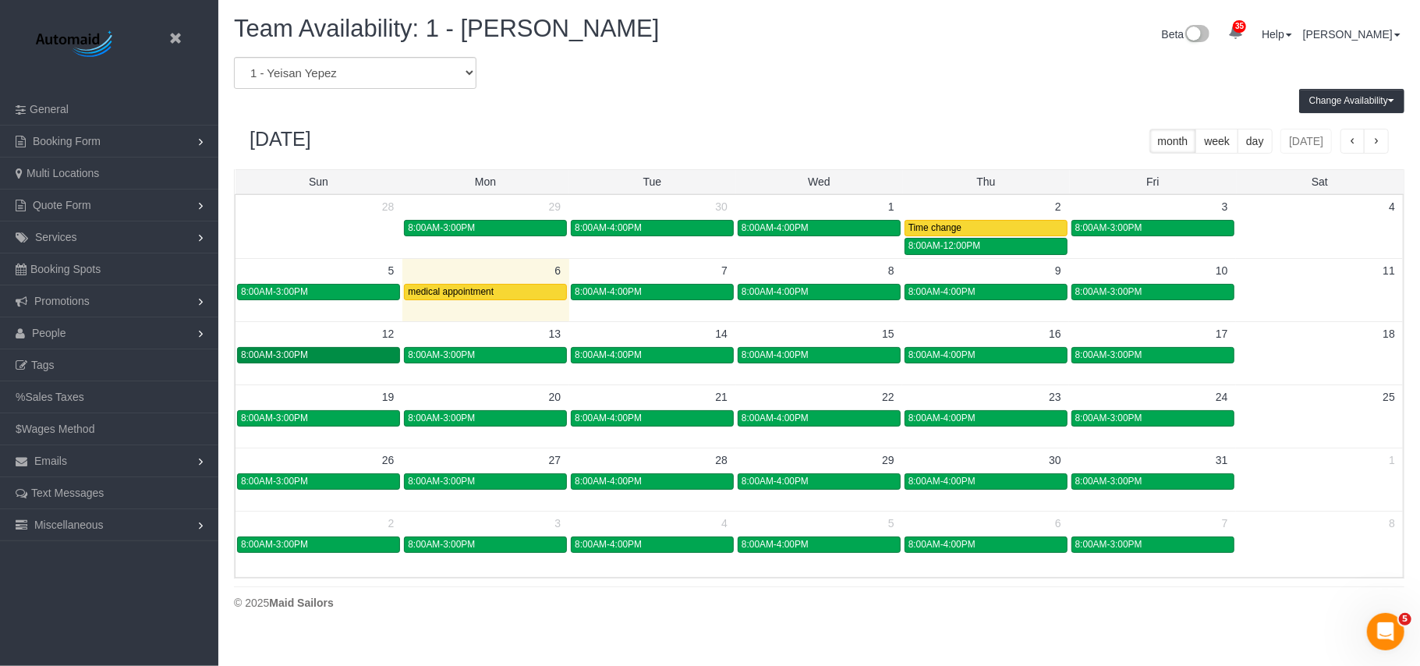
click at [328, 353] on div "8:00AM-3:00PM" at bounding box center [318, 355] width 155 height 12
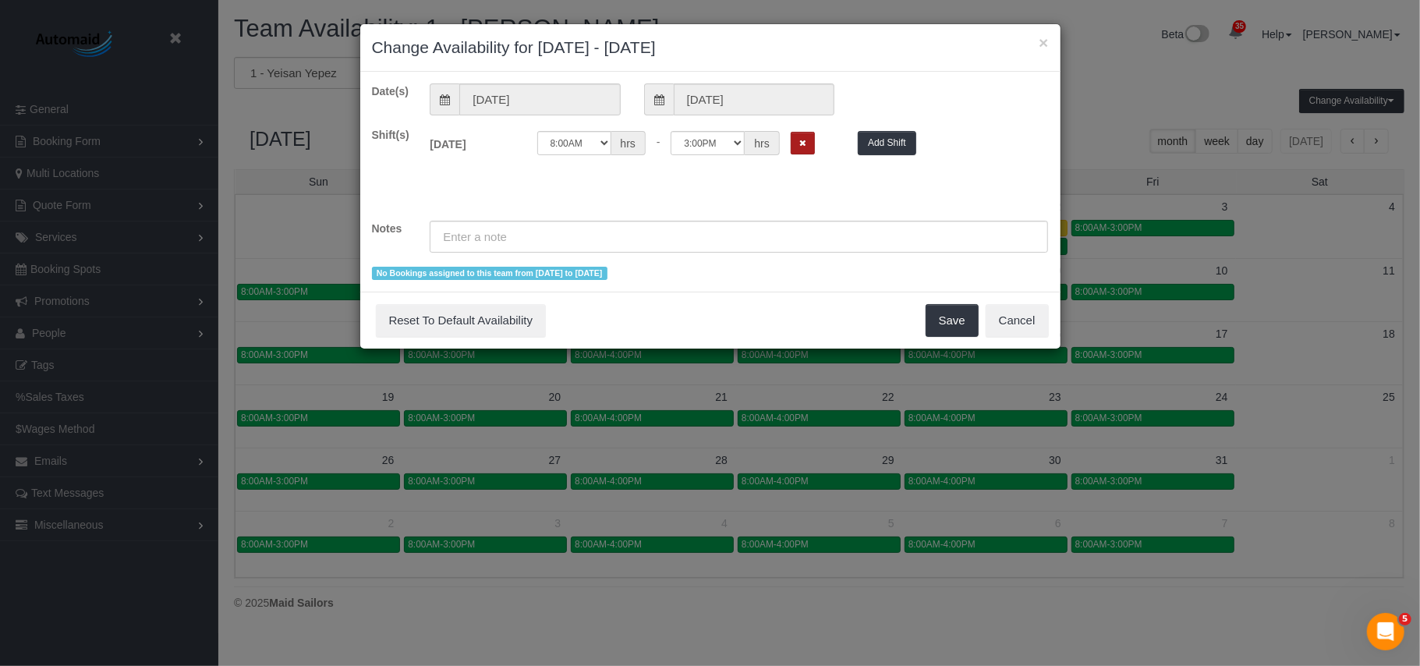
click at [815, 144] on button "Remove Shift" at bounding box center [803, 143] width 24 height 23
click at [565, 236] on input "text" at bounding box center [739, 237] width 618 height 32
paste input "10\10\25 cita medica odontologíca mi hijo"
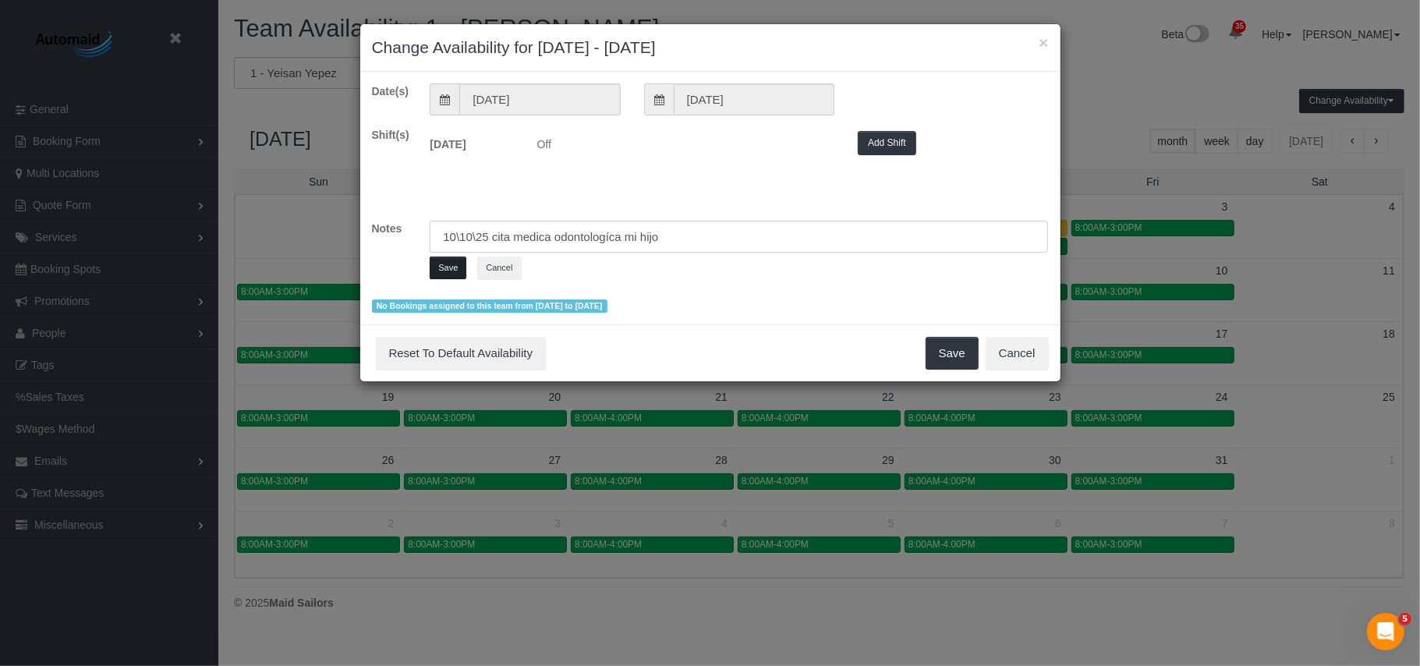
type input "10\10\25 cita medica odontologíca mi hijo"
click at [445, 268] on button "Save" at bounding box center [448, 268] width 37 height 23
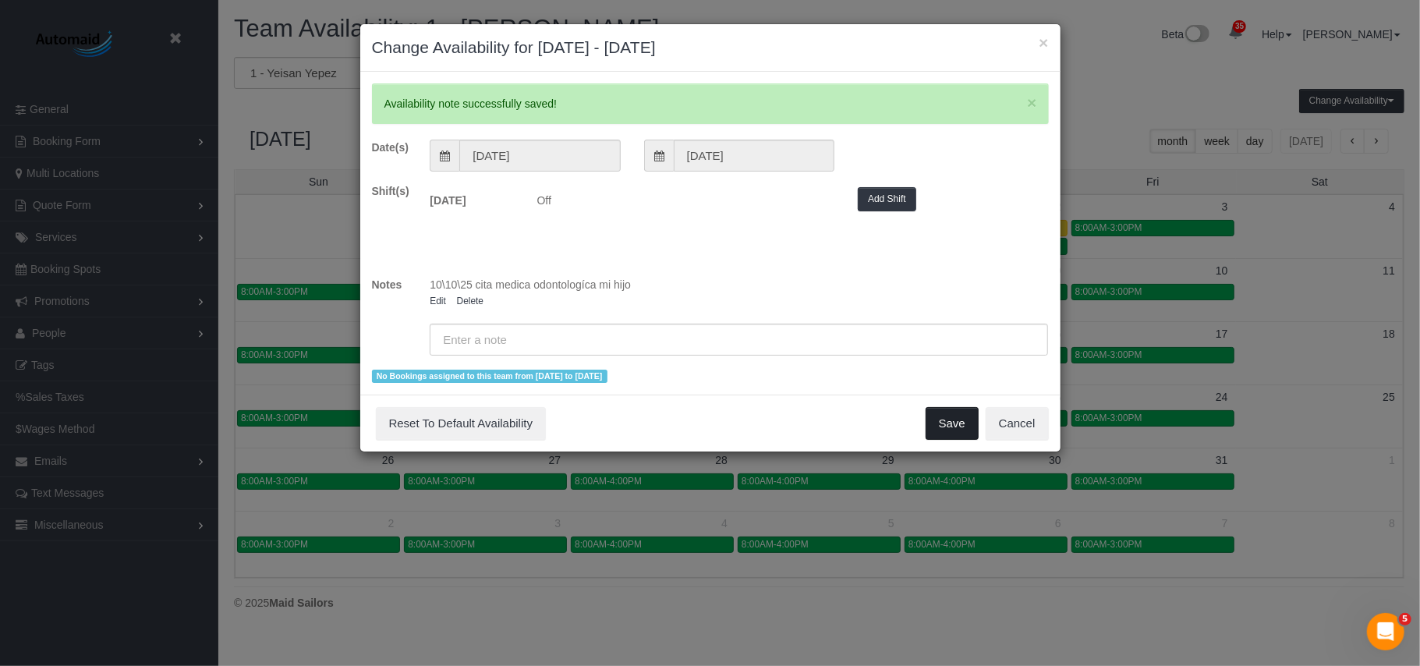
click at [959, 431] on button "Save" at bounding box center [952, 423] width 53 height 33
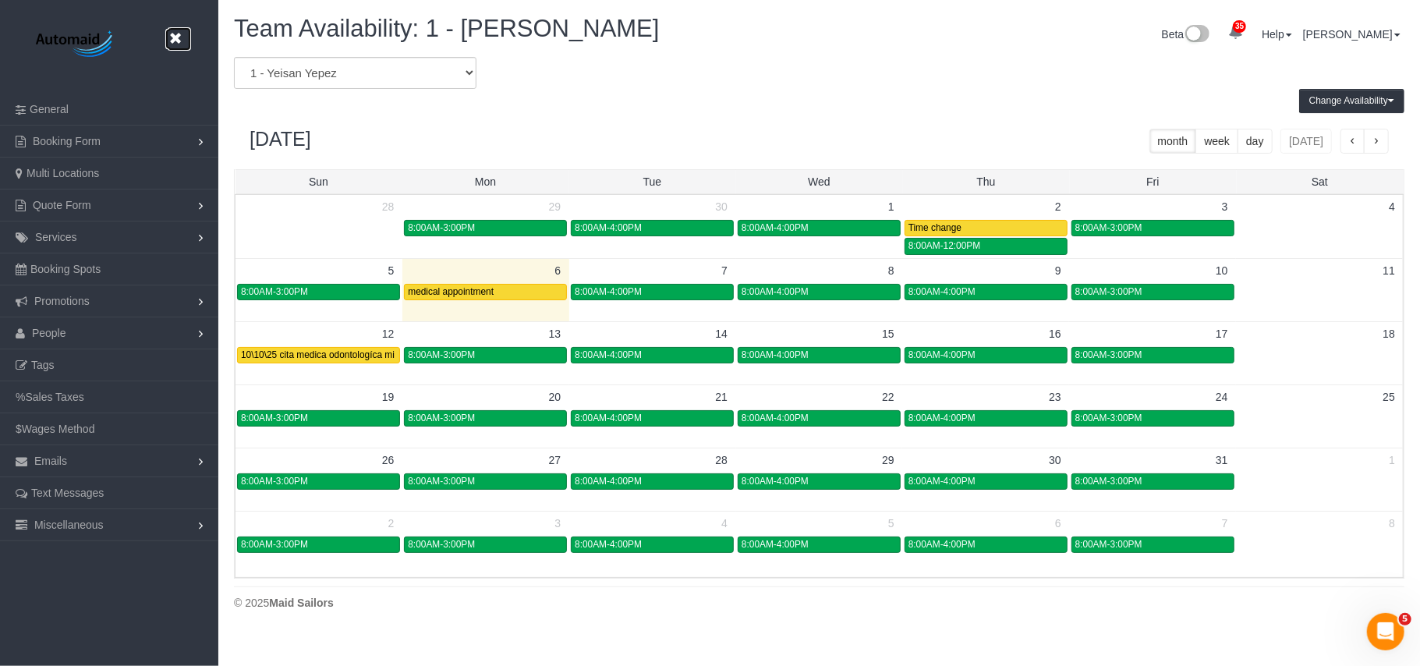
click at [187, 35] on link at bounding box center [179, 38] width 23 height 23
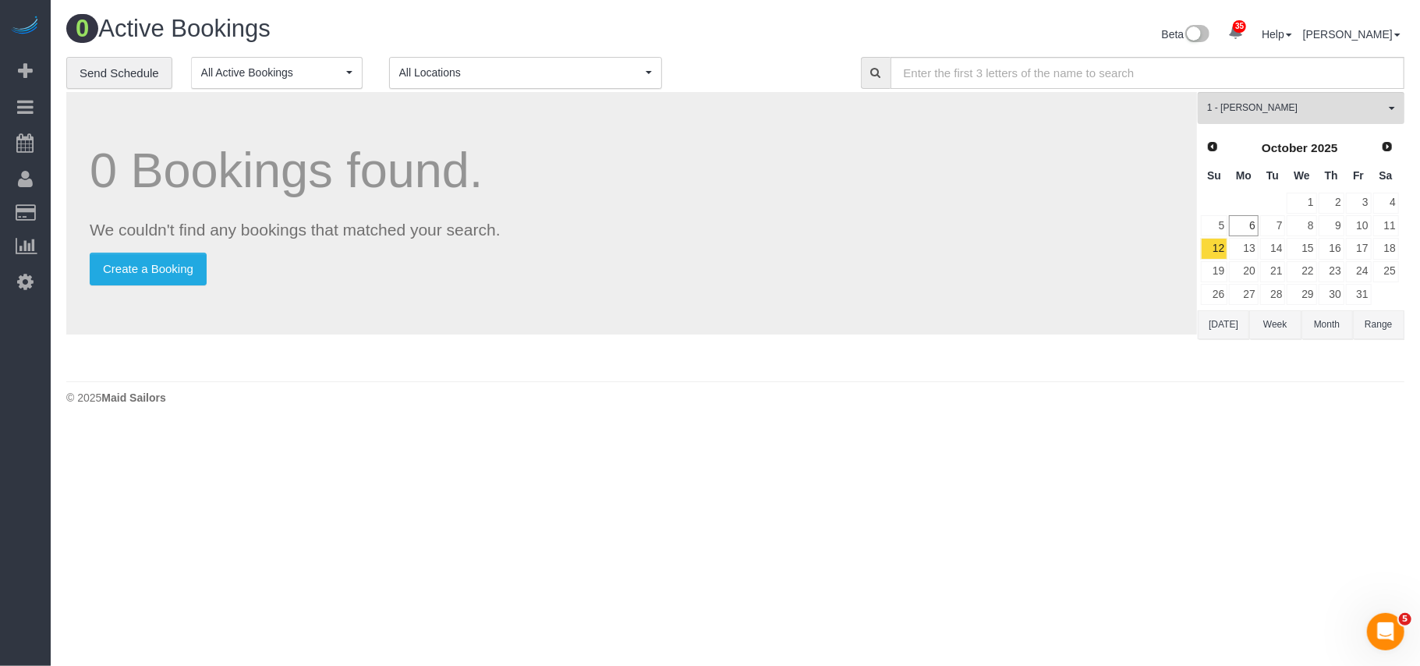
scroll to position [429, 1420]
click at [1398, 225] on link "11" at bounding box center [1386, 225] width 26 height 21
